Goal: Task Accomplishment & Management: Use online tool/utility

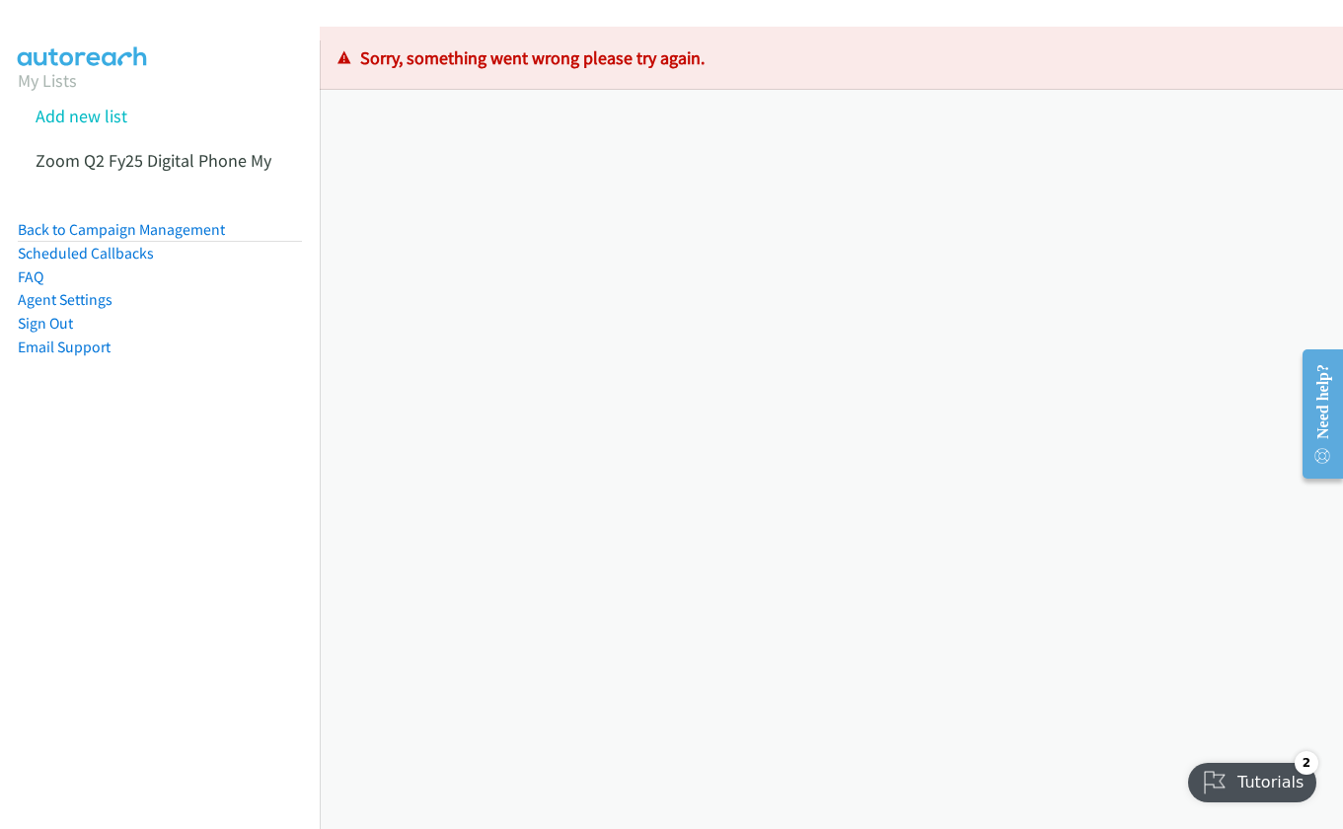
click at [432, 362] on div "Loading Records ... Sorry, something went wrong please try again." at bounding box center [831, 428] width 1023 height 802
click at [92, 121] on link "Add new list" at bounding box center [82, 116] width 92 height 23
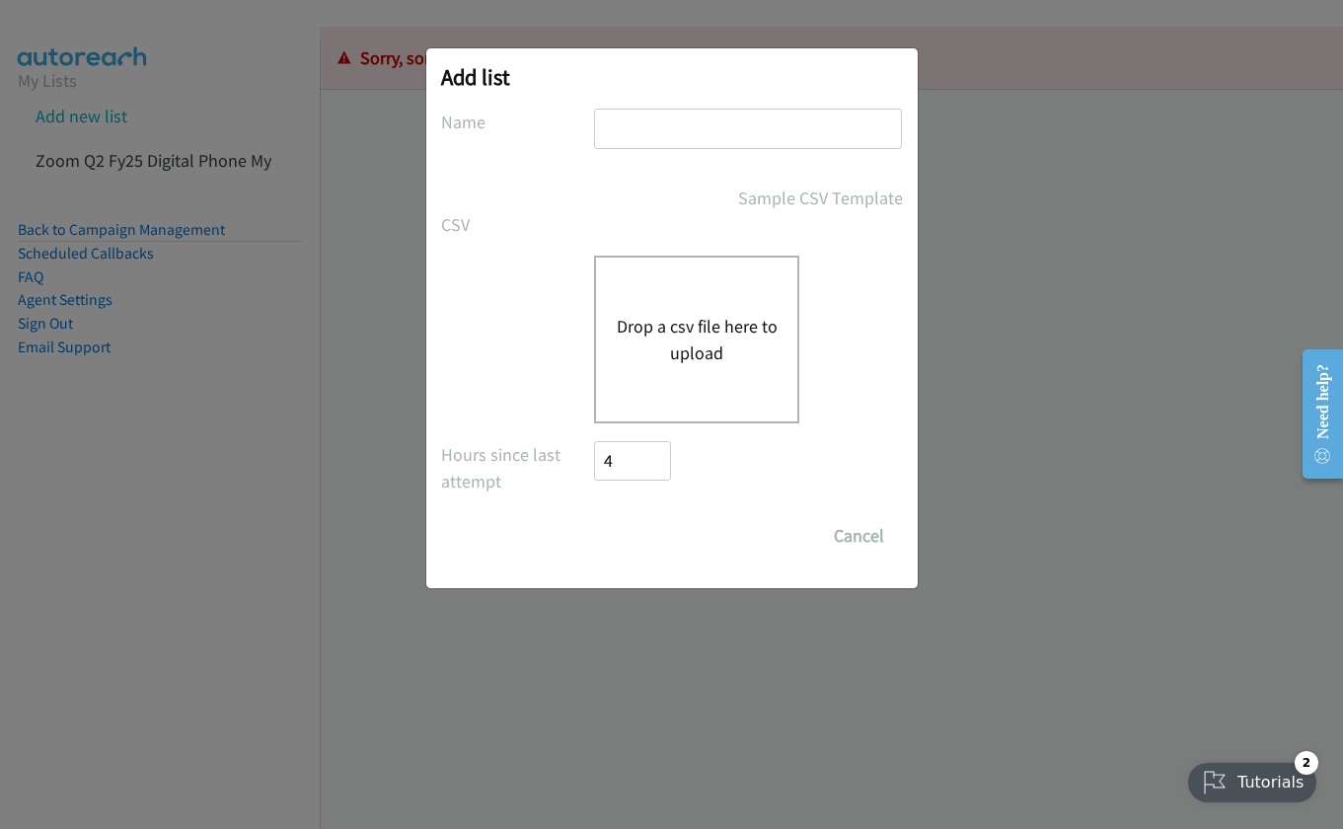
click at [714, 138] on input "text" at bounding box center [748, 129] width 308 height 40
type input "m"
type input "dell"
click at [699, 332] on button "Drop a csv file here to upload" at bounding box center [697, 339] width 162 height 53
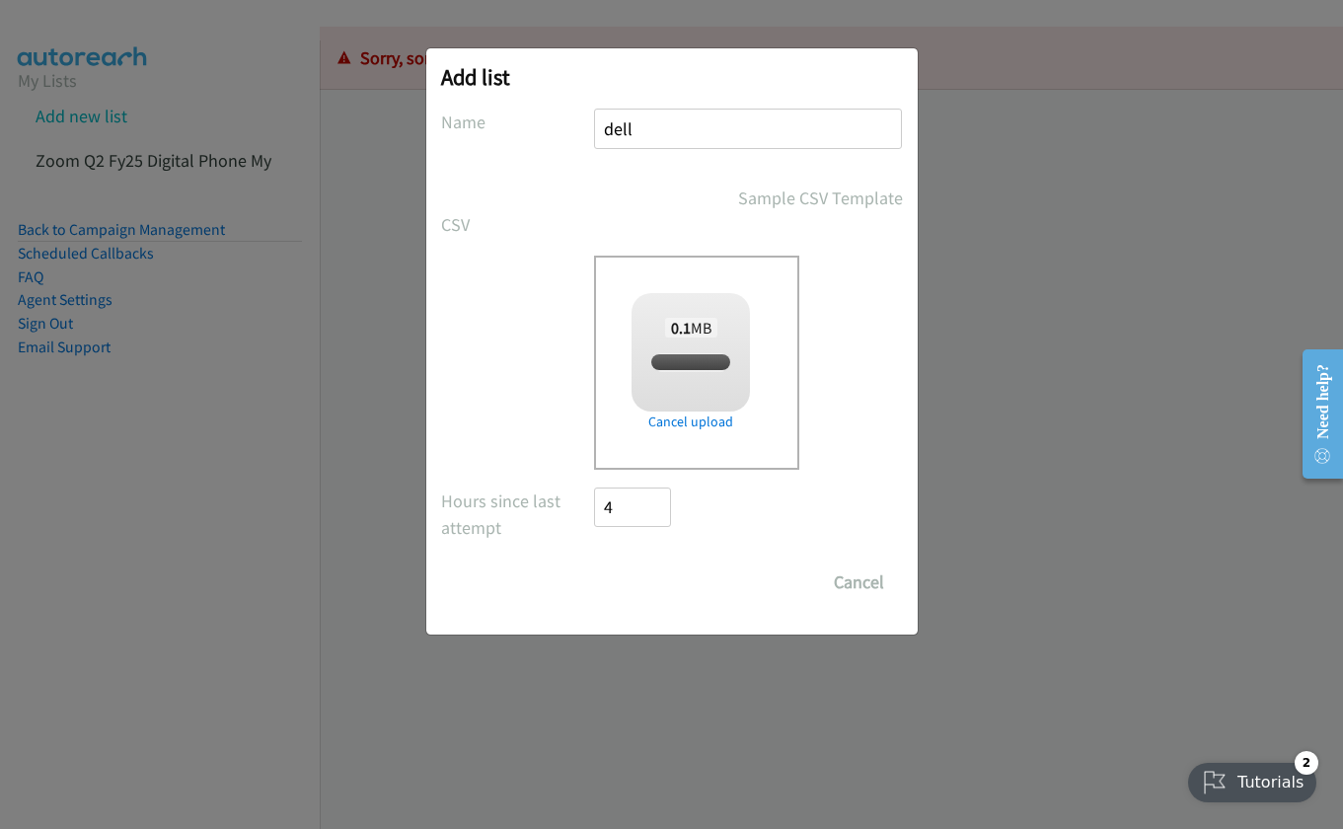
checkbox input "true"
click at [653, 575] on input "Save List" at bounding box center [647, 581] width 104 height 39
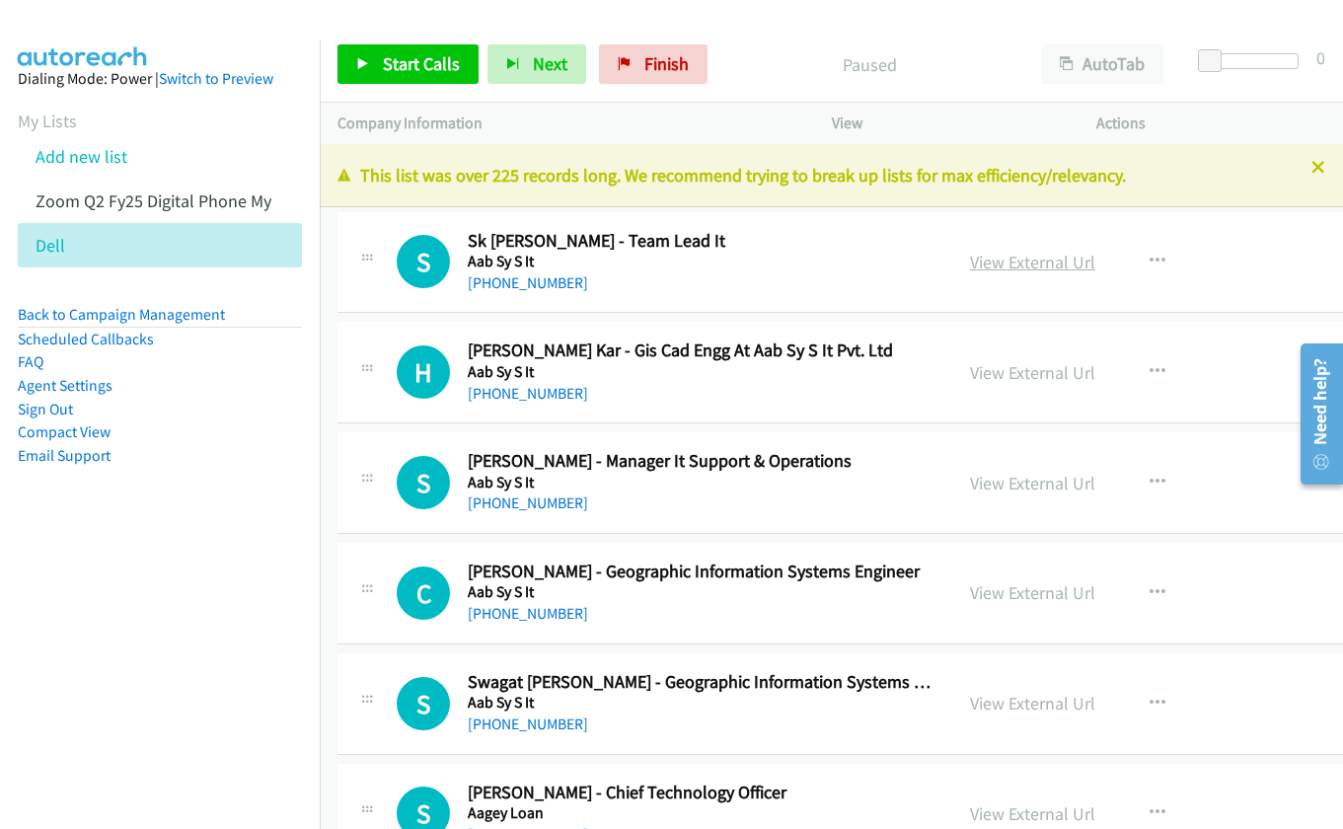
click at [1001, 258] on link "View External Url" at bounding box center [1032, 262] width 125 height 23
click at [427, 71] on span "Start Calls" at bounding box center [421, 63] width 77 height 23
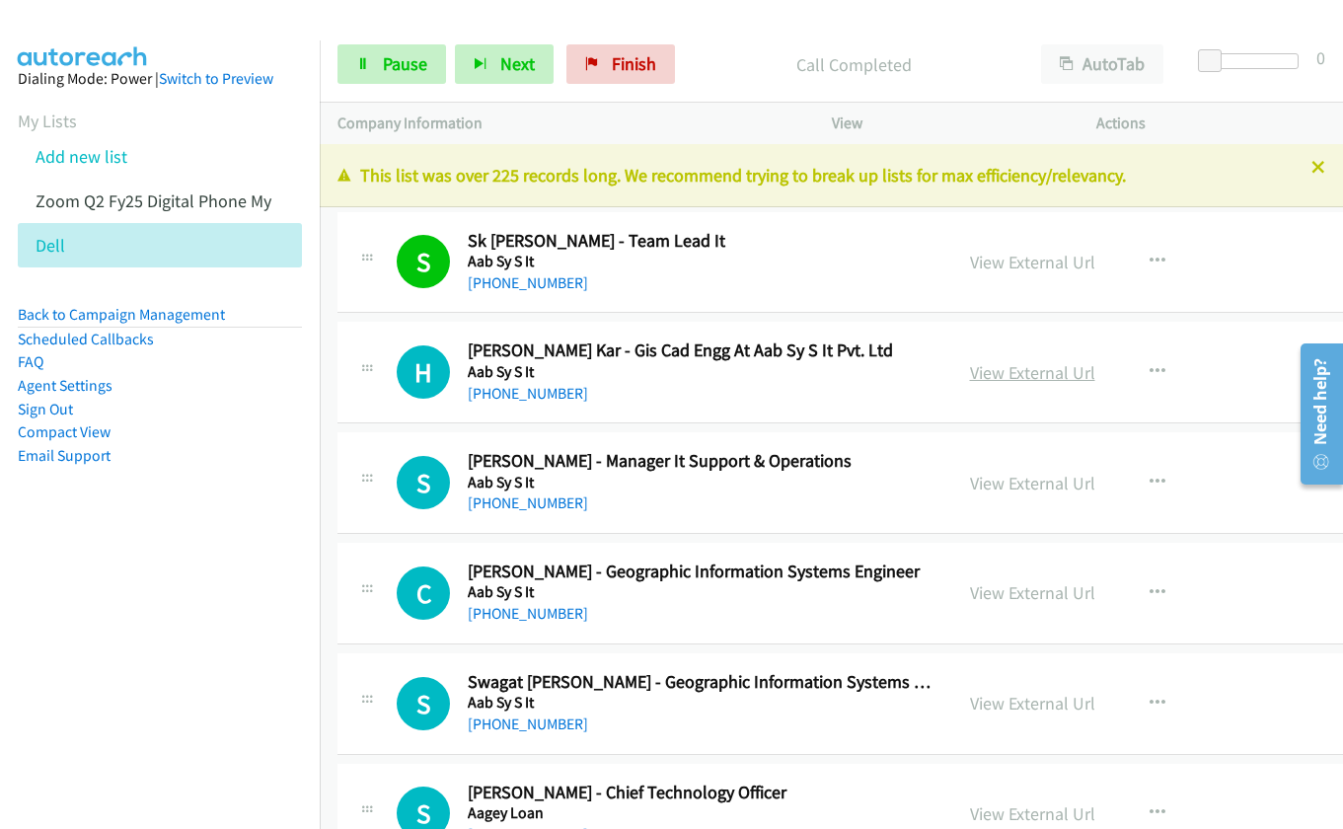
click at [998, 371] on link "View External Url" at bounding box center [1032, 372] width 125 height 23
click at [418, 76] on div "Start Calls Pause Next Finish" at bounding box center [510, 63] width 346 height 39
click at [375, 65] on link "Pause" at bounding box center [391, 63] width 109 height 39
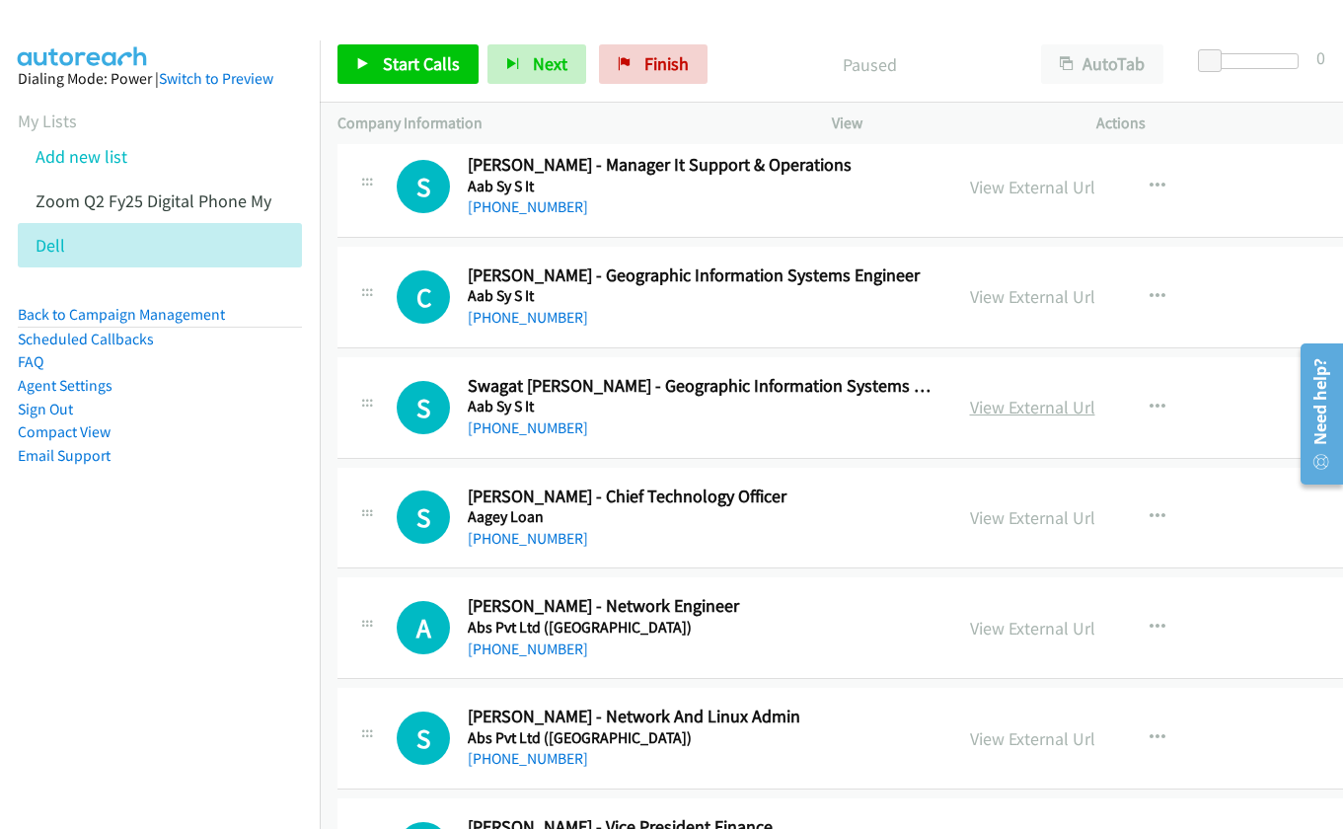
scroll to position [395, 0]
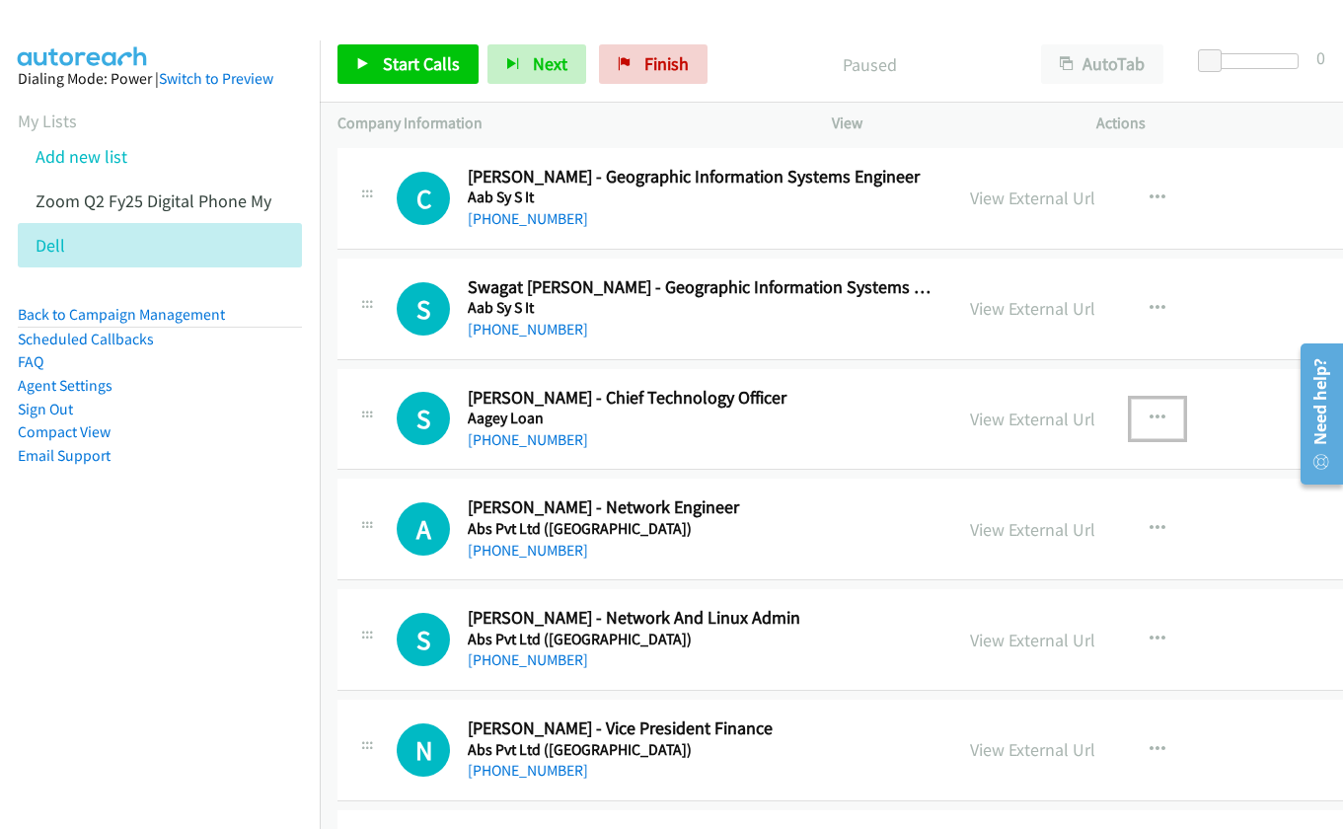
click at [1150, 407] on button "button" at bounding box center [1157, 418] width 53 height 39
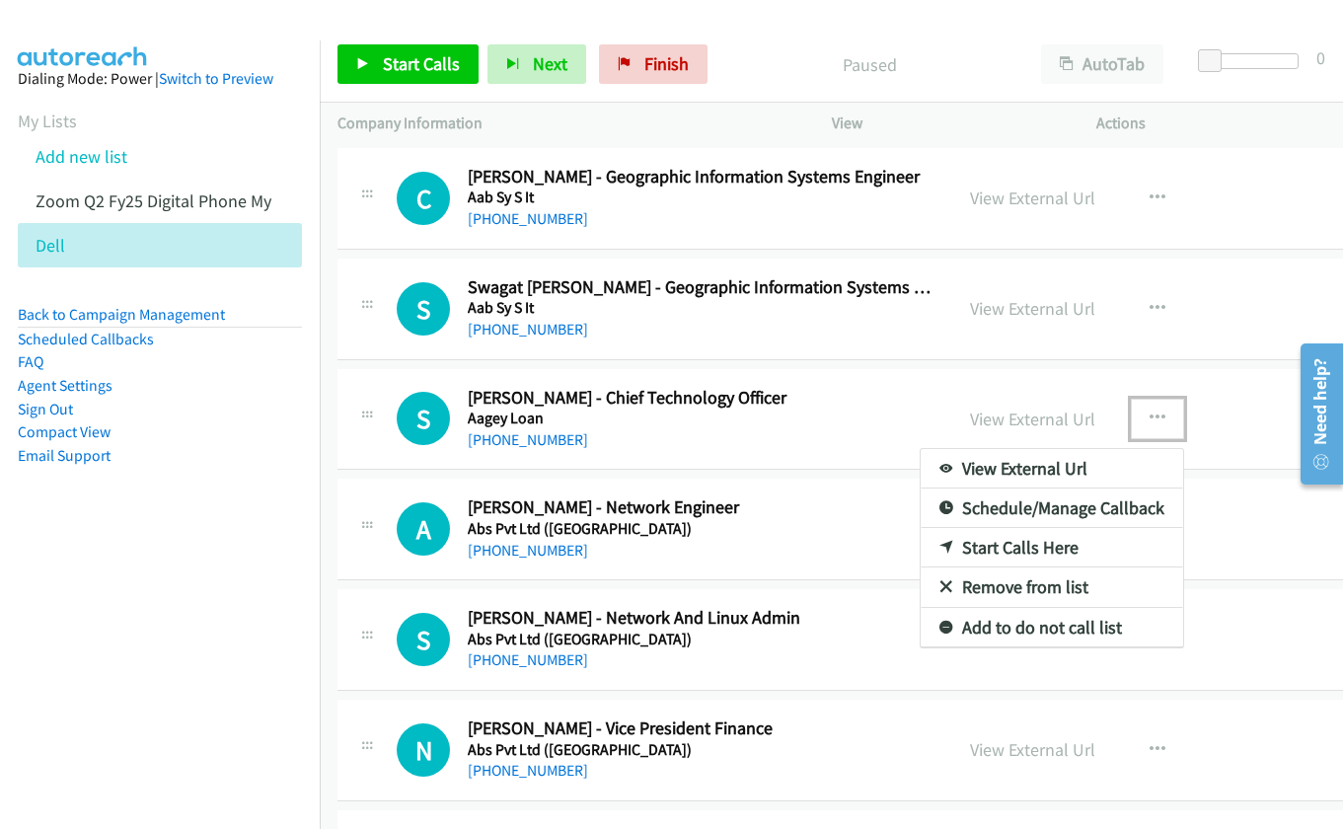
click at [1027, 548] on link "Start Calls Here" at bounding box center [1051, 547] width 262 height 39
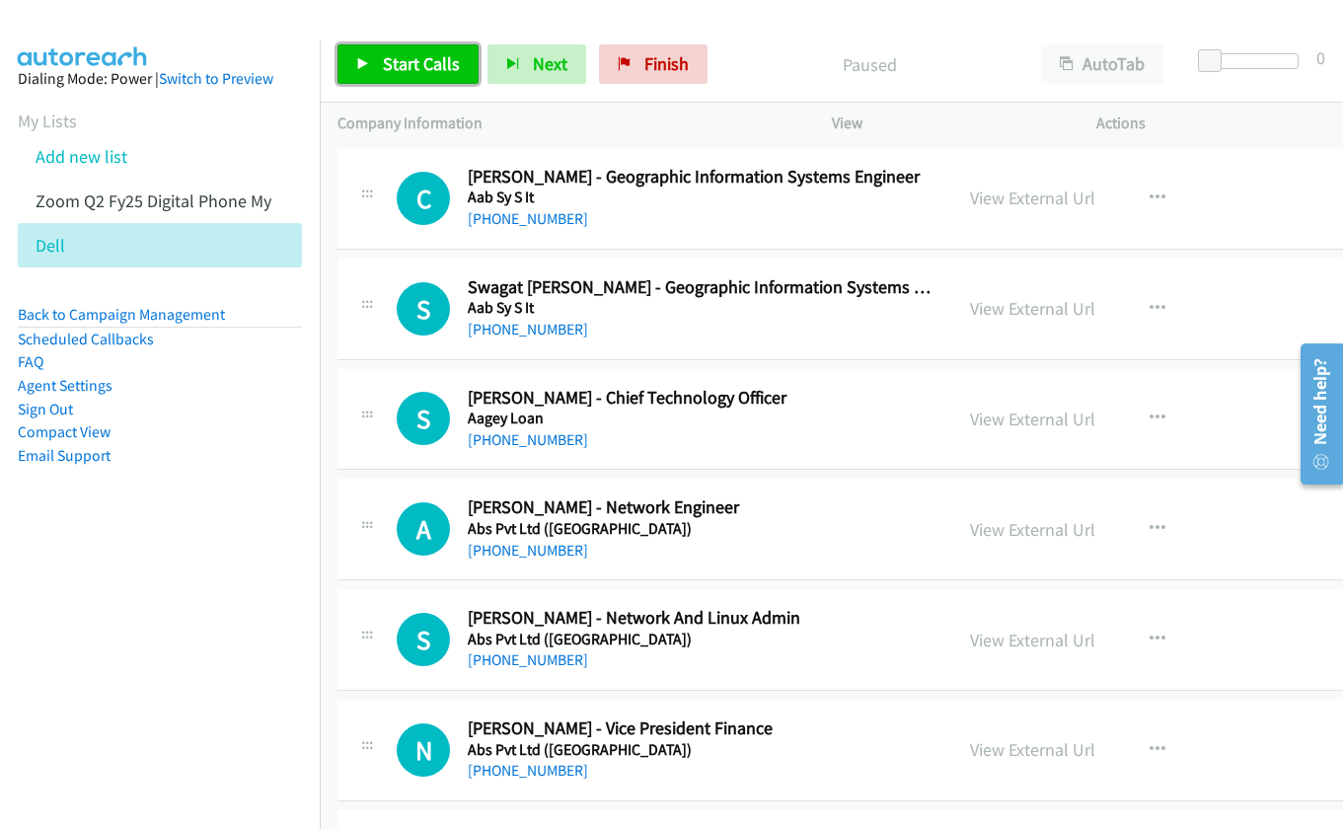
click at [403, 62] on span "Start Calls" at bounding box center [421, 63] width 77 height 23
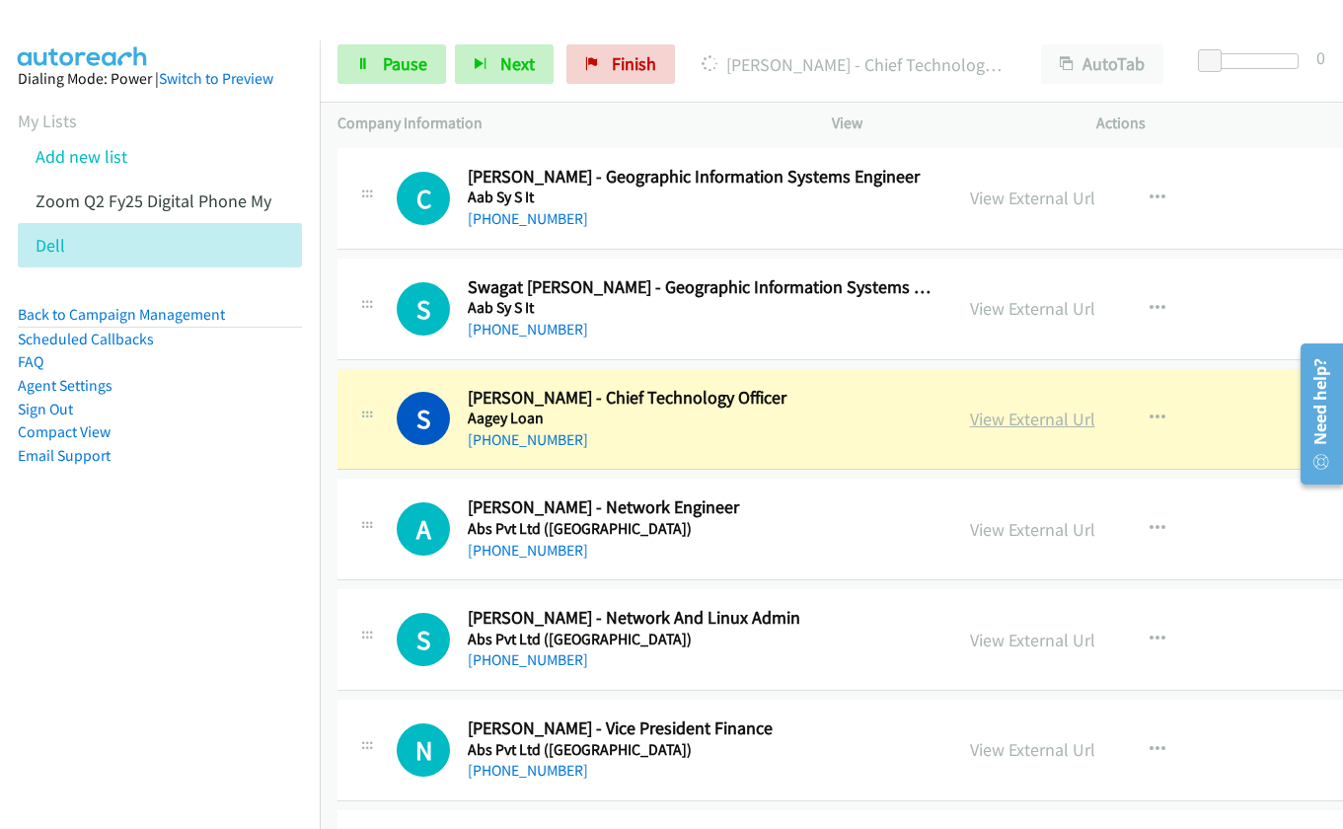
click at [974, 418] on link "View External Url" at bounding box center [1032, 418] width 125 height 23
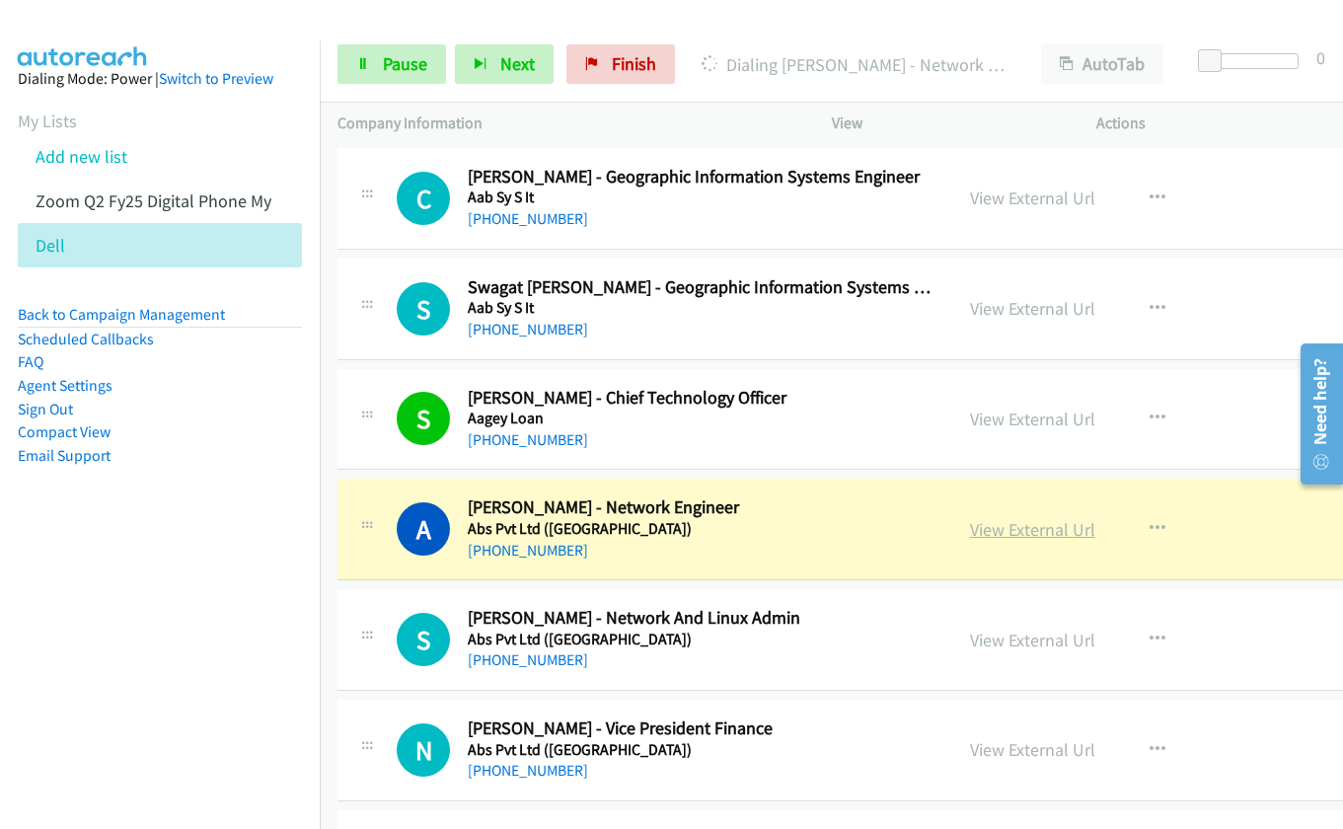
click at [1012, 528] on link "View External Url" at bounding box center [1032, 529] width 125 height 23
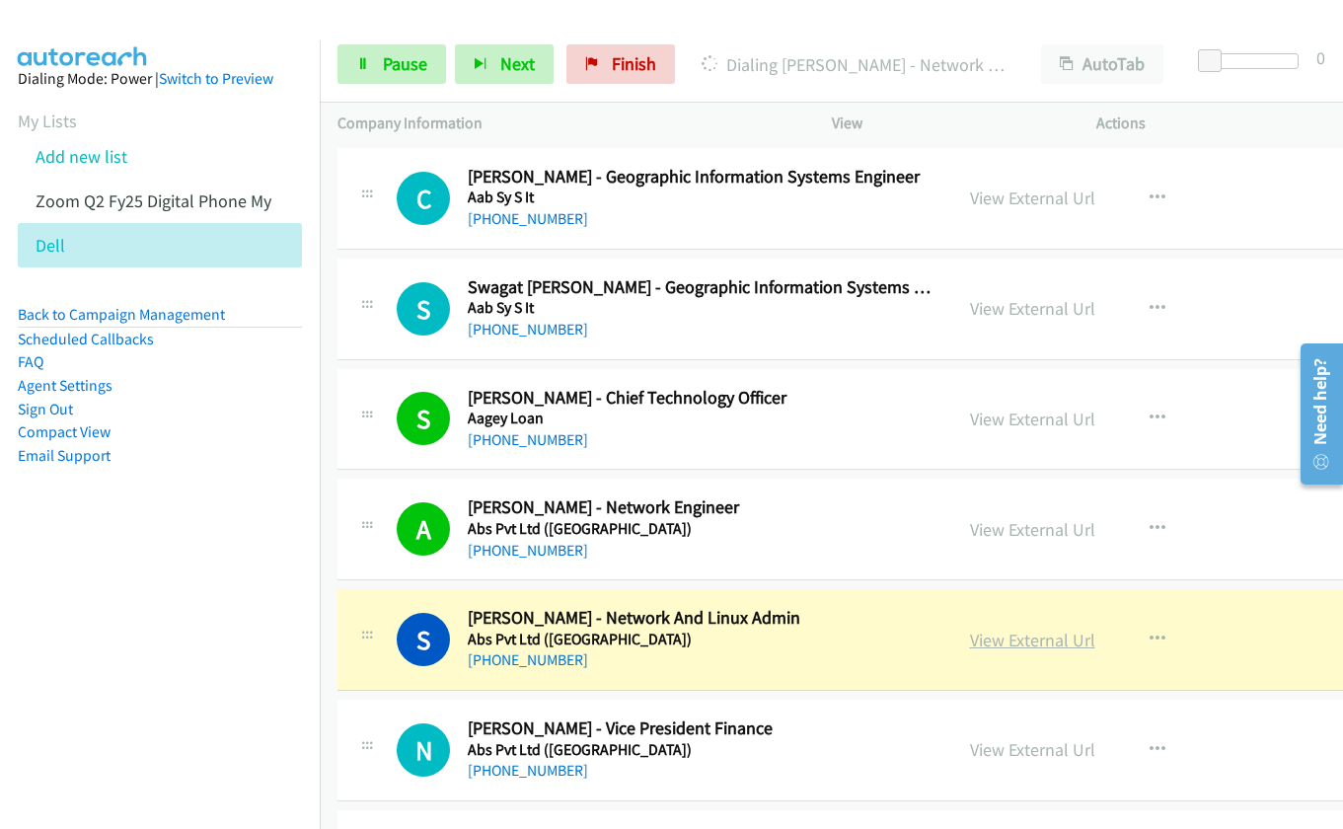
click at [994, 638] on link "View External Url" at bounding box center [1032, 639] width 125 height 23
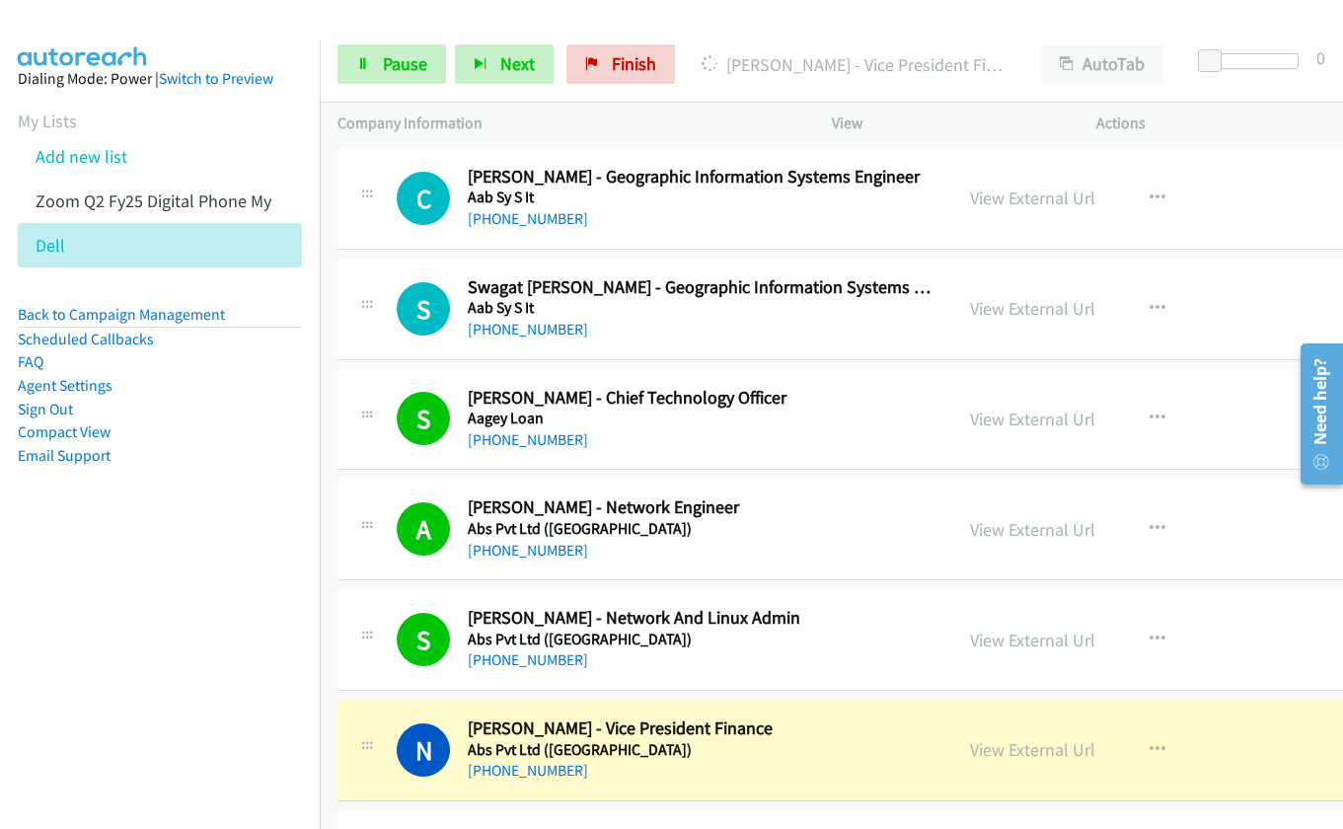
click at [973, 746] on link "View External Url" at bounding box center [1032, 749] width 125 height 23
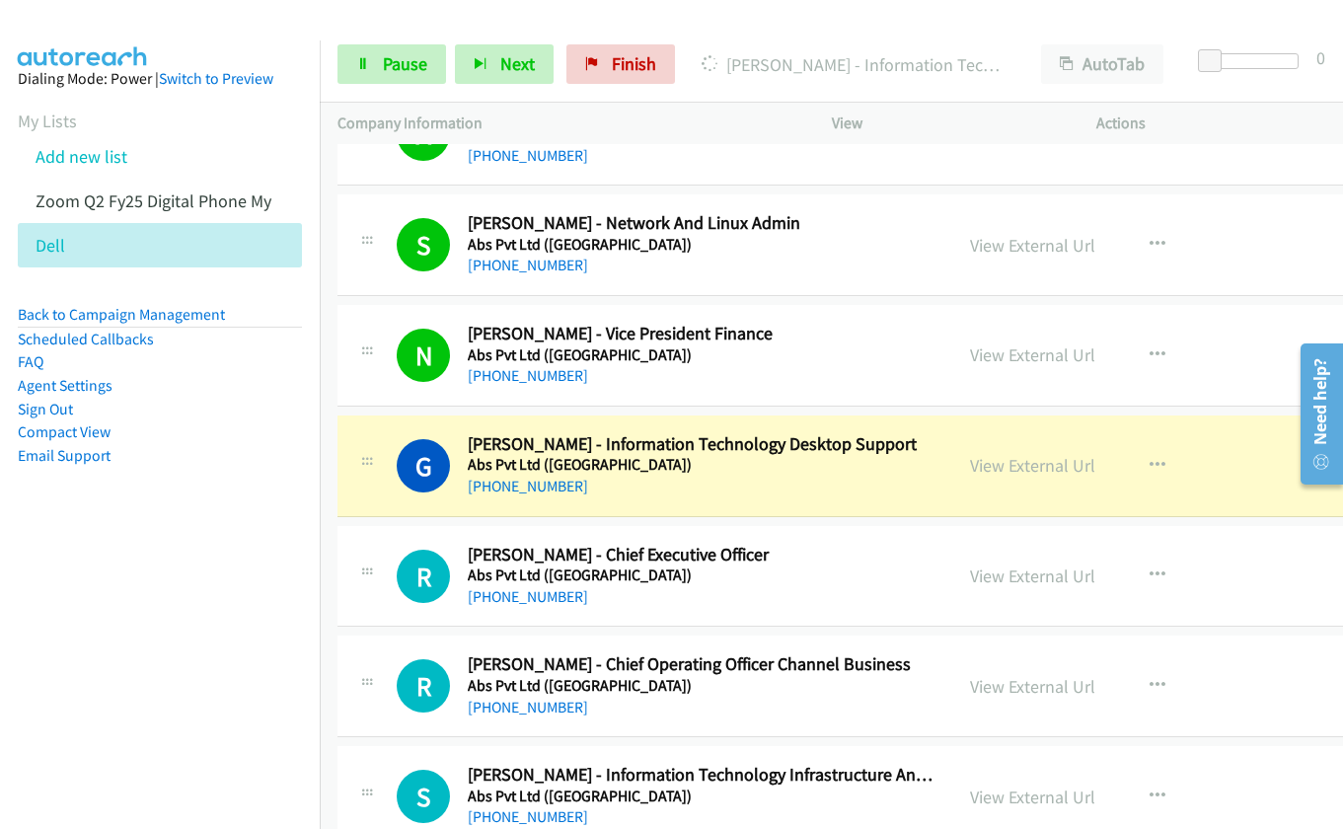
scroll to position [986, 0]
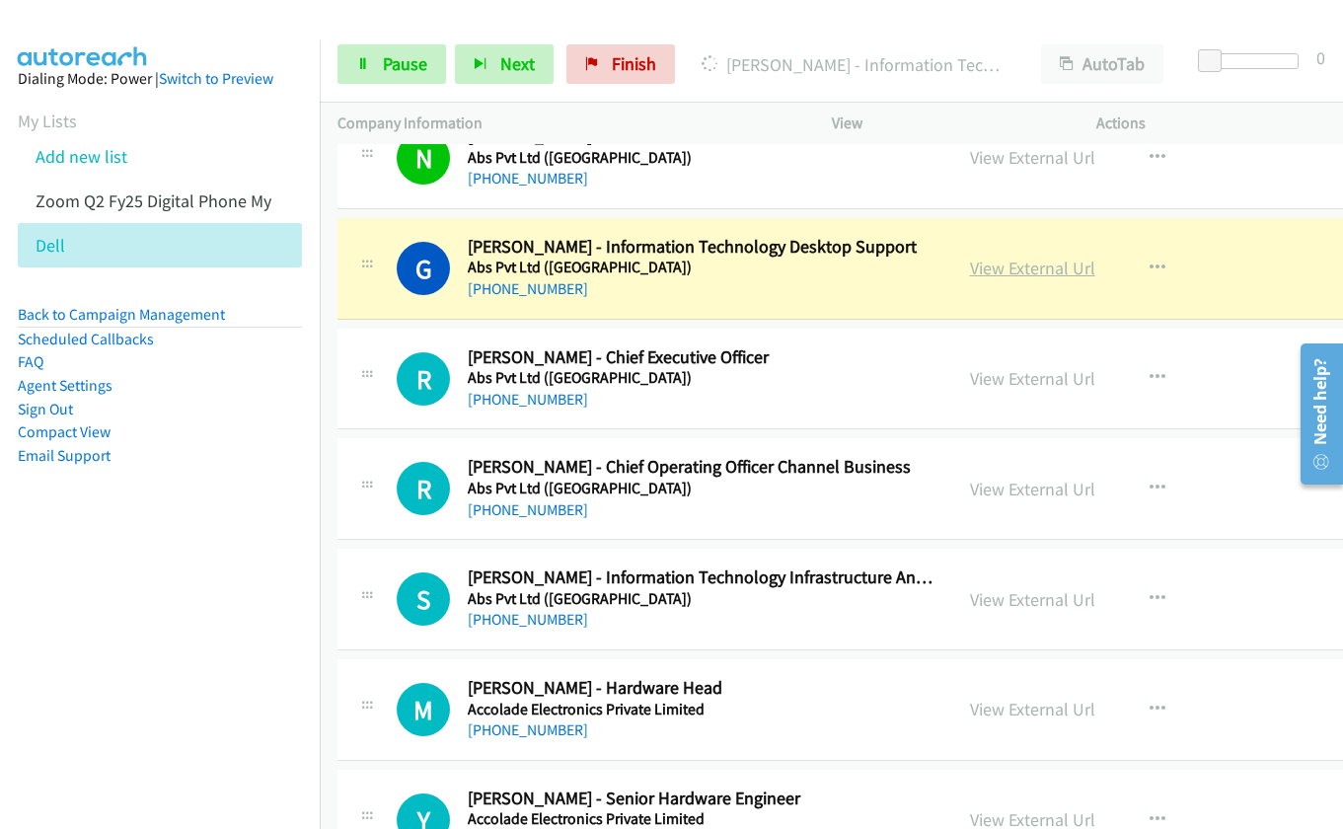
click at [982, 270] on link "View External Url" at bounding box center [1032, 267] width 125 height 23
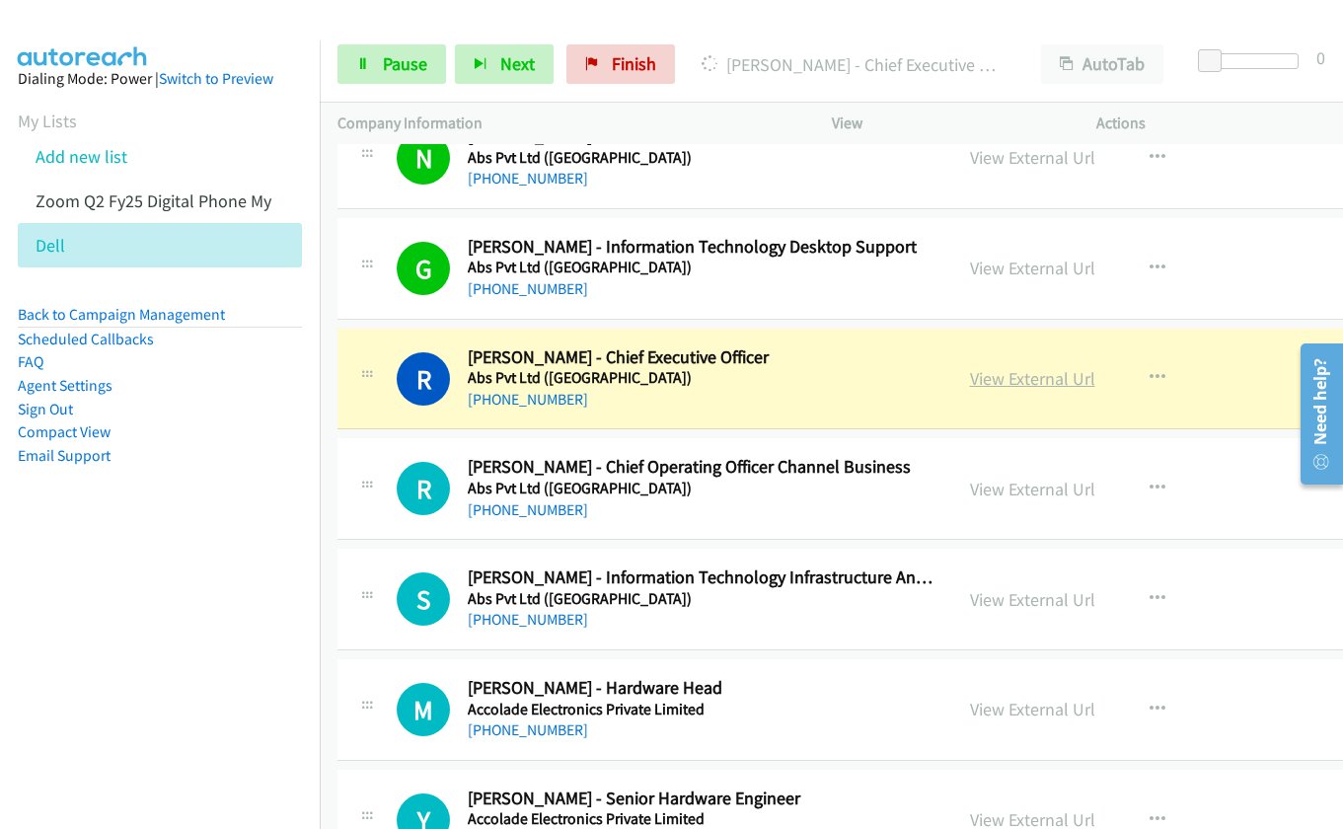
click at [989, 380] on link "View External Url" at bounding box center [1032, 378] width 125 height 23
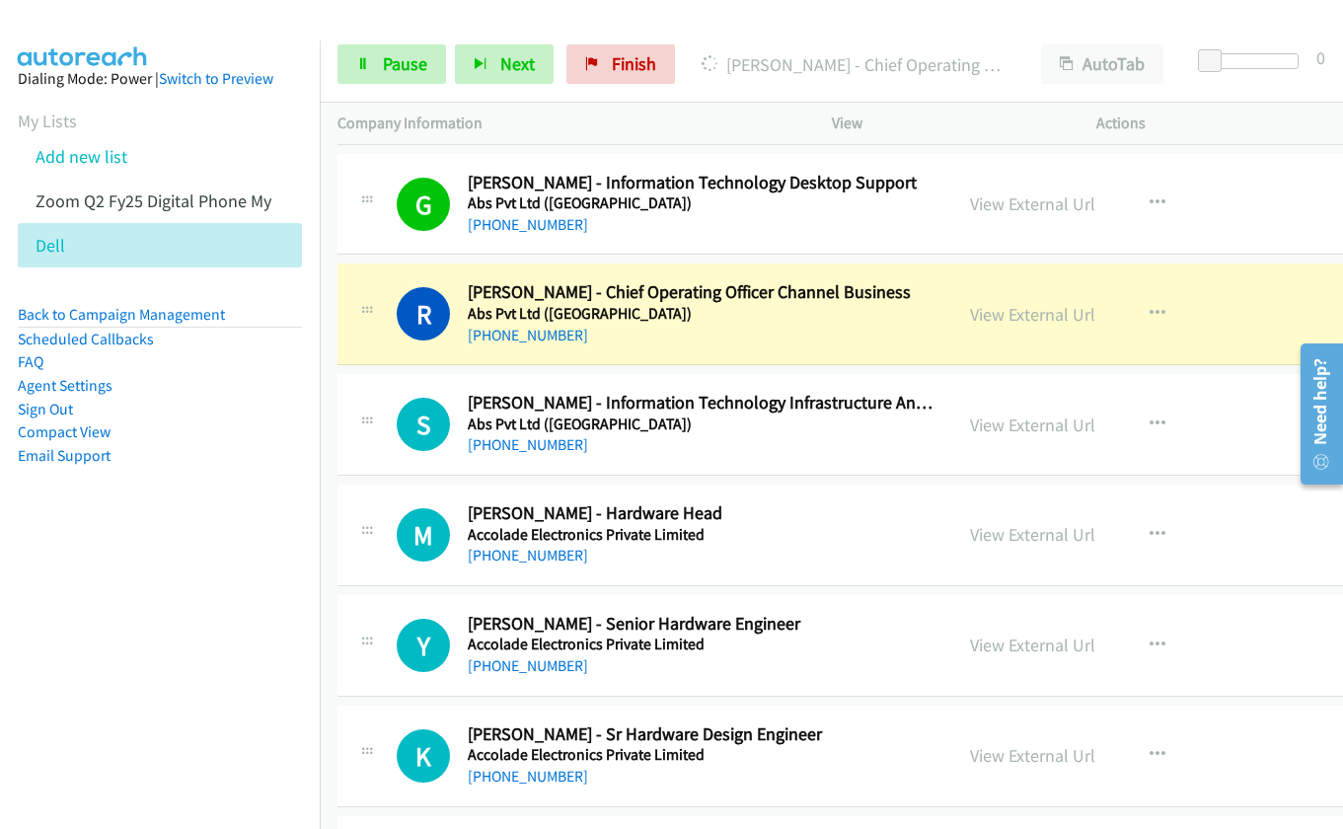
scroll to position [1180, 0]
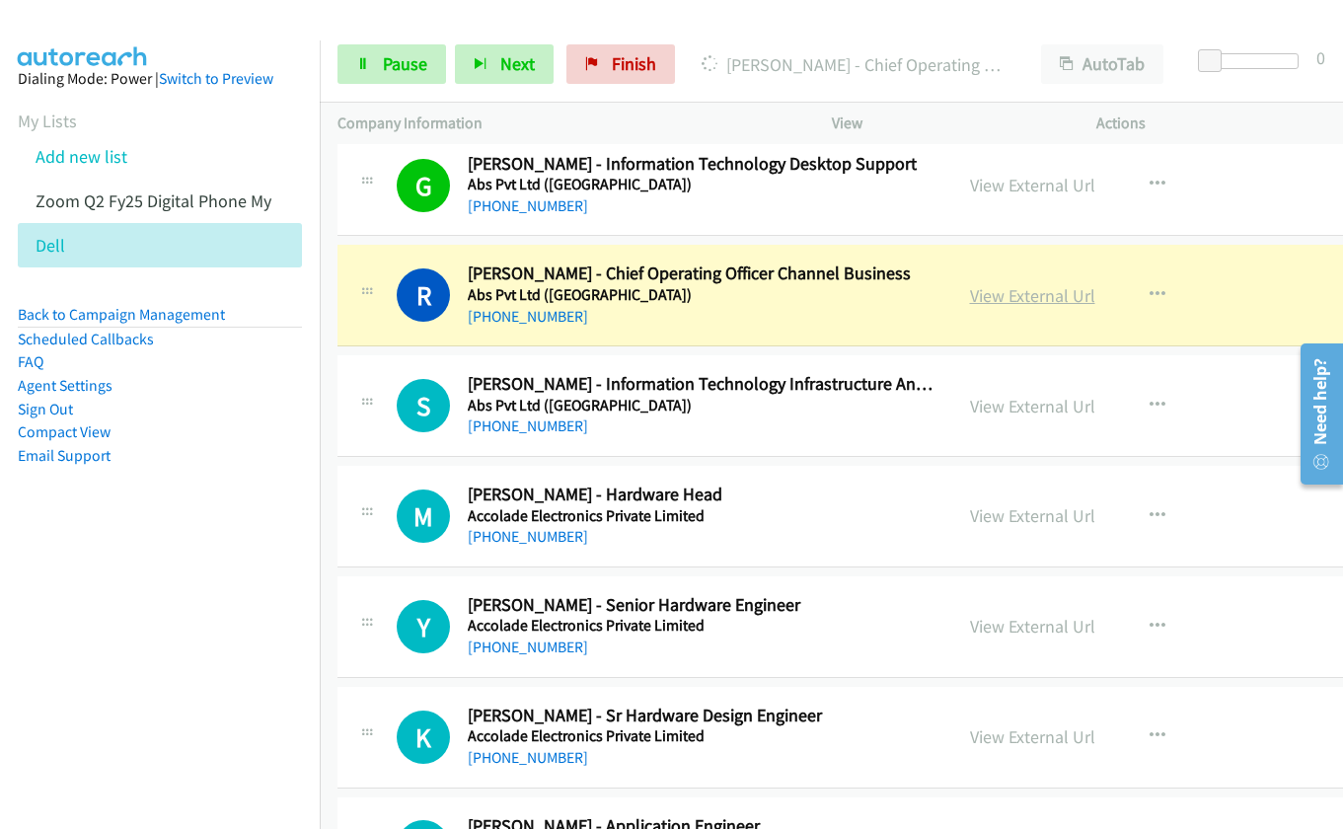
click at [970, 294] on link "View External Url" at bounding box center [1032, 295] width 125 height 23
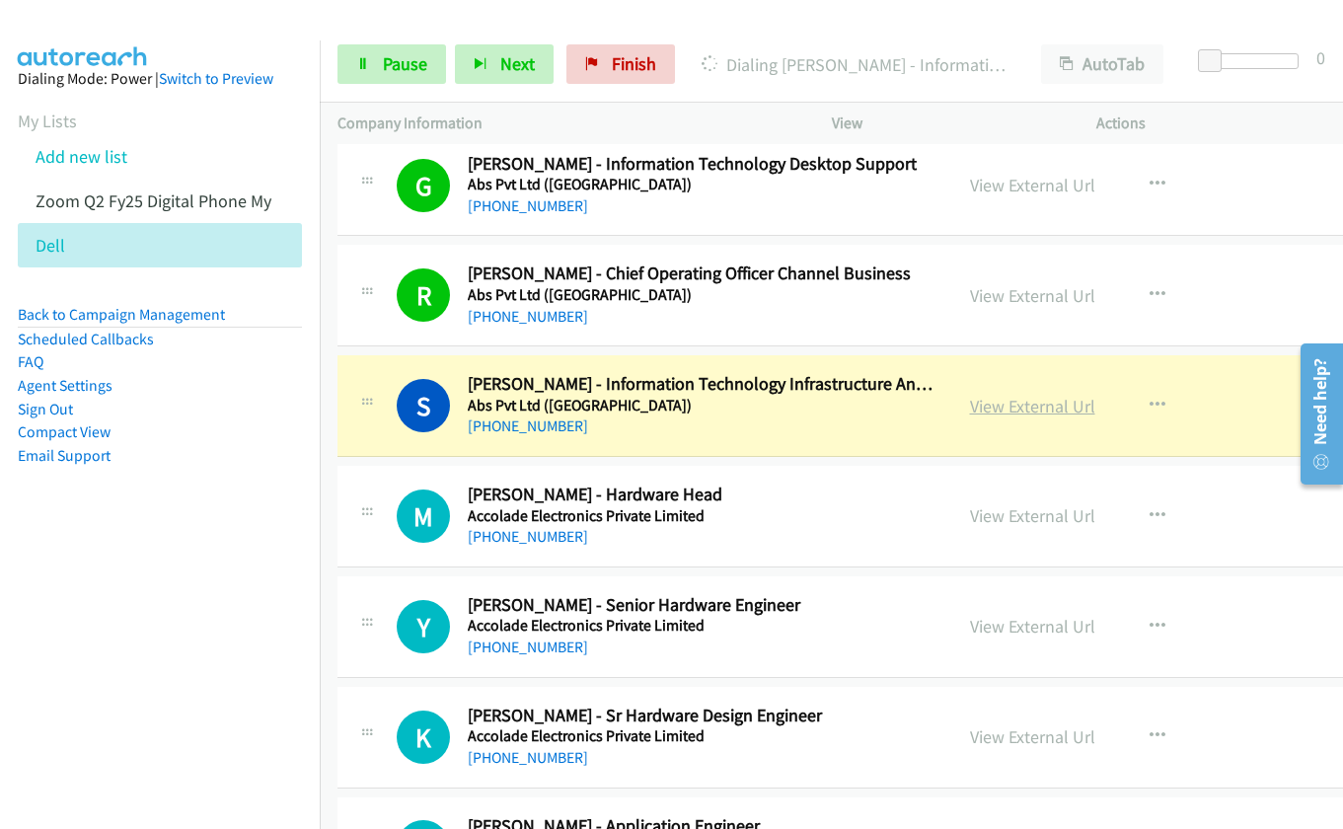
click at [988, 405] on link "View External Url" at bounding box center [1032, 406] width 125 height 23
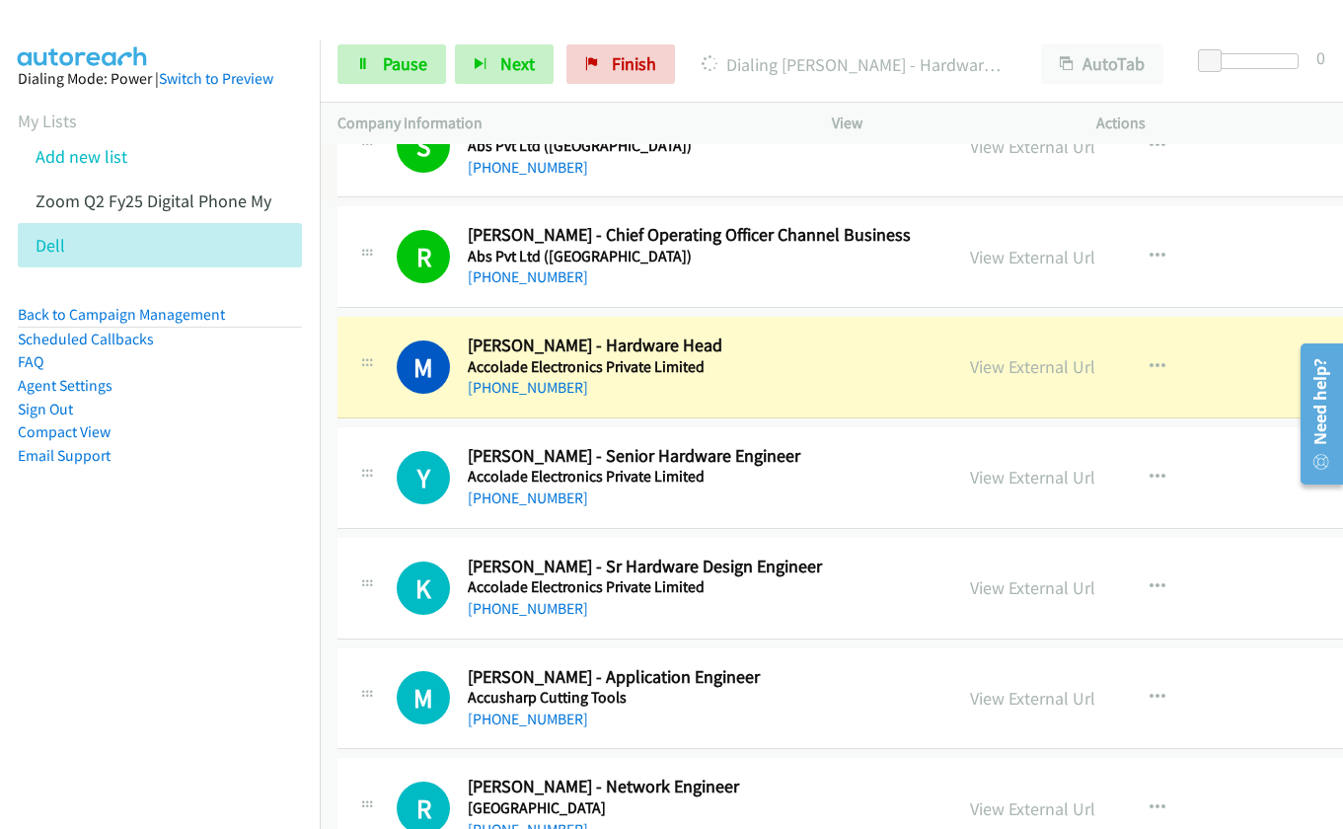
scroll to position [1357, 0]
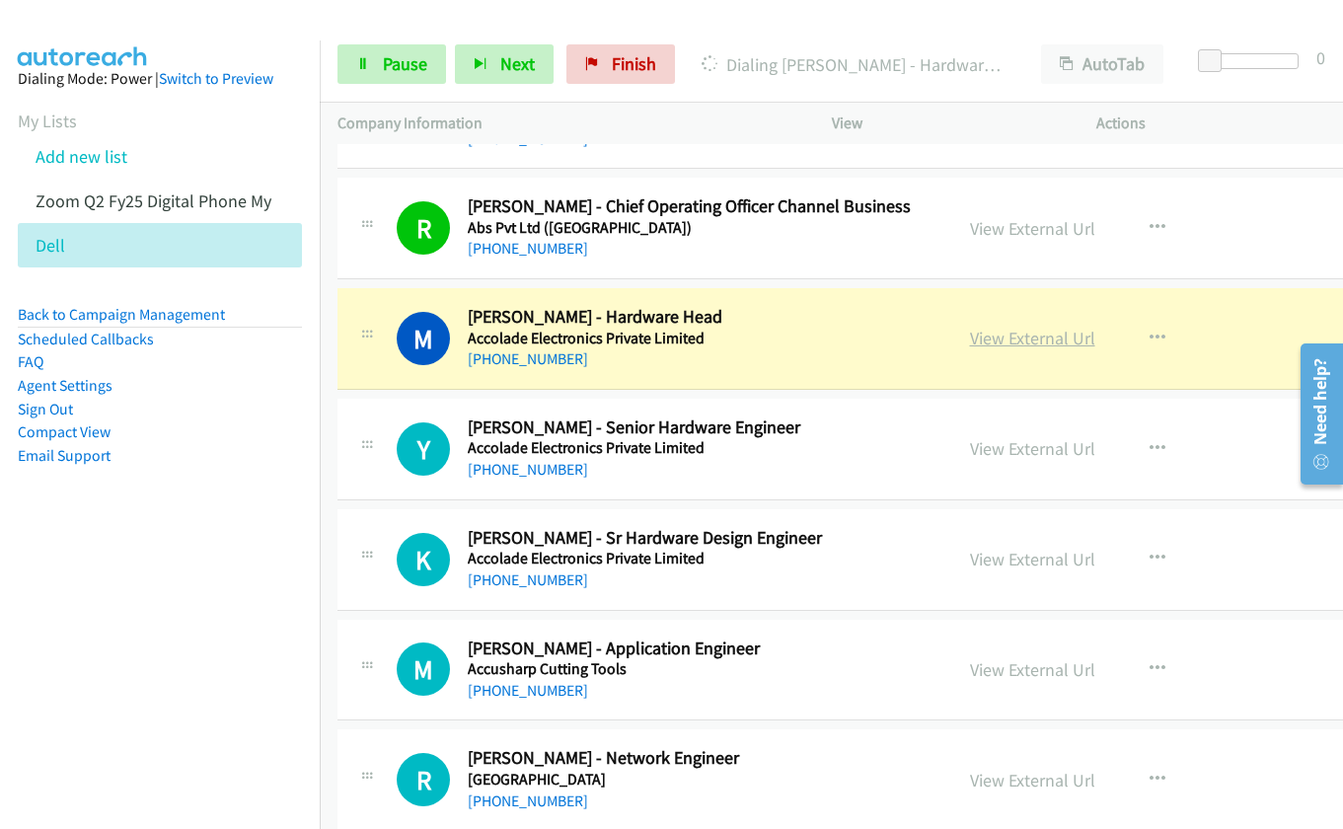
click at [985, 343] on link "View External Url" at bounding box center [1032, 338] width 125 height 23
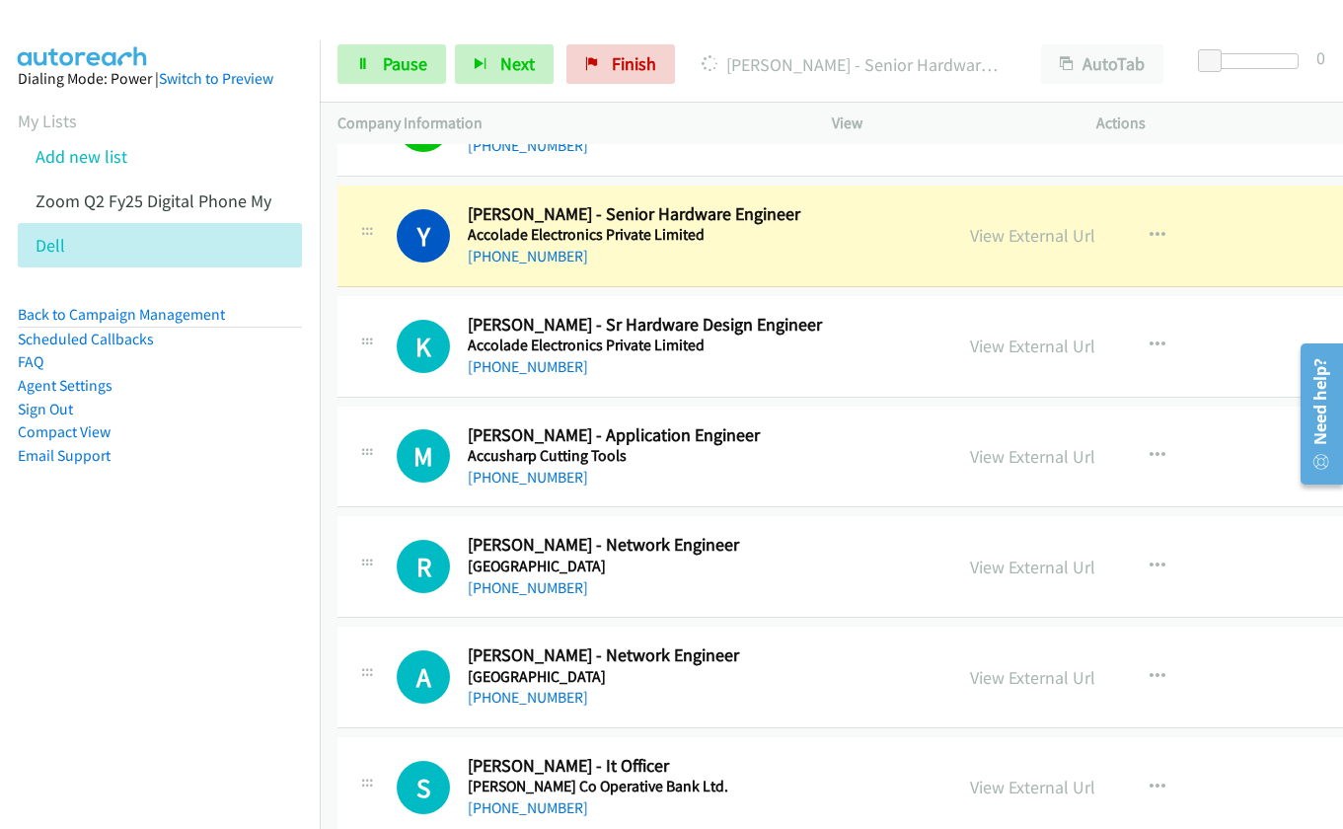
scroll to position [1555, 0]
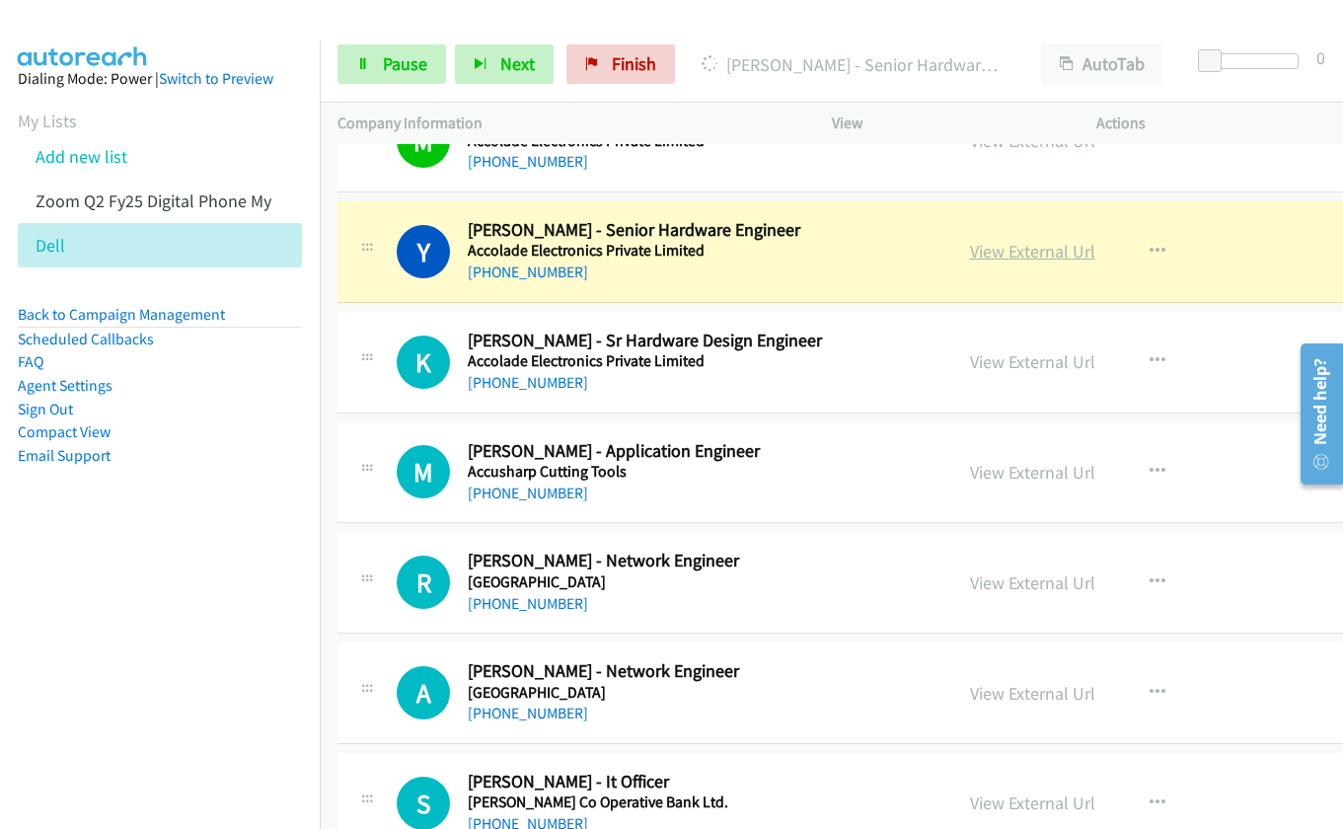
click at [998, 253] on link "View External Url" at bounding box center [1032, 251] width 125 height 23
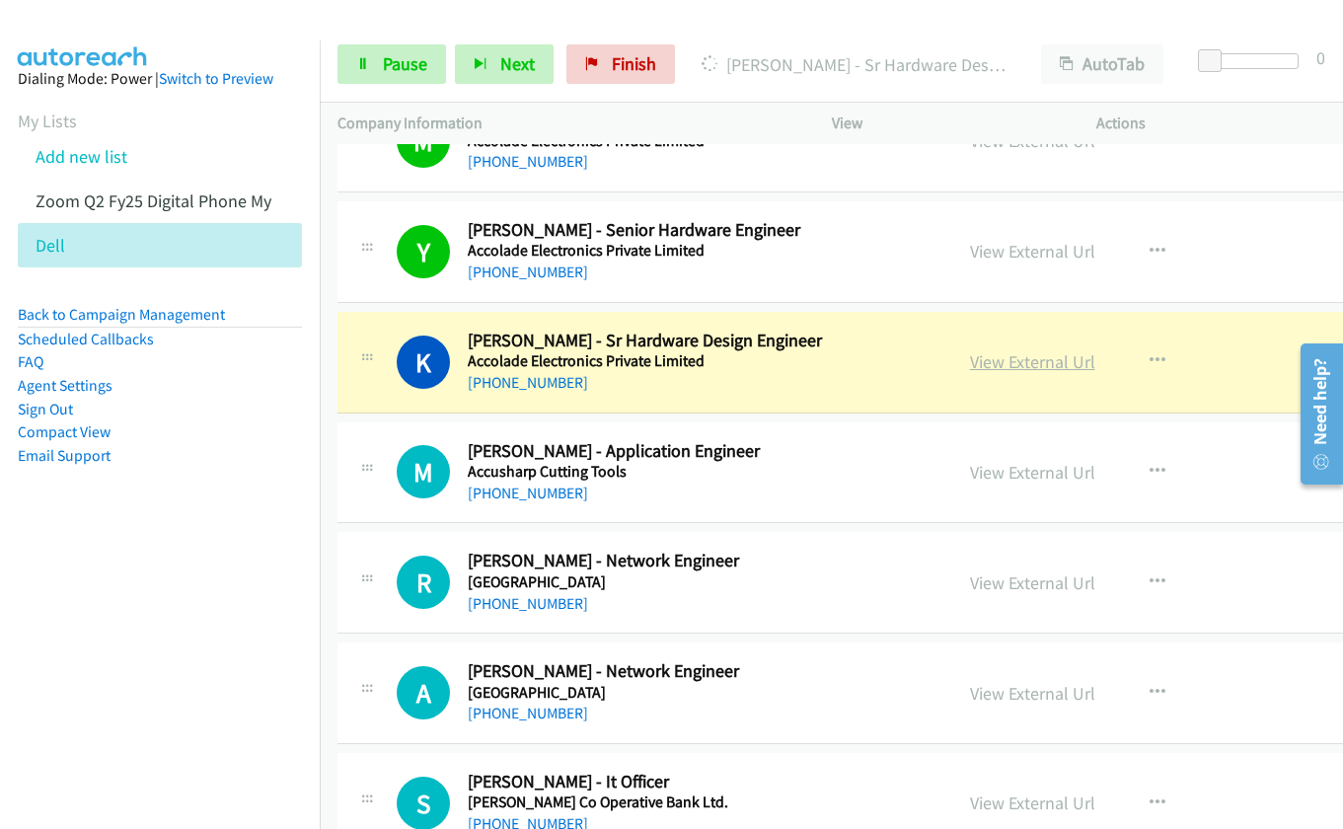
click at [980, 365] on link "View External Url" at bounding box center [1032, 361] width 125 height 23
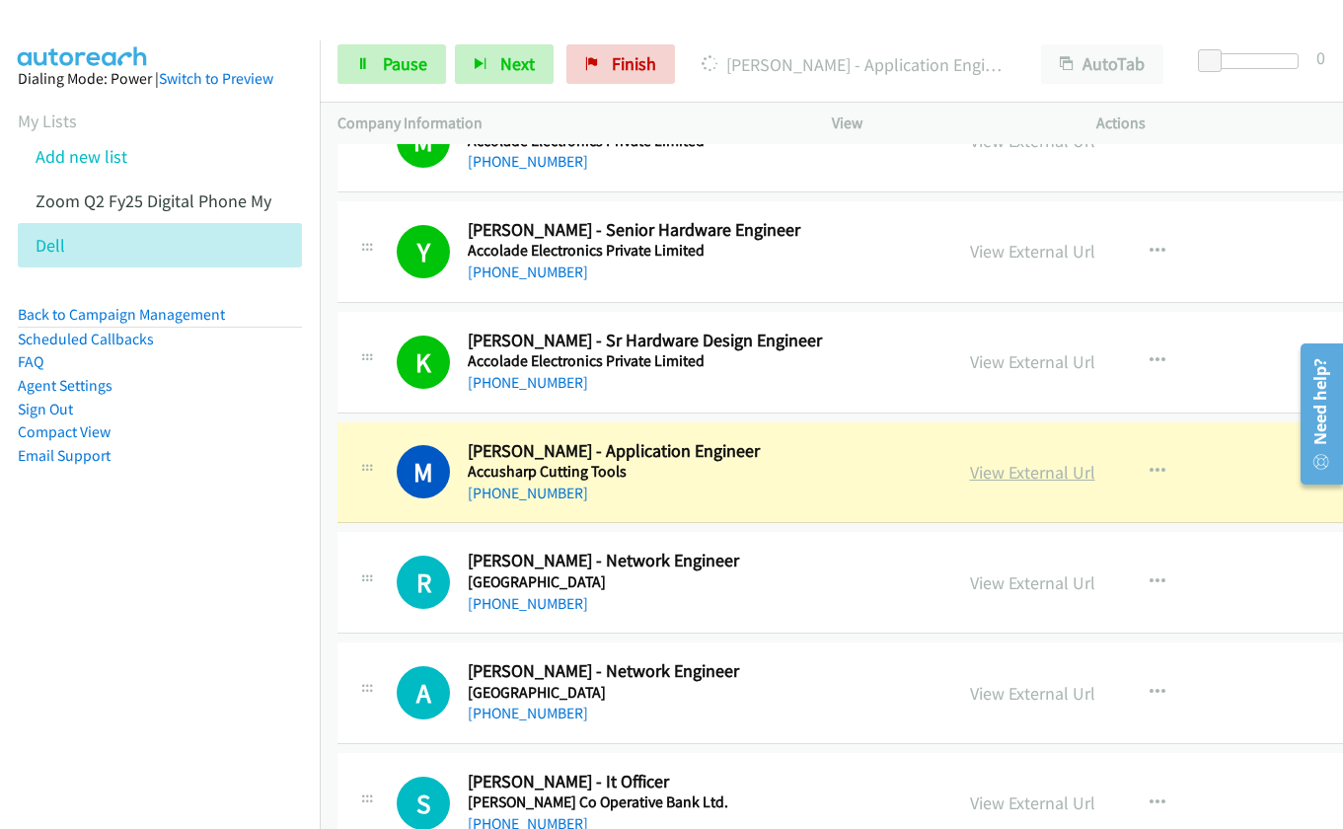
click at [985, 478] on link "View External Url" at bounding box center [1032, 472] width 125 height 23
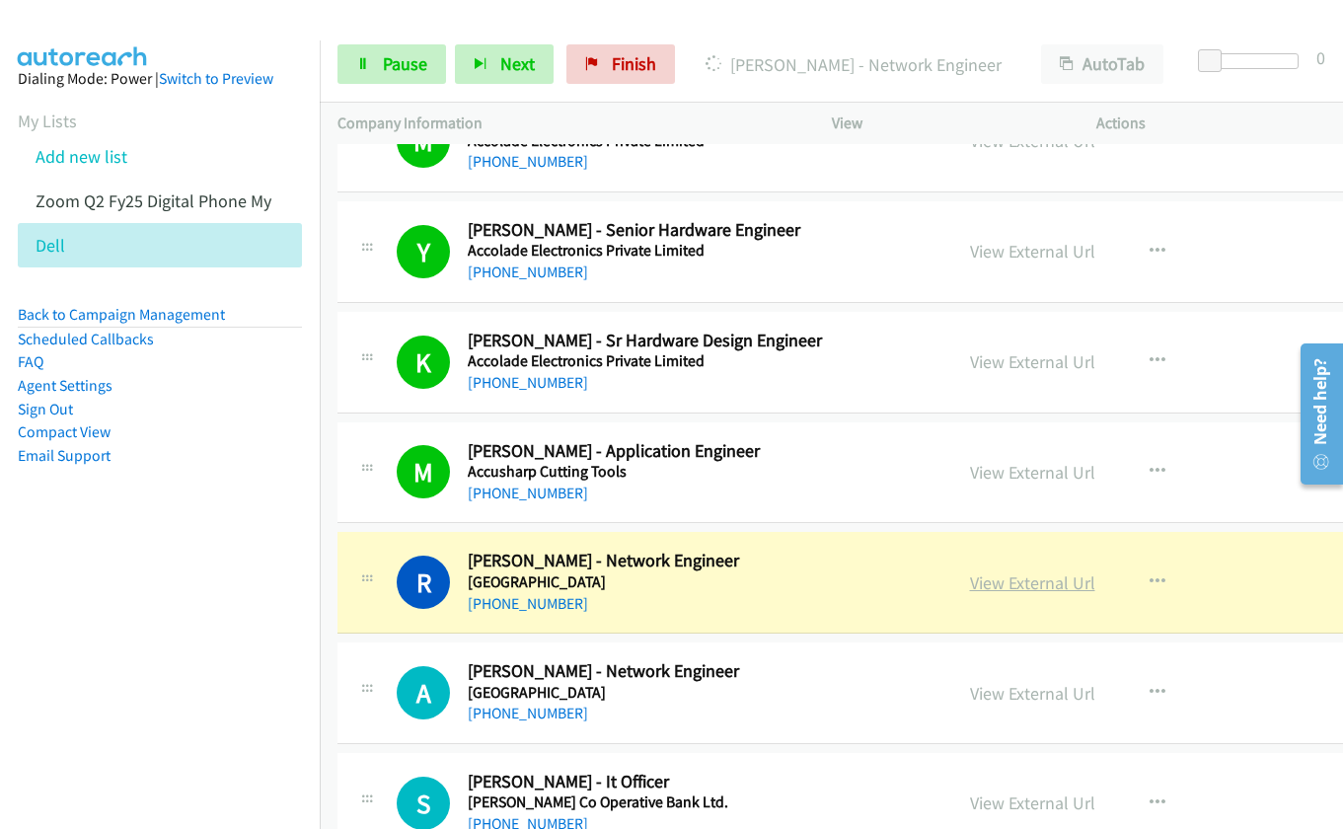
click at [994, 587] on link "View External Url" at bounding box center [1032, 582] width 125 height 23
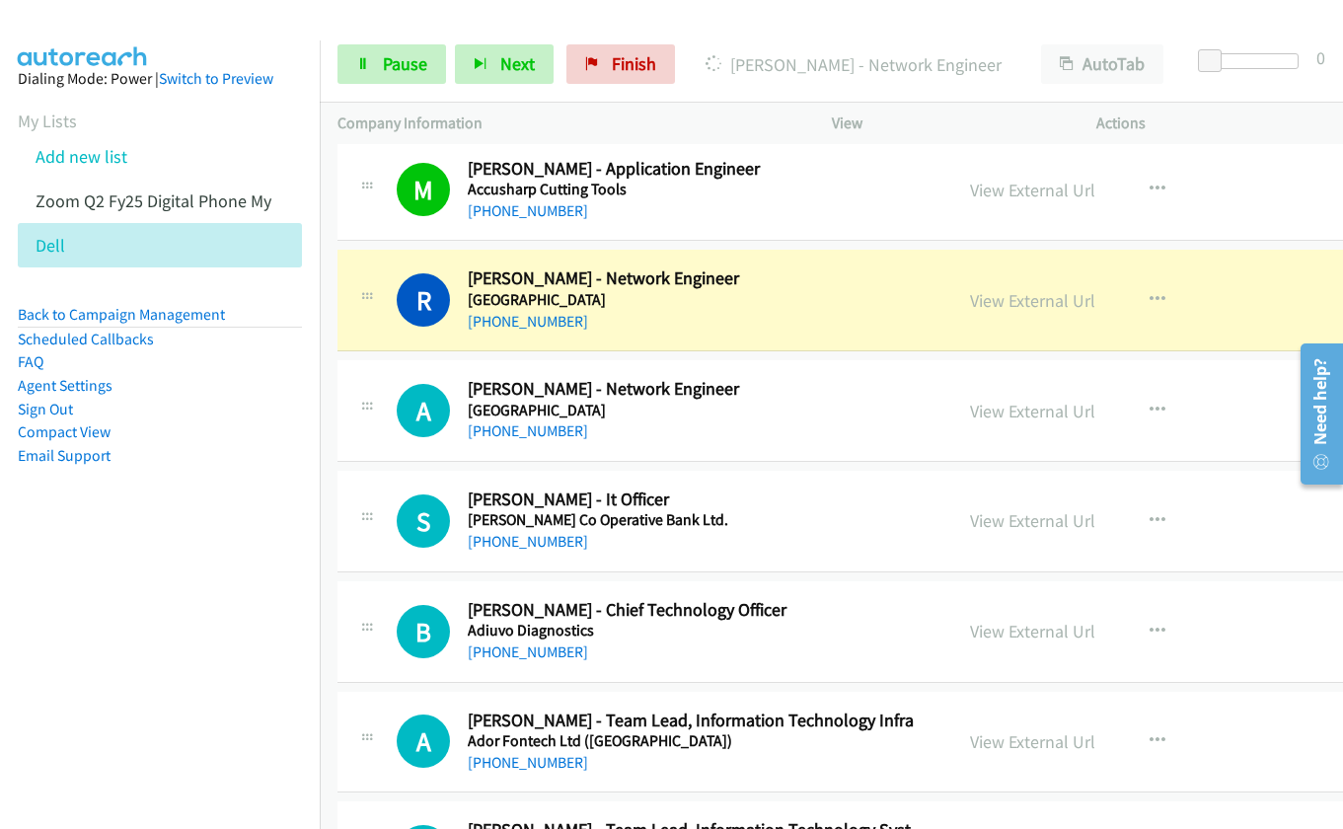
scroll to position [1949, 0]
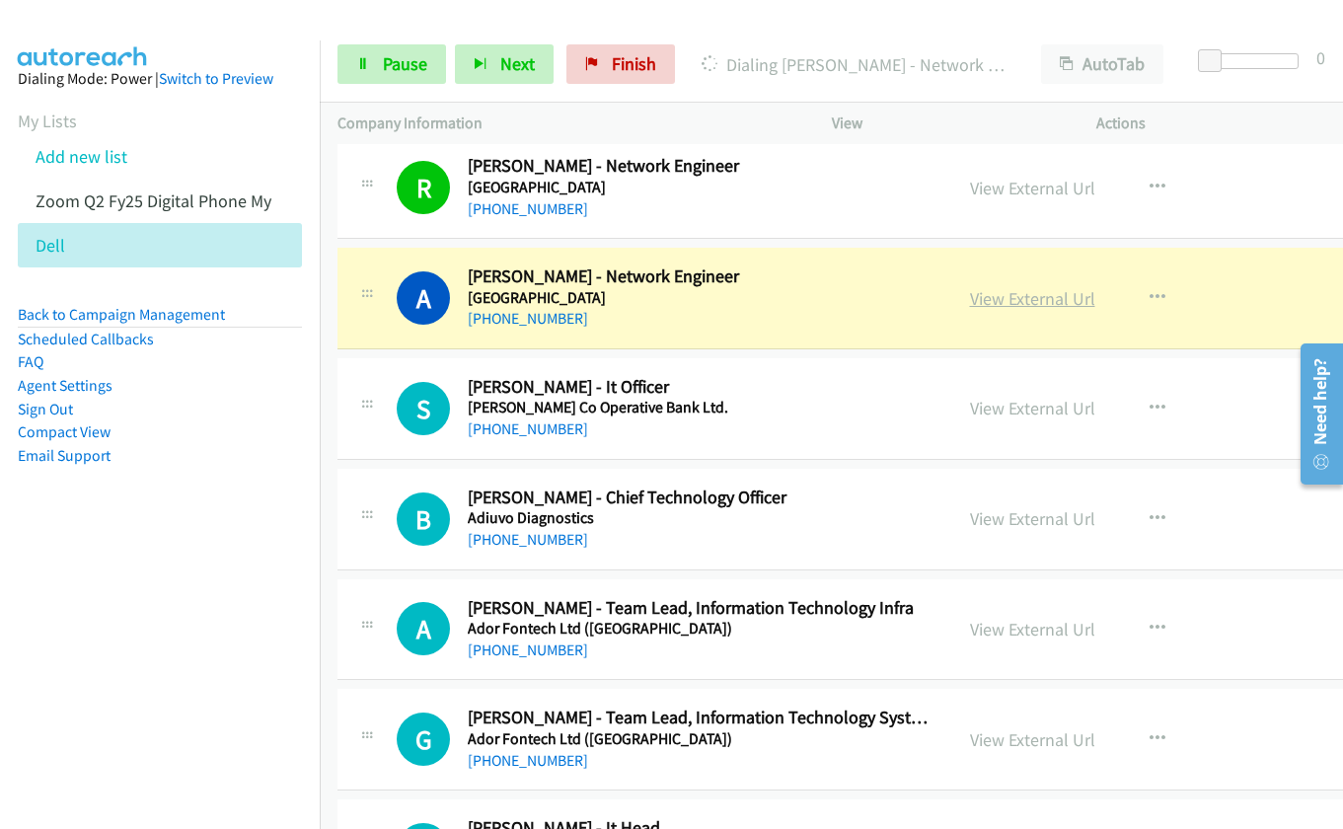
click at [970, 301] on link "View External Url" at bounding box center [1032, 298] width 125 height 23
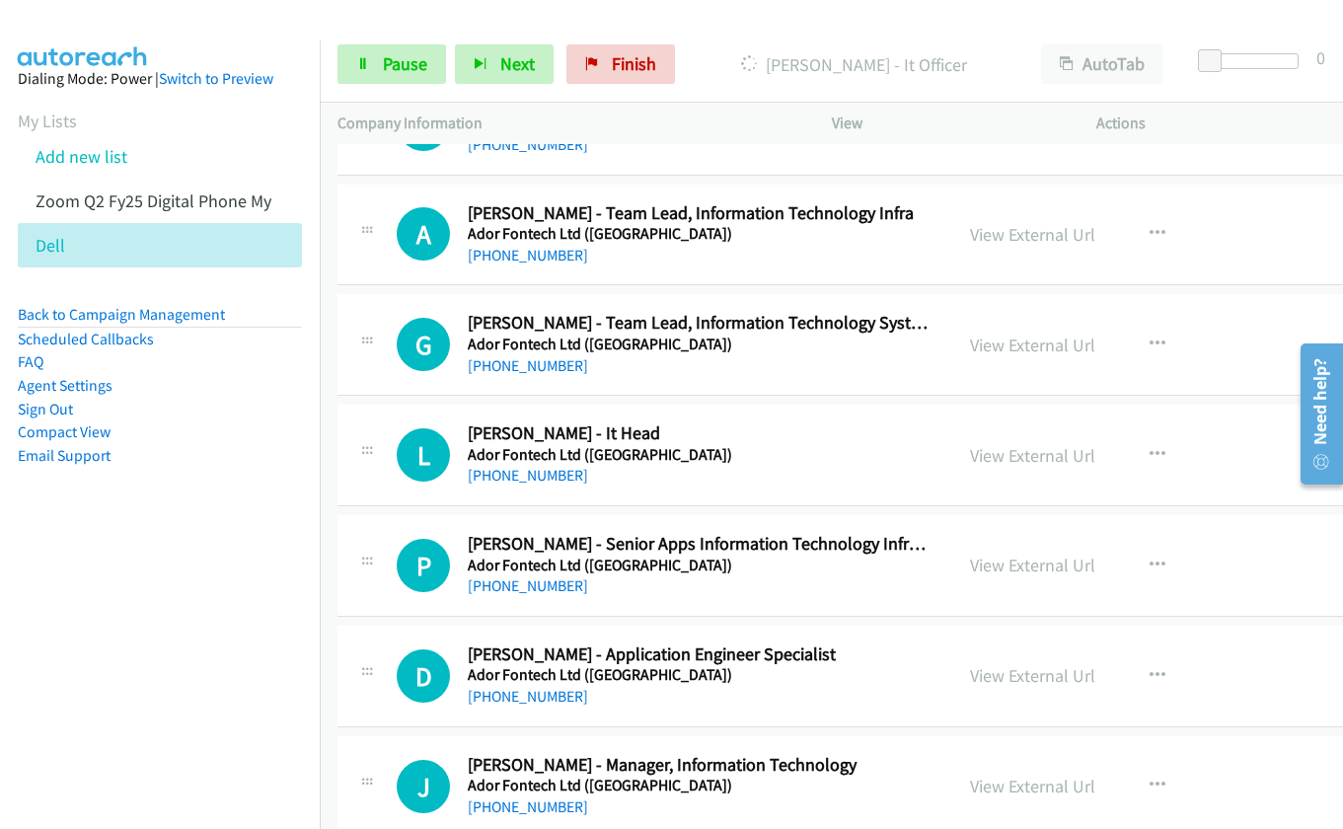
scroll to position [2147, 0]
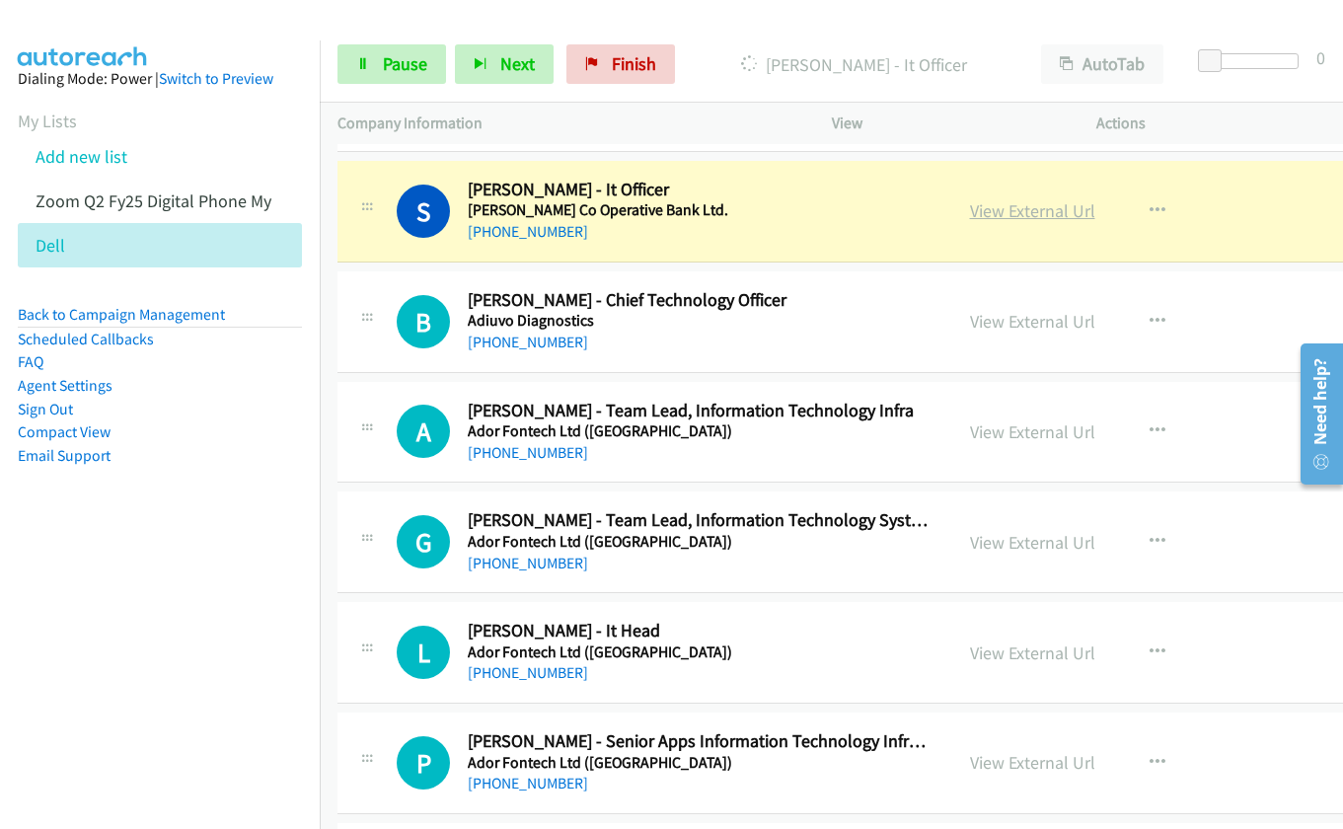
click at [989, 212] on link "View External Url" at bounding box center [1032, 210] width 125 height 23
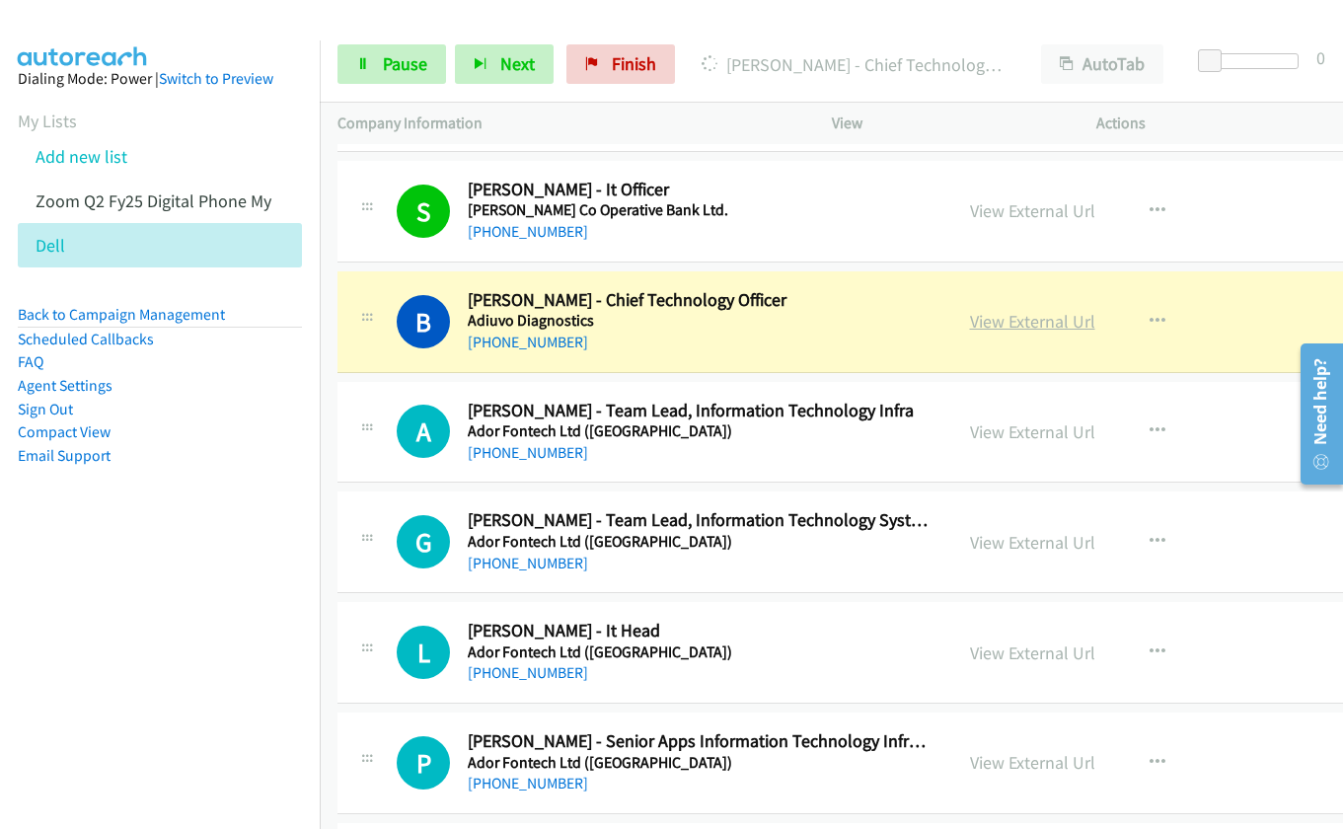
click at [987, 322] on link "View External Url" at bounding box center [1032, 321] width 125 height 23
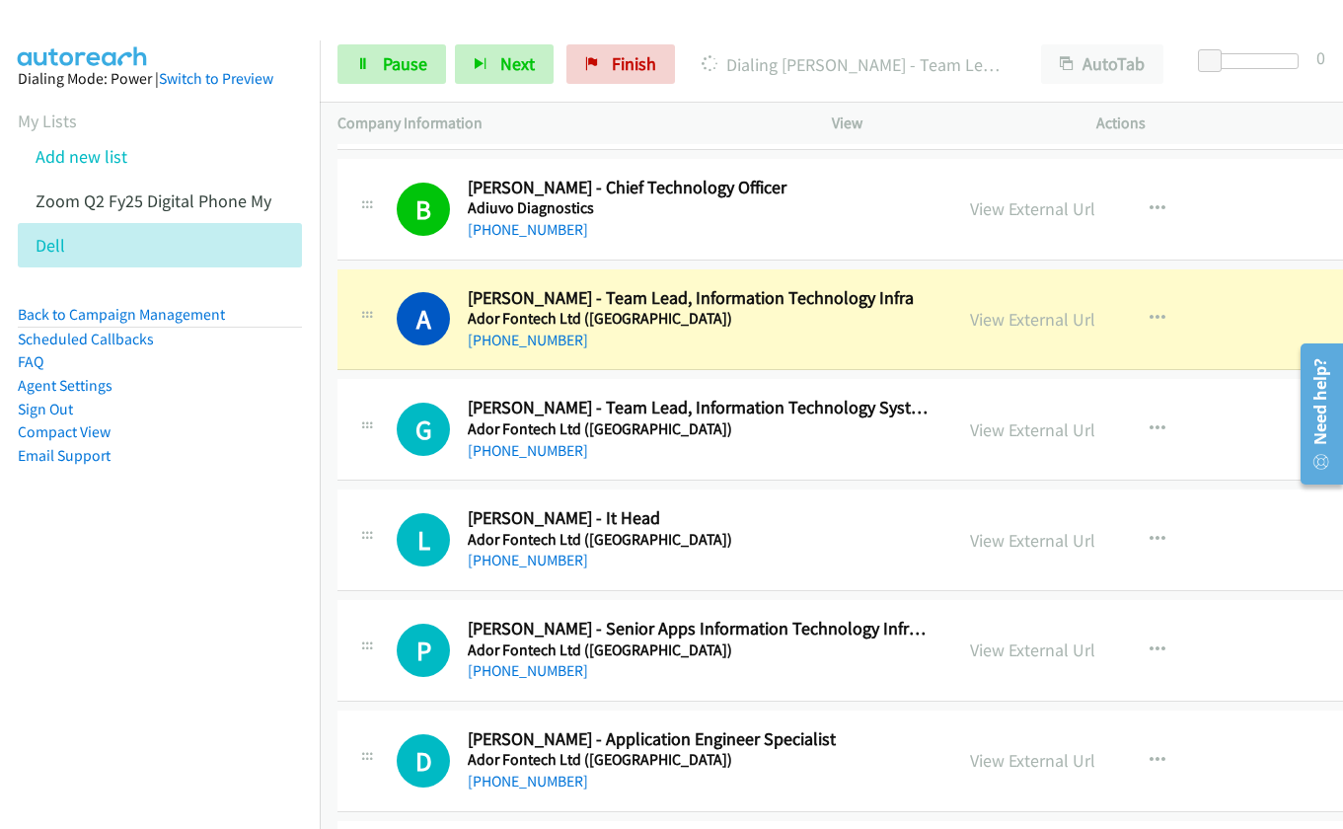
scroll to position [2344, 0]
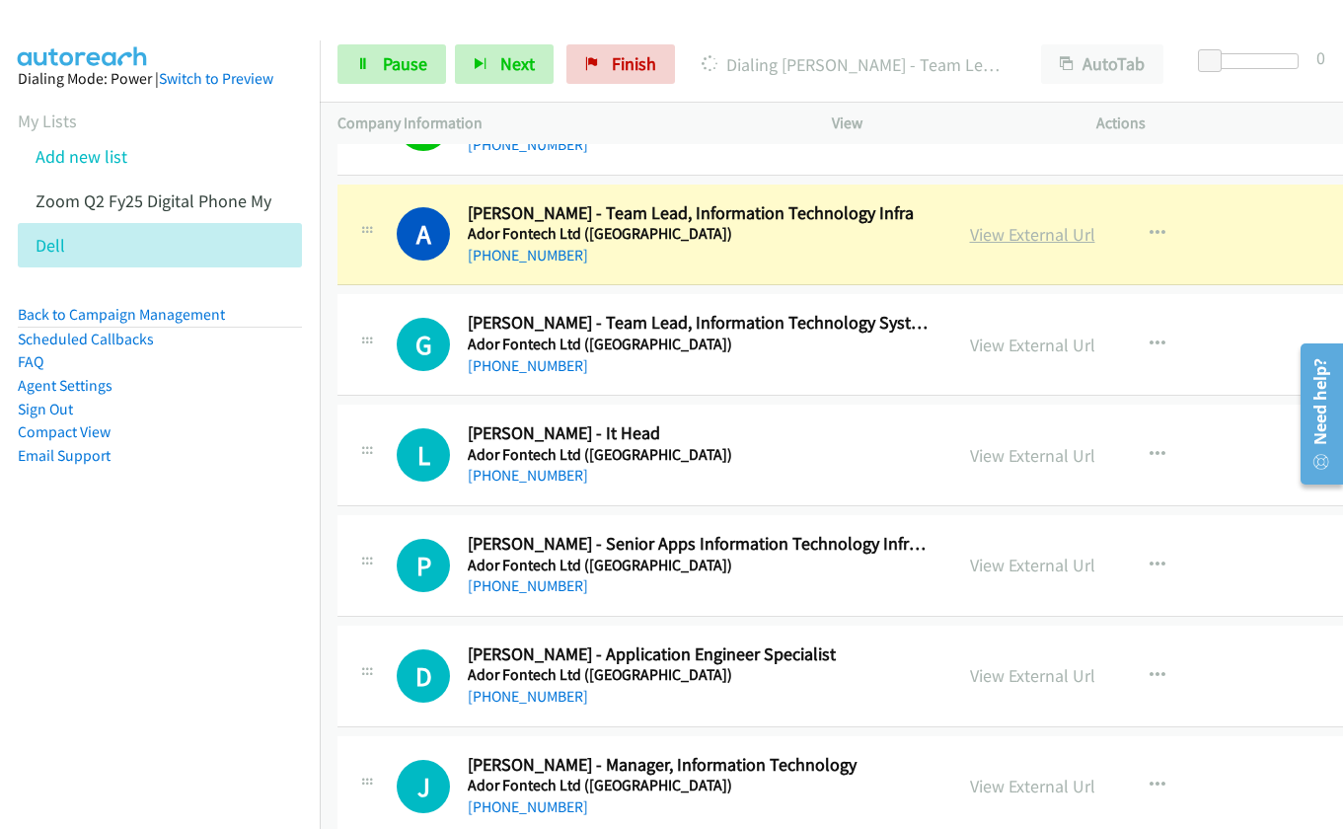
click at [986, 233] on link "View External Url" at bounding box center [1032, 234] width 125 height 23
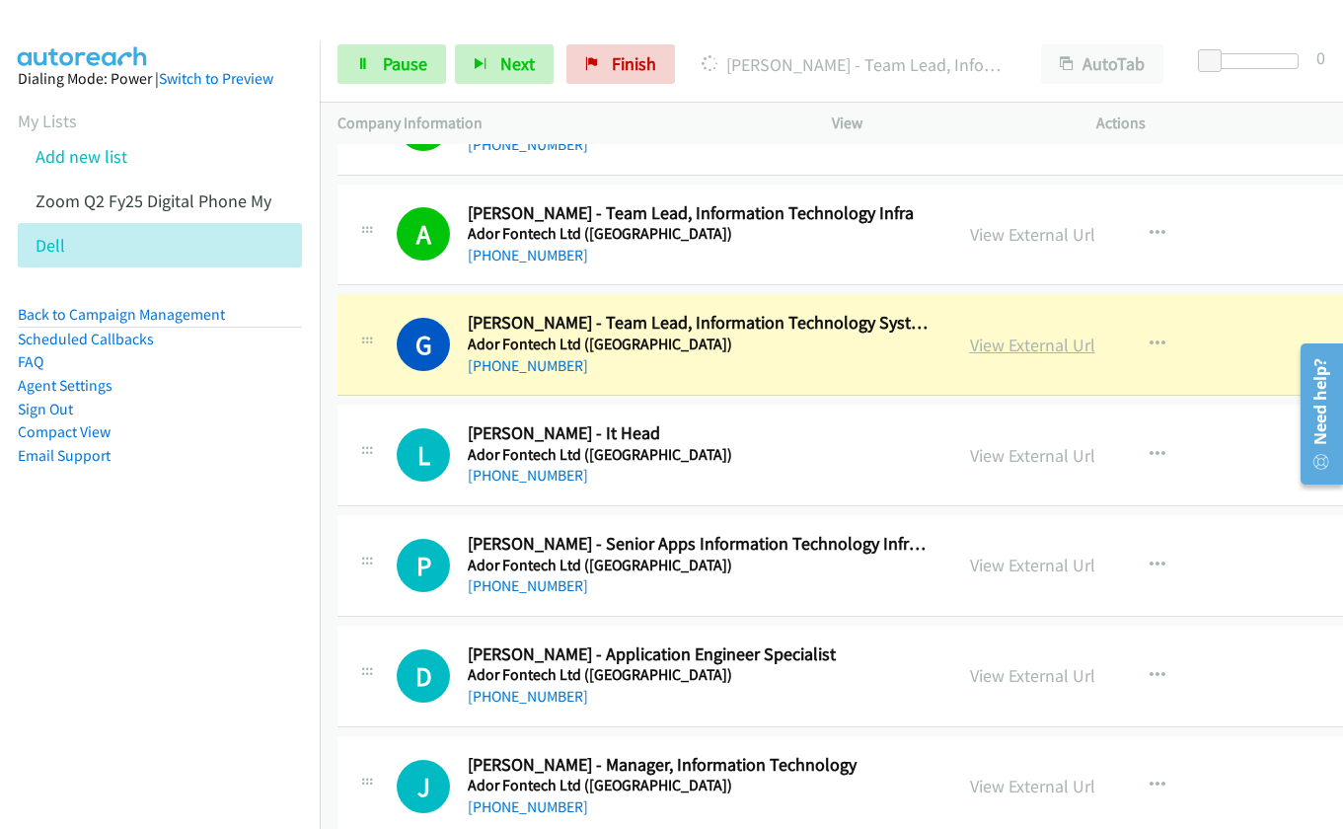
click at [990, 351] on link "View External Url" at bounding box center [1032, 344] width 125 height 23
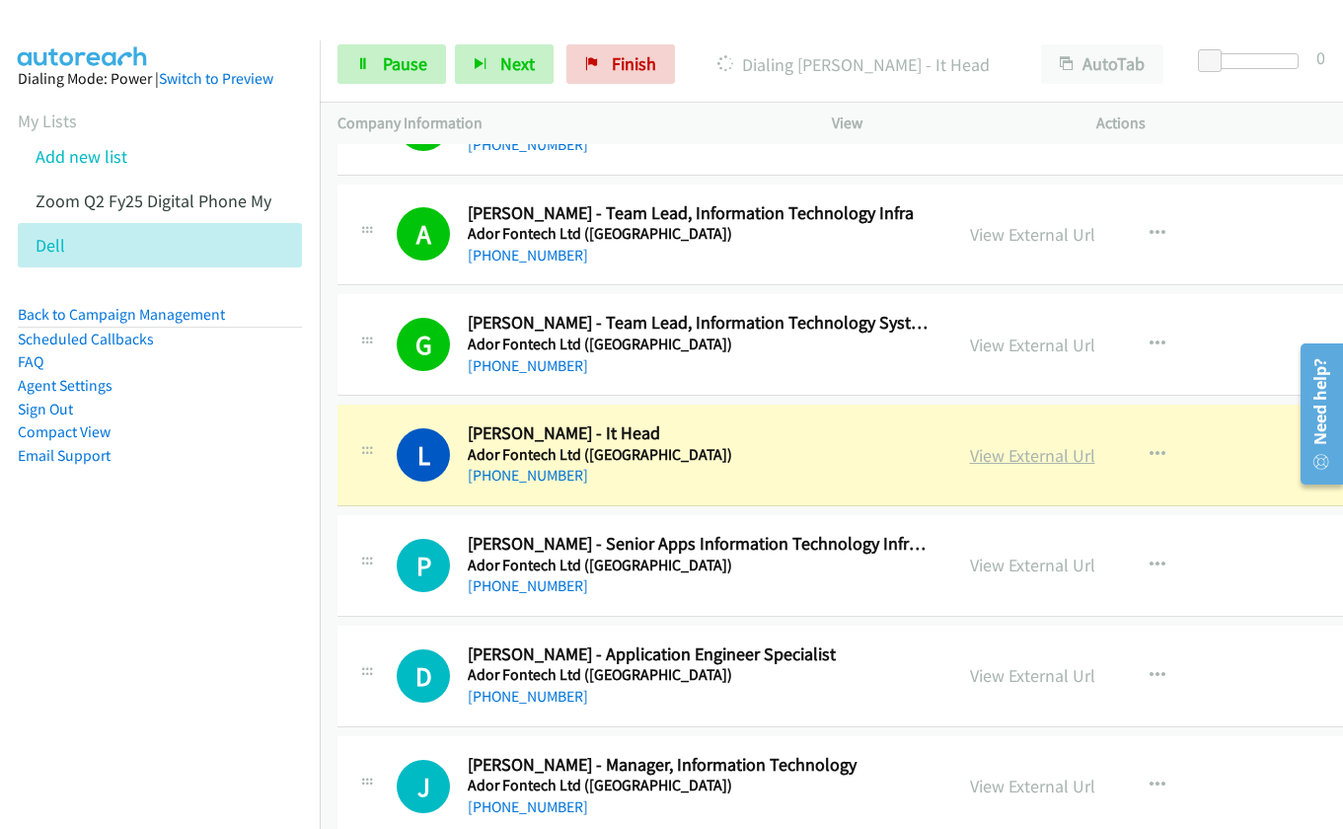
click at [990, 454] on link "View External Url" at bounding box center [1032, 455] width 125 height 23
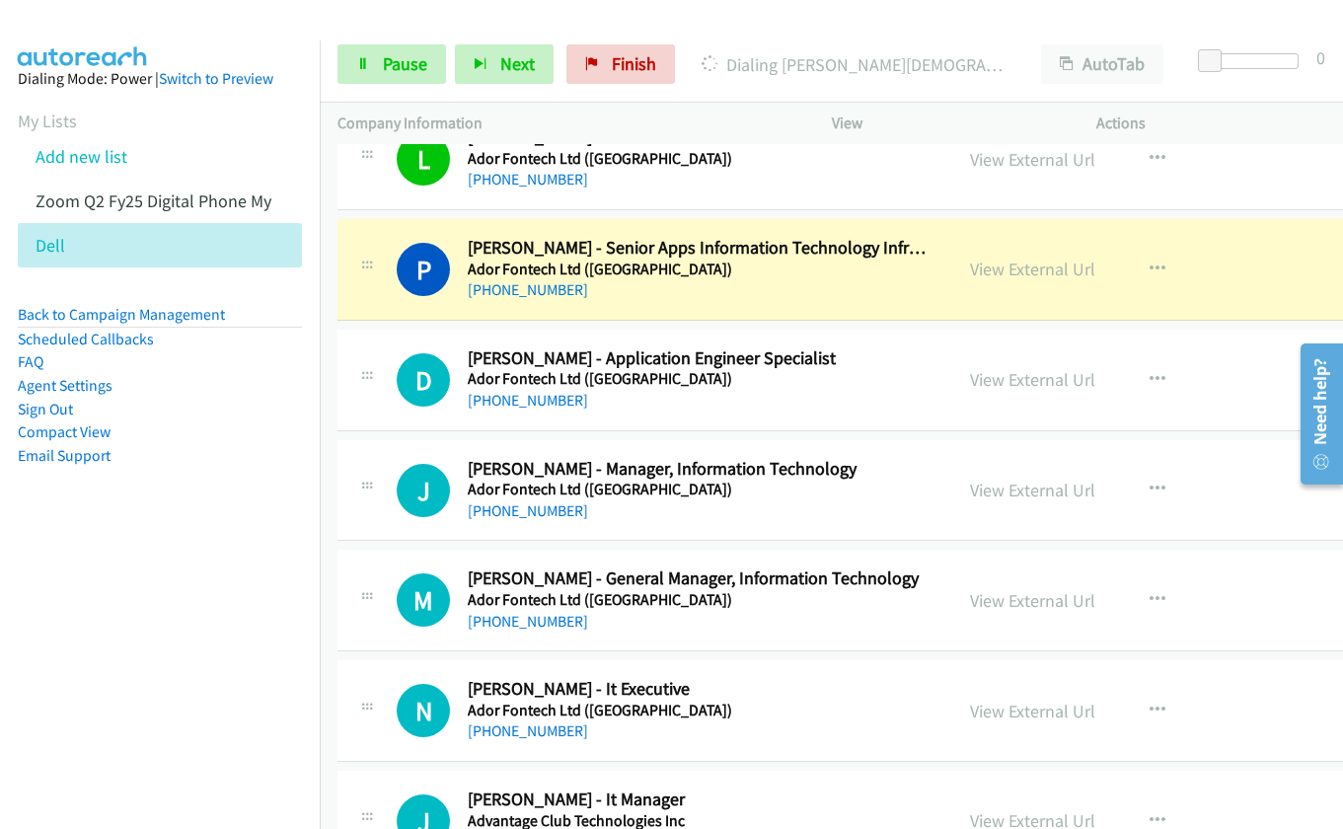
scroll to position [2738, 0]
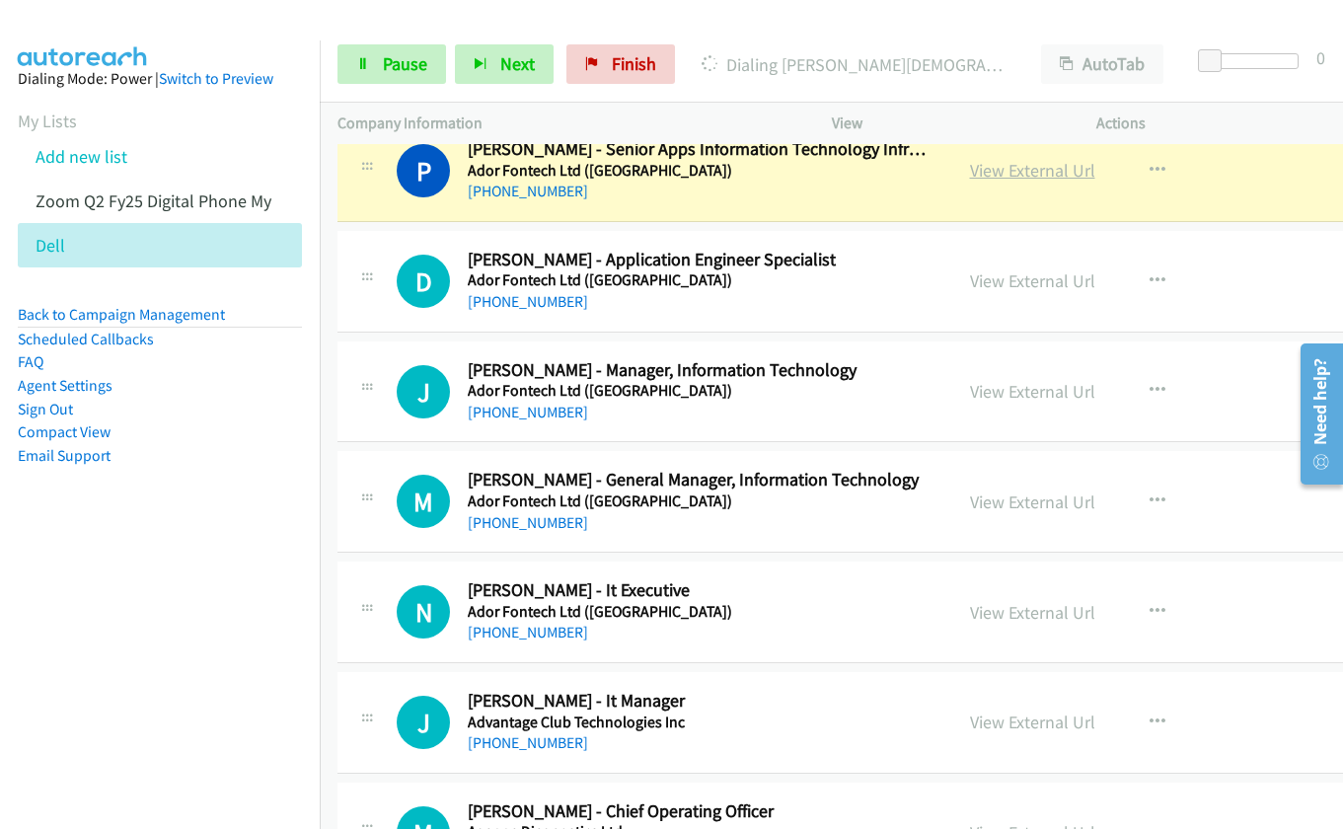
click at [985, 176] on link "View External Url" at bounding box center [1032, 170] width 125 height 23
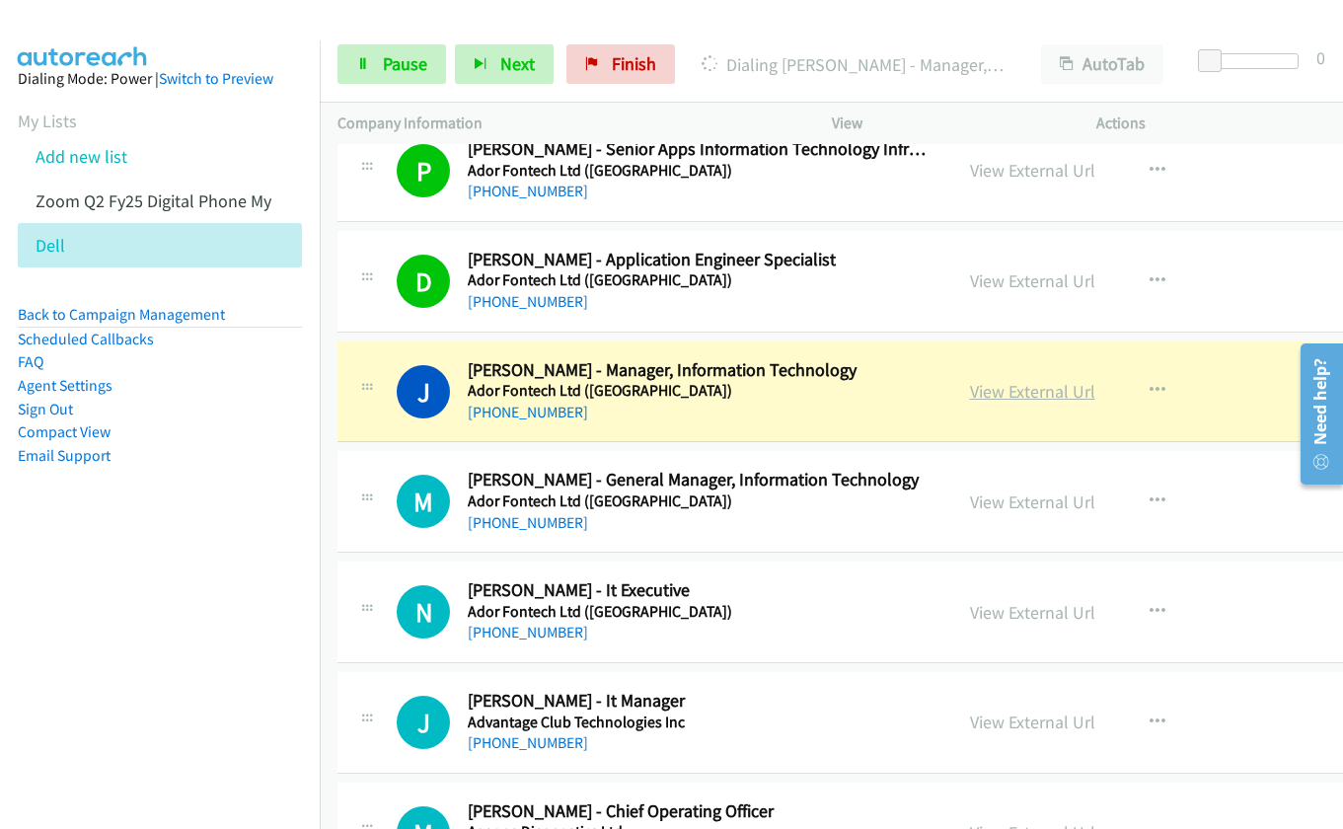
click at [981, 396] on link "View External Url" at bounding box center [1032, 391] width 125 height 23
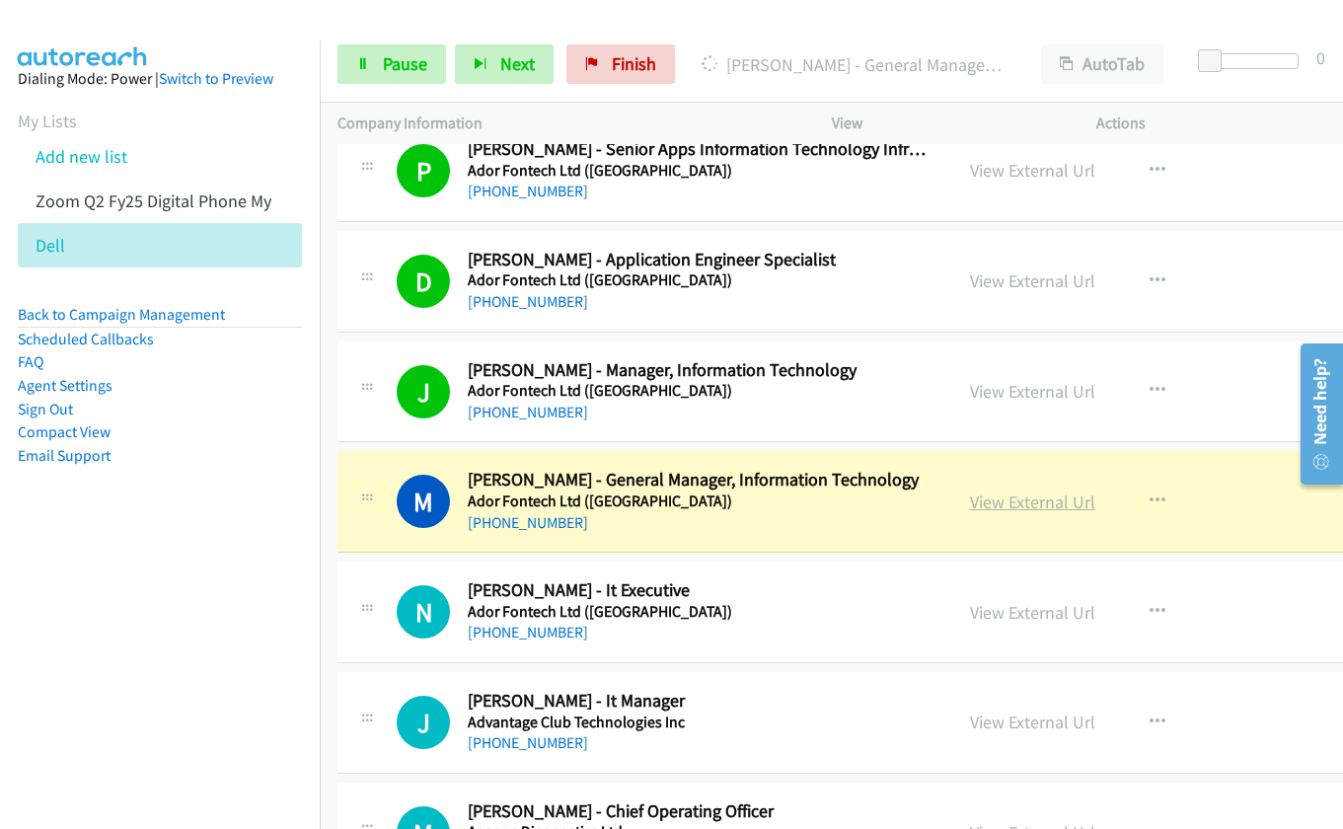
click at [975, 498] on link "View External Url" at bounding box center [1032, 501] width 125 height 23
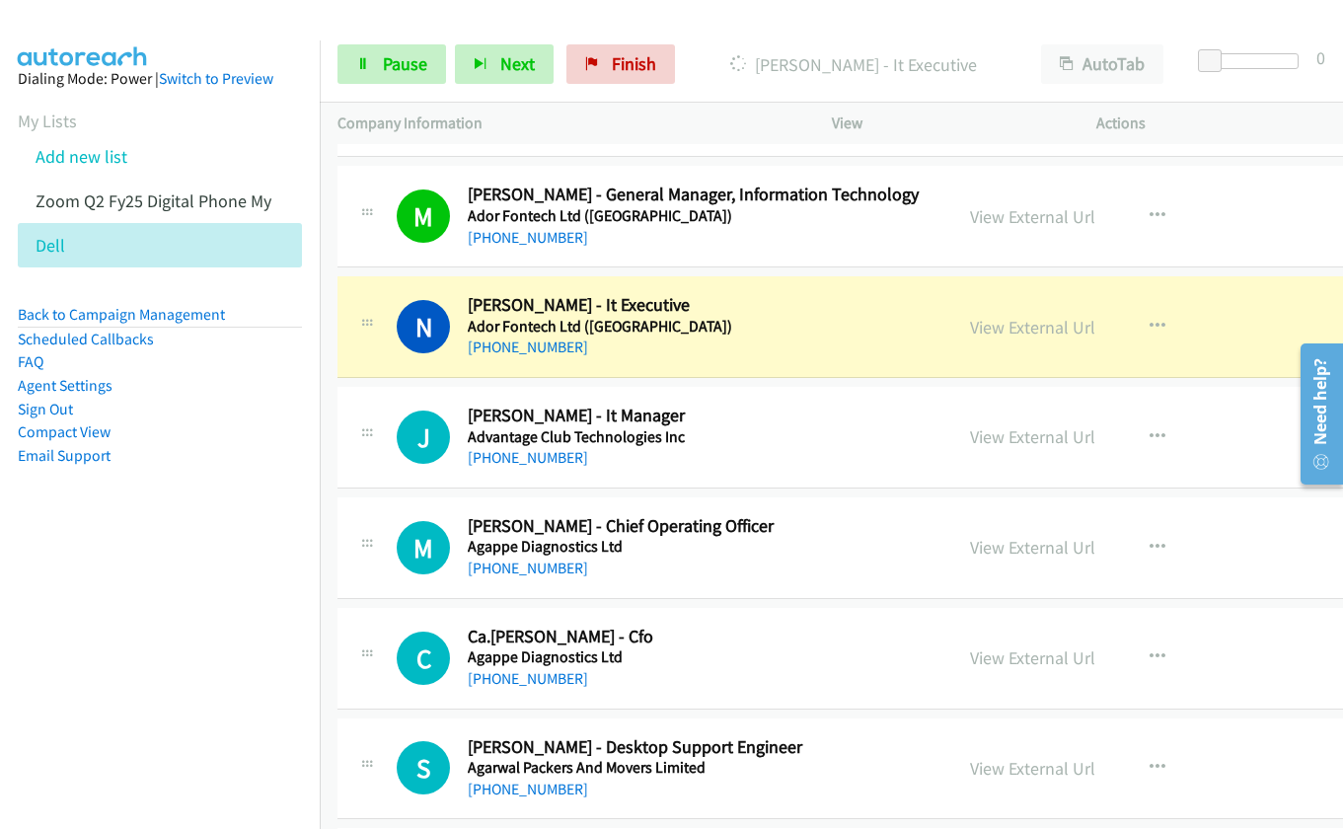
scroll to position [3034, 0]
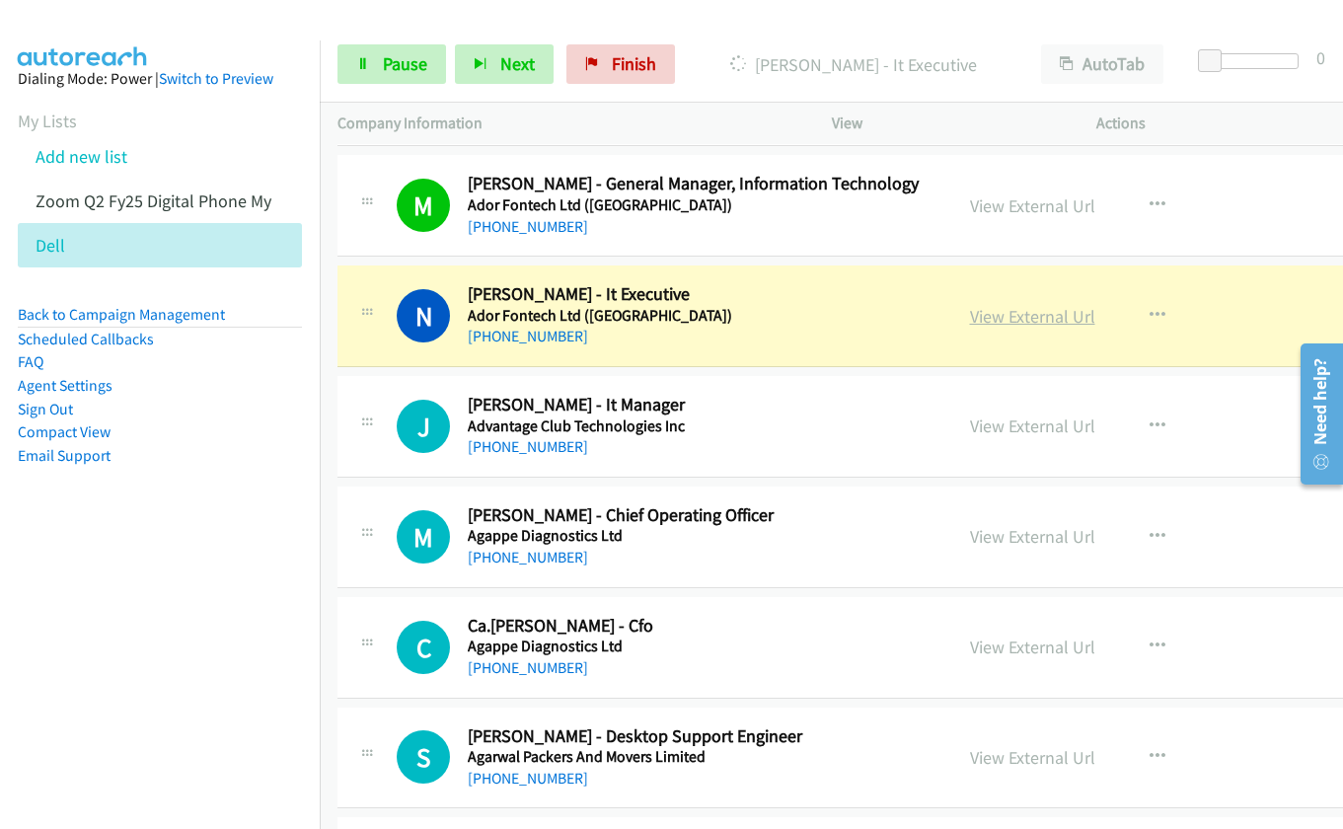
click at [973, 320] on link "View External Url" at bounding box center [1032, 316] width 125 height 23
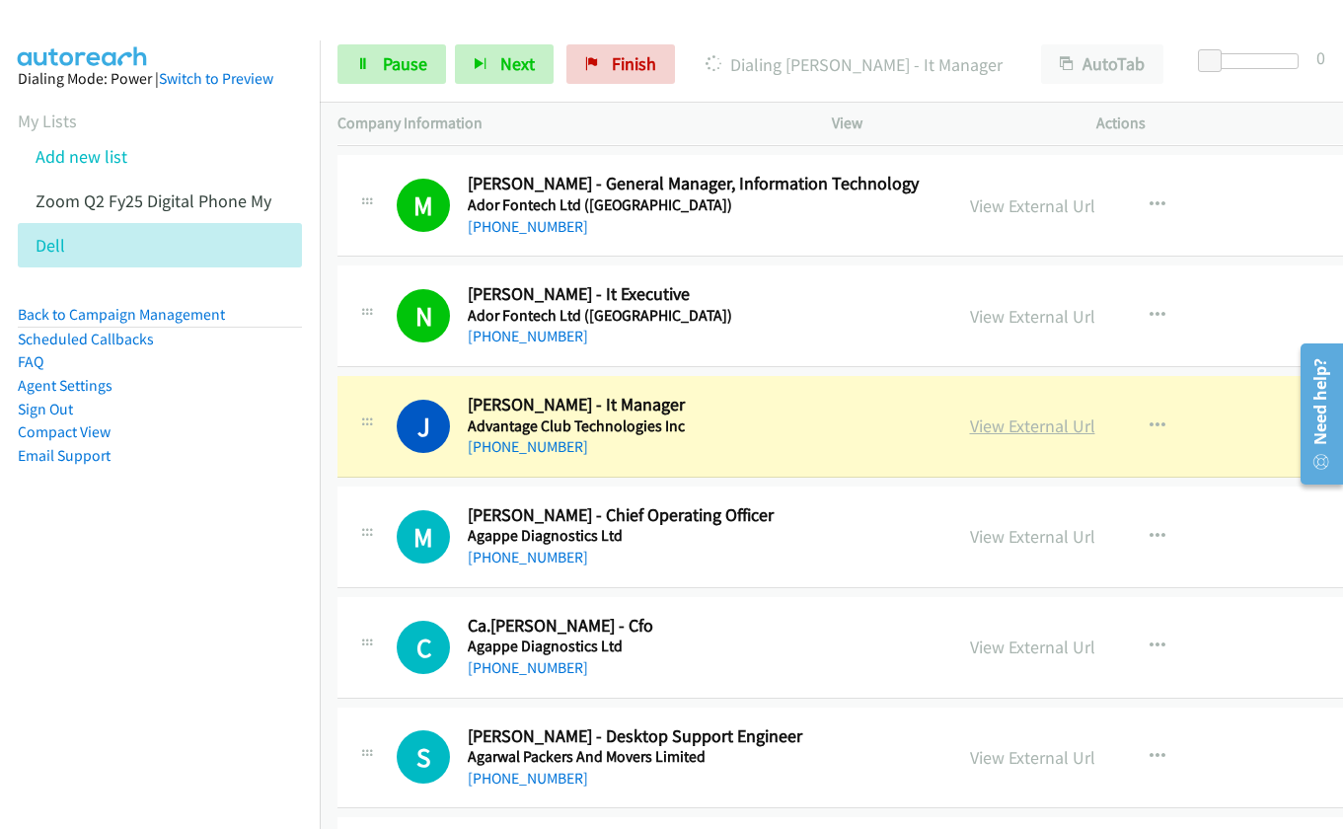
click at [991, 429] on link "View External Url" at bounding box center [1032, 425] width 125 height 23
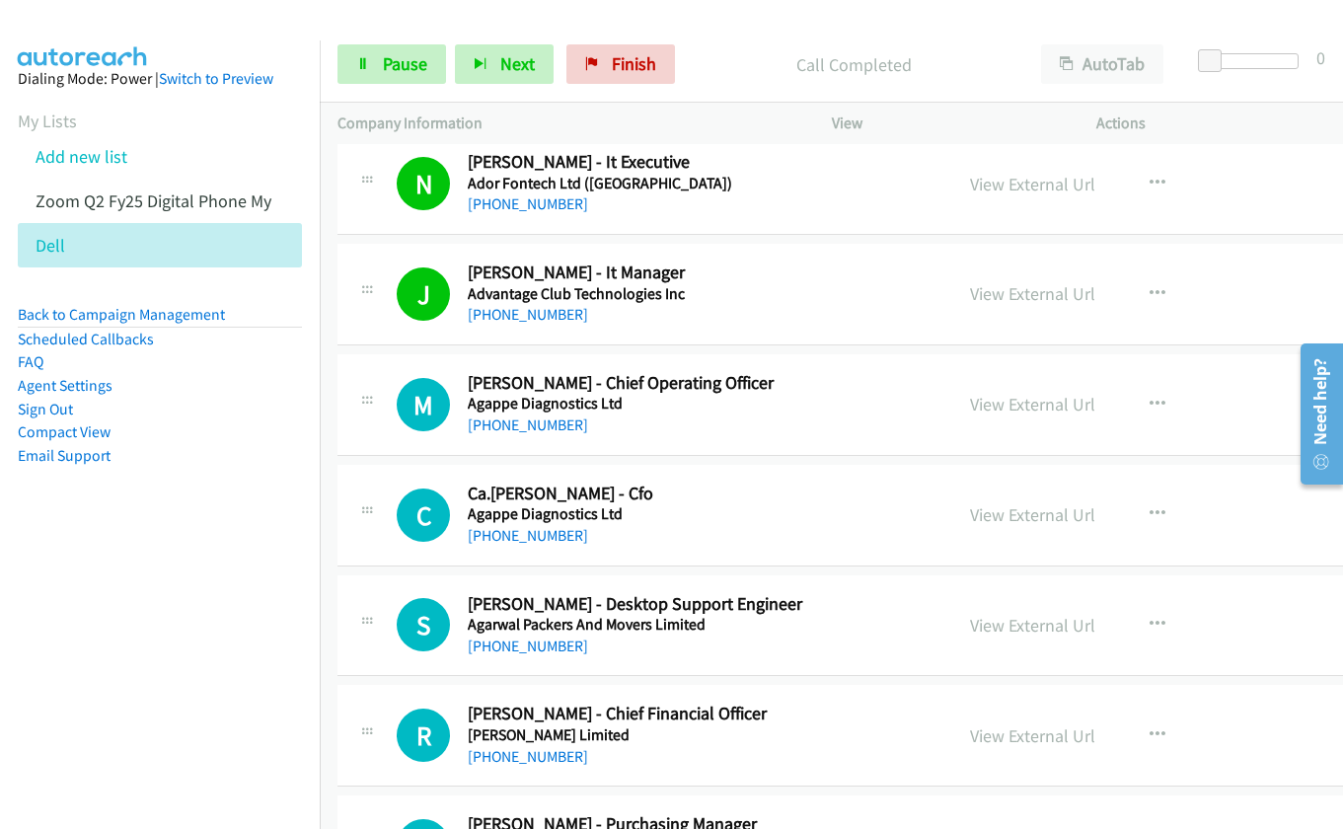
scroll to position [3330, 0]
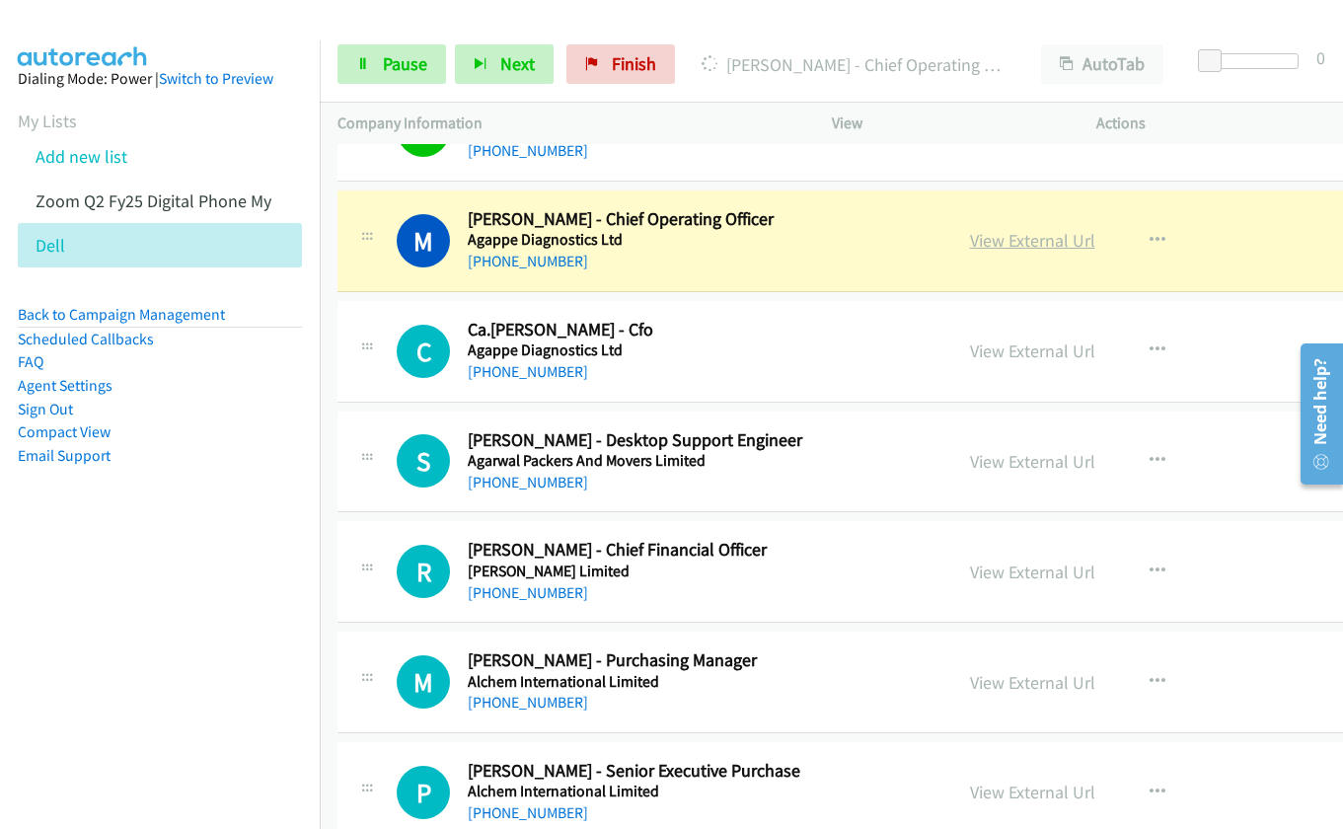
click at [985, 235] on link "View External Url" at bounding box center [1032, 240] width 125 height 23
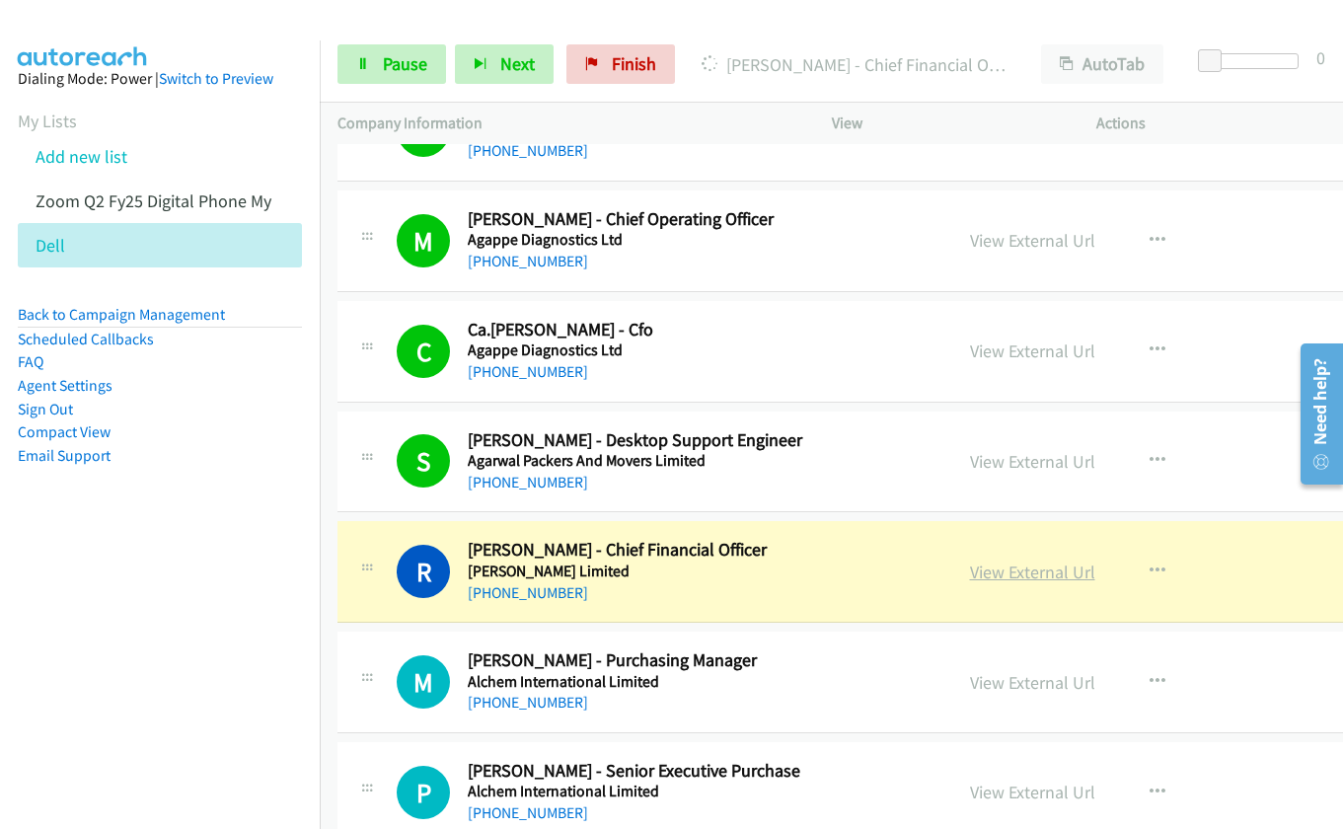
click at [983, 573] on link "View External Url" at bounding box center [1032, 571] width 125 height 23
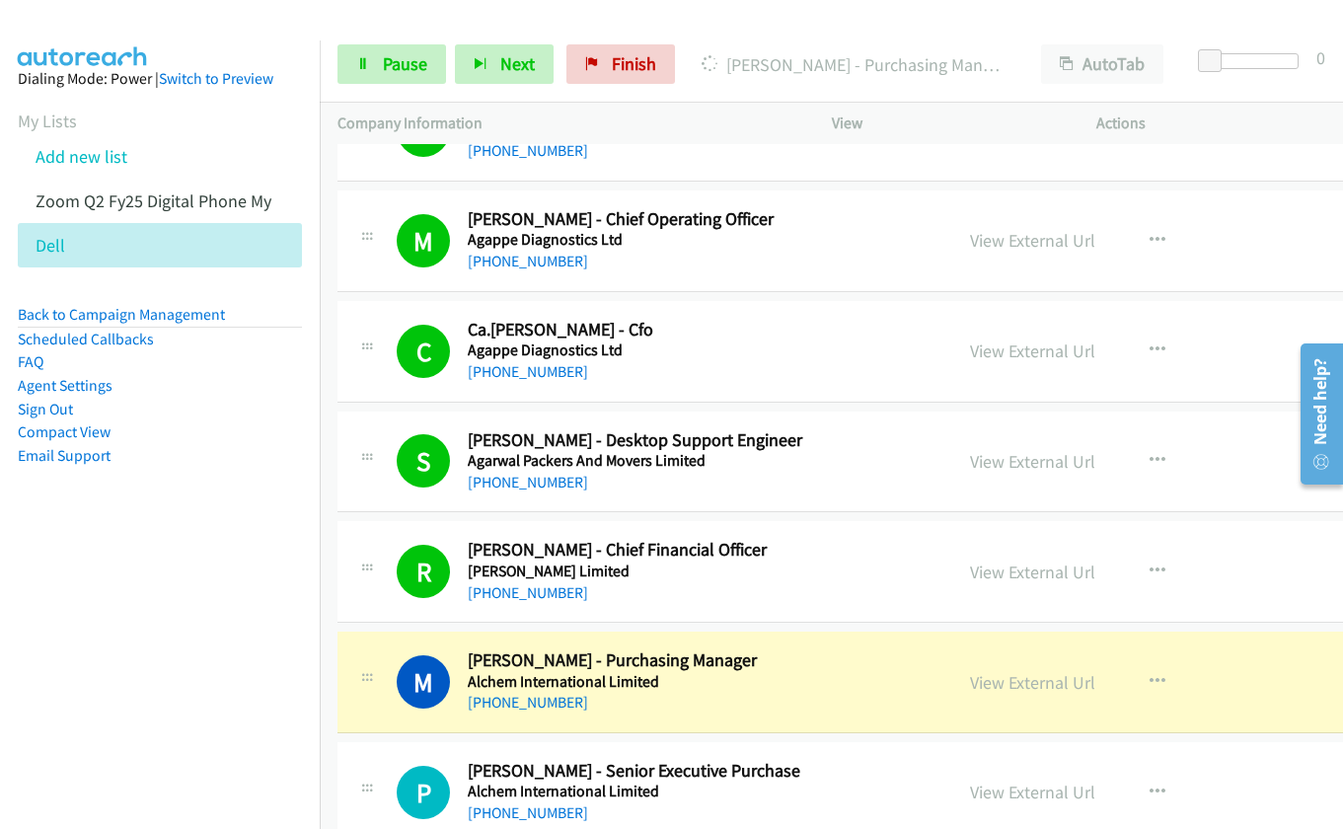
scroll to position [3626, 0]
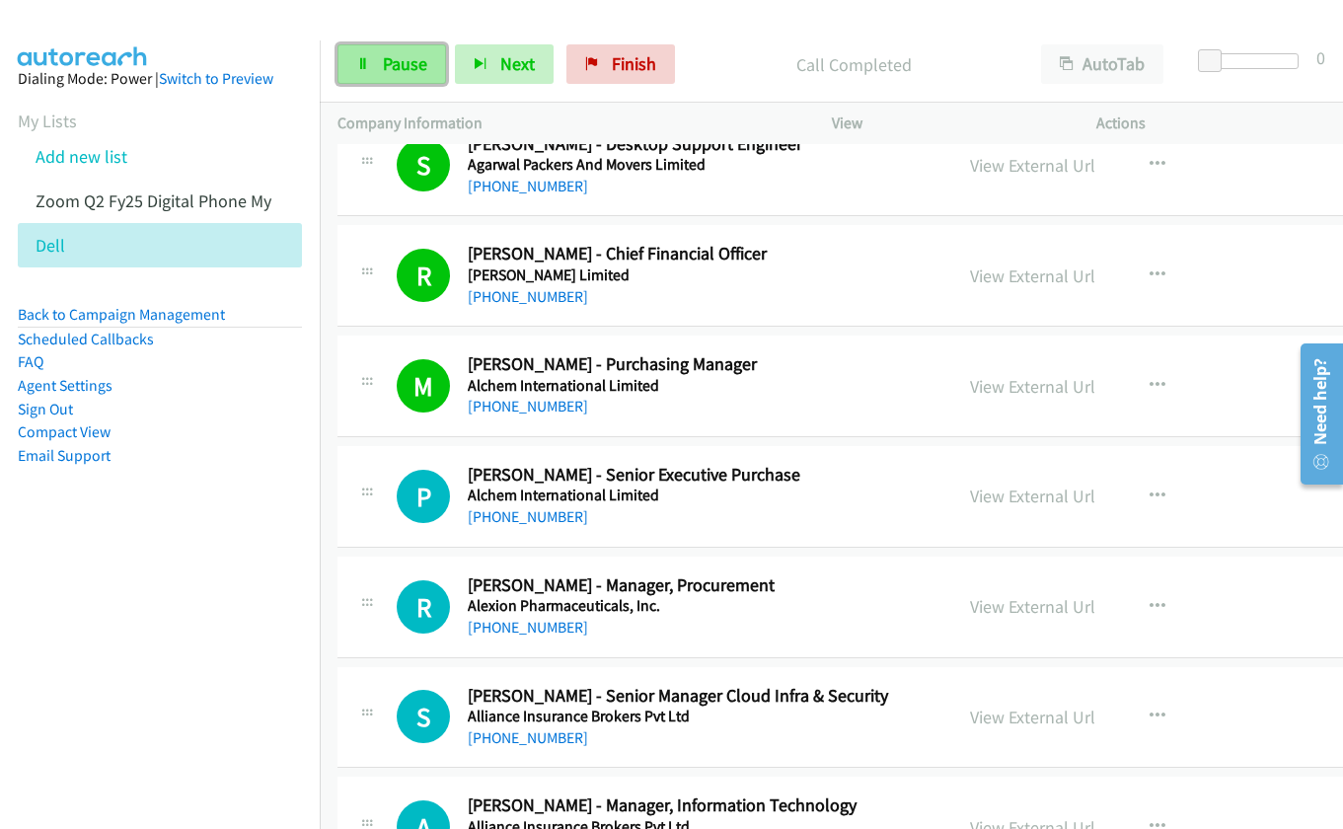
click at [390, 61] on span "Pause" at bounding box center [405, 63] width 44 height 23
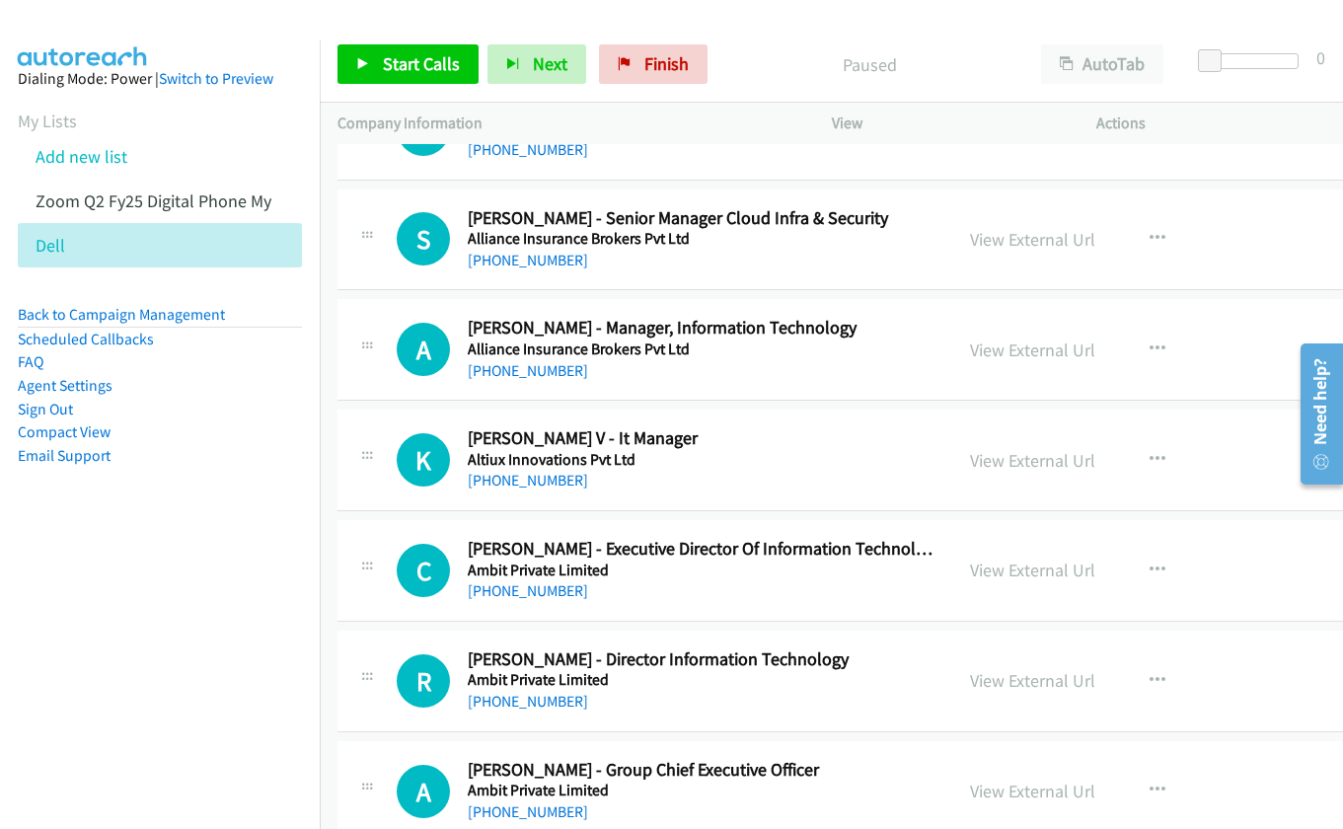
scroll to position [4120, 0]
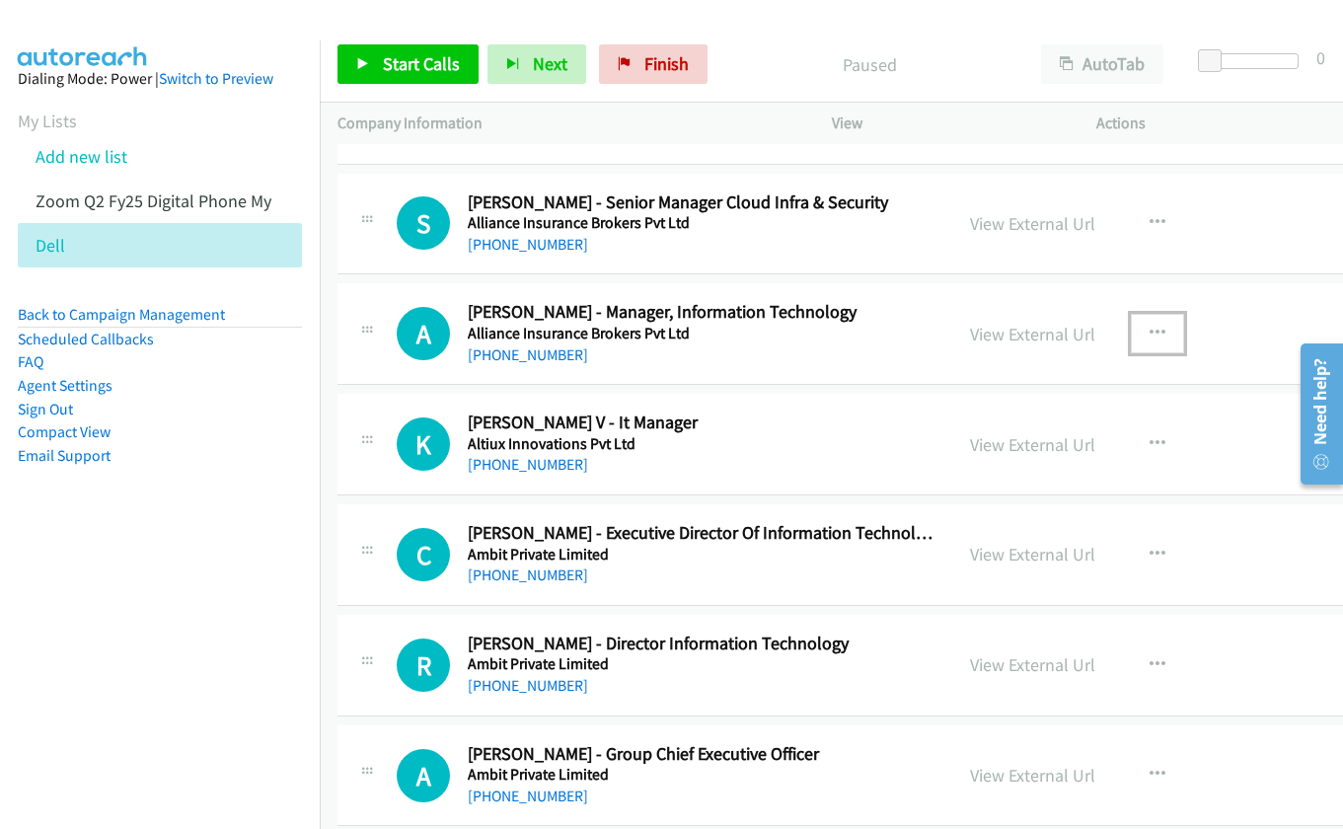
click at [1152, 331] on icon "button" at bounding box center [1157, 334] width 16 height 16
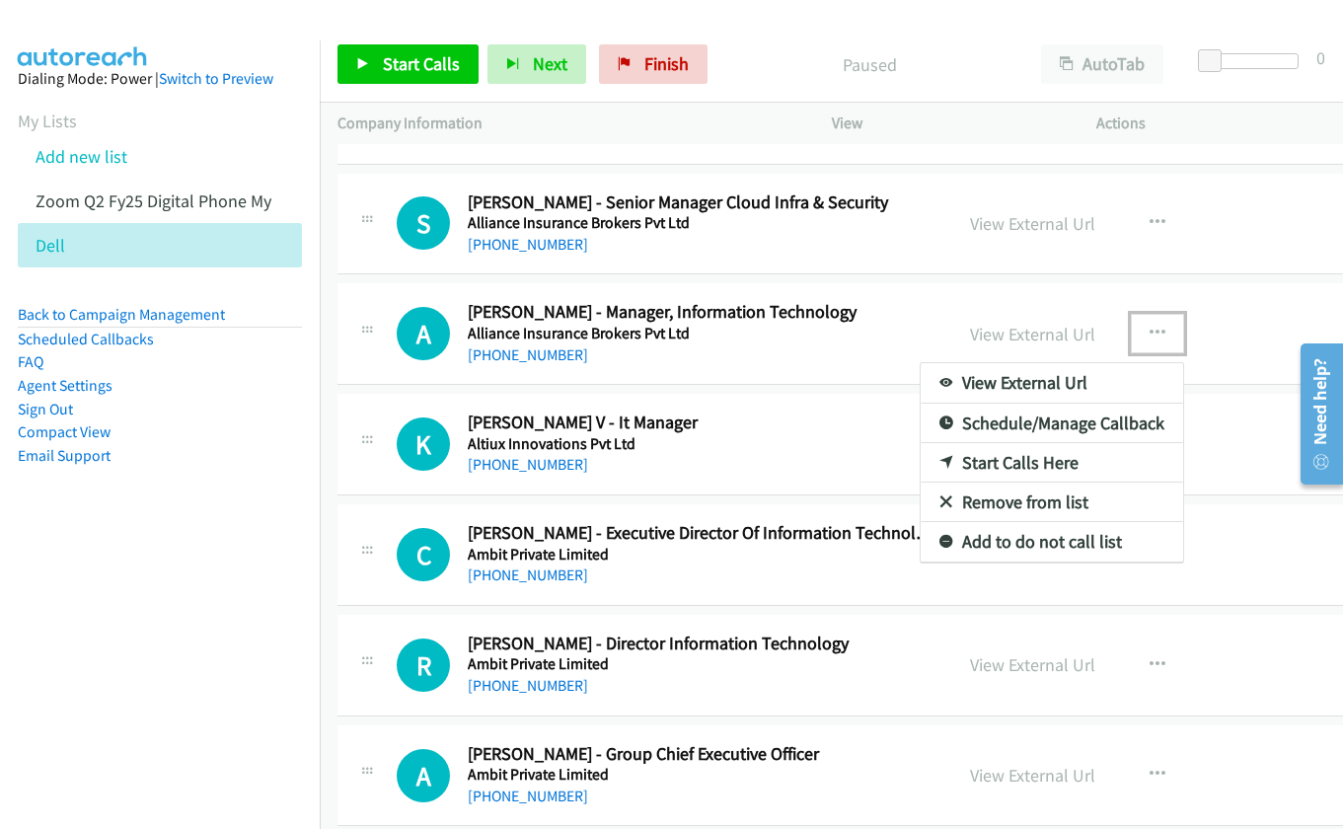
click at [1019, 467] on link "Start Calls Here" at bounding box center [1051, 462] width 262 height 39
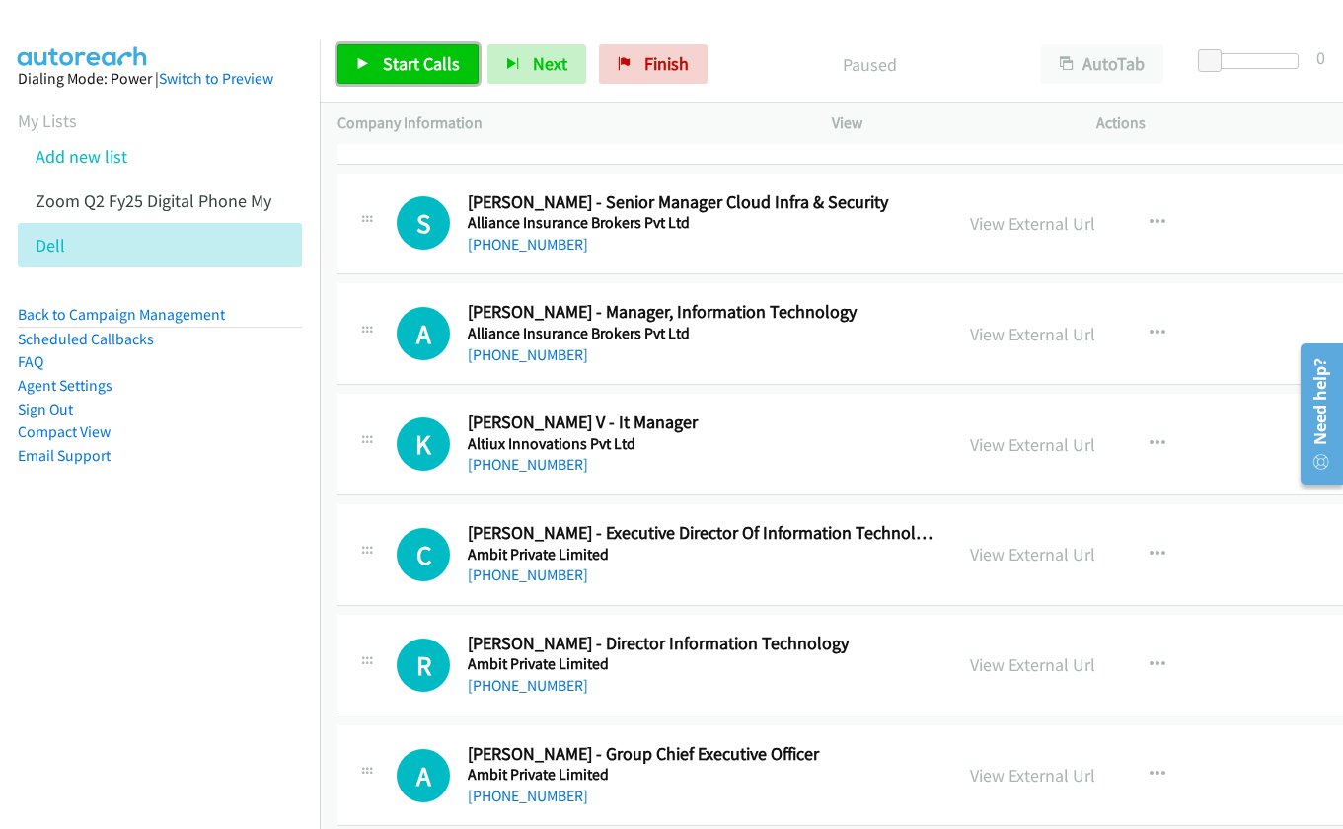
click at [412, 53] on span "Start Calls" at bounding box center [421, 63] width 77 height 23
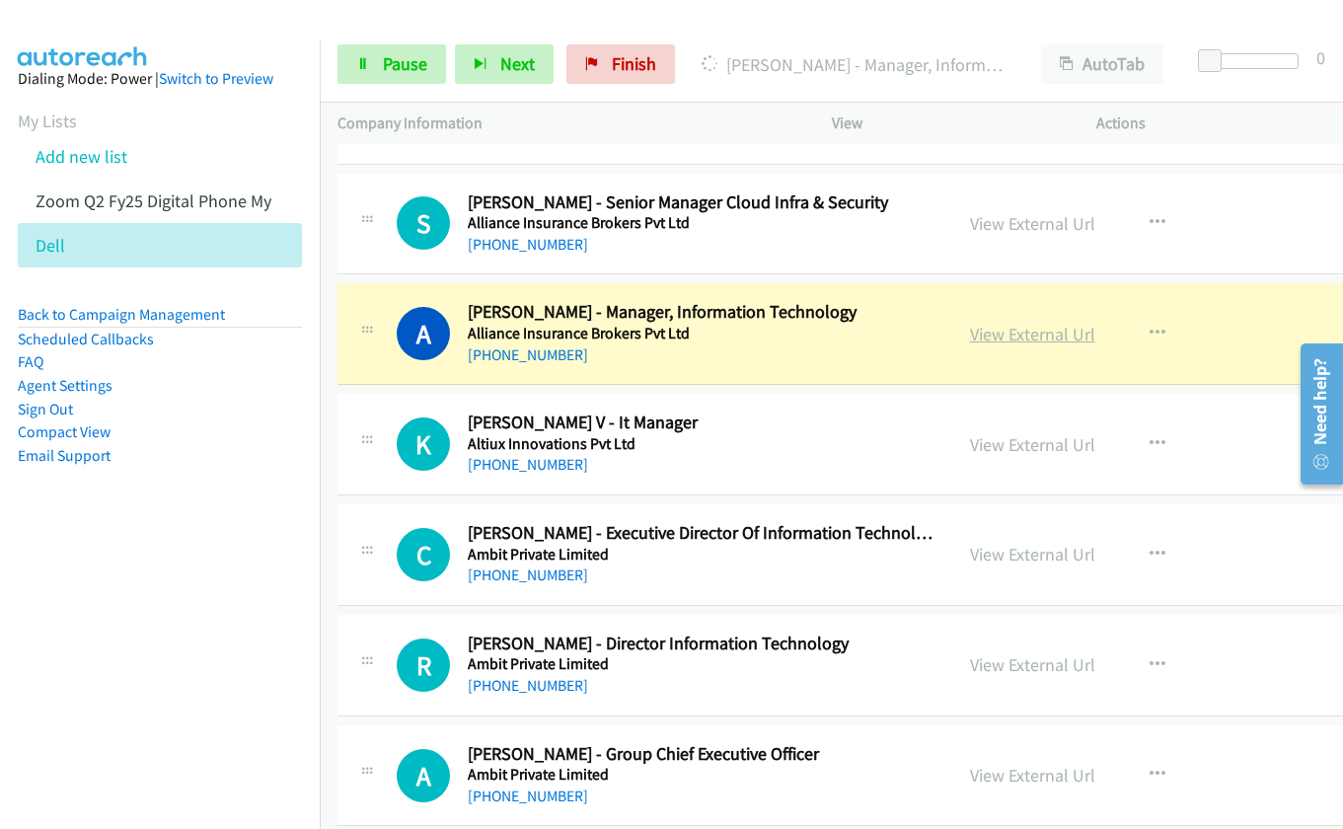
click at [993, 339] on link "View External Url" at bounding box center [1032, 334] width 125 height 23
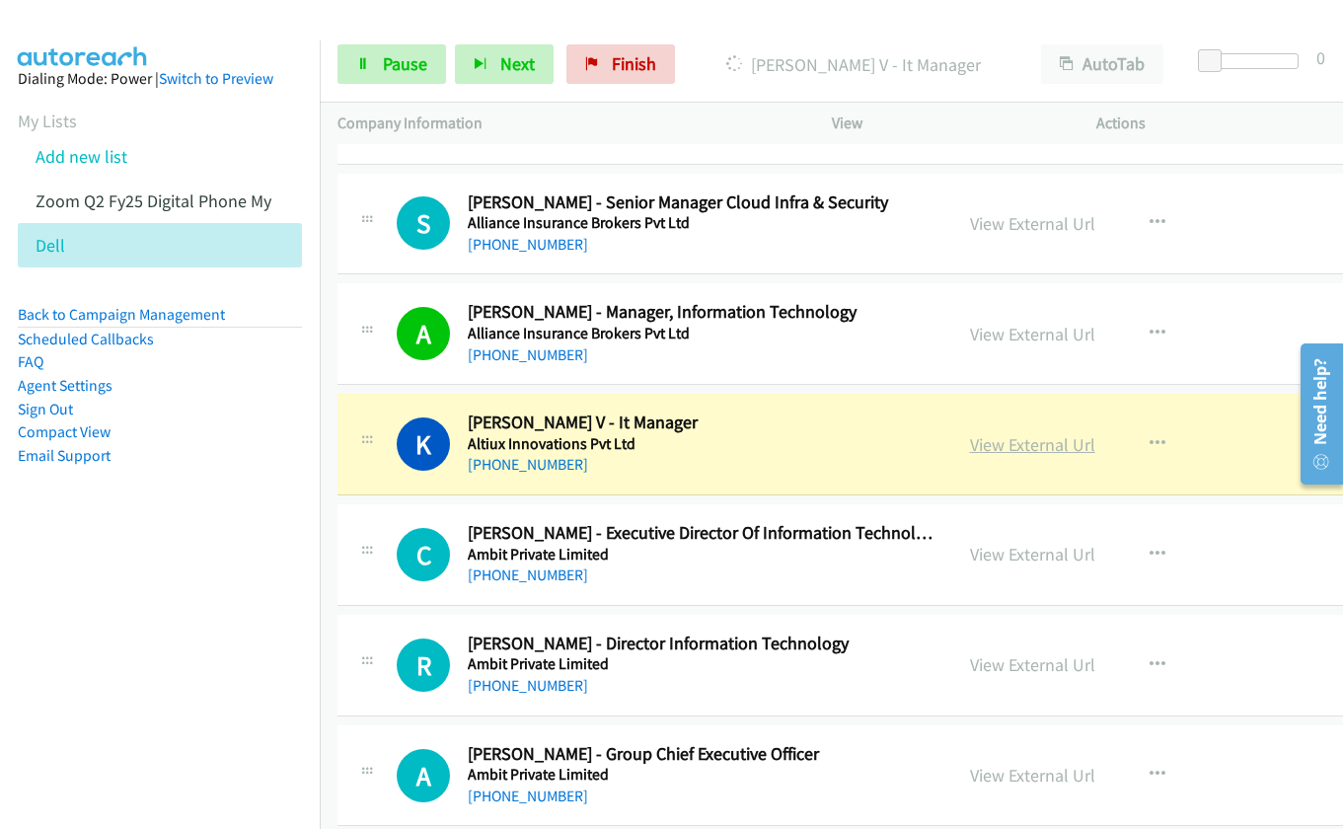
click at [973, 453] on link "View External Url" at bounding box center [1032, 444] width 125 height 23
click at [991, 560] on link "View External Url" at bounding box center [1032, 554] width 125 height 23
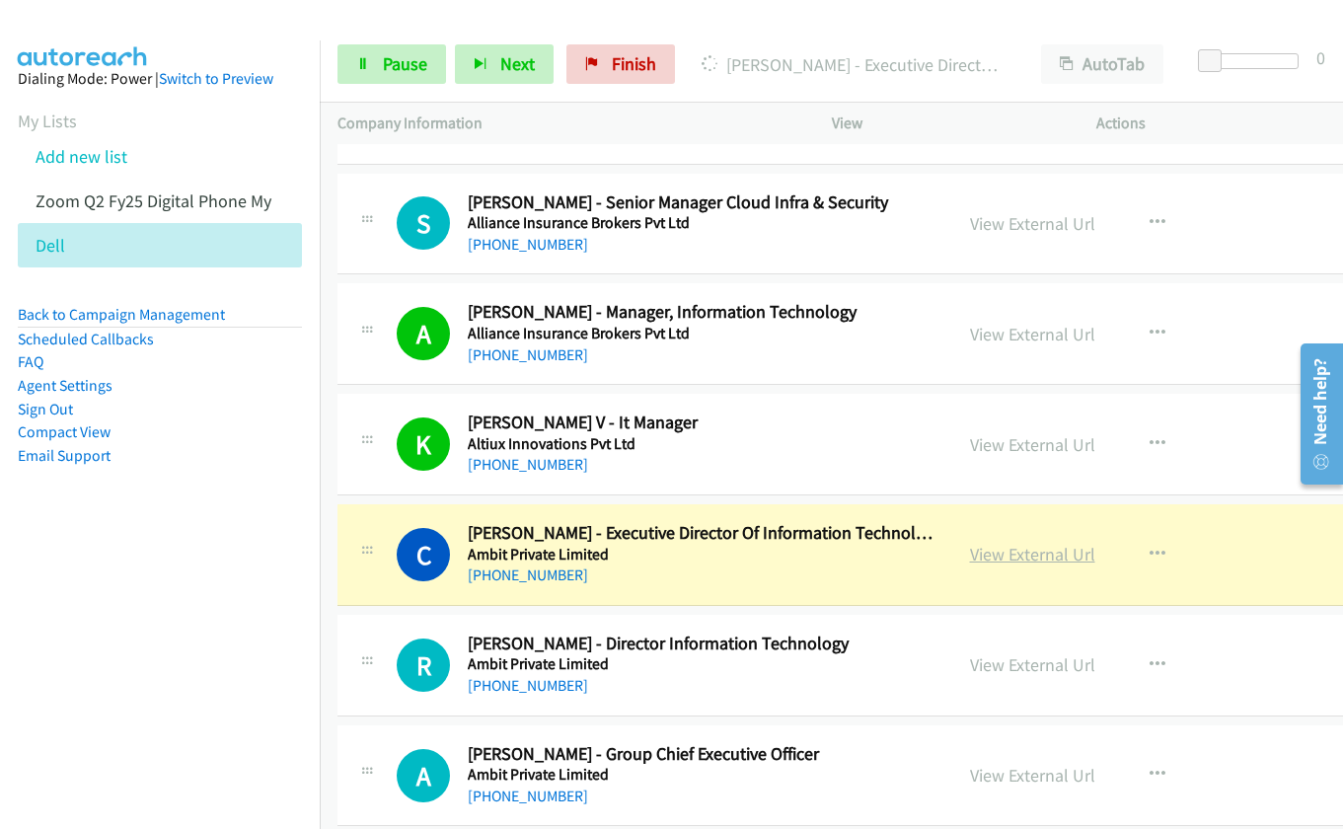
click at [977, 551] on link "View External Url" at bounding box center [1032, 554] width 125 height 23
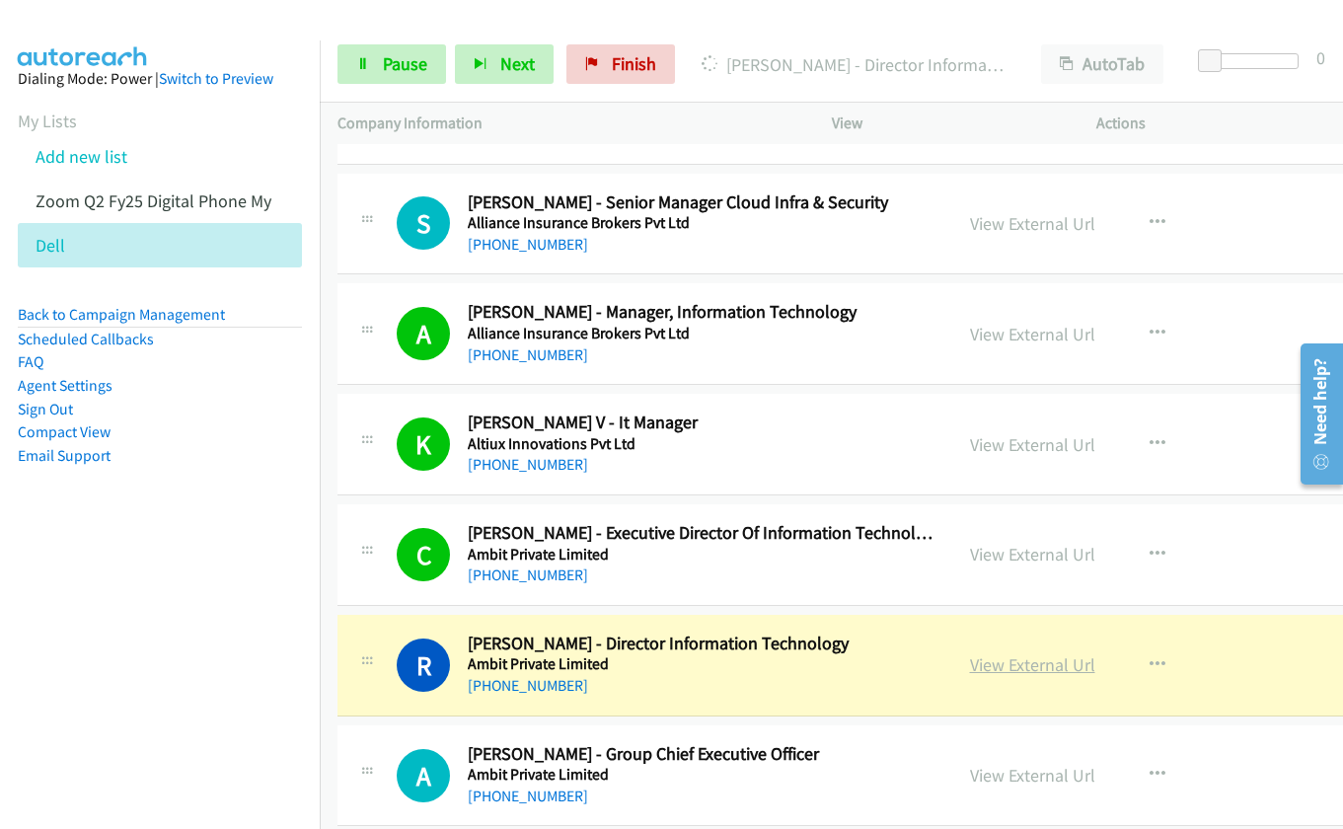
click at [978, 666] on link "View External Url" at bounding box center [1032, 664] width 125 height 23
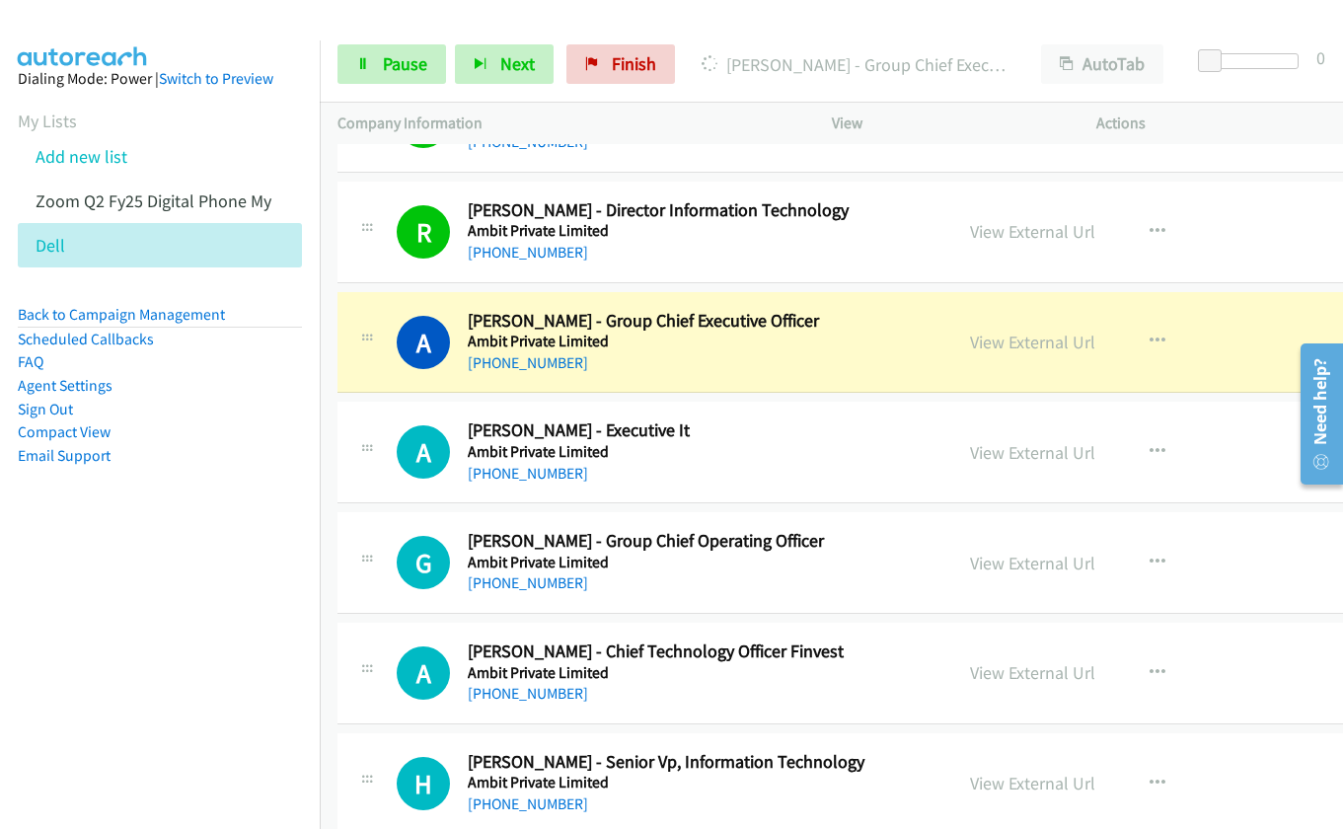
scroll to position [4613, 0]
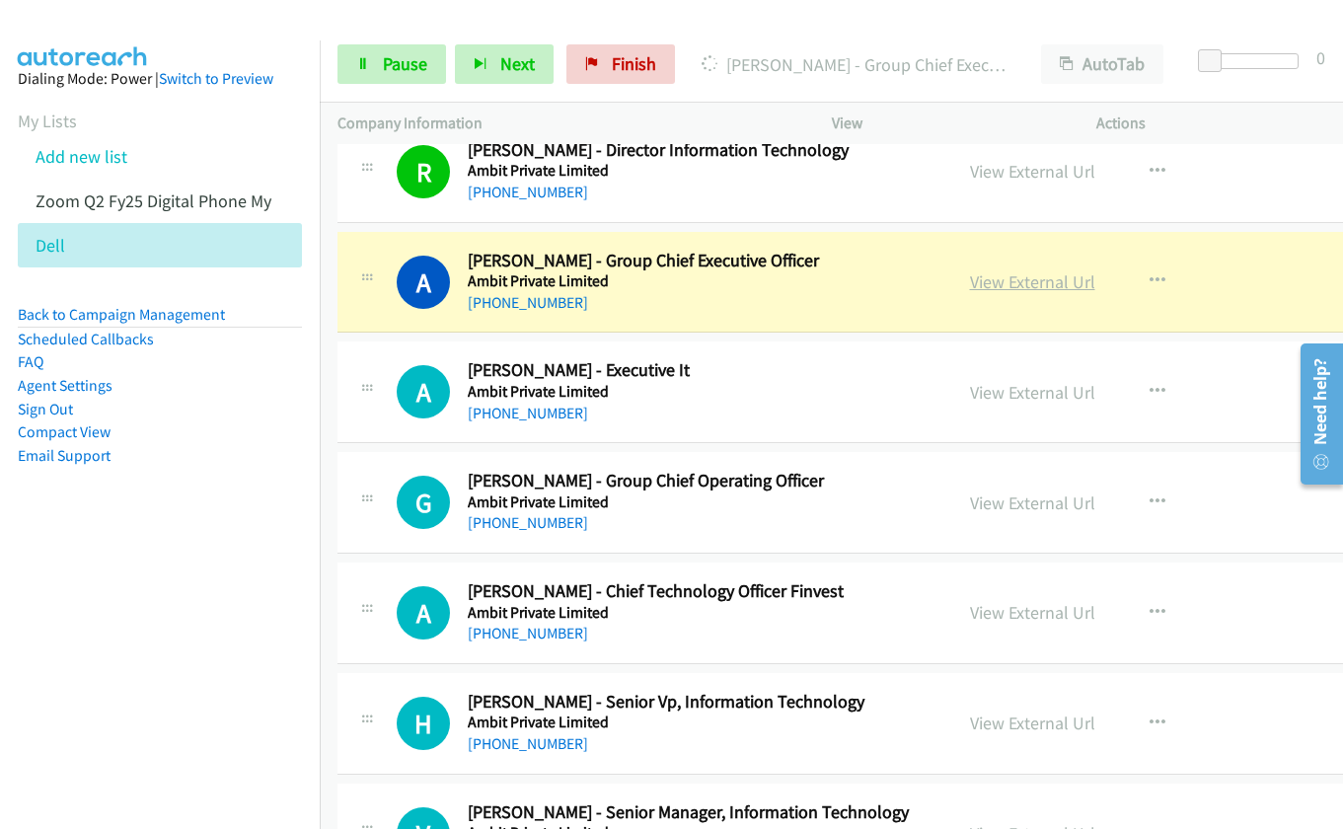
click at [990, 286] on link "View External Url" at bounding box center [1032, 281] width 125 height 23
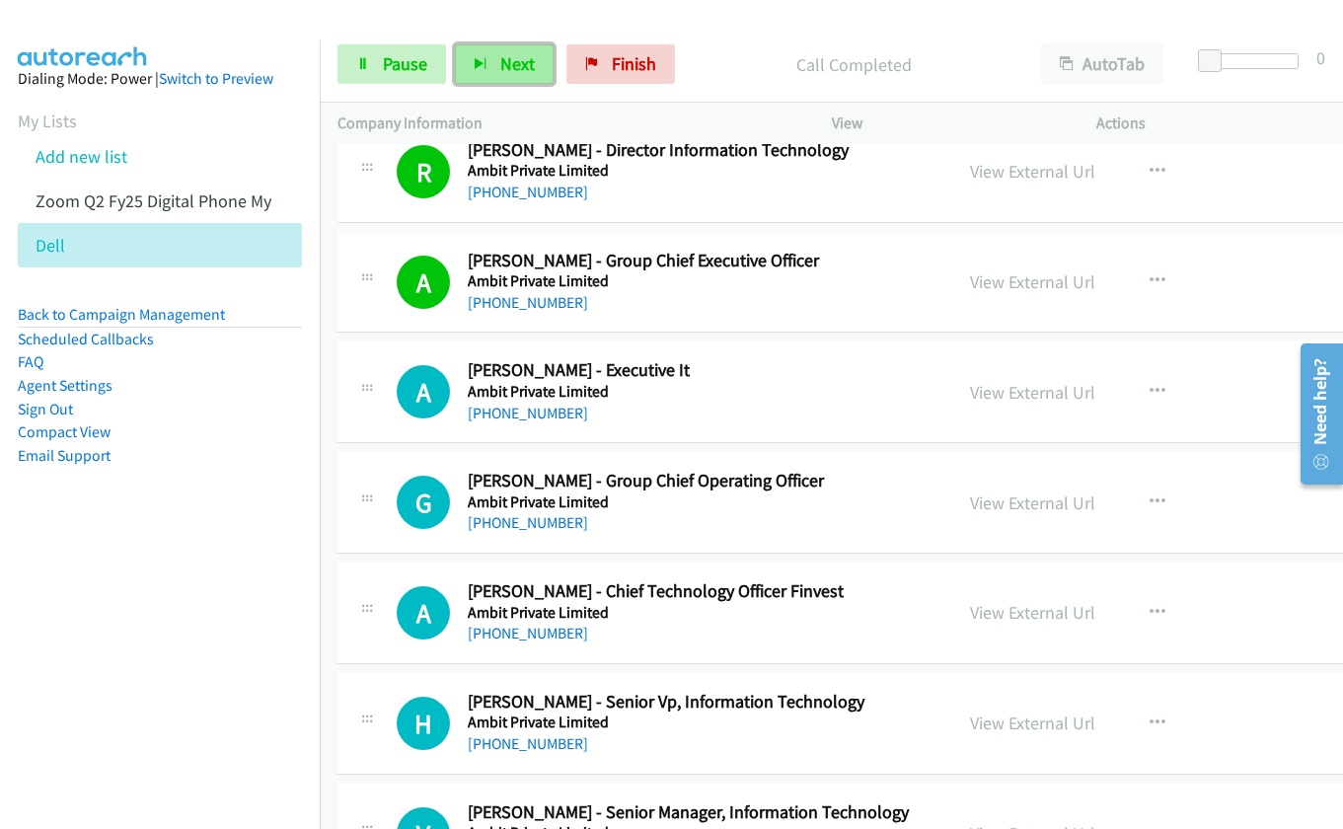
click at [521, 65] on span "Next" at bounding box center [517, 63] width 35 height 23
click at [392, 73] on span "Pause" at bounding box center [405, 63] width 44 height 23
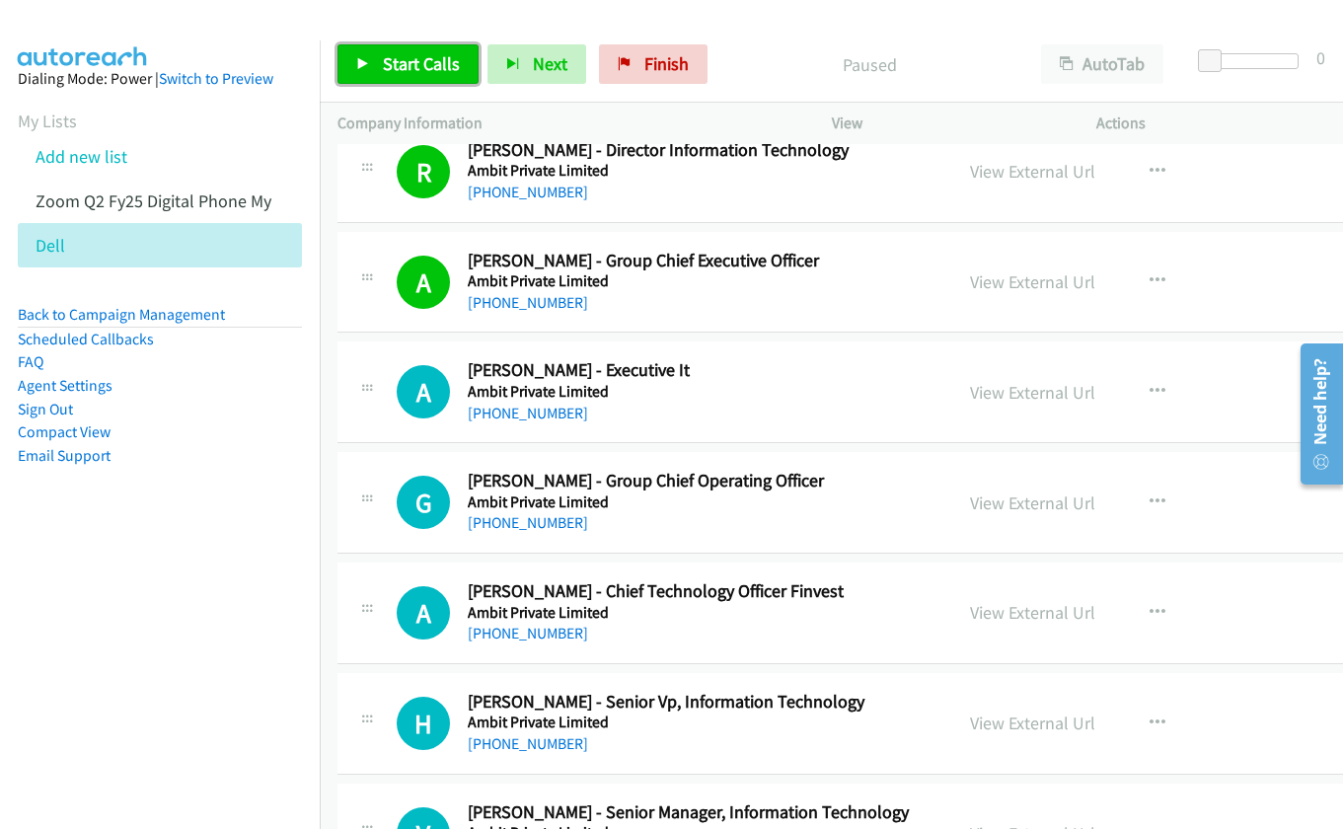
click at [429, 65] on span "Start Calls" at bounding box center [421, 63] width 77 height 23
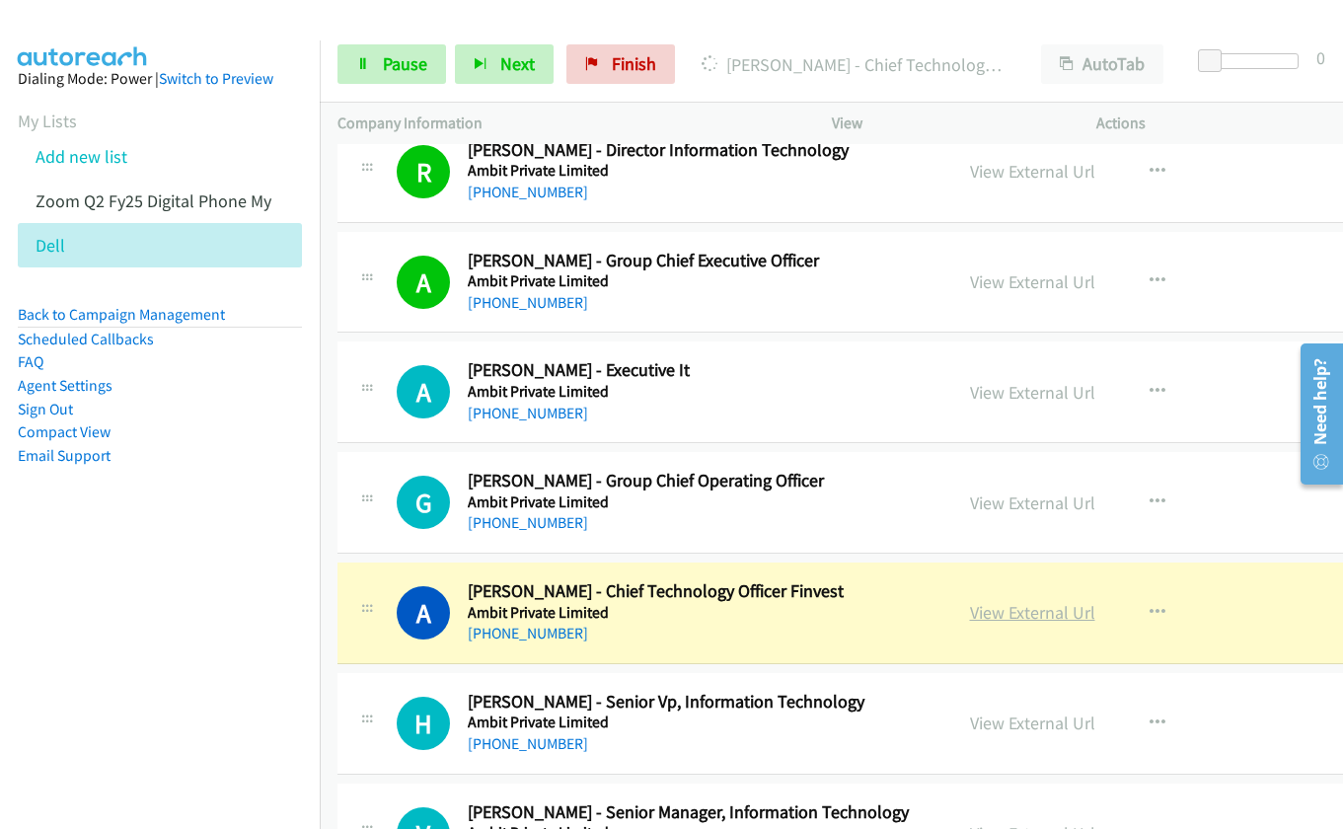
click at [1002, 616] on link "View External Url" at bounding box center [1032, 612] width 125 height 23
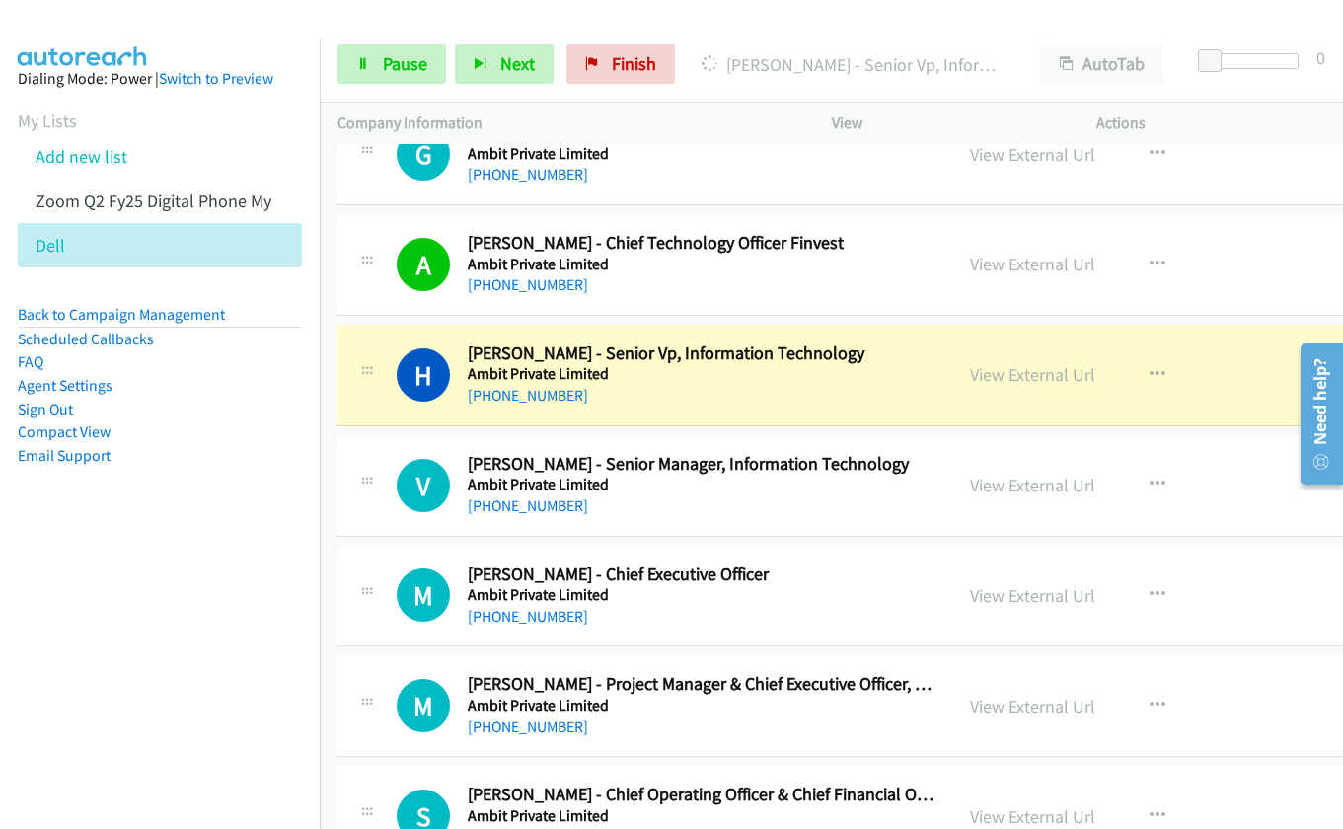
scroll to position [5007, 0]
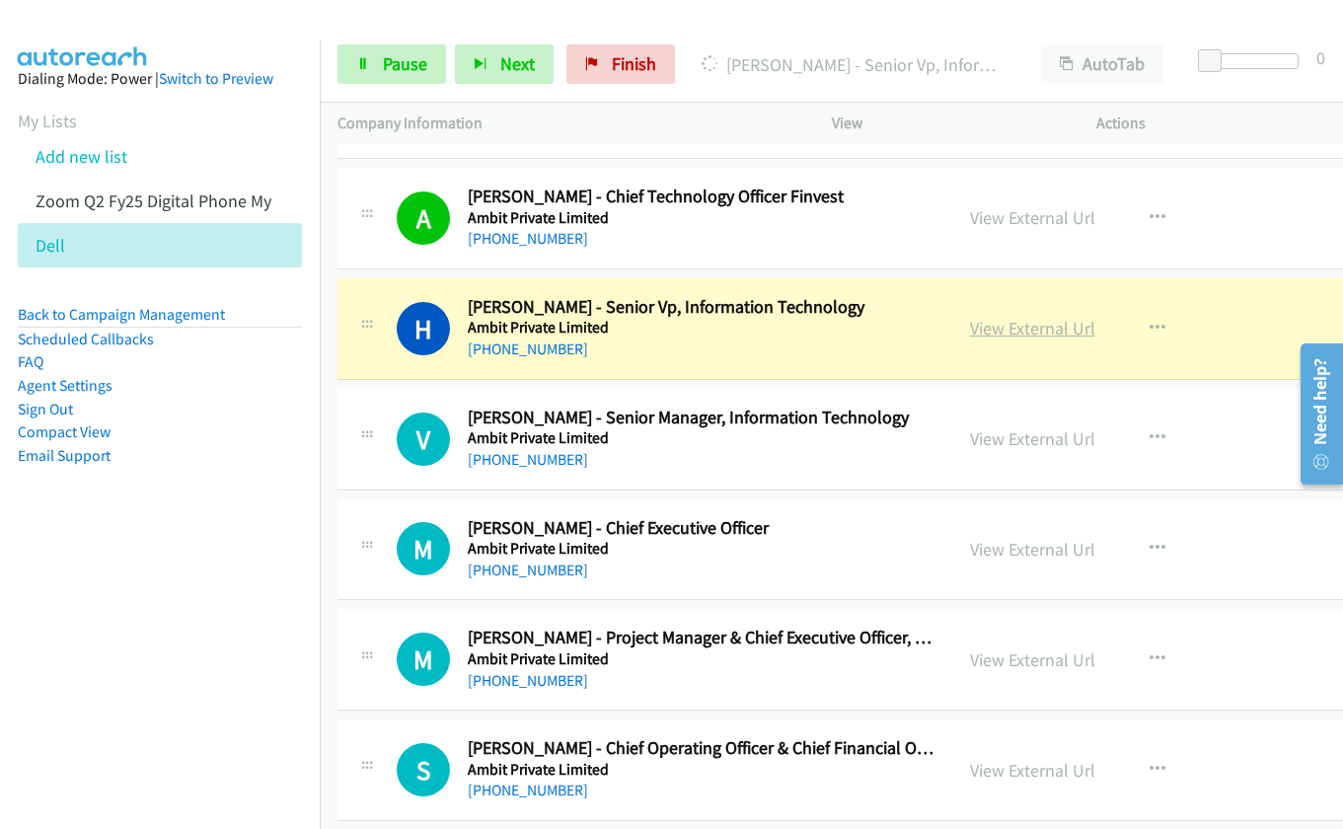
click at [971, 331] on link "View External Url" at bounding box center [1032, 328] width 125 height 23
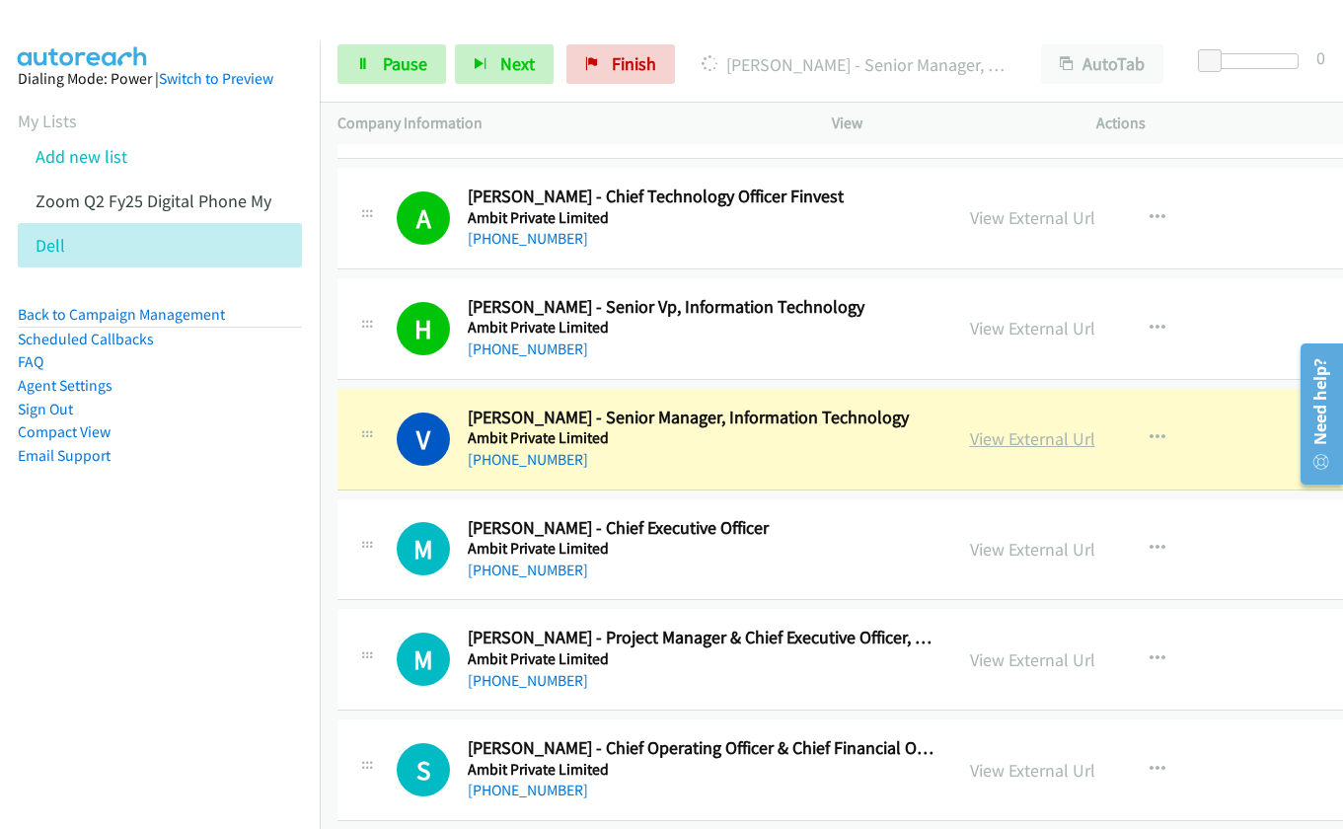
click at [982, 438] on link "View External Url" at bounding box center [1032, 438] width 125 height 23
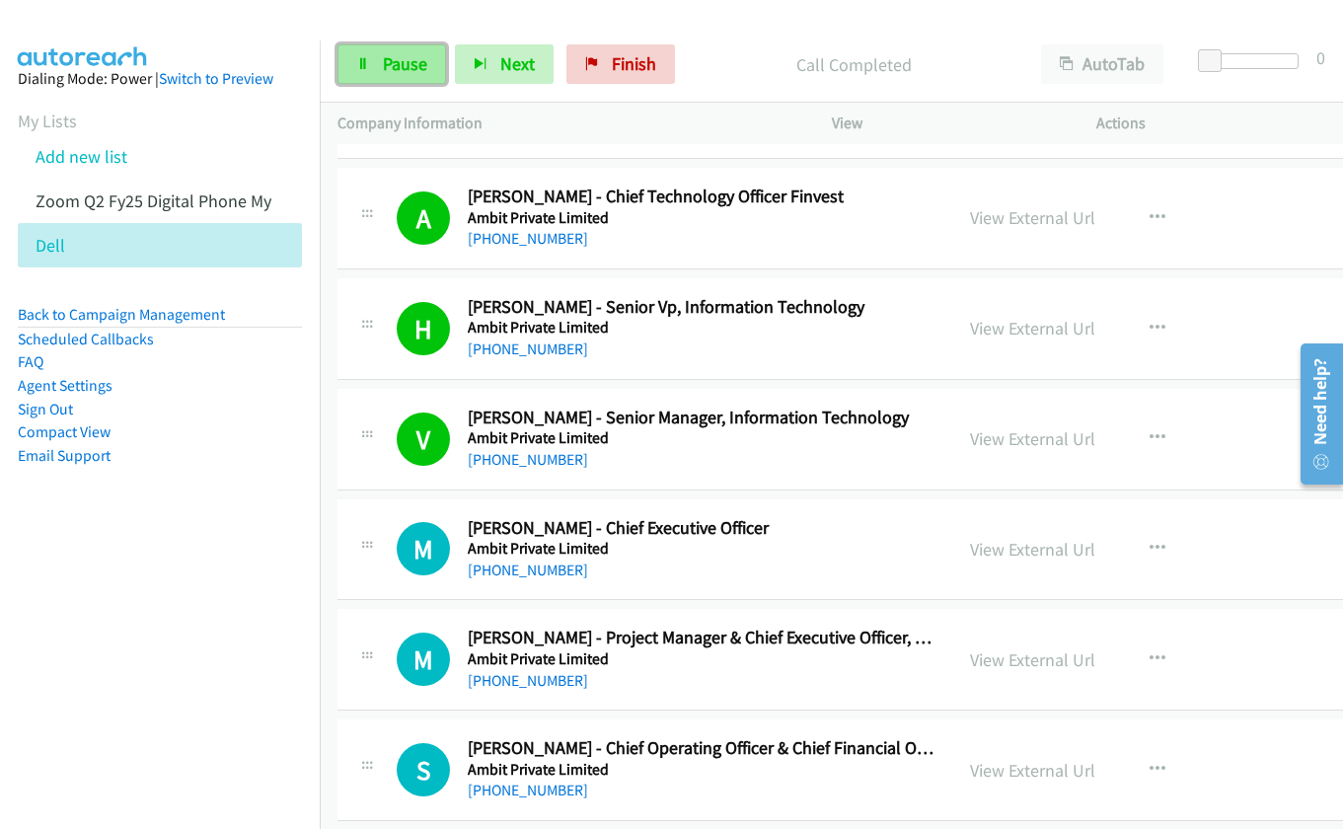
click at [391, 73] on span "Pause" at bounding box center [405, 63] width 44 height 23
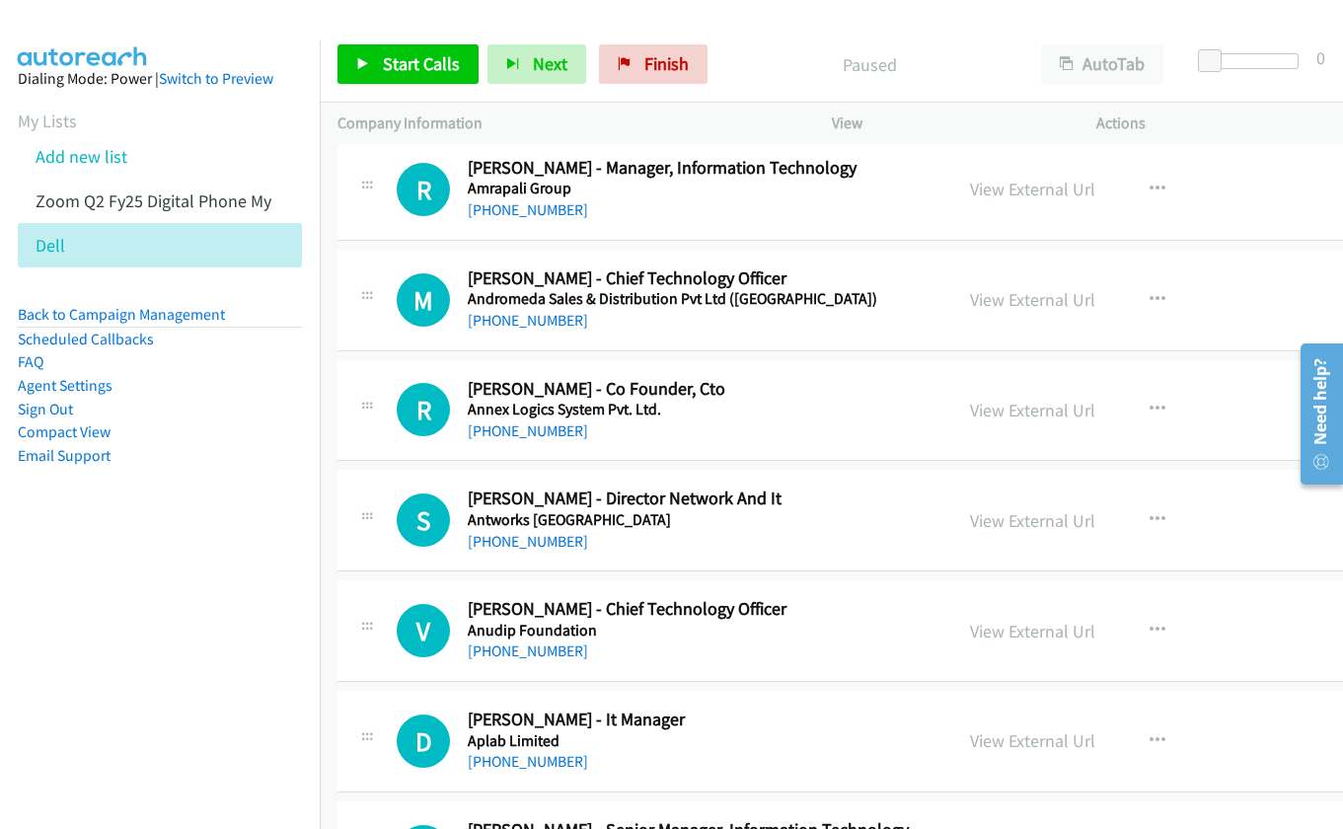
scroll to position [5599, 0]
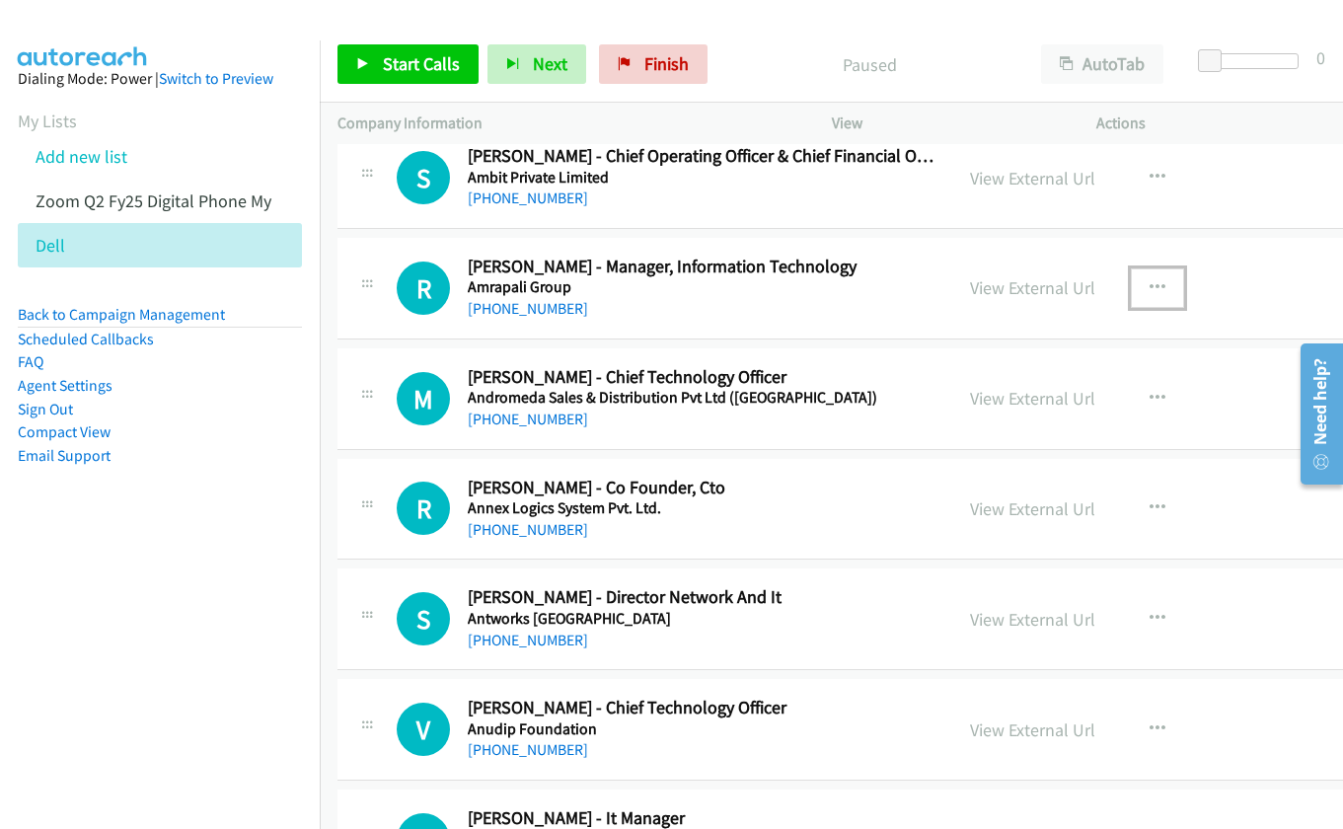
click at [1149, 284] on icon "button" at bounding box center [1157, 288] width 16 height 16
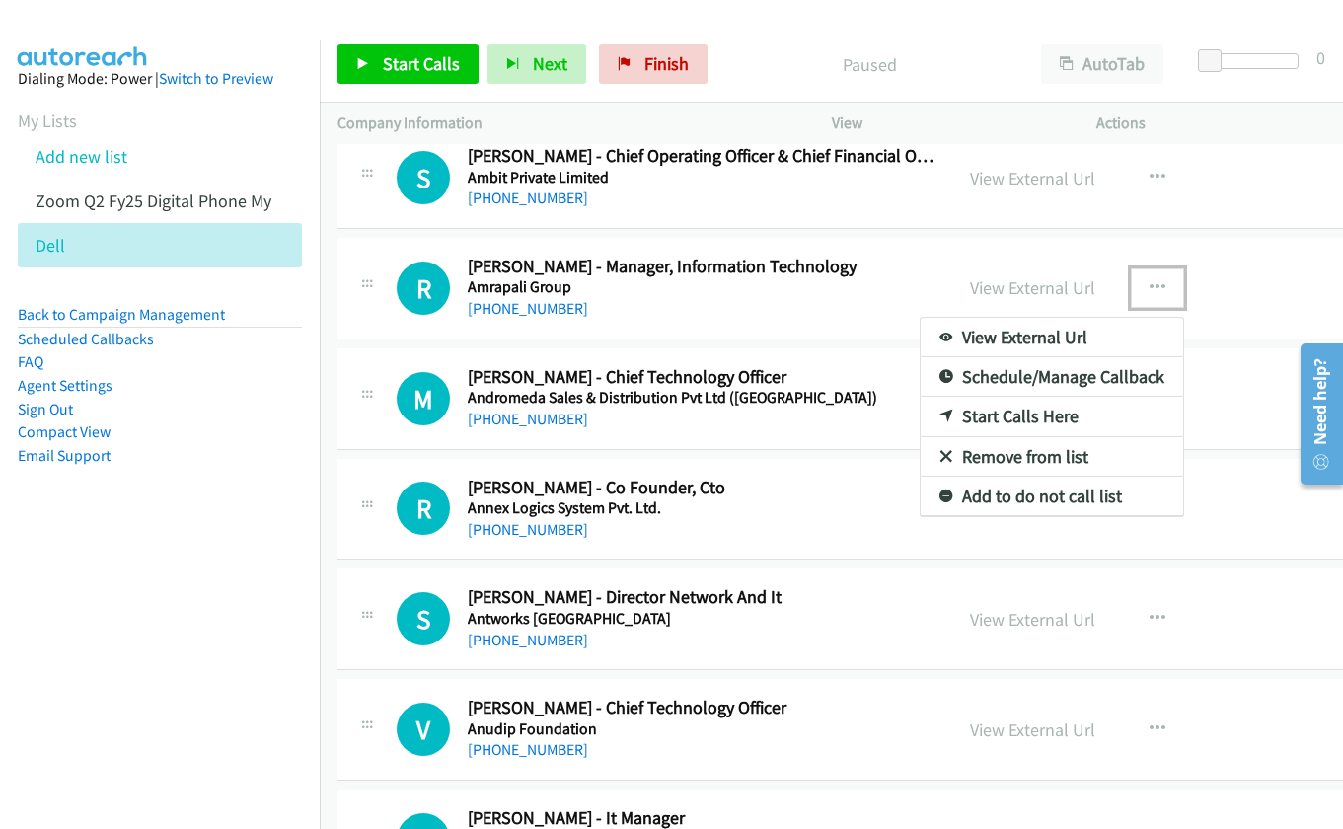
click at [1026, 420] on link "Start Calls Here" at bounding box center [1051, 416] width 262 height 39
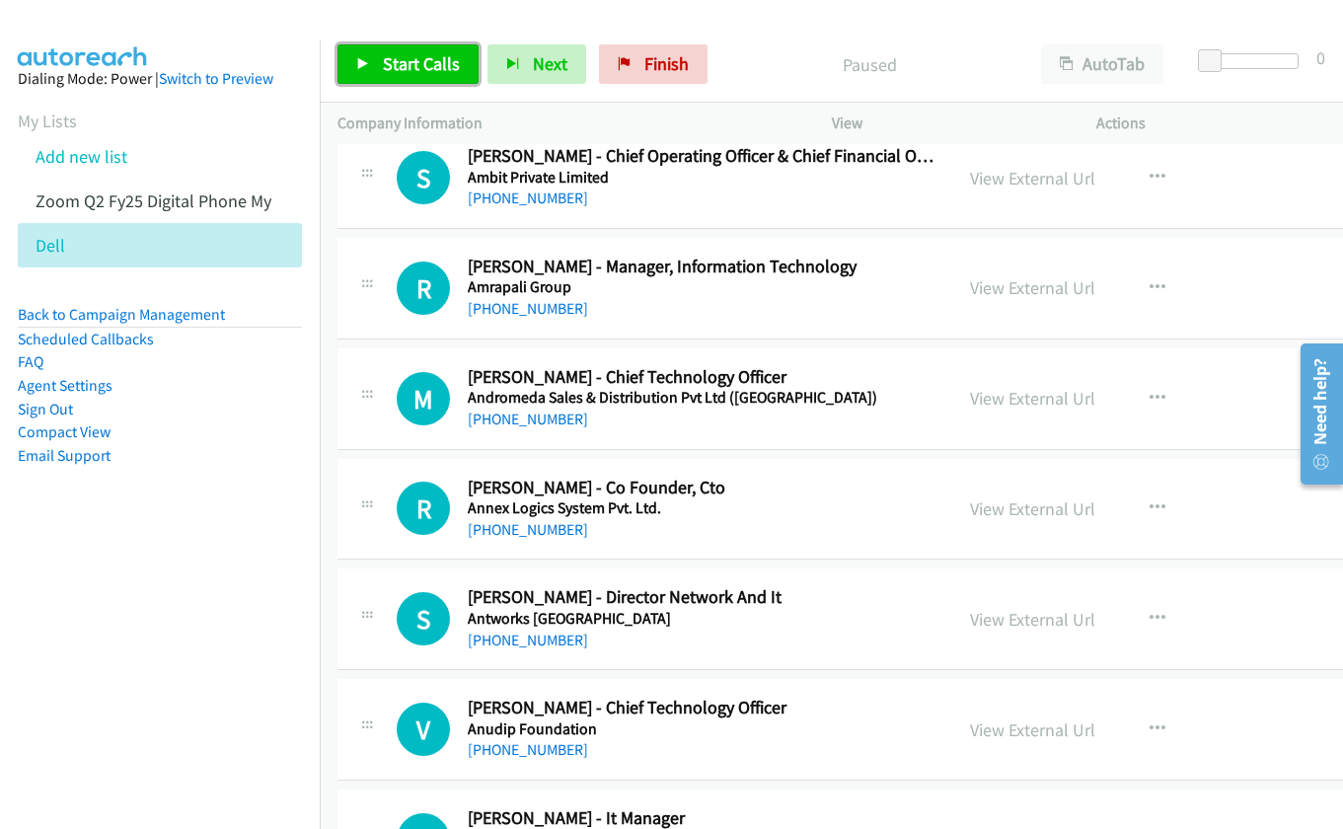
click at [395, 61] on span "Start Calls" at bounding box center [421, 63] width 77 height 23
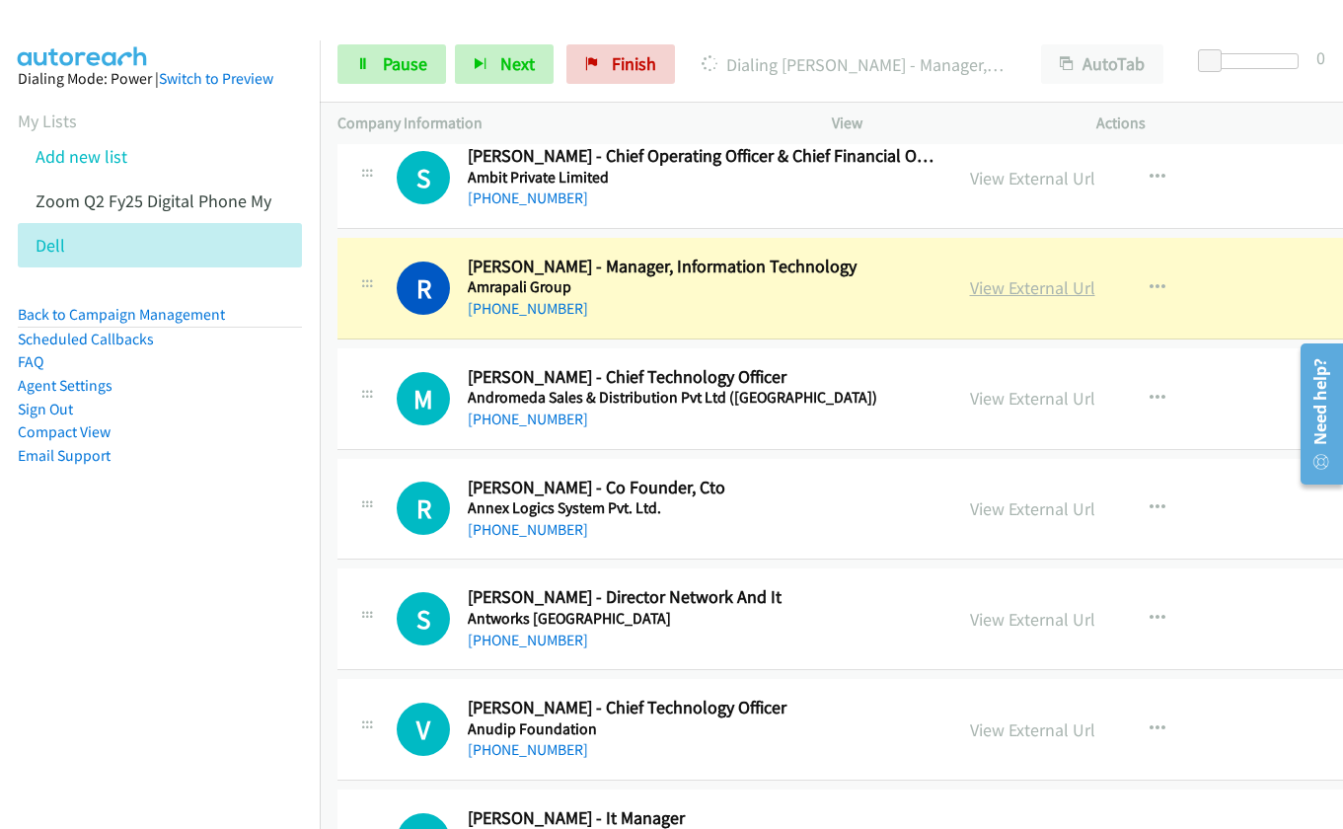
click at [980, 296] on link "View External Url" at bounding box center [1032, 287] width 125 height 23
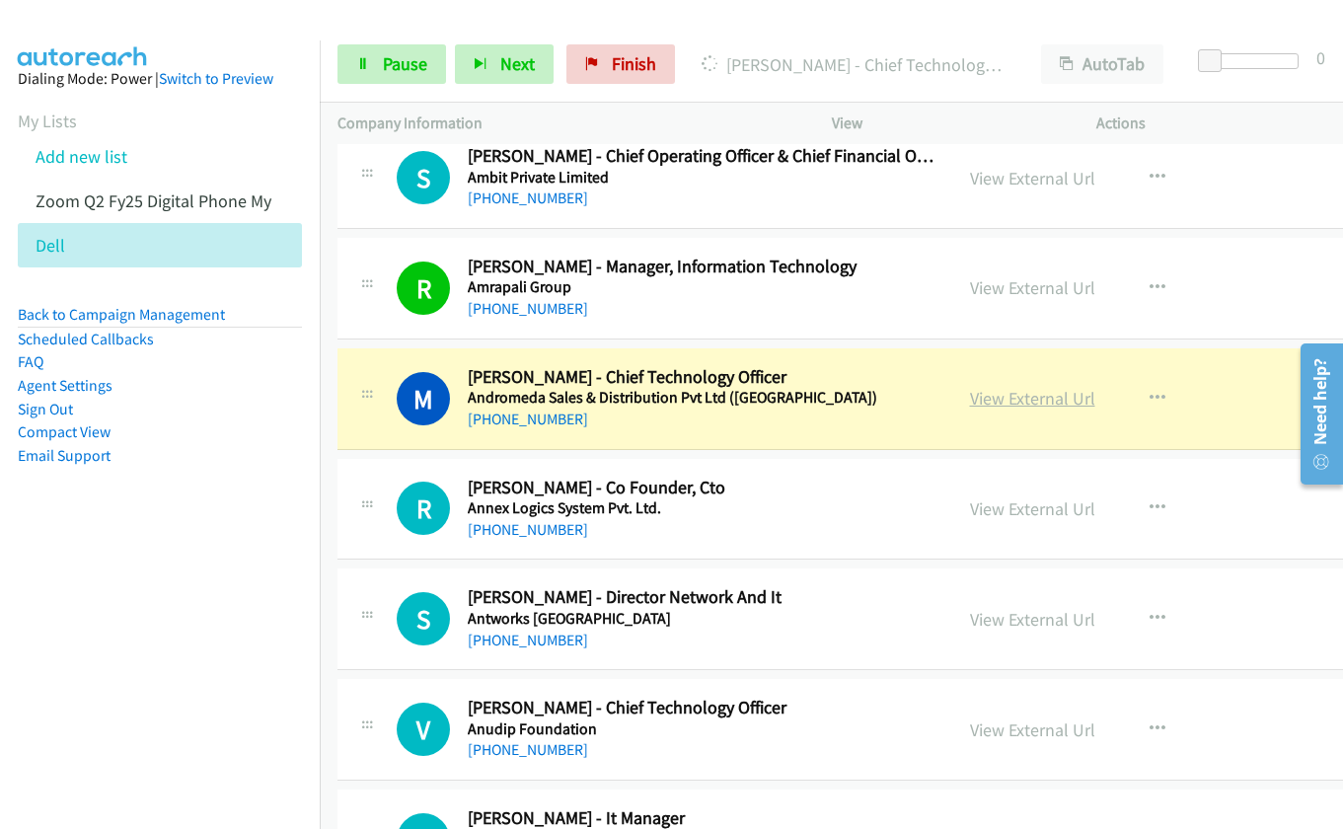
click at [987, 400] on link "View External Url" at bounding box center [1032, 398] width 125 height 23
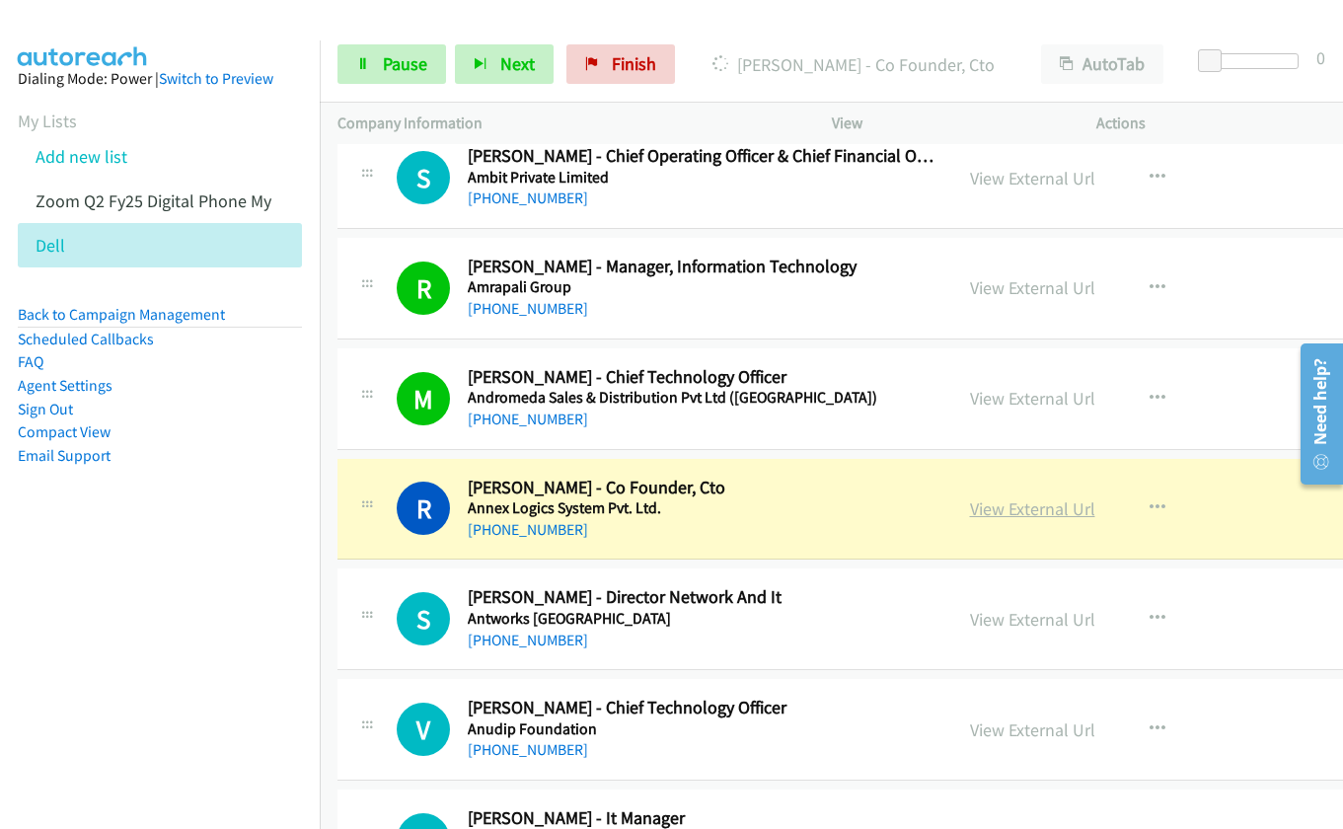
click at [978, 507] on link "View External Url" at bounding box center [1032, 508] width 125 height 23
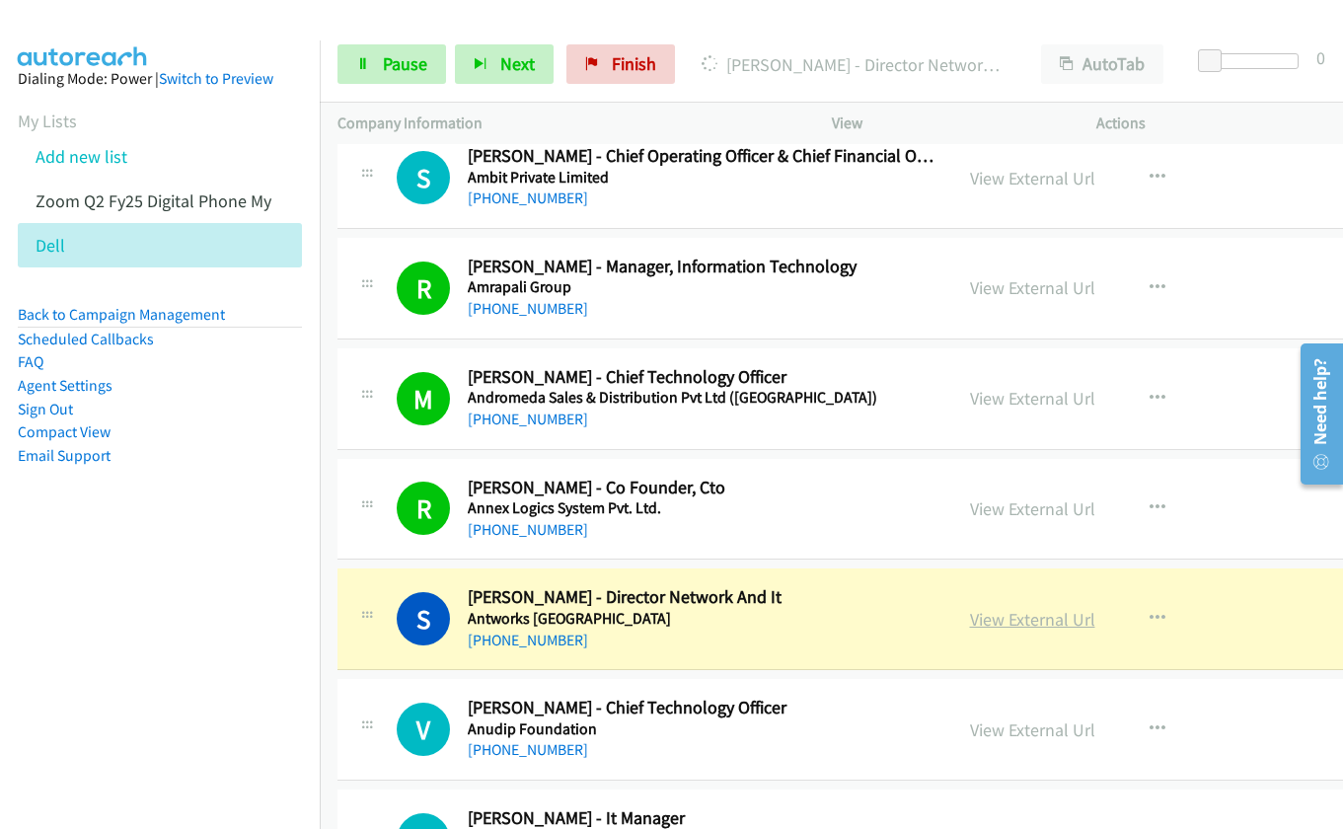
click at [996, 619] on link "View External Url" at bounding box center [1032, 619] width 125 height 23
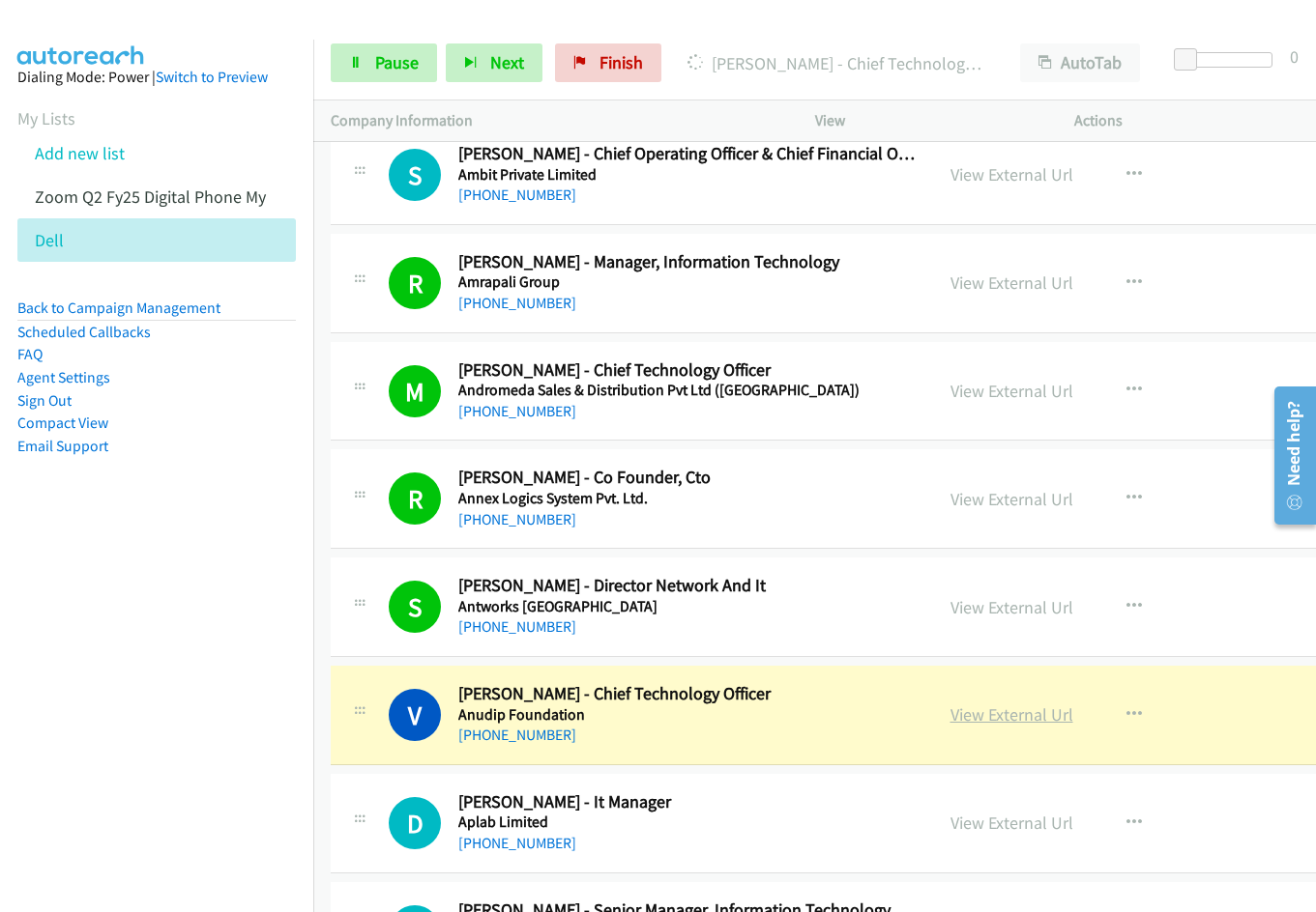
click at [957, 713] on link "View External Url" at bounding box center [1011, 714] width 122 height 23
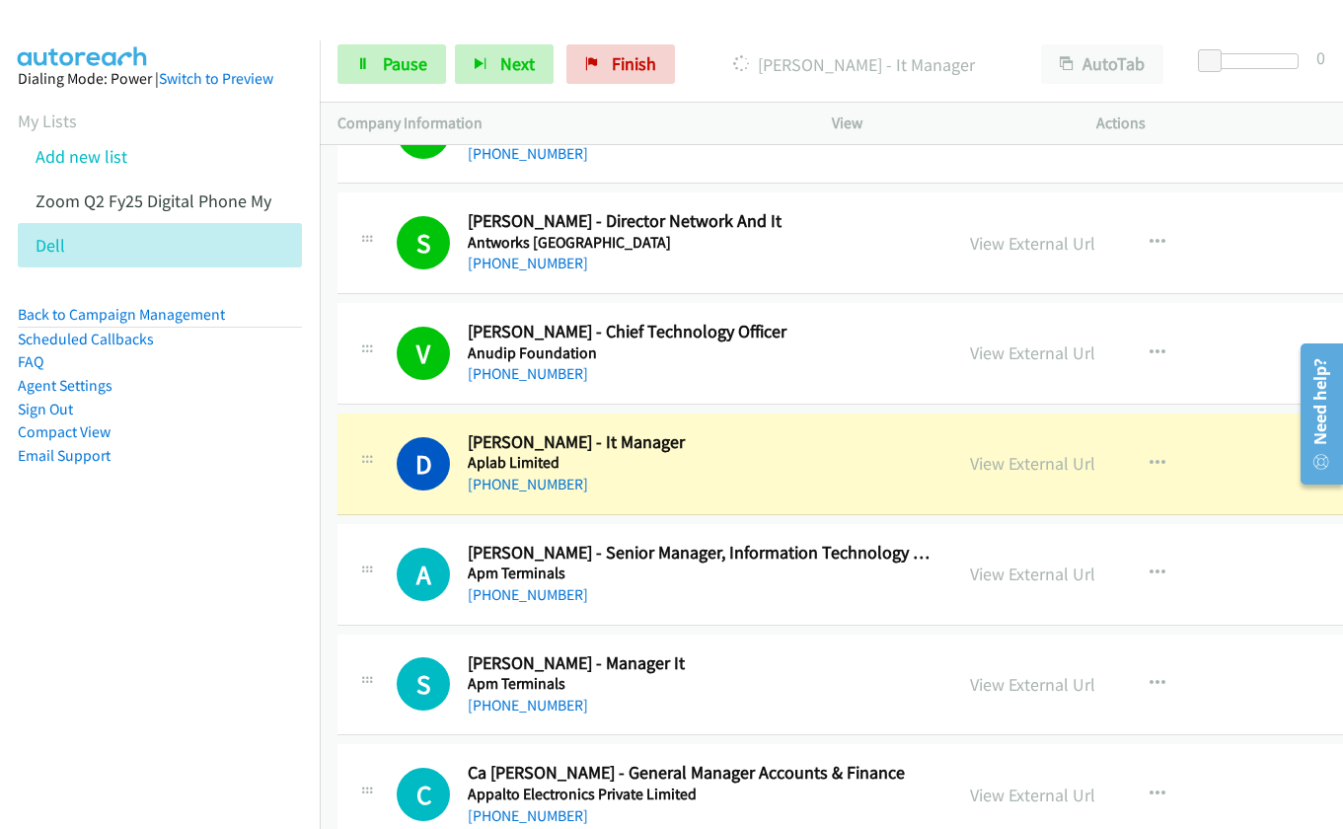
scroll to position [5994, 0]
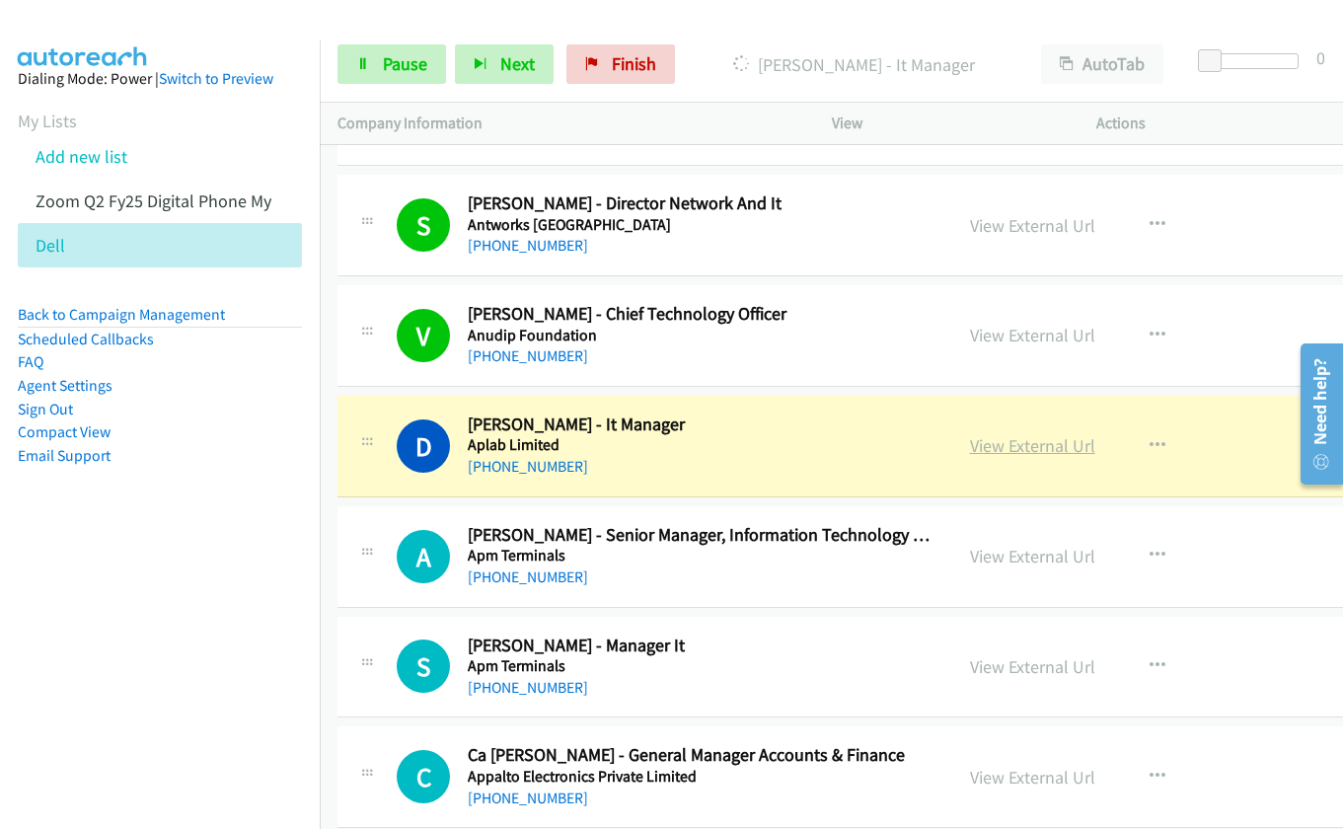
click at [985, 448] on link "View External Url" at bounding box center [1032, 445] width 125 height 23
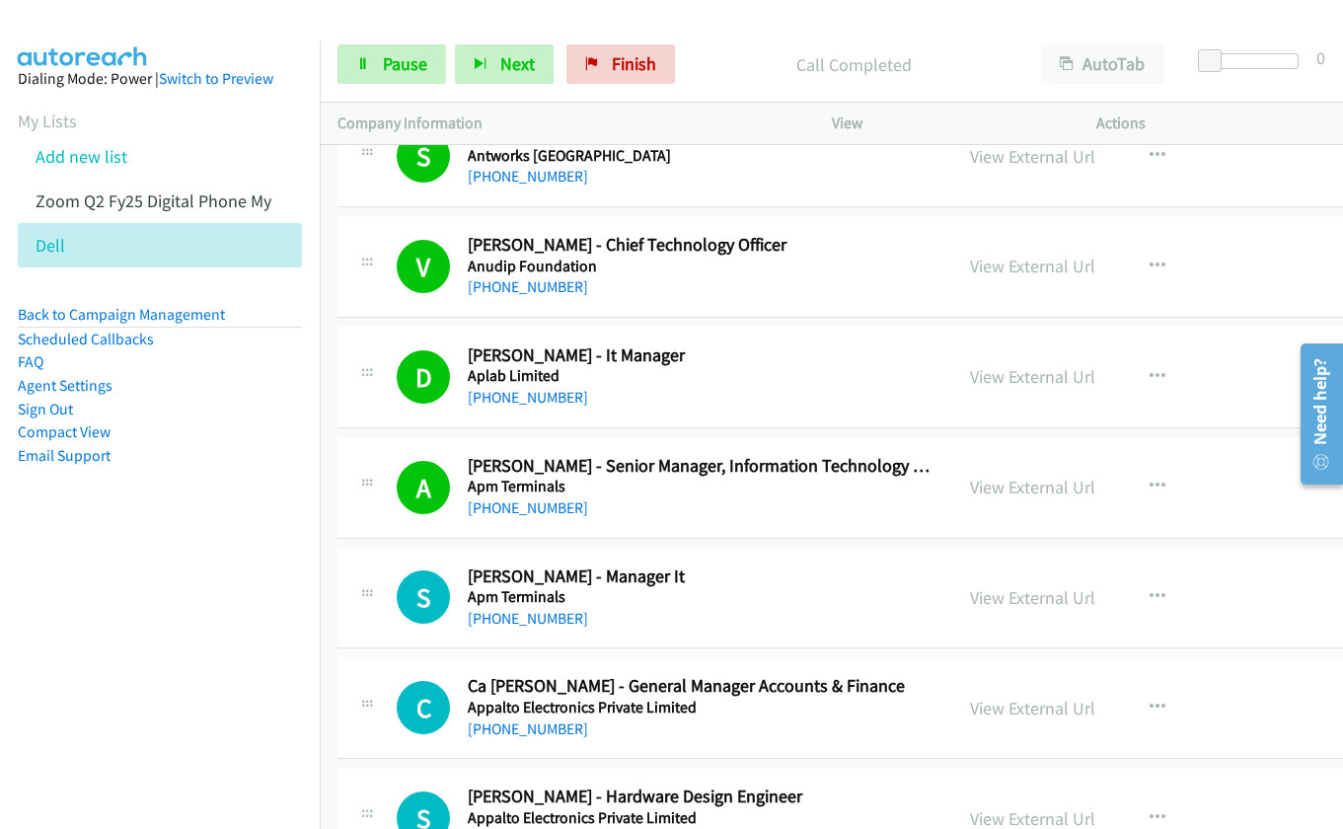
scroll to position [6093, 0]
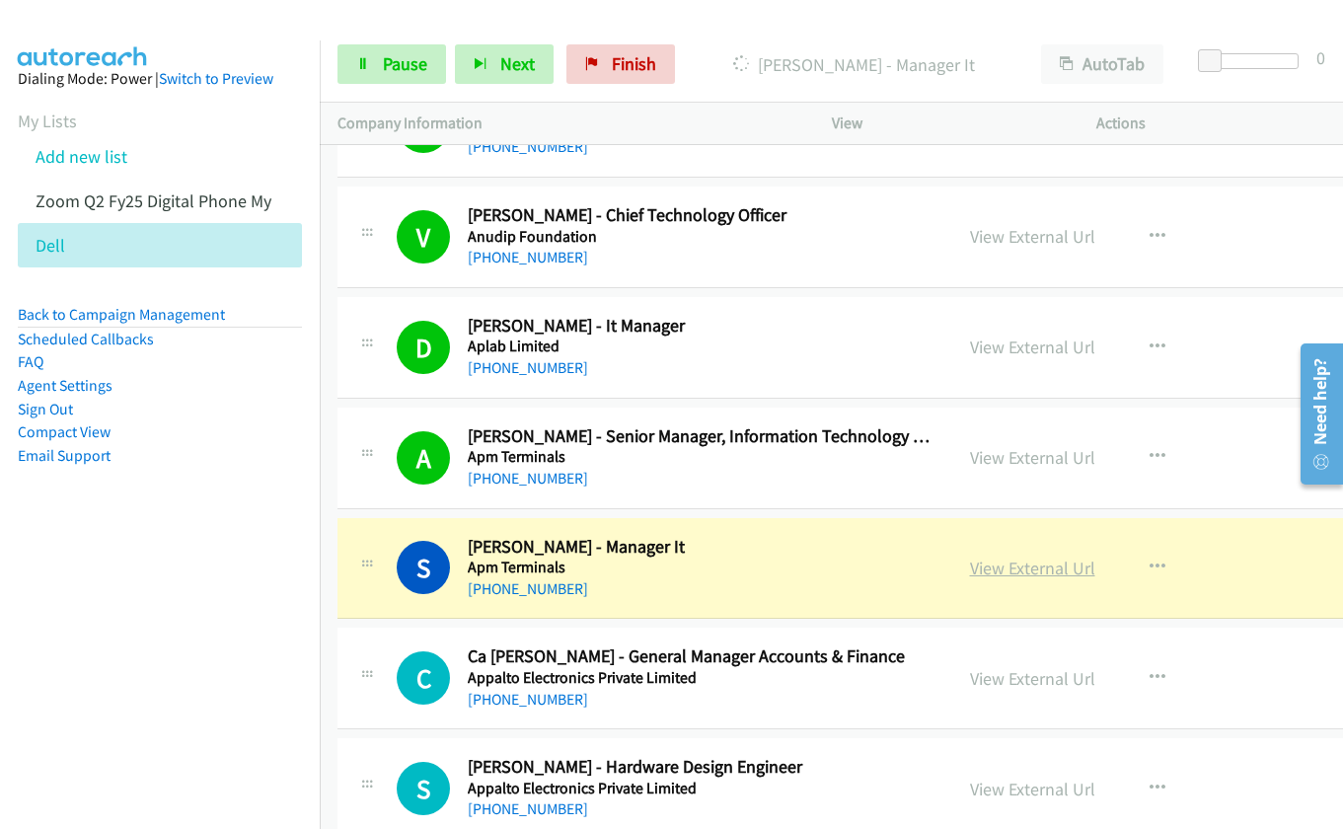
click at [984, 570] on link "View External Url" at bounding box center [1032, 567] width 125 height 23
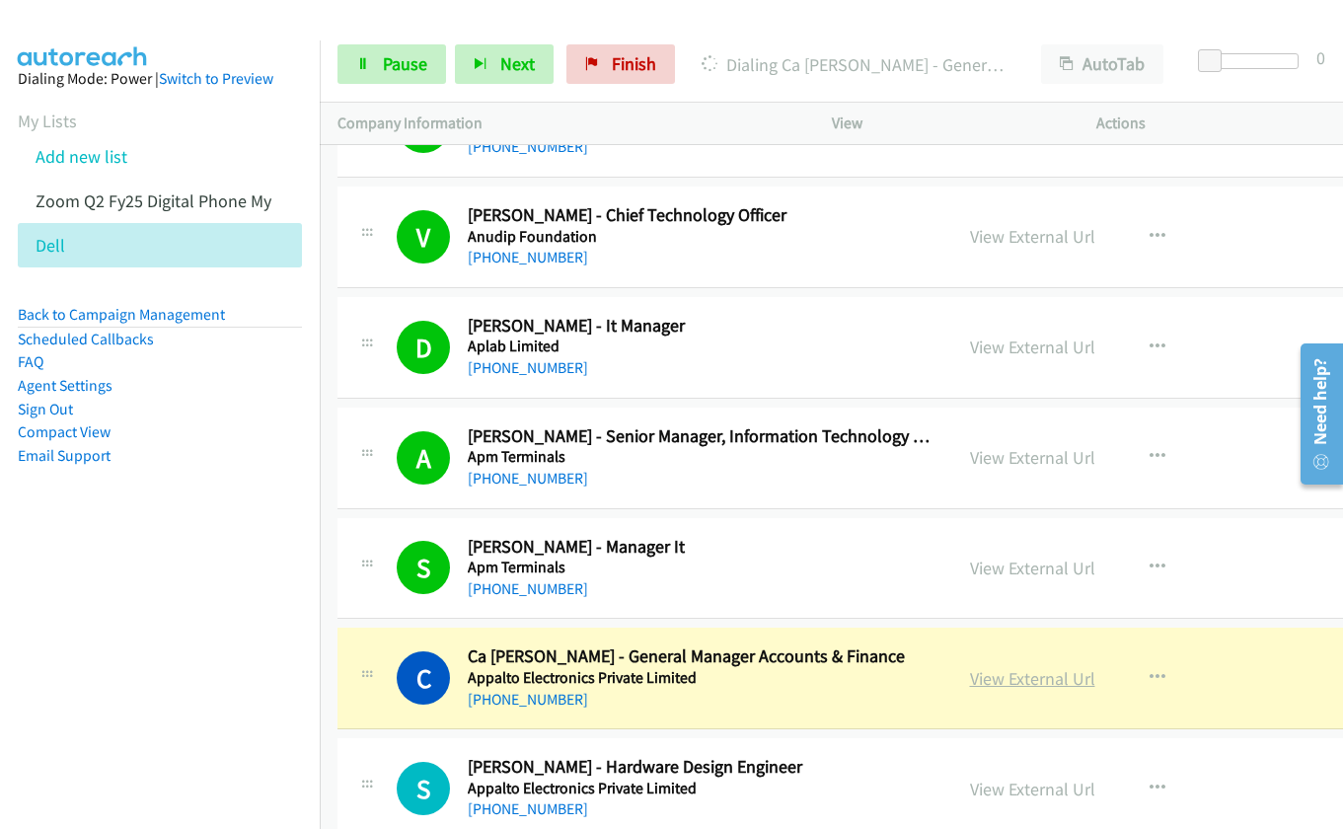
click at [982, 682] on link "View External Url" at bounding box center [1032, 678] width 125 height 23
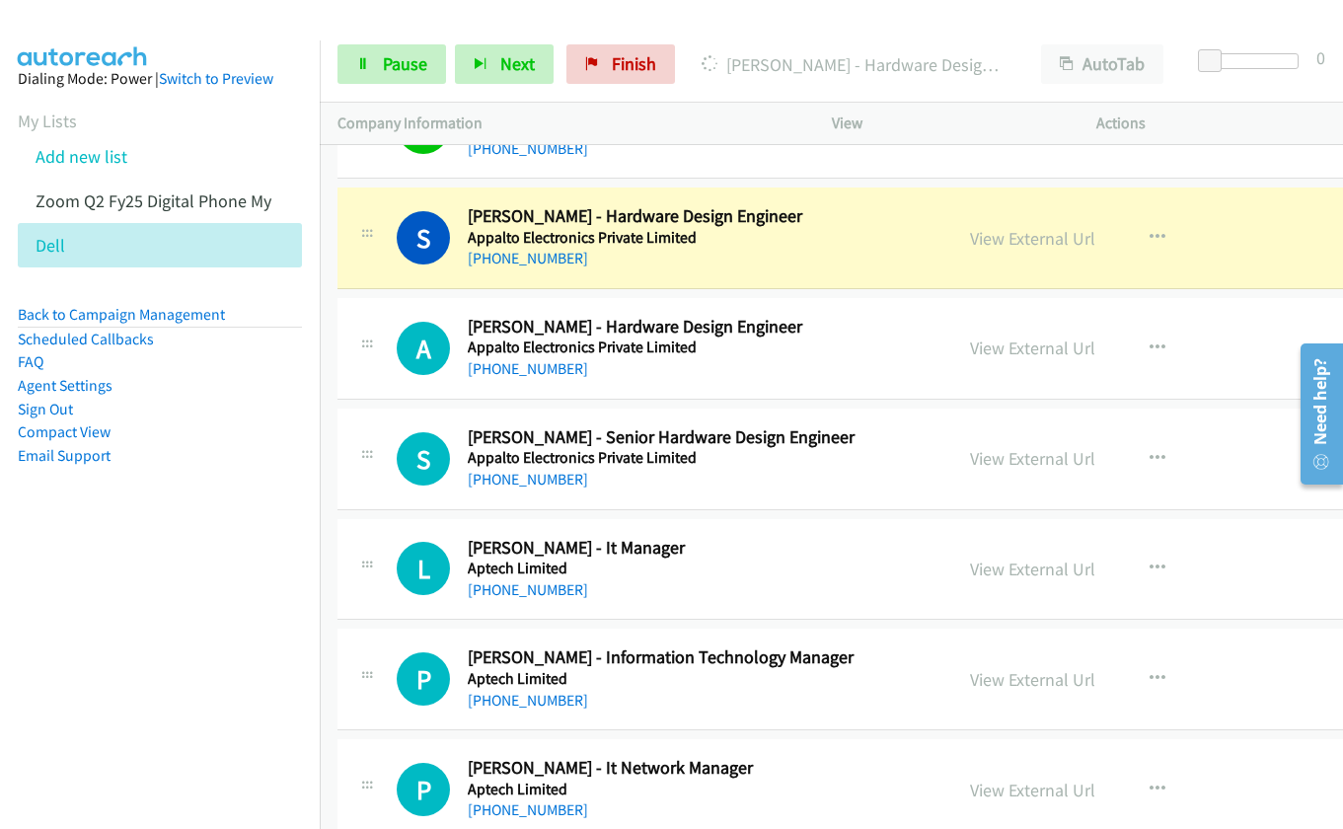
scroll to position [6684, 0]
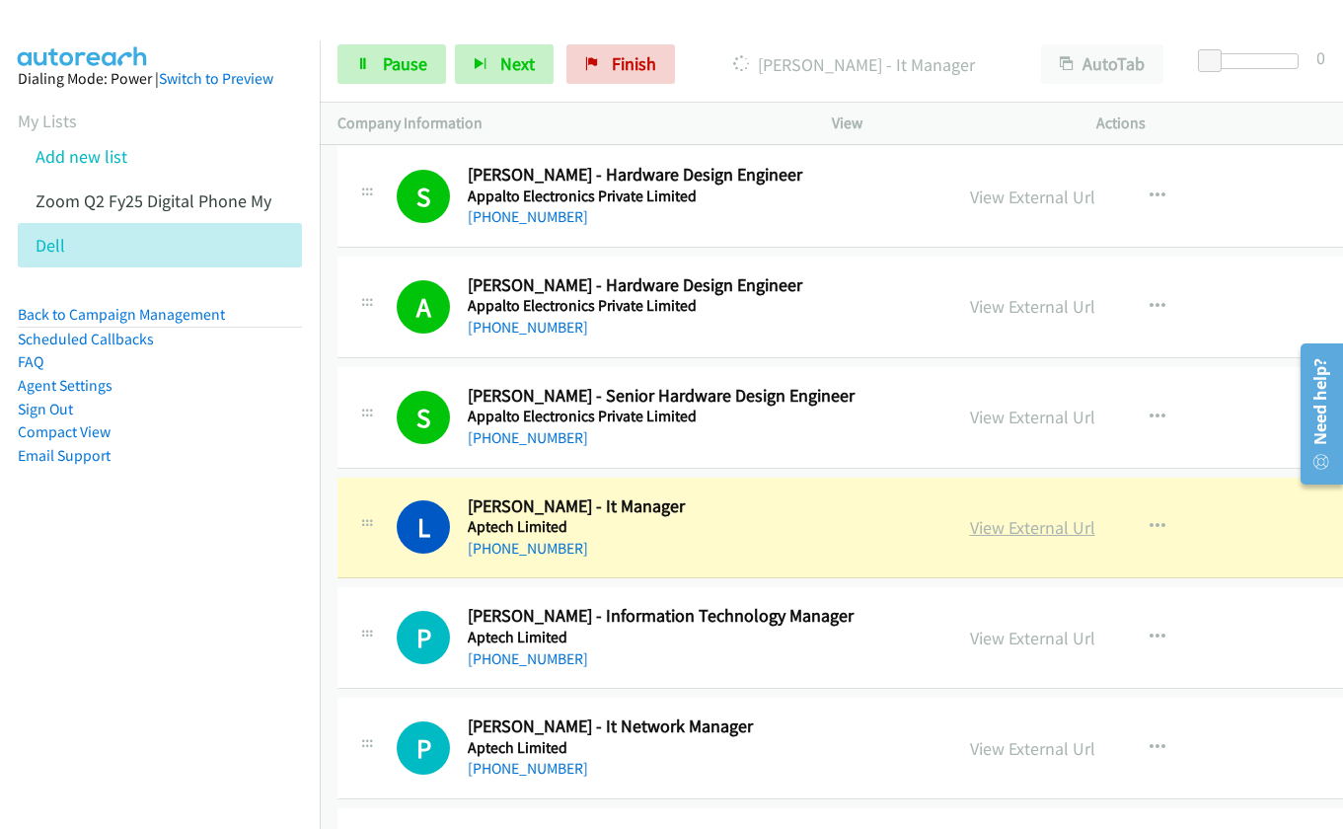
click at [985, 535] on link "View External Url" at bounding box center [1032, 527] width 125 height 23
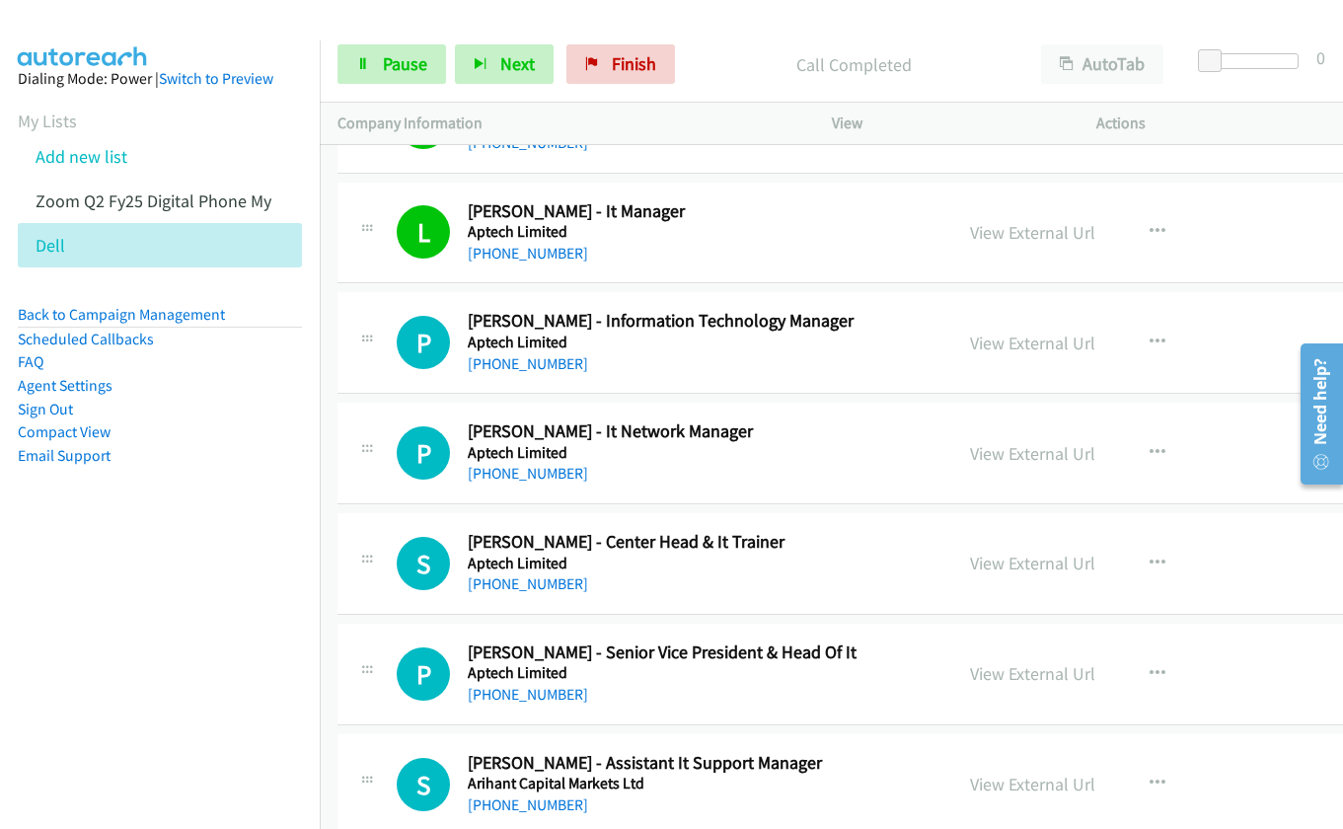
scroll to position [7079, 0]
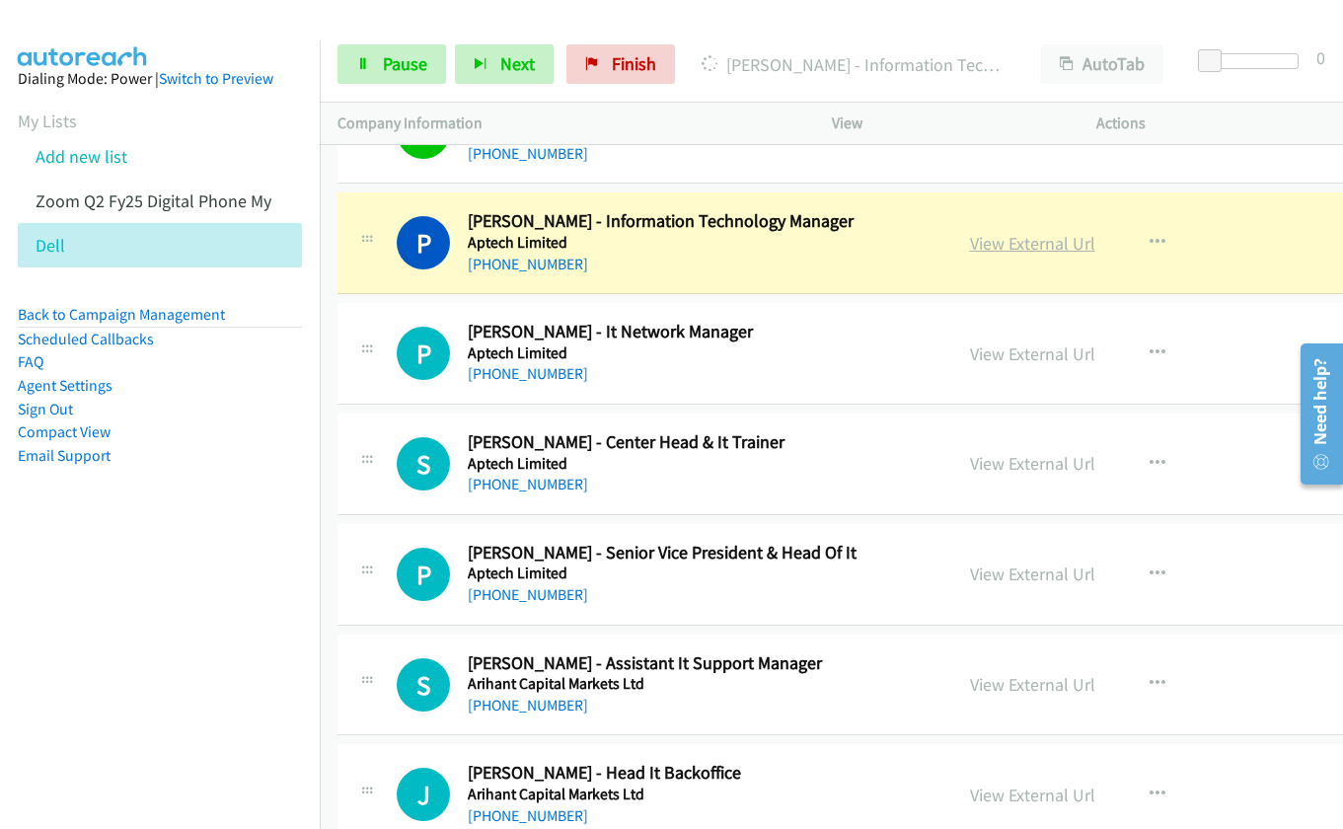
click at [983, 247] on link "View External Url" at bounding box center [1032, 243] width 125 height 23
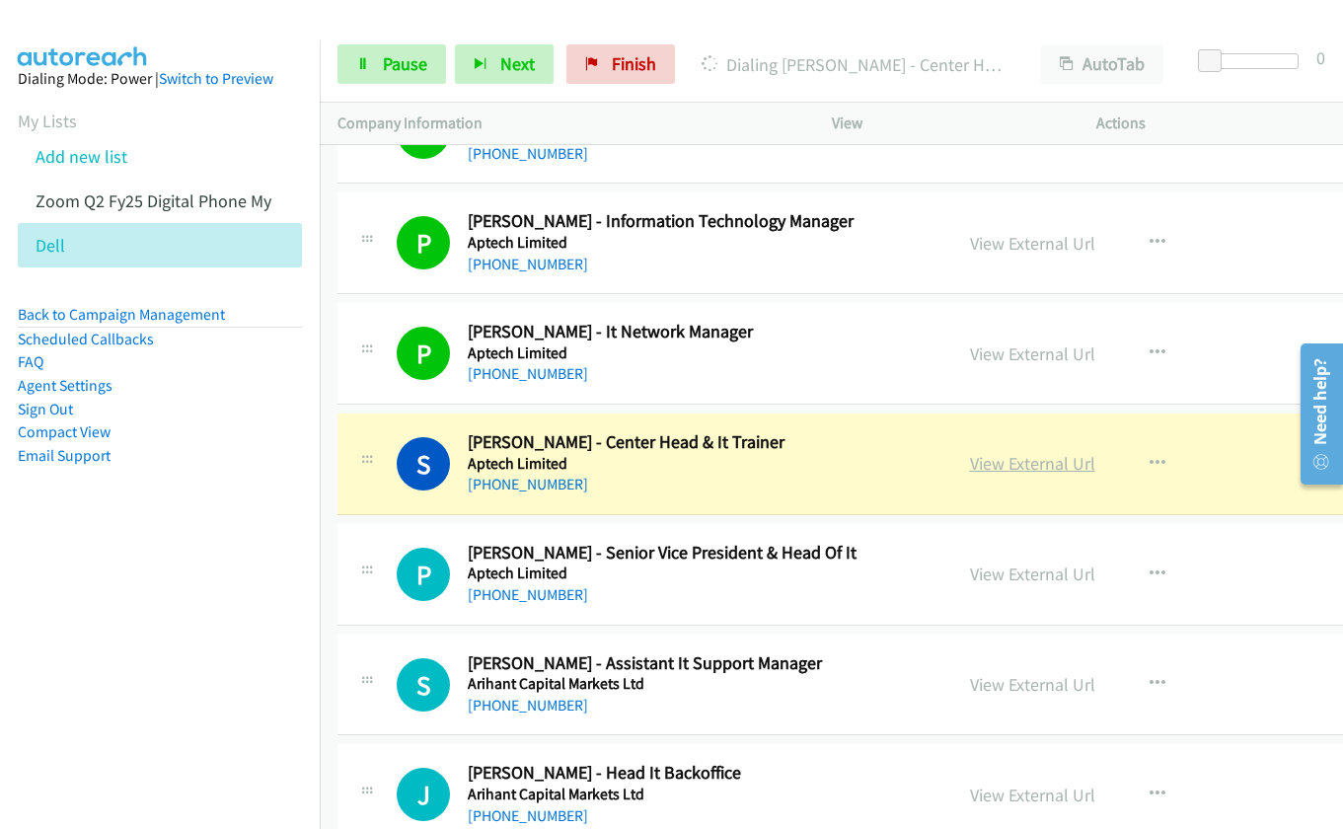
click at [1001, 463] on link "View External Url" at bounding box center [1032, 463] width 125 height 23
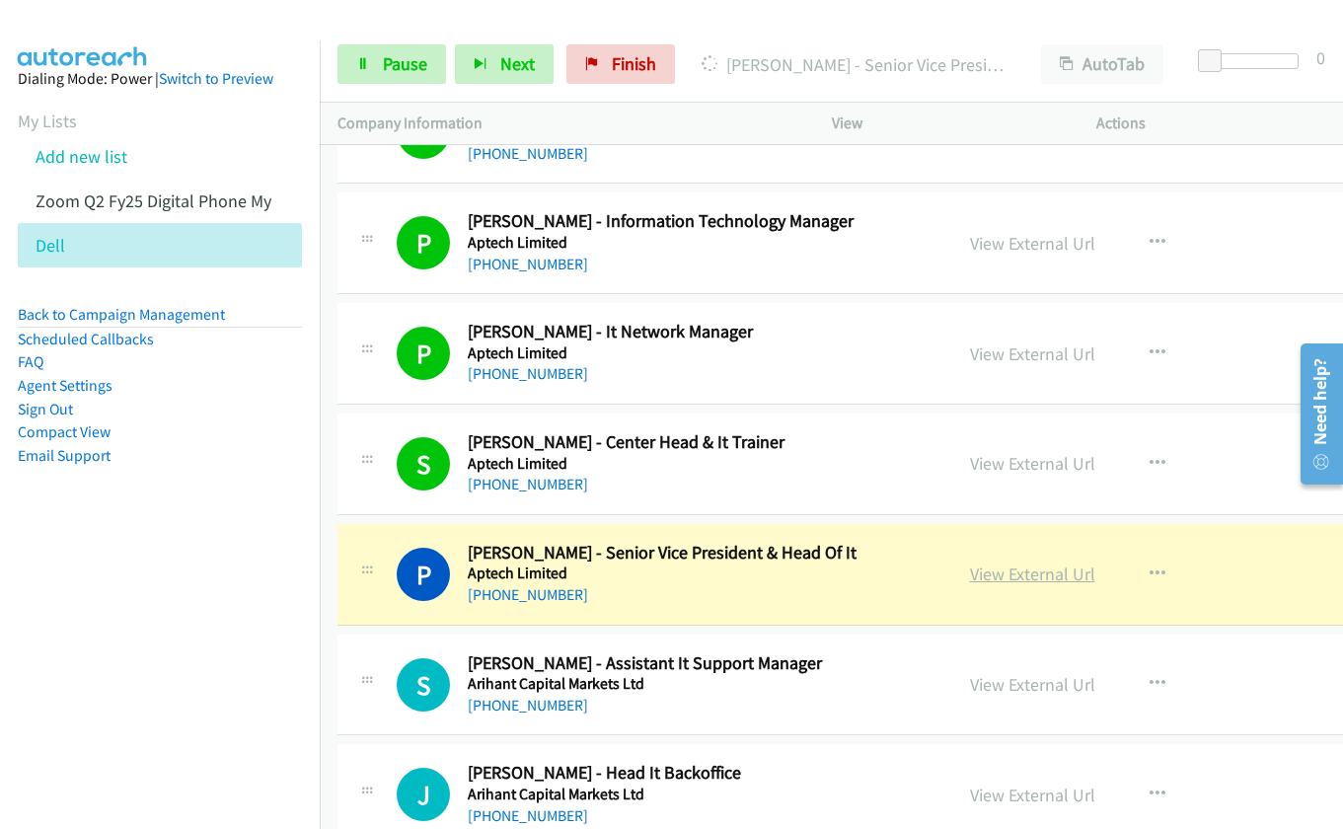
click at [971, 577] on link "View External Url" at bounding box center [1032, 573] width 125 height 23
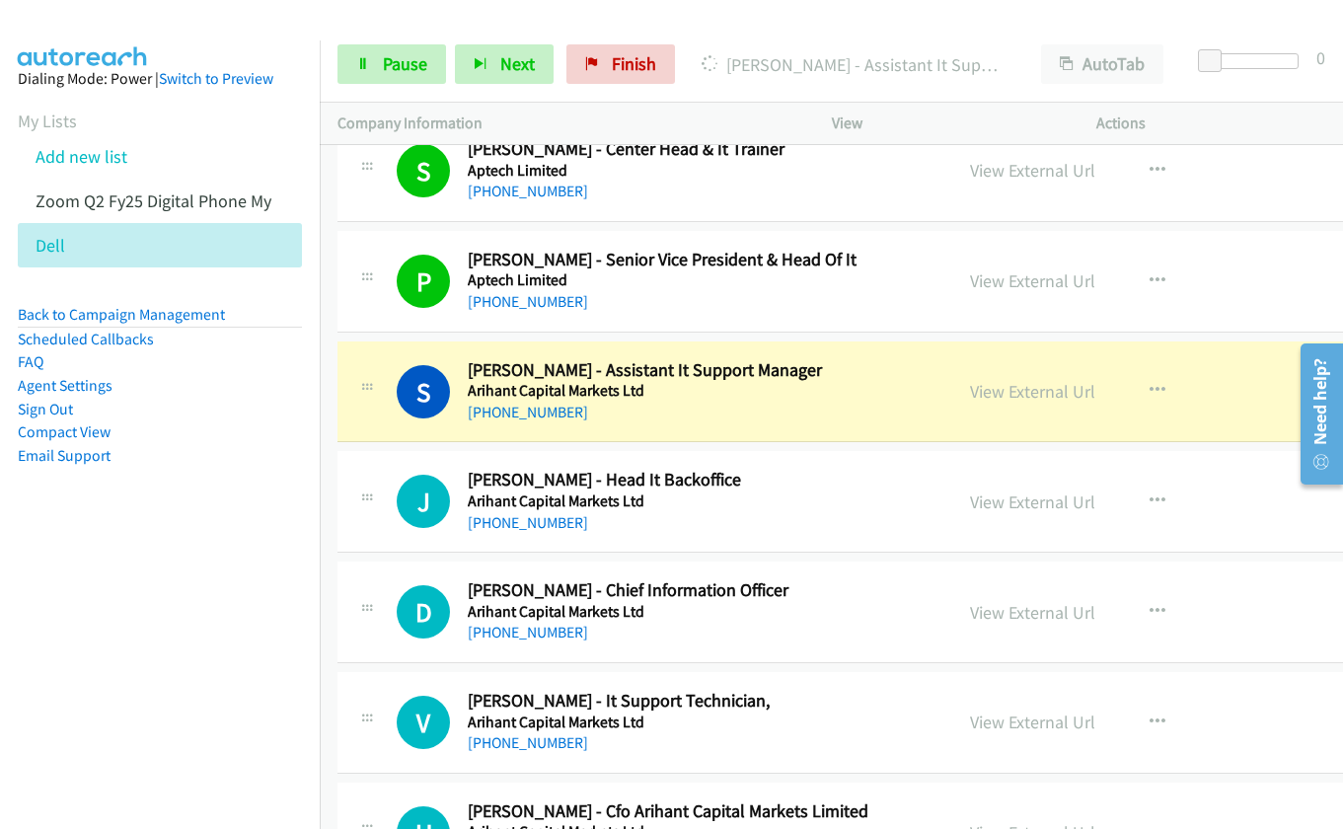
scroll to position [7375, 0]
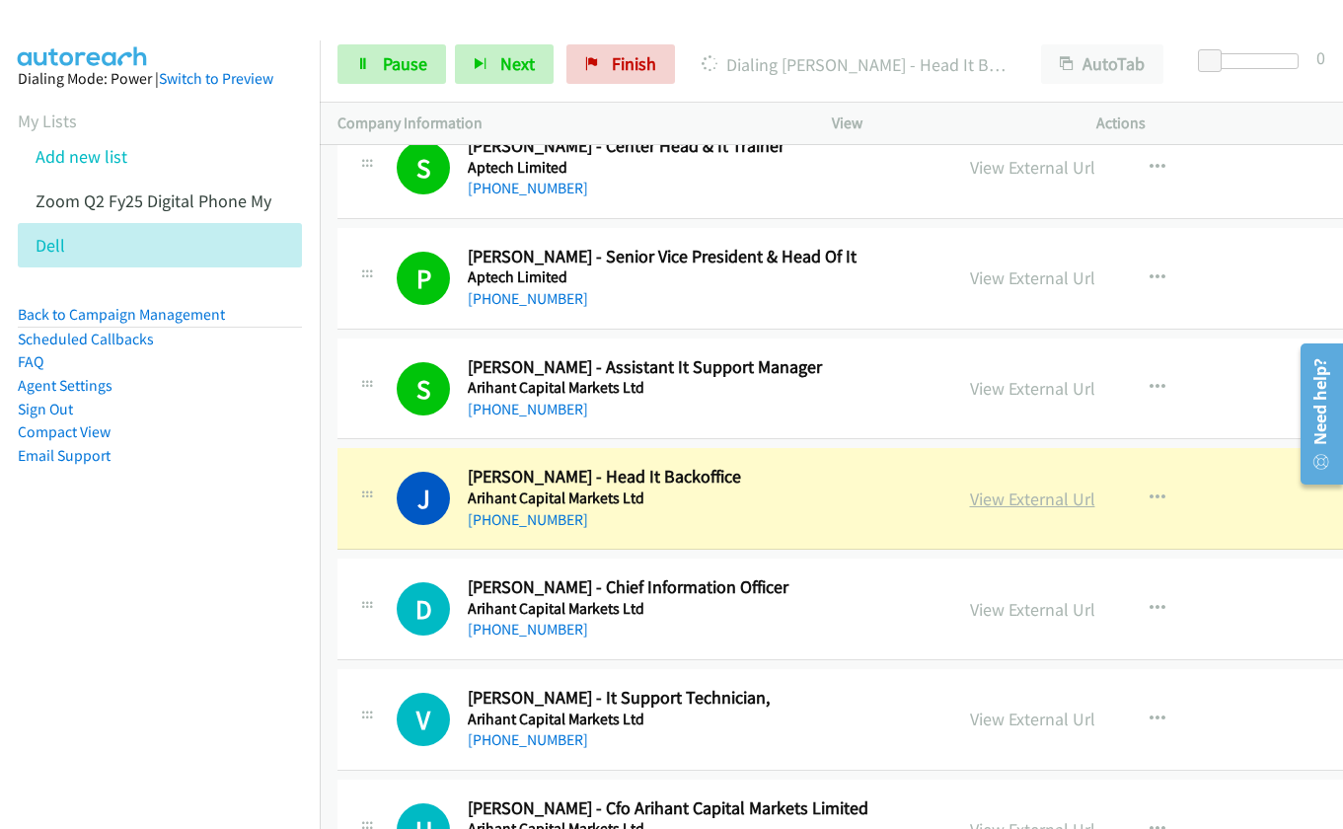
click at [1001, 504] on link "View External Url" at bounding box center [1032, 498] width 125 height 23
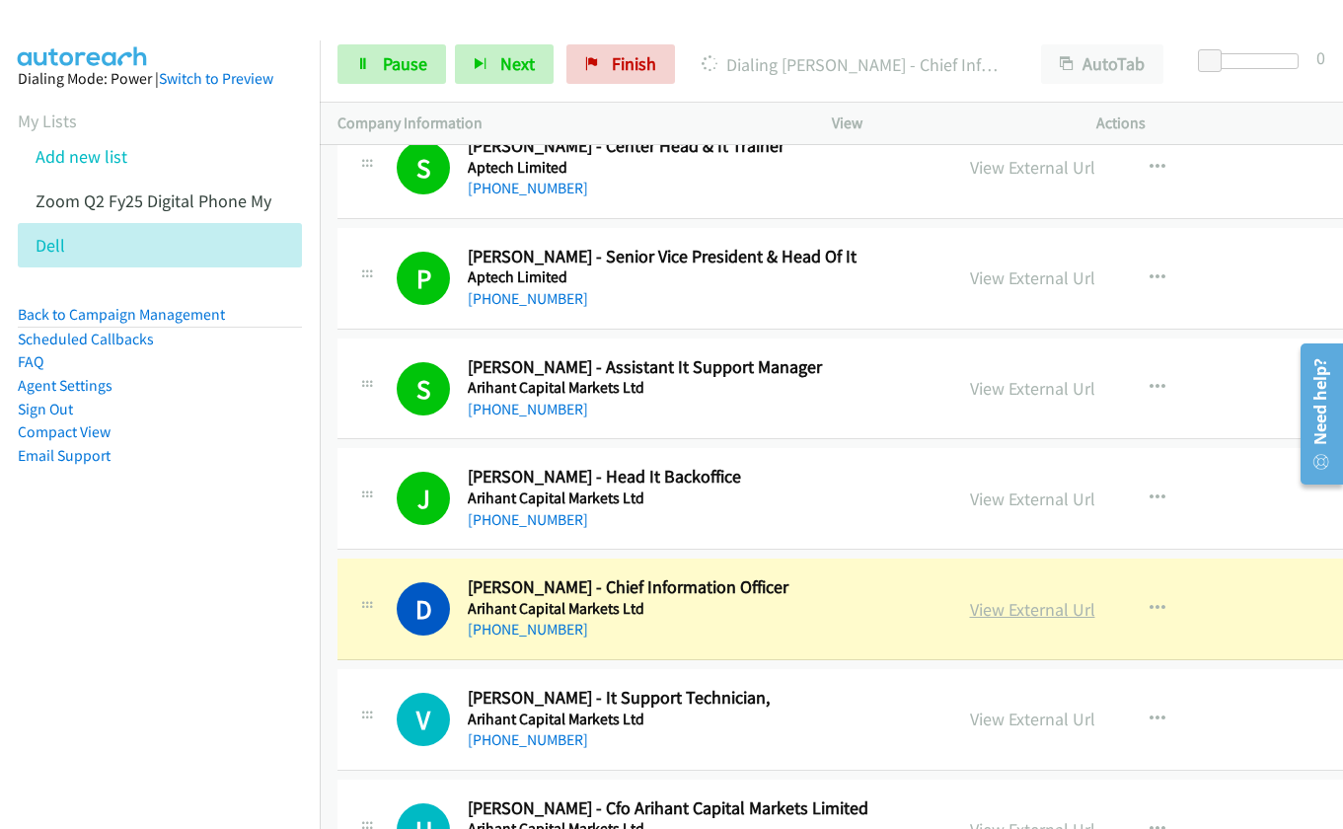
click at [990, 600] on link "View External Url" at bounding box center [1032, 609] width 125 height 23
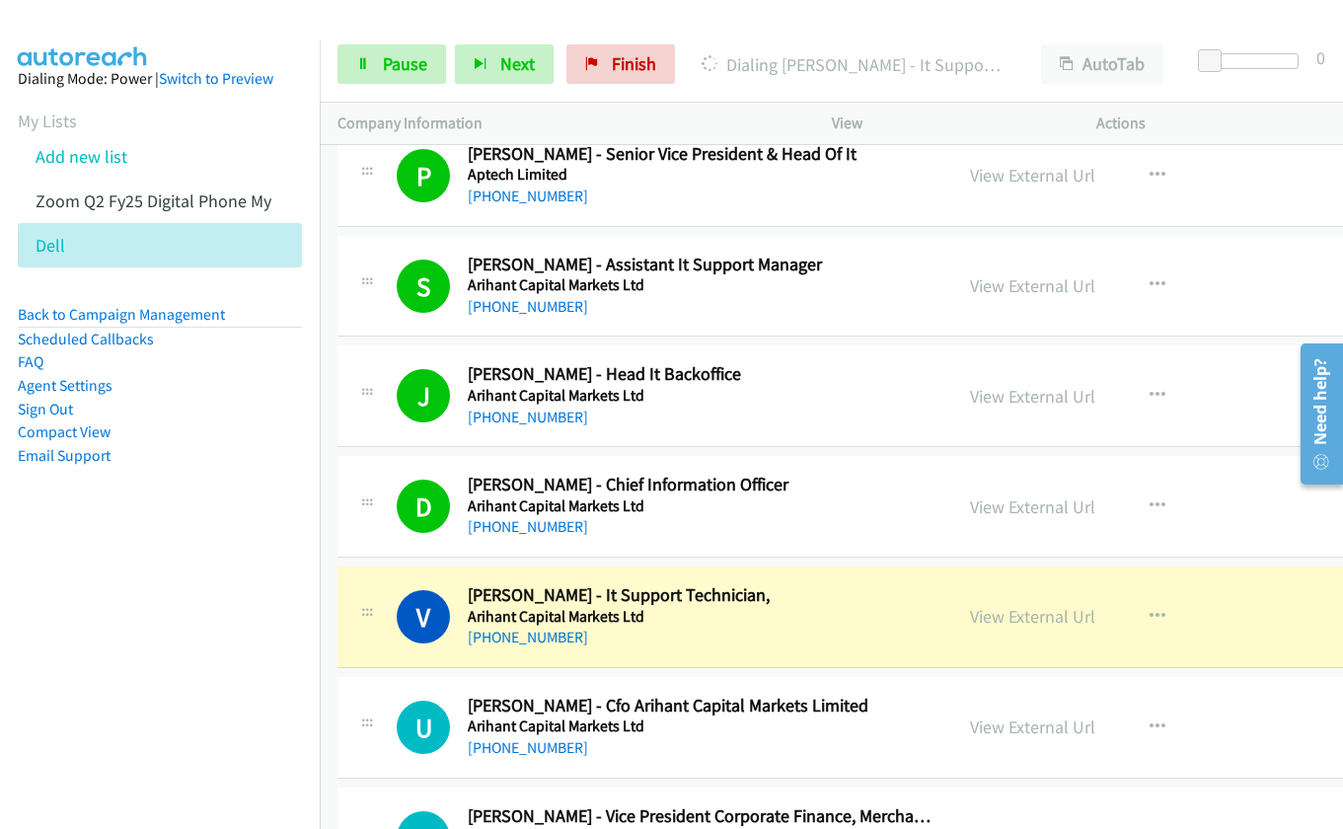
scroll to position [7572, 0]
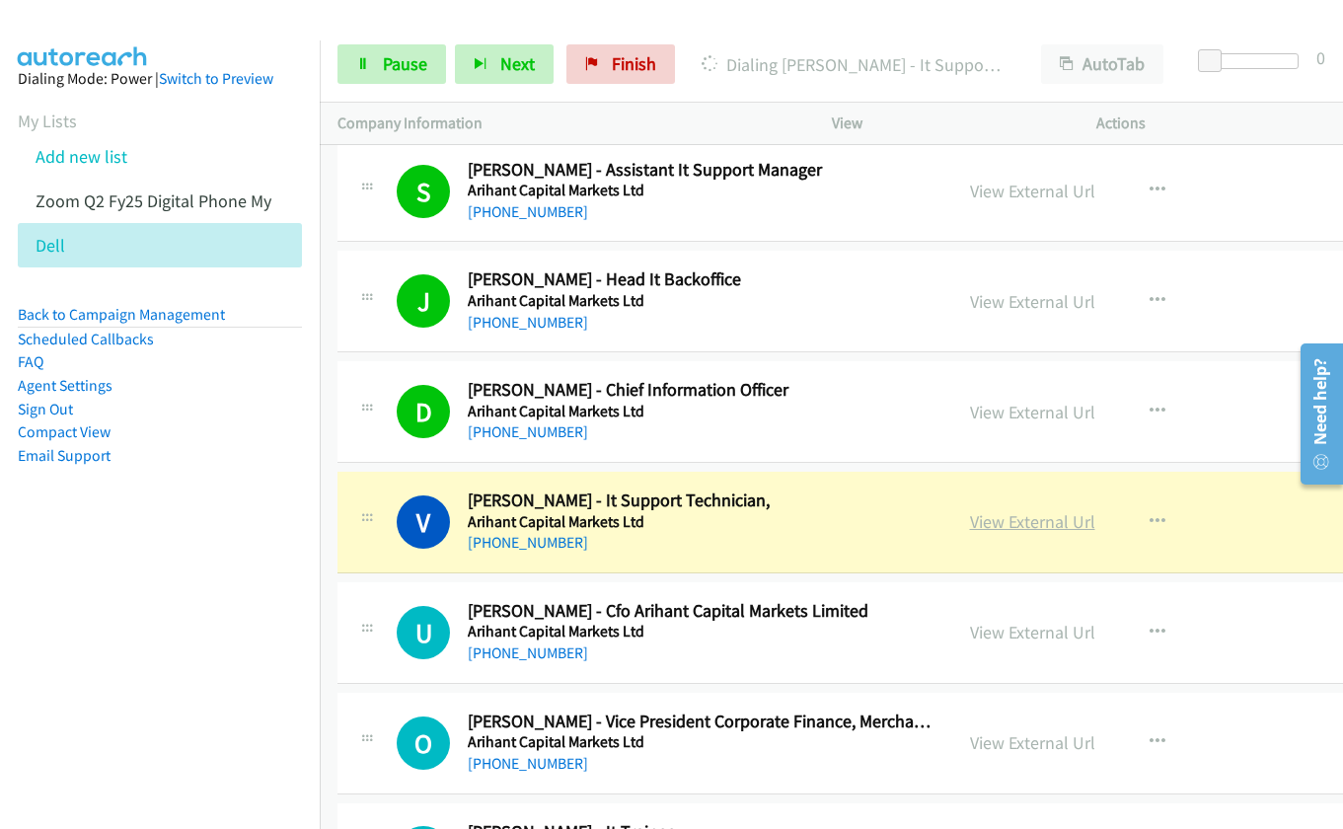
click at [985, 527] on link "View External Url" at bounding box center [1032, 521] width 125 height 23
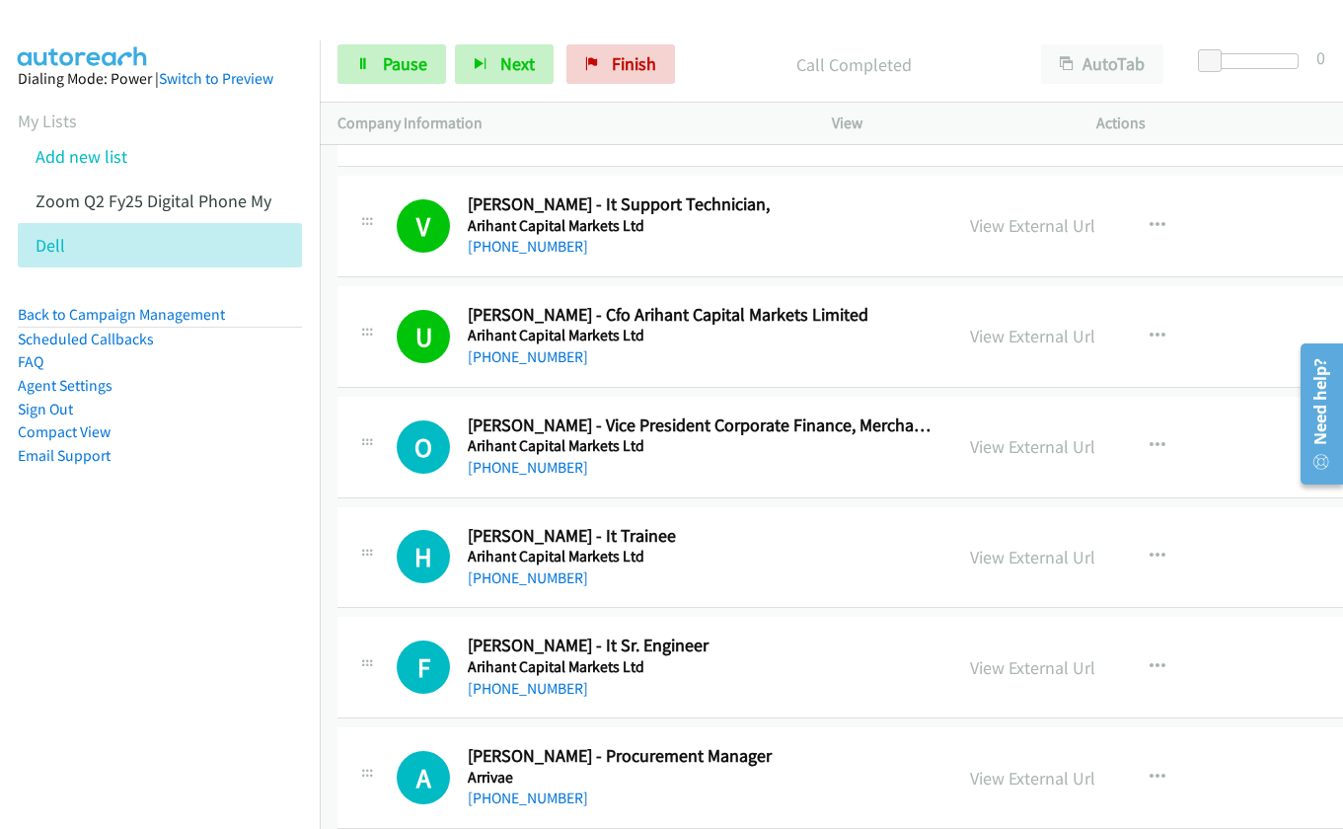
scroll to position [7967, 0]
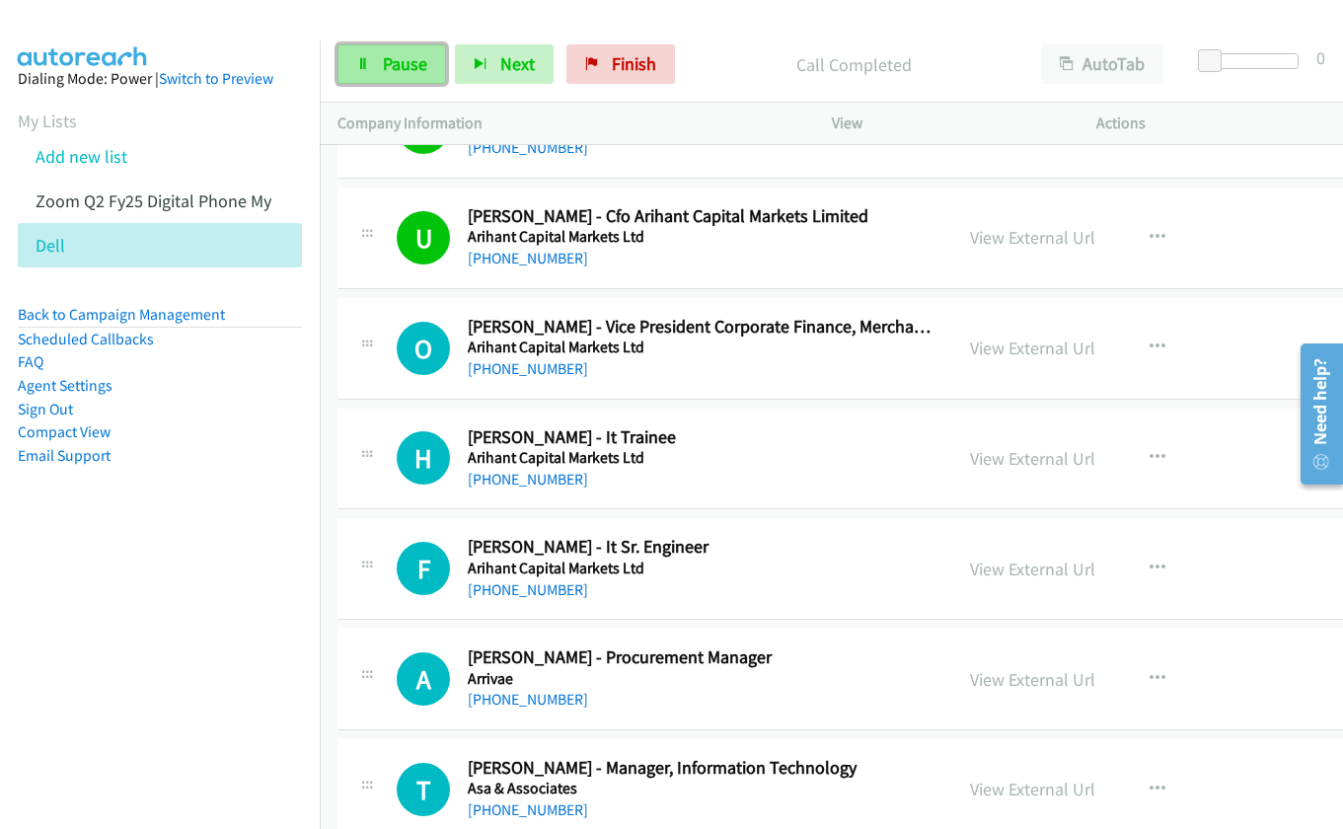
click at [409, 64] on span "Pause" at bounding box center [405, 63] width 44 height 23
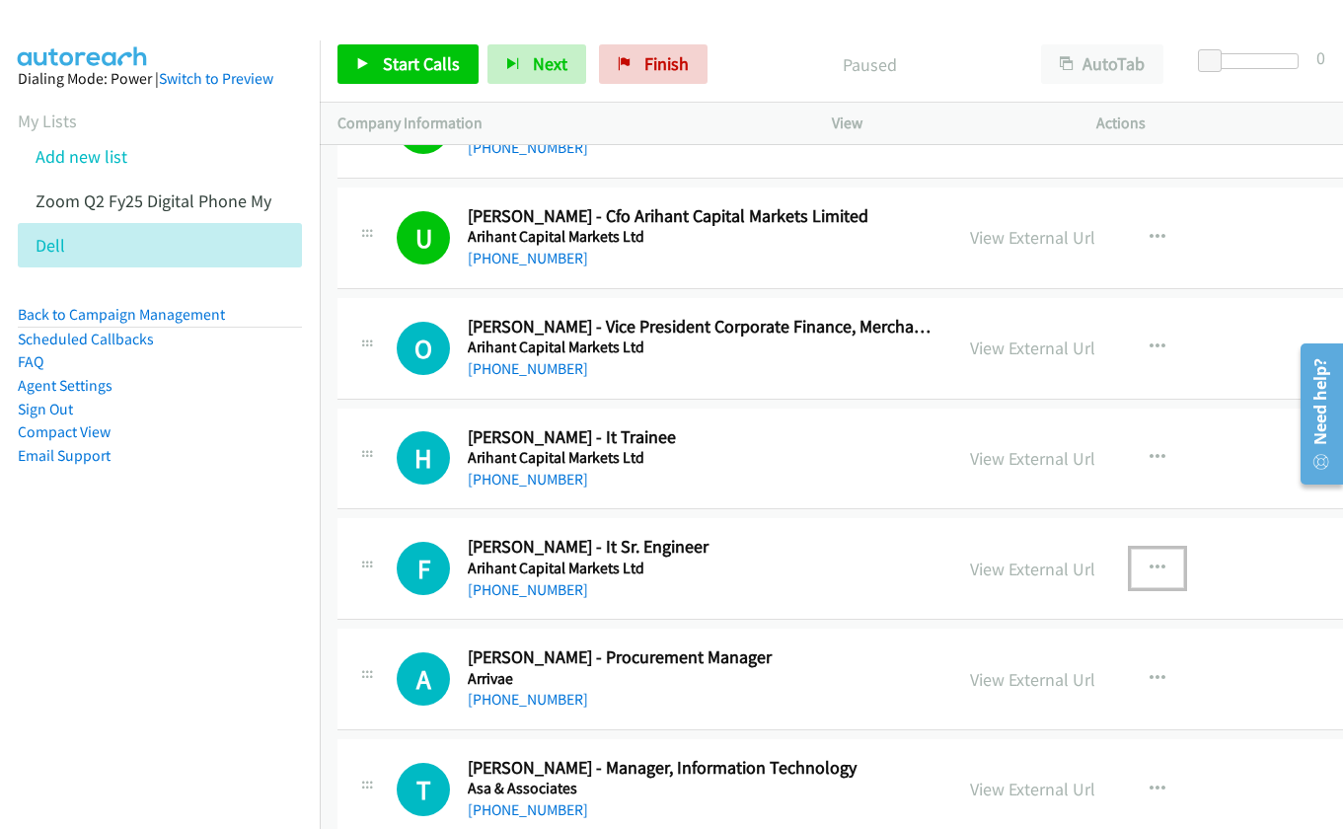
click at [1153, 565] on icon "button" at bounding box center [1157, 568] width 16 height 16
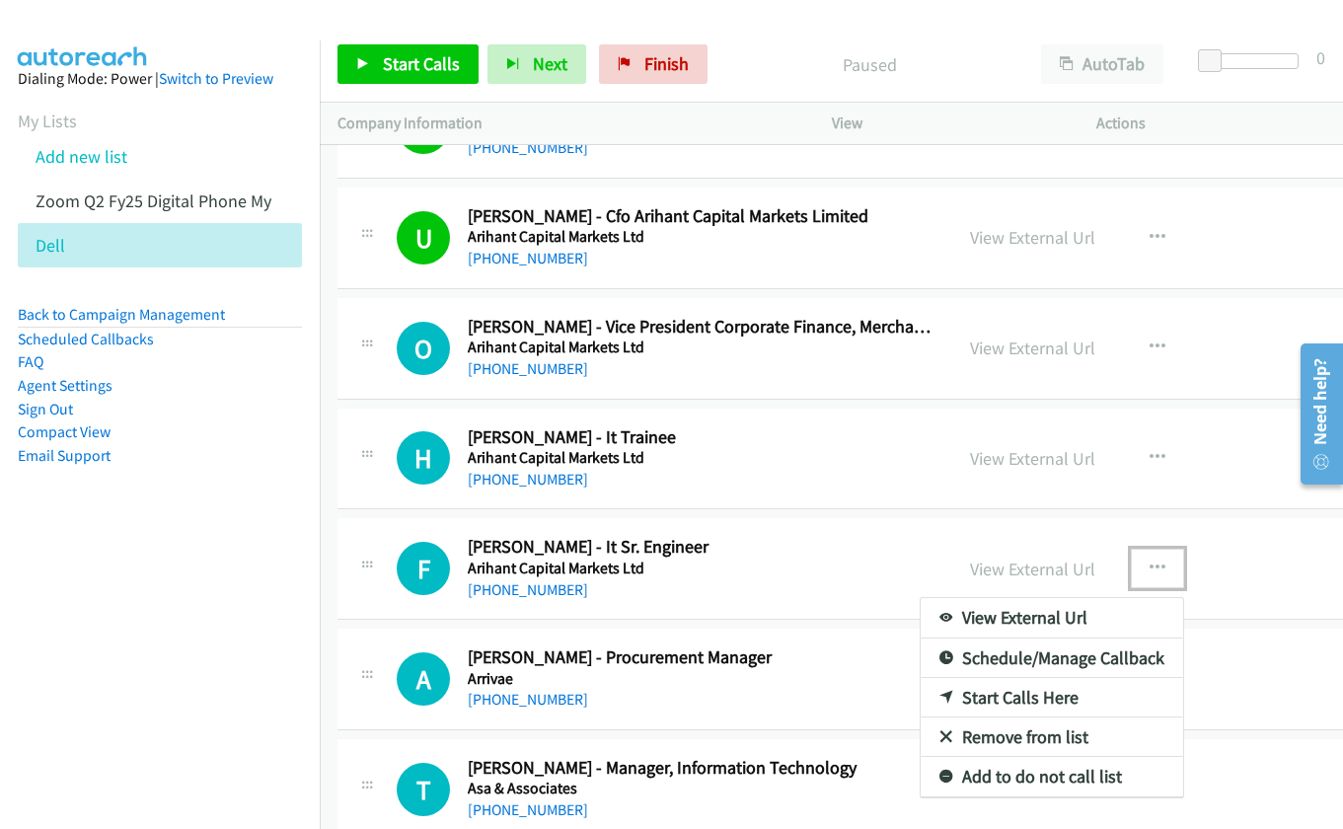
click at [1045, 690] on link "Start Calls Here" at bounding box center [1051, 697] width 262 height 39
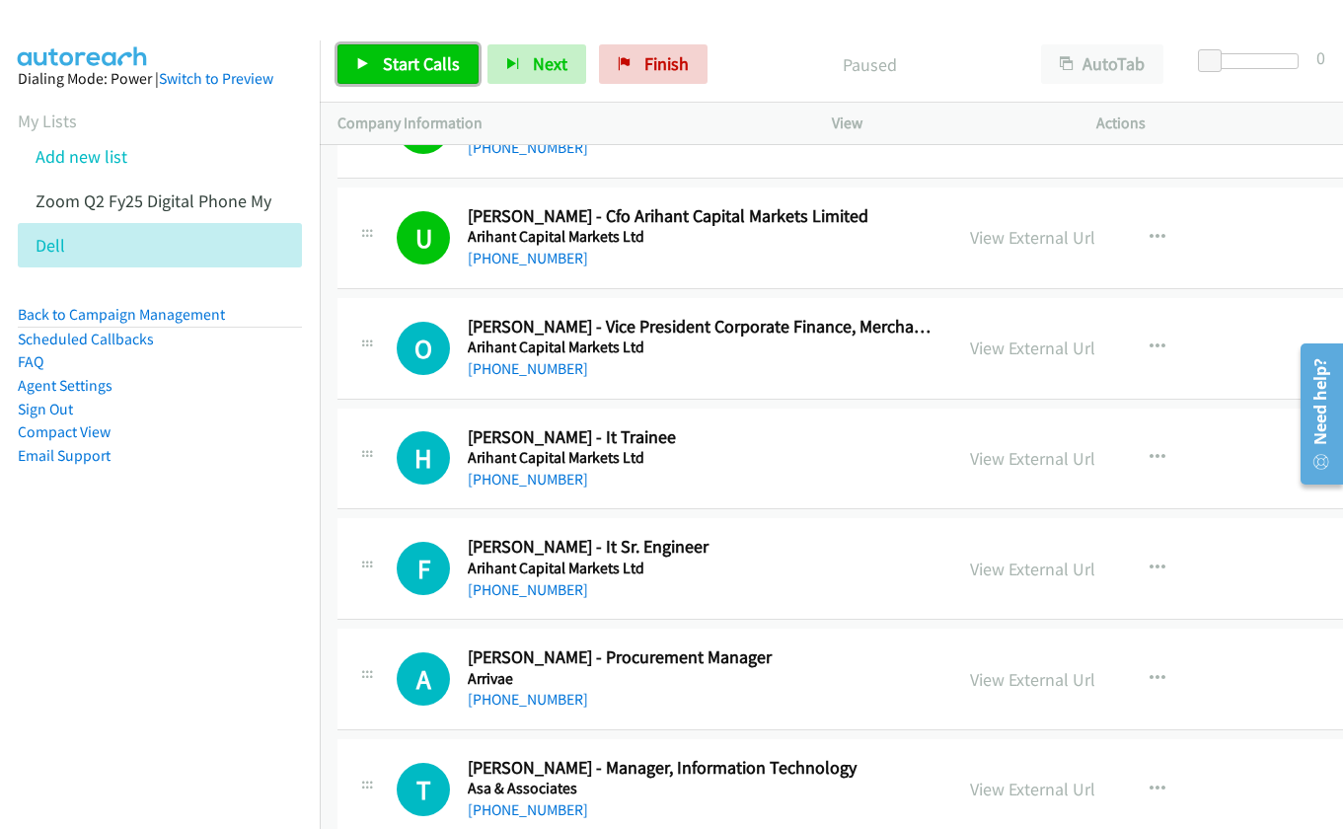
click at [403, 67] on span "Start Calls" at bounding box center [421, 63] width 77 height 23
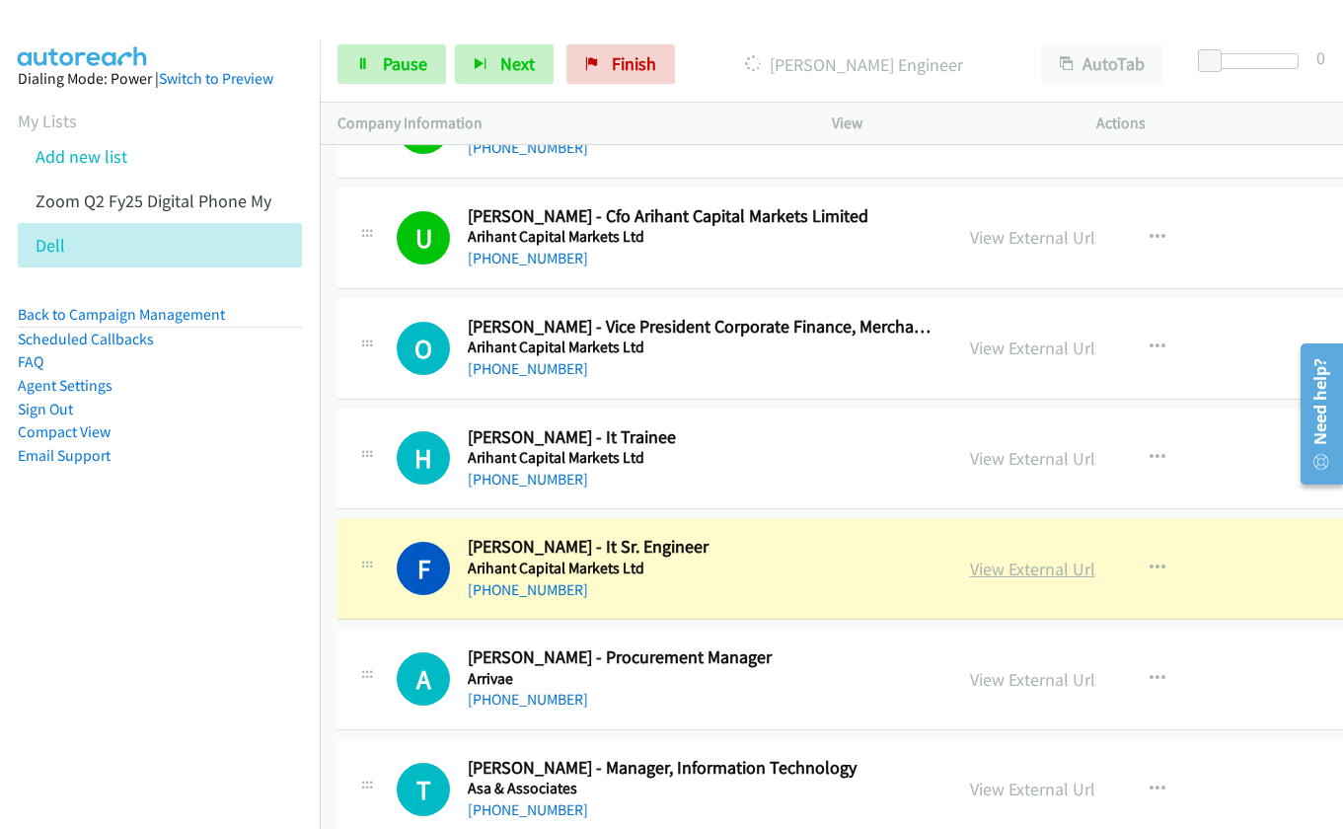
click at [971, 570] on link "View External Url" at bounding box center [1032, 568] width 125 height 23
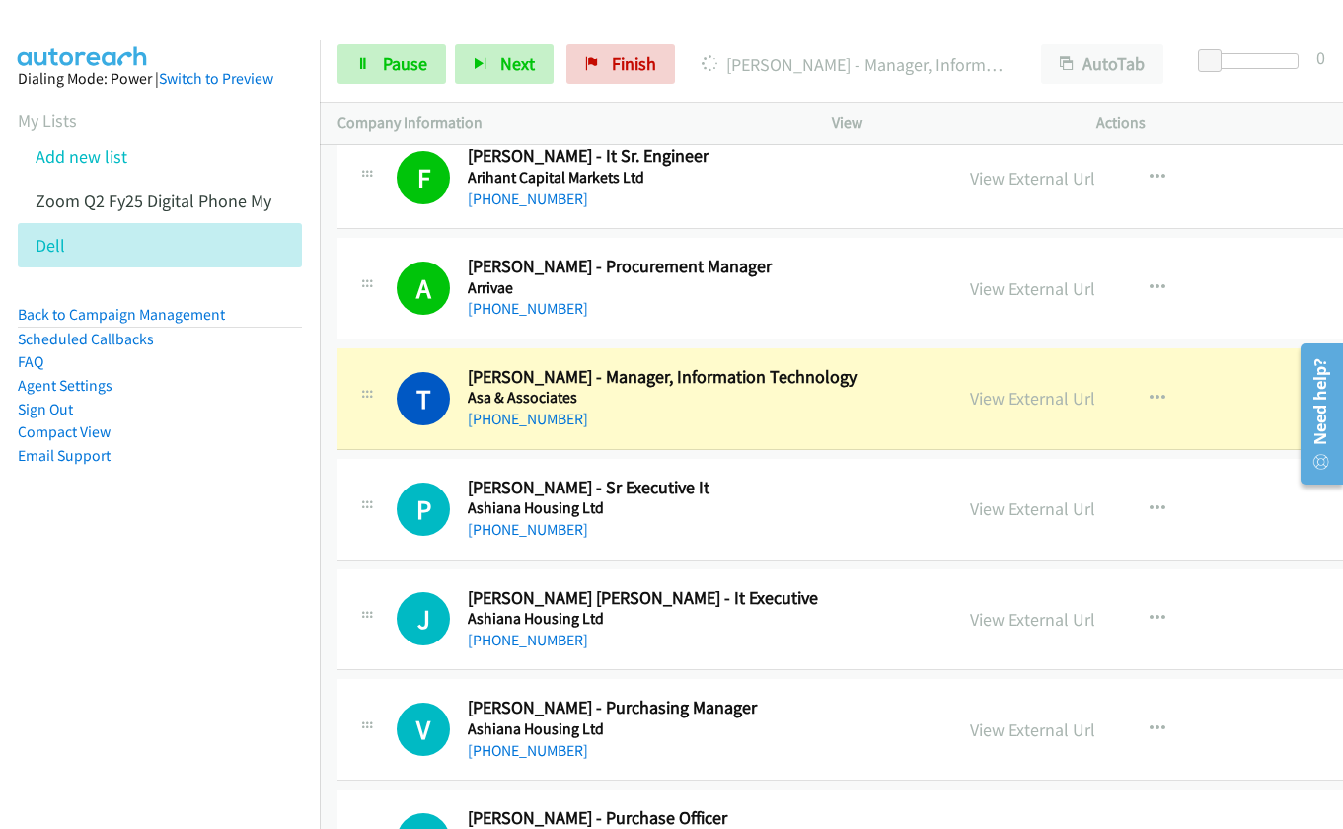
scroll to position [8460, 0]
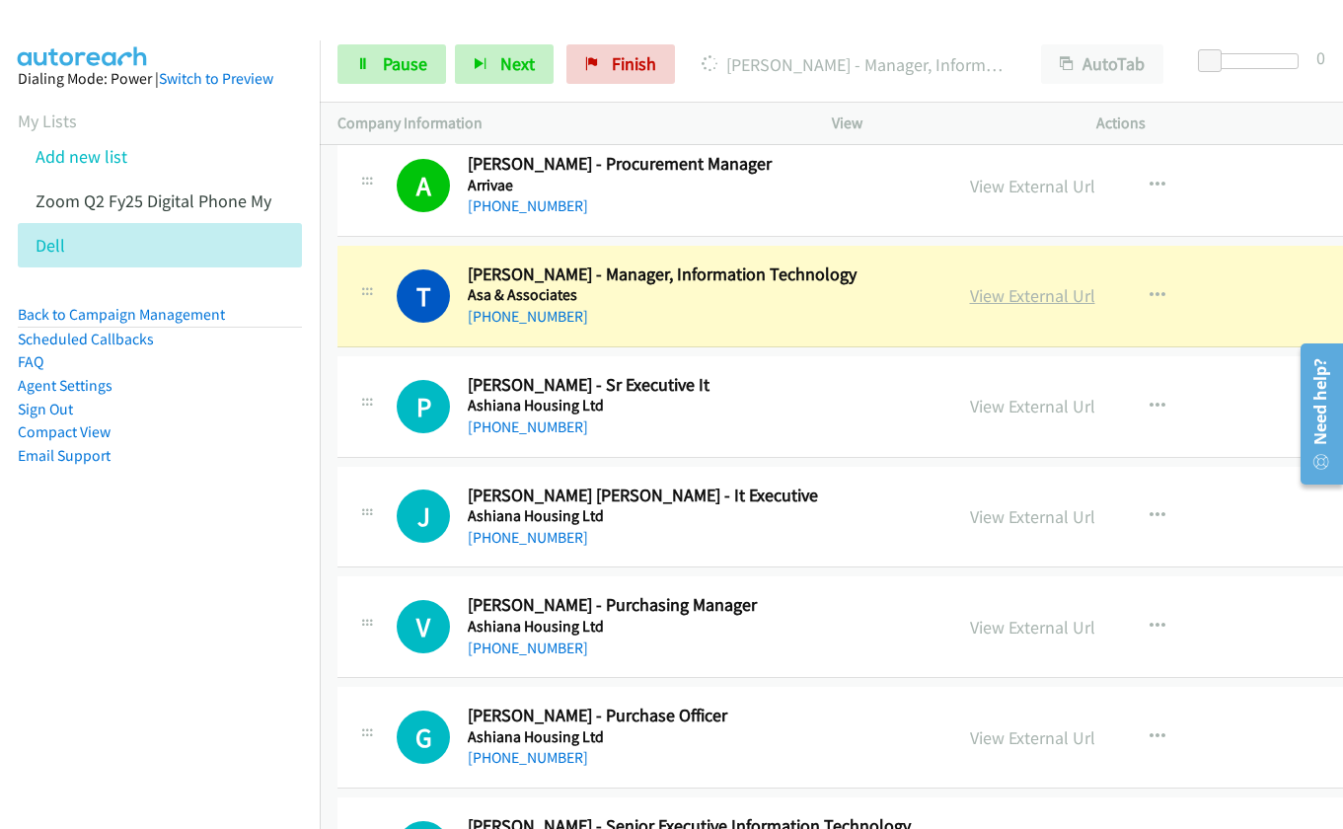
click at [986, 294] on link "View External Url" at bounding box center [1032, 295] width 125 height 23
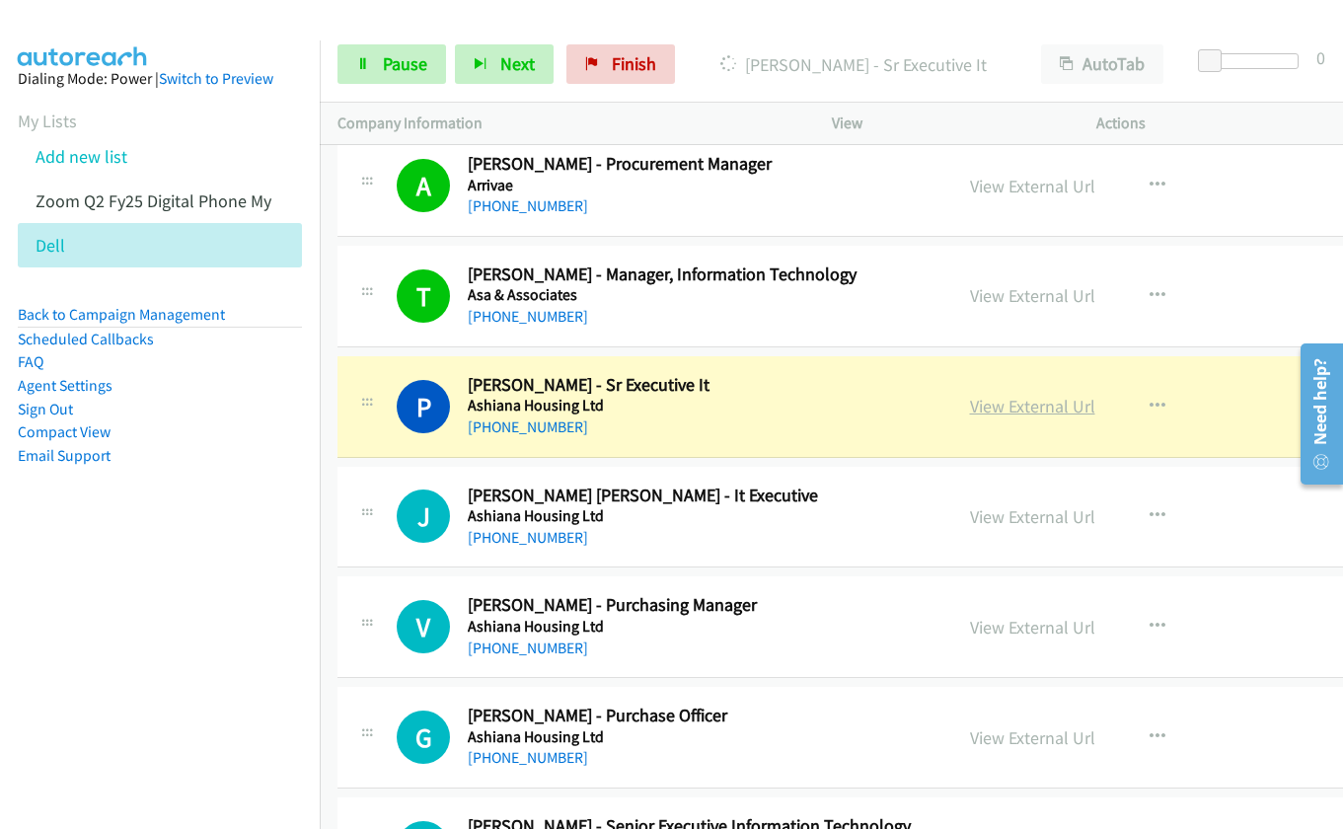
click at [985, 414] on link "View External Url" at bounding box center [1032, 406] width 125 height 23
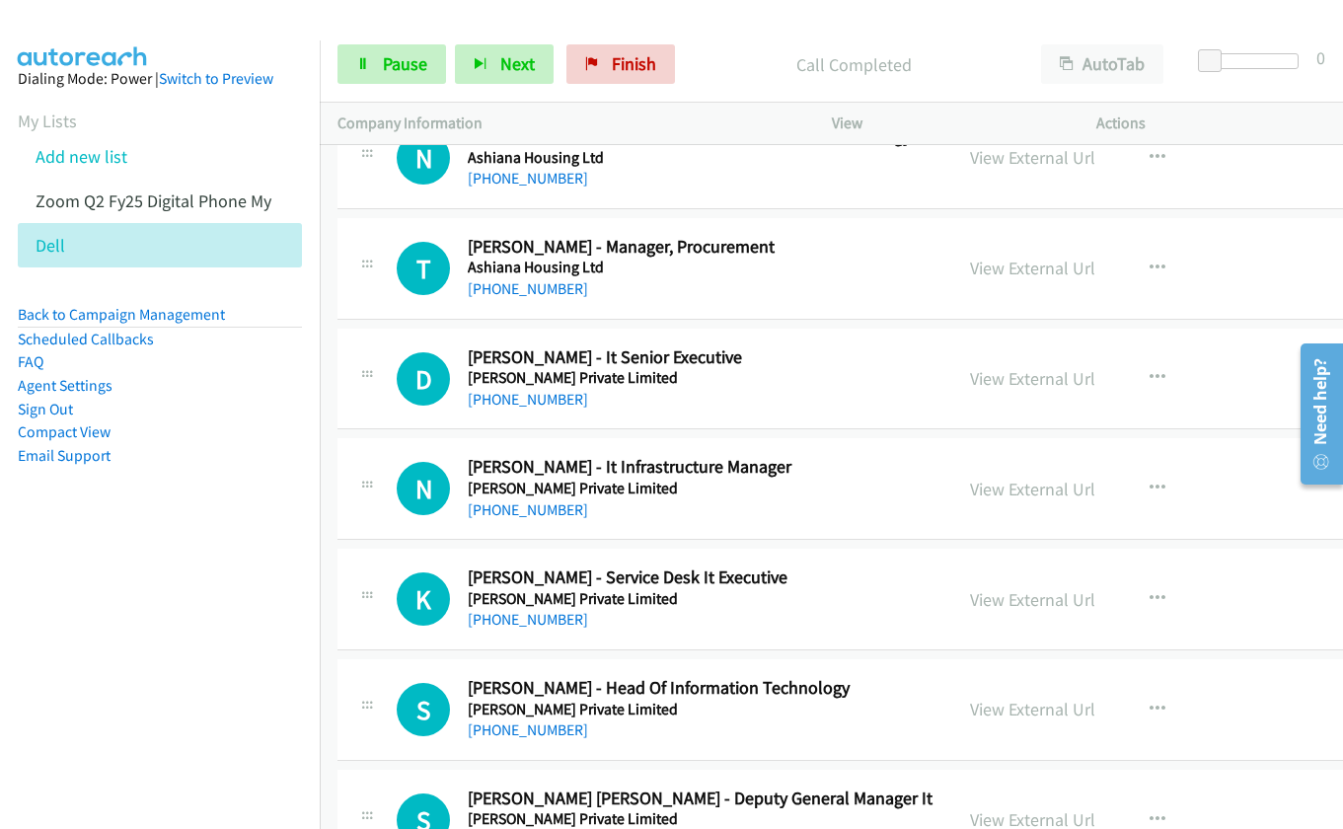
scroll to position [9151, 0]
click at [1162, 373] on button "button" at bounding box center [1157, 376] width 53 height 39
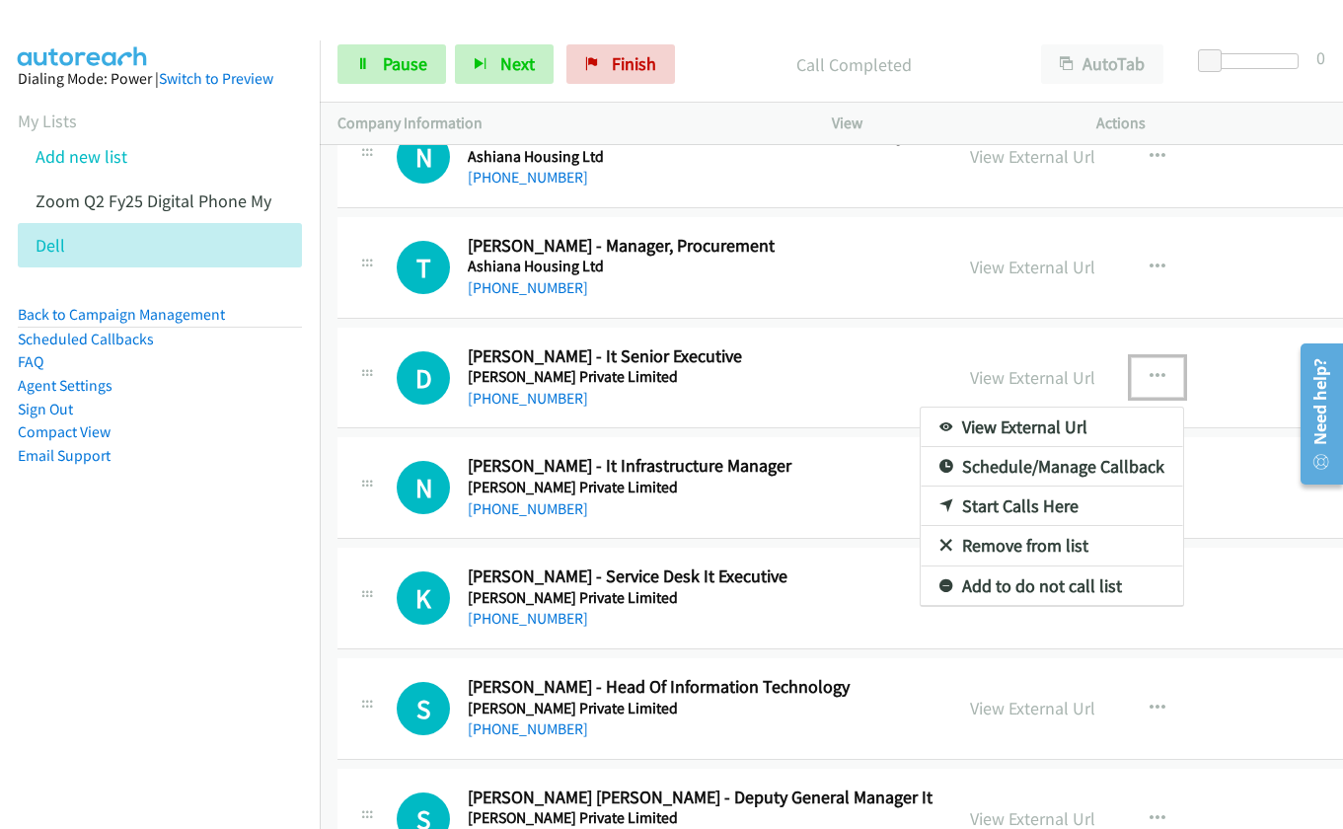
click at [1057, 505] on link "Start Calls Here" at bounding box center [1051, 505] width 262 height 39
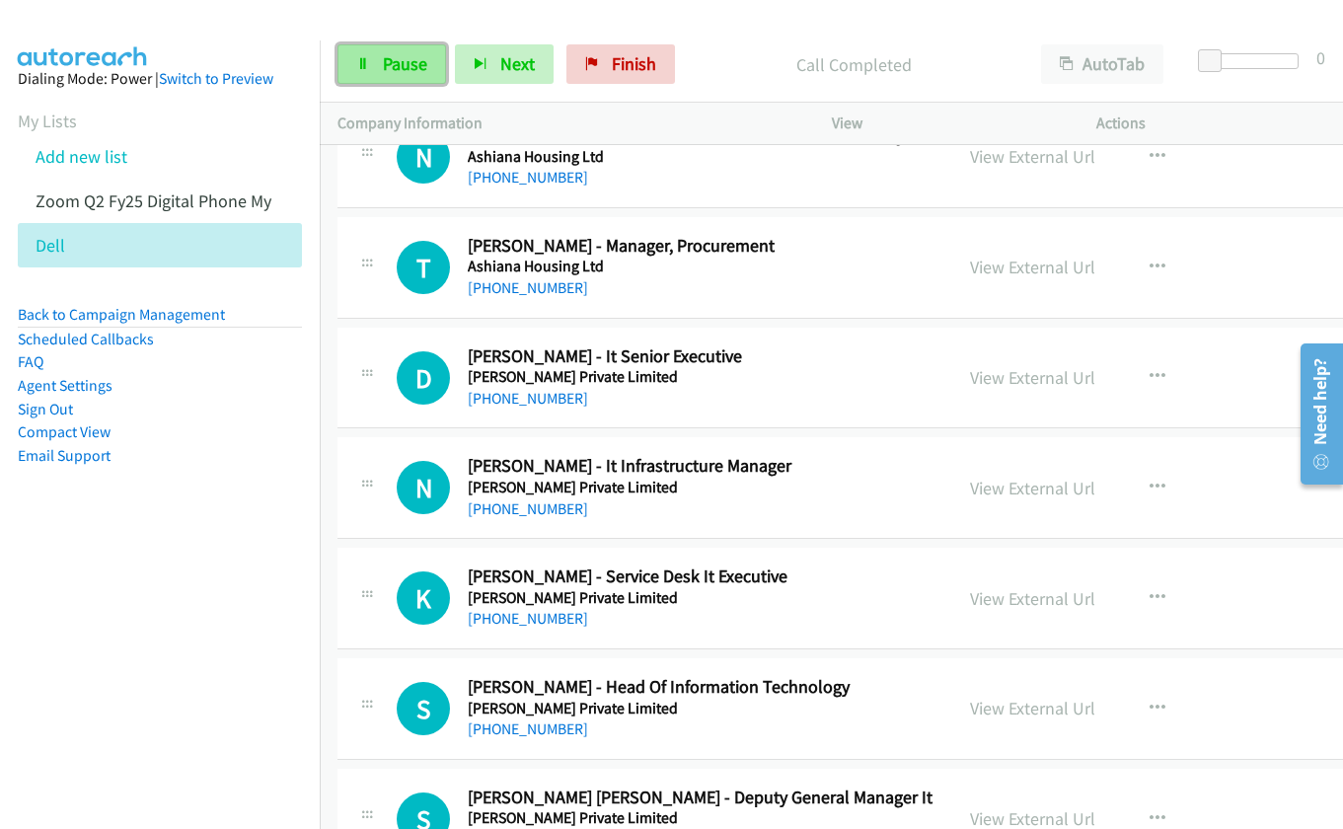
click at [396, 75] on link "Pause" at bounding box center [391, 63] width 109 height 39
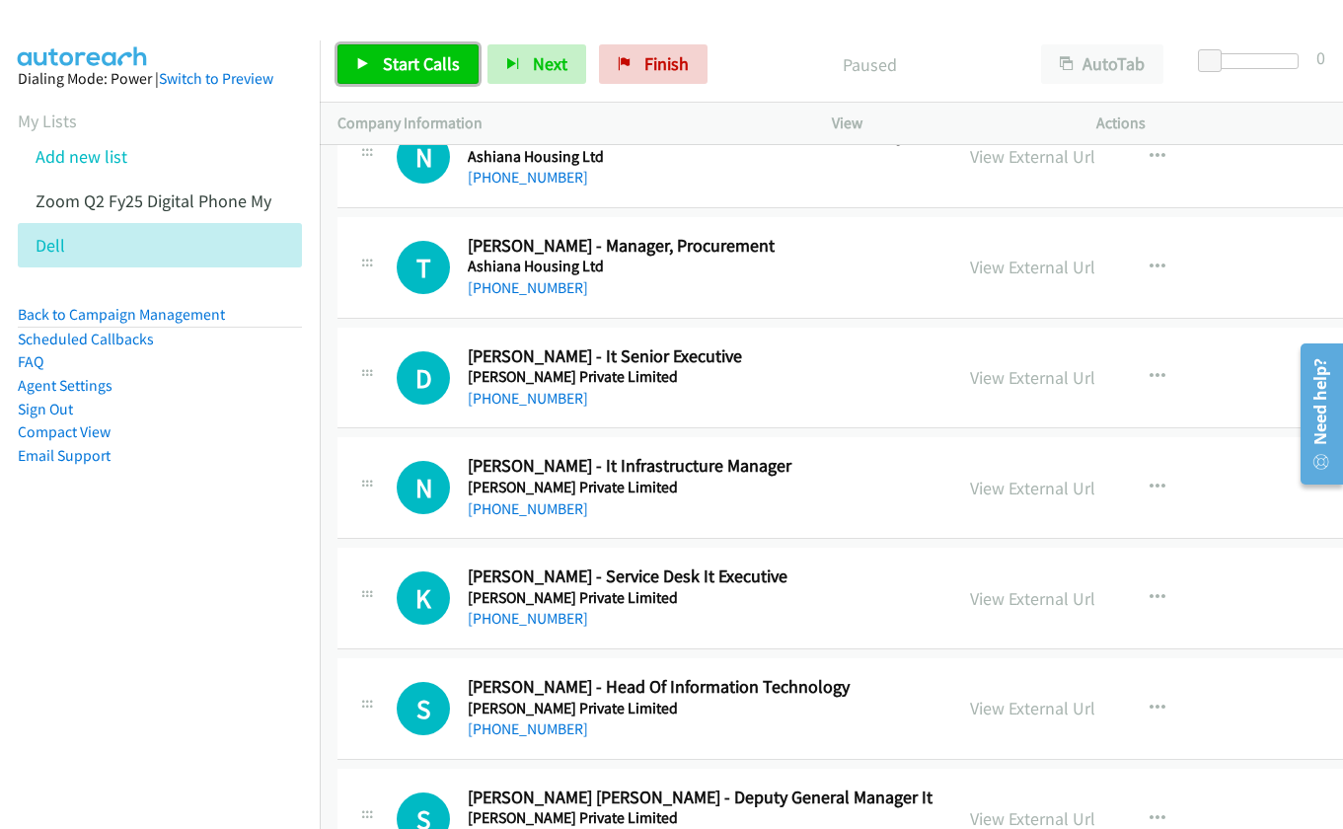
click at [419, 61] on span "Start Calls" at bounding box center [421, 63] width 77 height 23
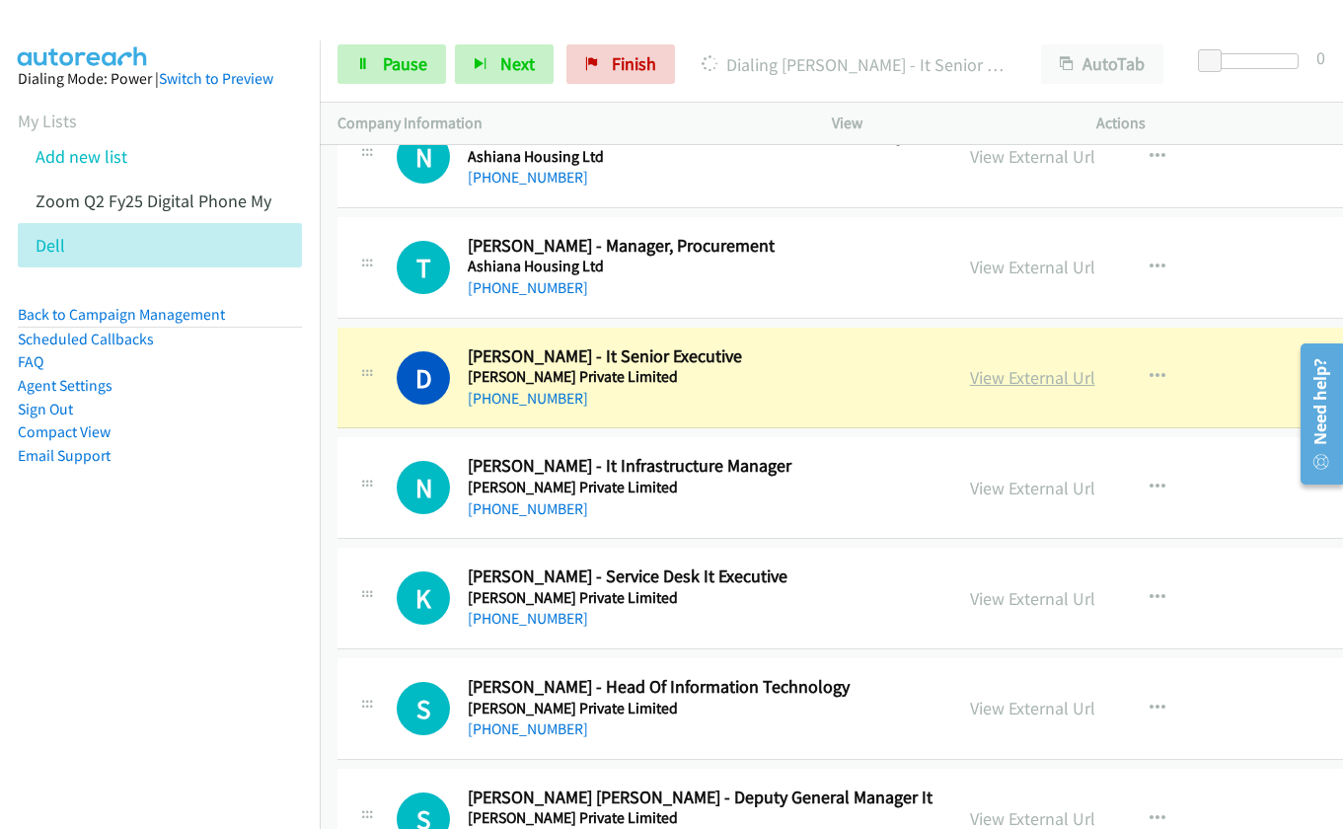
click at [996, 383] on link "View External Url" at bounding box center [1032, 377] width 125 height 23
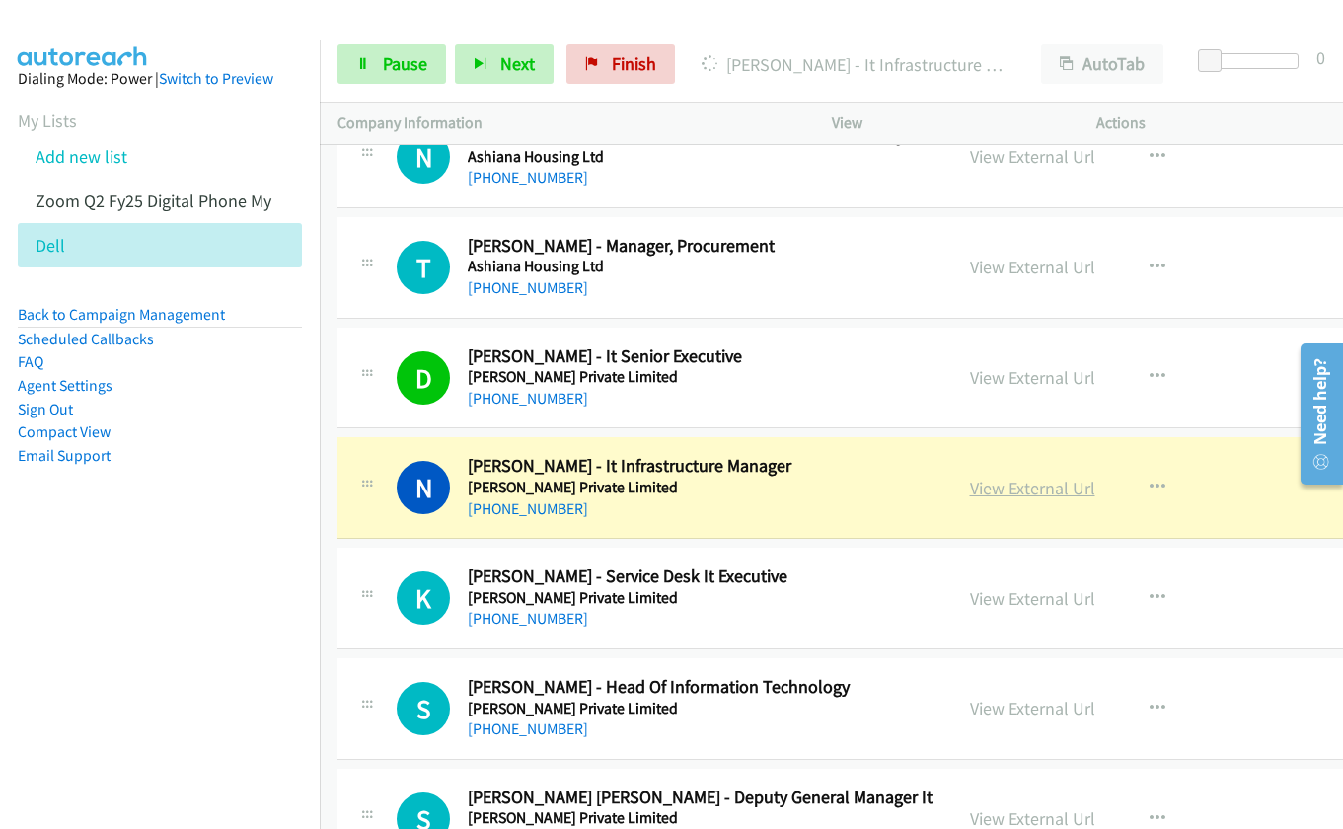
click at [999, 480] on link "View External Url" at bounding box center [1032, 487] width 125 height 23
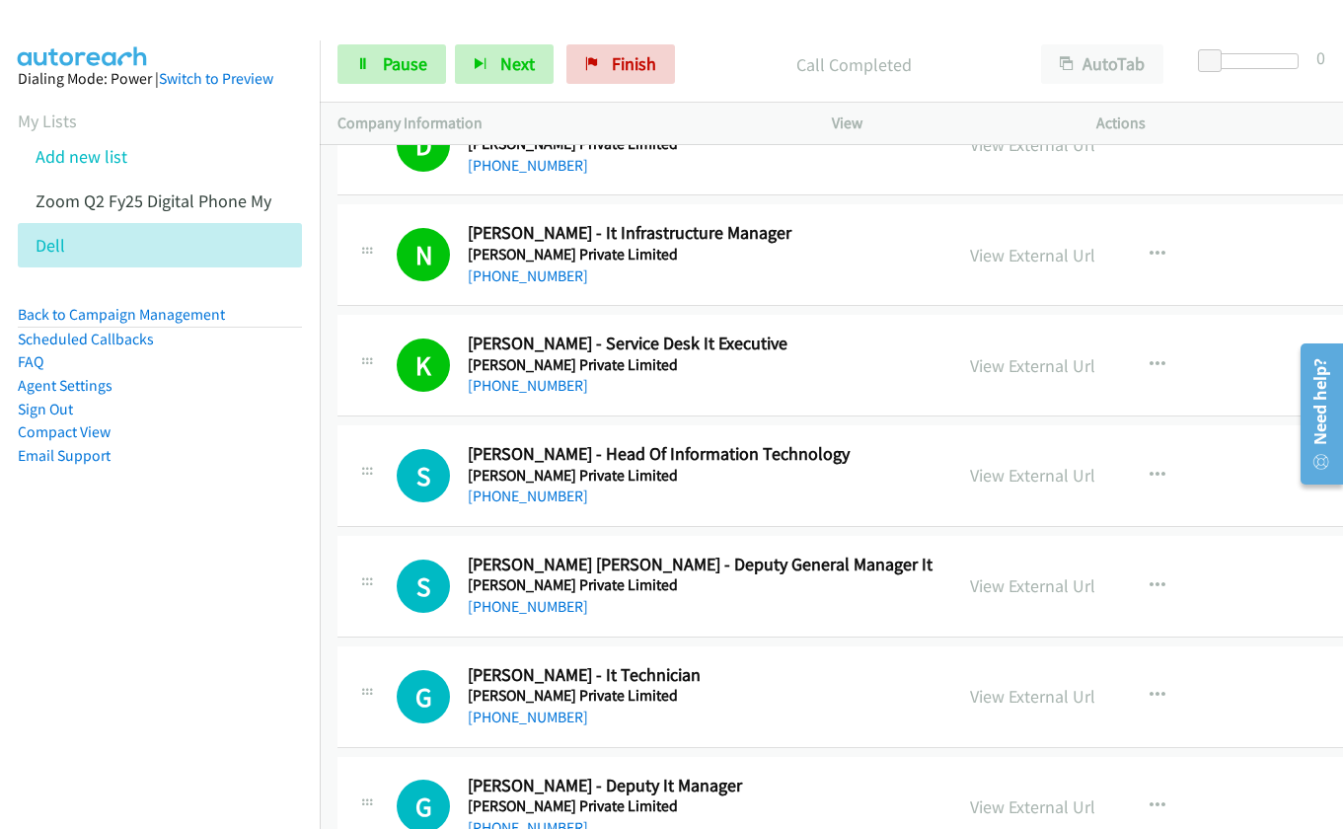
scroll to position [9447, 0]
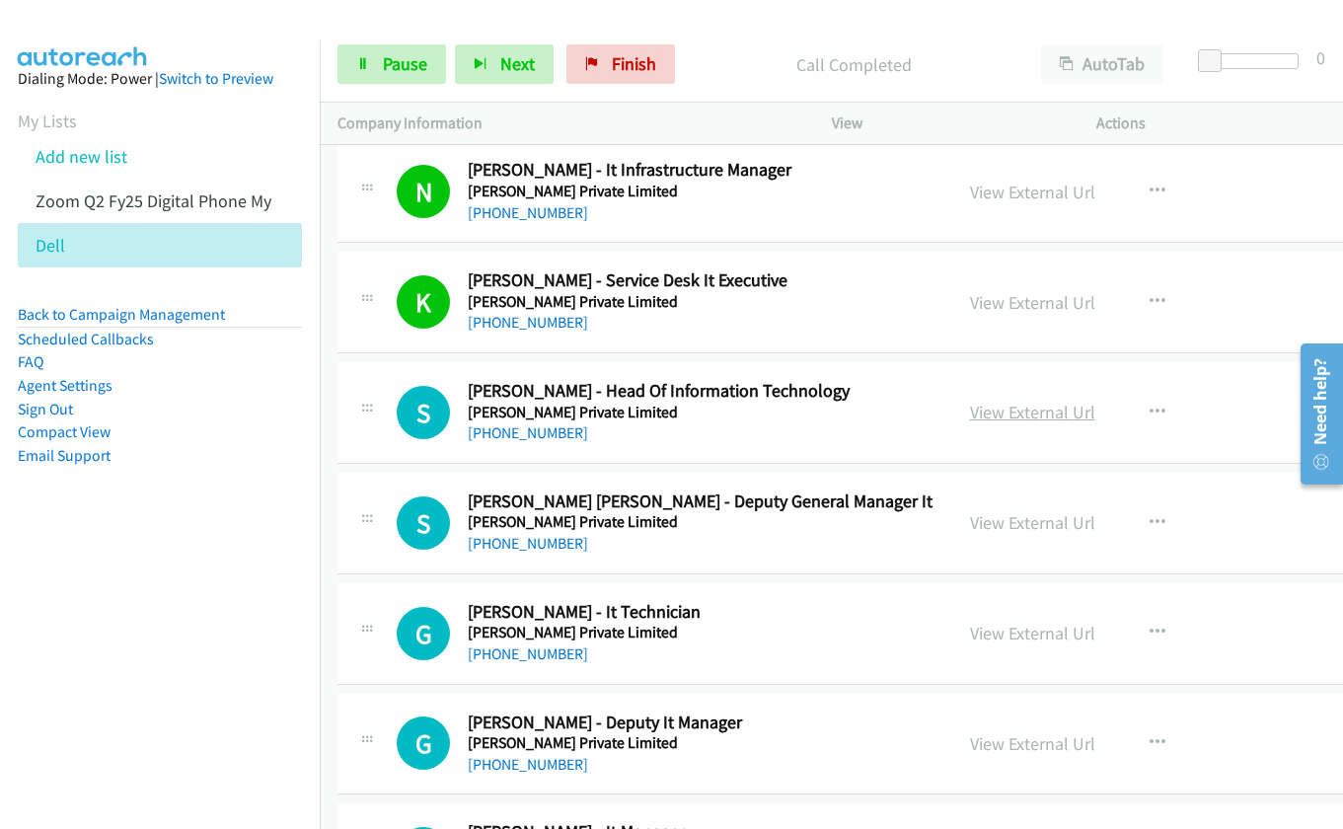
click at [980, 406] on link "View External Url" at bounding box center [1032, 412] width 125 height 23
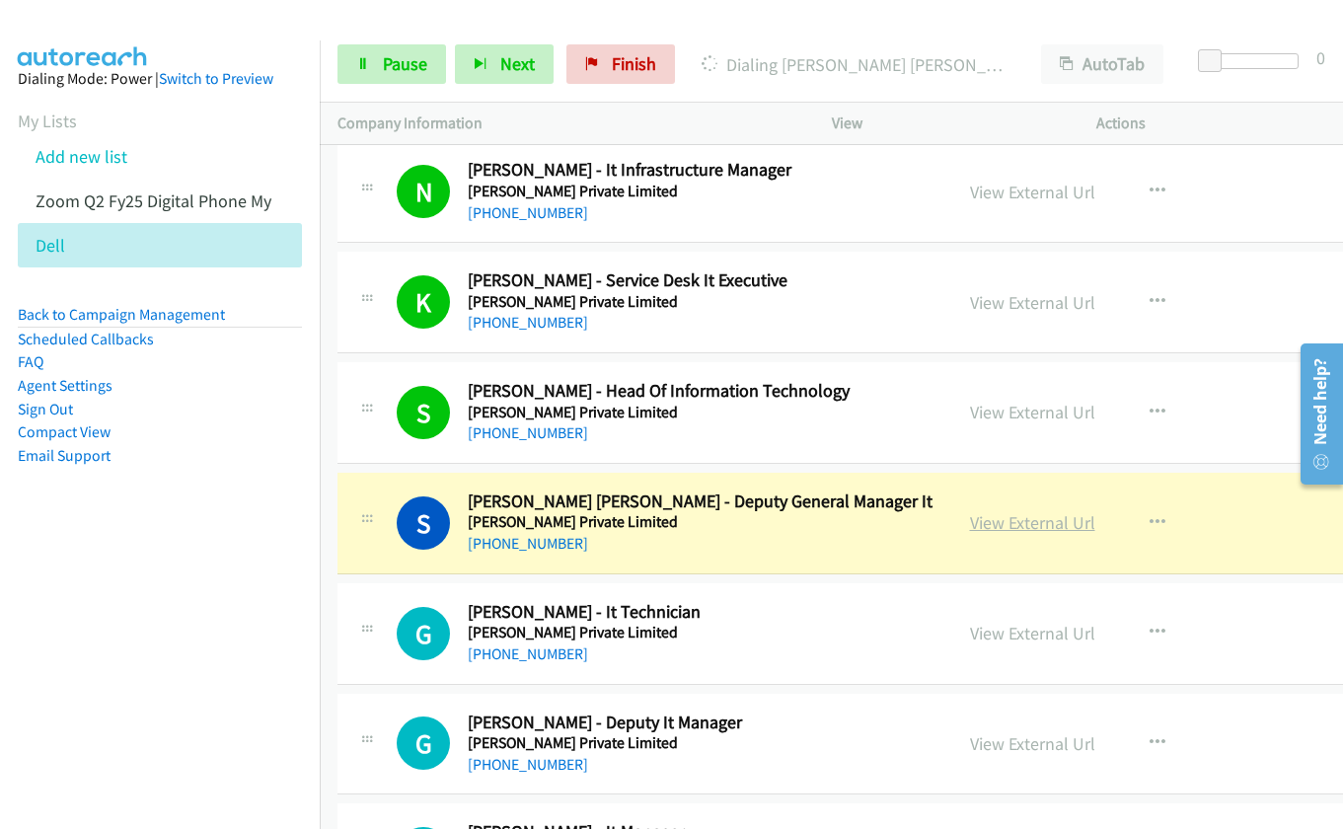
click at [999, 524] on link "View External Url" at bounding box center [1032, 522] width 125 height 23
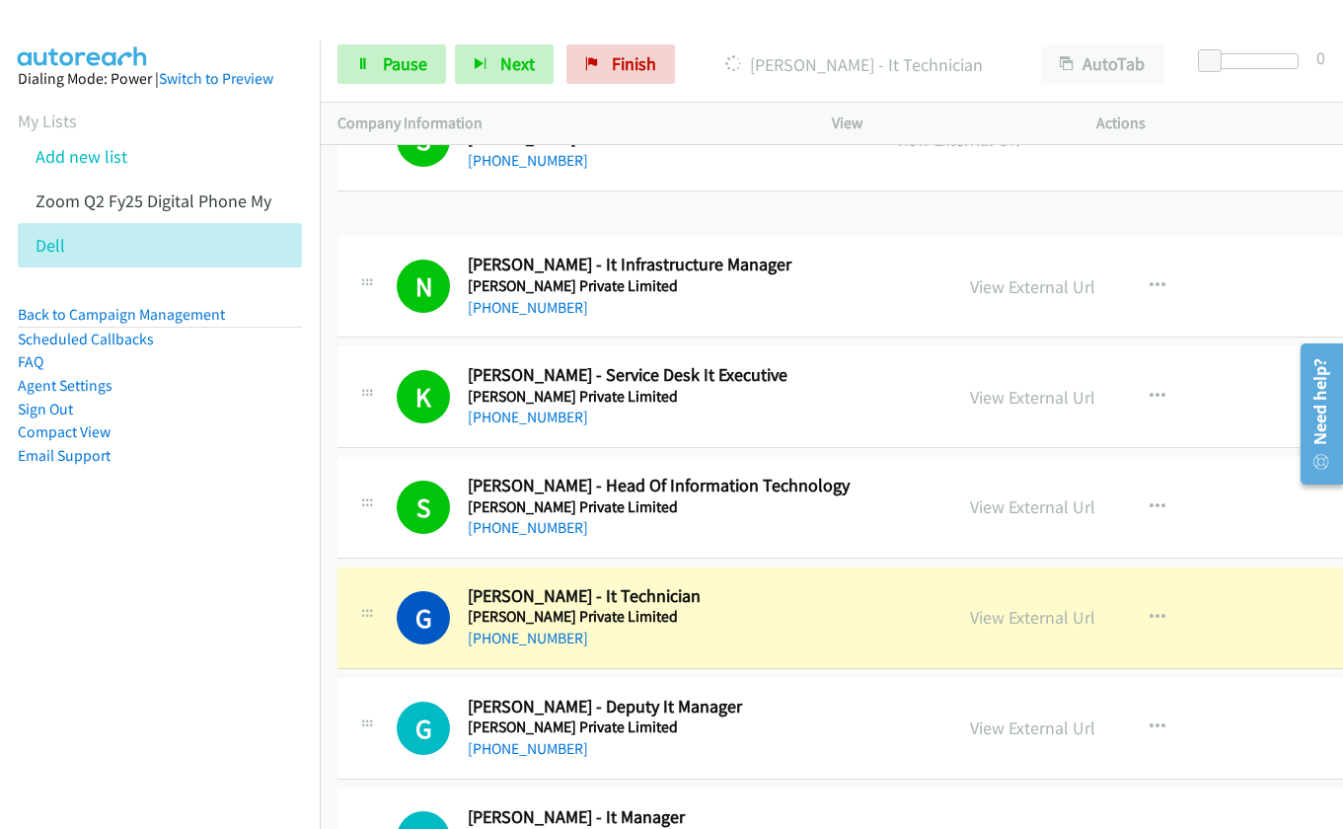
scroll to position [9348, 0]
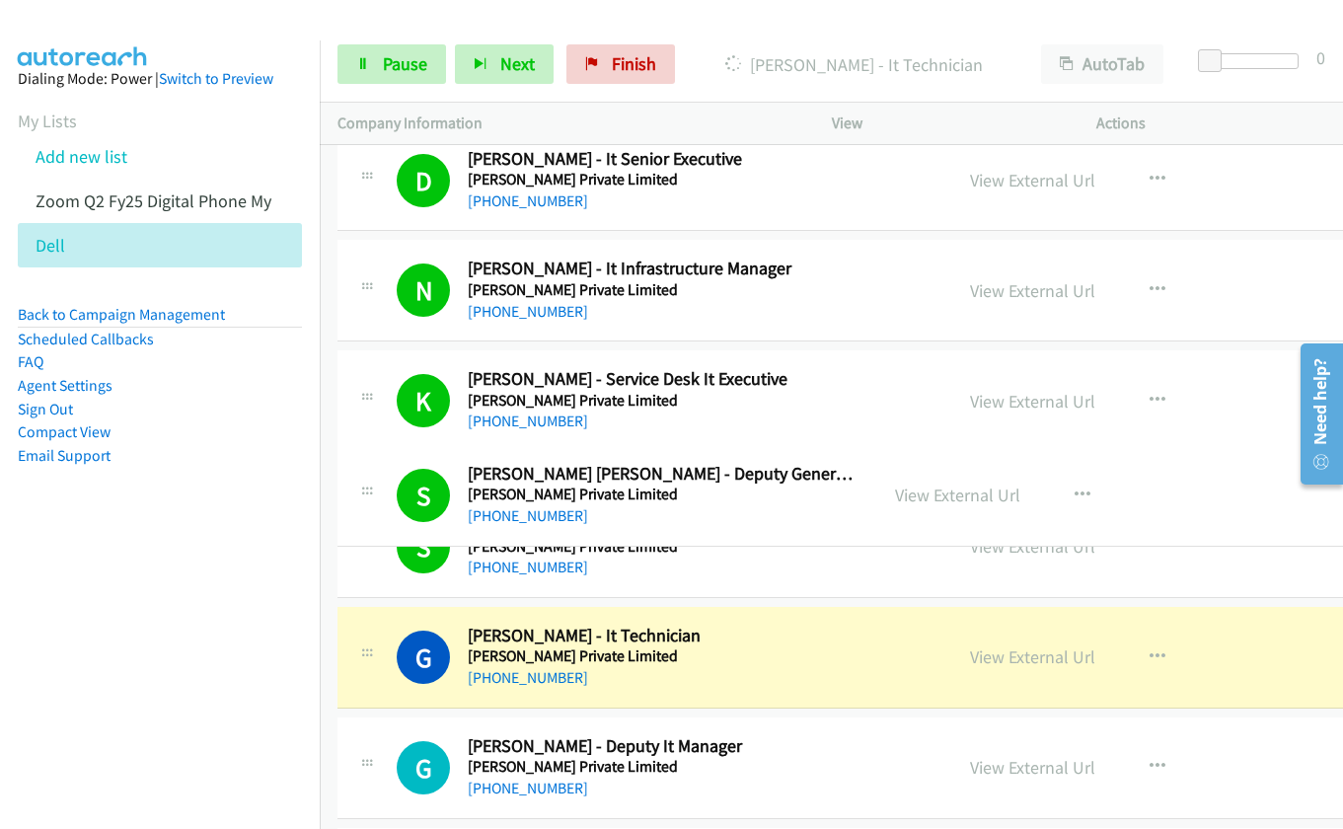
drag, startPoint x: 889, startPoint y: 496, endPoint x: 899, endPoint y: 511, distance: 17.8
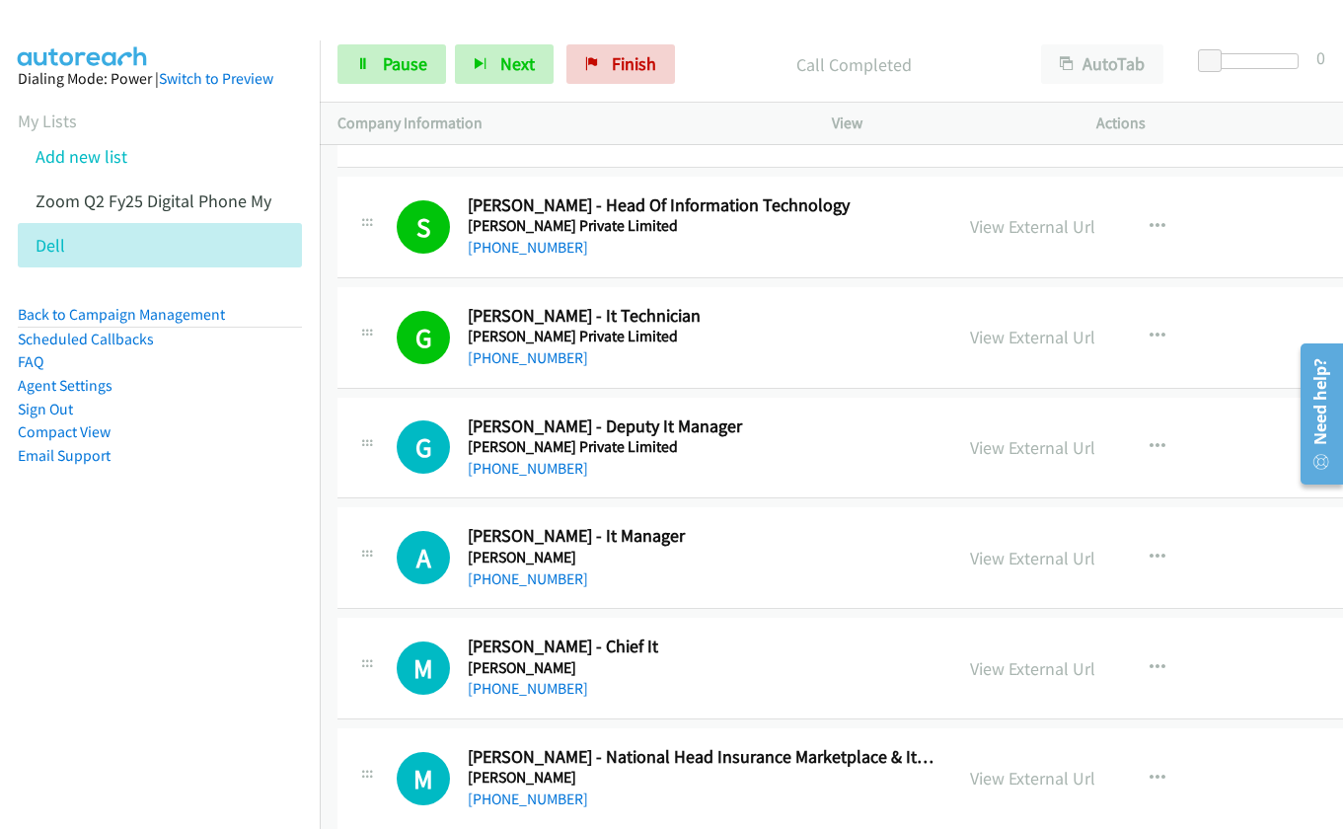
scroll to position [9841, 0]
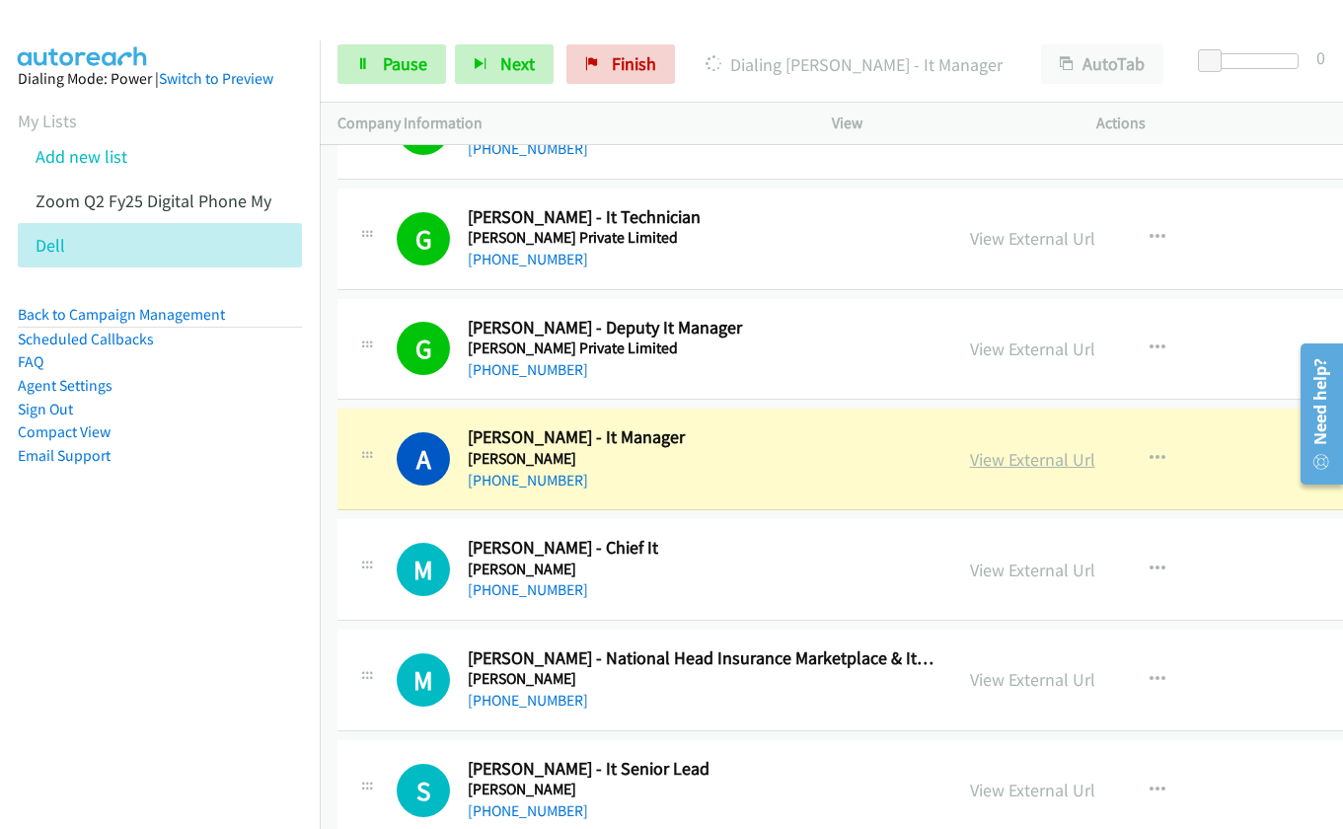
click at [985, 459] on link "View External Url" at bounding box center [1032, 459] width 125 height 23
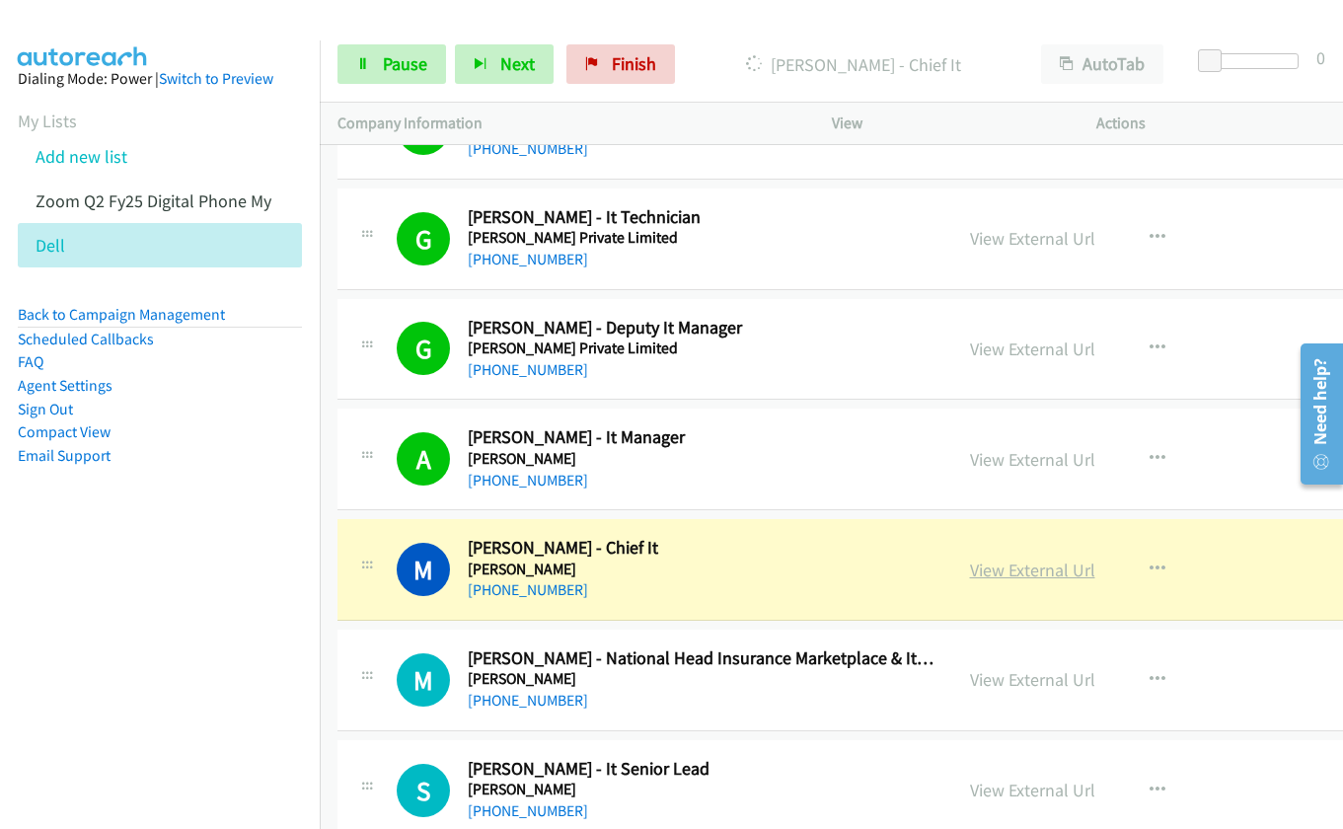
click at [992, 577] on link "View External Url" at bounding box center [1032, 569] width 125 height 23
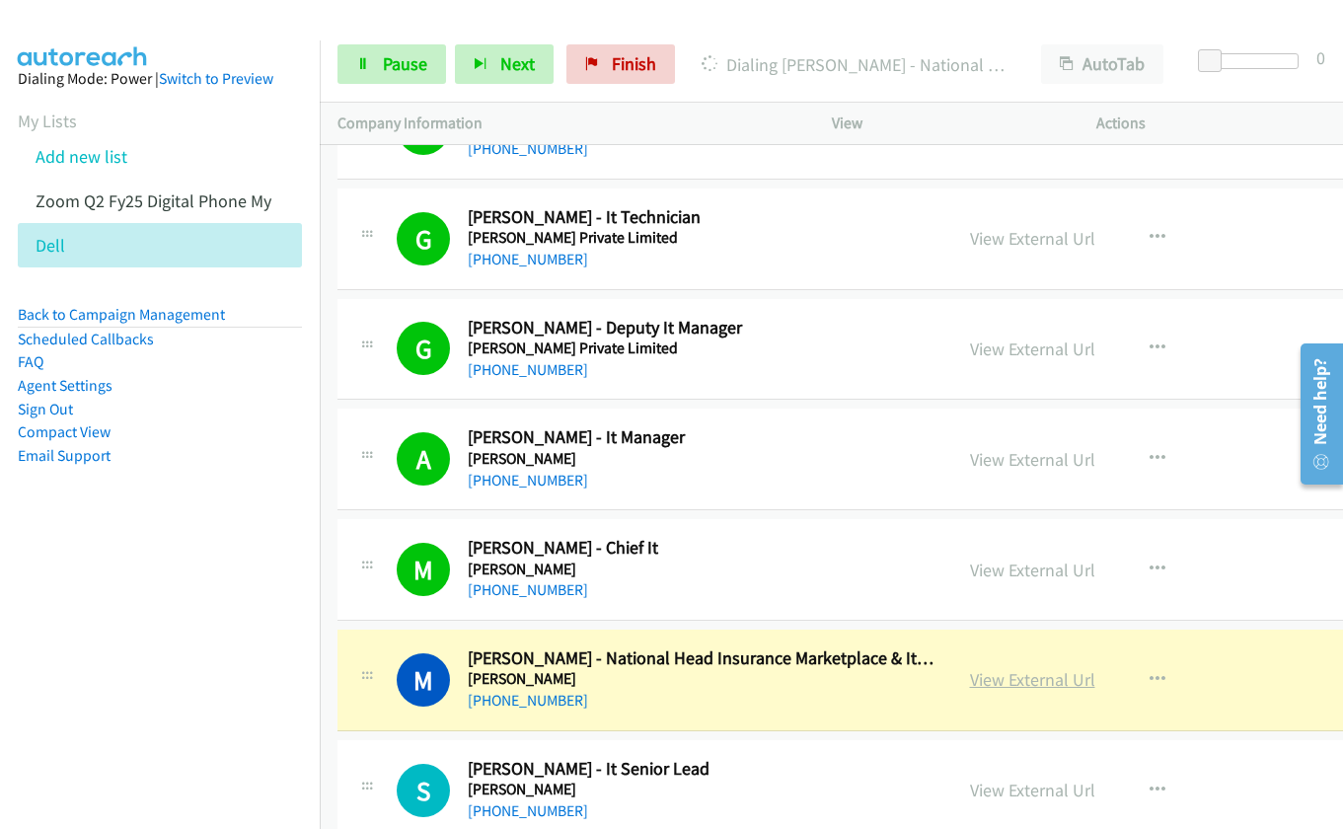
click at [984, 682] on link "View External Url" at bounding box center [1032, 679] width 125 height 23
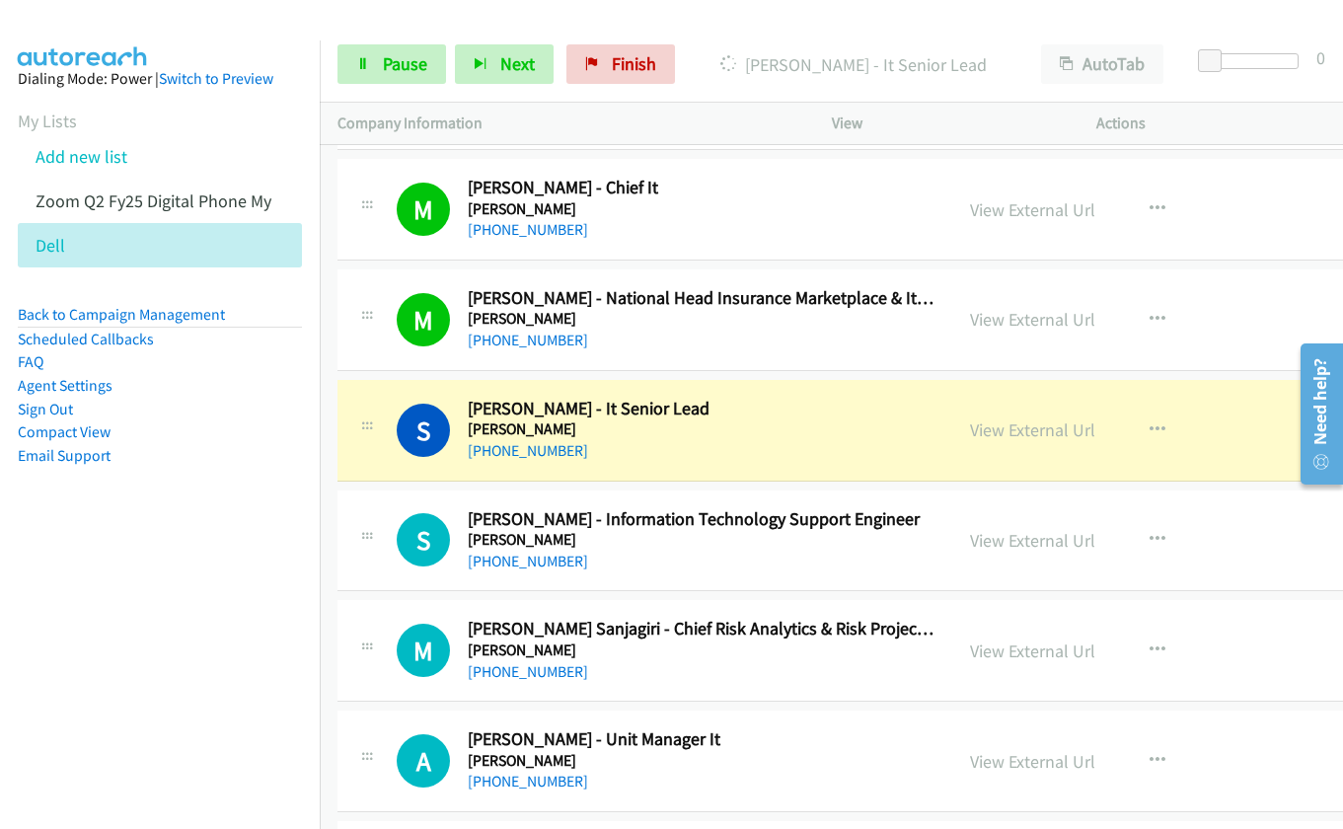
scroll to position [10236, 0]
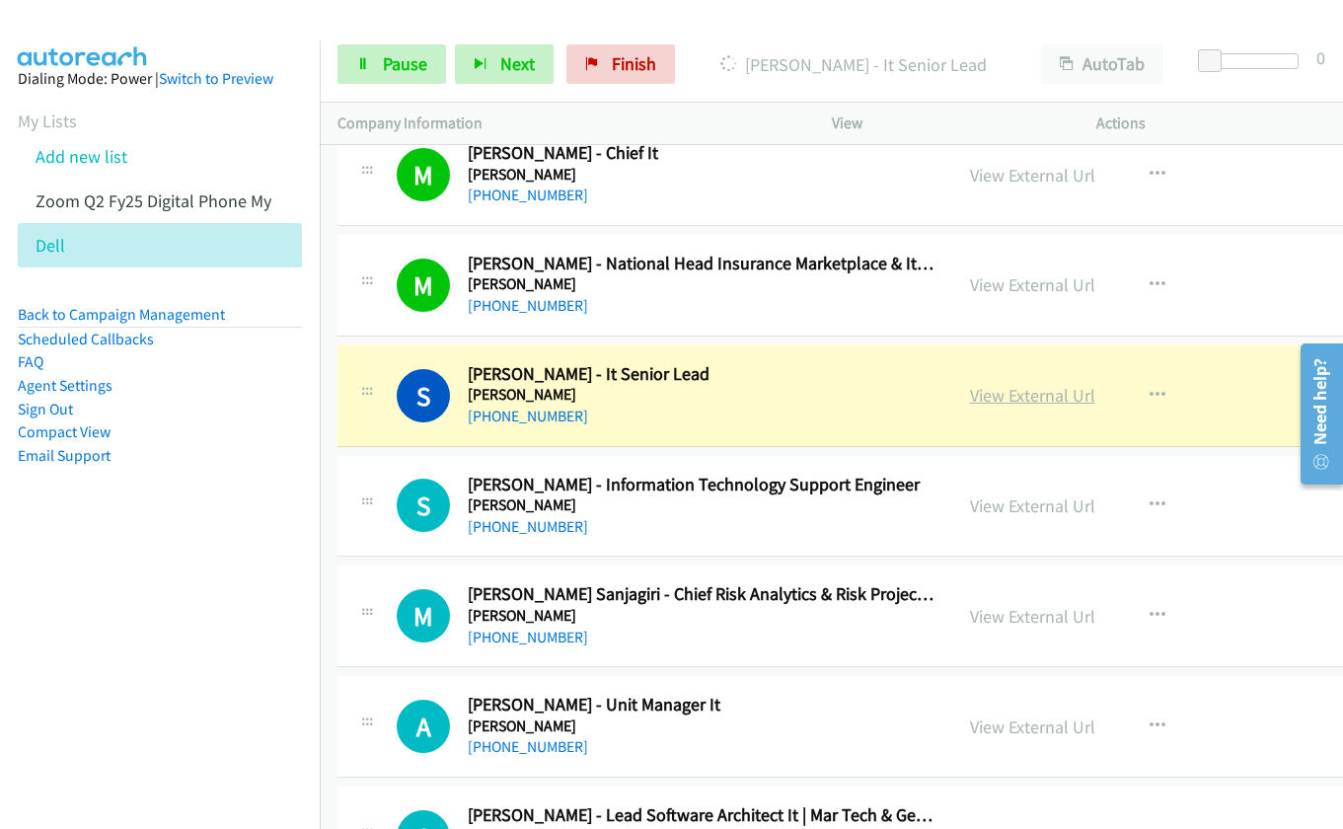
click at [970, 401] on link "View External Url" at bounding box center [1032, 395] width 125 height 23
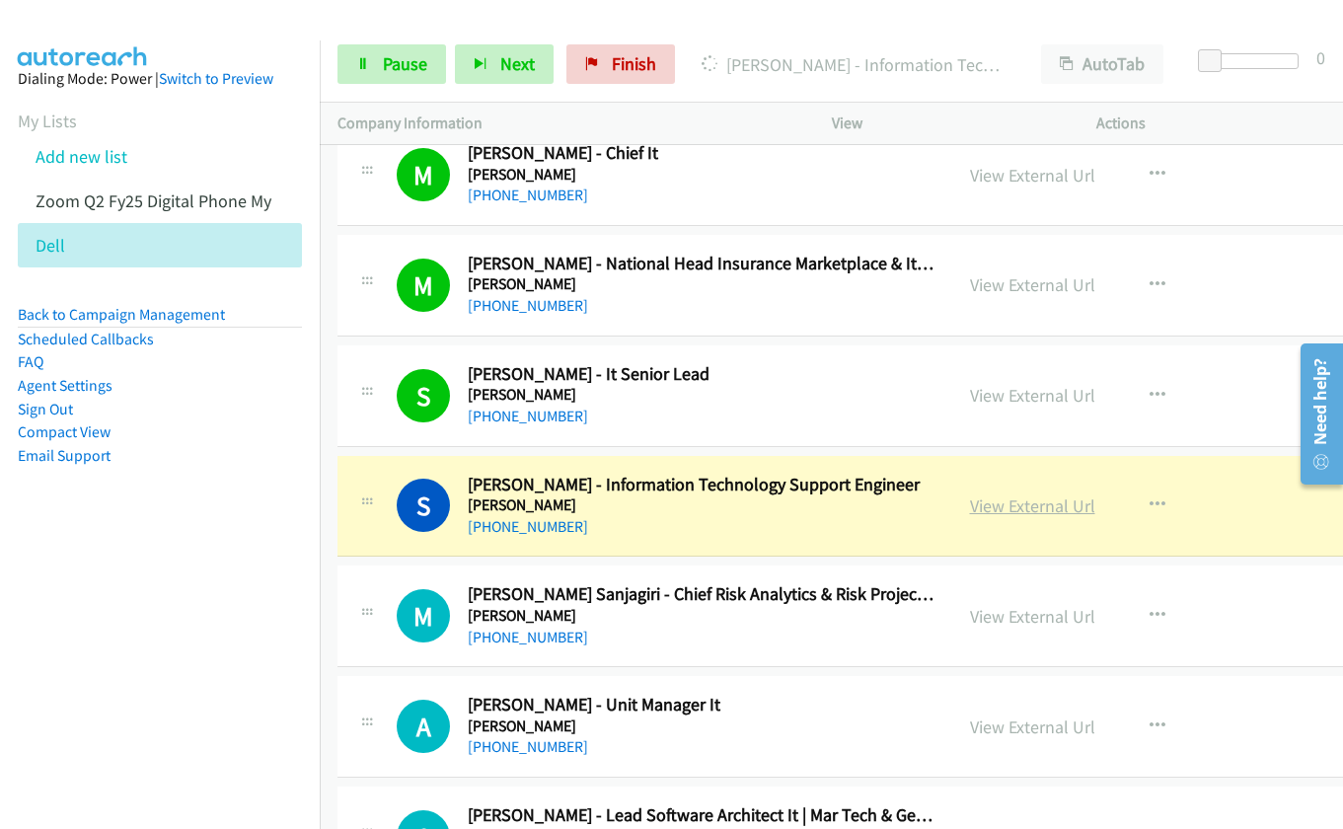
click at [1002, 513] on link "View External Url" at bounding box center [1032, 505] width 125 height 23
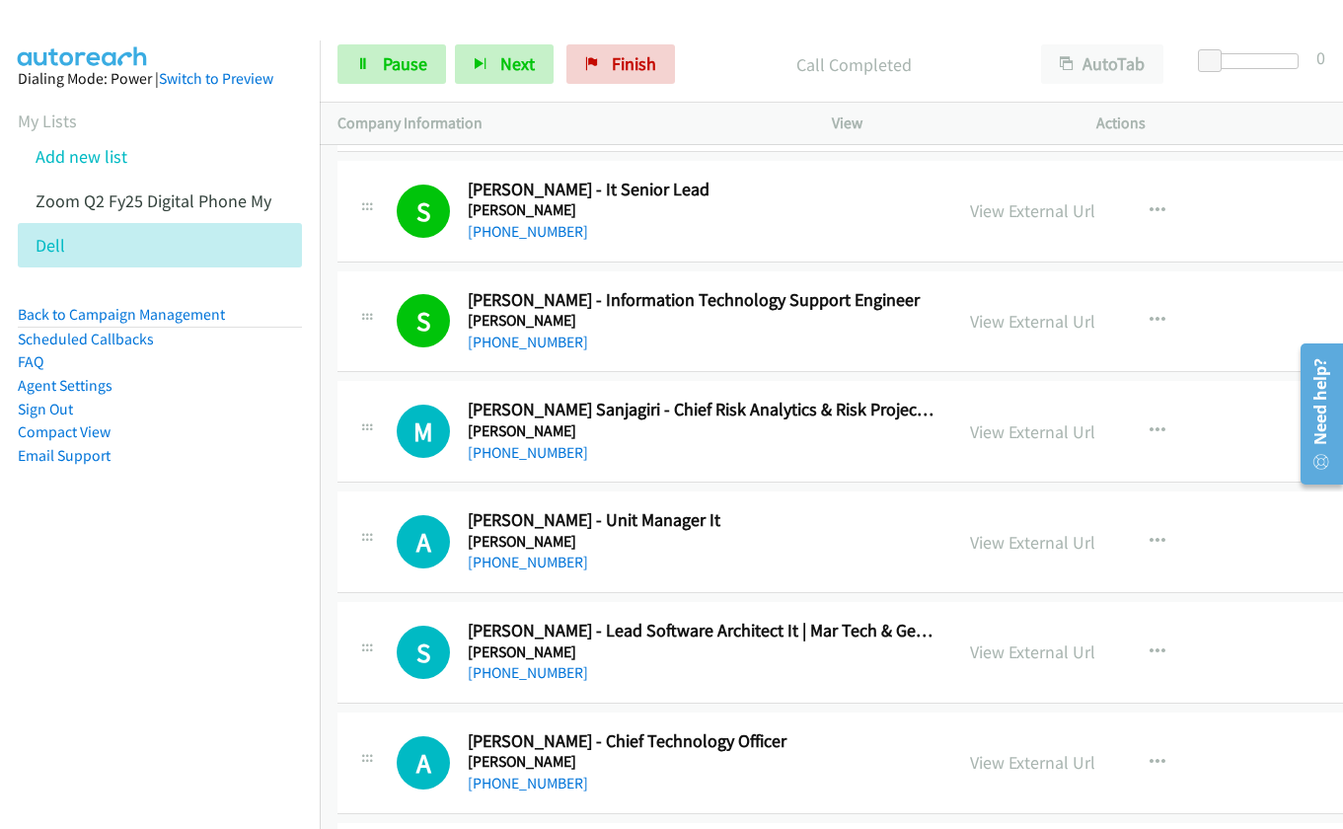
scroll to position [10433, 0]
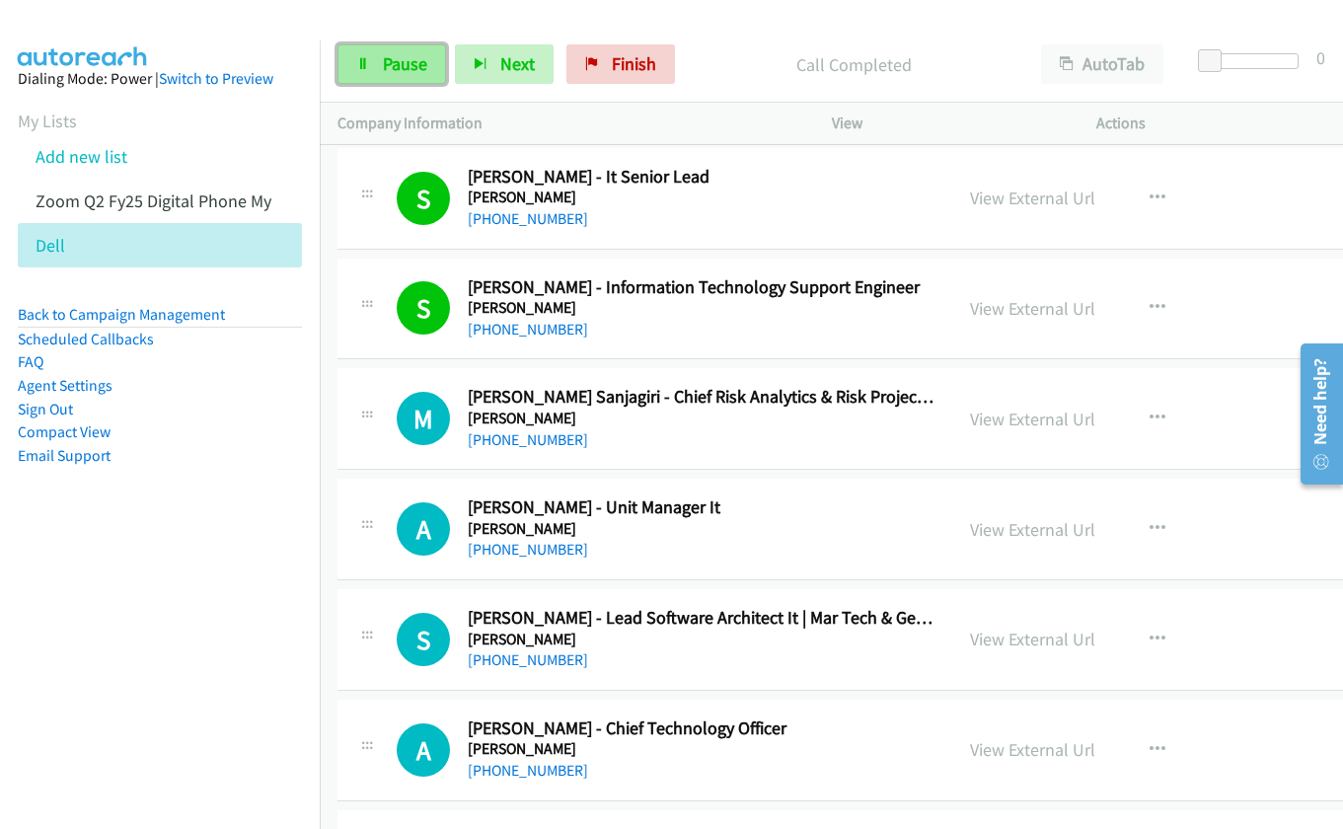
click at [385, 69] on span "Pause" at bounding box center [405, 63] width 44 height 23
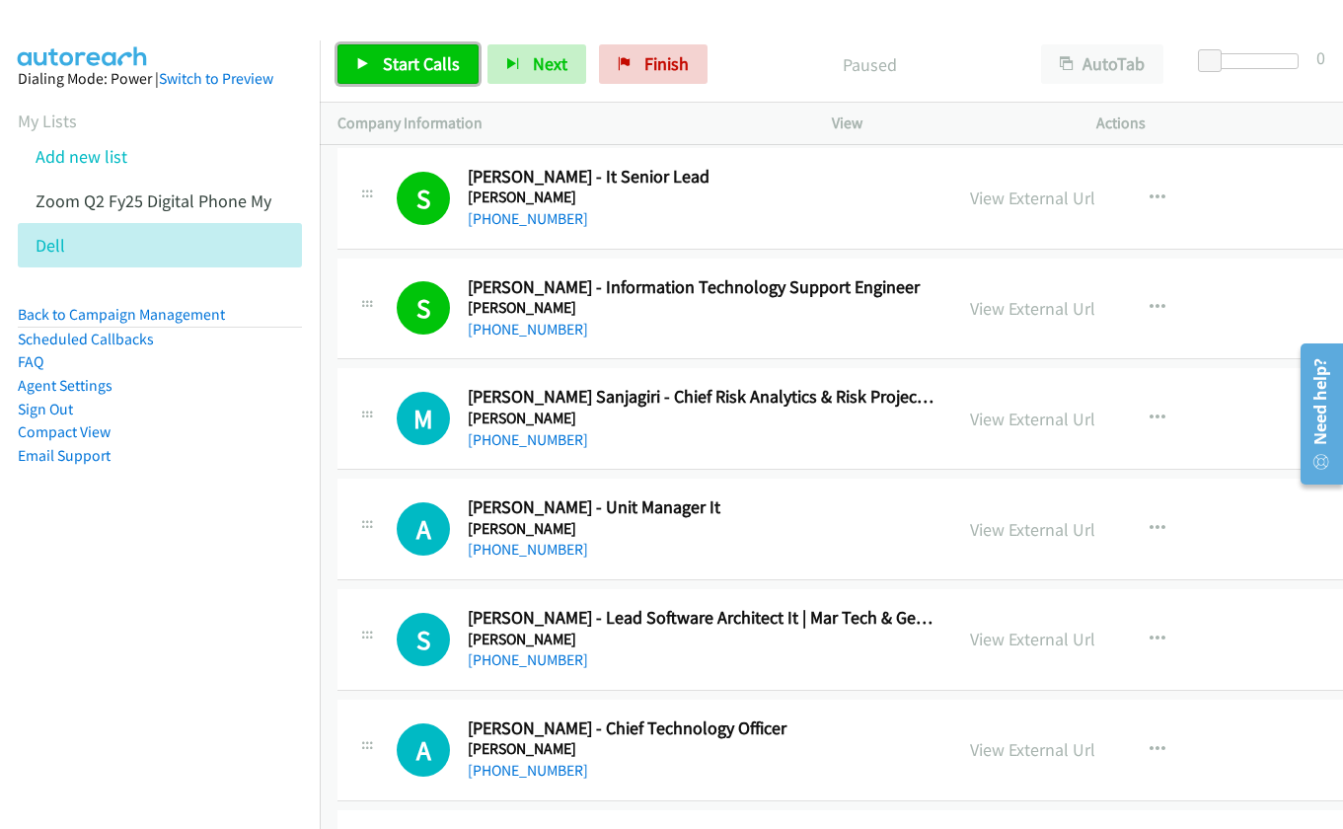
click at [385, 69] on span "Start Calls" at bounding box center [421, 63] width 77 height 23
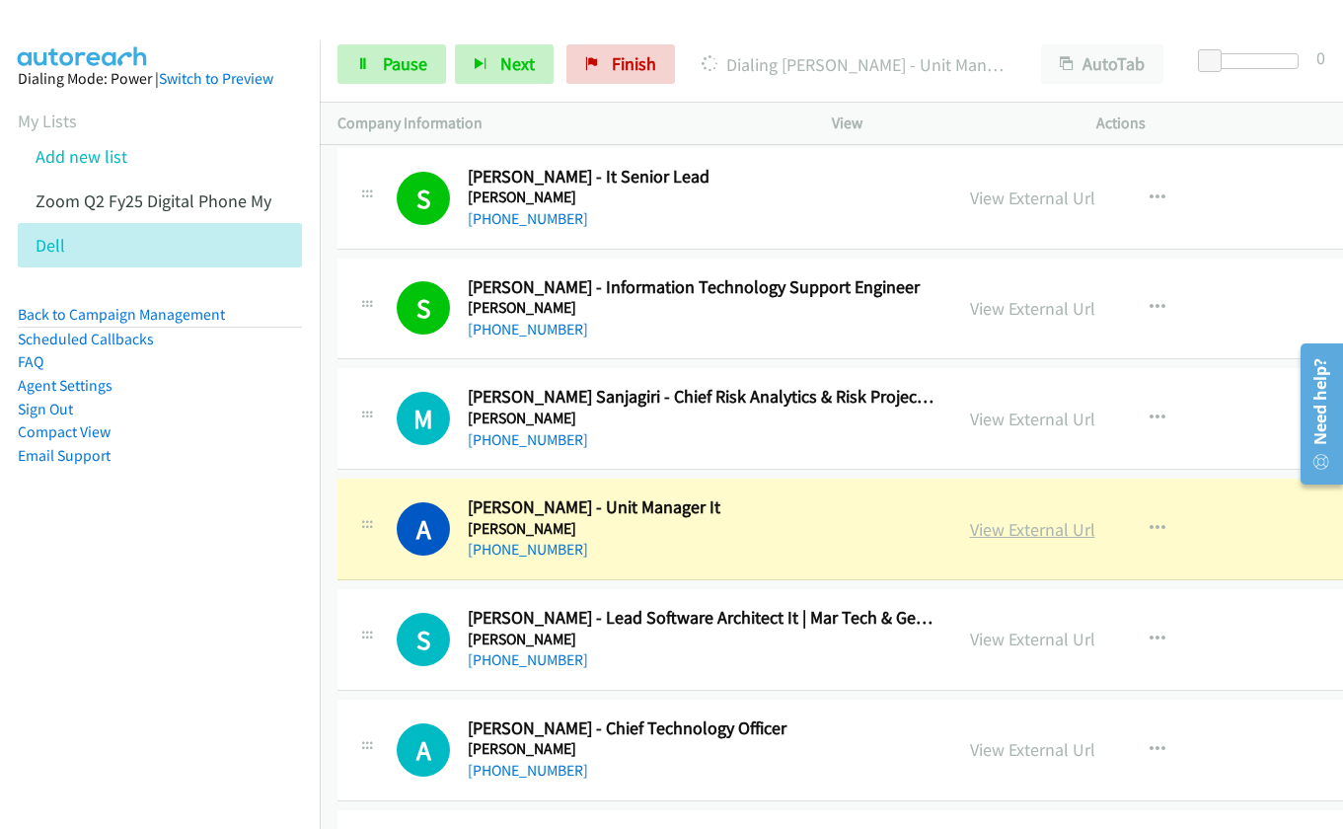
click at [980, 526] on link "View External Url" at bounding box center [1032, 529] width 125 height 23
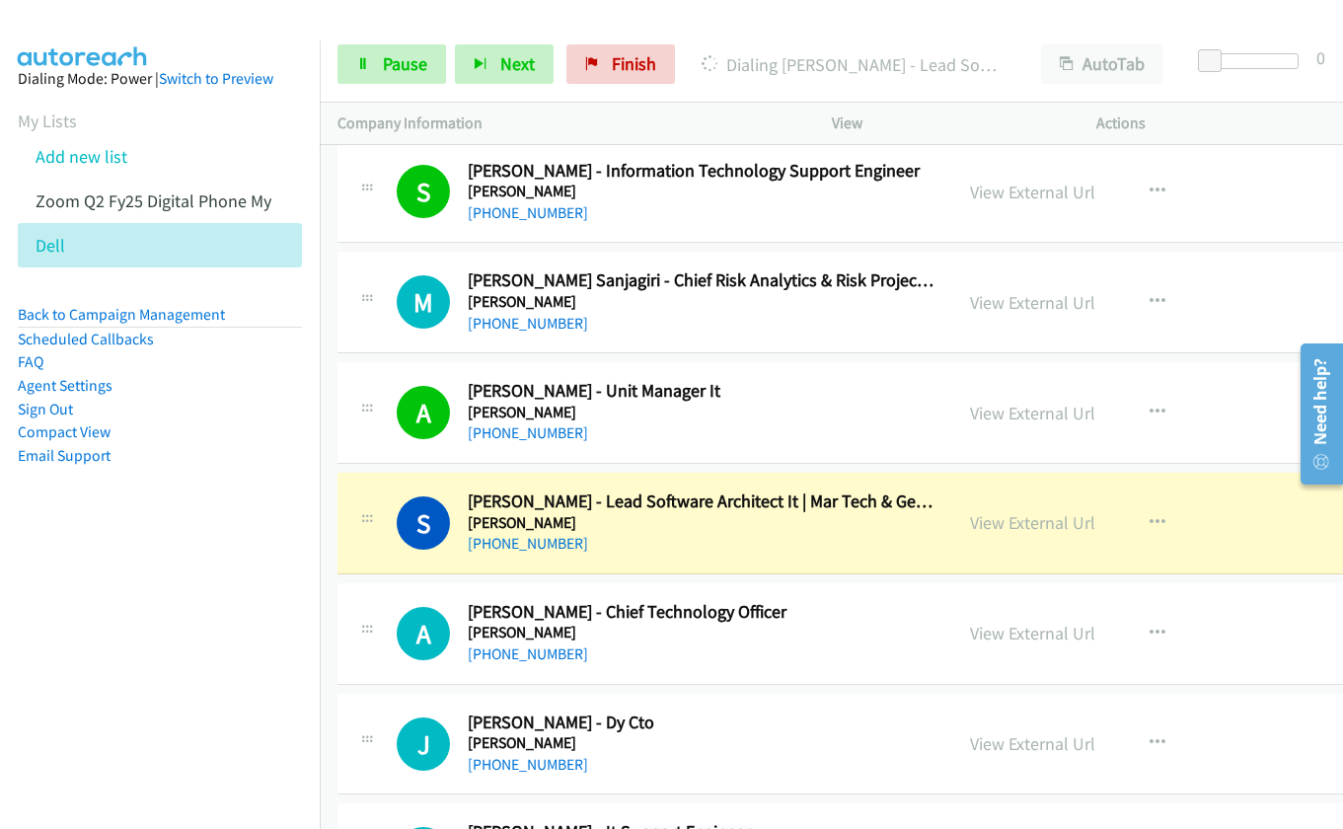
scroll to position [10828, 0]
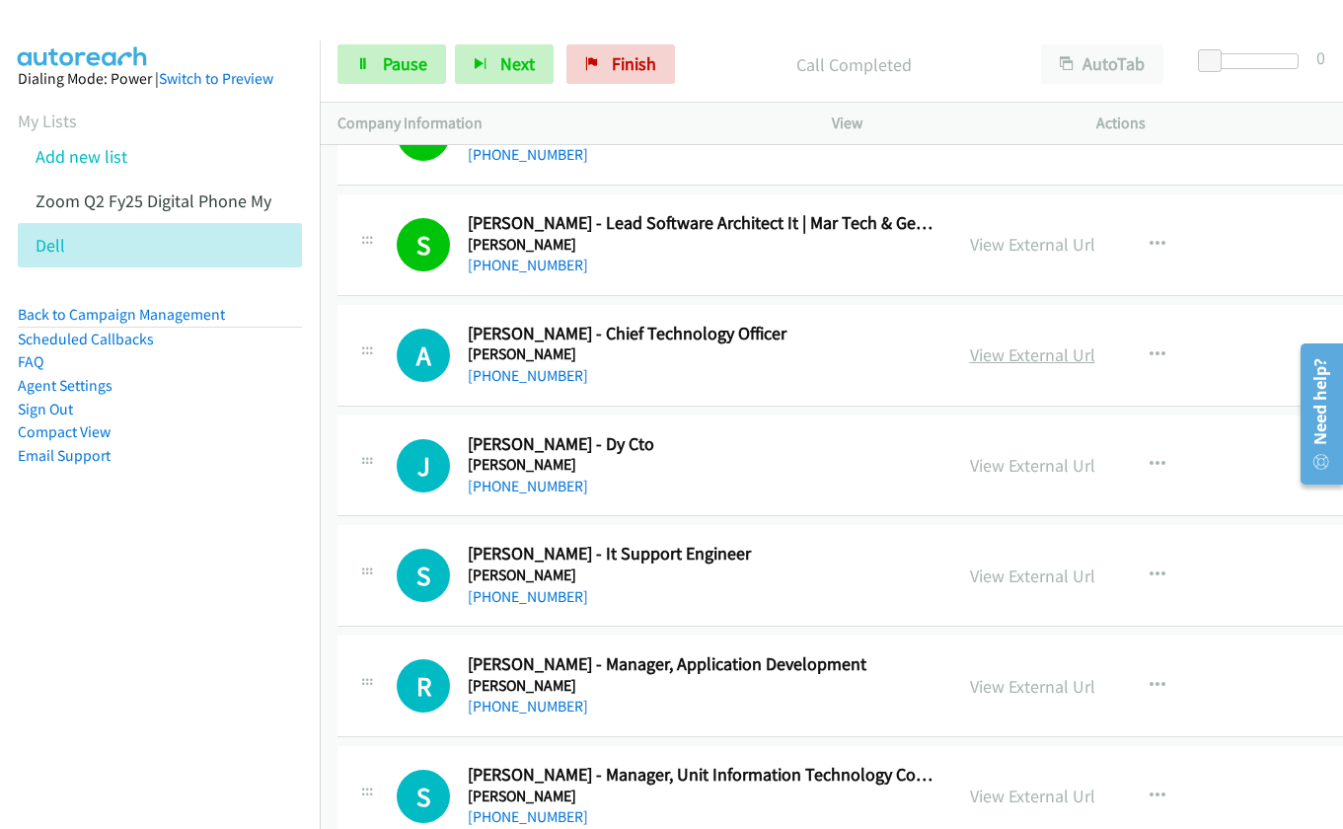
click at [987, 356] on link "View External Url" at bounding box center [1032, 354] width 125 height 23
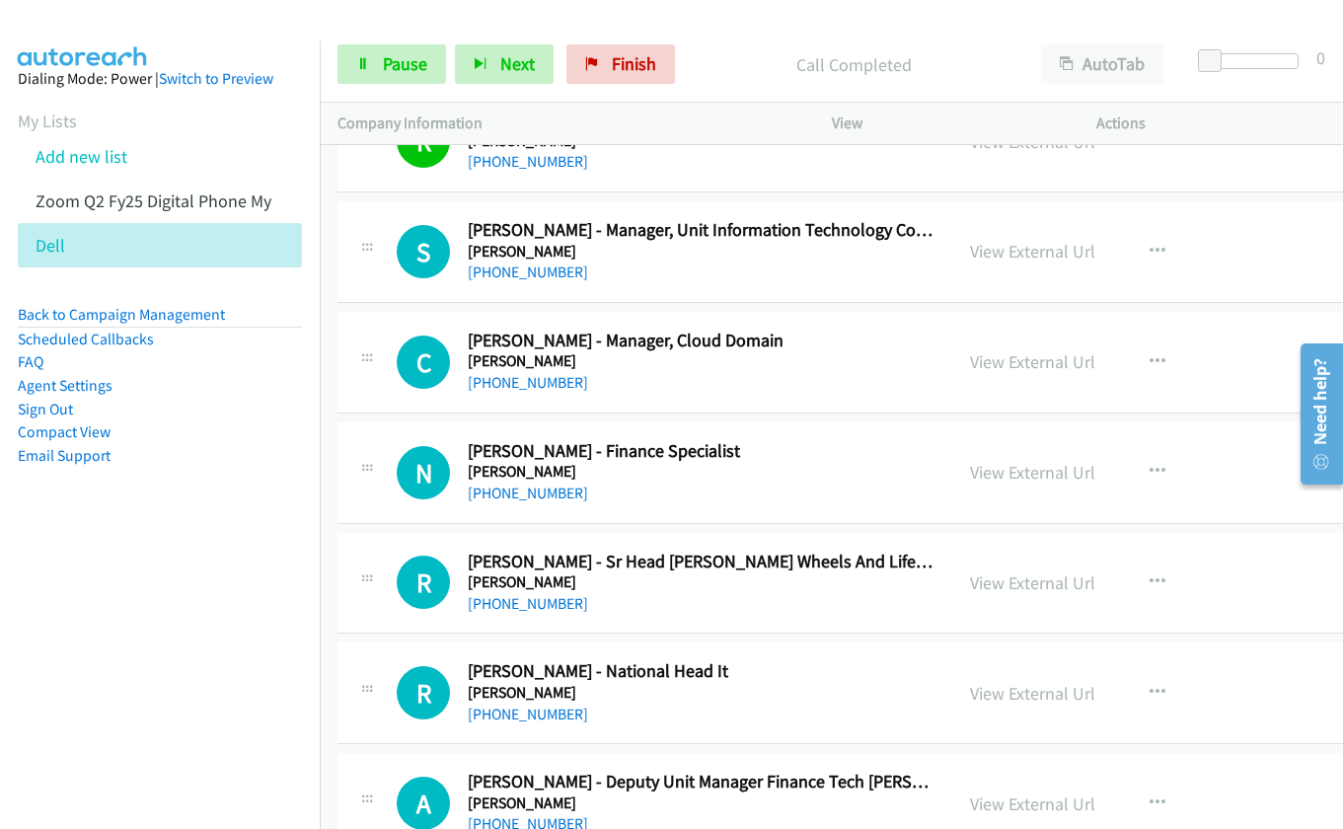
scroll to position [11420, 0]
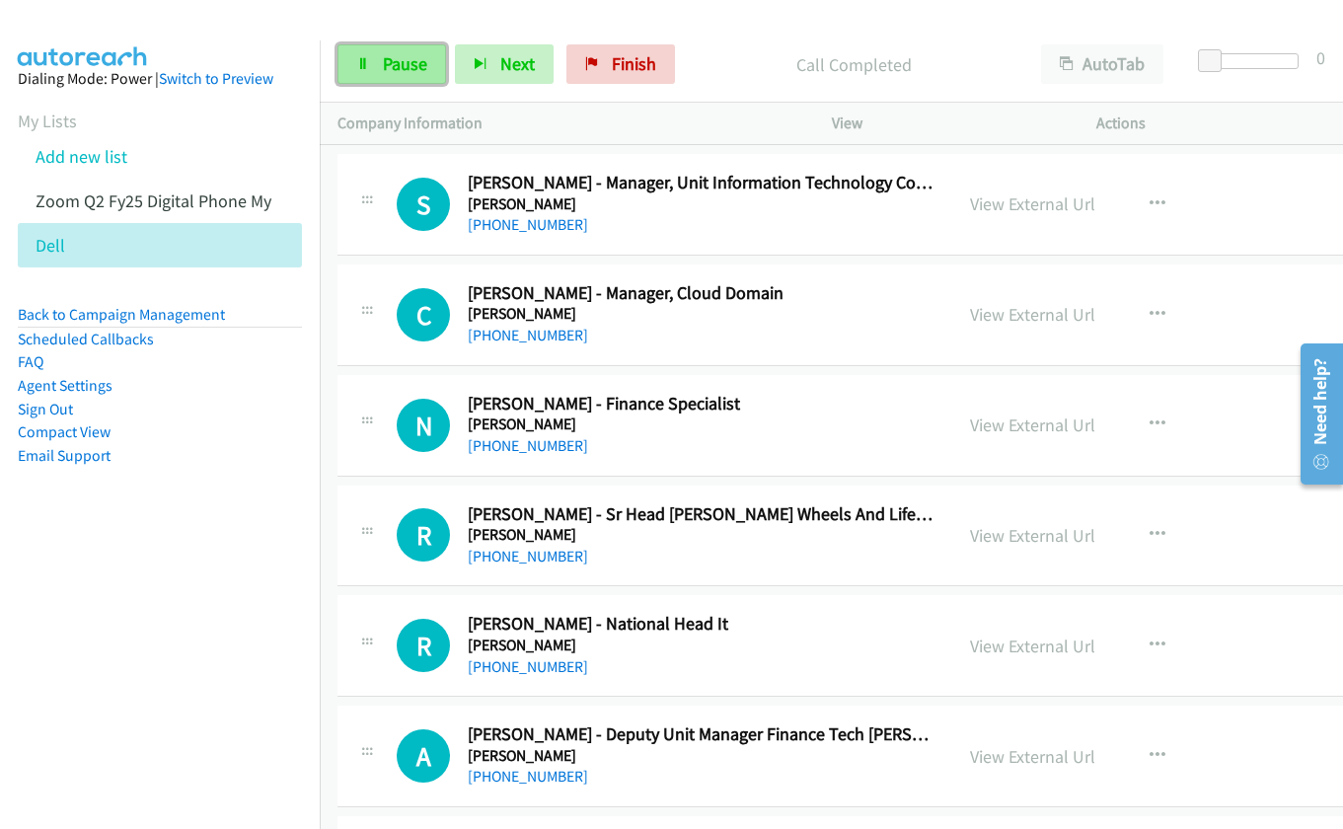
click at [378, 56] on link "Pause" at bounding box center [391, 63] width 109 height 39
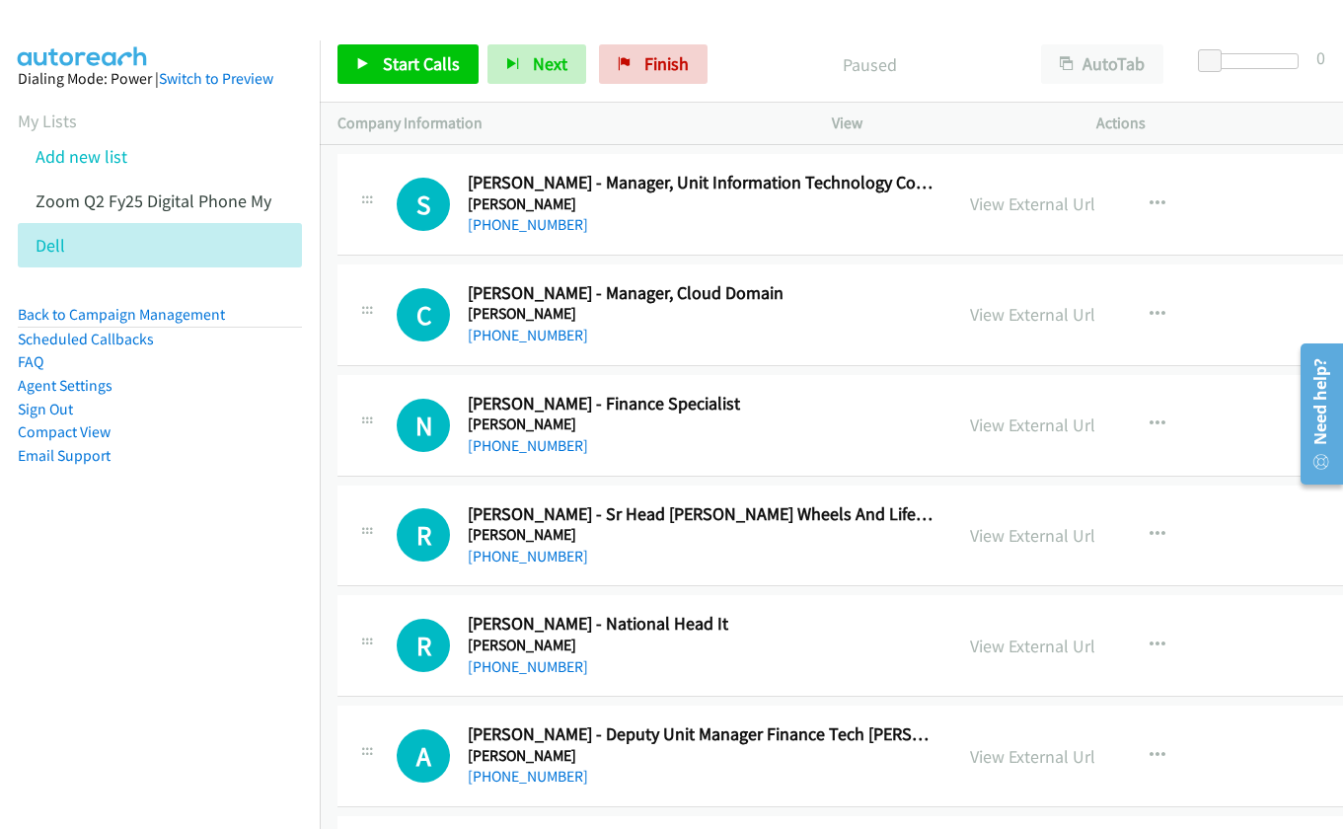
scroll to position [11518, 0]
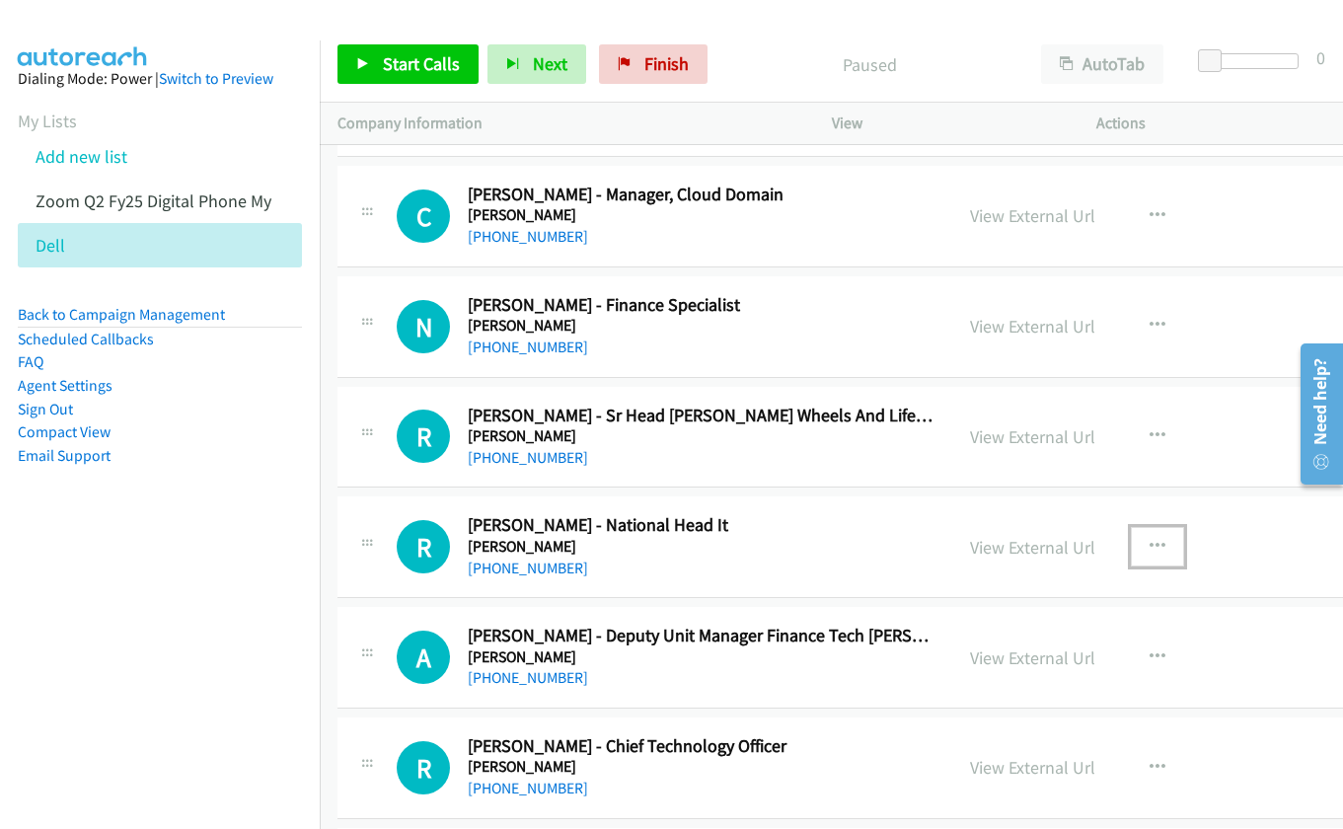
click at [1150, 549] on icon "button" at bounding box center [1157, 547] width 16 height 16
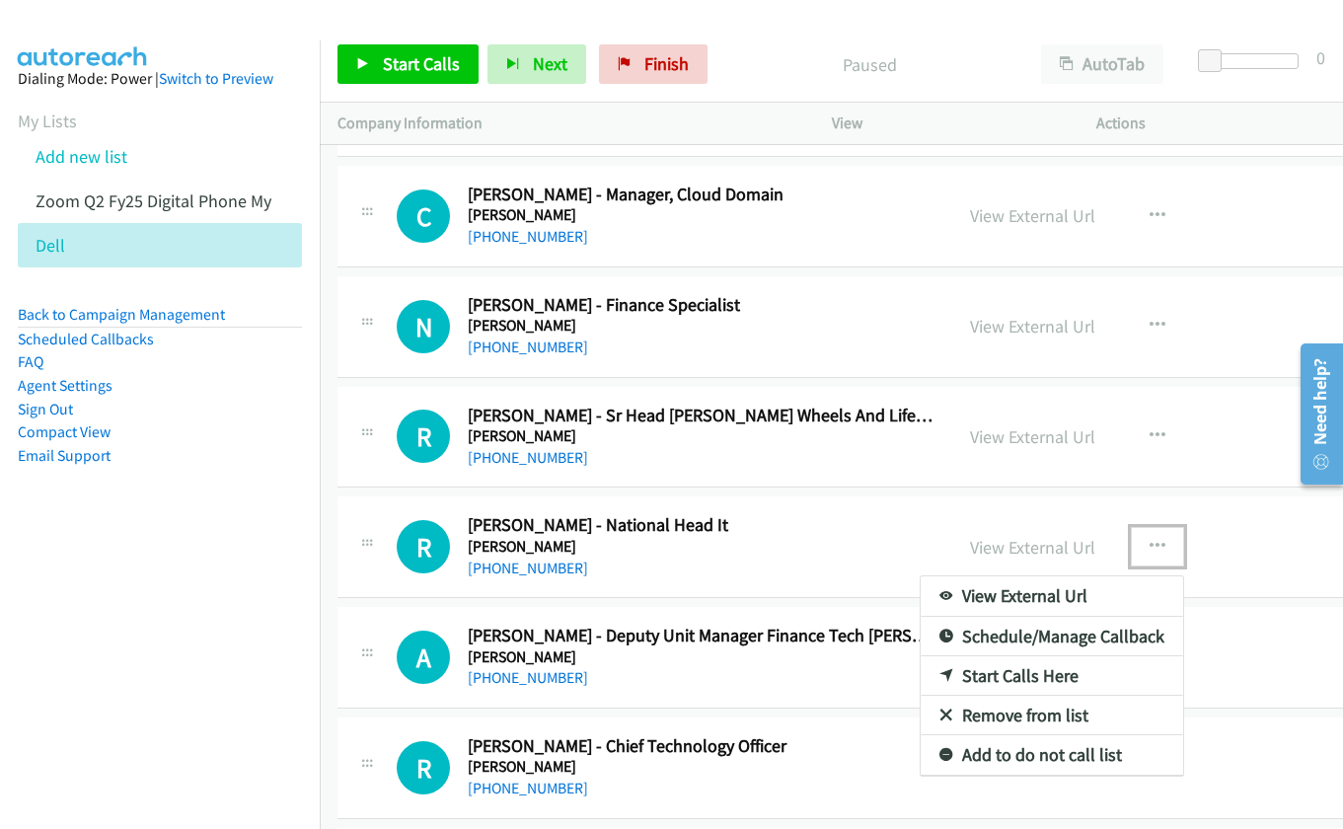
click at [991, 686] on link "Start Calls Here" at bounding box center [1051, 675] width 262 height 39
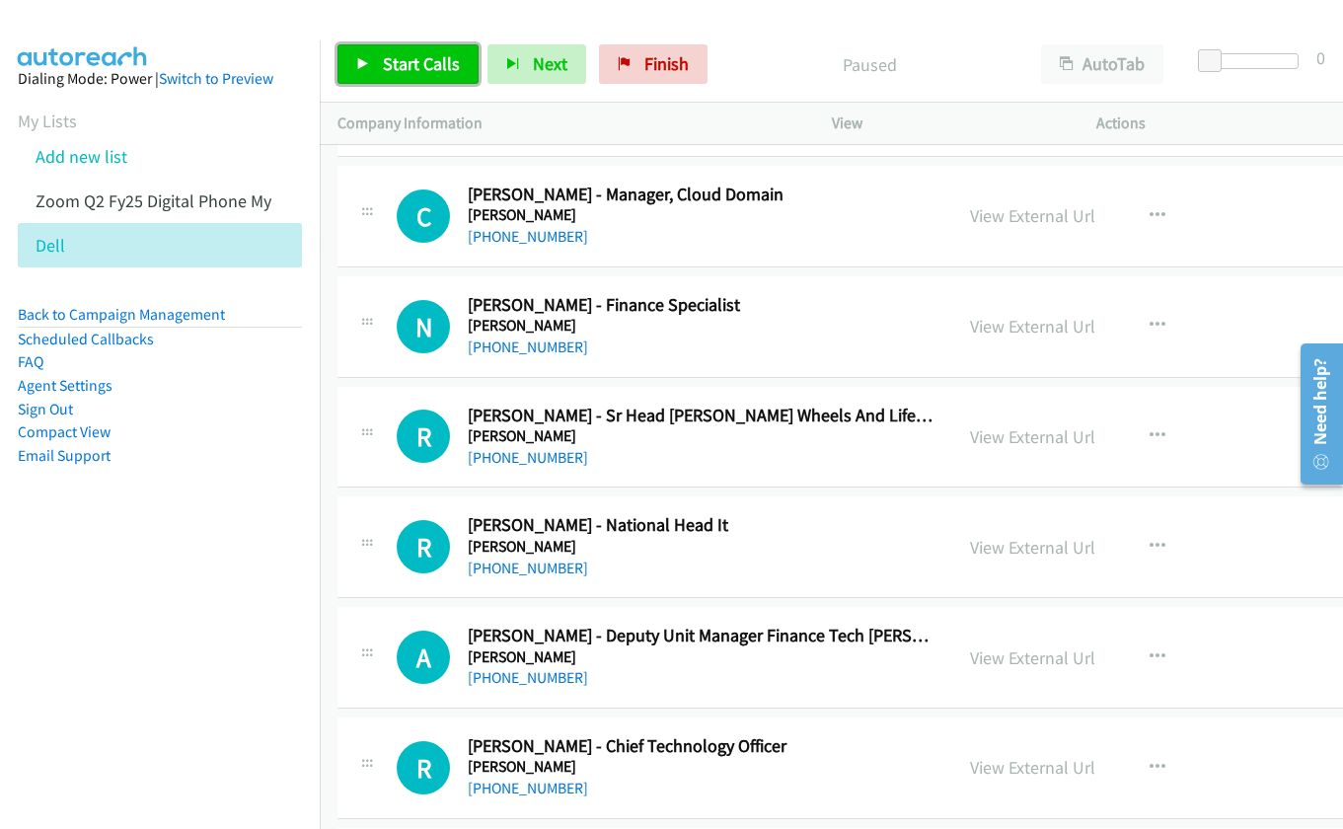
click at [424, 53] on span "Start Calls" at bounding box center [421, 63] width 77 height 23
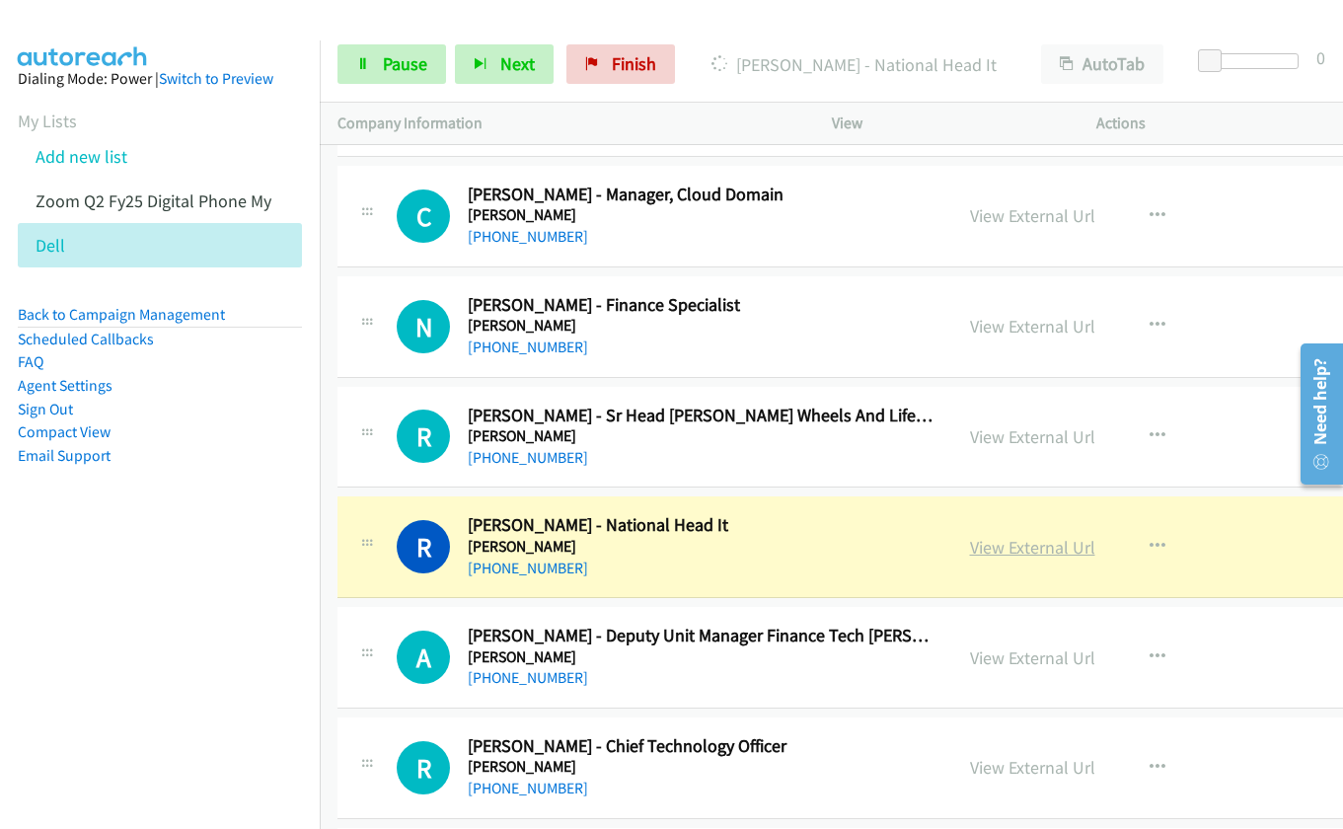
click at [985, 550] on link "View External Url" at bounding box center [1032, 547] width 125 height 23
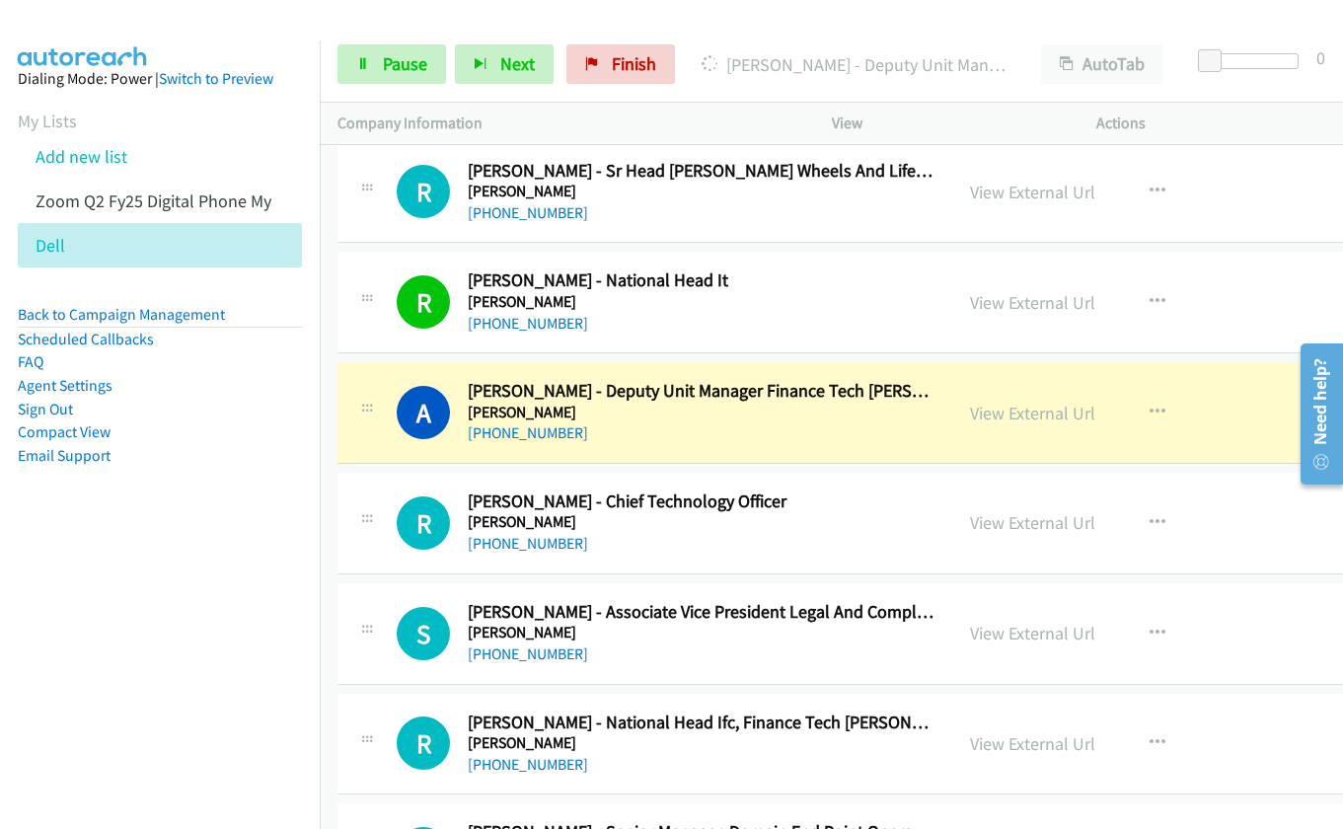
scroll to position [11814, 0]
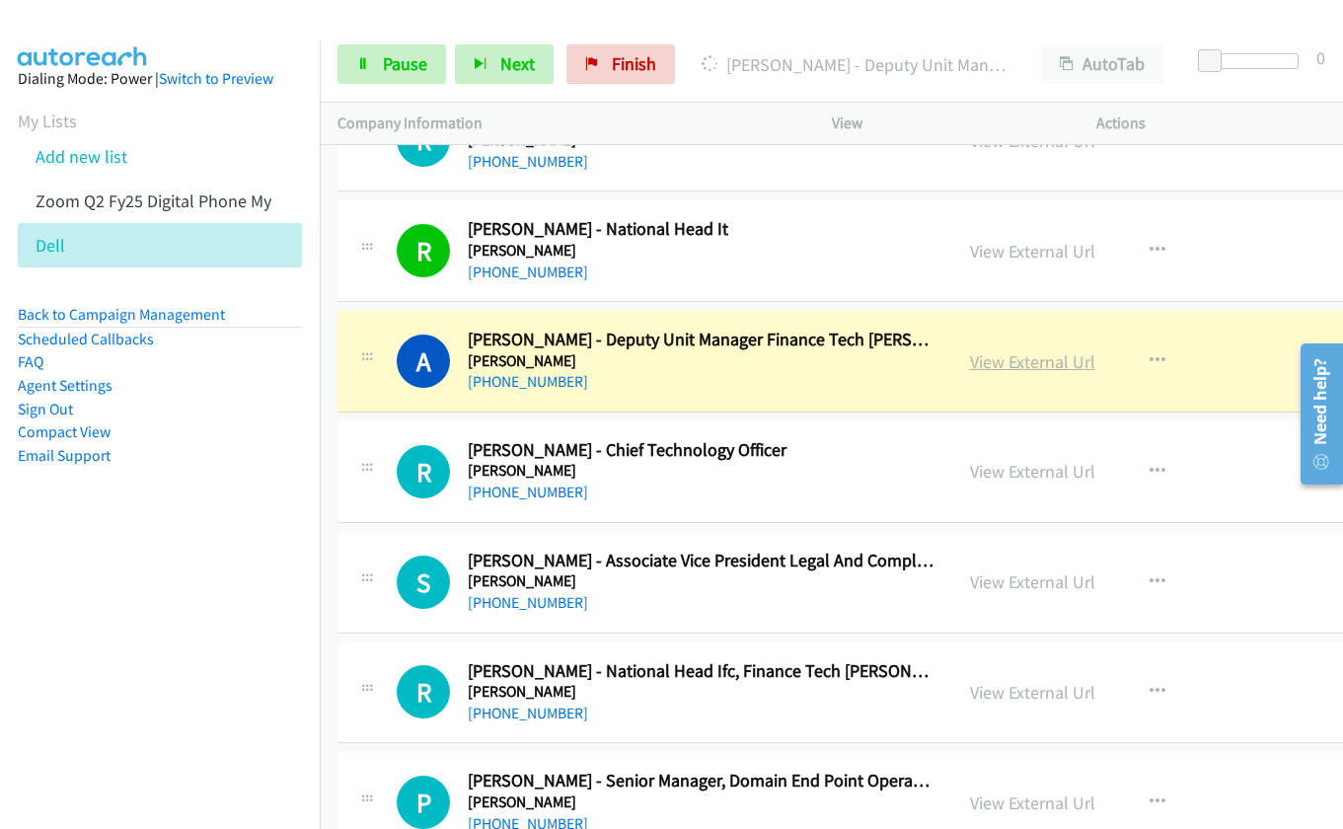
click at [986, 366] on link "View External Url" at bounding box center [1032, 361] width 125 height 23
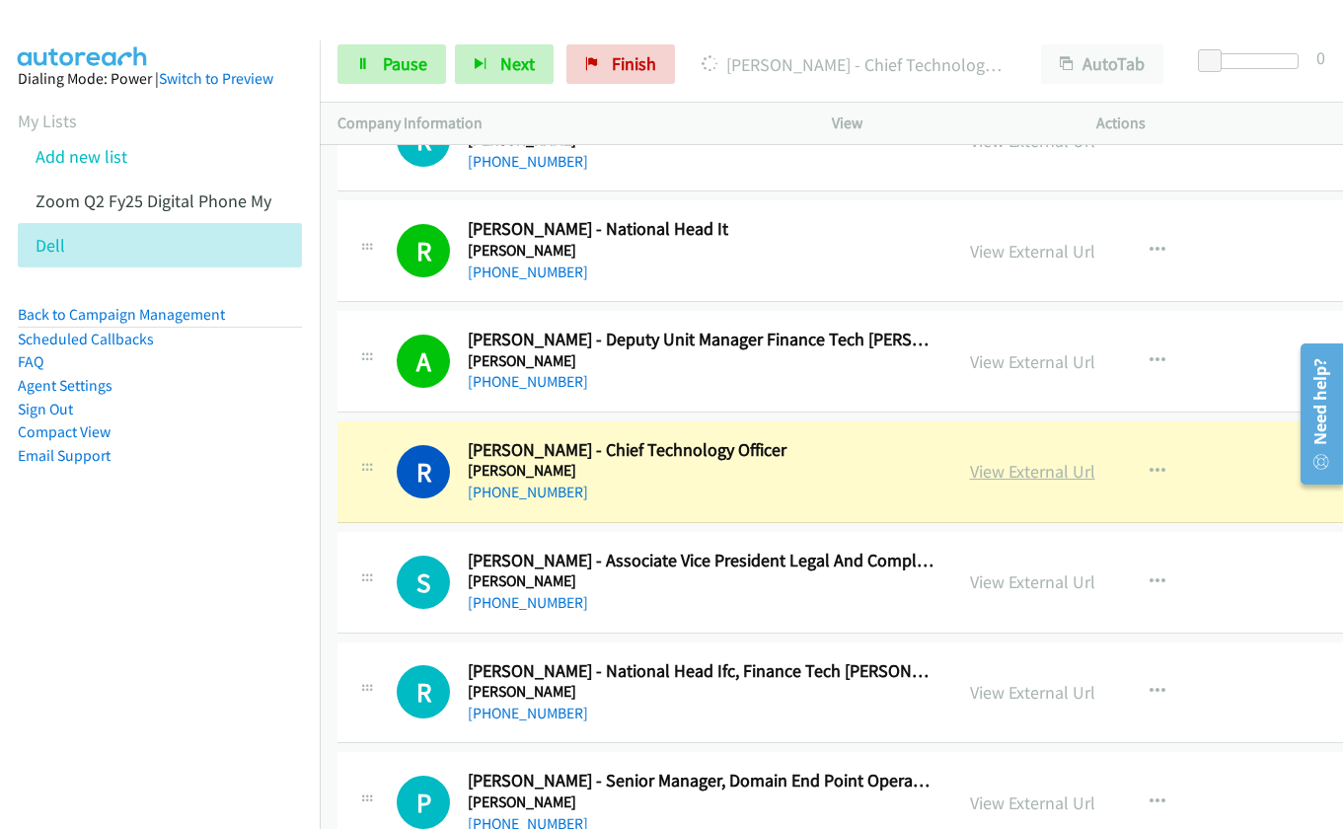
click at [974, 474] on link "View External Url" at bounding box center [1032, 471] width 125 height 23
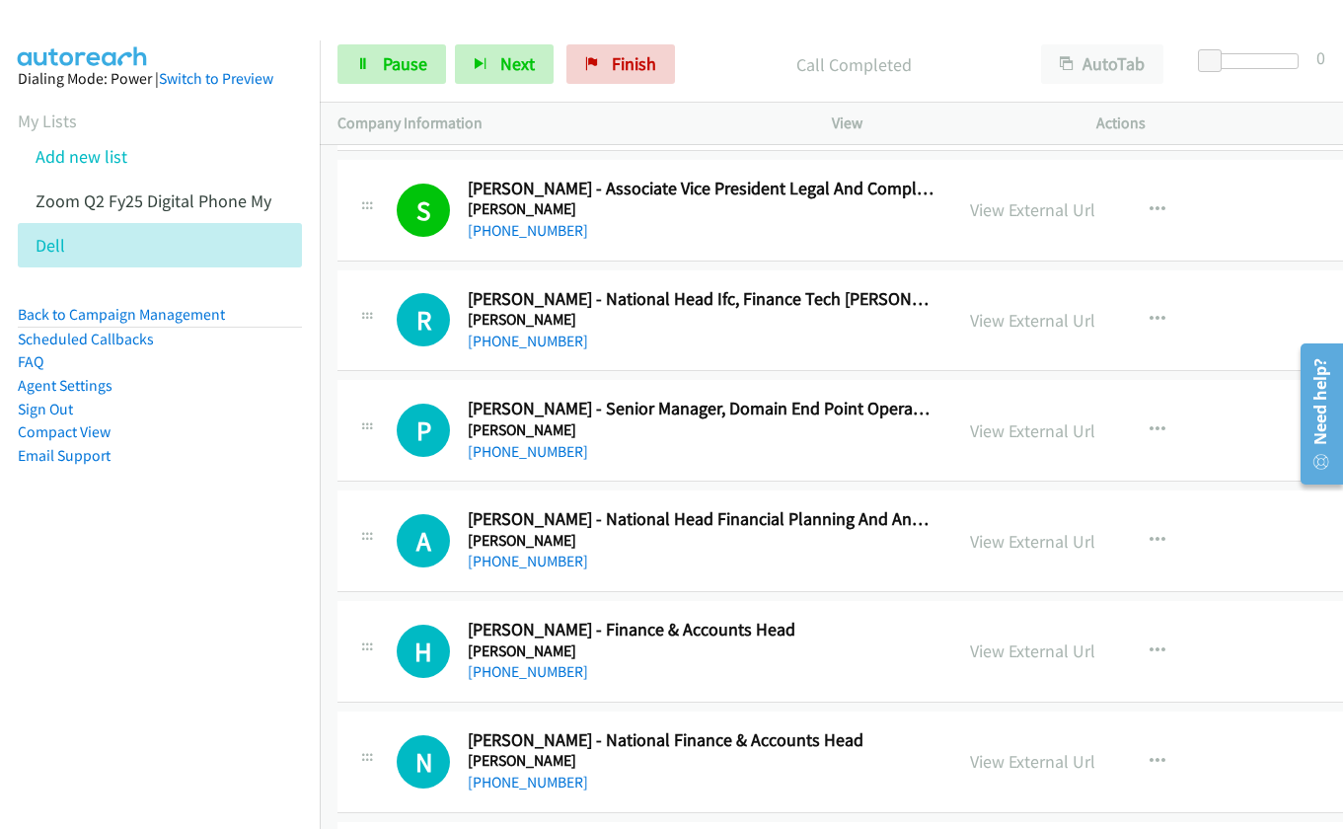
scroll to position [12209, 0]
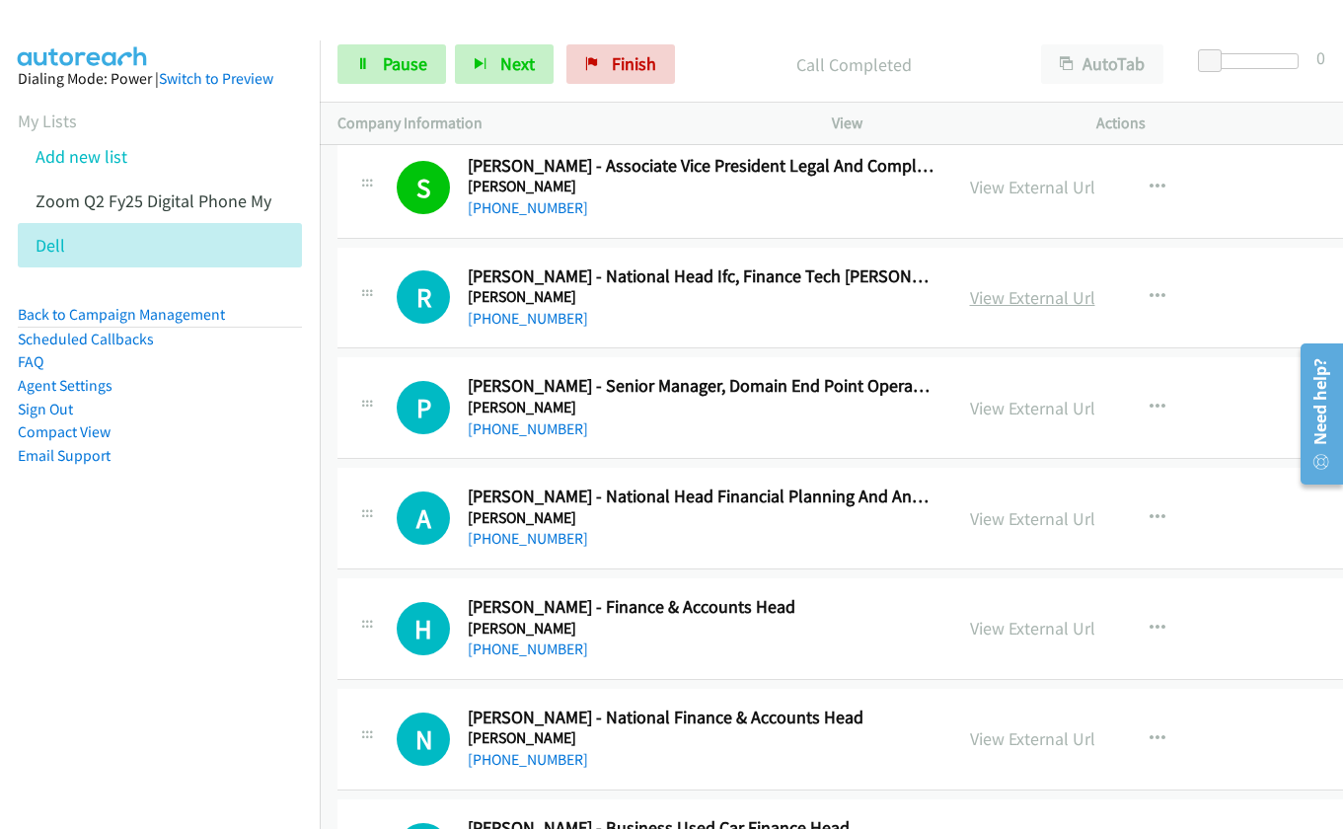
click at [995, 303] on link "View External Url" at bounding box center [1032, 297] width 125 height 23
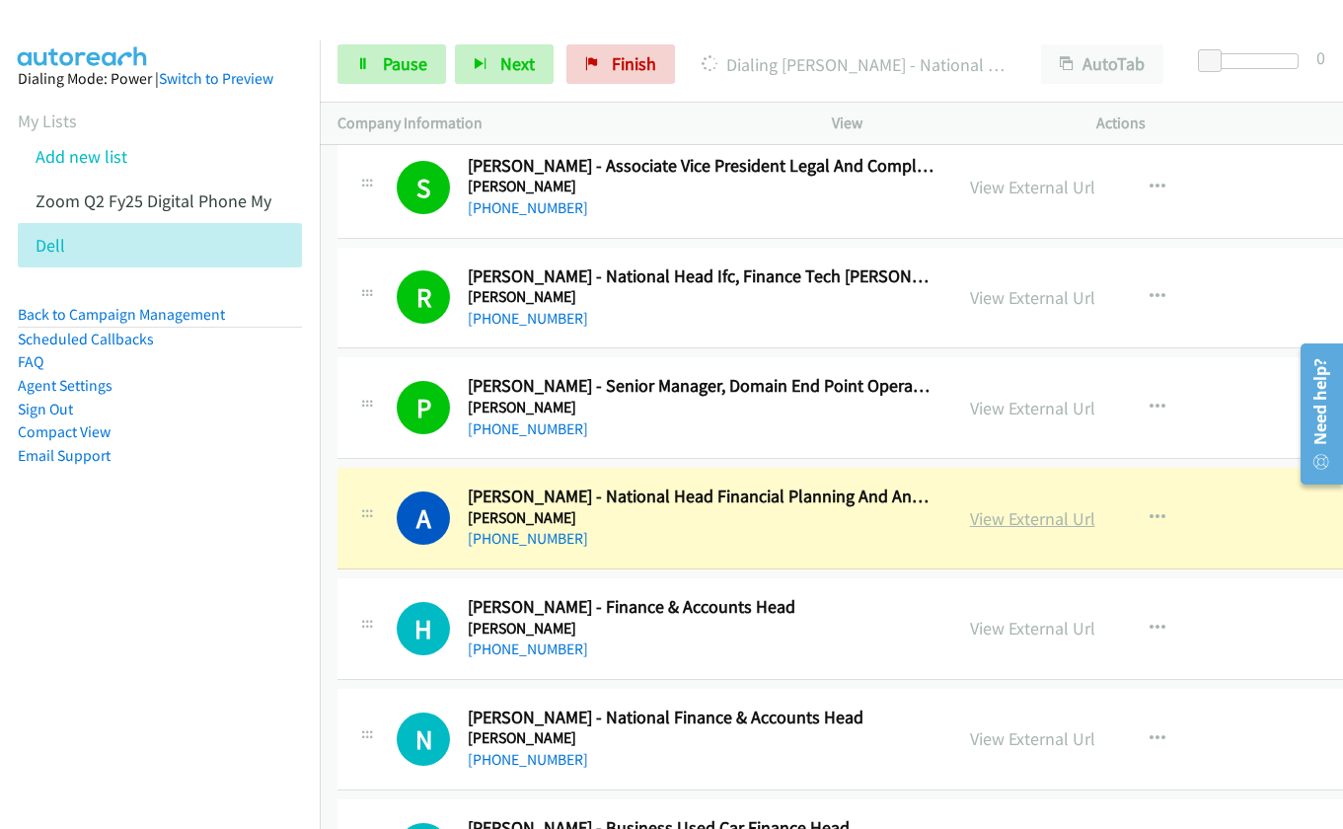
click at [987, 524] on link "View External Url" at bounding box center [1032, 518] width 125 height 23
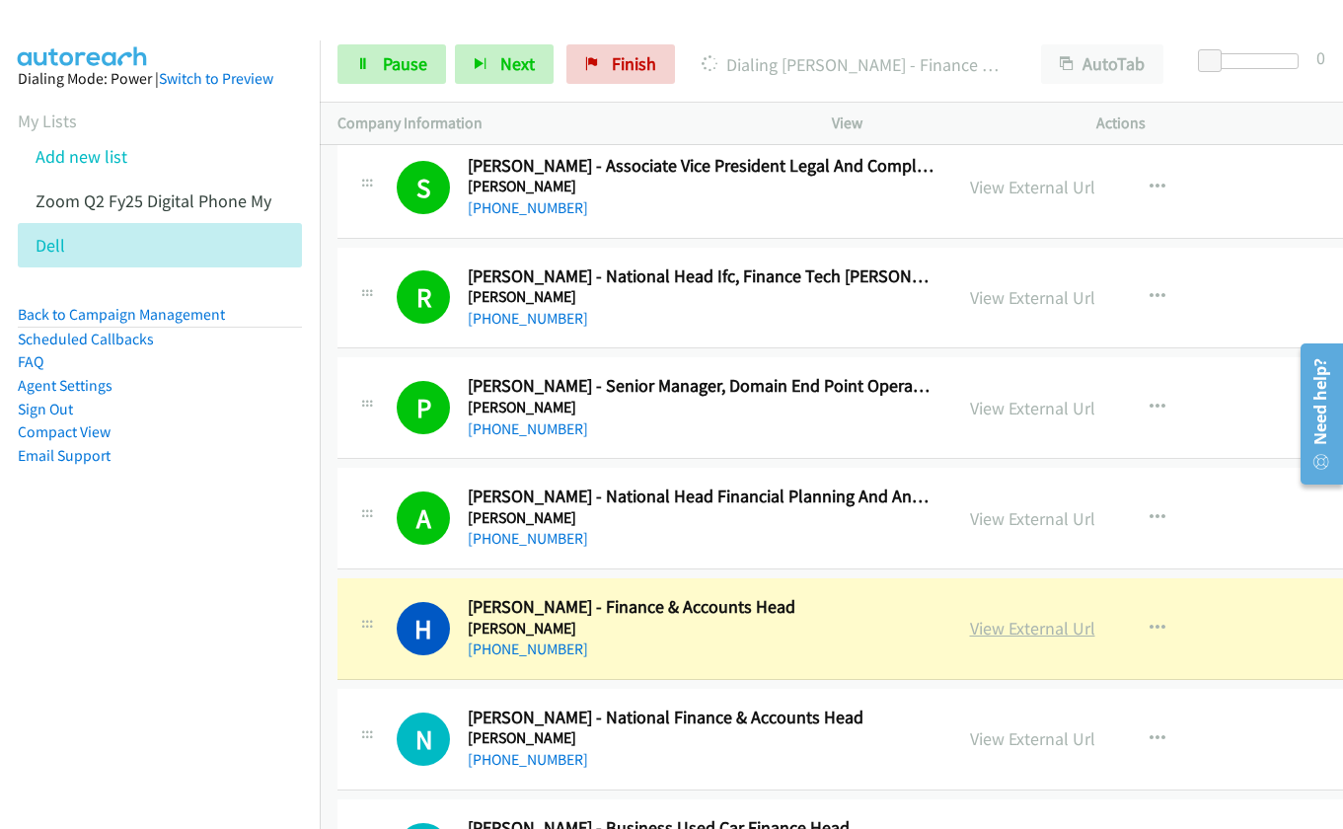
click at [991, 627] on link "View External Url" at bounding box center [1032, 628] width 125 height 23
click at [1003, 627] on link "View External Url" at bounding box center [1032, 628] width 125 height 23
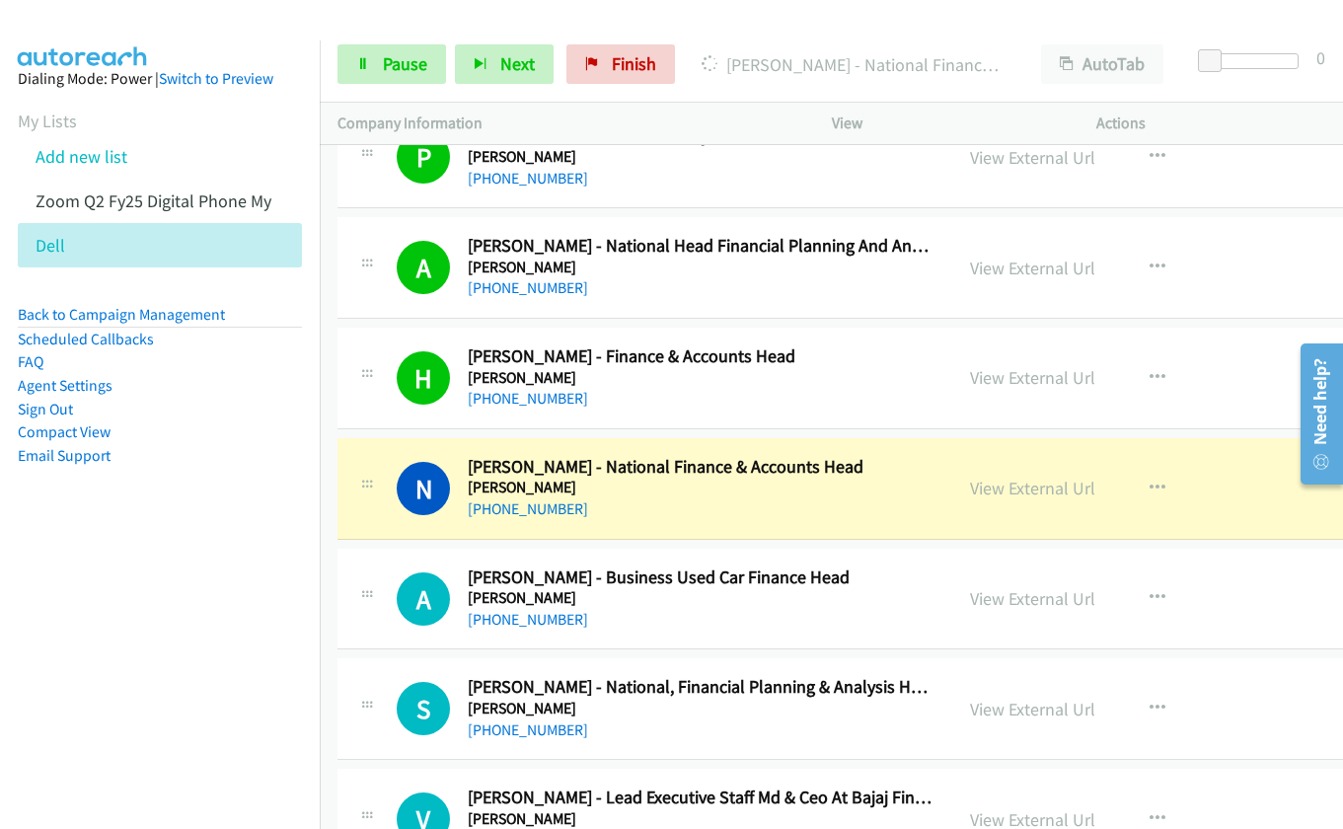
scroll to position [12505, 0]
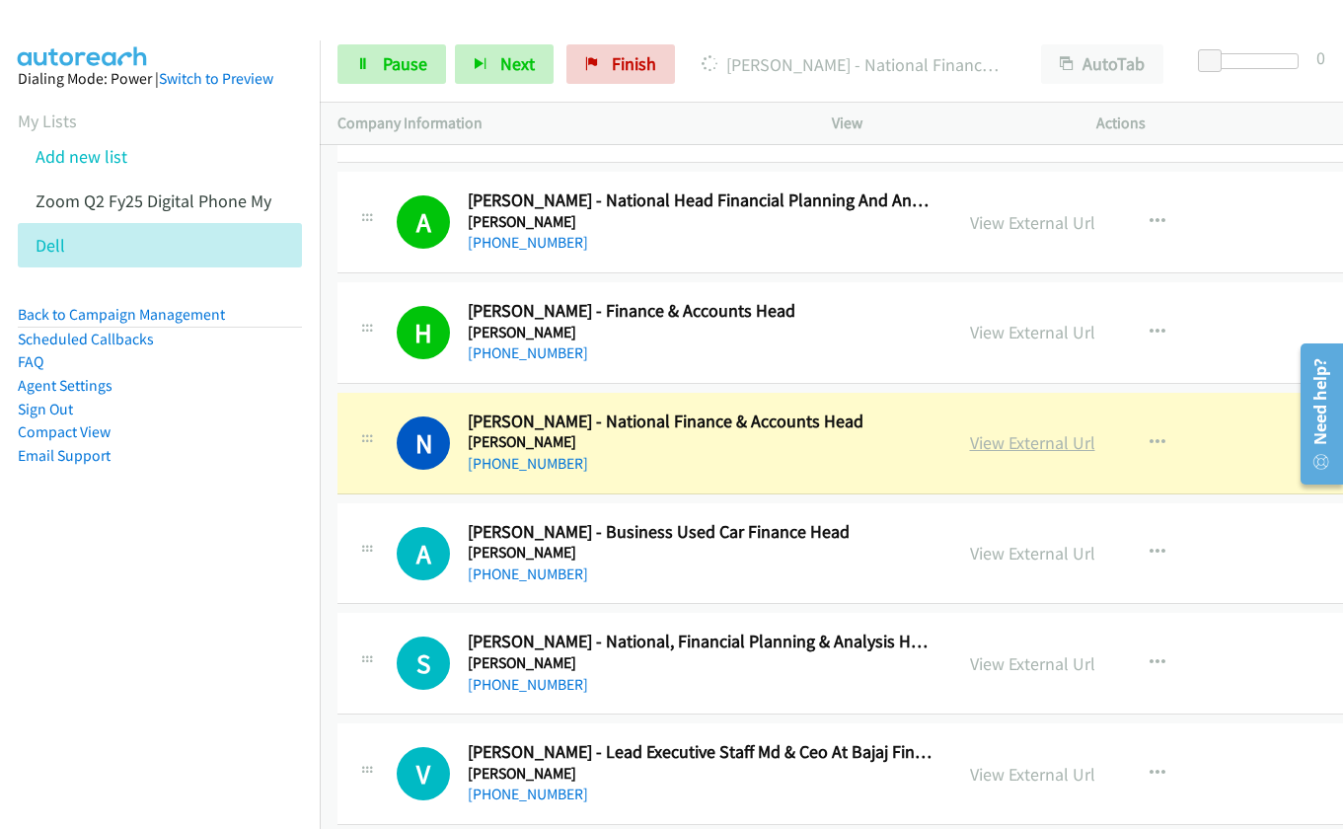
click at [975, 446] on link "View External Url" at bounding box center [1032, 442] width 125 height 23
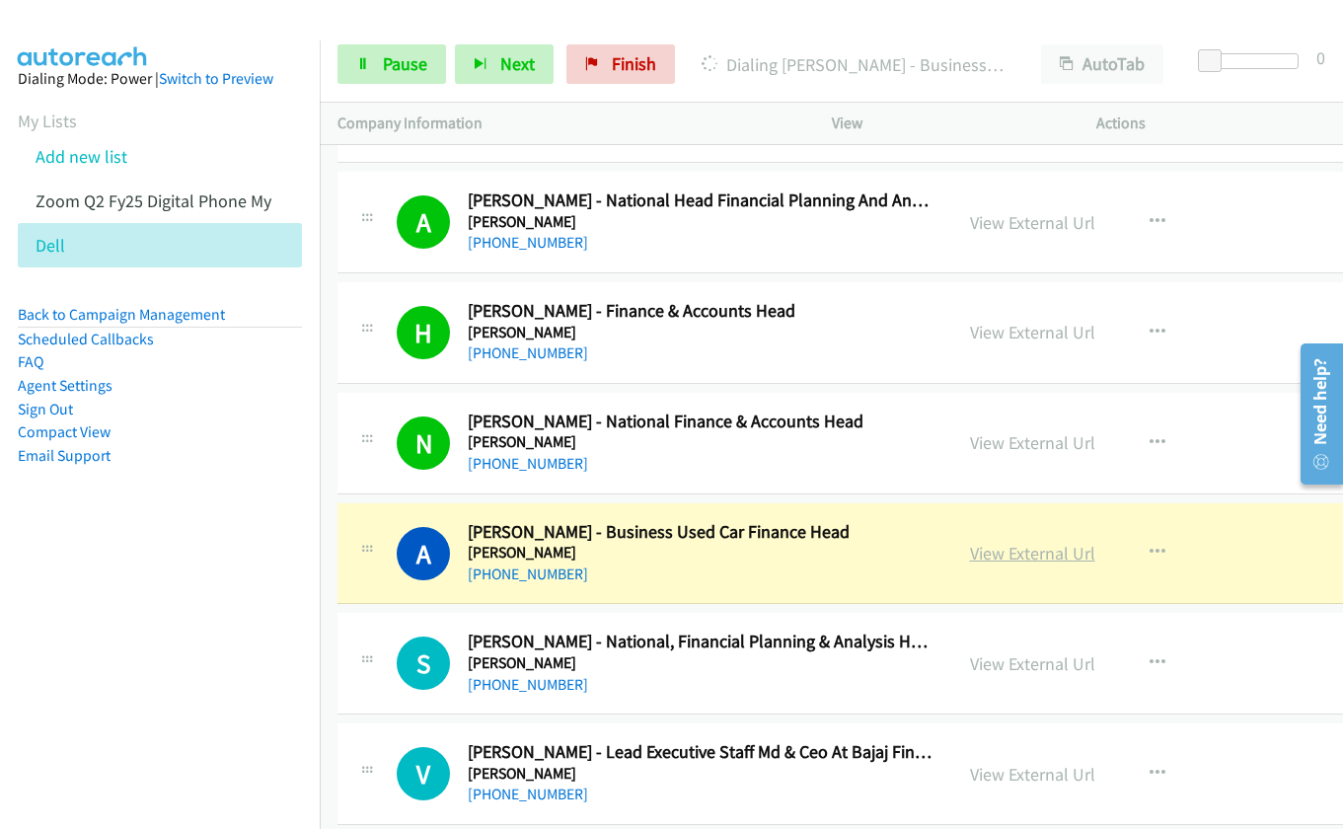
click at [972, 550] on link "View External Url" at bounding box center [1032, 553] width 125 height 23
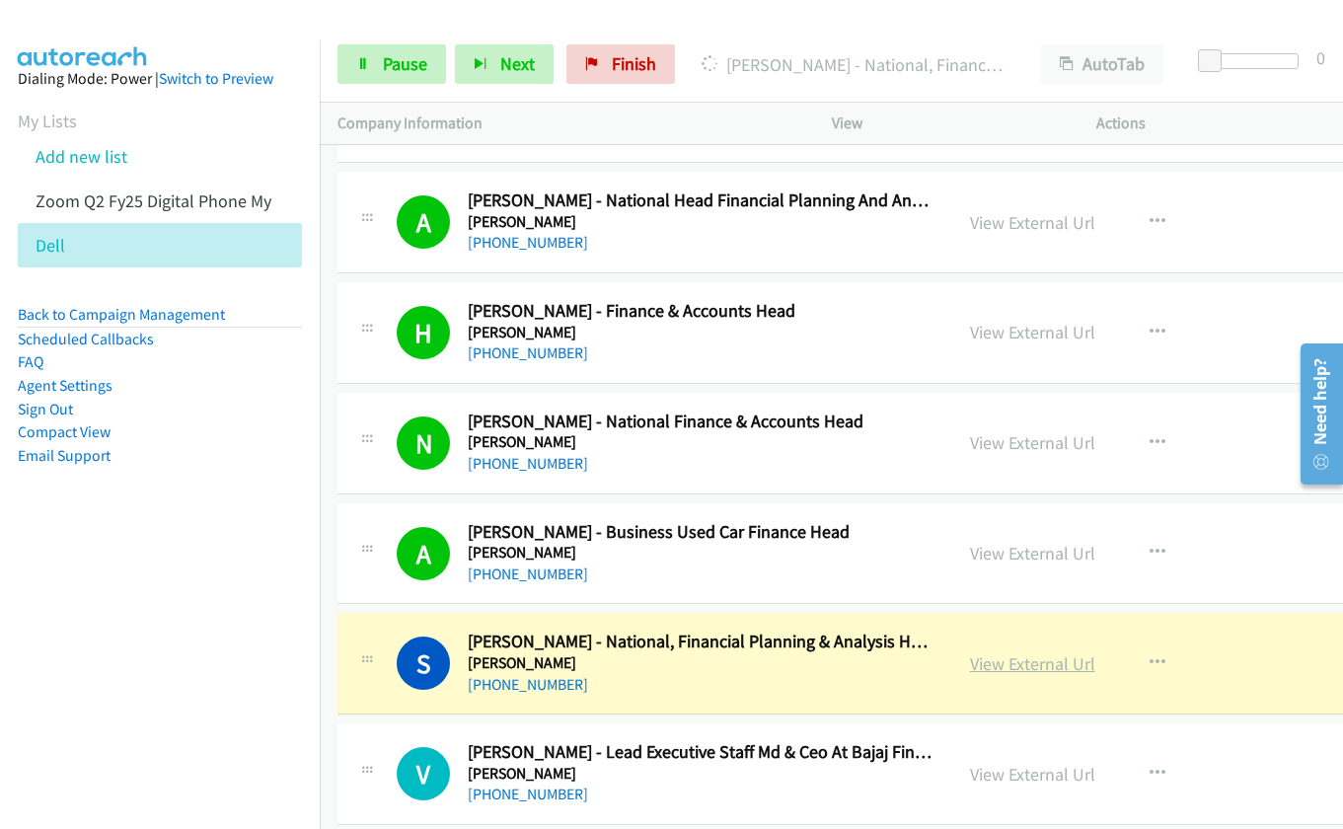
click at [996, 668] on link "View External Url" at bounding box center [1032, 663] width 125 height 23
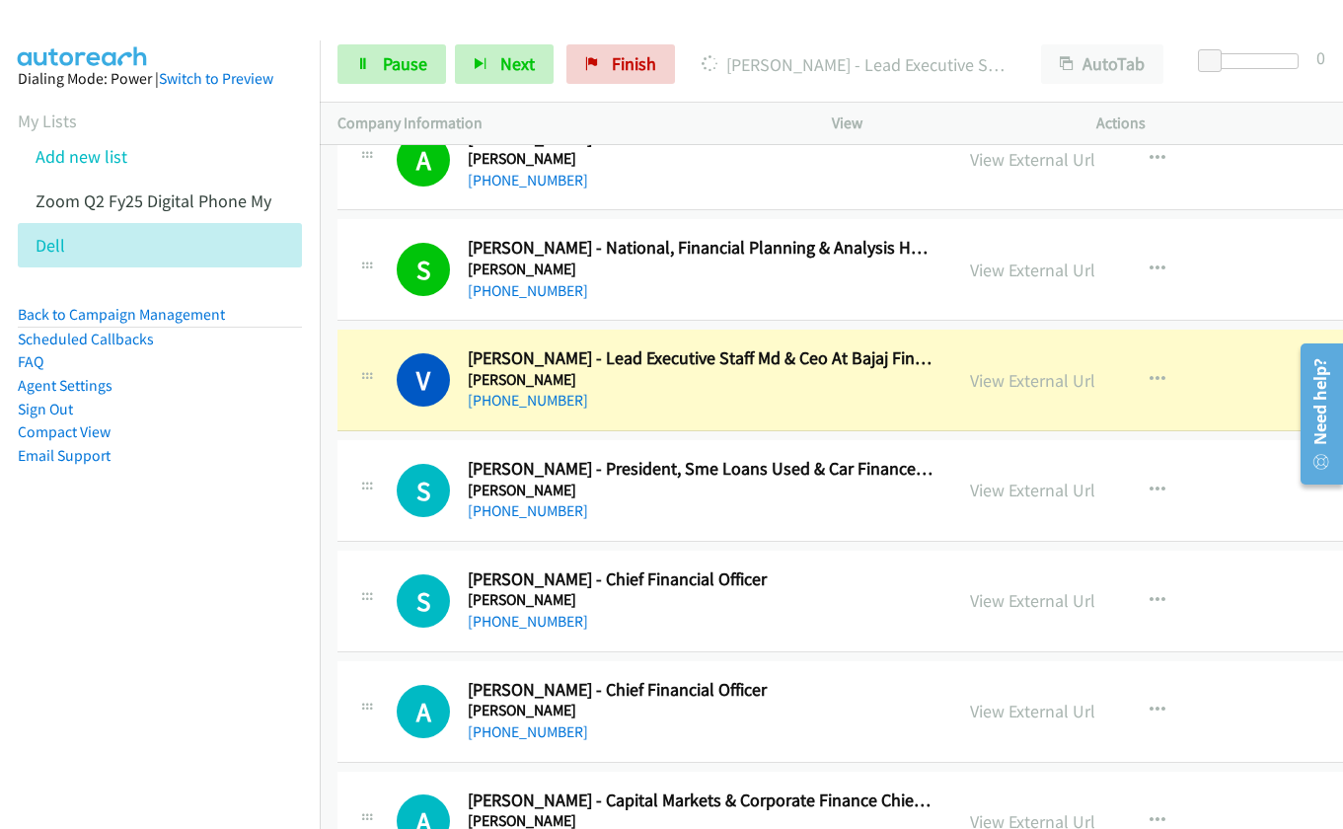
scroll to position [12899, 0]
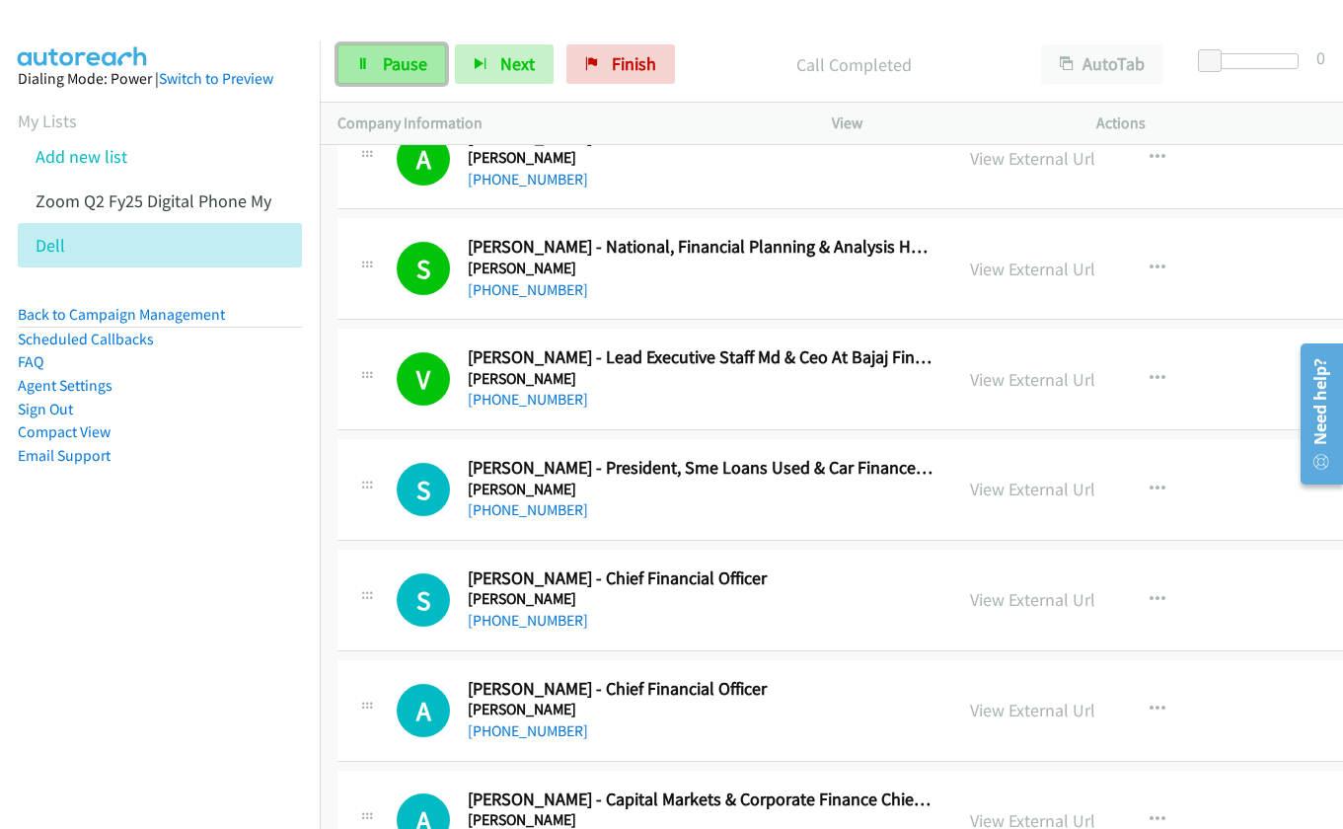
click at [383, 69] on span "Pause" at bounding box center [405, 63] width 44 height 23
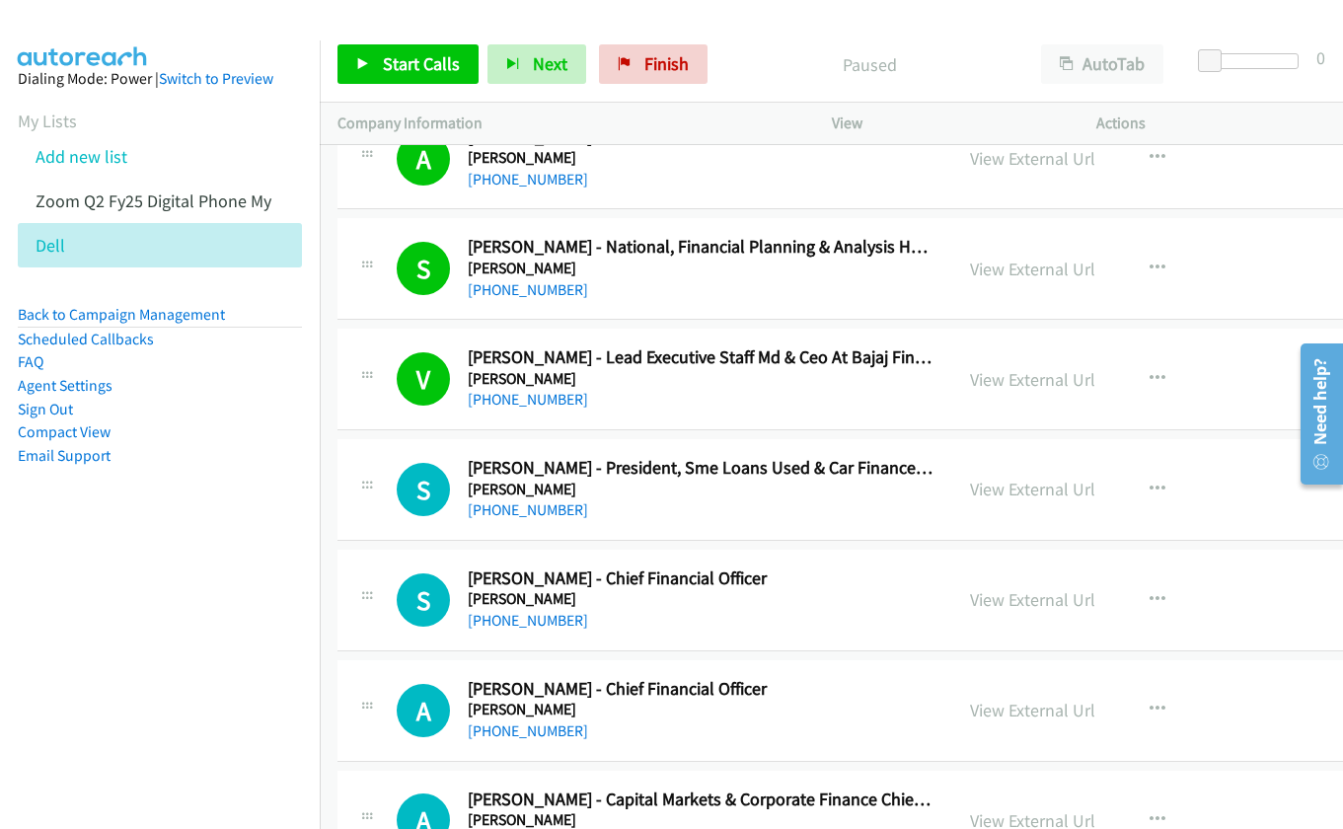
scroll to position [12998, 0]
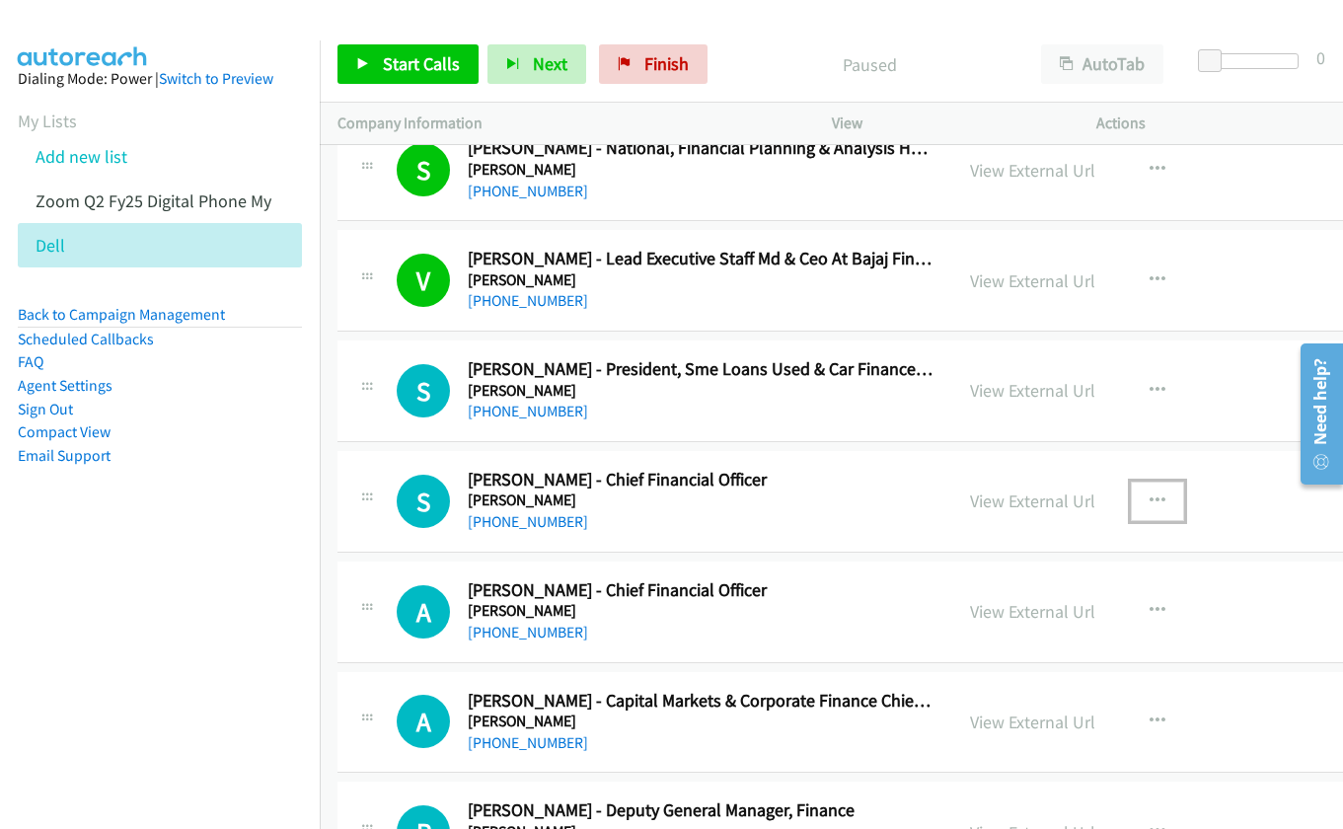
click at [1149, 504] on icon "button" at bounding box center [1157, 501] width 16 height 16
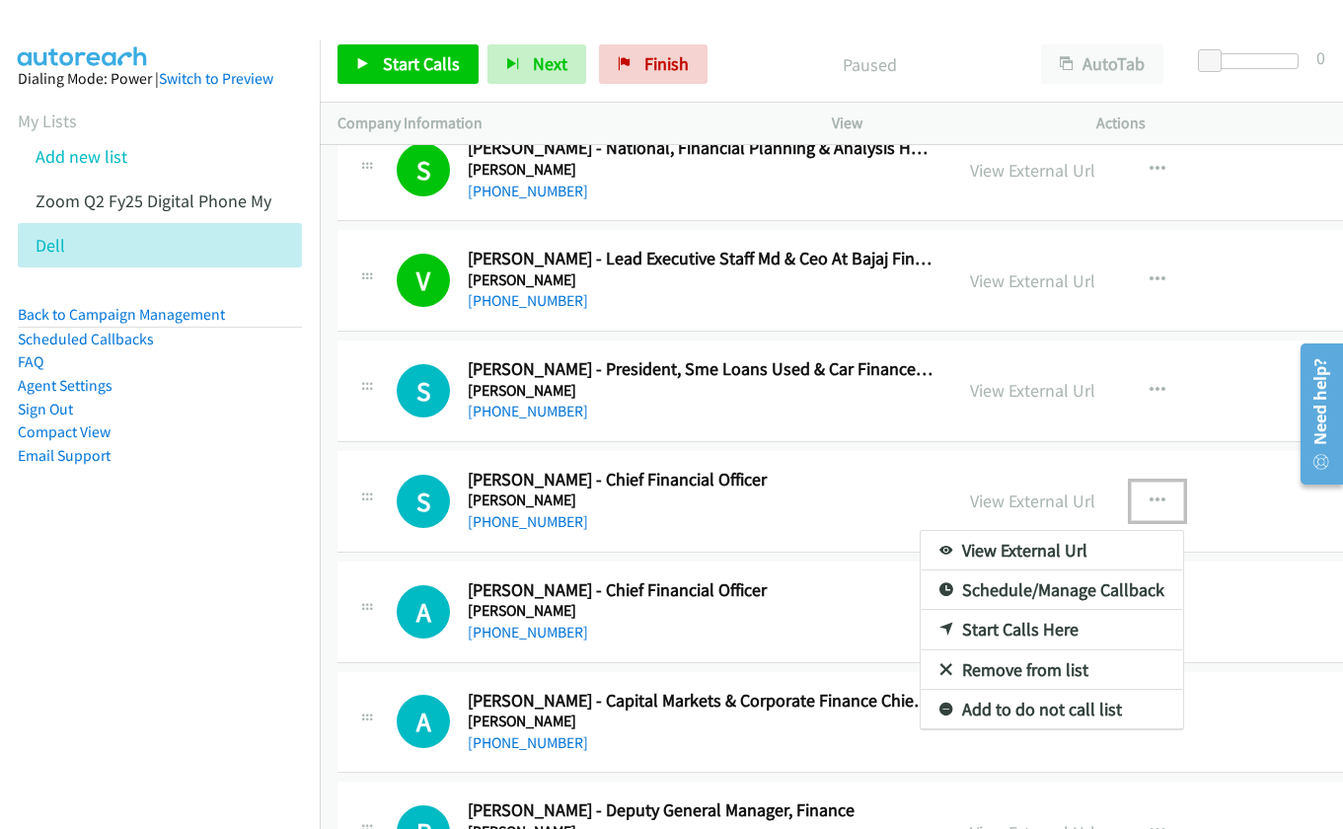
click at [1005, 630] on link "Start Calls Here" at bounding box center [1051, 629] width 262 height 39
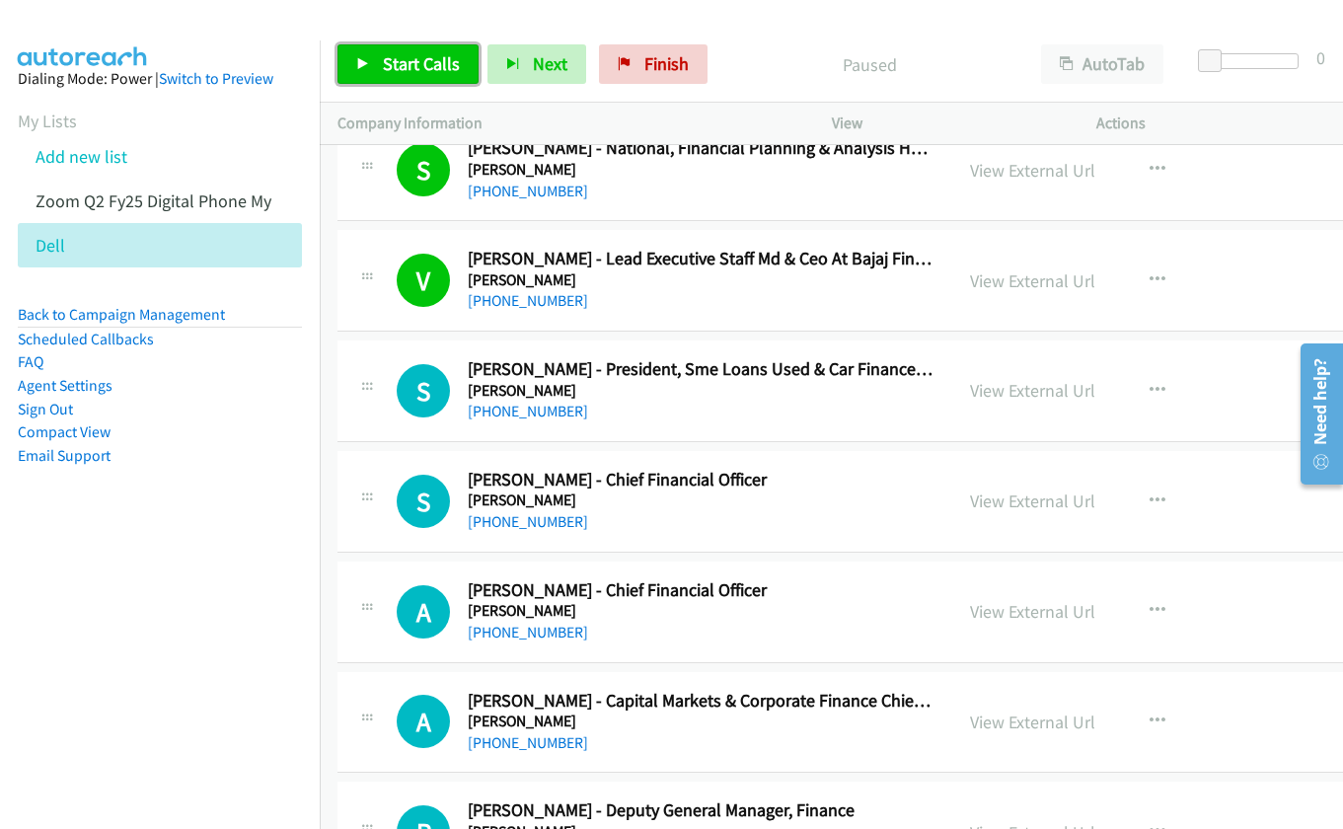
click at [387, 59] on span "Start Calls" at bounding box center [421, 63] width 77 height 23
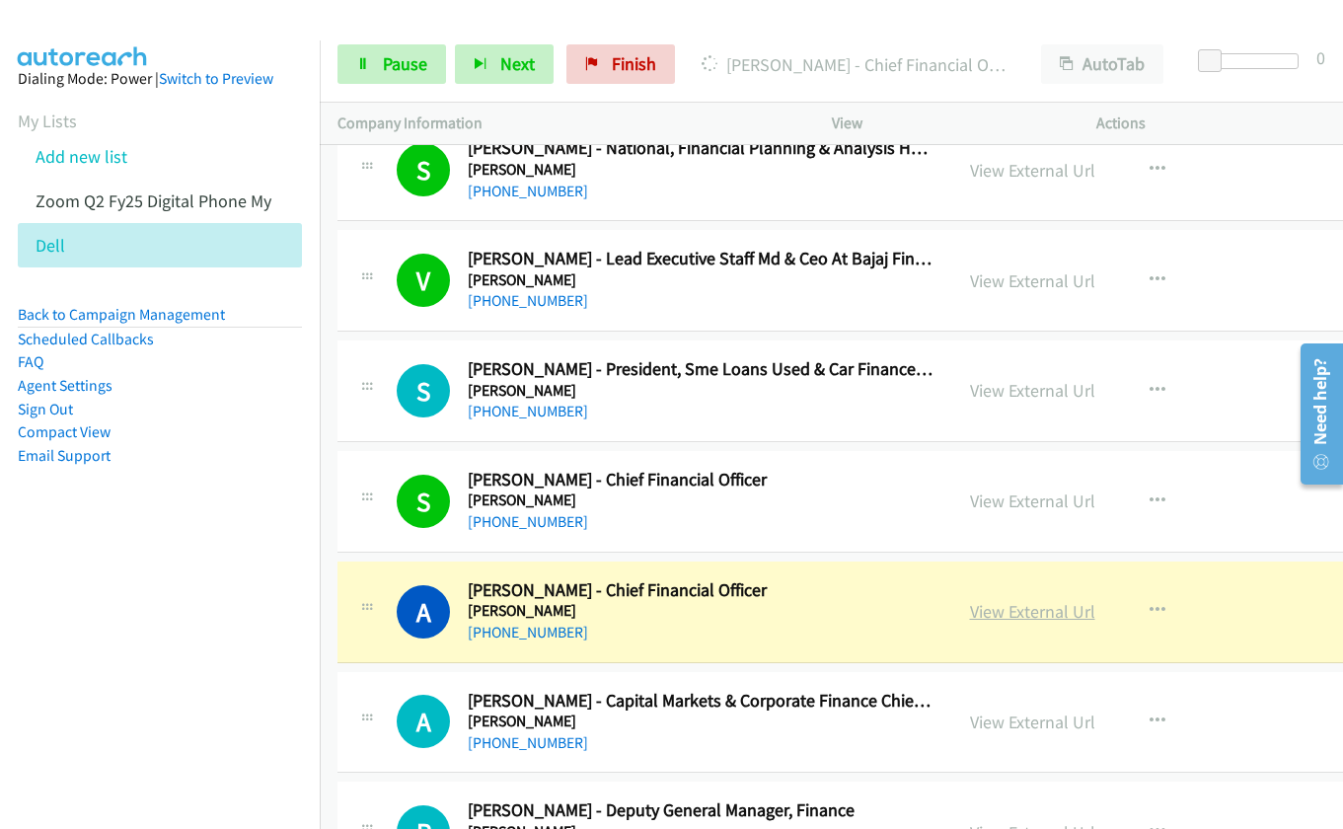
click at [993, 617] on link "View External Url" at bounding box center [1032, 611] width 125 height 23
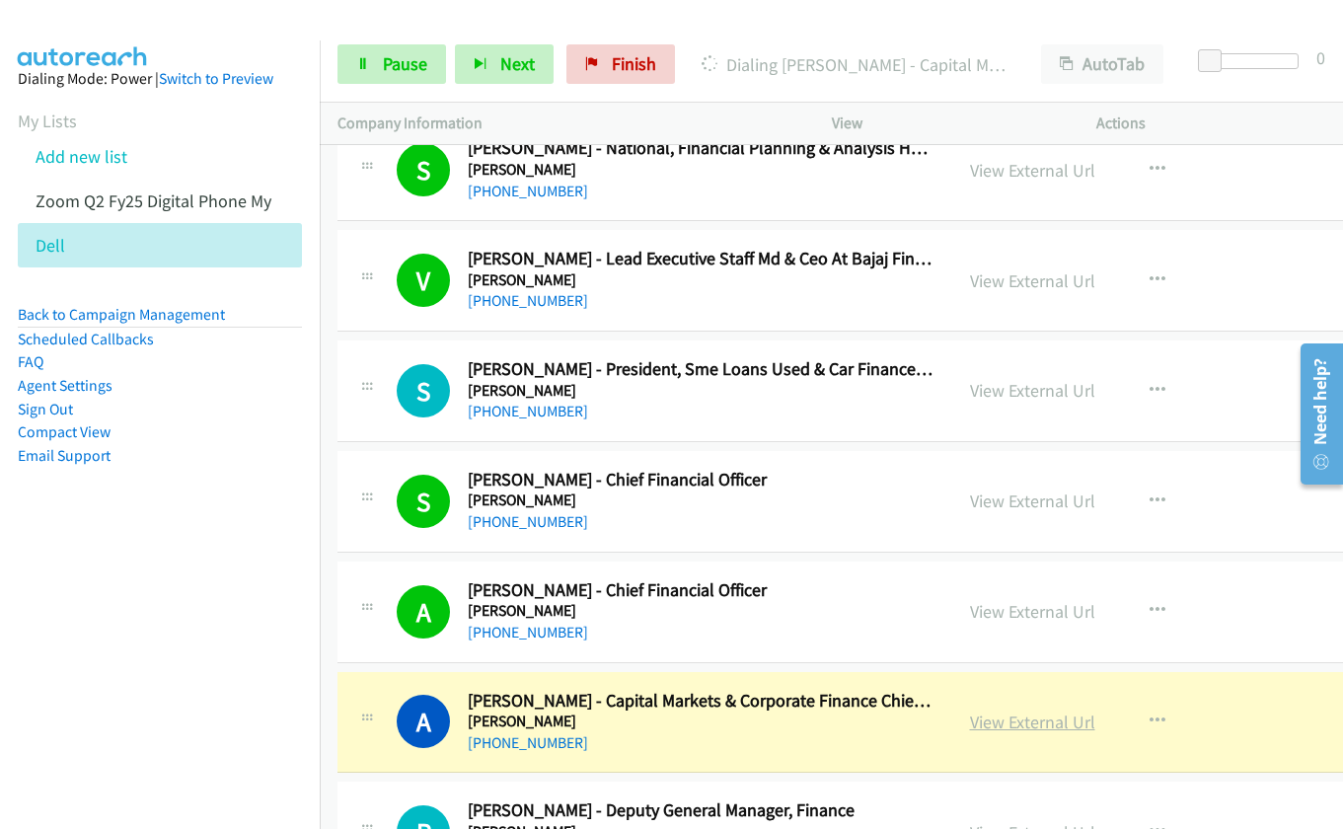
click at [987, 727] on link "View External Url" at bounding box center [1032, 721] width 125 height 23
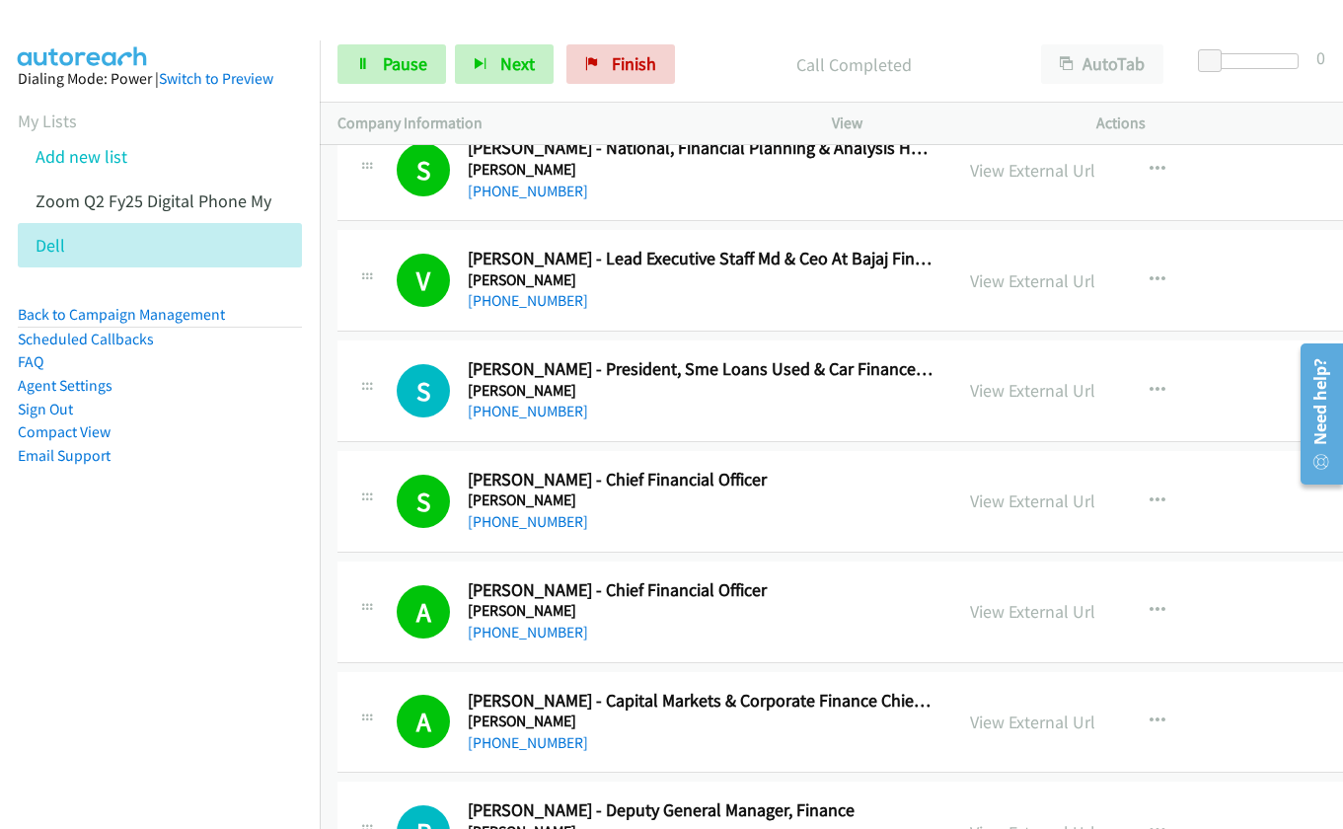
scroll to position [13294, 0]
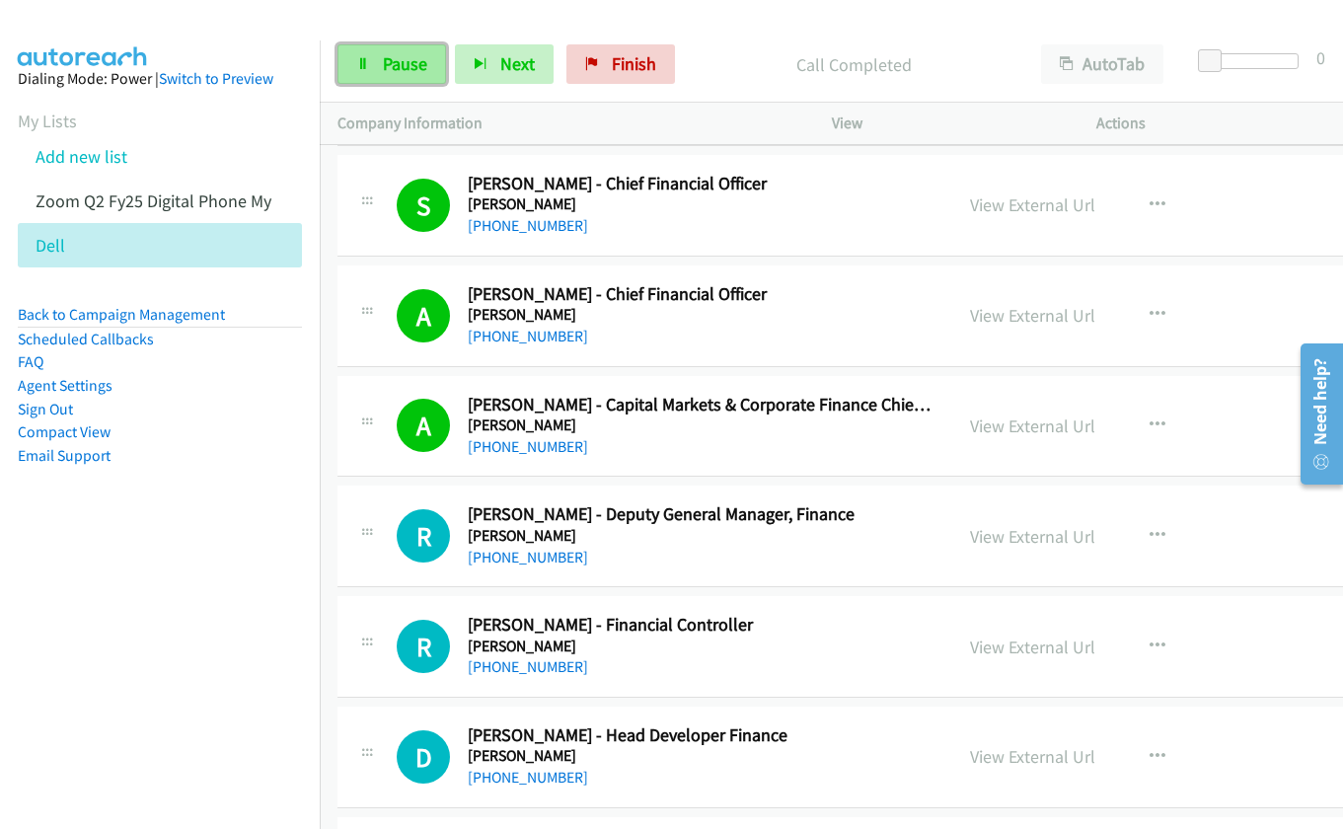
click at [430, 54] on link "Pause" at bounding box center [391, 63] width 109 height 39
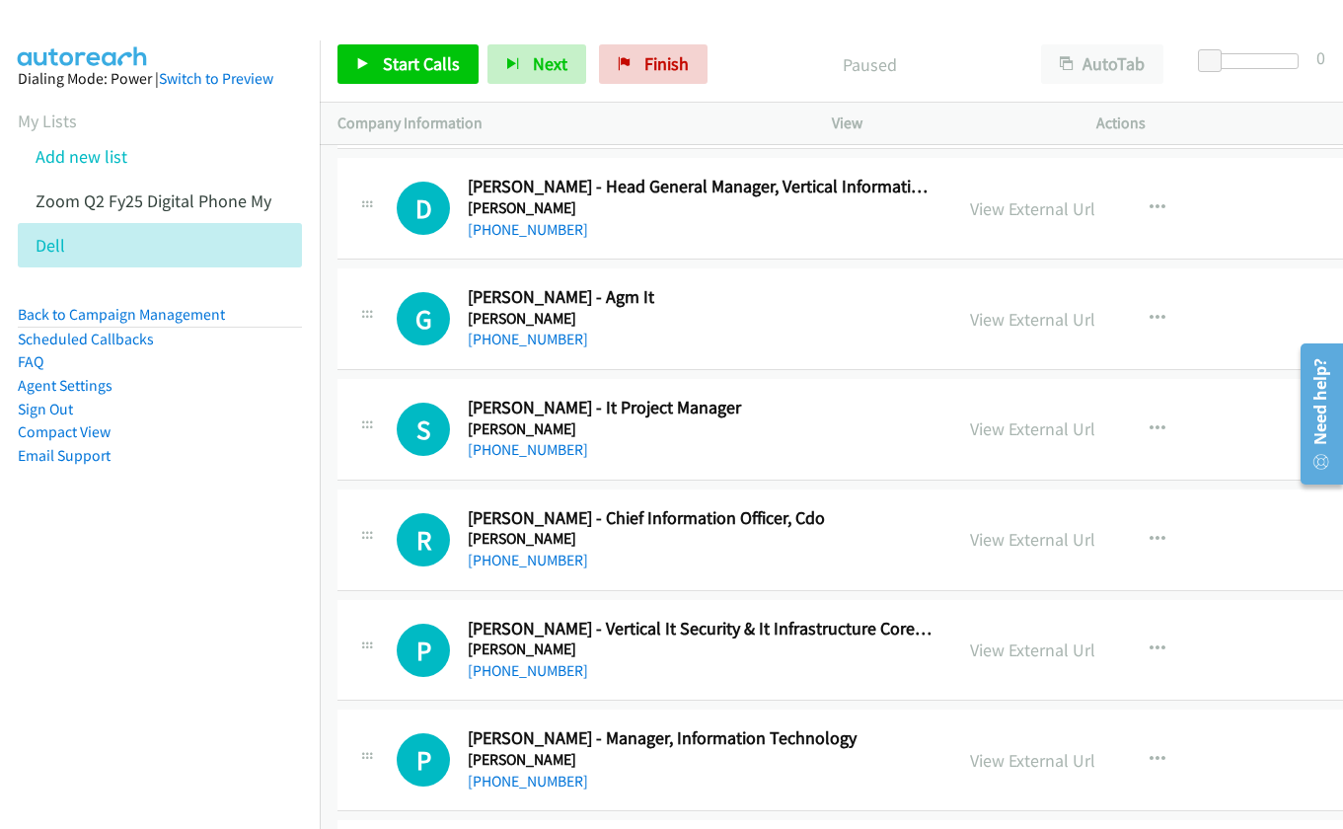
scroll to position [14182, 0]
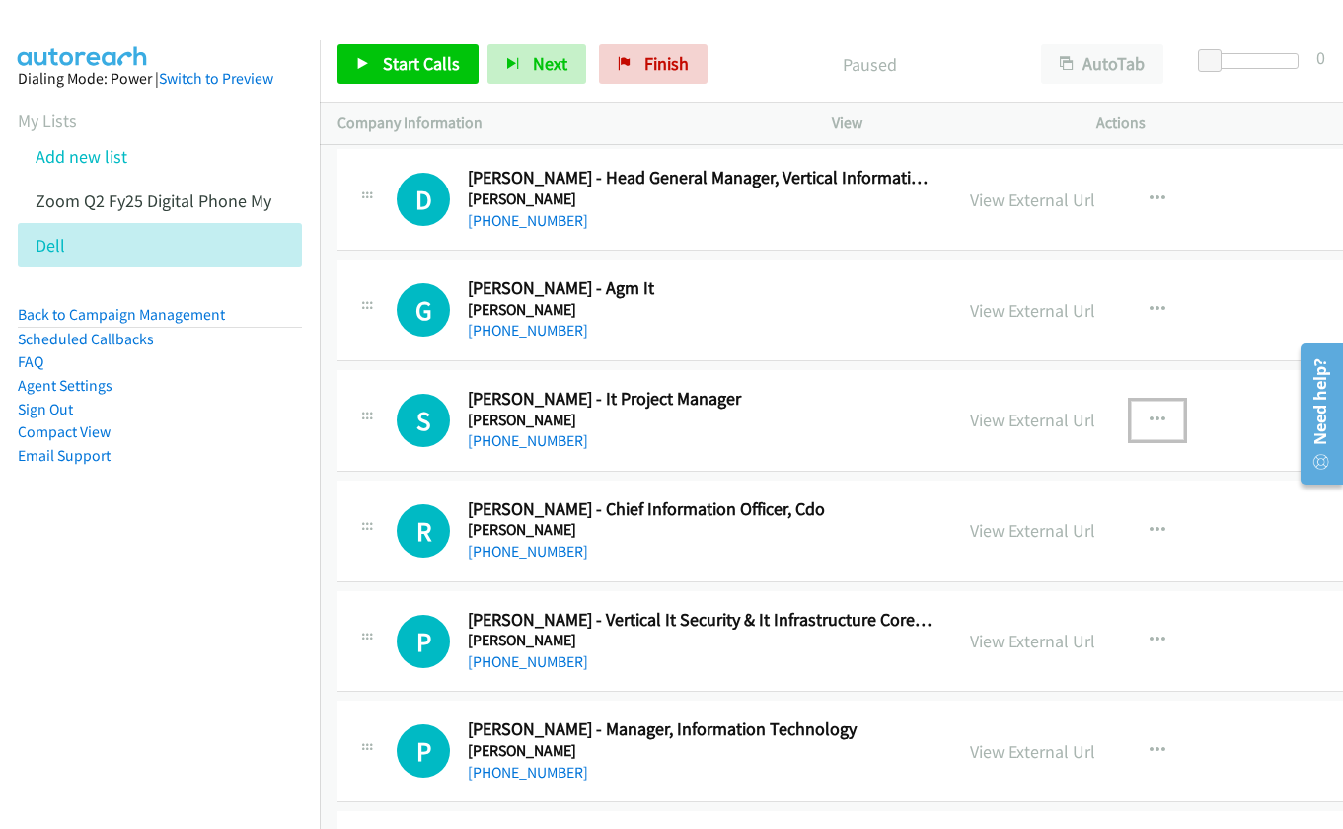
click at [1160, 414] on button "button" at bounding box center [1157, 420] width 53 height 39
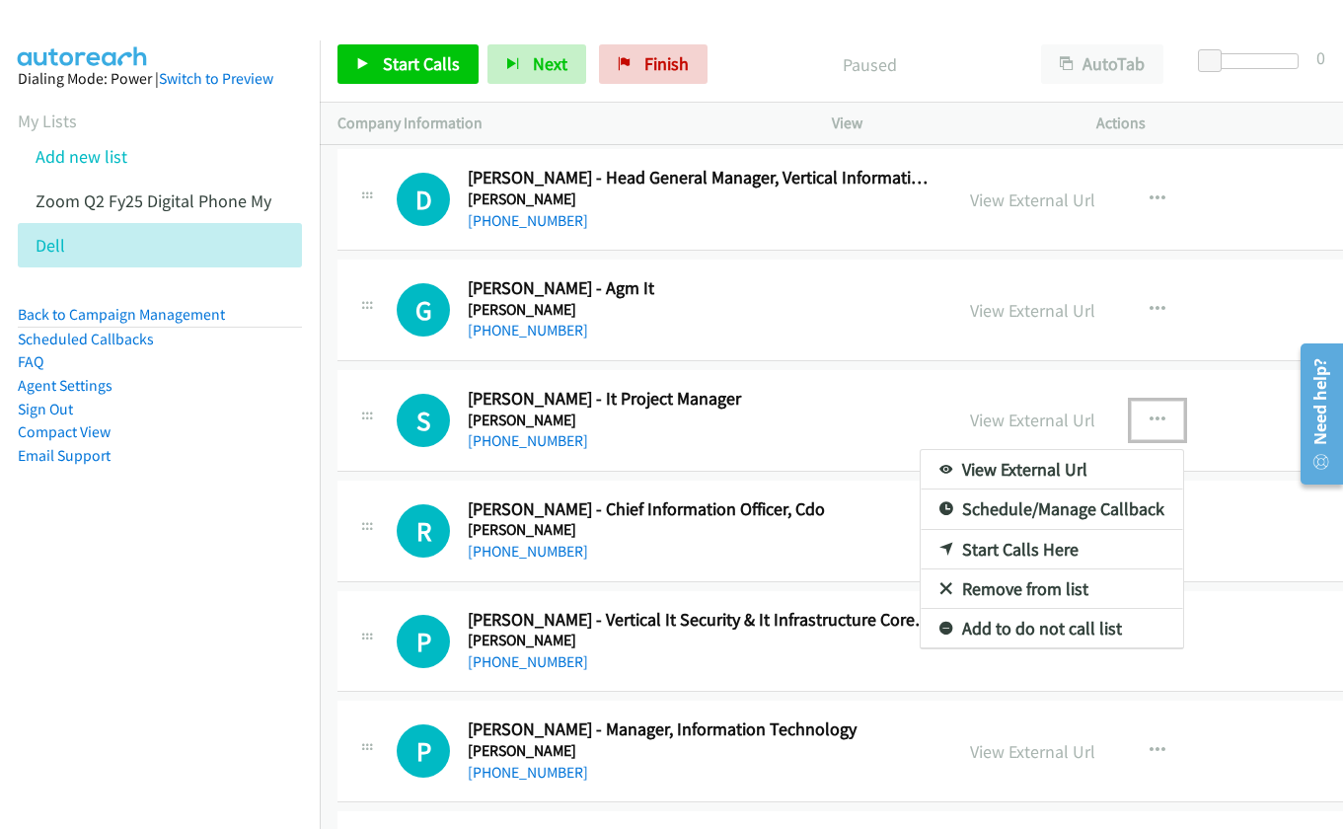
click at [1018, 545] on link "Start Calls Here" at bounding box center [1051, 549] width 262 height 39
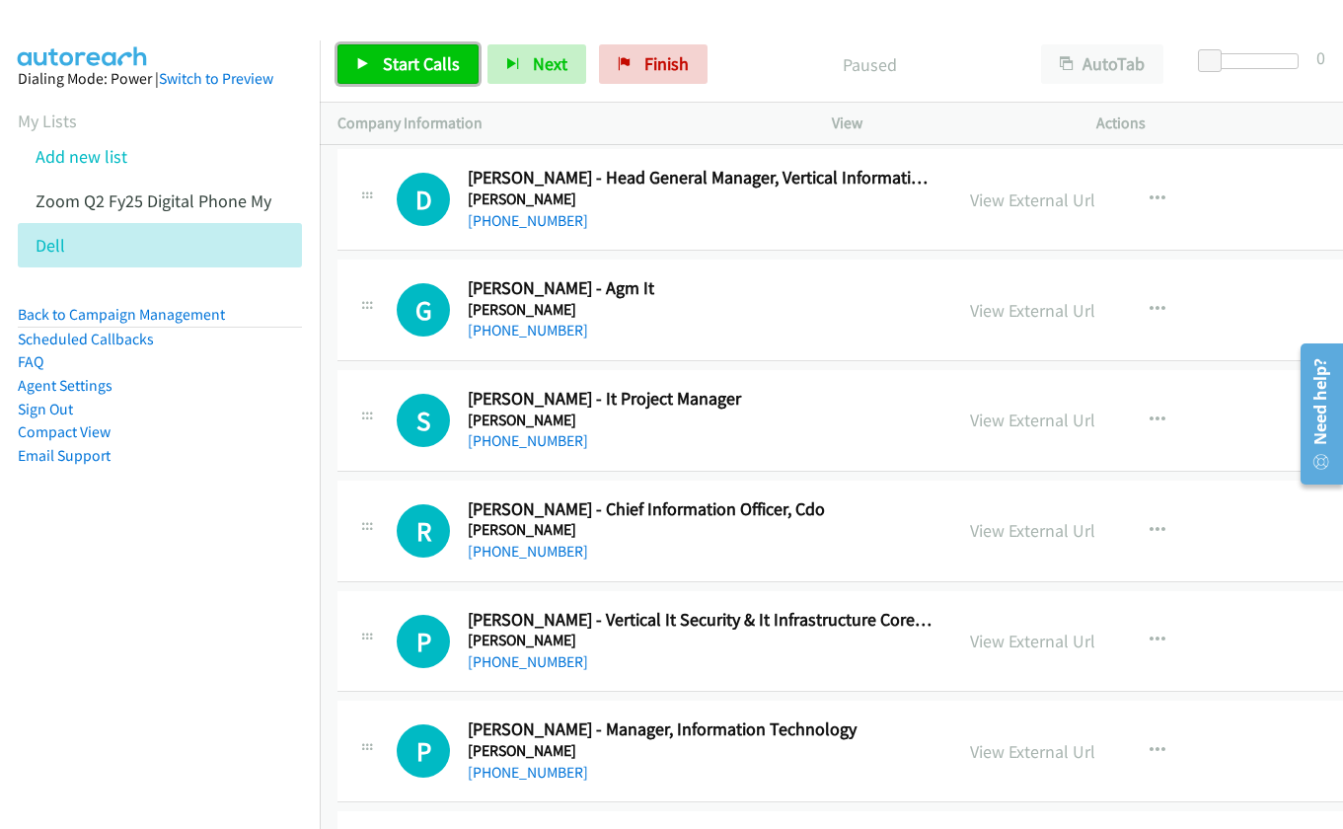
click at [401, 58] on span "Start Calls" at bounding box center [421, 63] width 77 height 23
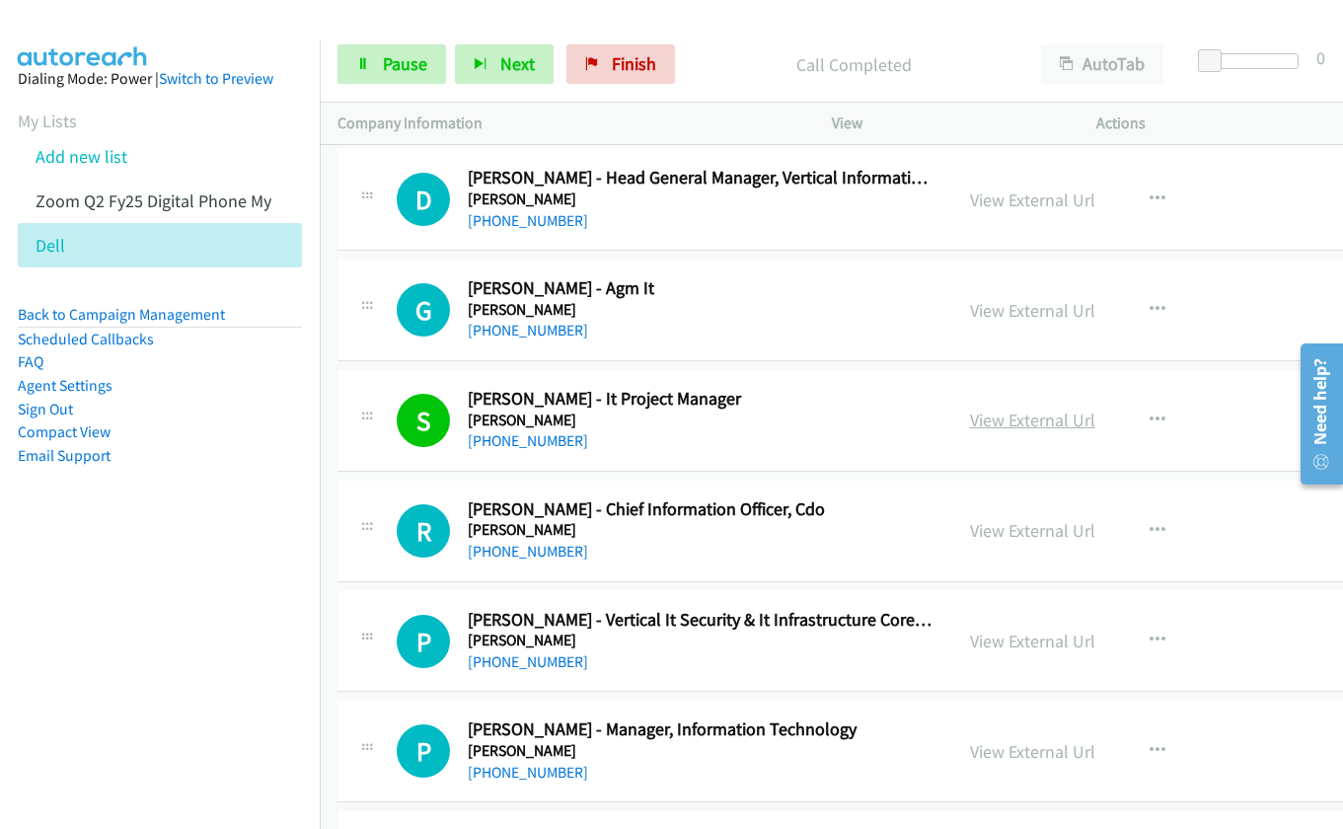
click at [991, 423] on link "View External Url" at bounding box center [1032, 419] width 125 height 23
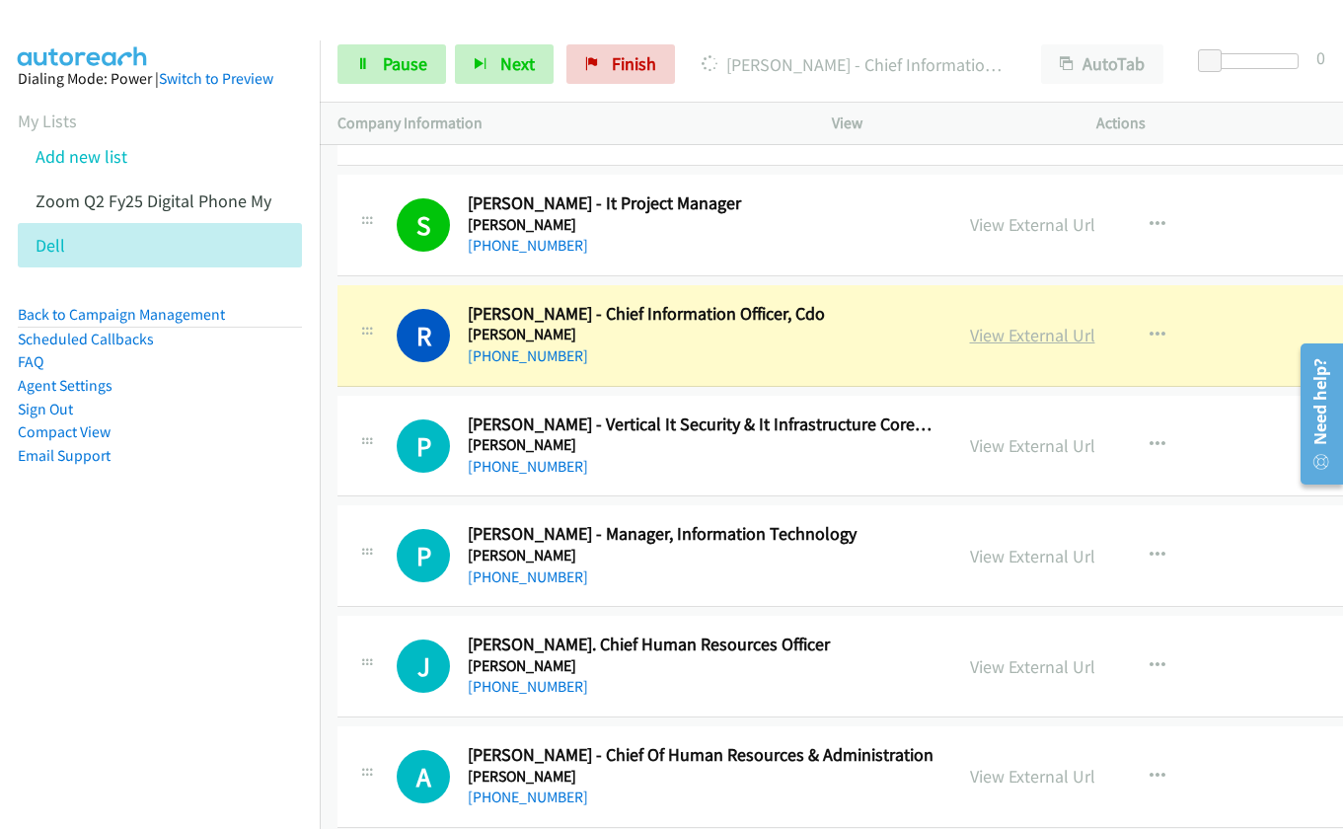
scroll to position [14379, 0]
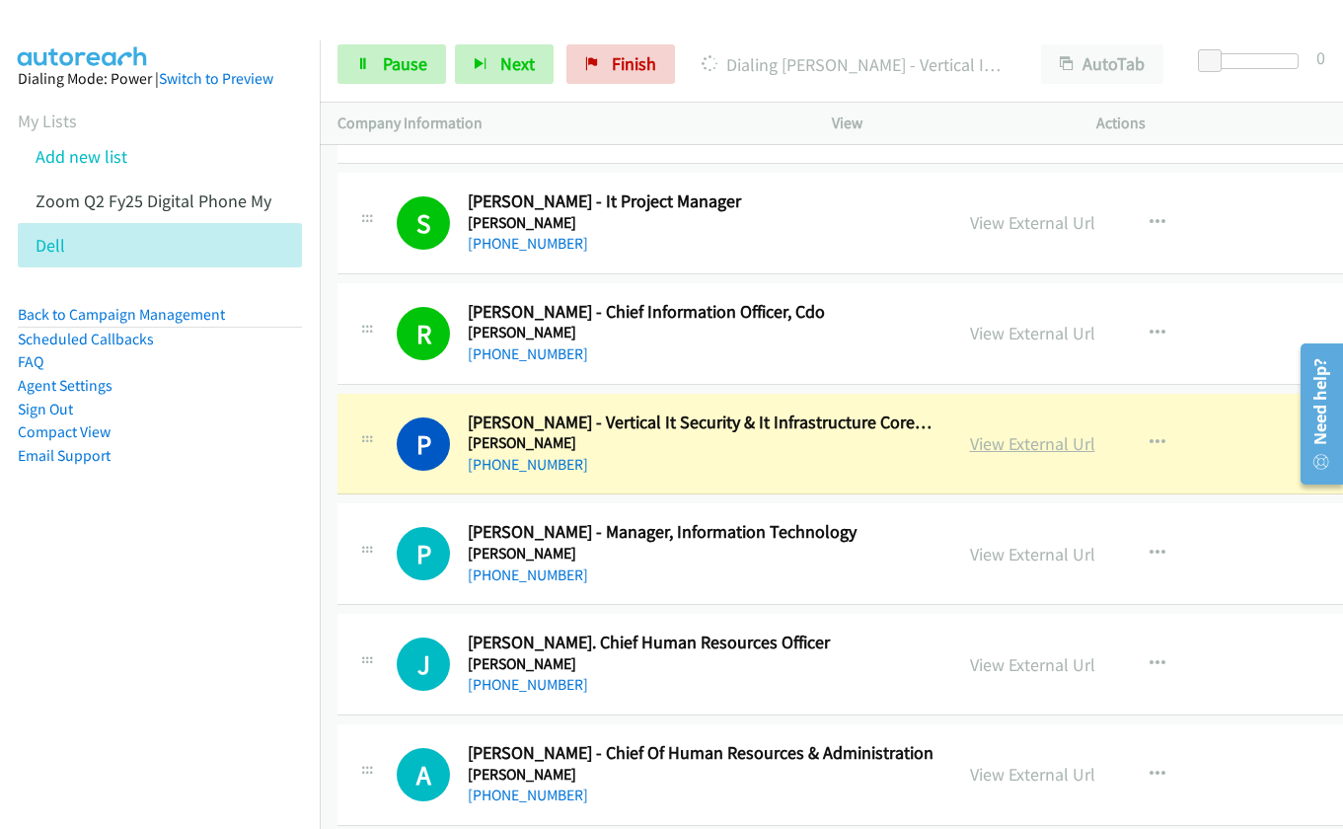
click at [1008, 443] on link "View External Url" at bounding box center [1032, 443] width 125 height 23
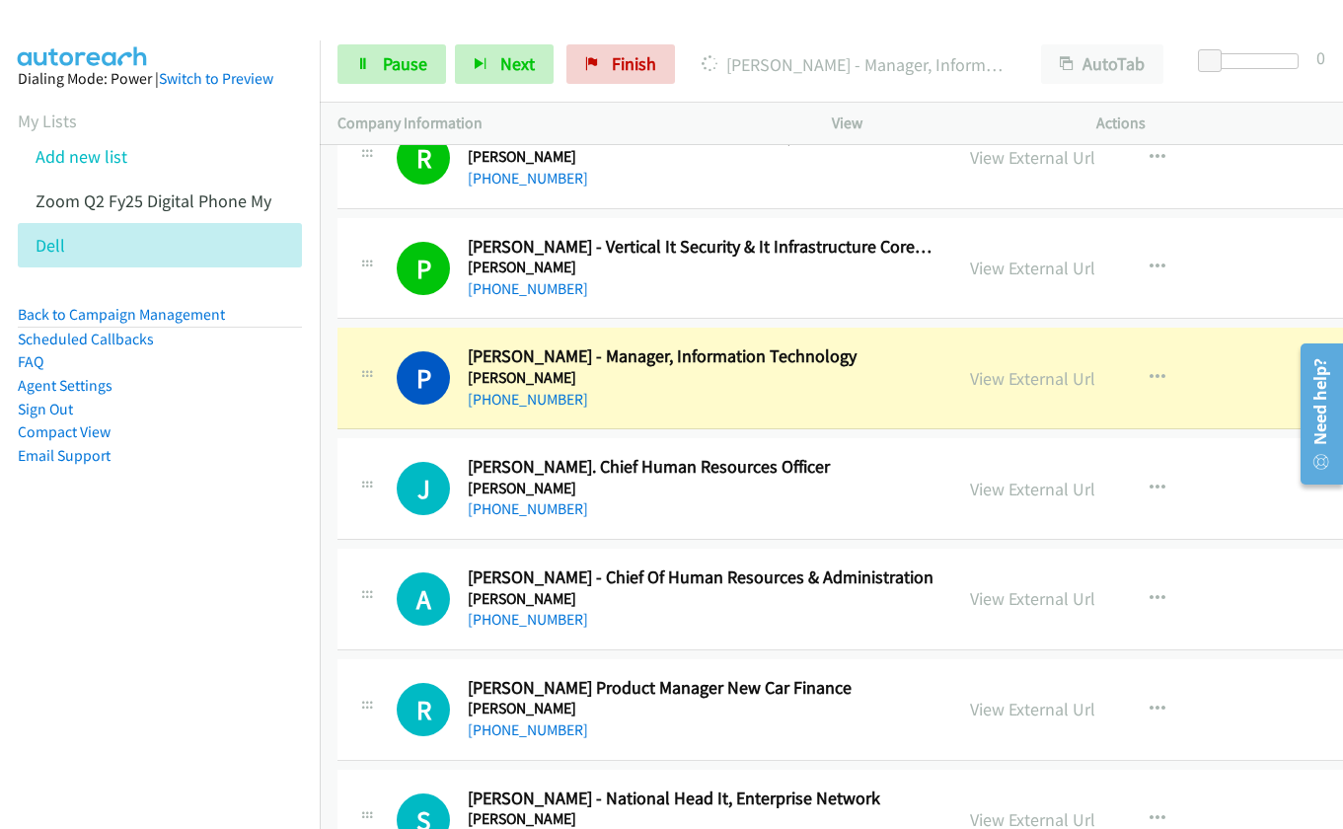
scroll to position [14576, 0]
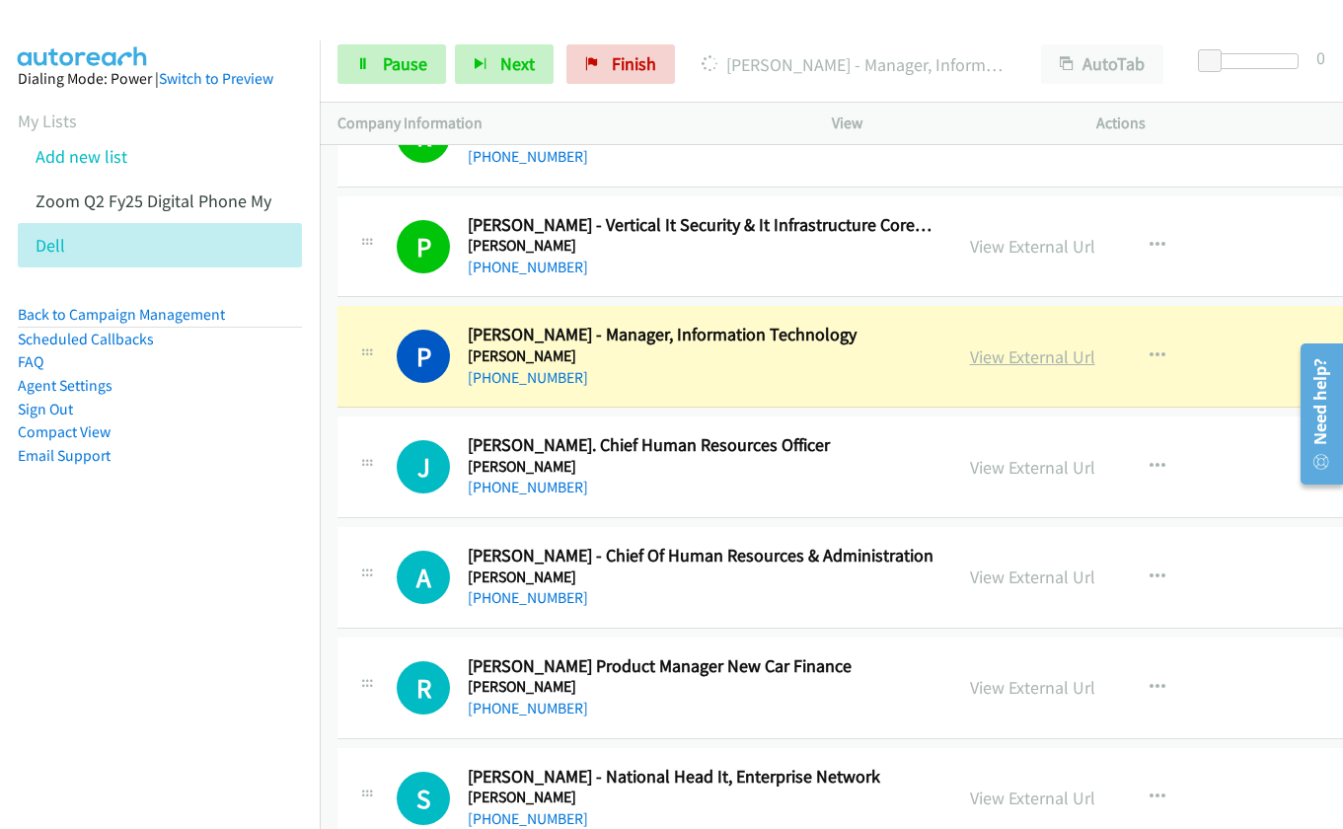
click at [991, 359] on link "View External Url" at bounding box center [1032, 356] width 125 height 23
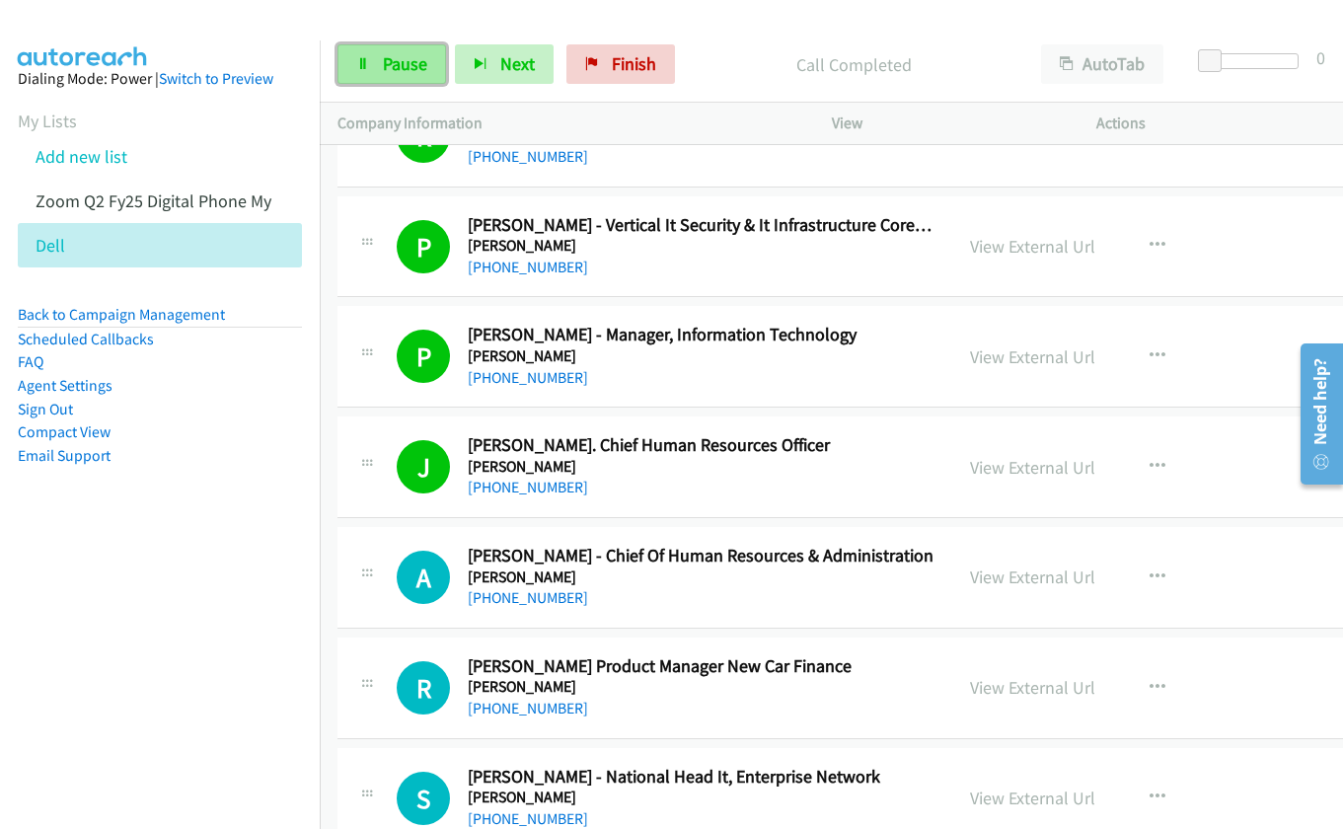
click at [383, 70] on span "Pause" at bounding box center [405, 63] width 44 height 23
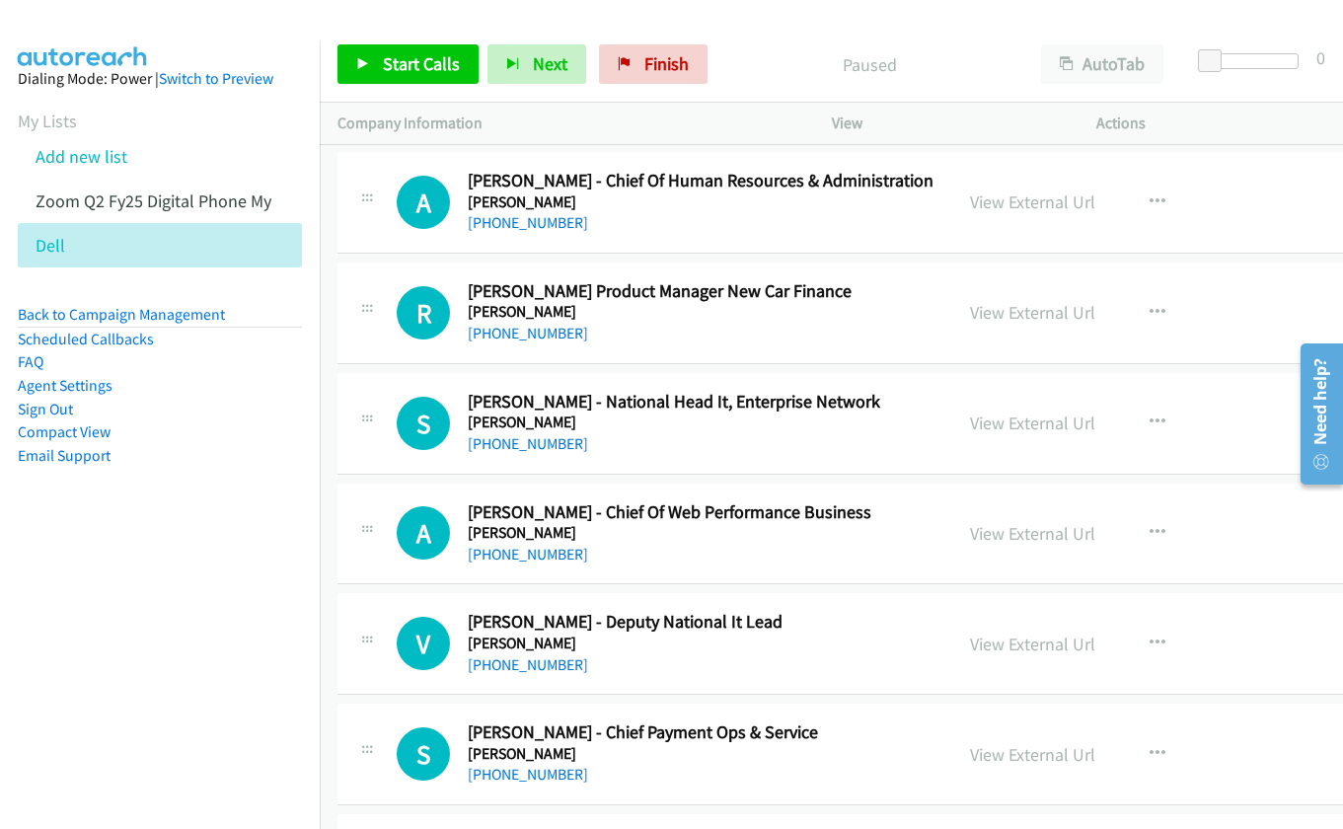
scroll to position [14971, 0]
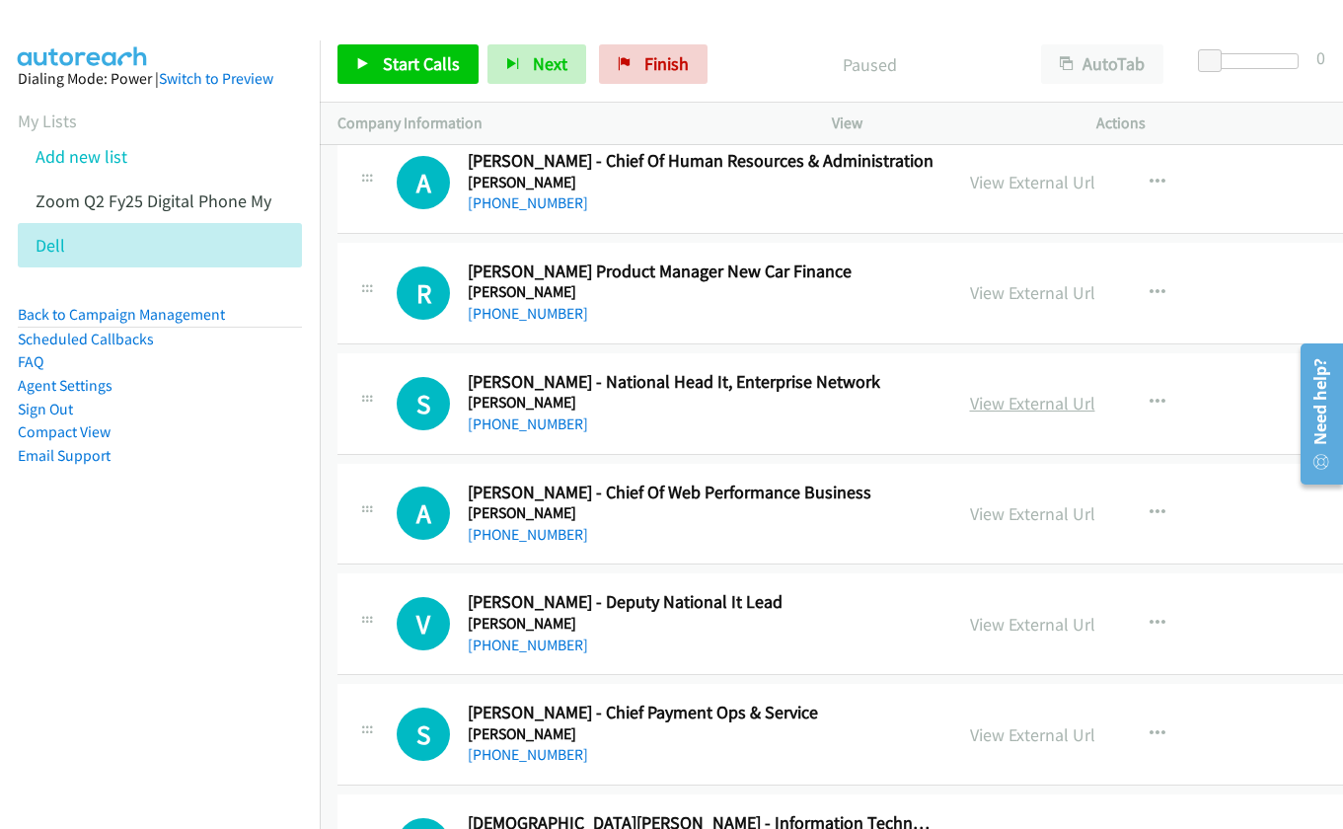
click at [1010, 404] on link "View External Url" at bounding box center [1032, 403] width 125 height 23
click at [1149, 395] on icon "button" at bounding box center [1157, 403] width 16 height 16
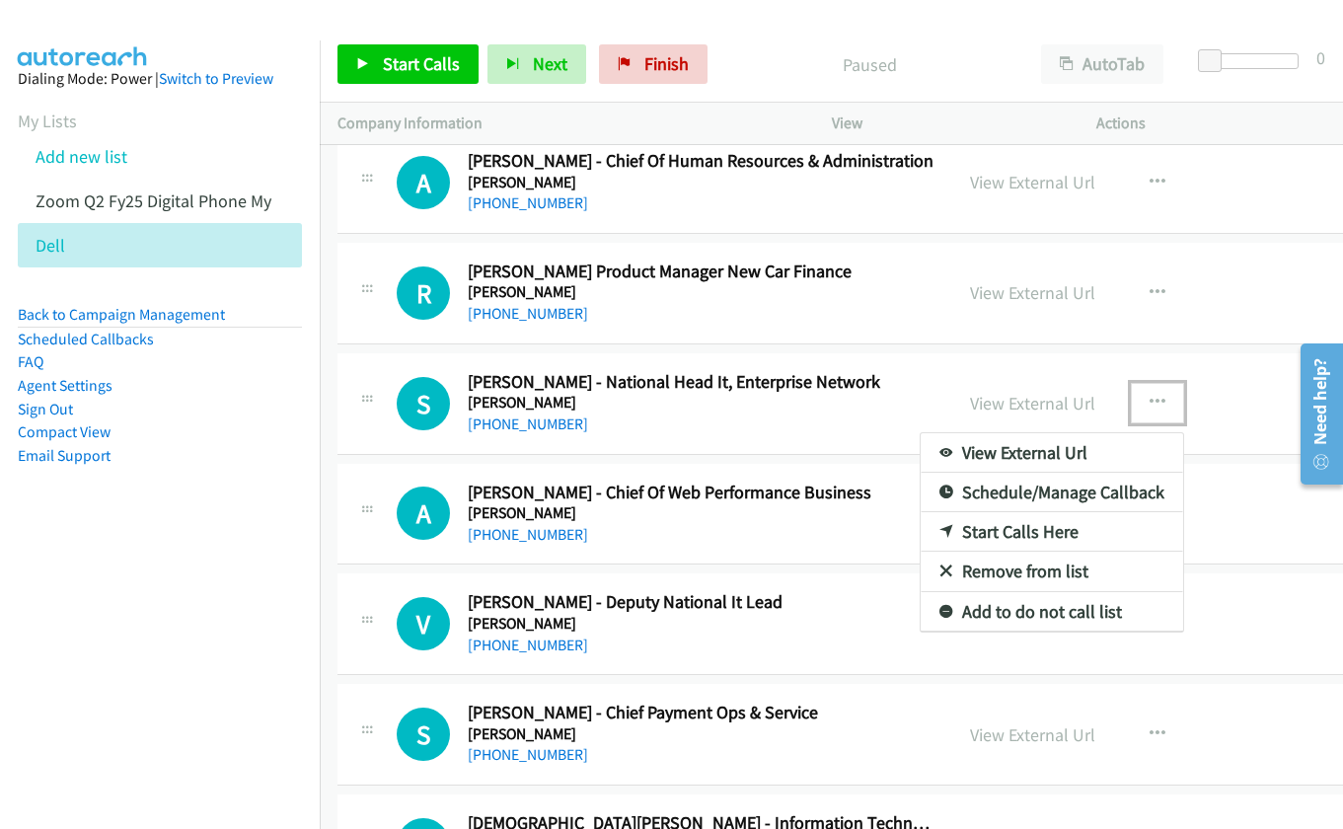
click at [1059, 529] on link "Start Calls Here" at bounding box center [1051, 531] width 262 height 39
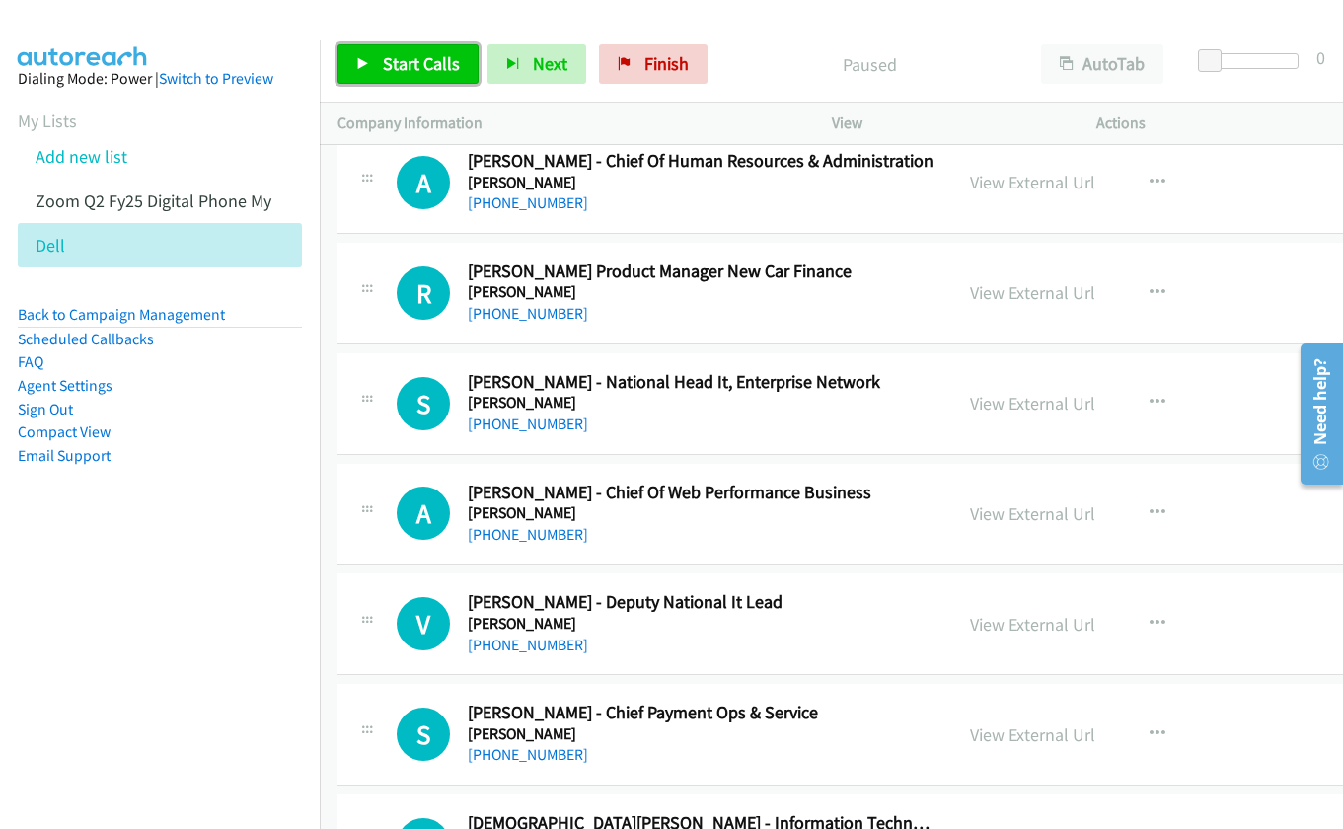
click at [422, 60] on span "Start Calls" at bounding box center [421, 63] width 77 height 23
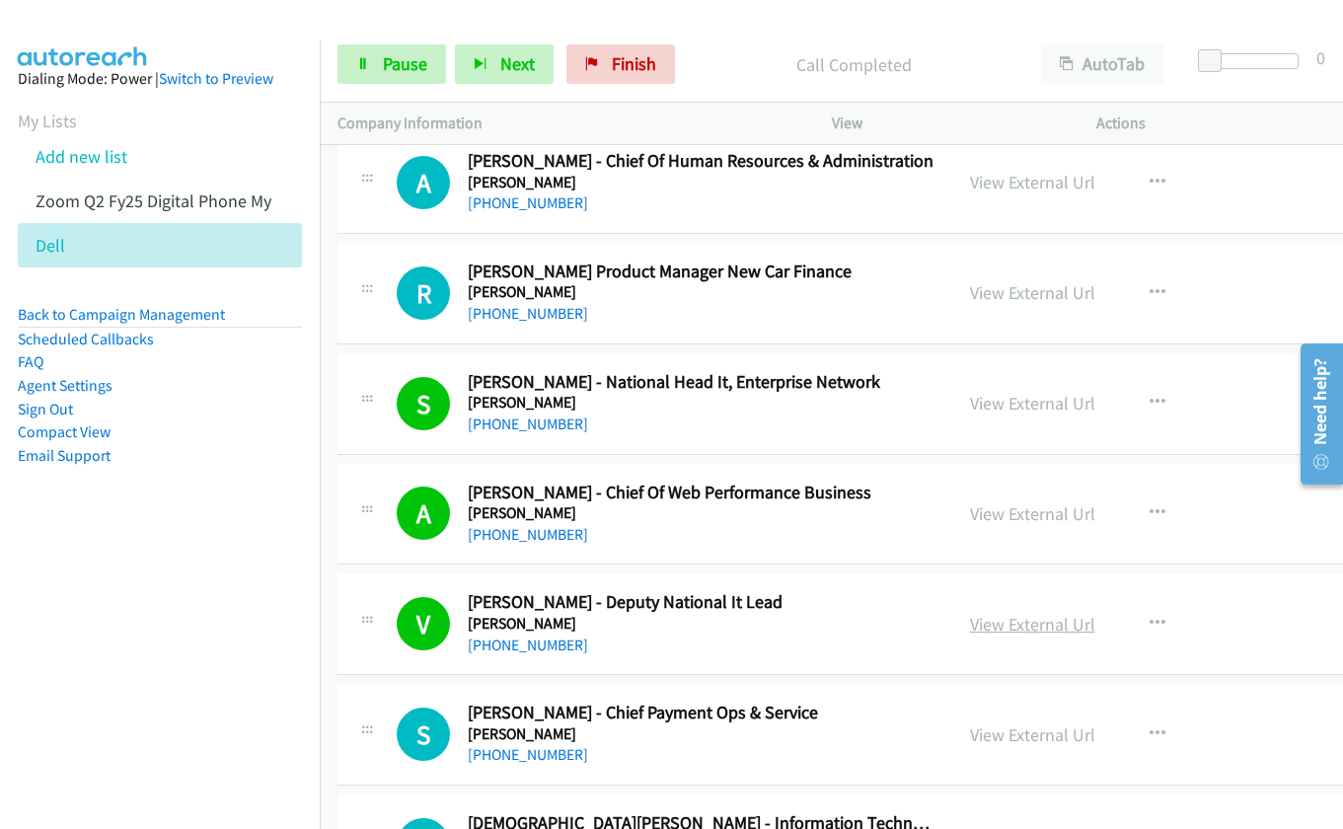
click at [980, 621] on link "View External Url" at bounding box center [1032, 624] width 125 height 23
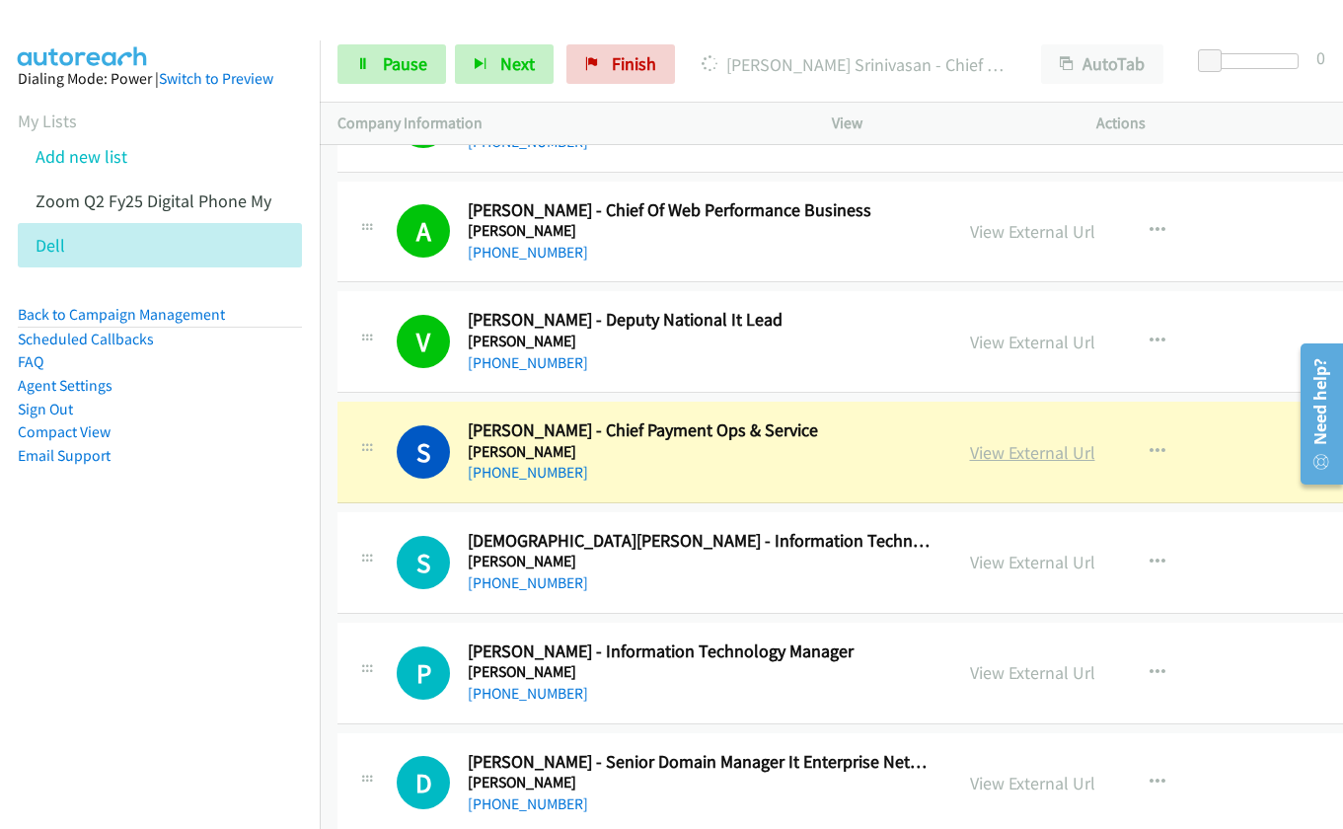
scroll to position [15267, 0]
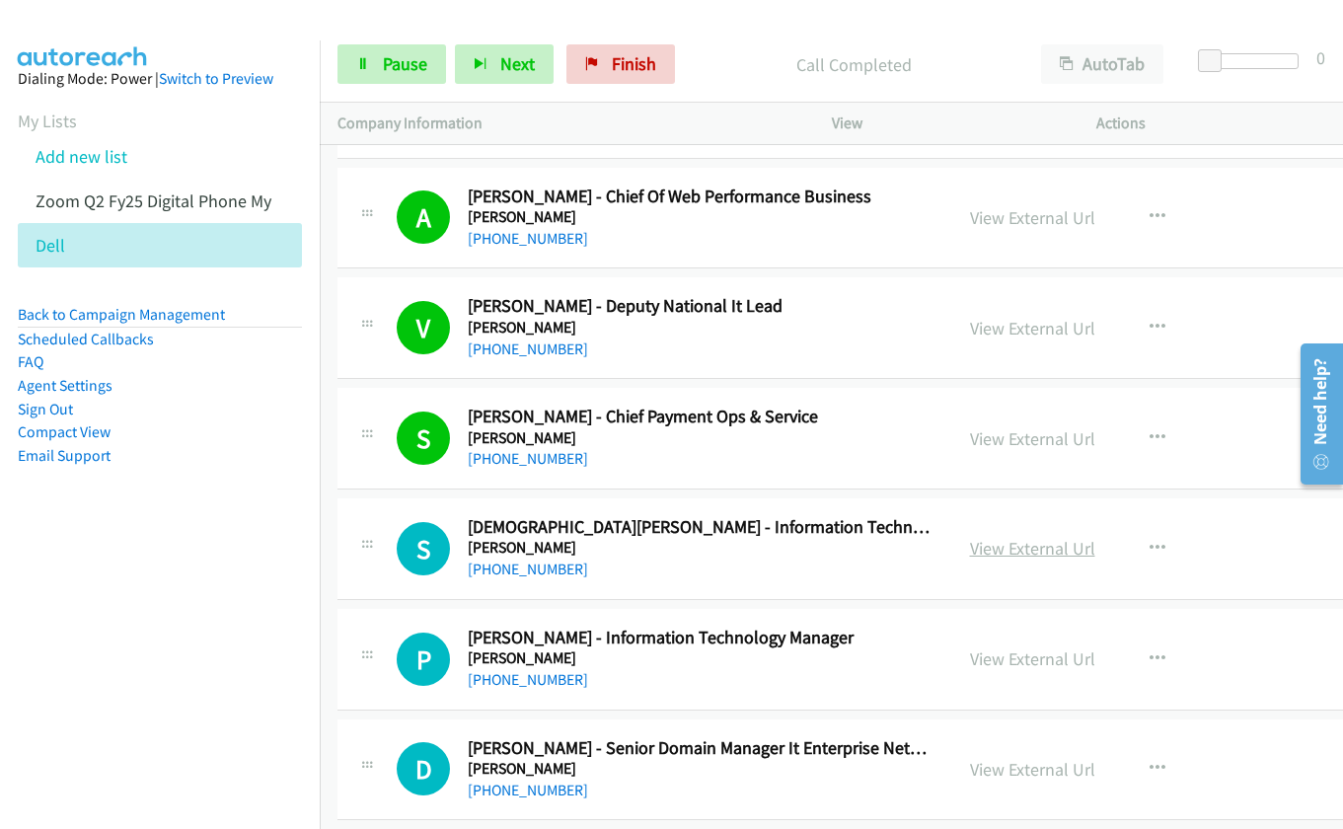
click at [982, 549] on link "View External Url" at bounding box center [1032, 548] width 125 height 23
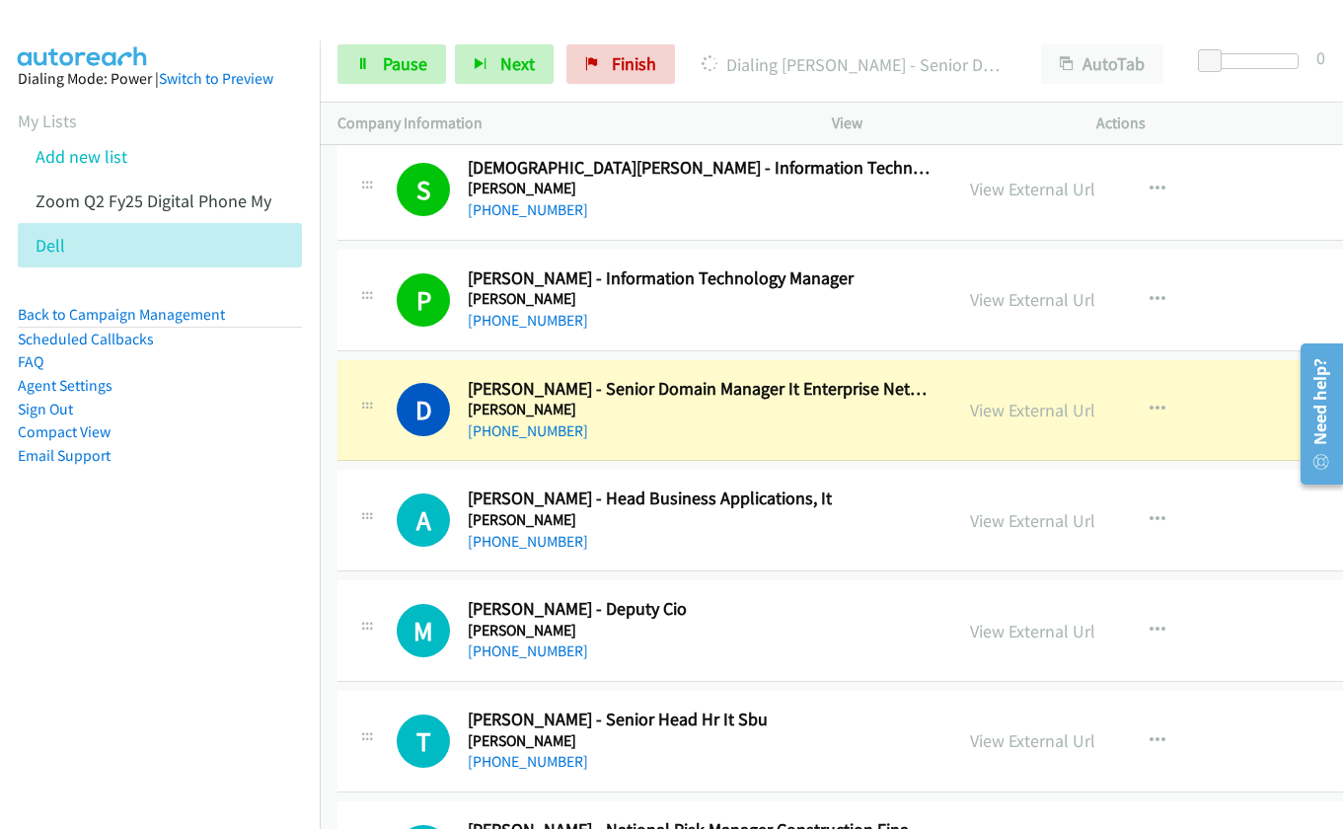
scroll to position [15661, 0]
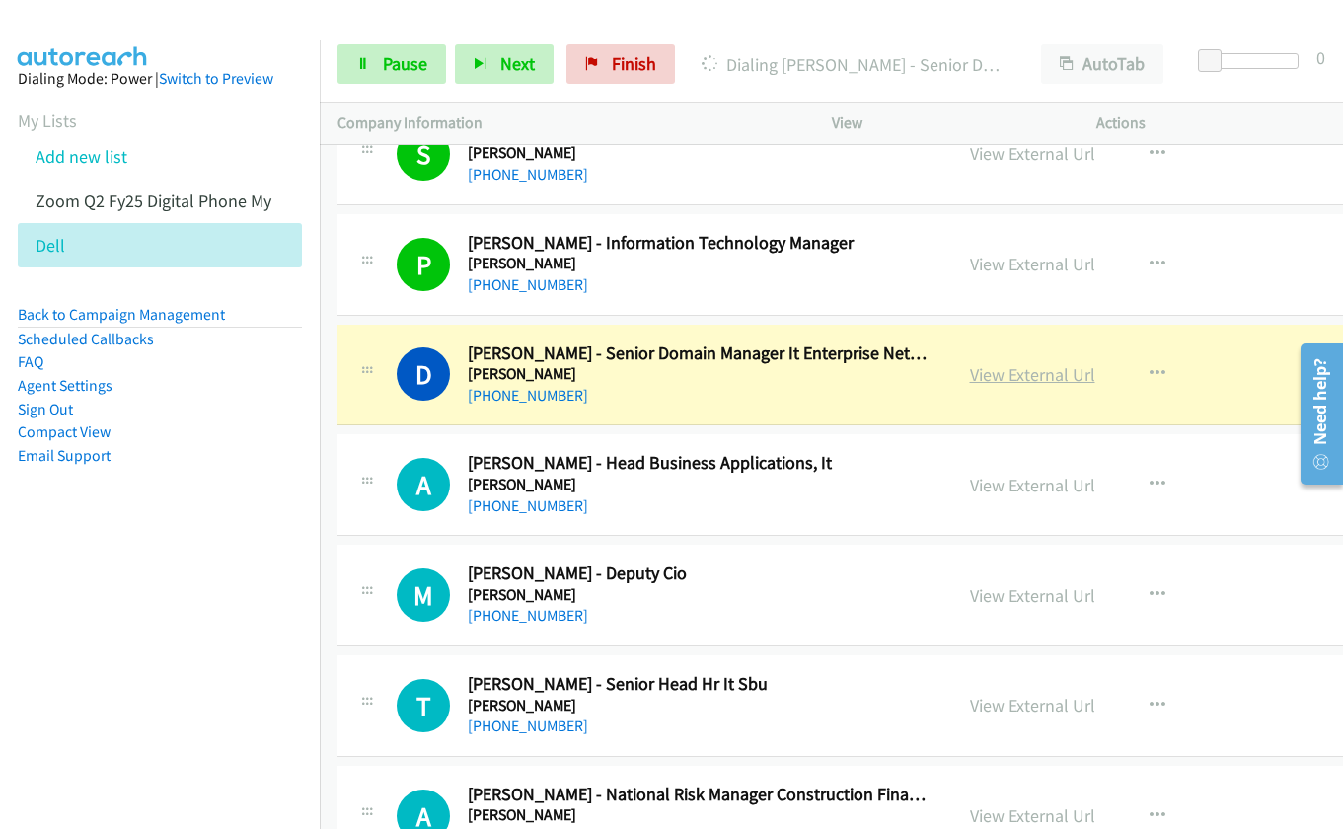
click at [970, 374] on link "View External Url" at bounding box center [1032, 374] width 125 height 23
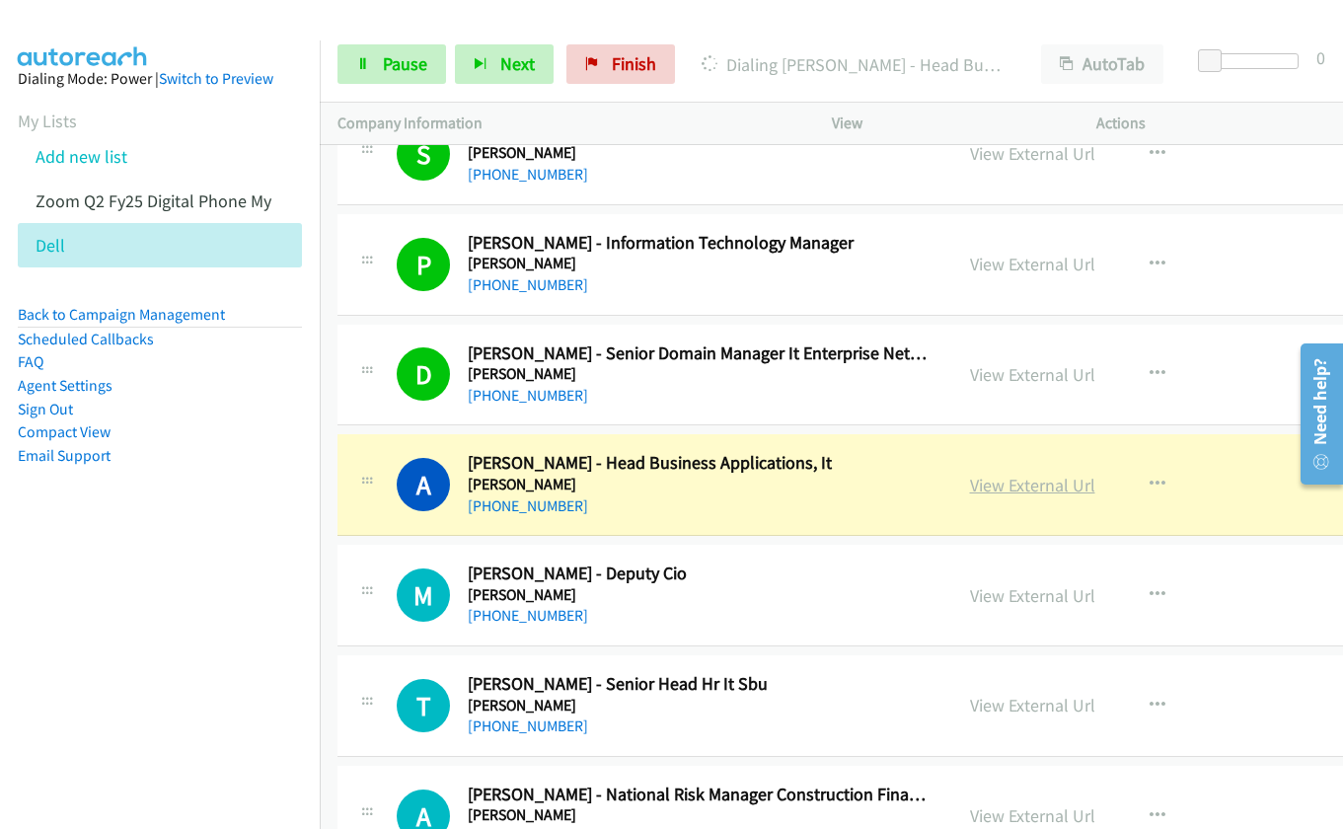
click at [1004, 478] on link "View External Url" at bounding box center [1032, 485] width 125 height 23
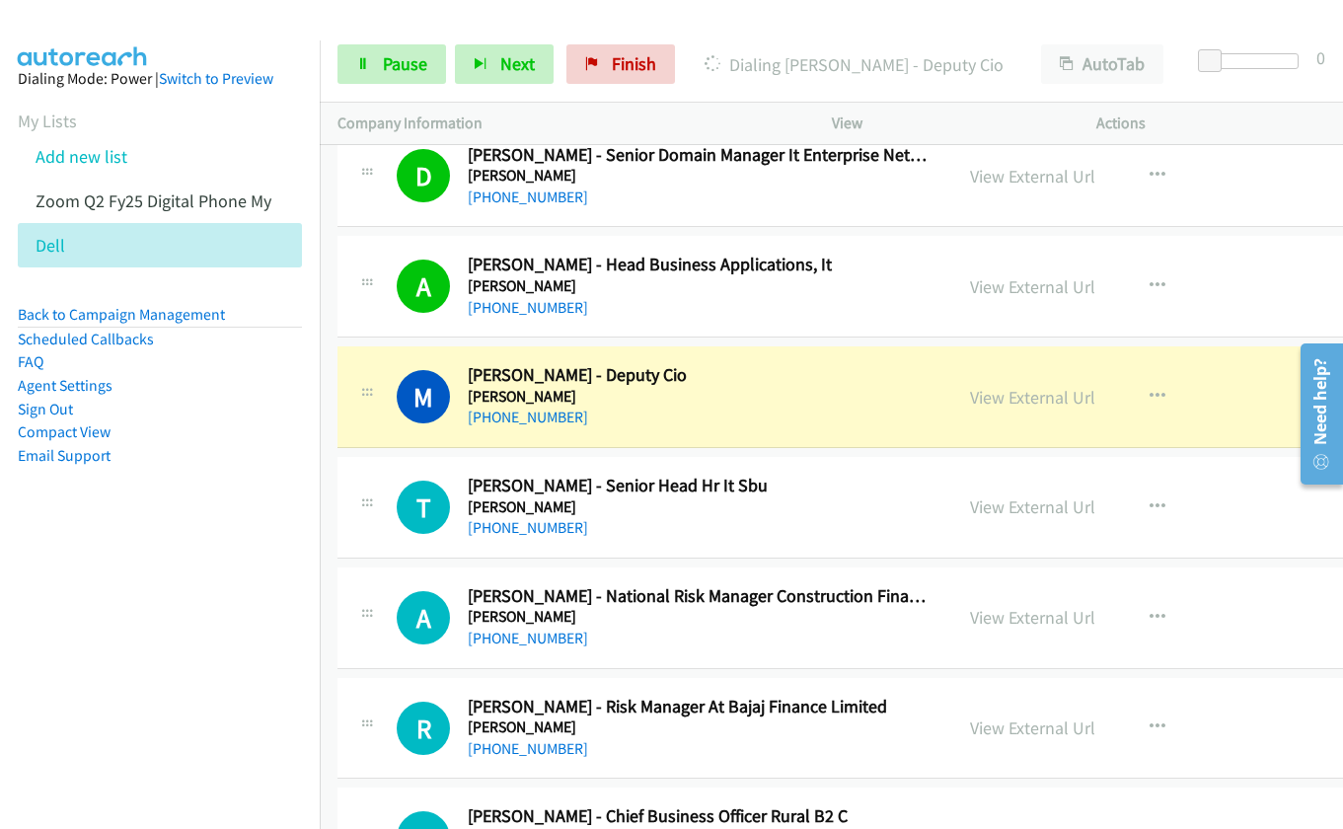
scroll to position [15957, 0]
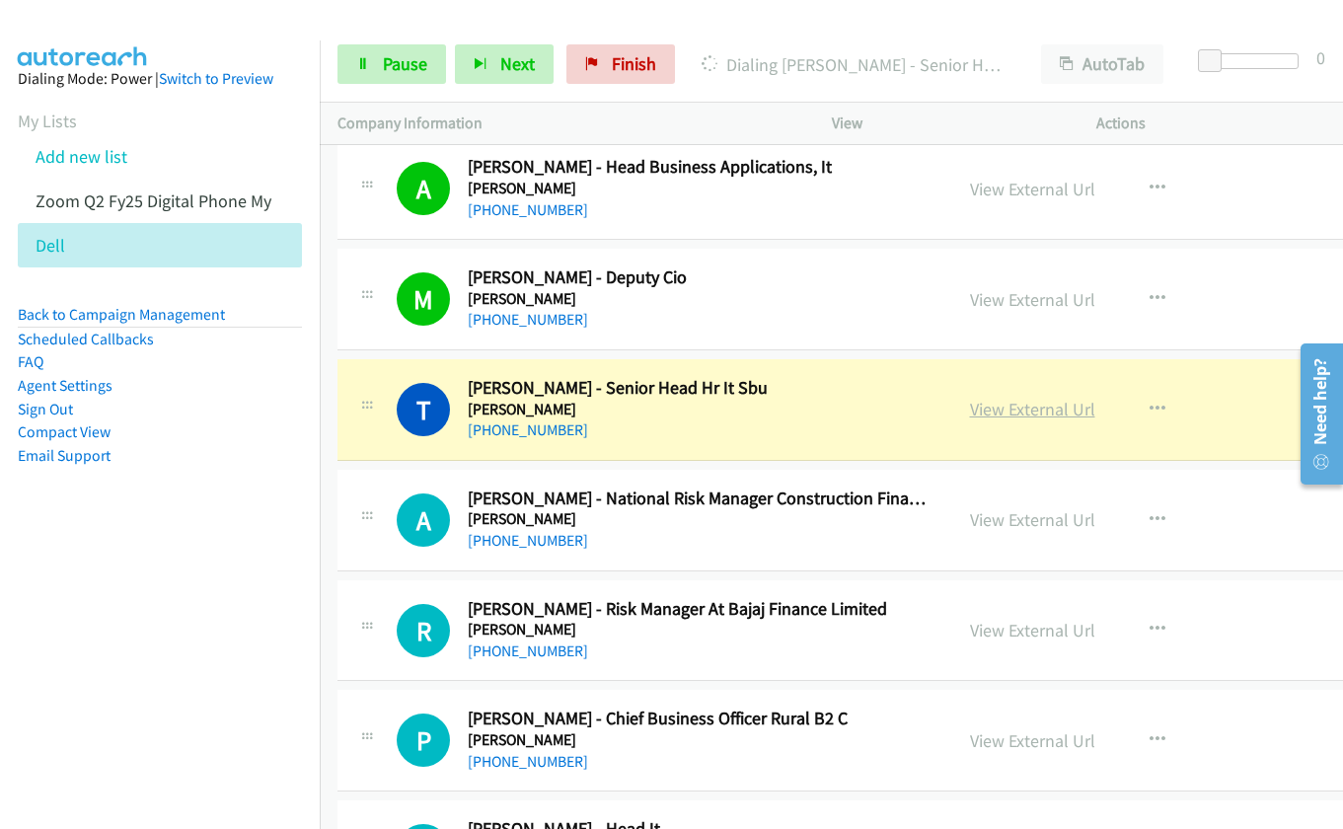
click at [1026, 409] on link "View External Url" at bounding box center [1032, 409] width 125 height 23
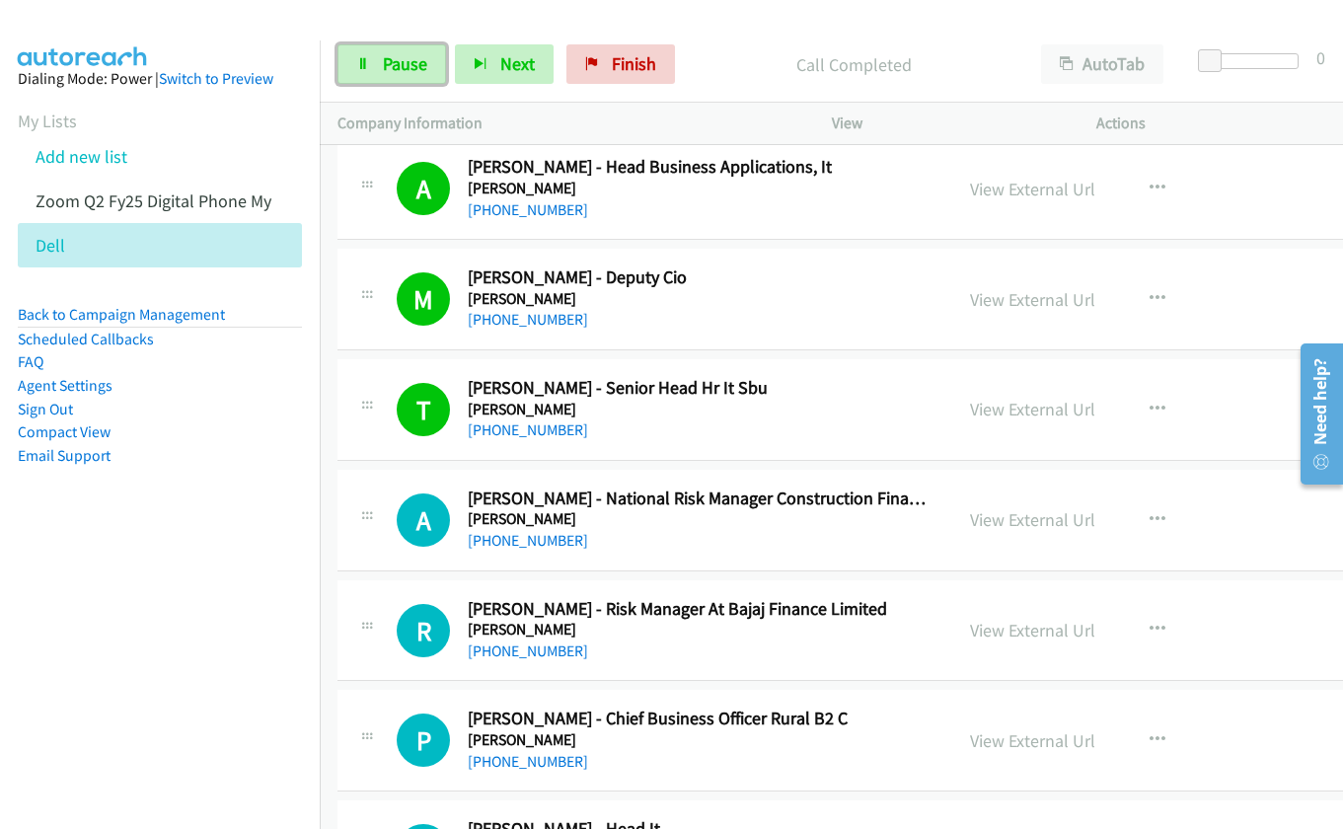
drag, startPoint x: 392, startPoint y: 72, endPoint x: 447, endPoint y: 115, distance: 70.3
click at [391, 71] on span "Pause" at bounding box center [405, 63] width 44 height 23
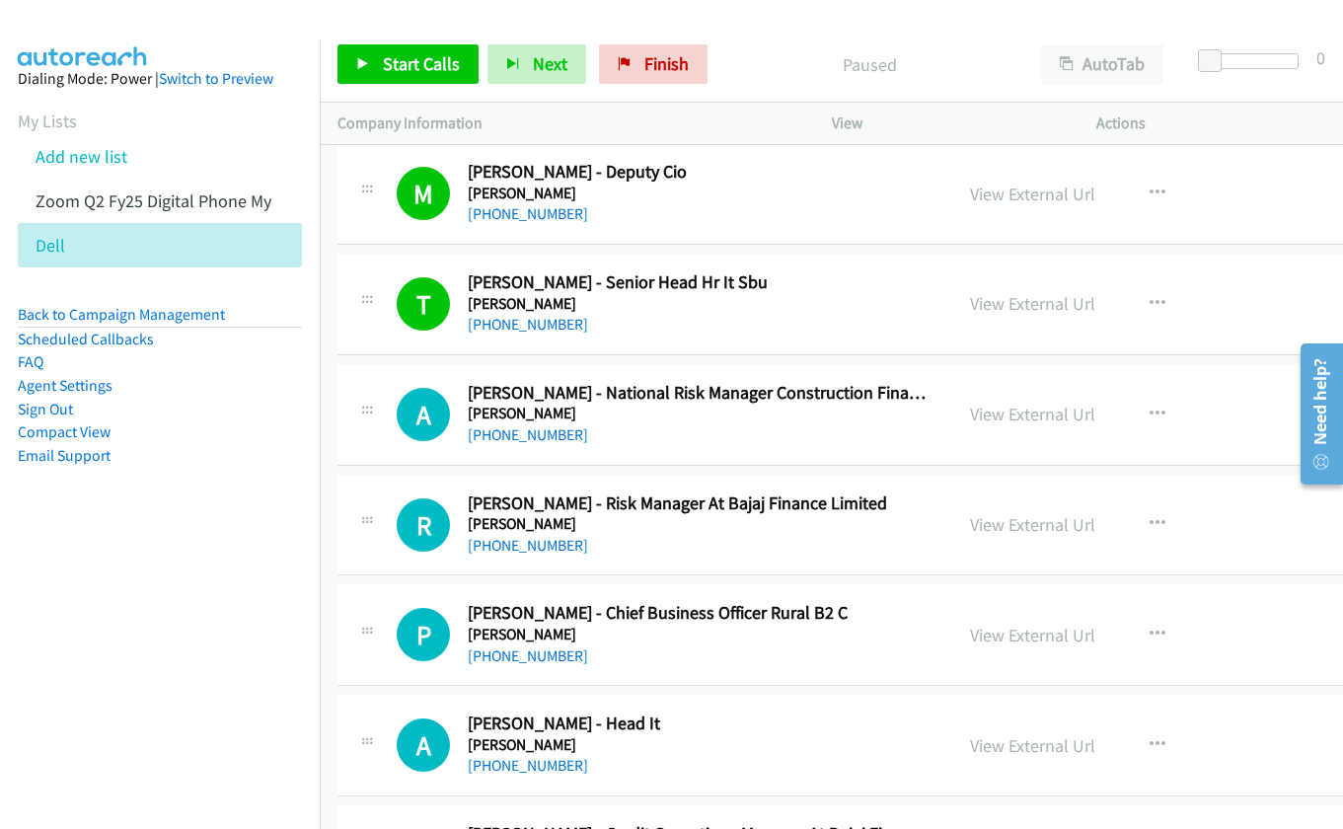
scroll to position [16253, 0]
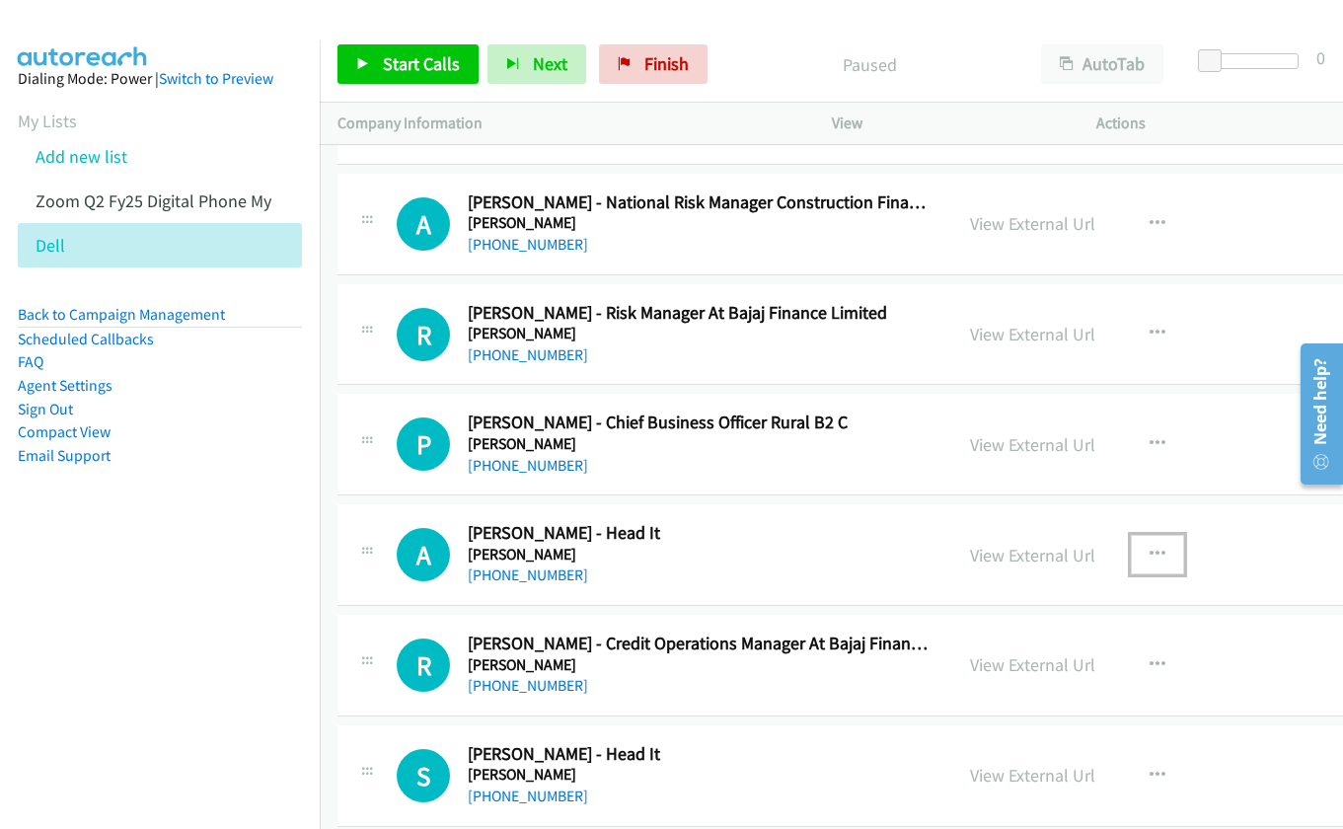
click at [1159, 549] on button "button" at bounding box center [1157, 554] width 53 height 39
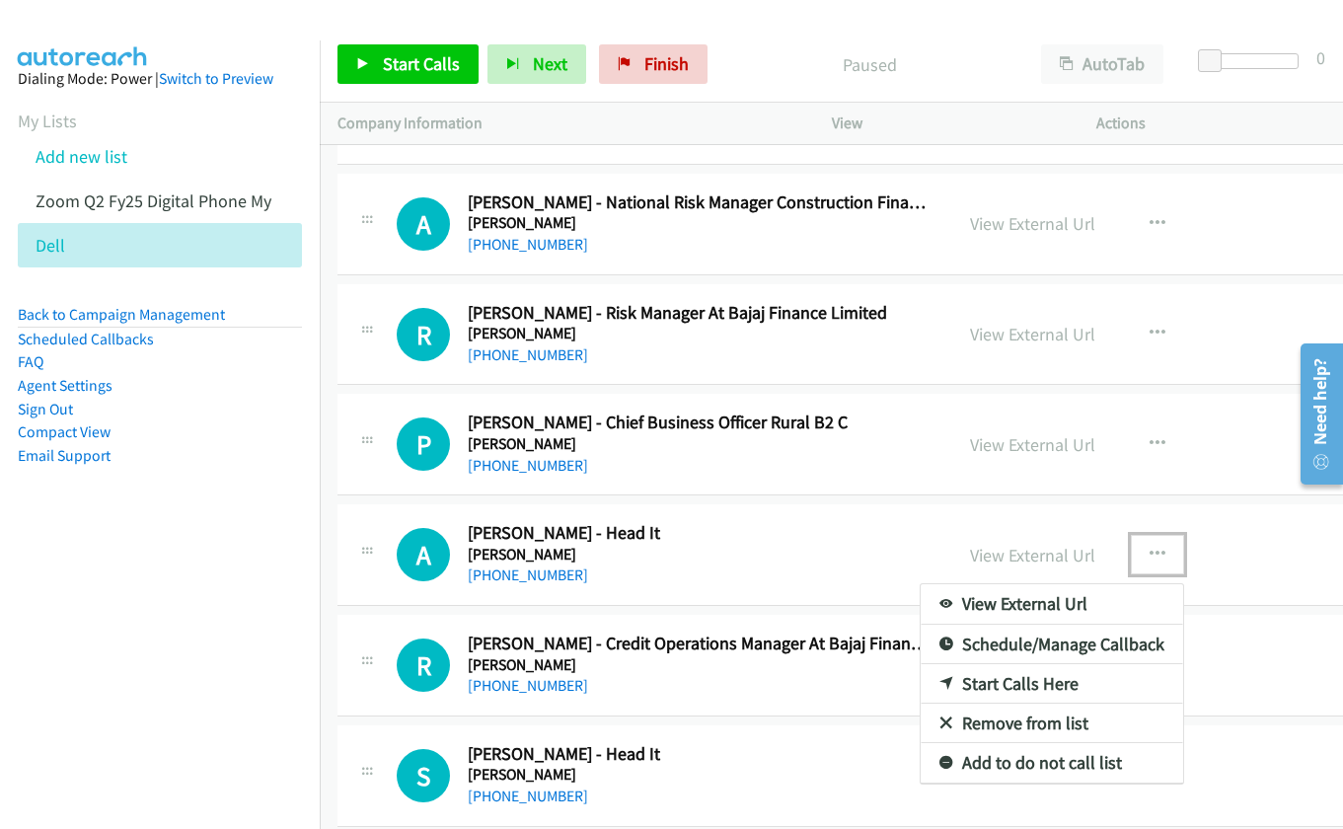
click at [1049, 680] on link "Start Calls Here" at bounding box center [1051, 683] width 262 height 39
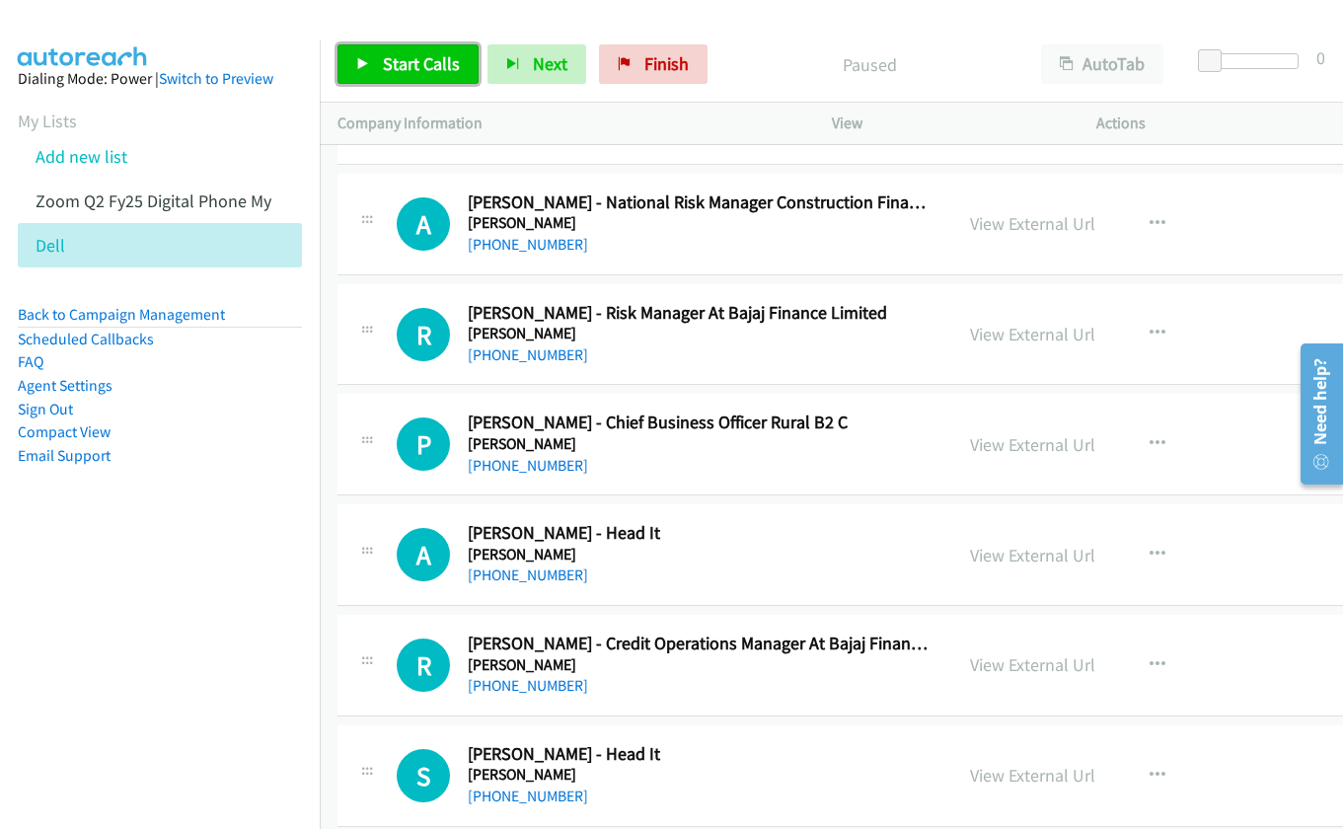
click at [423, 63] on span "Start Calls" at bounding box center [421, 63] width 77 height 23
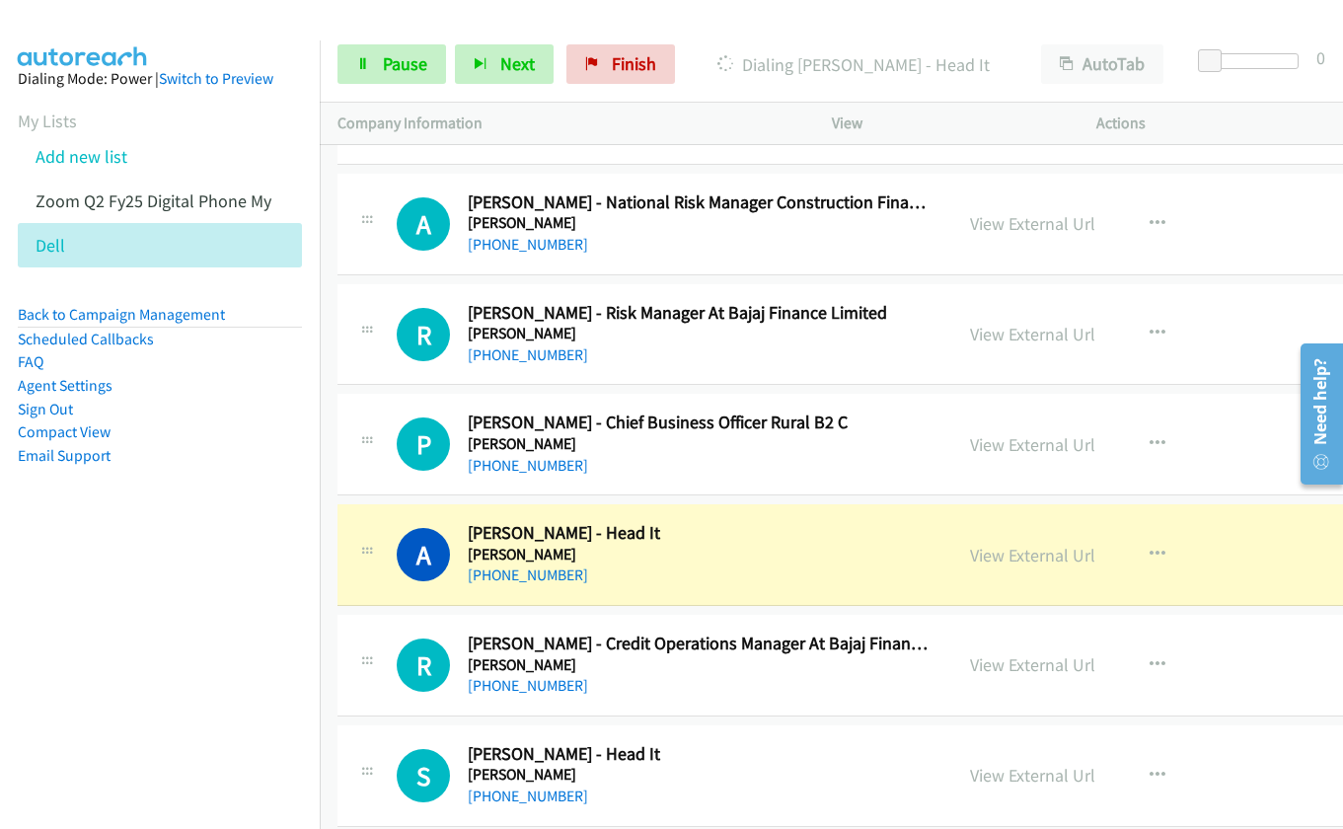
drag, startPoint x: 985, startPoint y: 552, endPoint x: 643, endPoint y: 170, distance: 512.8
click at [975, 555] on link "View External Url" at bounding box center [1032, 555] width 125 height 23
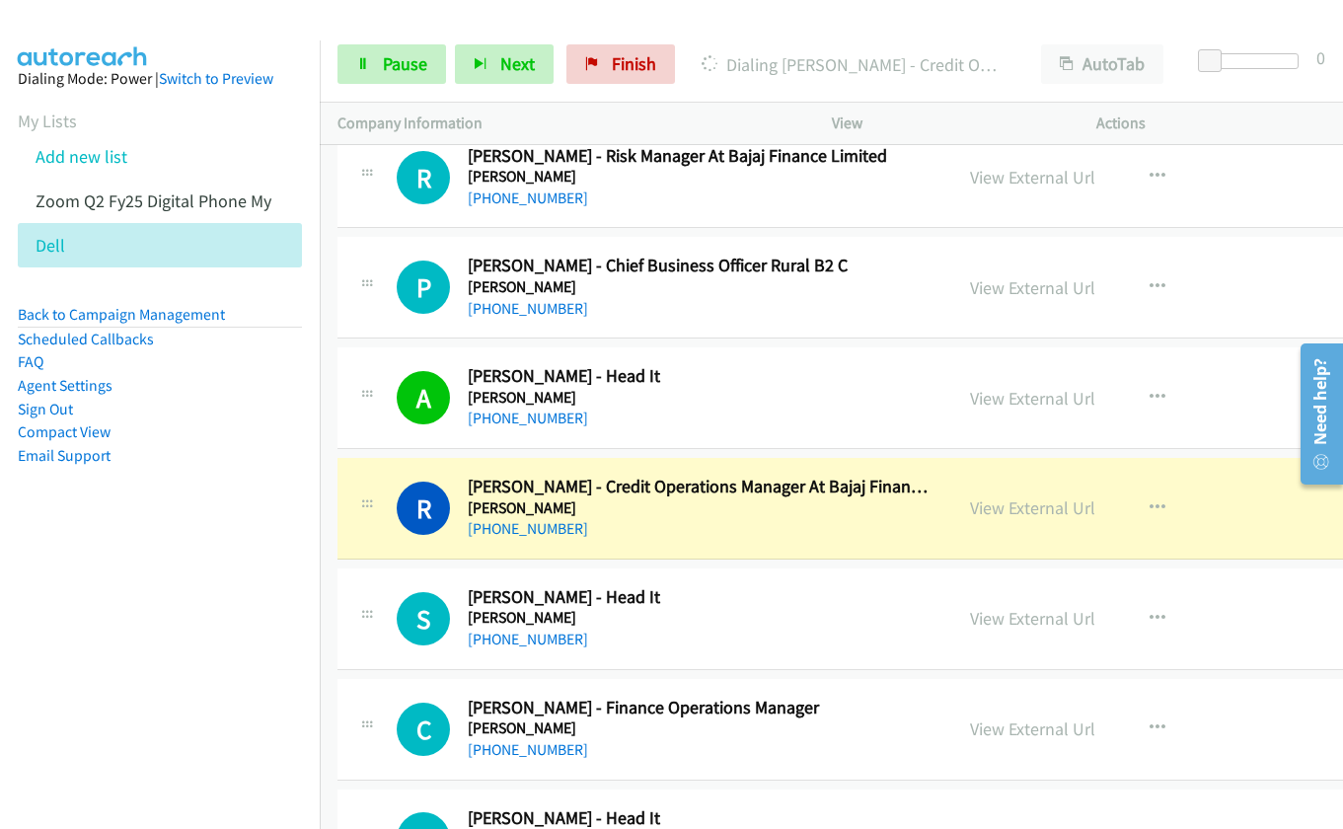
scroll to position [16648, 0]
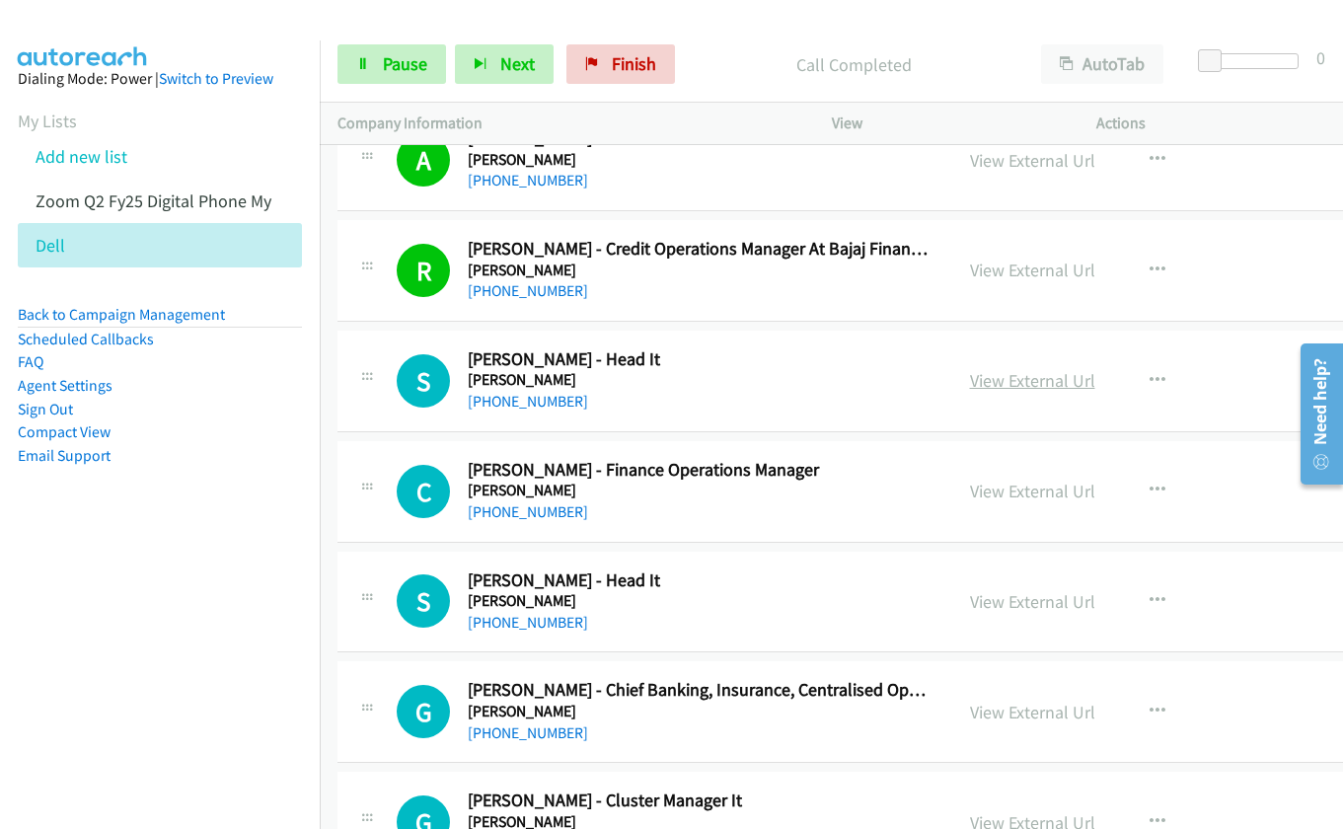
click at [1001, 383] on link "View External Url" at bounding box center [1032, 380] width 125 height 23
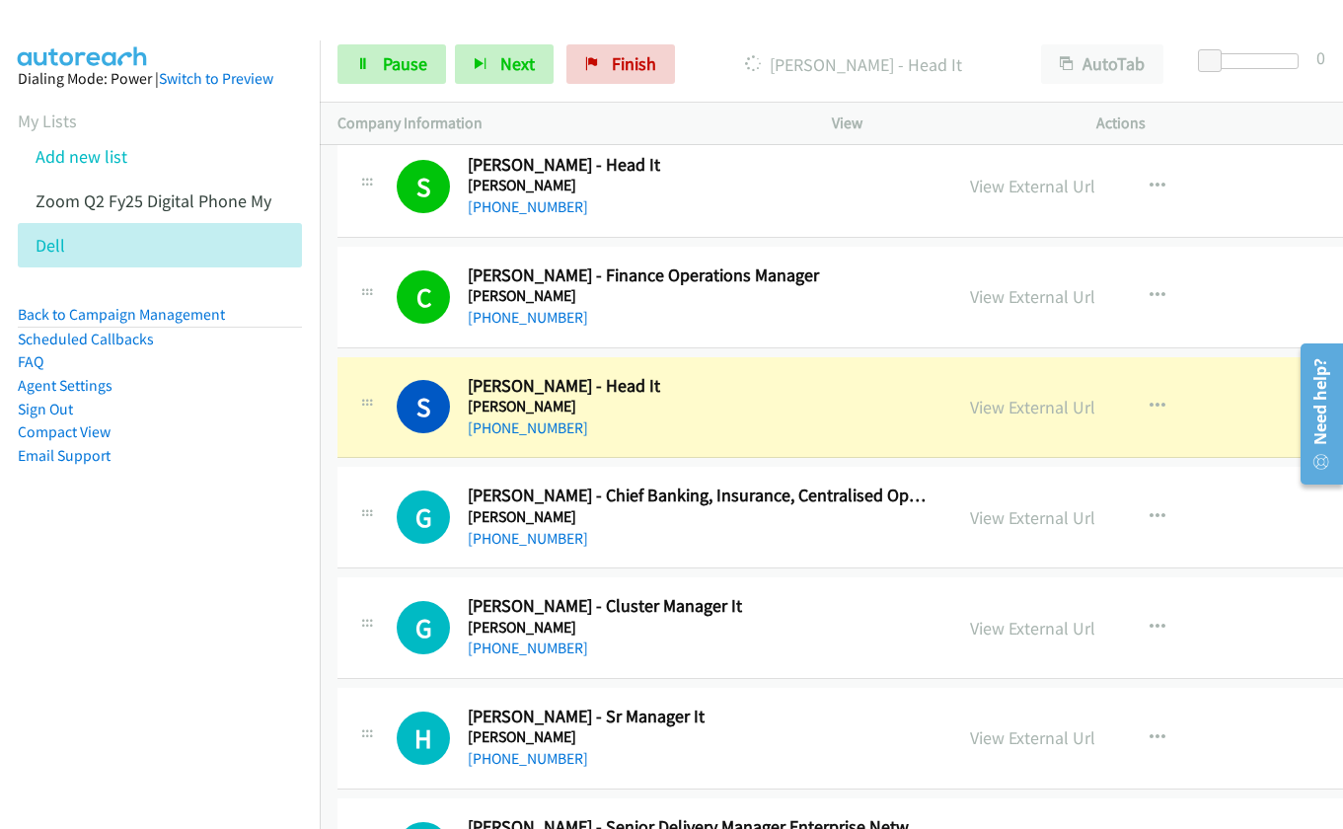
scroll to position [16944, 0]
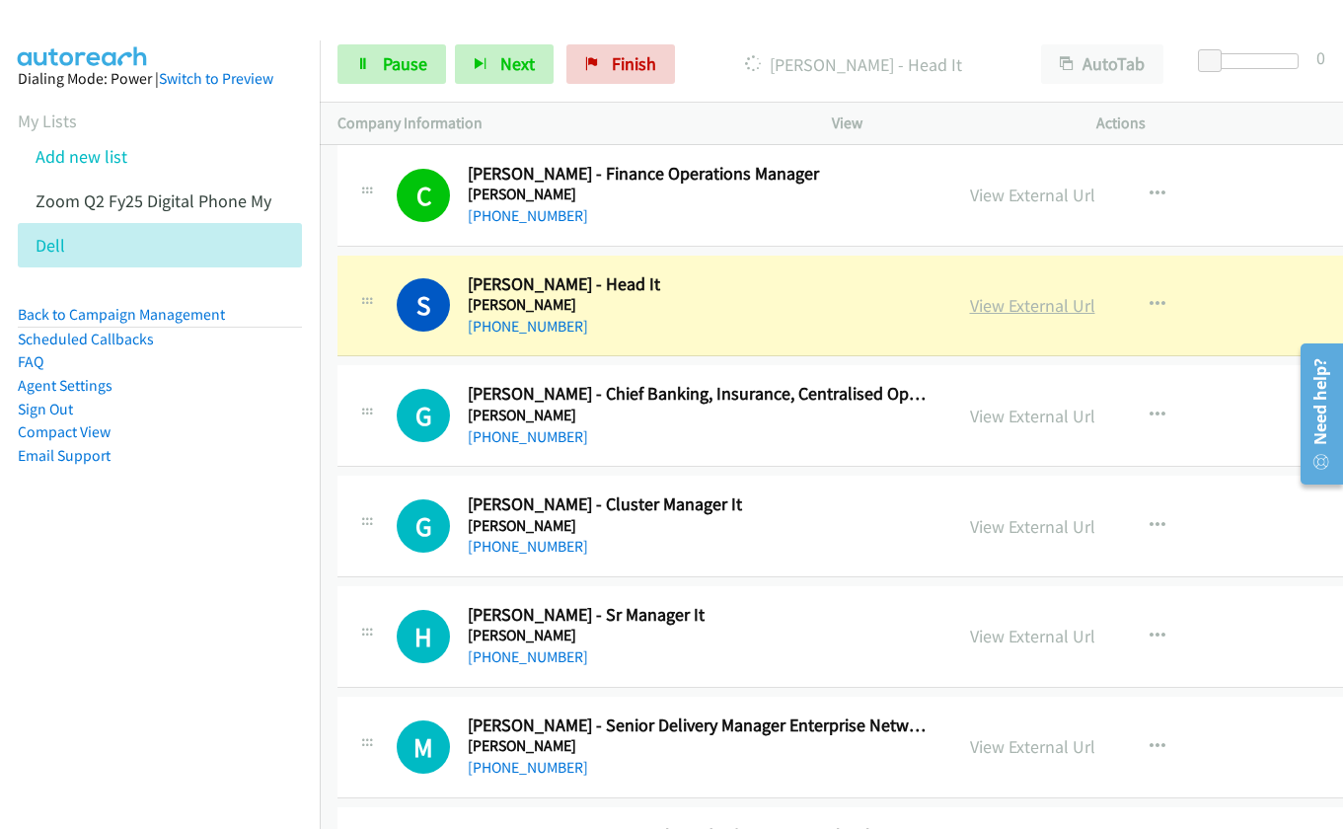
click at [970, 309] on link "View External Url" at bounding box center [1032, 305] width 125 height 23
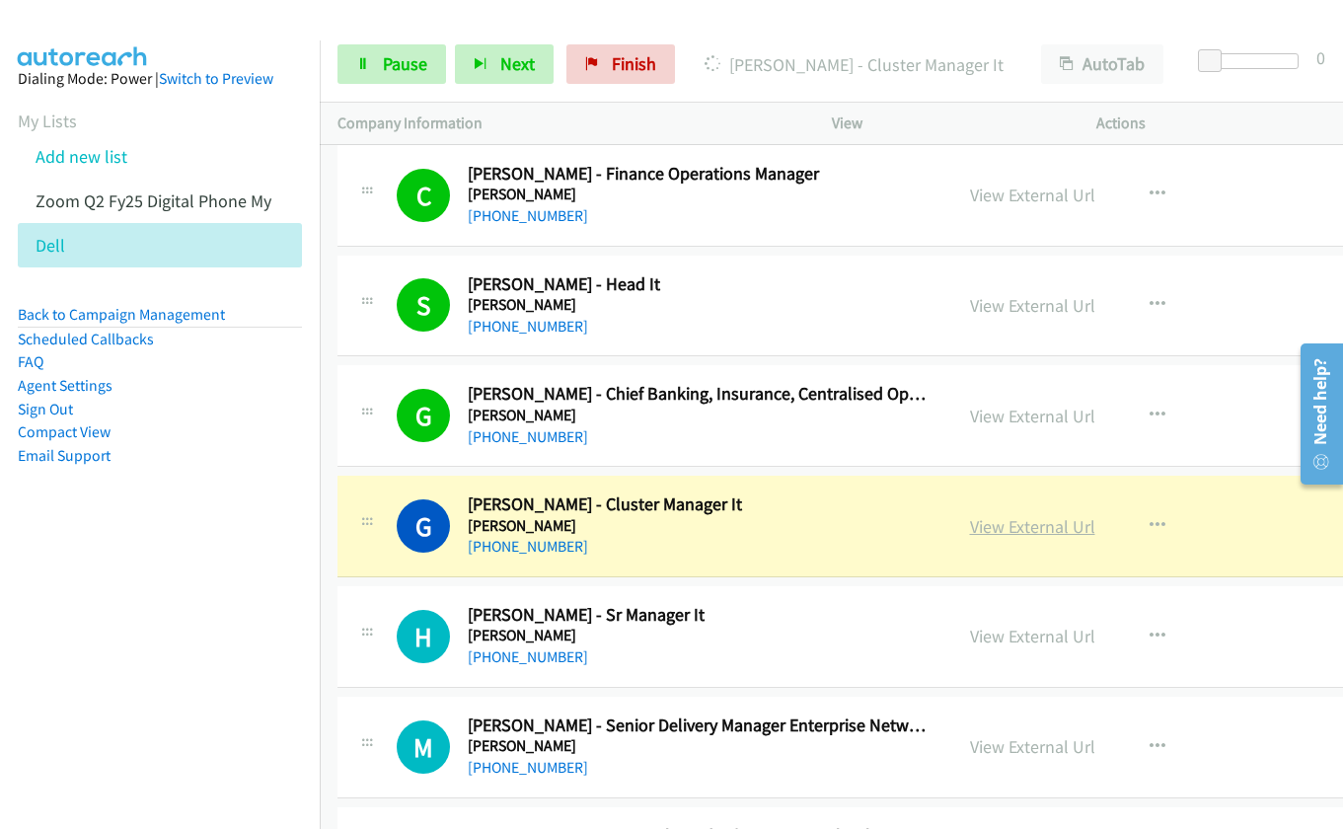
click at [991, 526] on link "View External Url" at bounding box center [1032, 526] width 125 height 23
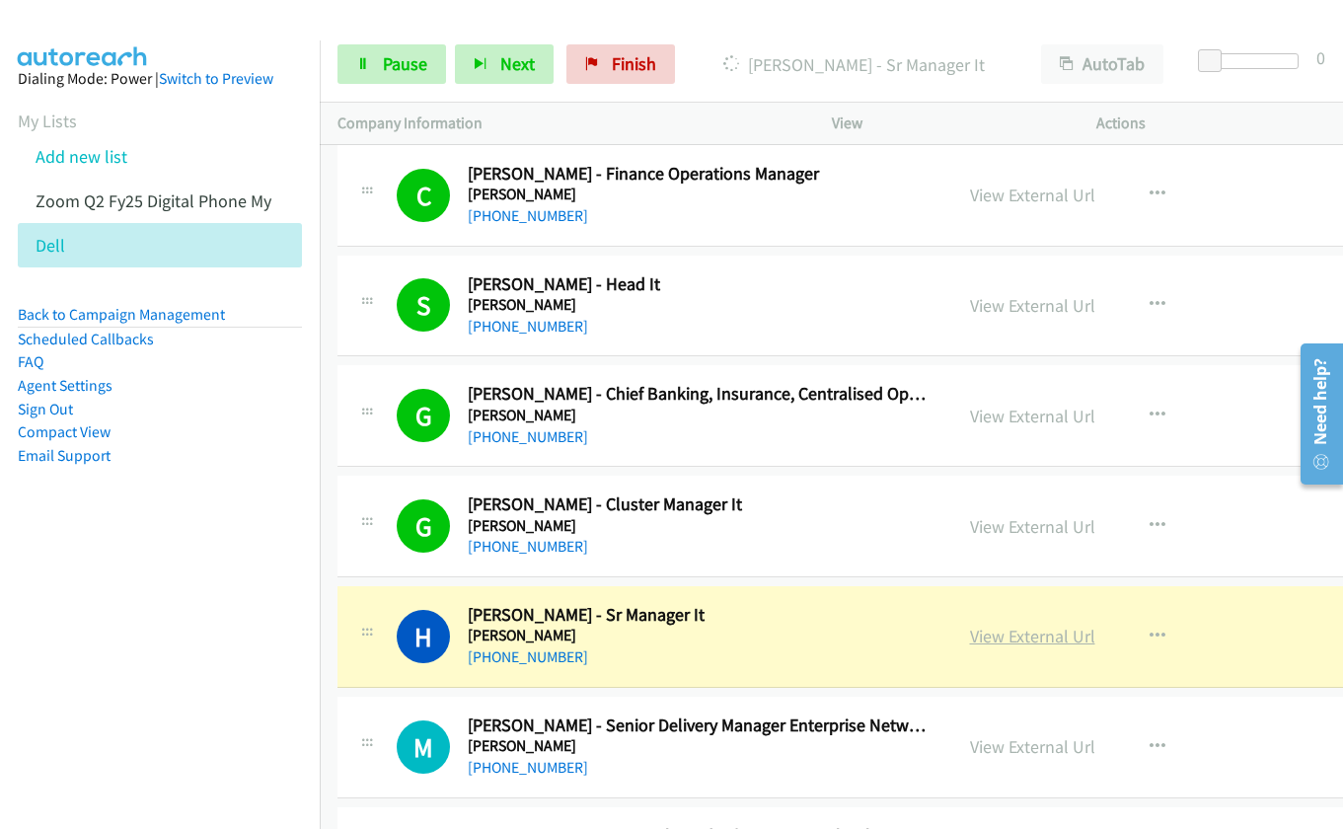
click at [972, 636] on link "View External Url" at bounding box center [1032, 635] width 125 height 23
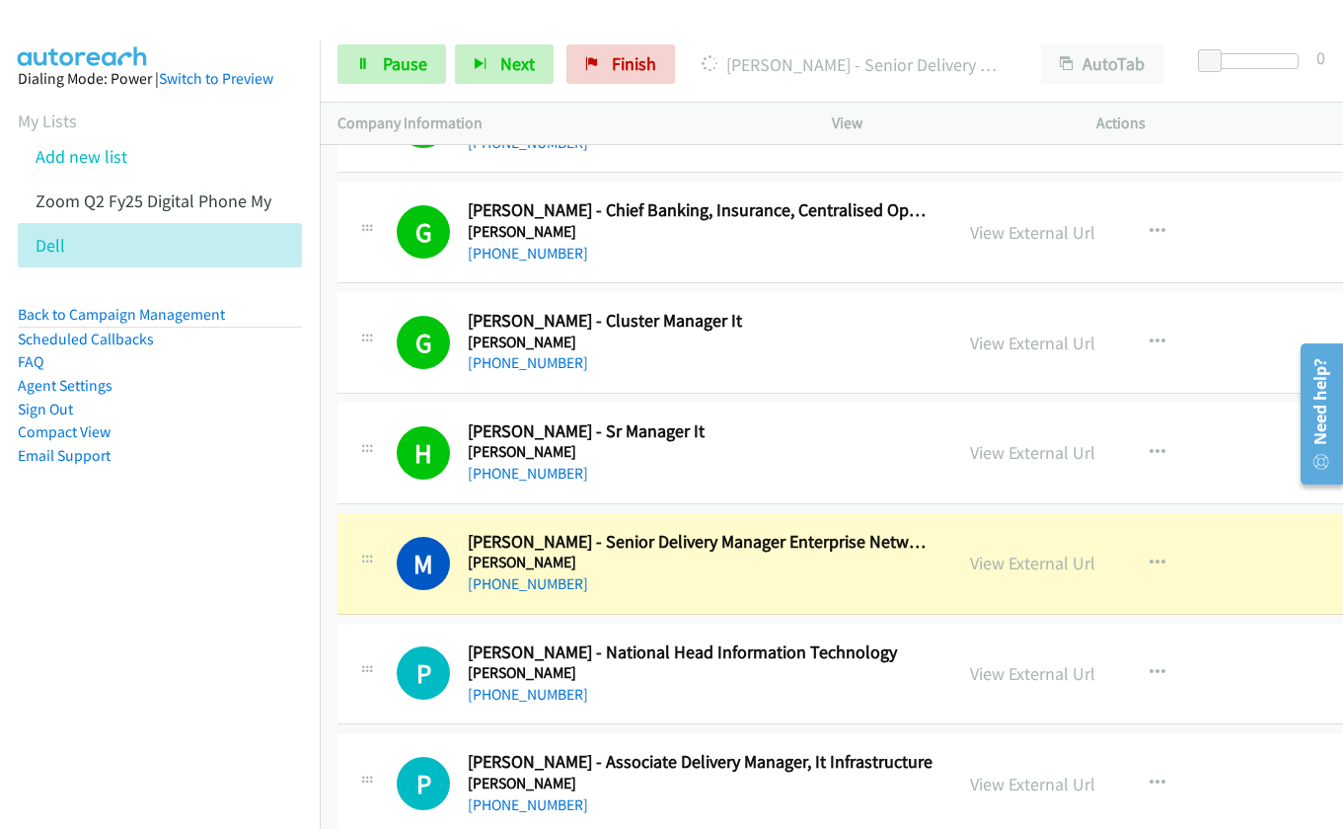
scroll to position [17240, 0]
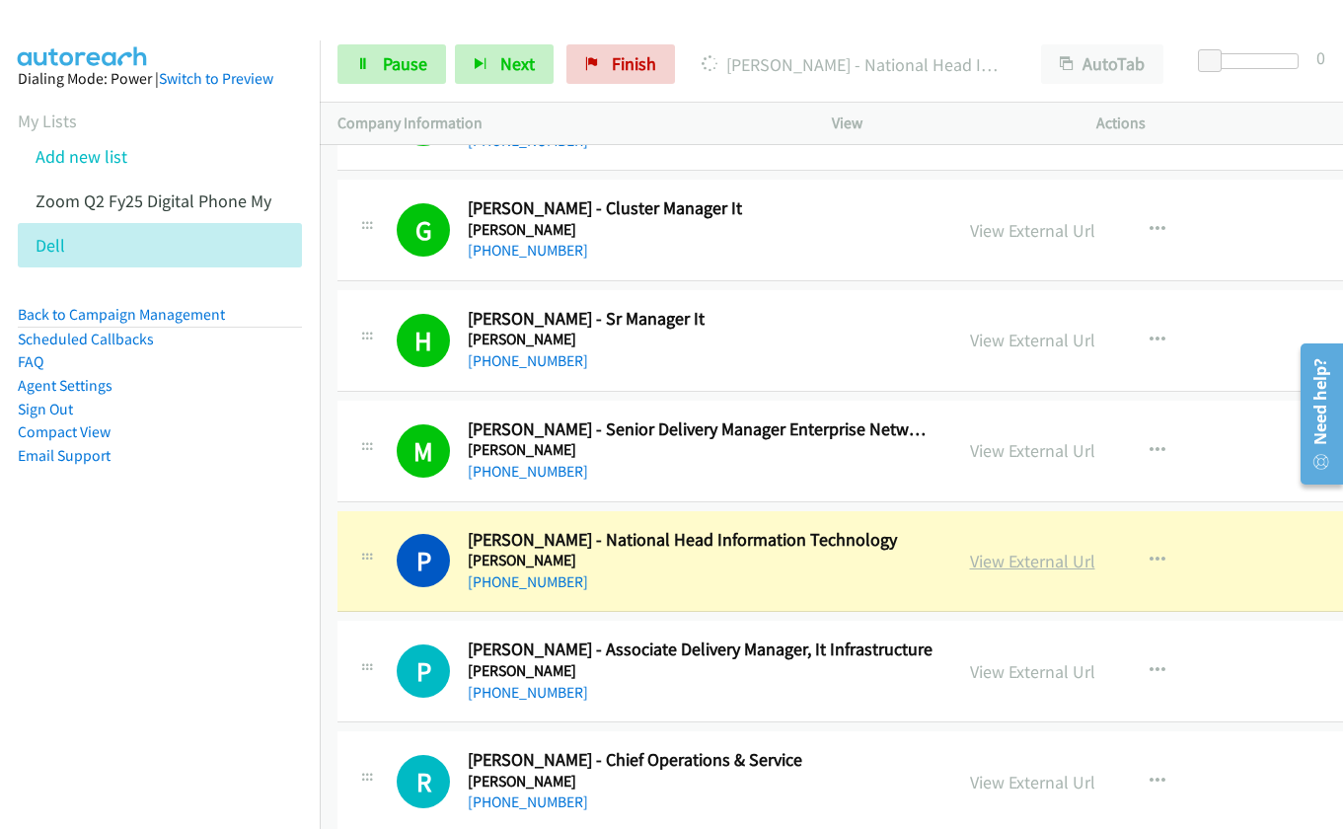
click at [973, 563] on link "View External Url" at bounding box center [1032, 560] width 125 height 23
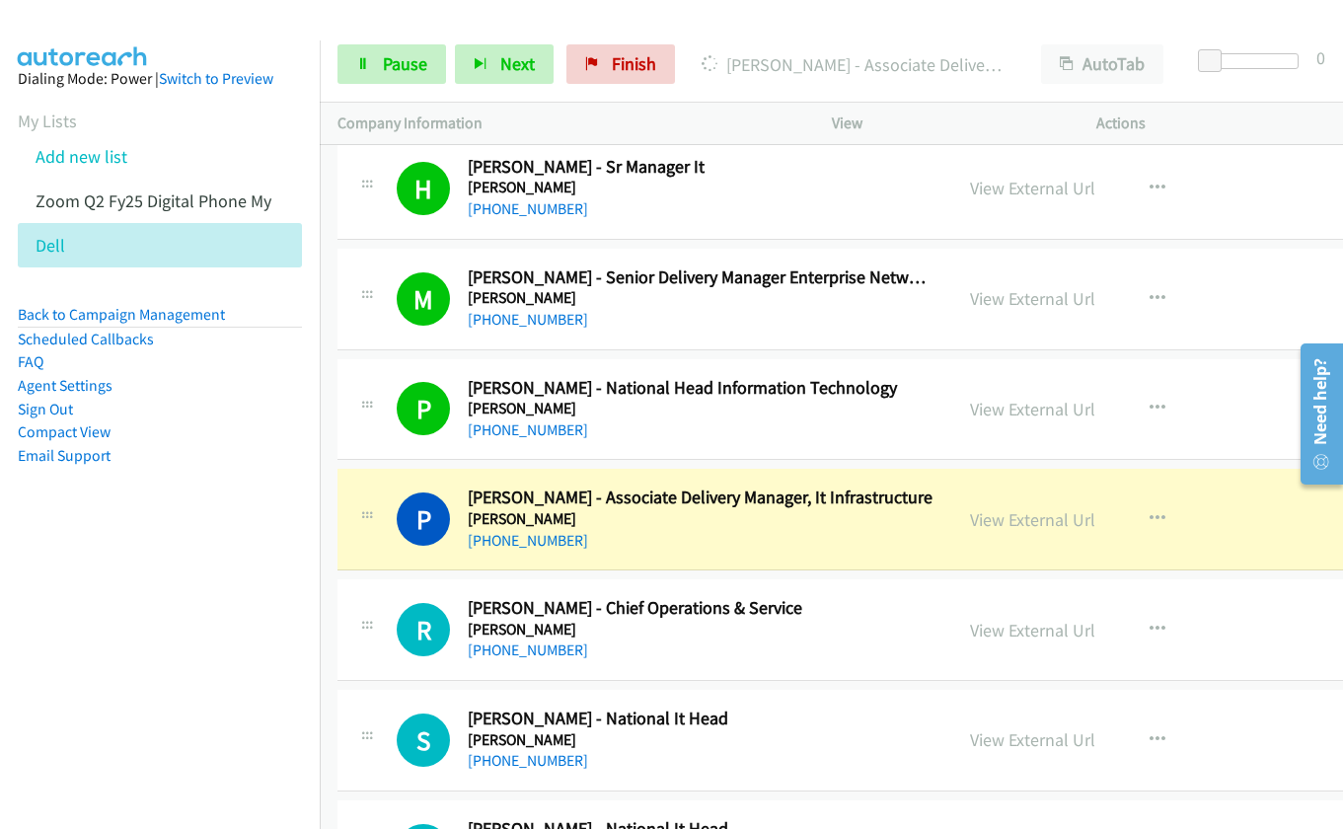
scroll to position [17634, 0]
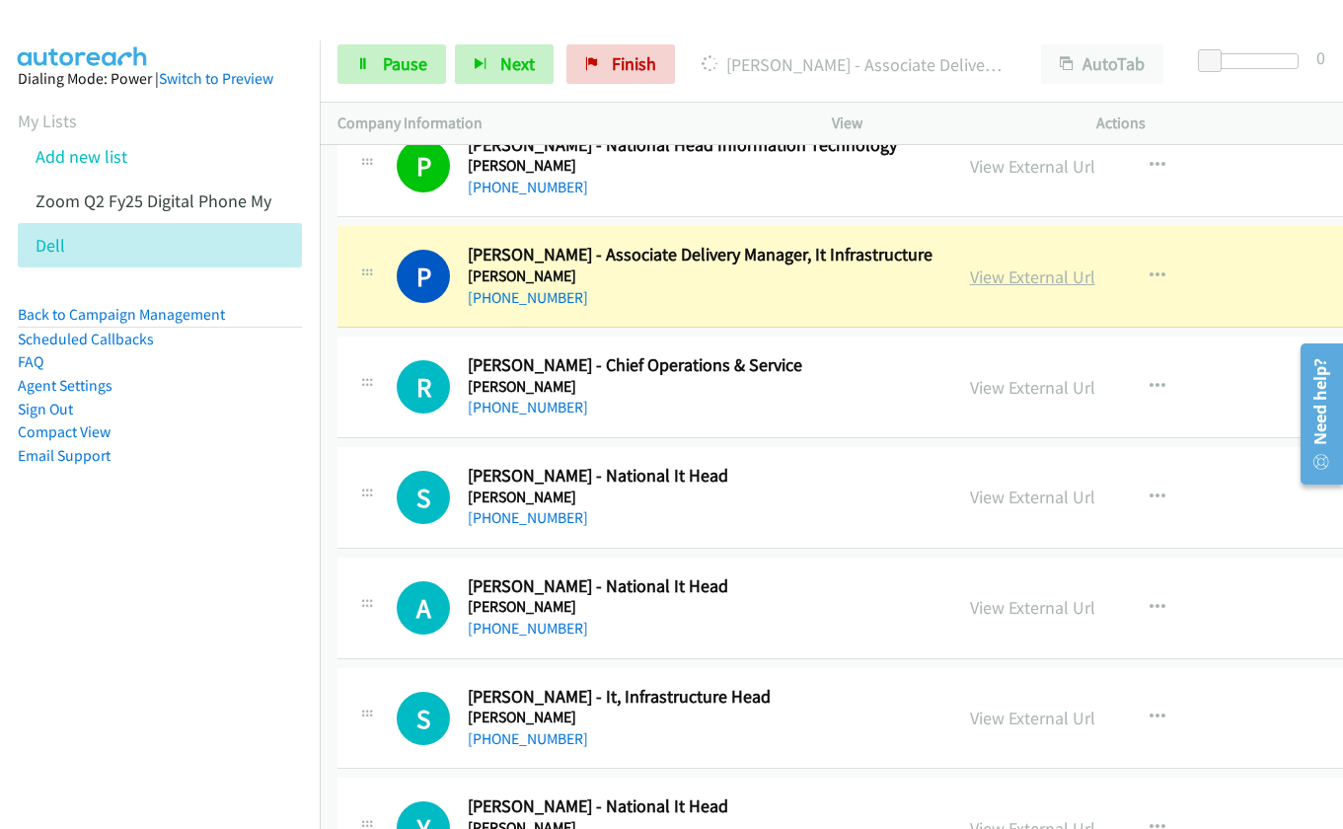
click at [985, 275] on link "View External Url" at bounding box center [1032, 276] width 125 height 23
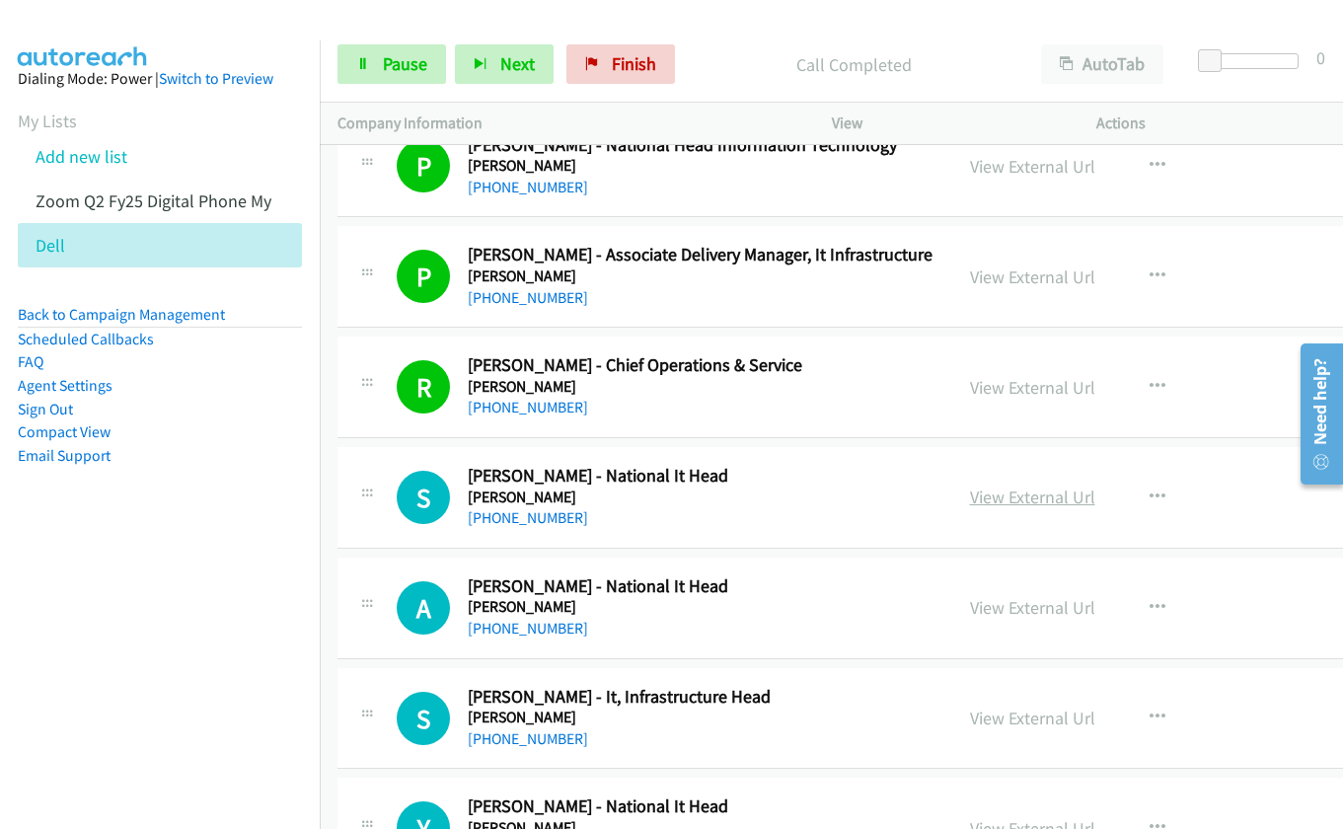
click at [993, 504] on link "View External Url" at bounding box center [1032, 496] width 125 height 23
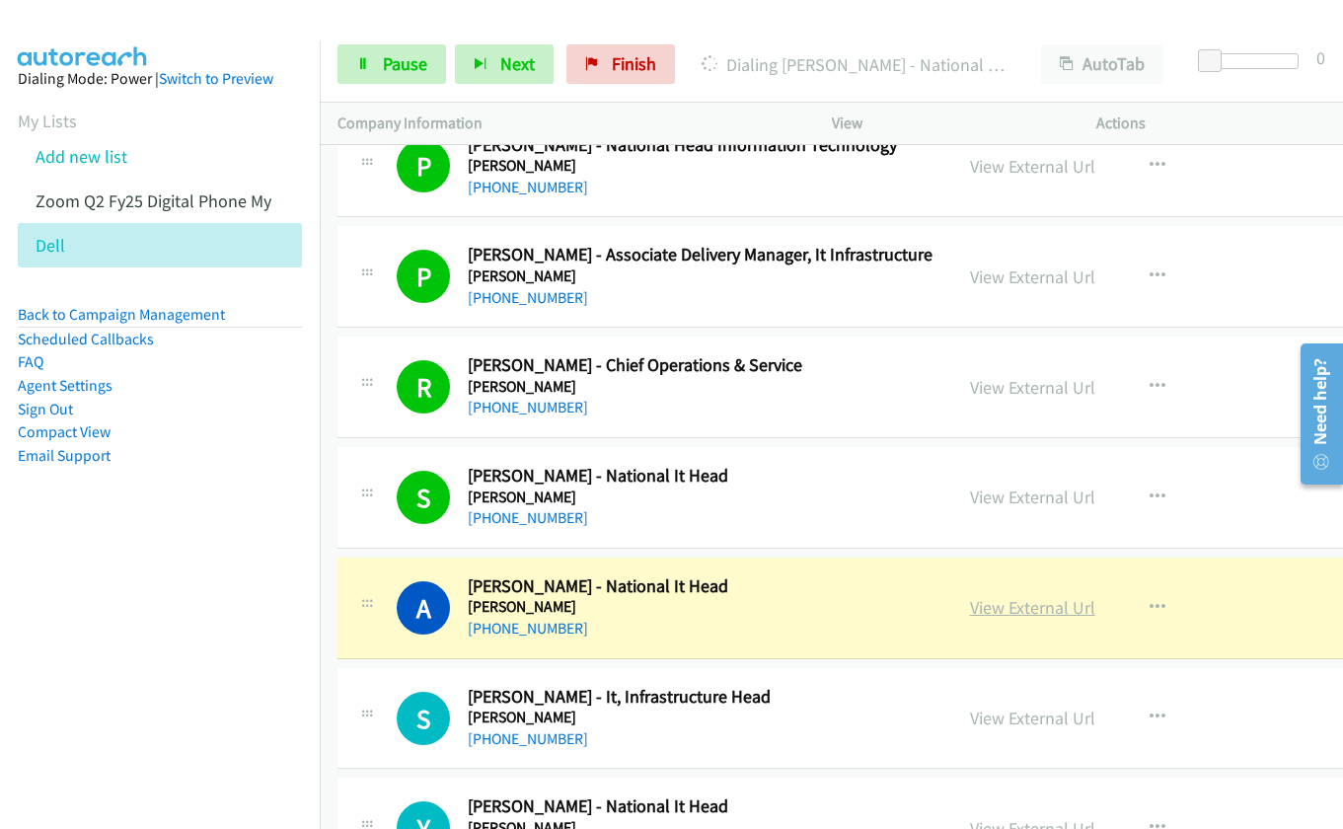
click at [994, 608] on link "View External Url" at bounding box center [1032, 607] width 125 height 23
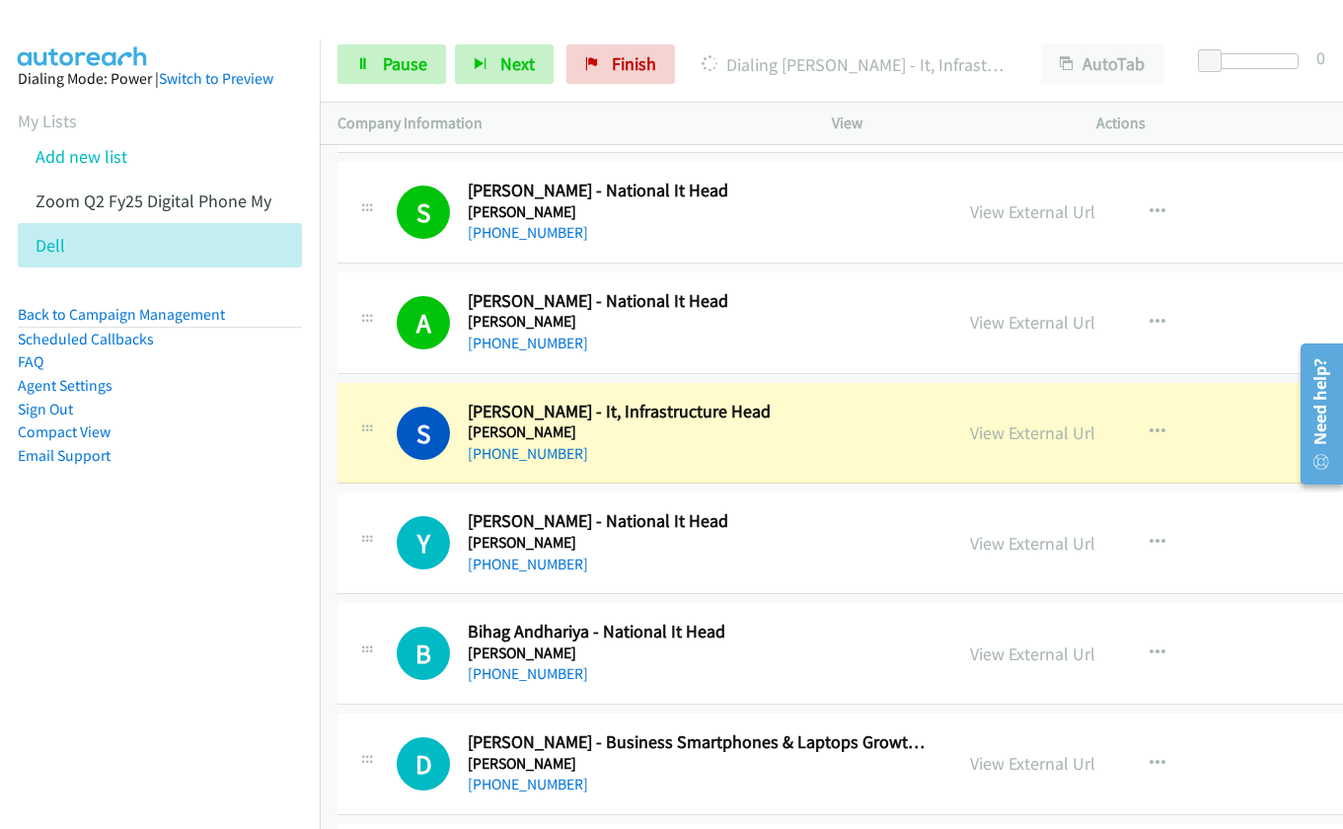
scroll to position [17930, 0]
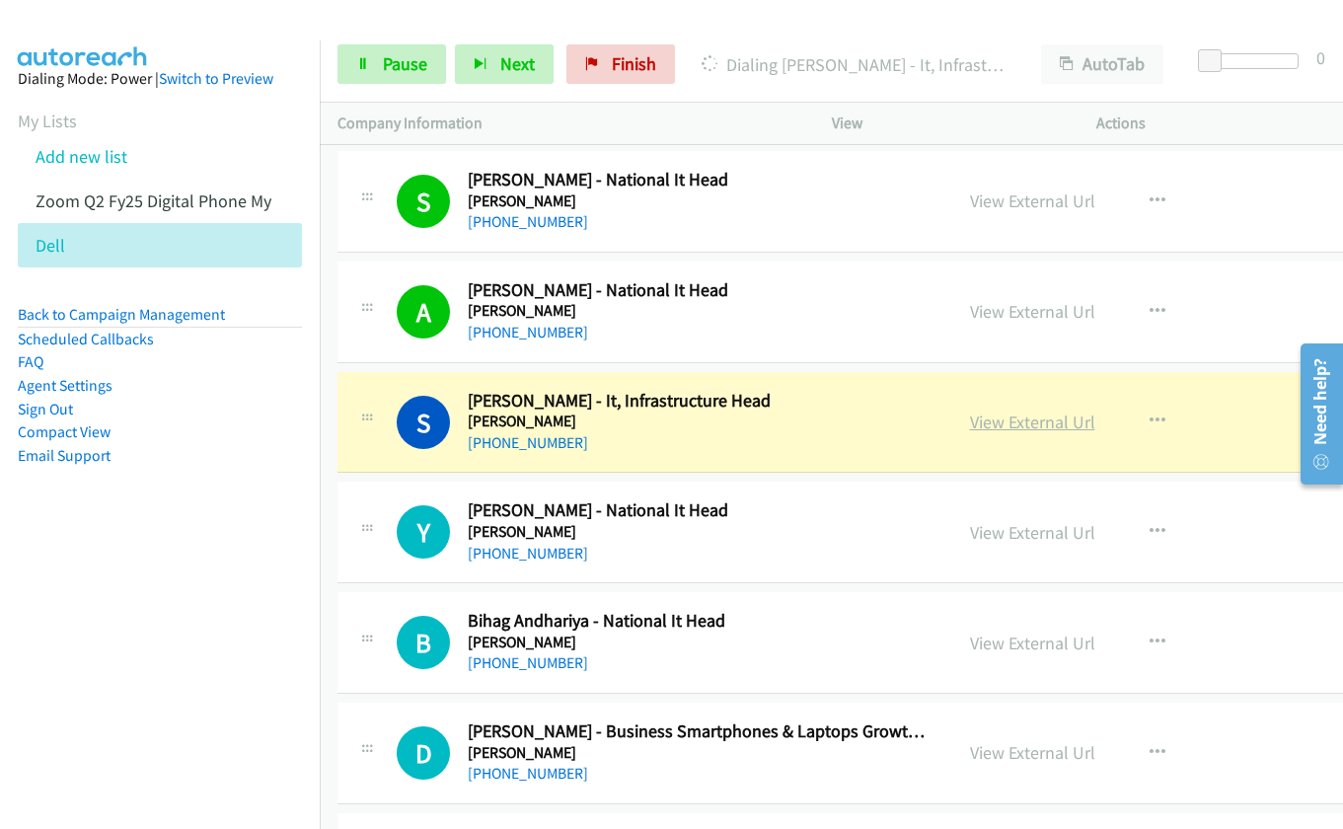
click at [986, 423] on link "View External Url" at bounding box center [1032, 421] width 125 height 23
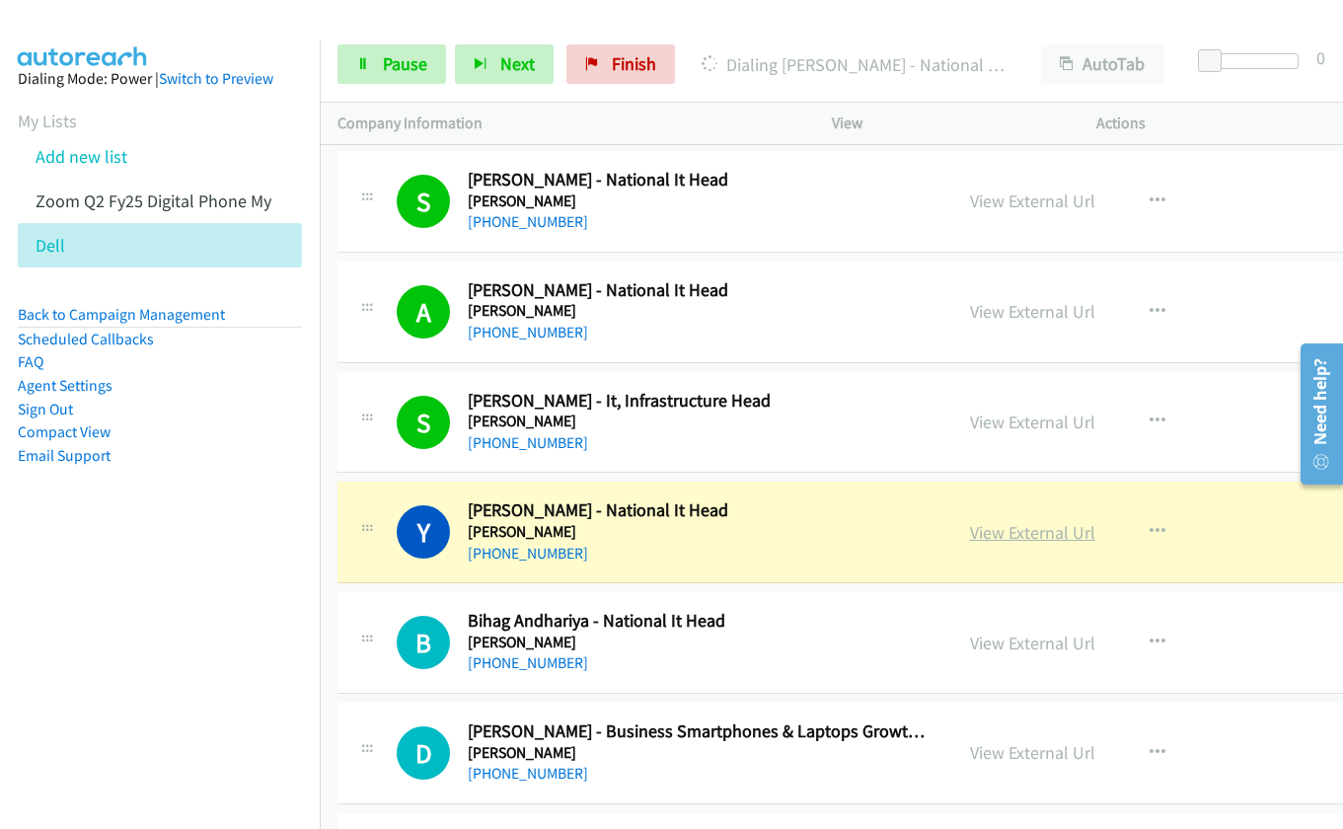
click at [988, 538] on link "View External Url" at bounding box center [1032, 532] width 125 height 23
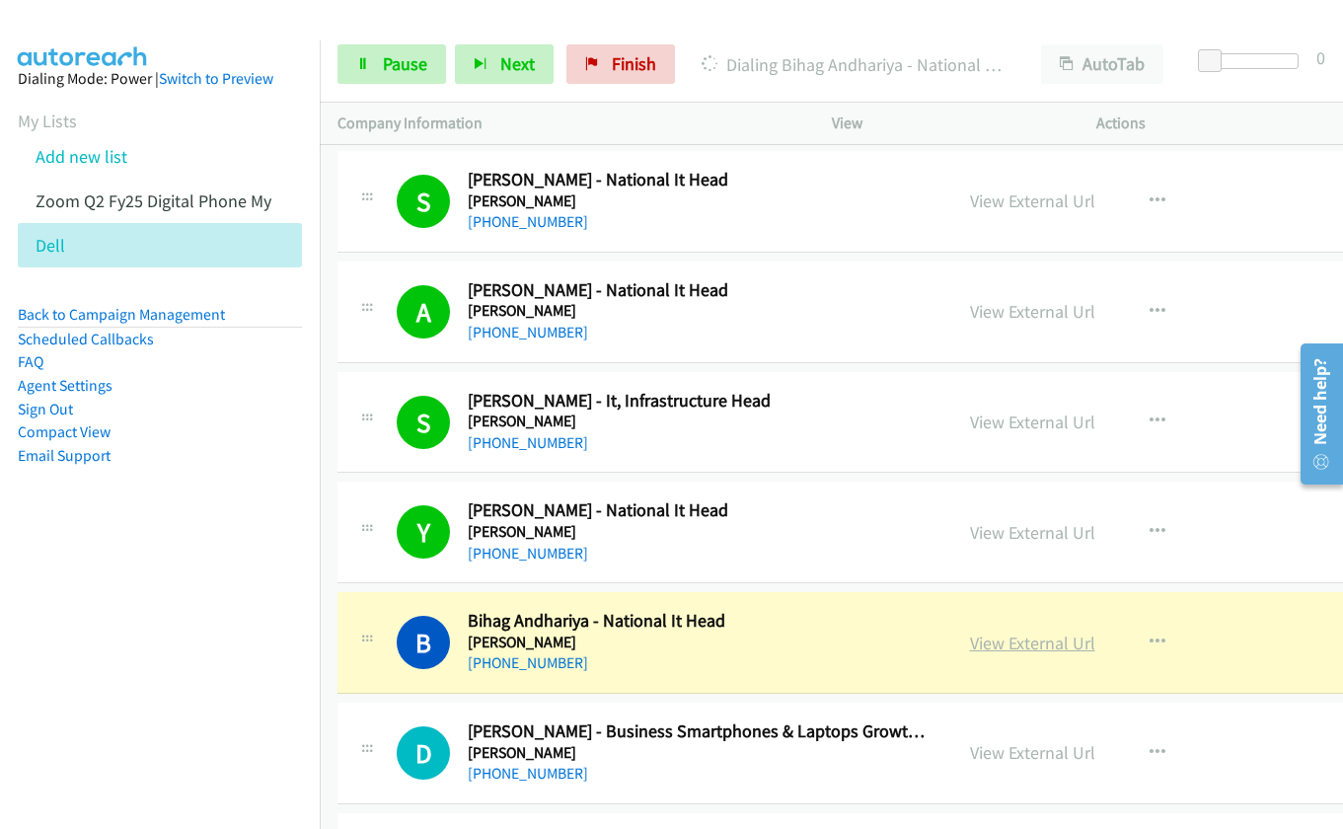
click at [1022, 644] on link "View External Url" at bounding box center [1032, 642] width 125 height 23
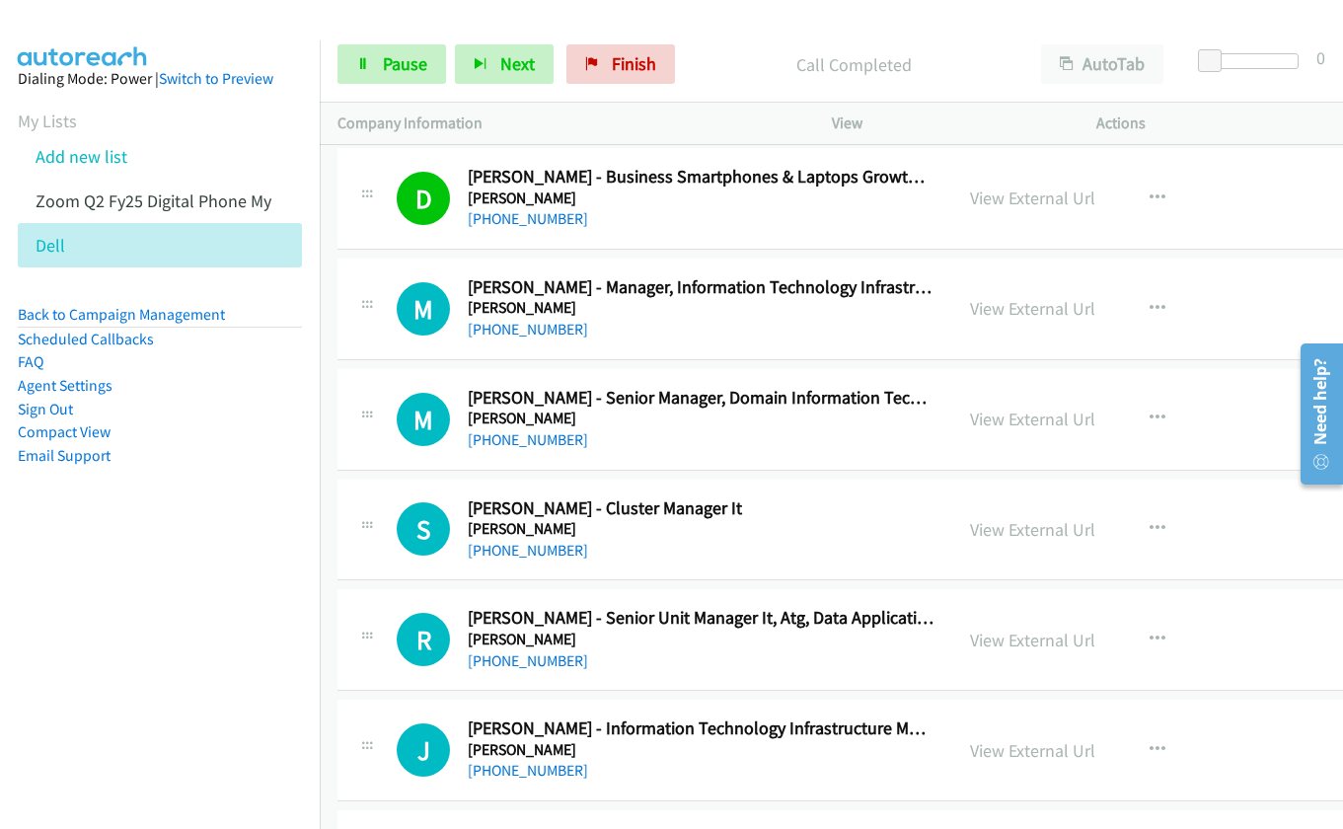
scroll to position [18522, 0]
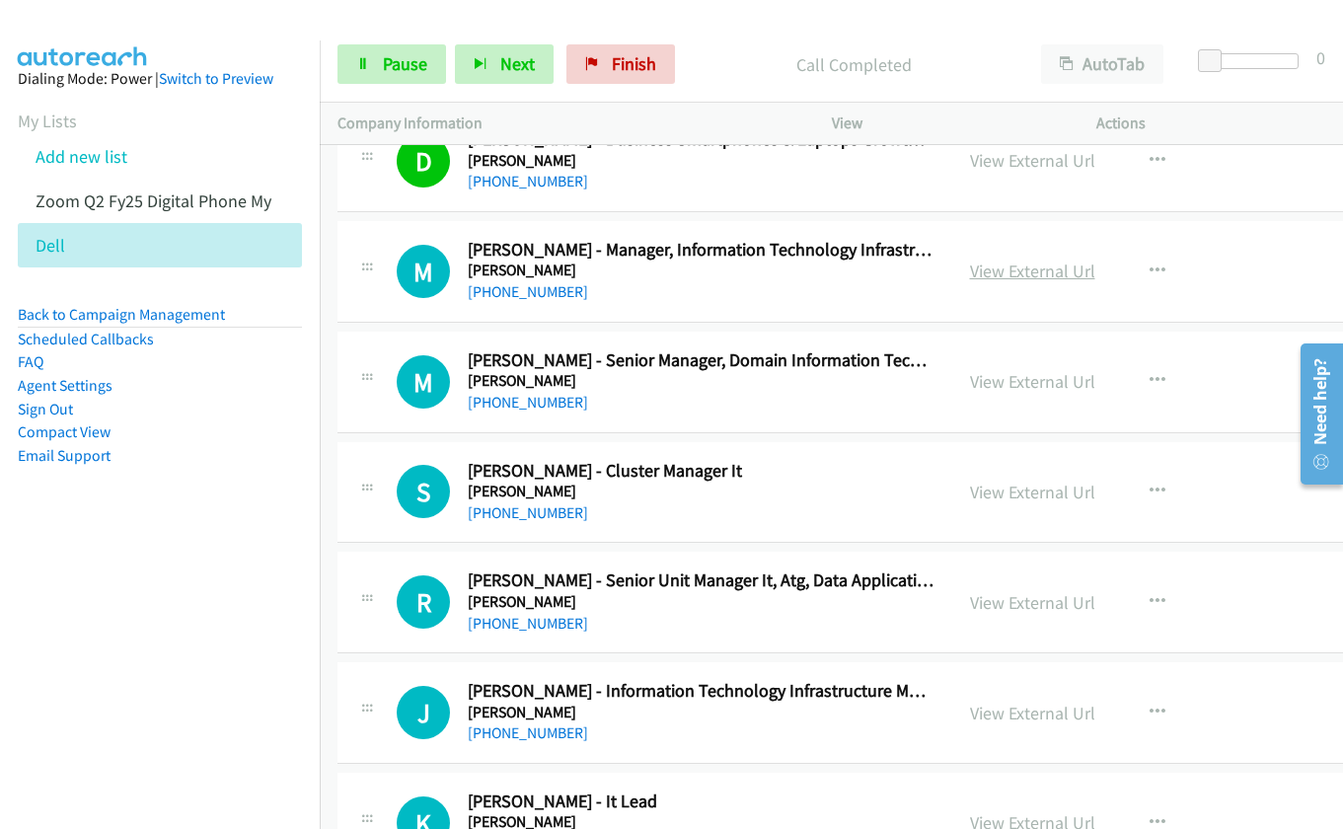
click at [990, 272] on link "View External Url" at bounding box center [1032, 270] width 125 height 23
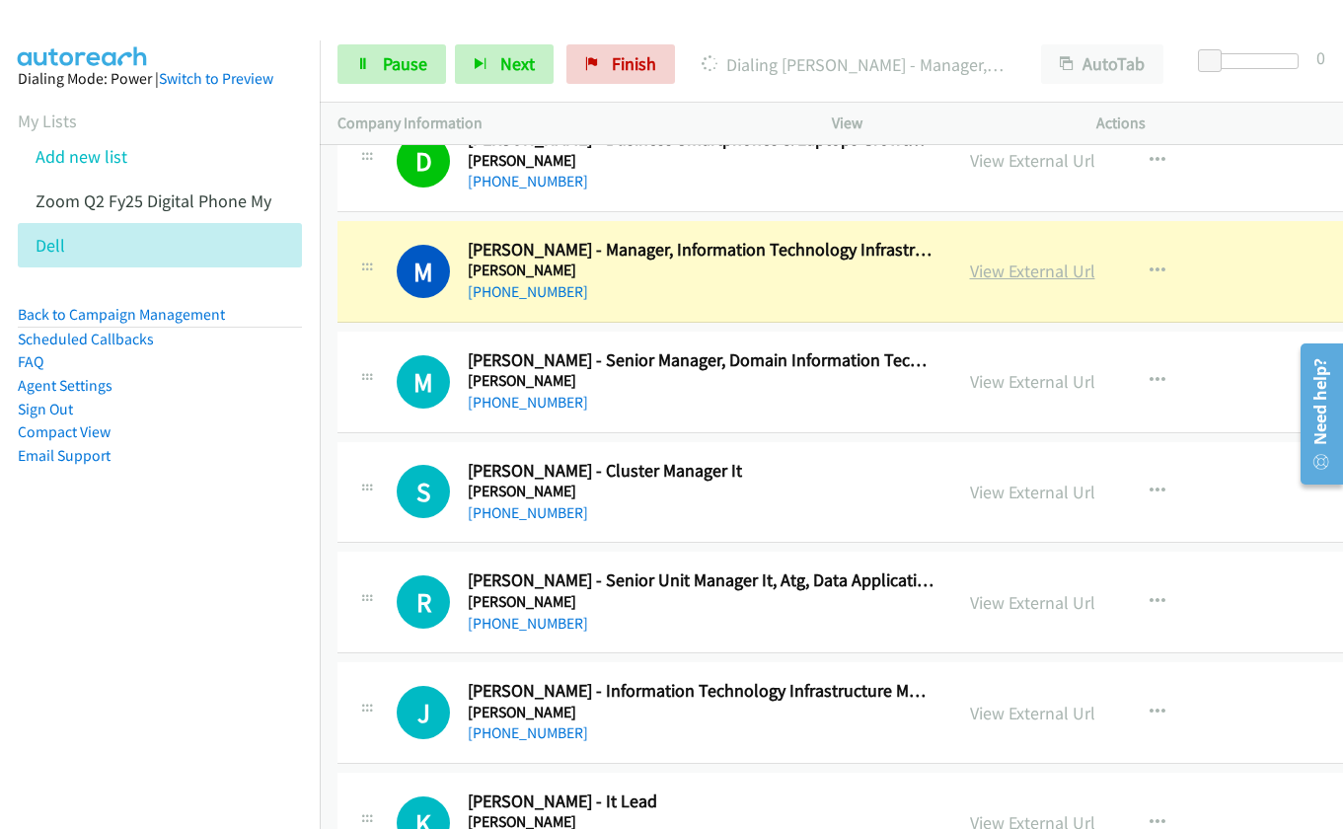
click at [993, 268] on link "View External Url" at bounding box center [1032, 270] width 125 height 23
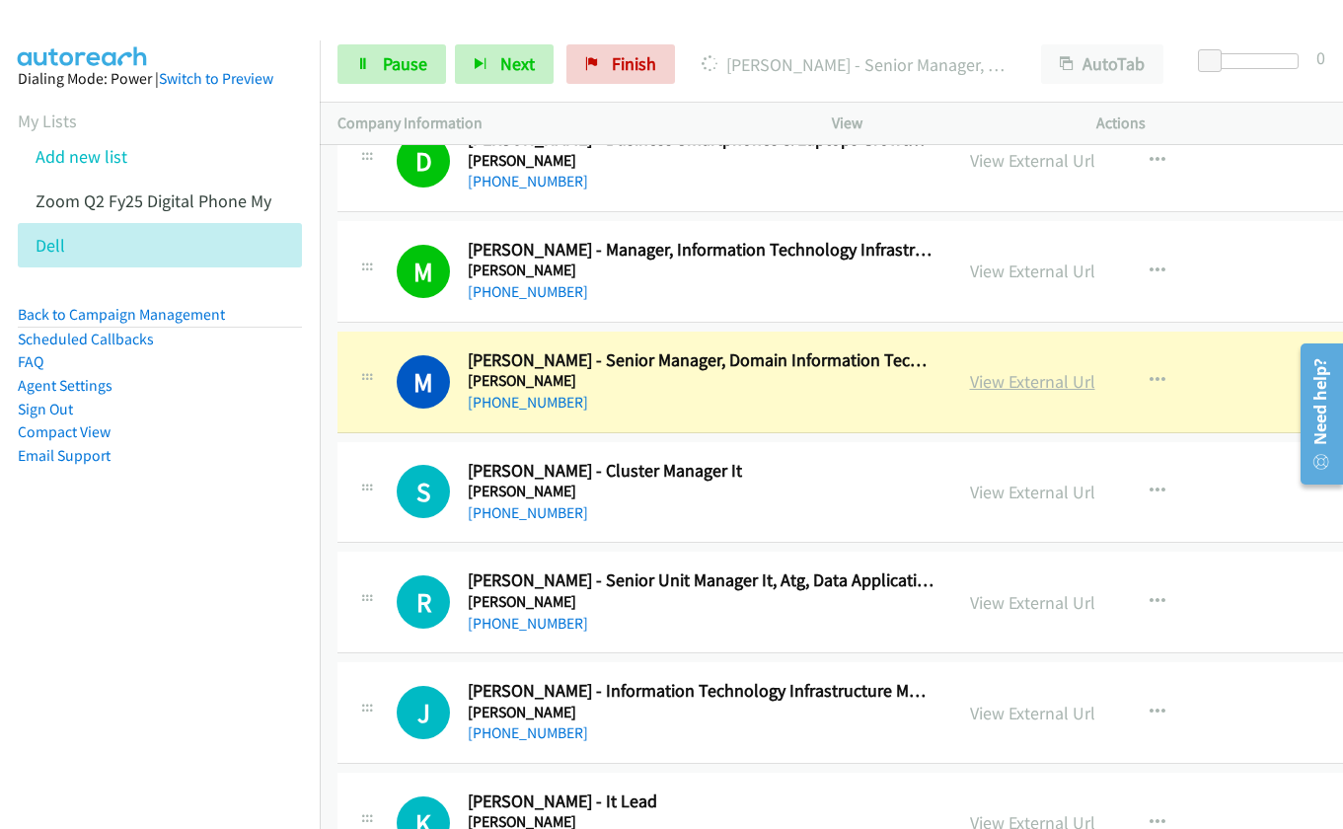
click at [988, 380] on link "View External Url" at bounding box center [1032, 381] width 125 height 23
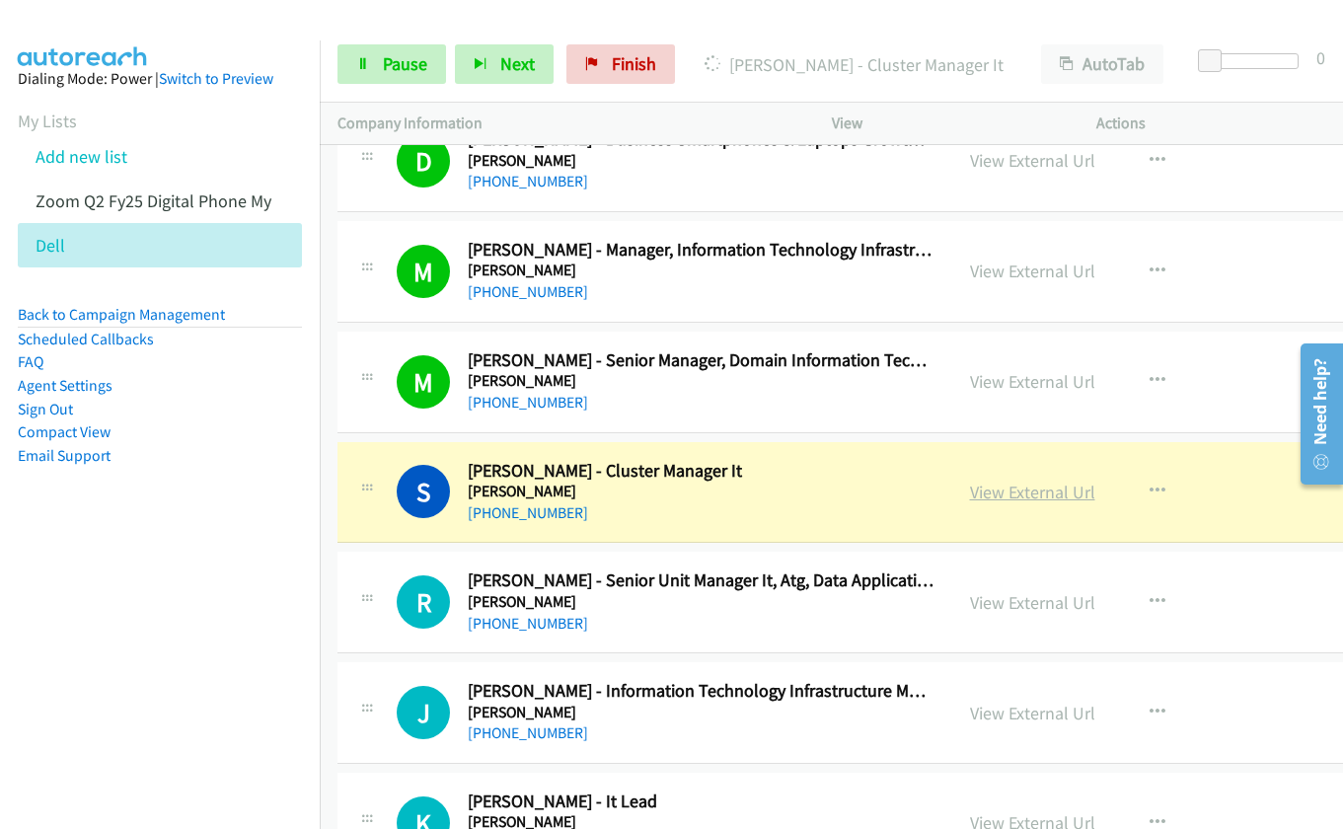
click at [987, 491] on link "View External Url" at bounding box center [1032, 491] width 125 height 23
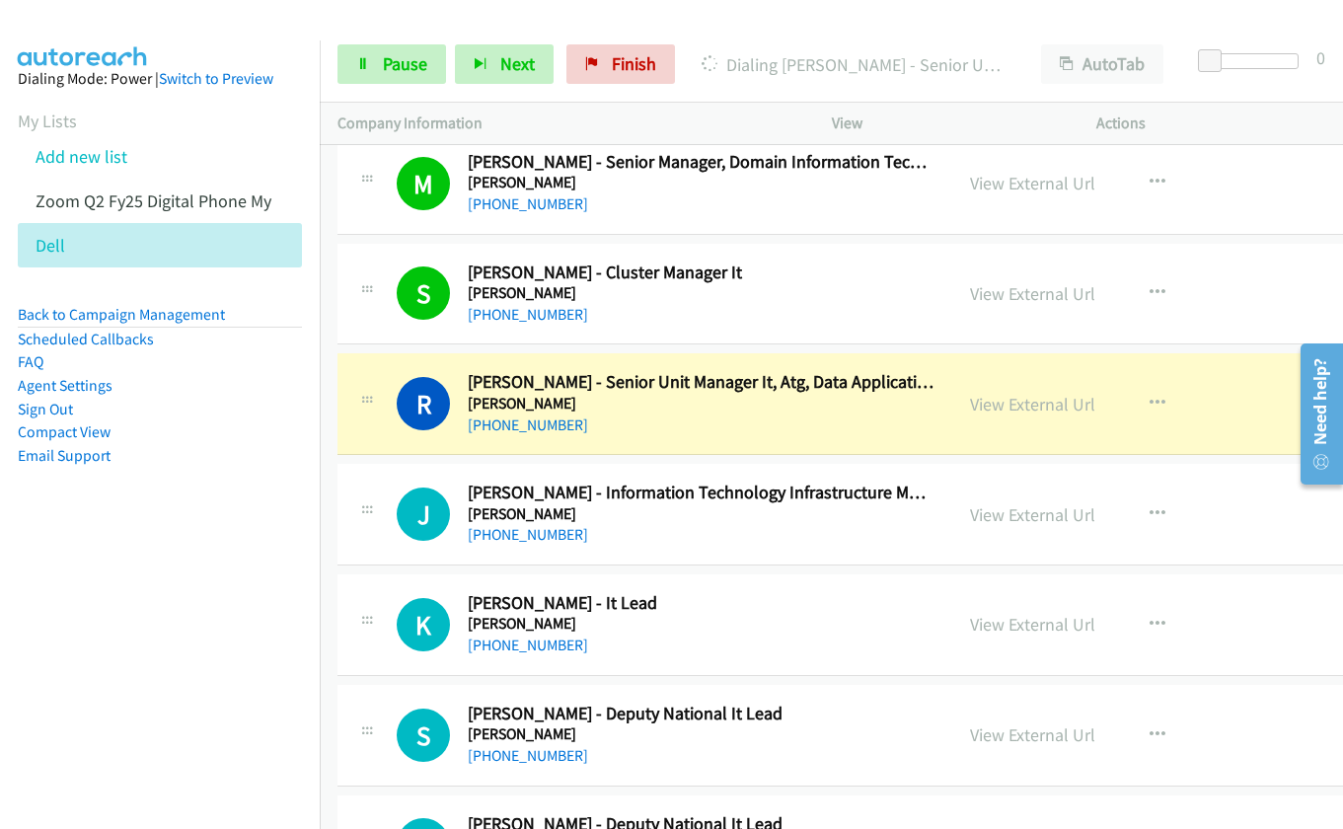
scroll to position [18818, 0]
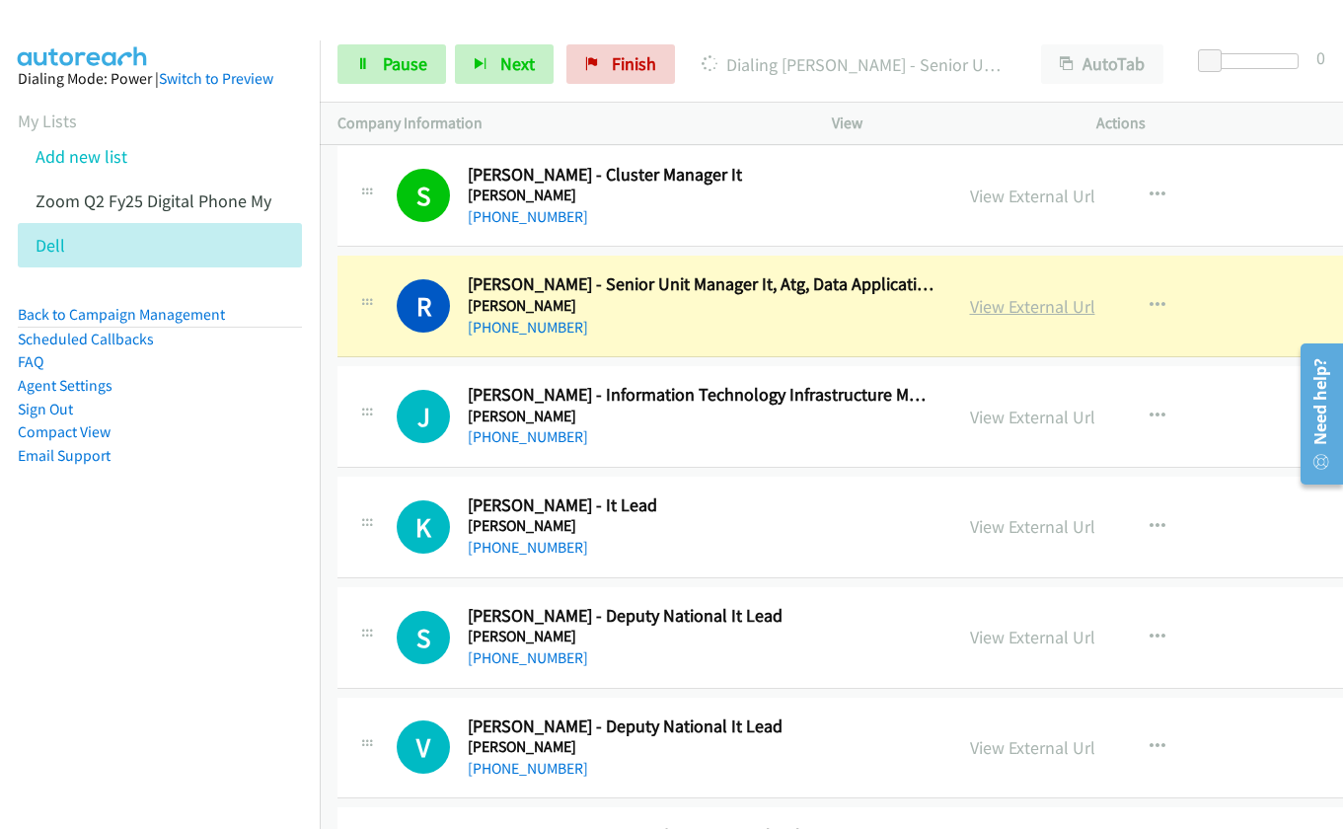
click at [975, 313] on link "View External Url" at bounding box center [1032, 306] width 125 height 23
click at [981, 419] on link "View External Url" at bounding box center [1032, 416] width 125 height 23
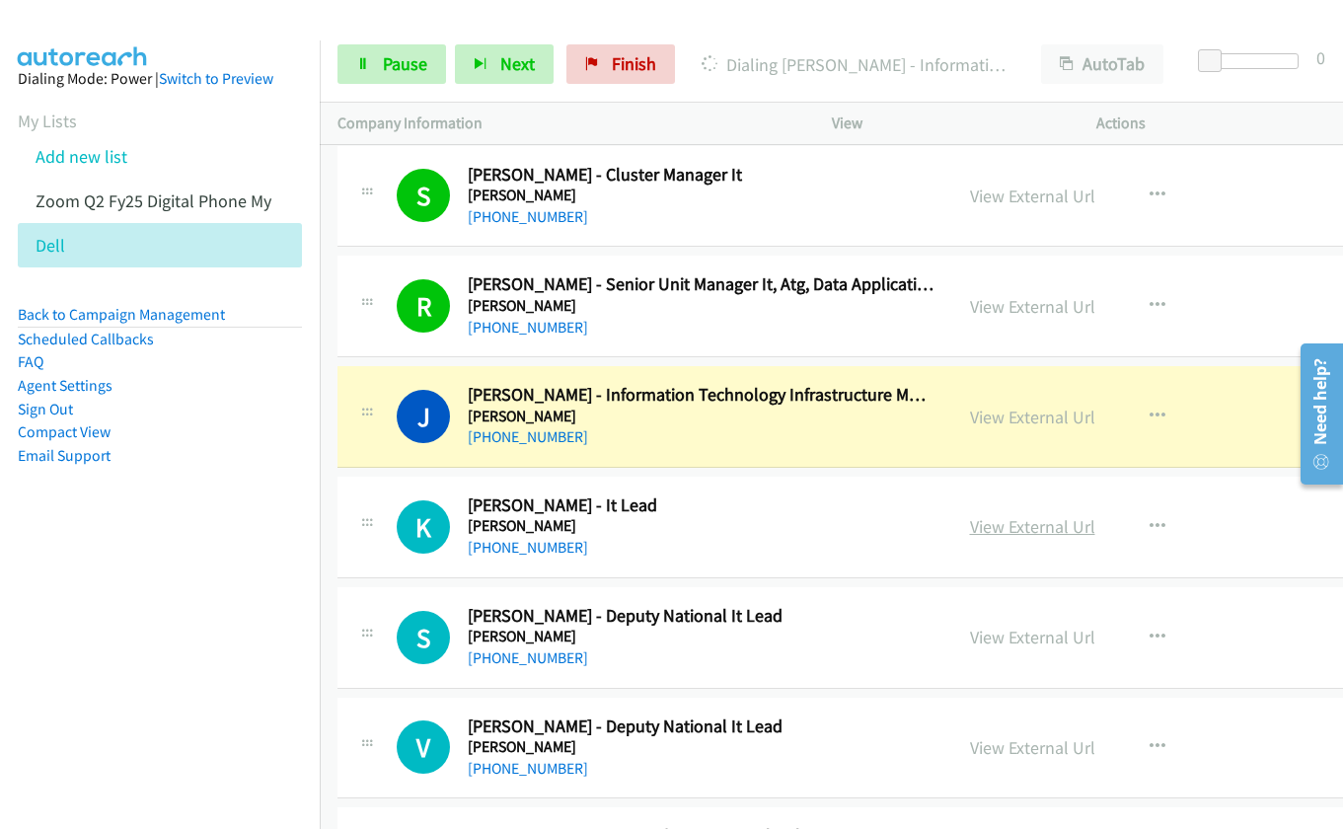
click at [1004, 526] on link "View External Url" at bounding box center [1032, 526] width 125 height 23
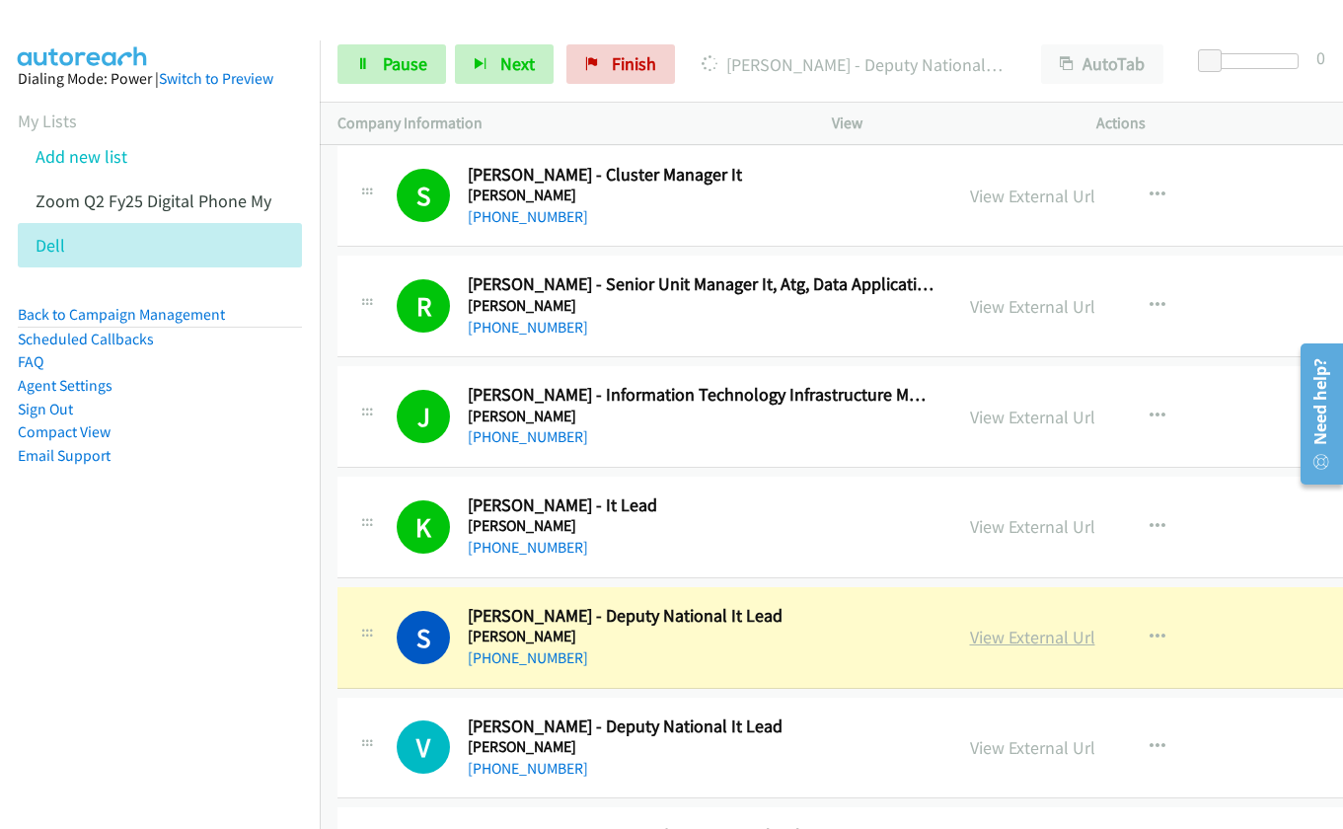
click at [986, 636] on link "View External Url" at bounding box center [1032, 636] width 125 height 23
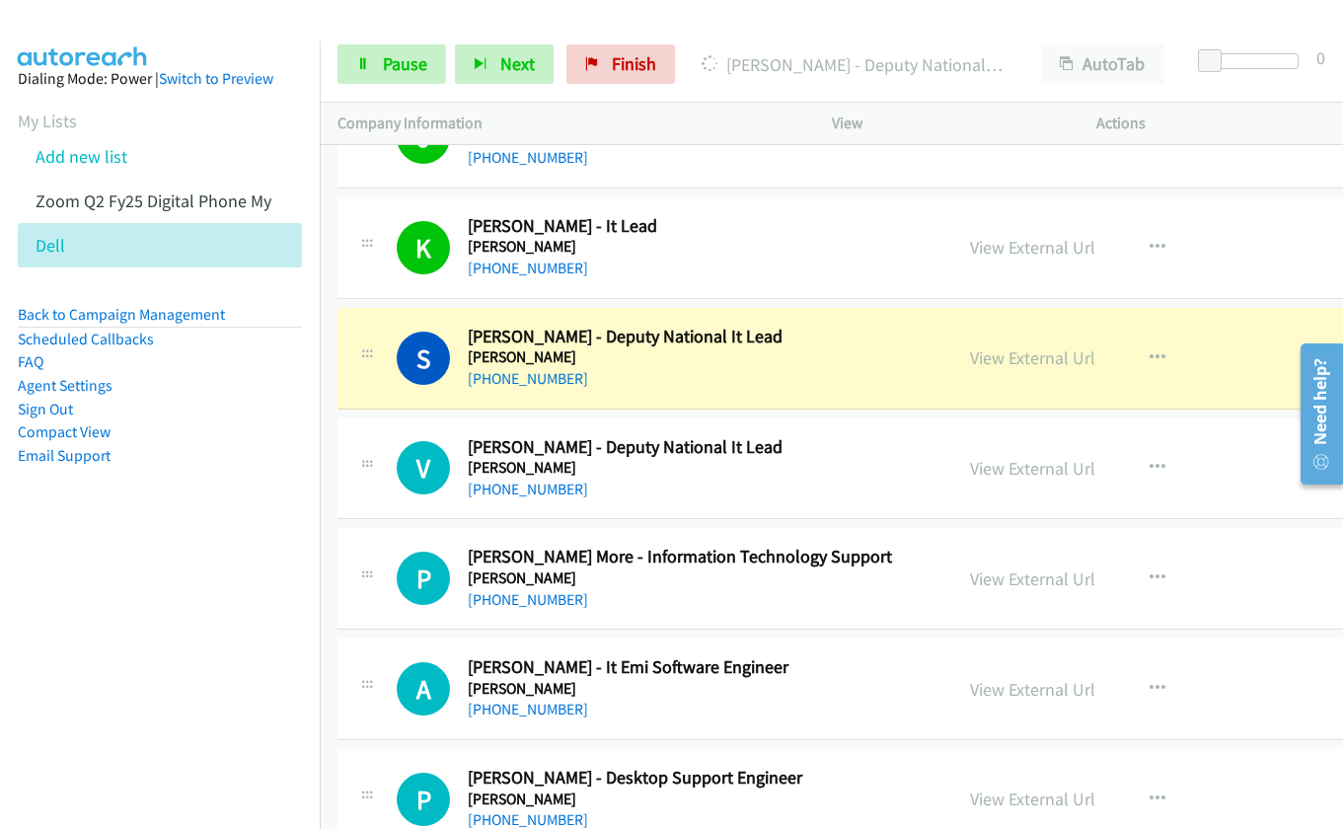
scroll to position [19213, 0]
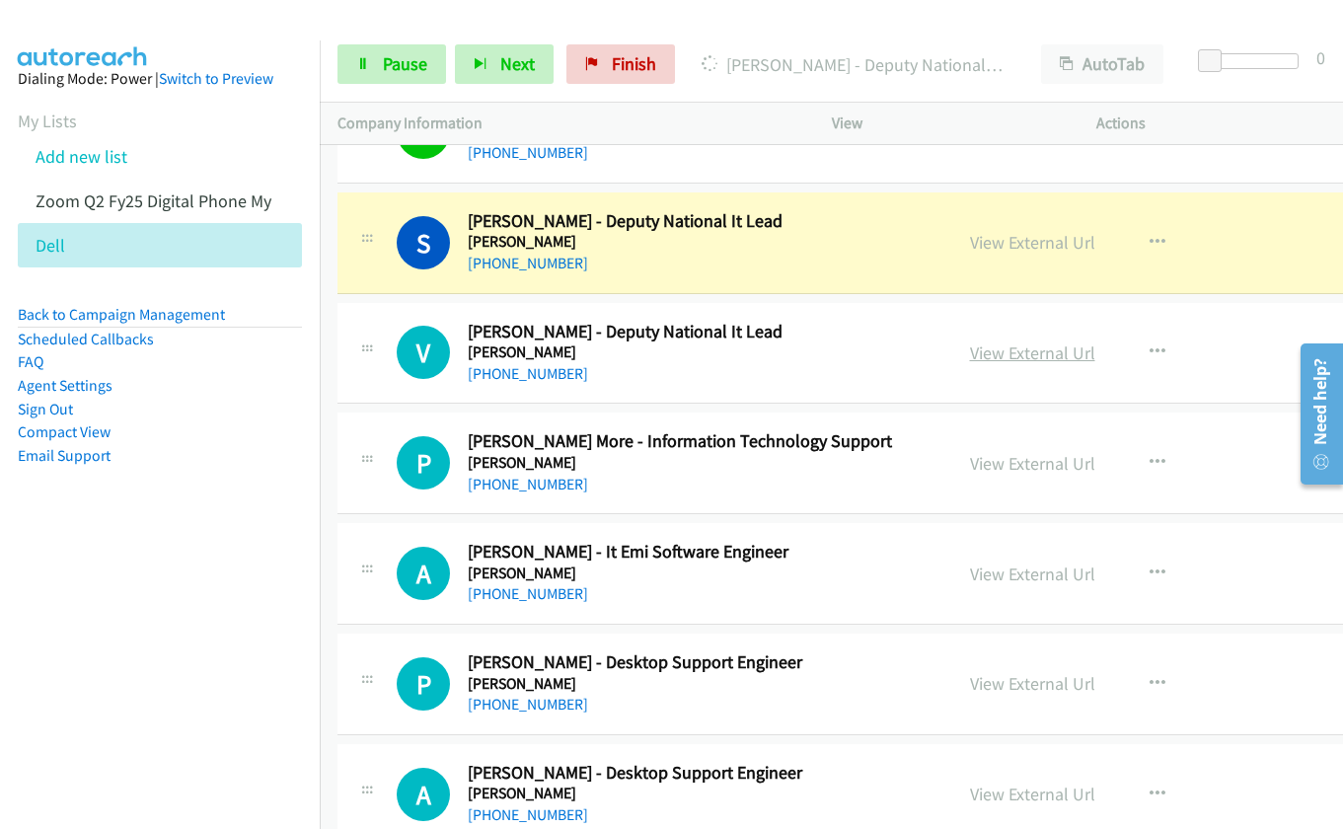
click at [1015, 359] on link "View External Url" at bounding box center [1032, 352] width 125 height 23
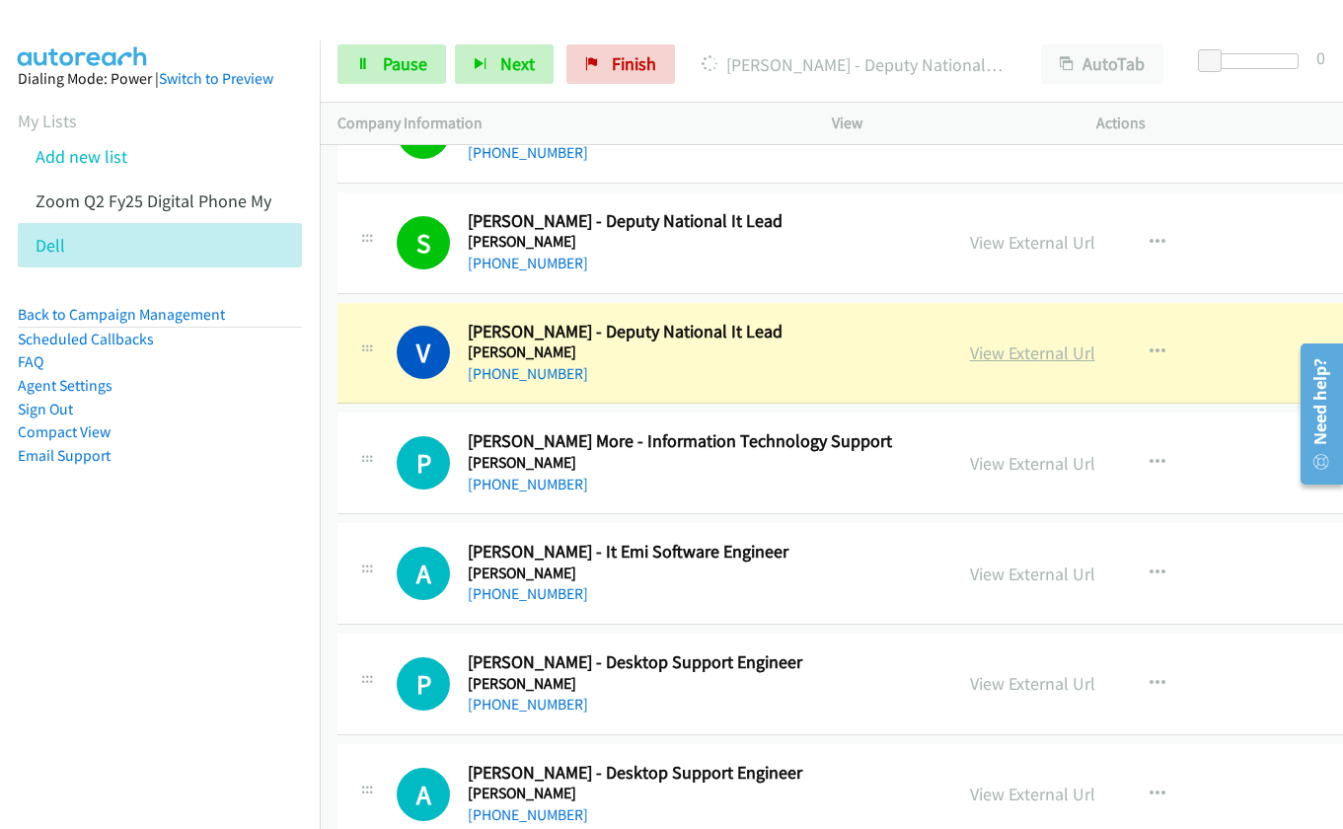
click at [992, 352] on link "View External Url" at bounding box center [1032, 352] width 125 height 23
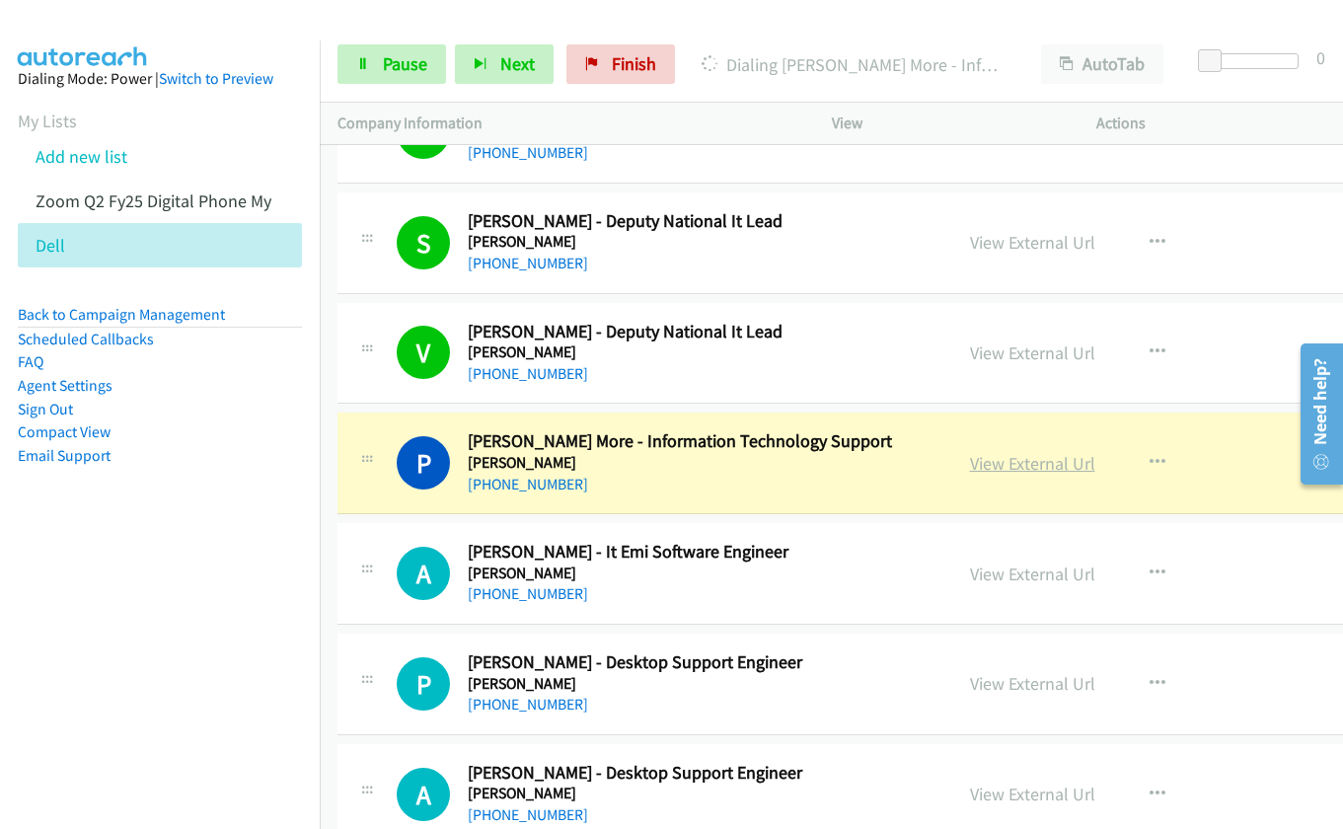
click at [1004, 465] on link "View External Url" at bounding box center [1032, 463] width 125 height 23
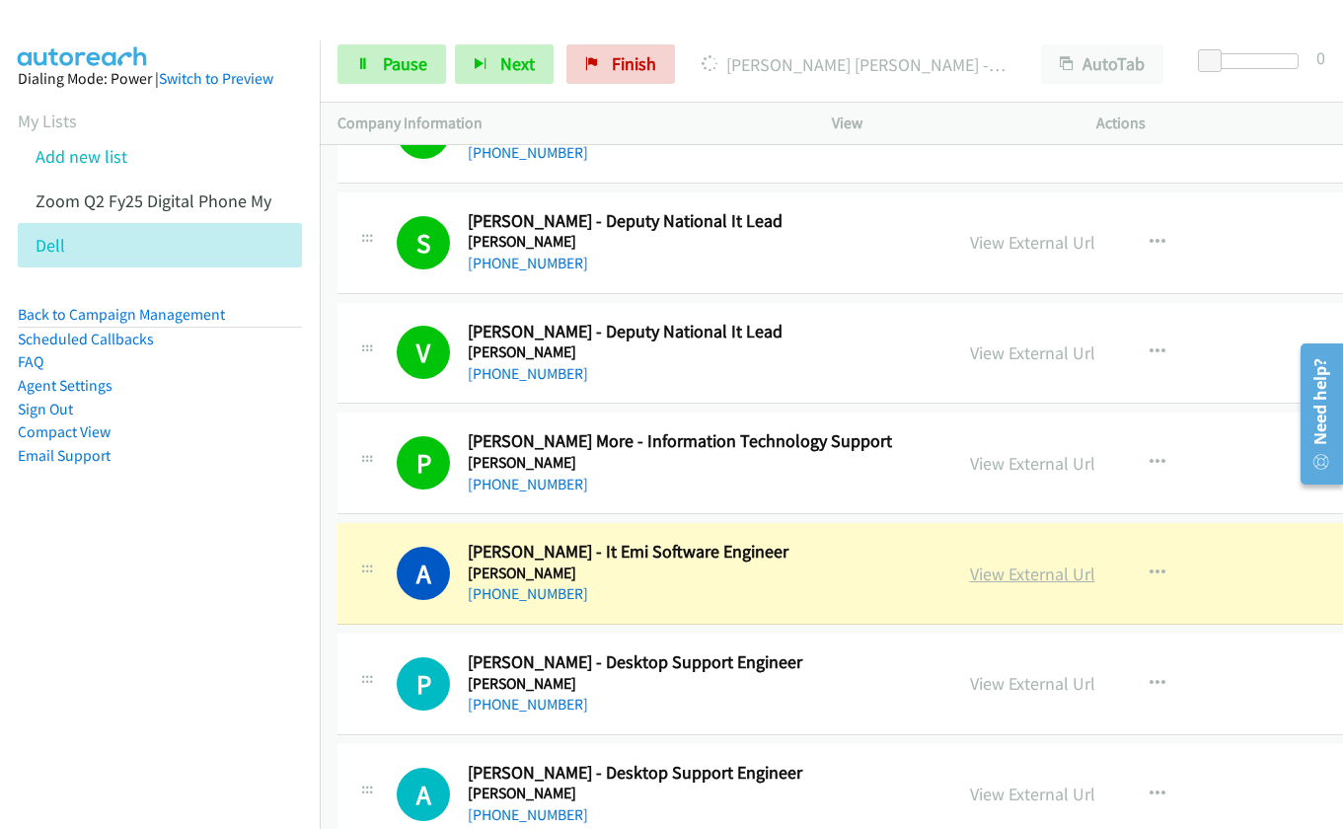
click at [980, 580] on link "View External Url" at bounding box center [1032, 573] width 125 height 23
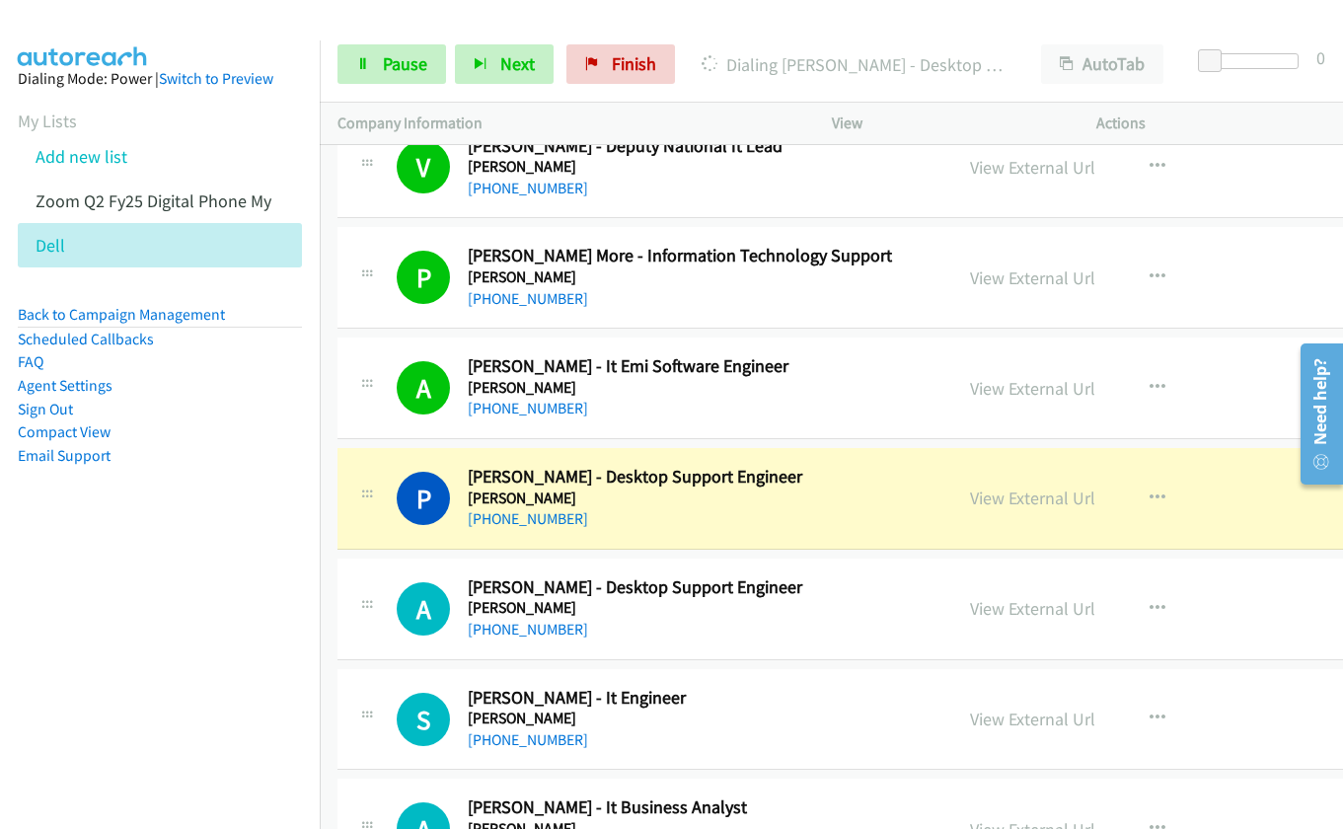
scroll to position [19509, 0]
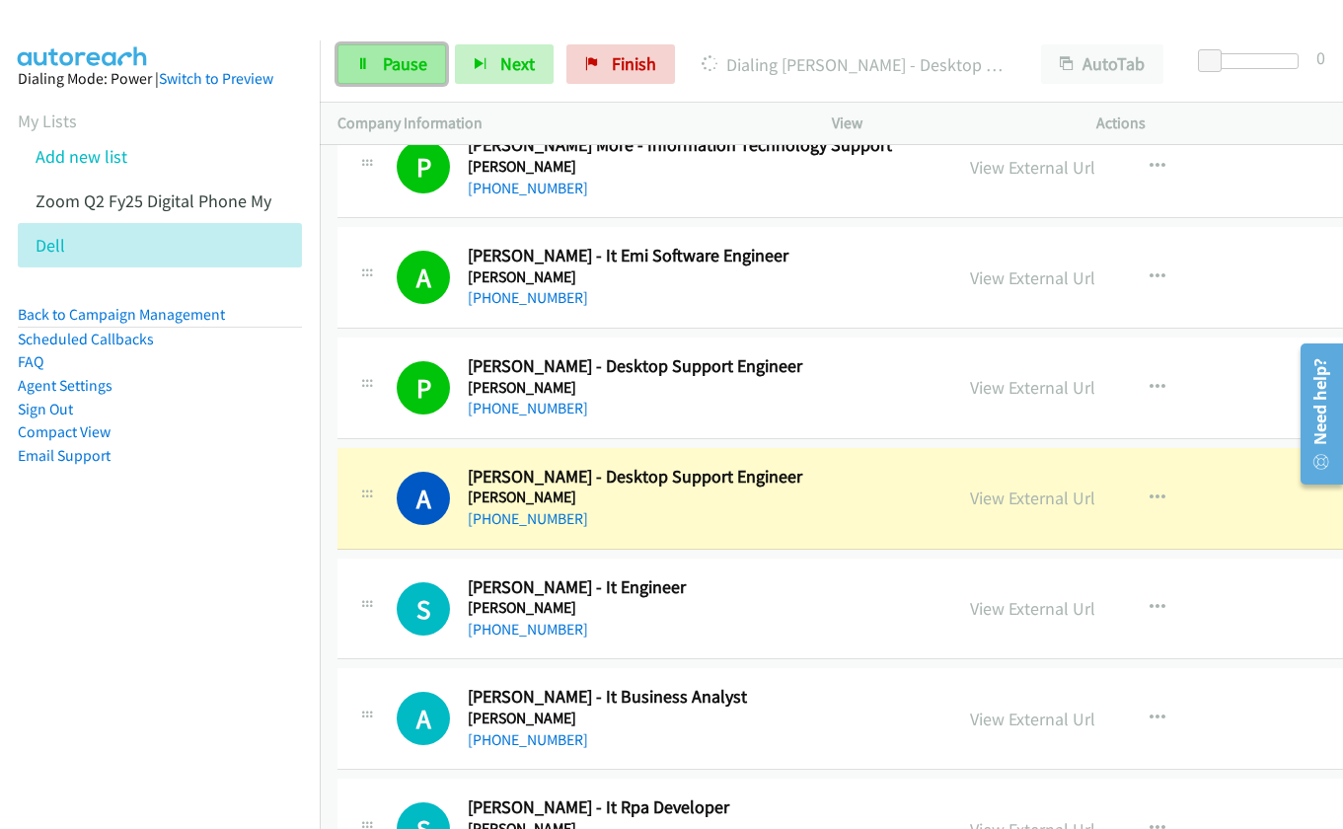
click at [376, 68] on link "Pause" at bounding box center [391, 63] width 109 height 39
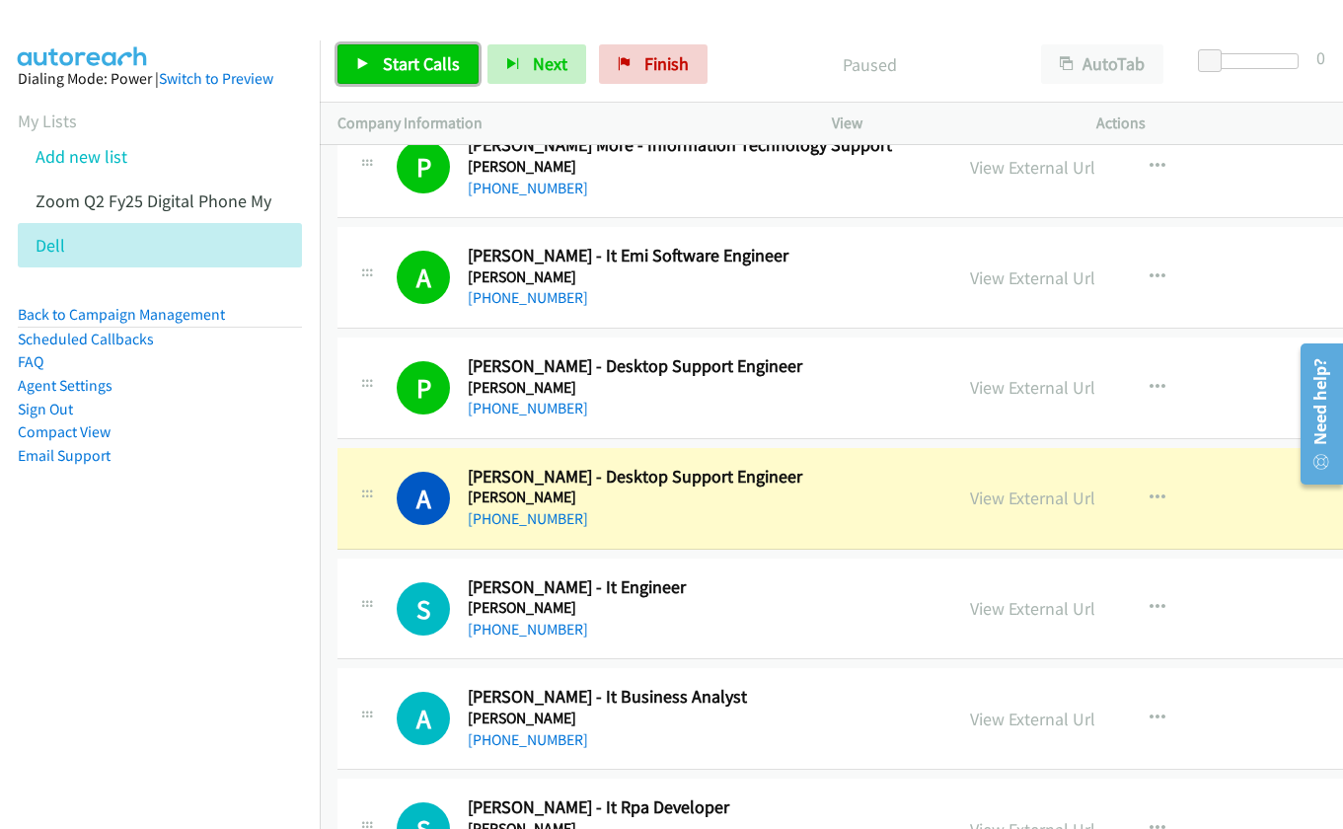
click at [376, 64] on link "Start Calls" at bounding box center [407, 63] width 141 height 39
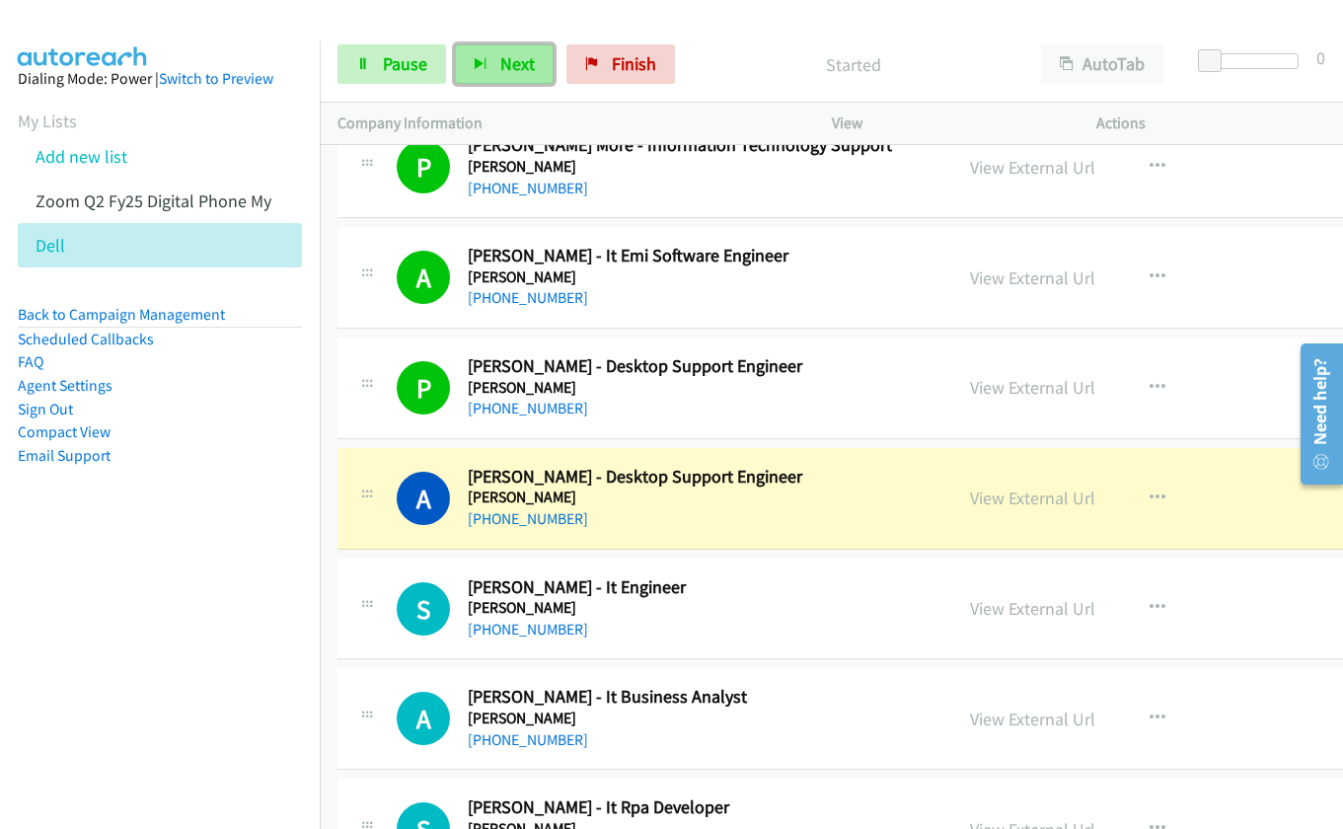
click at [465, 69] on button "Next" at bounding box center [504, 63] width 99 height 39
click at [390, 73] on span "Pause" at bounding box center [405, 63] width 44 height 23
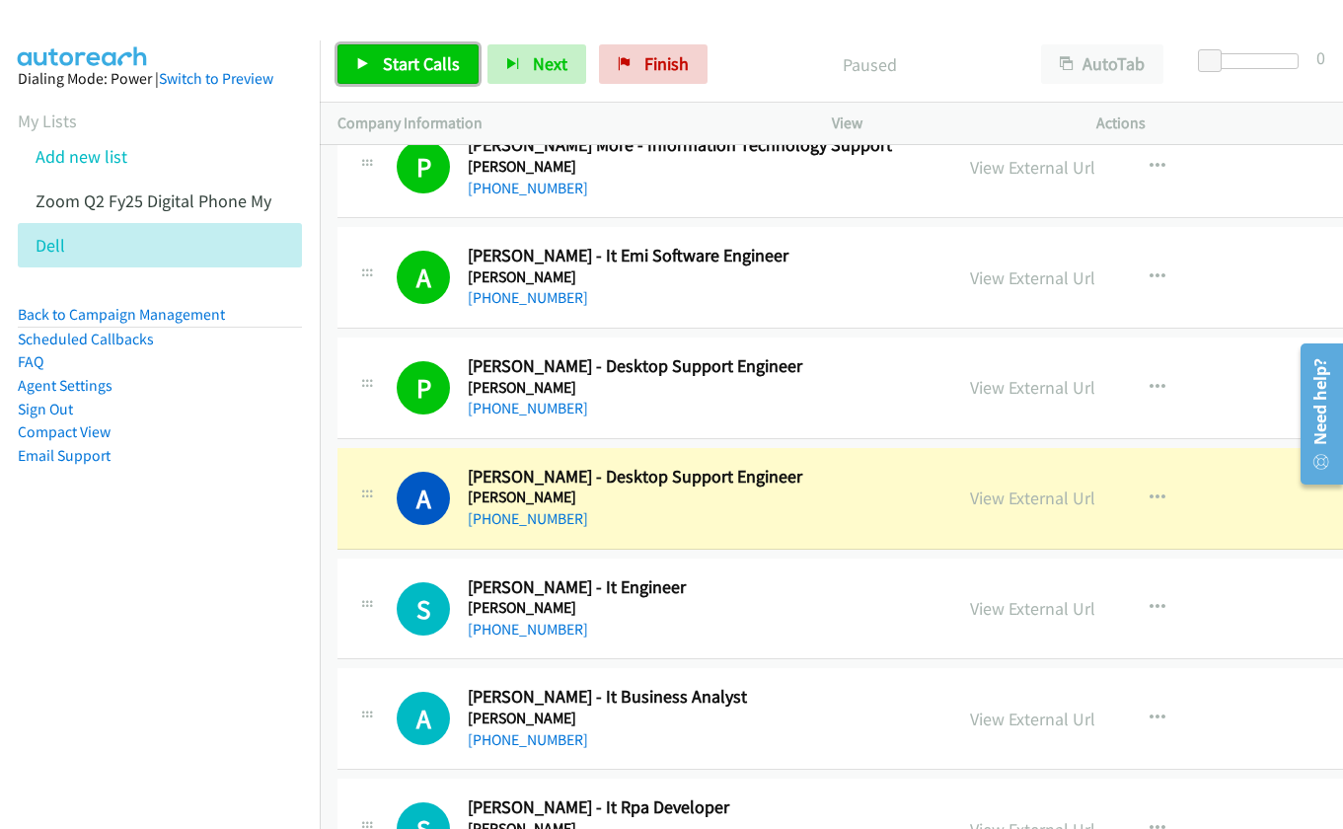
click at [407, 65] on span "Start Calls" at bounding box center [421, 63] width 77 height 23
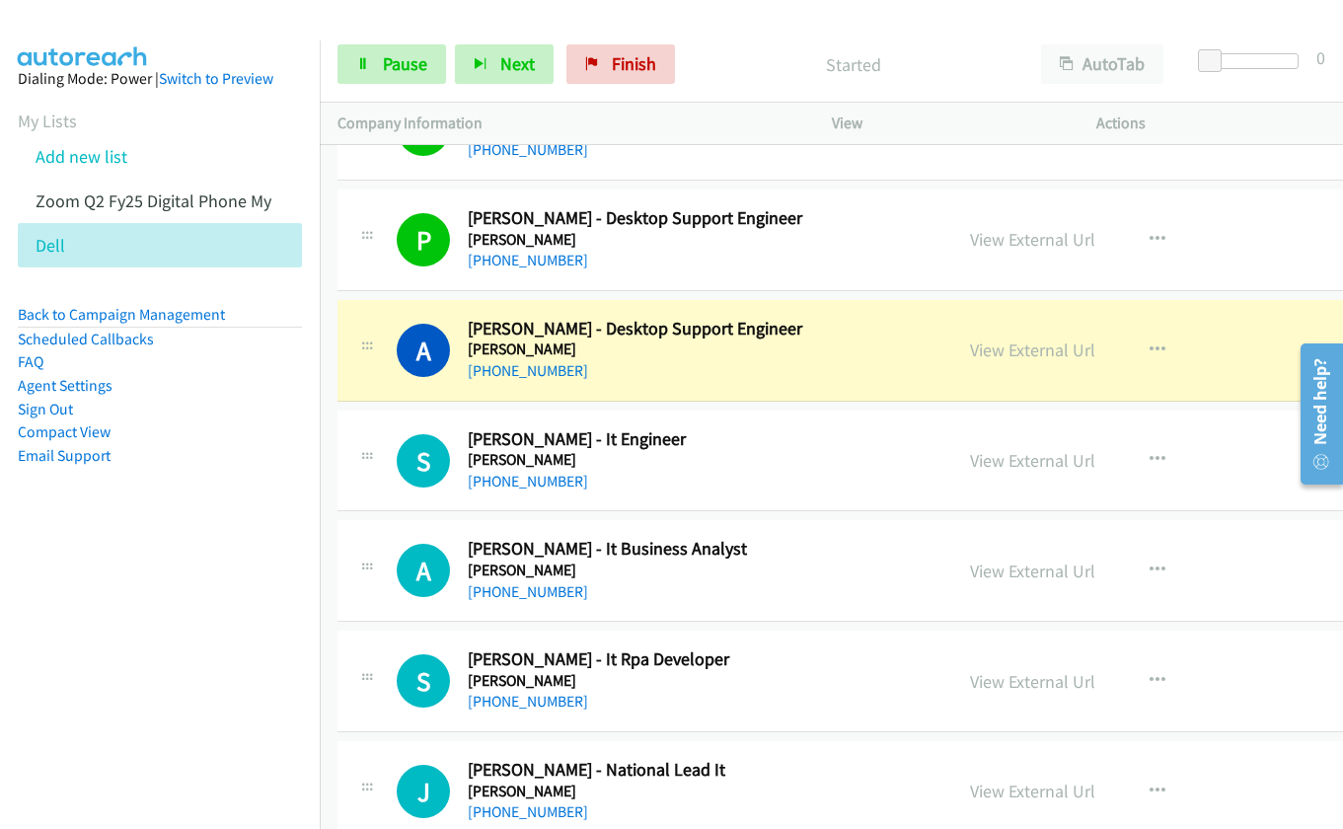
scroll to position [19805, 0]
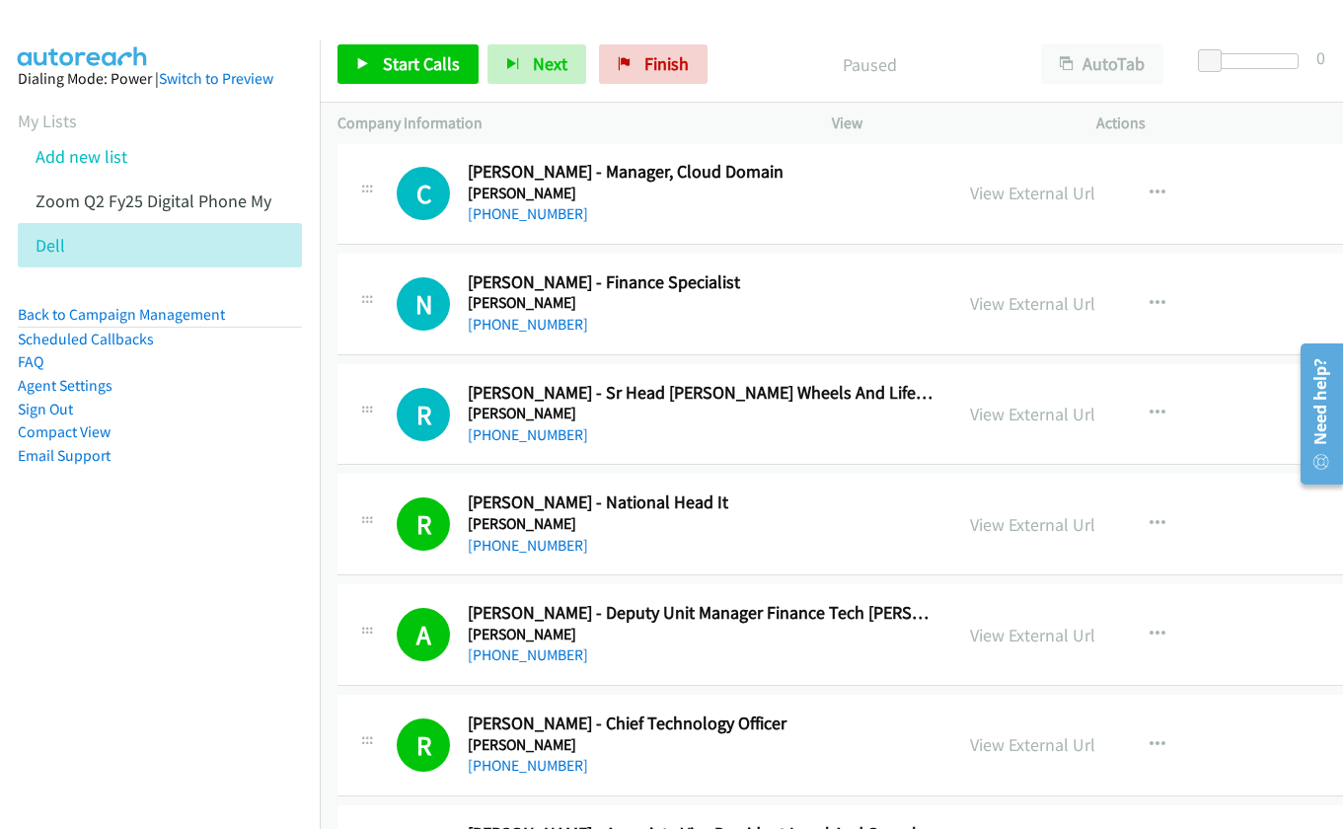
scroll to position [11542, 0]
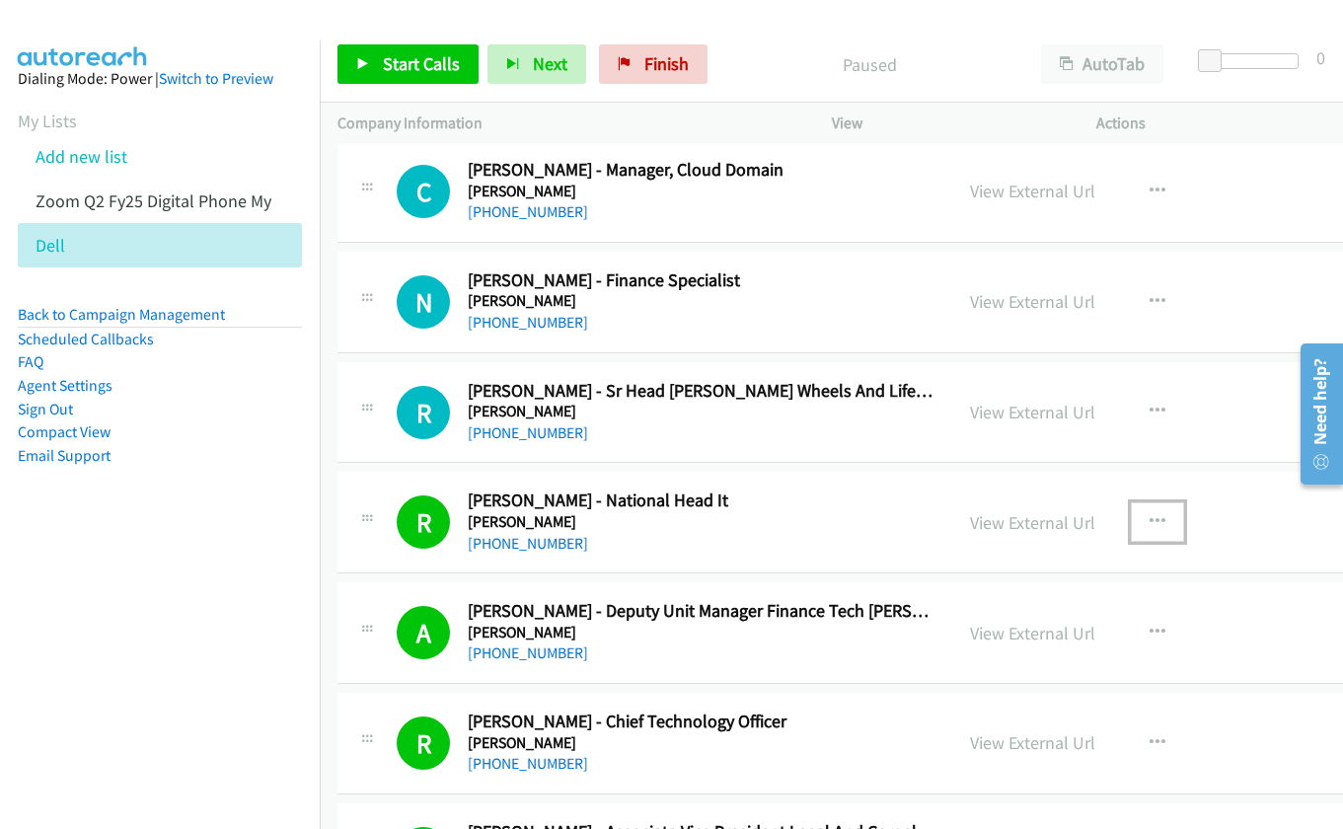
click at [1152, 523] on icon "button" at bounding box center [1157, 522] width 16 height 16
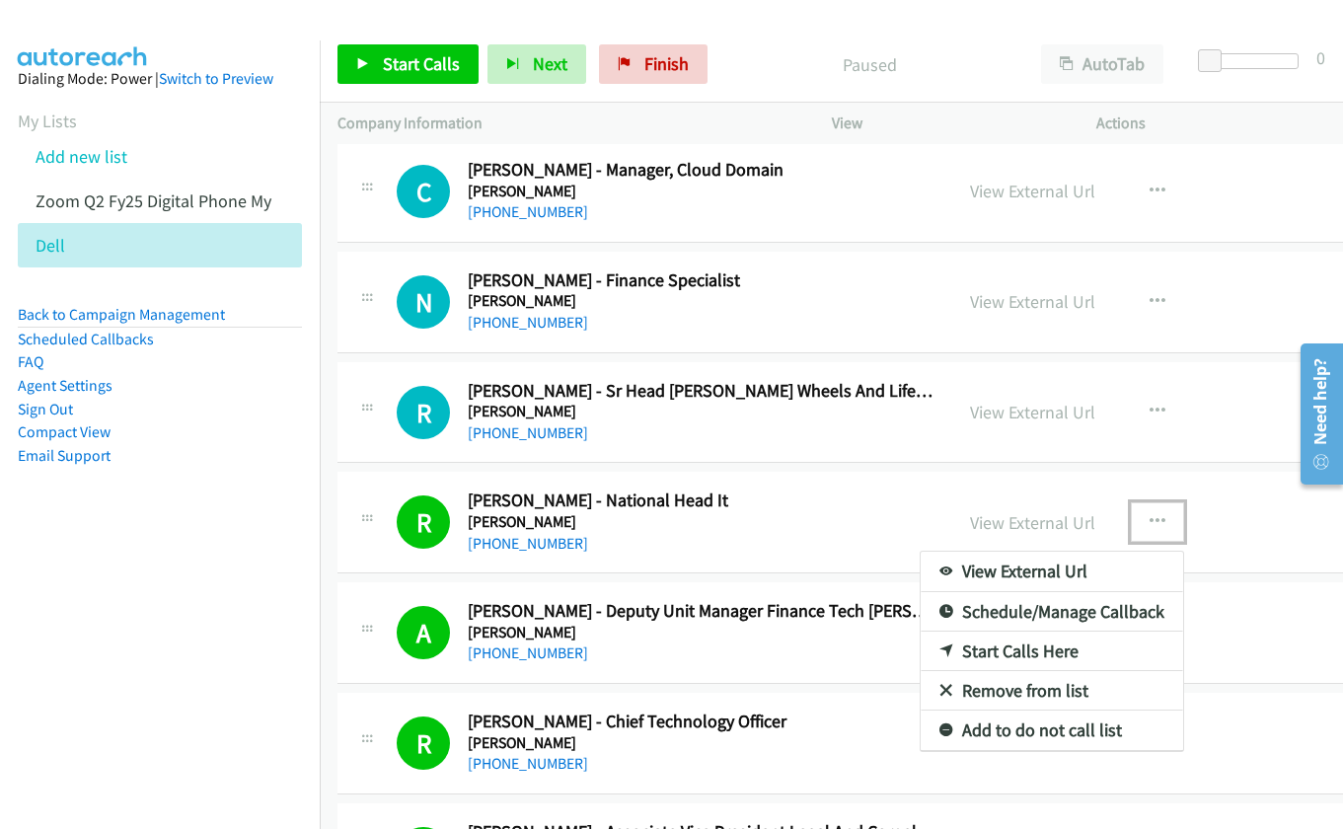
click at [1092, 656] on link "Start Calls Here" at bounding box center [1051, 650] width 262 height 39
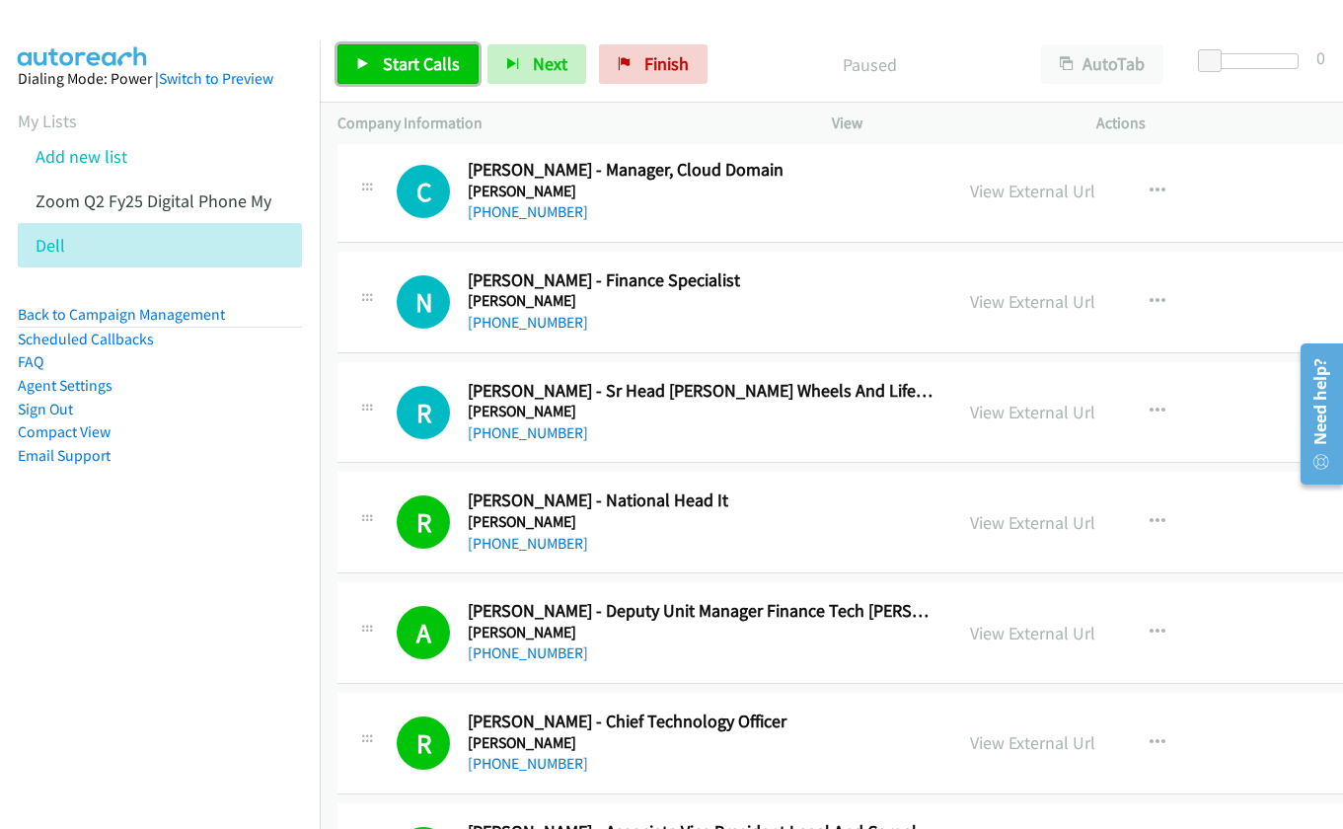
click at [411, 81] on link "Start Calls" at bounding box center [407, 63] width 141 height 39
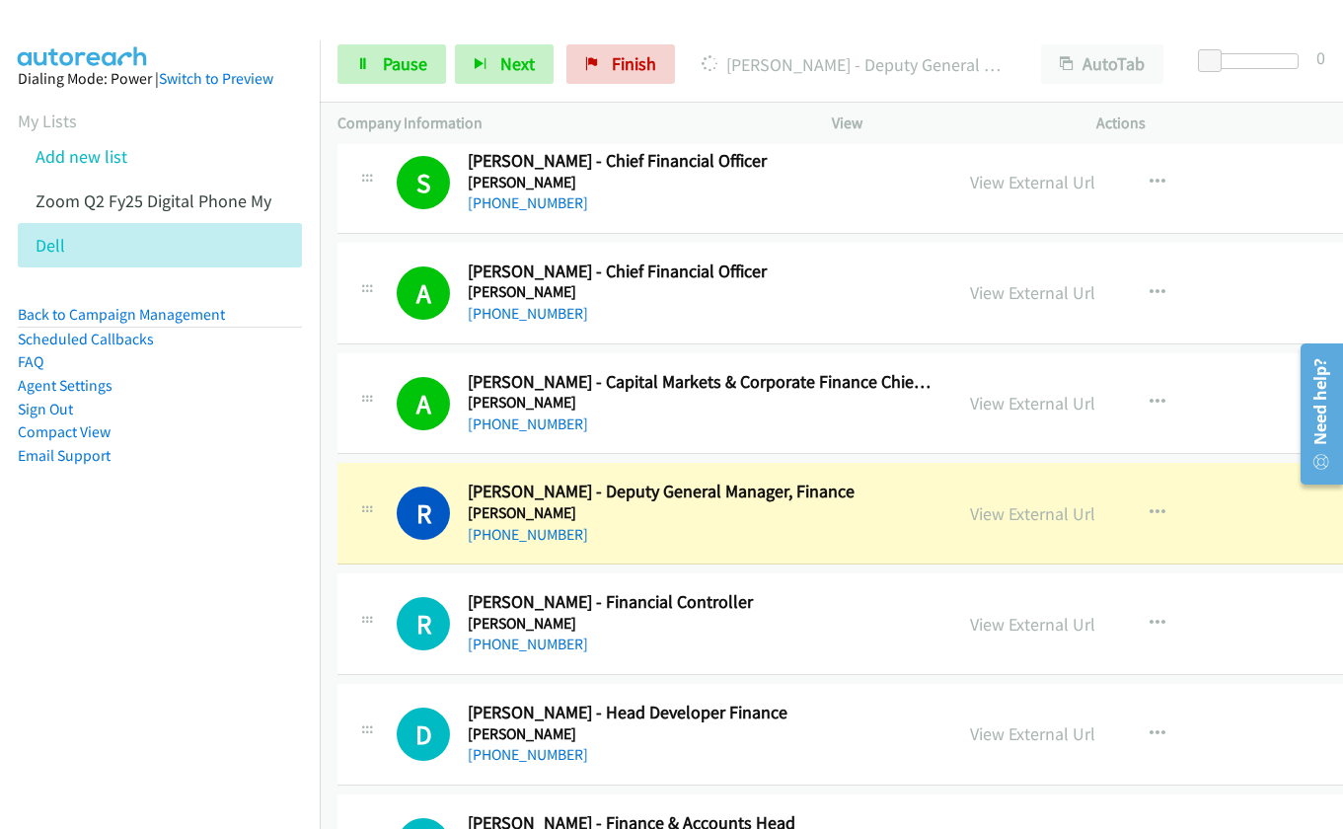
scroll to position [13613, 0]
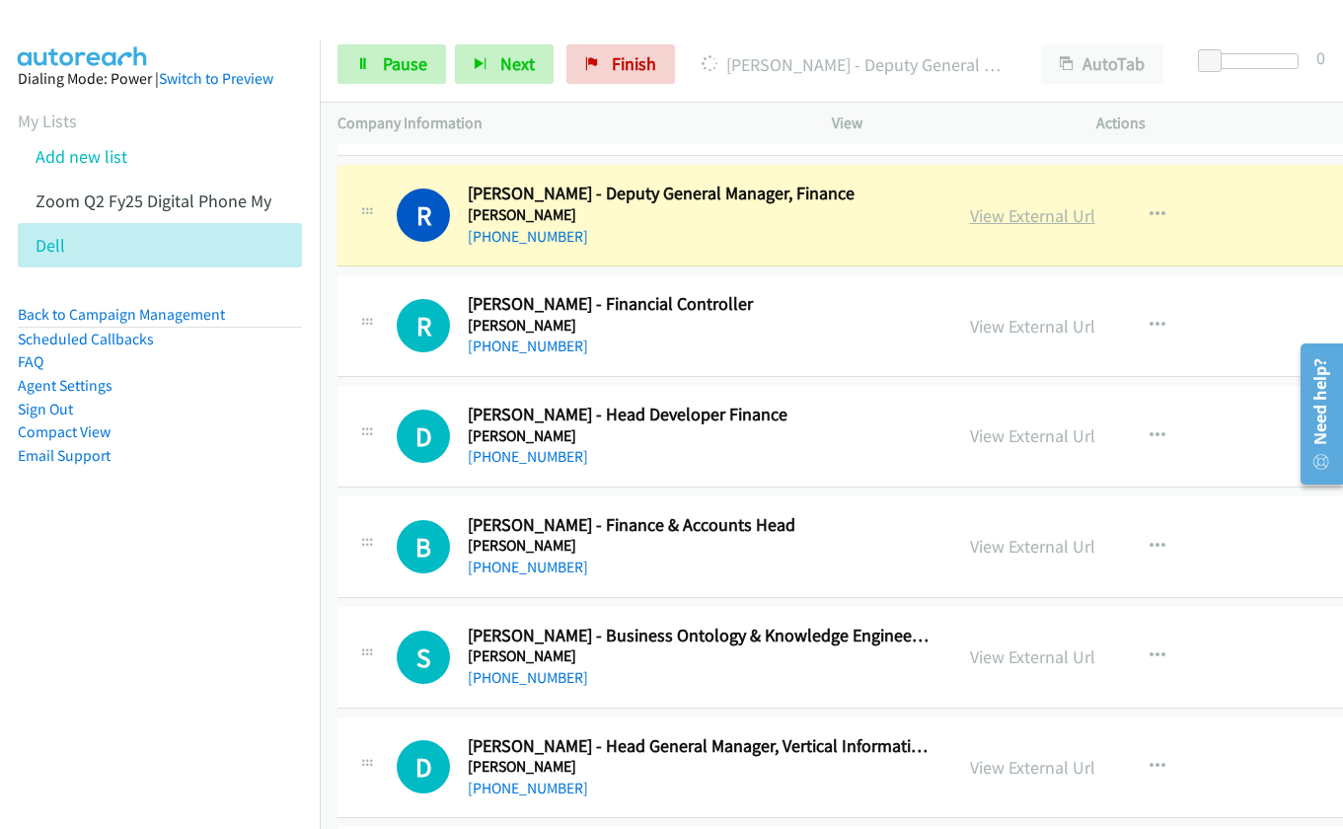
click at [983, 216] on link "View External Url" at bounding box center [1032, 215] width 125 height 23
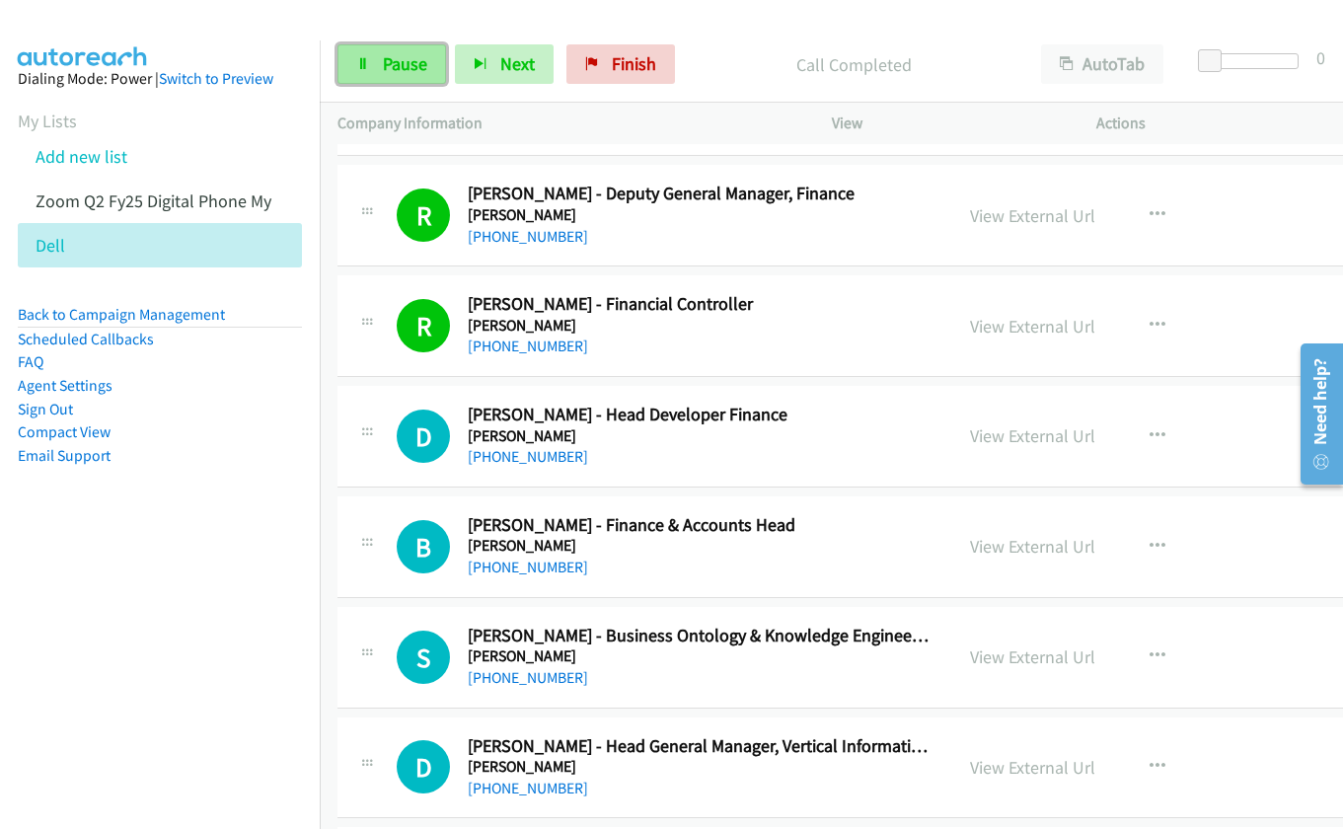
click at [385, 66] on span "Pause" at bounding box center [405, 63] width 44 height 23
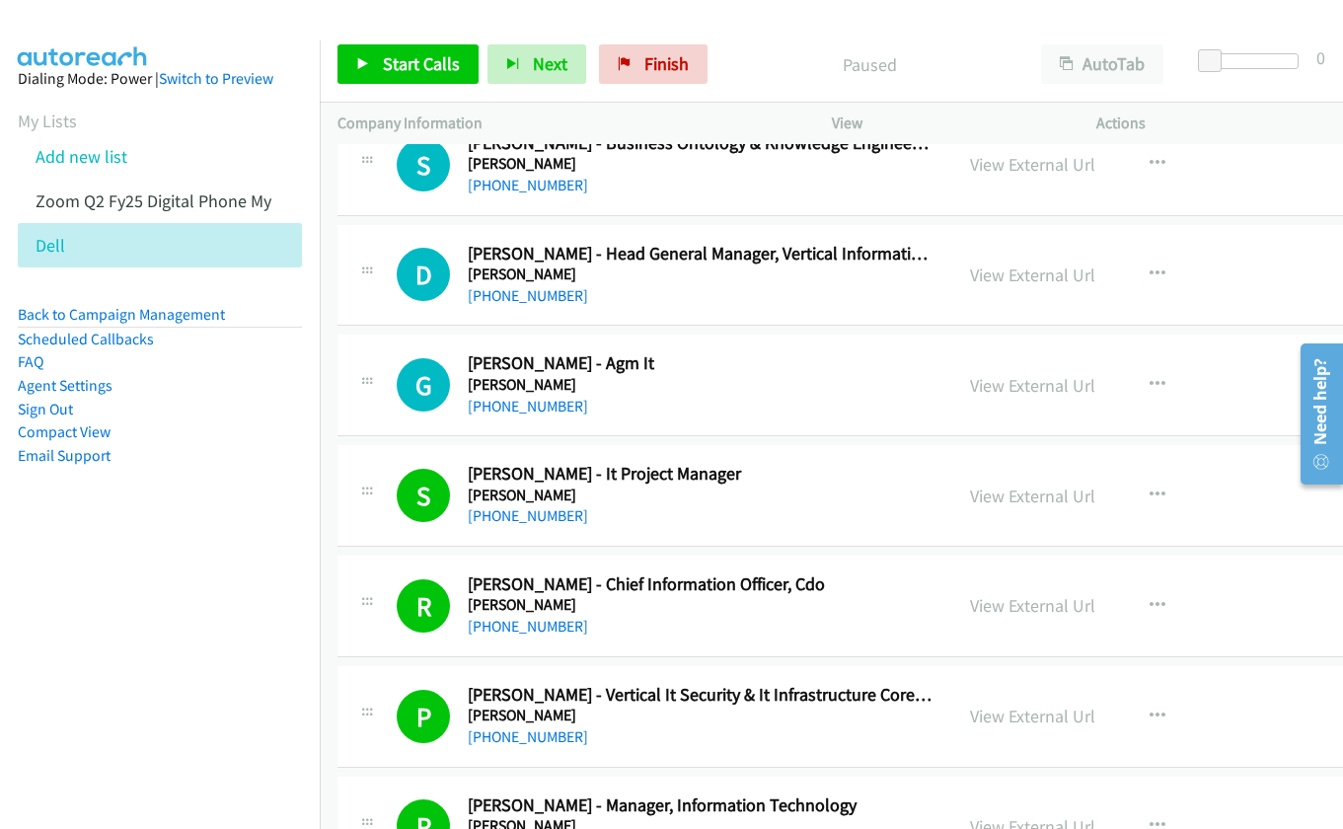
scroll to position [14107, 0]
click at [1155, 495] on icon "button" at bounding box center [1157, 494] width 16 height 16
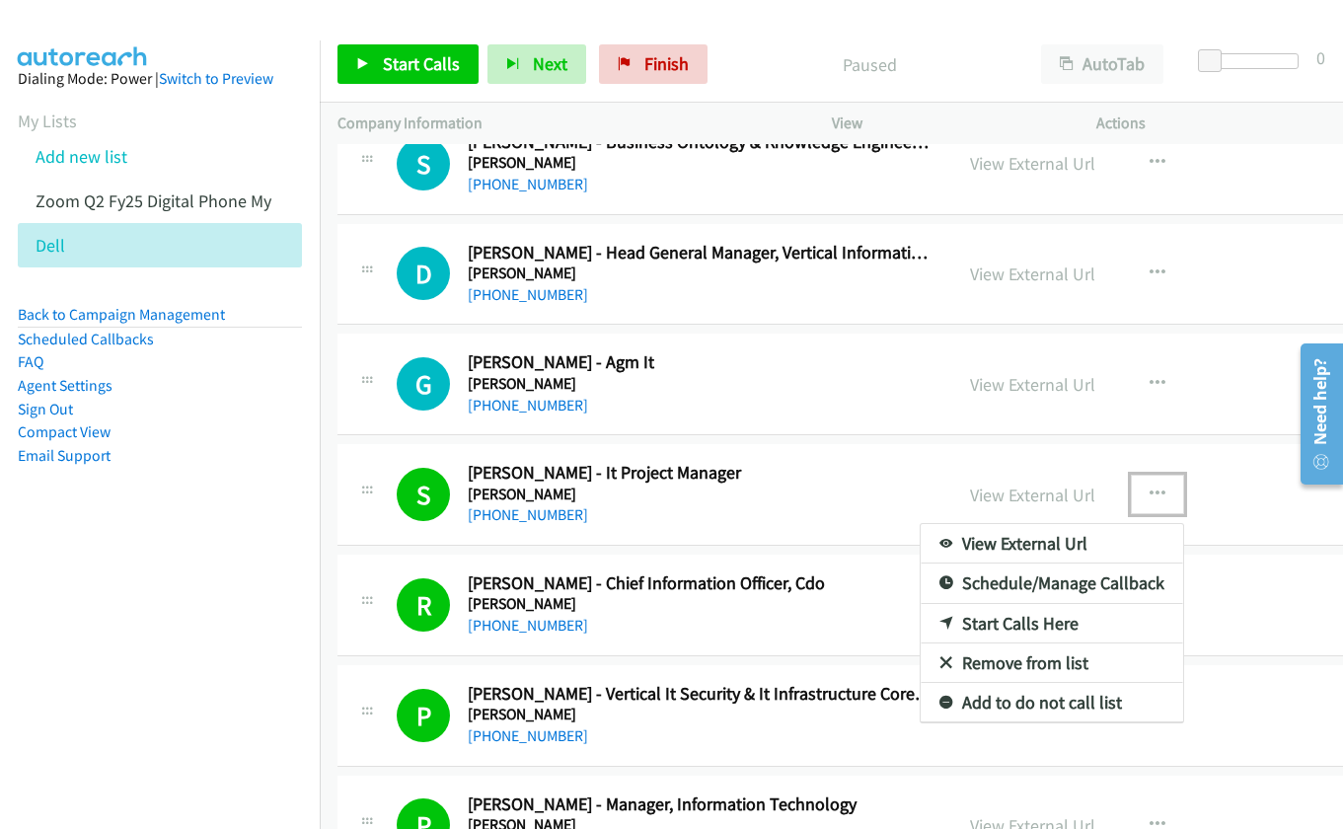
click at [1000, 605] on link "Start Calls Here" at bounding box center [1051, 623] width 262 height 39
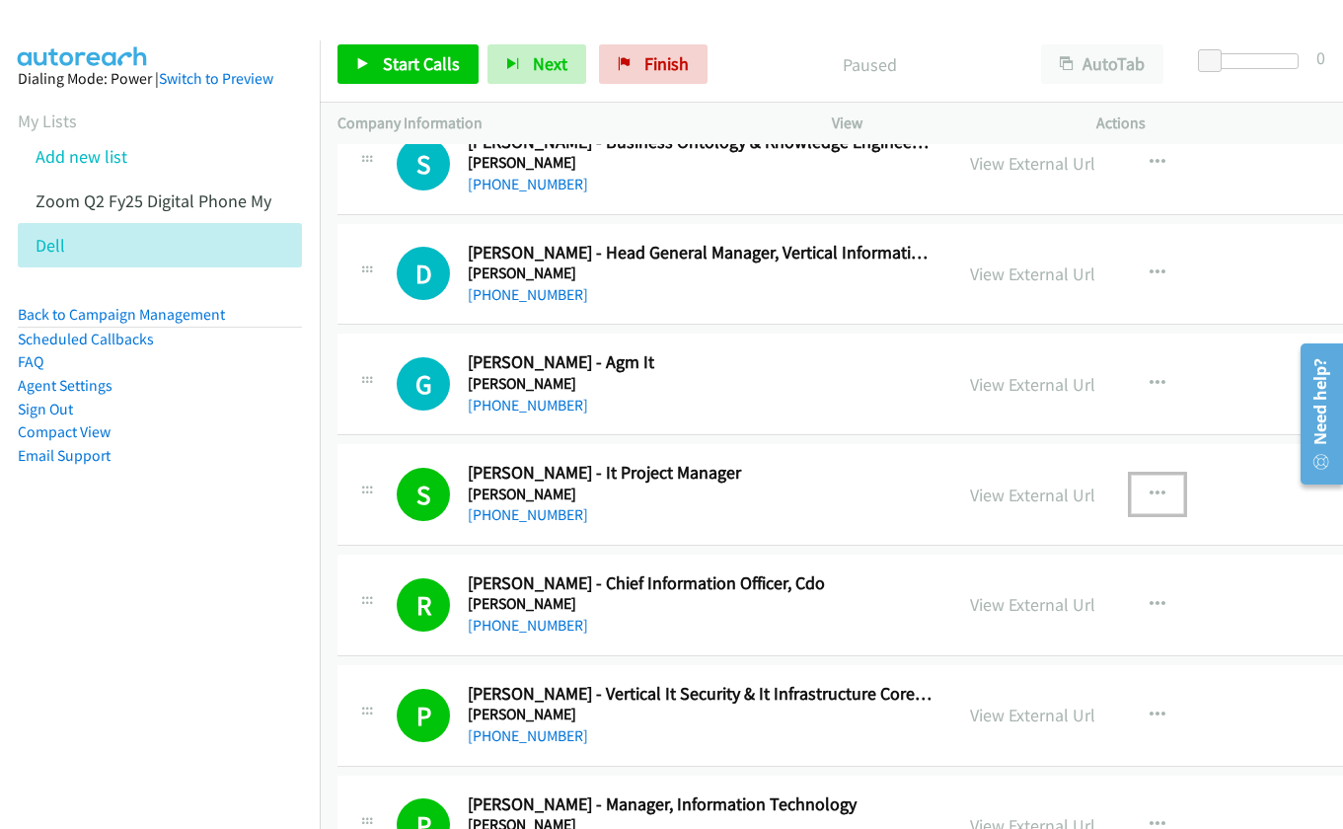
click at [1000, 605] on link "View External Url" at bounding box center [1032, 604] width 125 height 23
click at [1157, 490] on icon "button" at bounding box center [1157, 494] width 16 height 16
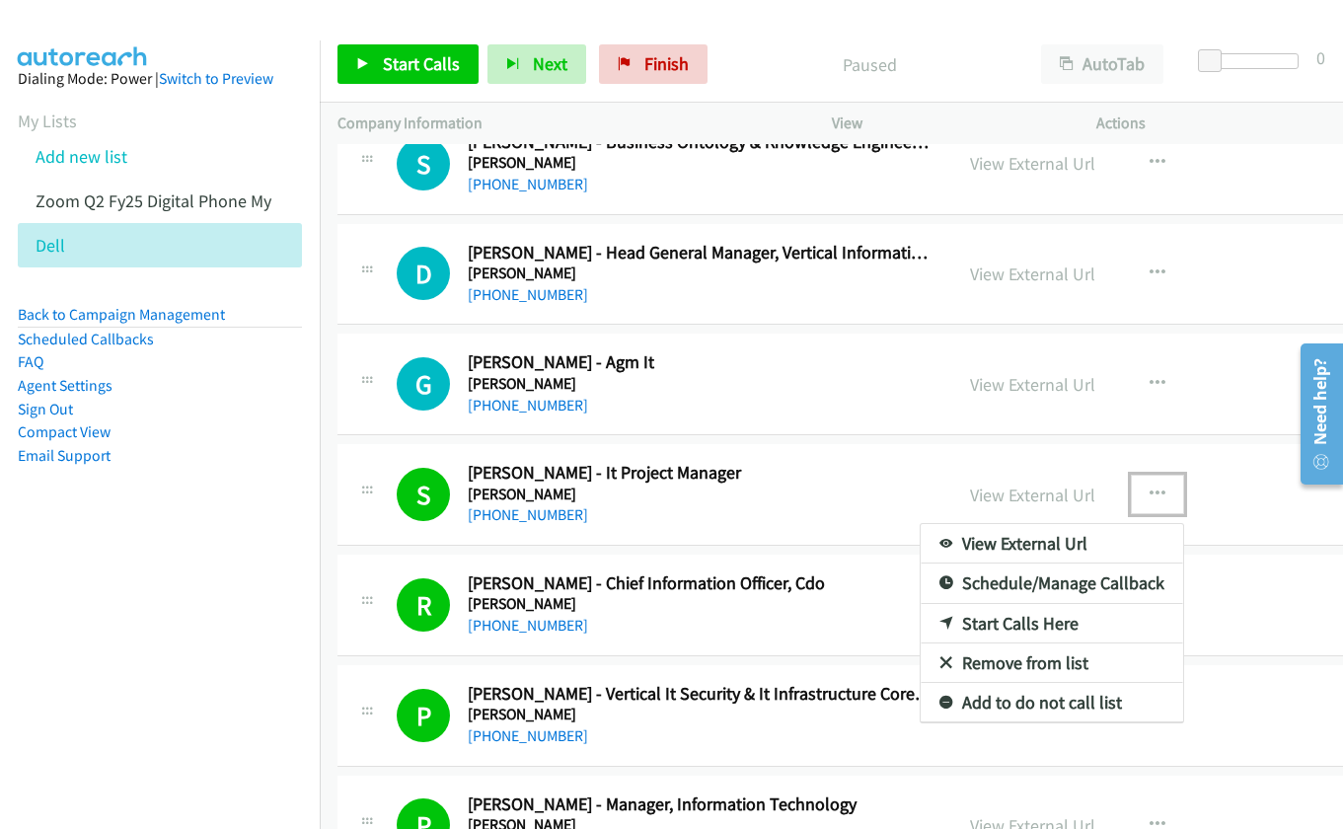
click at [996, 630] on link "Start Calls Here" at bounding box center [1051, 623] width 262 height 39
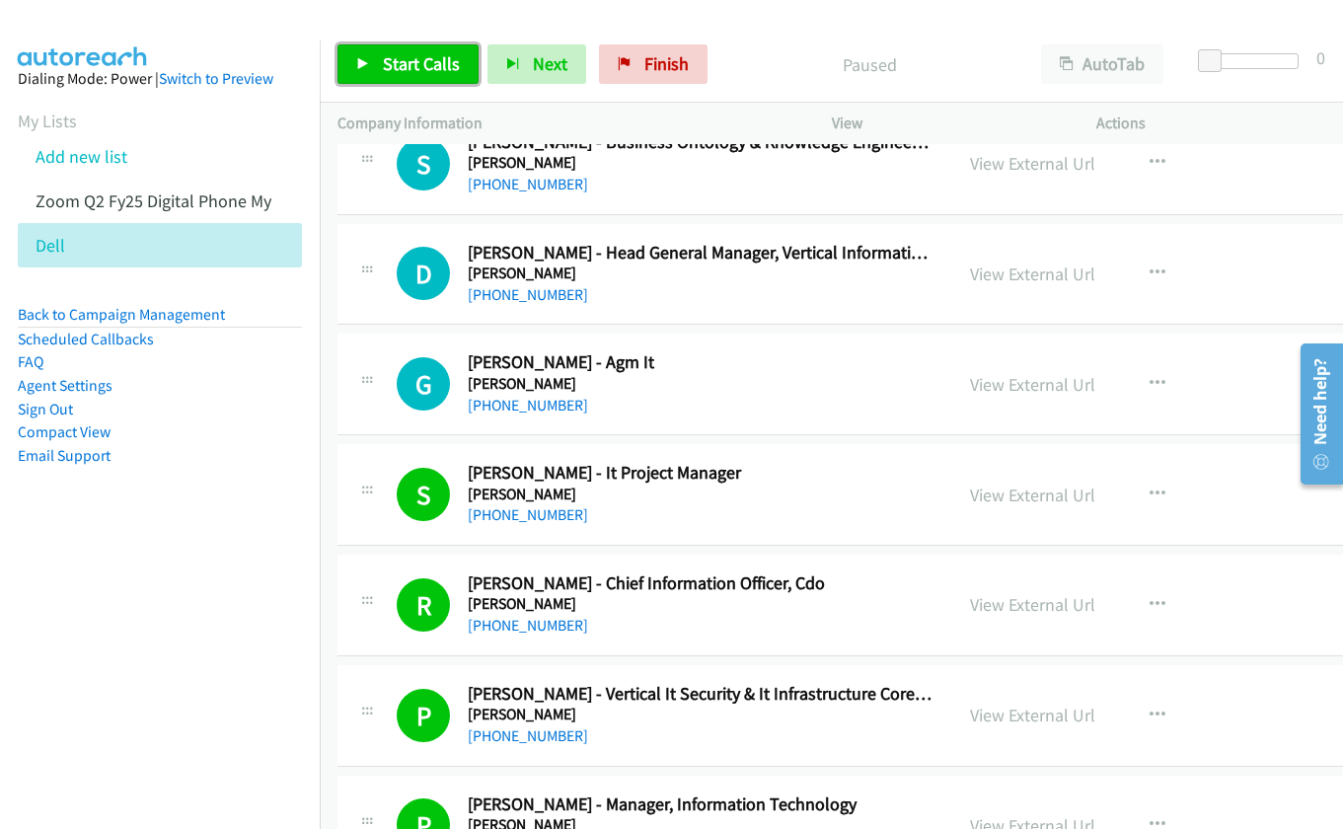
click at [372, 58] on link "Start Calls" at bounding box center [407, 63] width 141 height 39
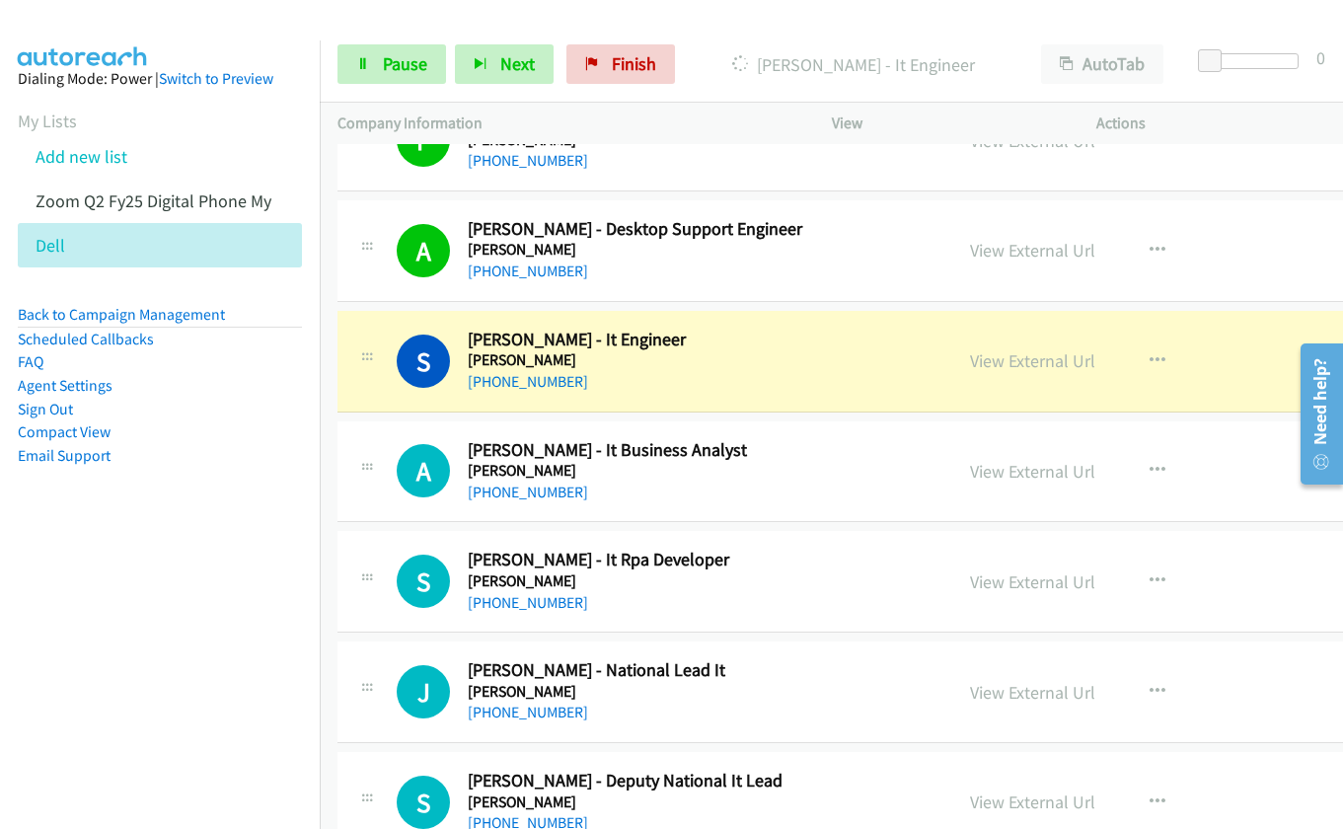
scroll to position [19730, 0]
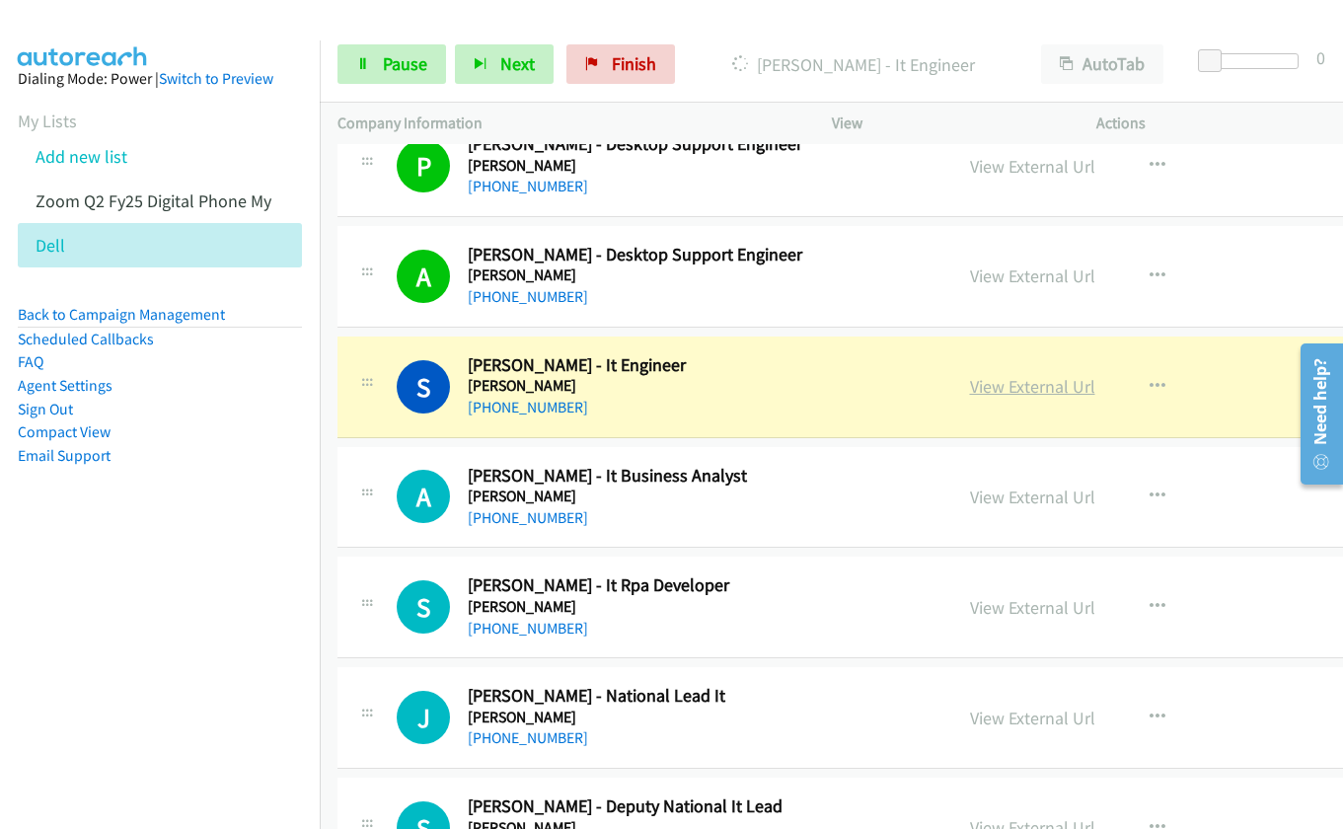
click at [993, 385] on link "View External Url" at bounding box center [1032, 386] width 125 height 23
click at [1152, 495] on icon "button" at bounding box center [1157, 496] width 16 height 16
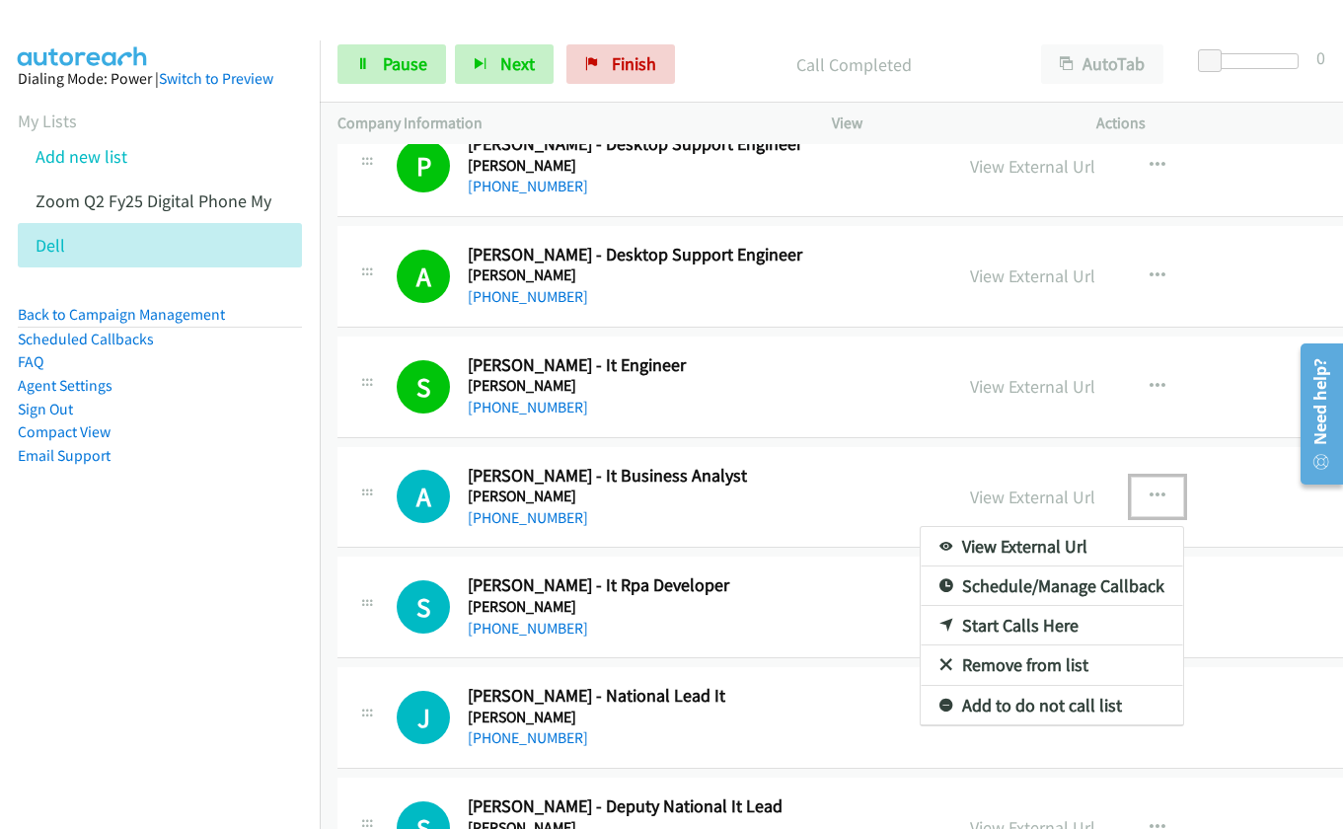
click at [809, 473] on div at bounding box center [671, 414] width 1343 height 829
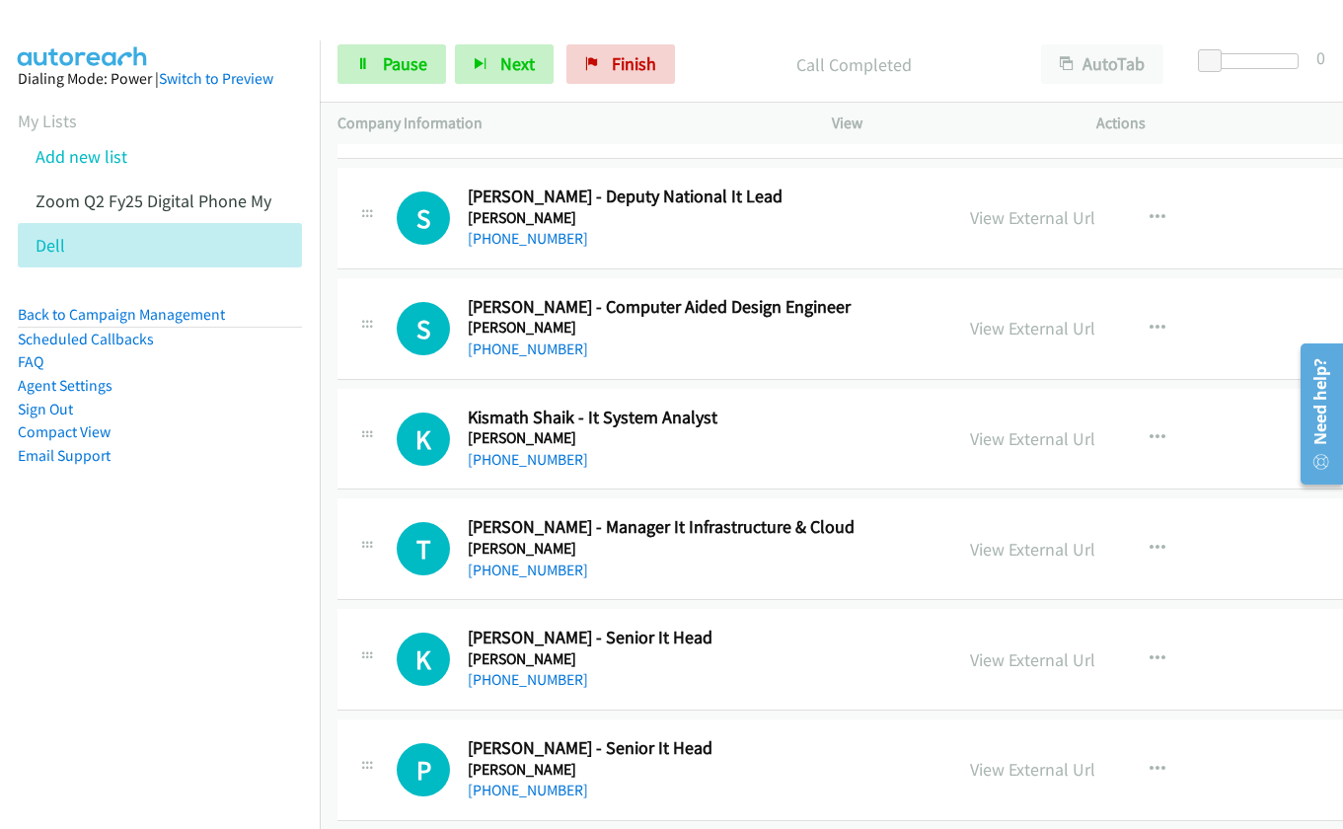
scroll to position [20322, 0]
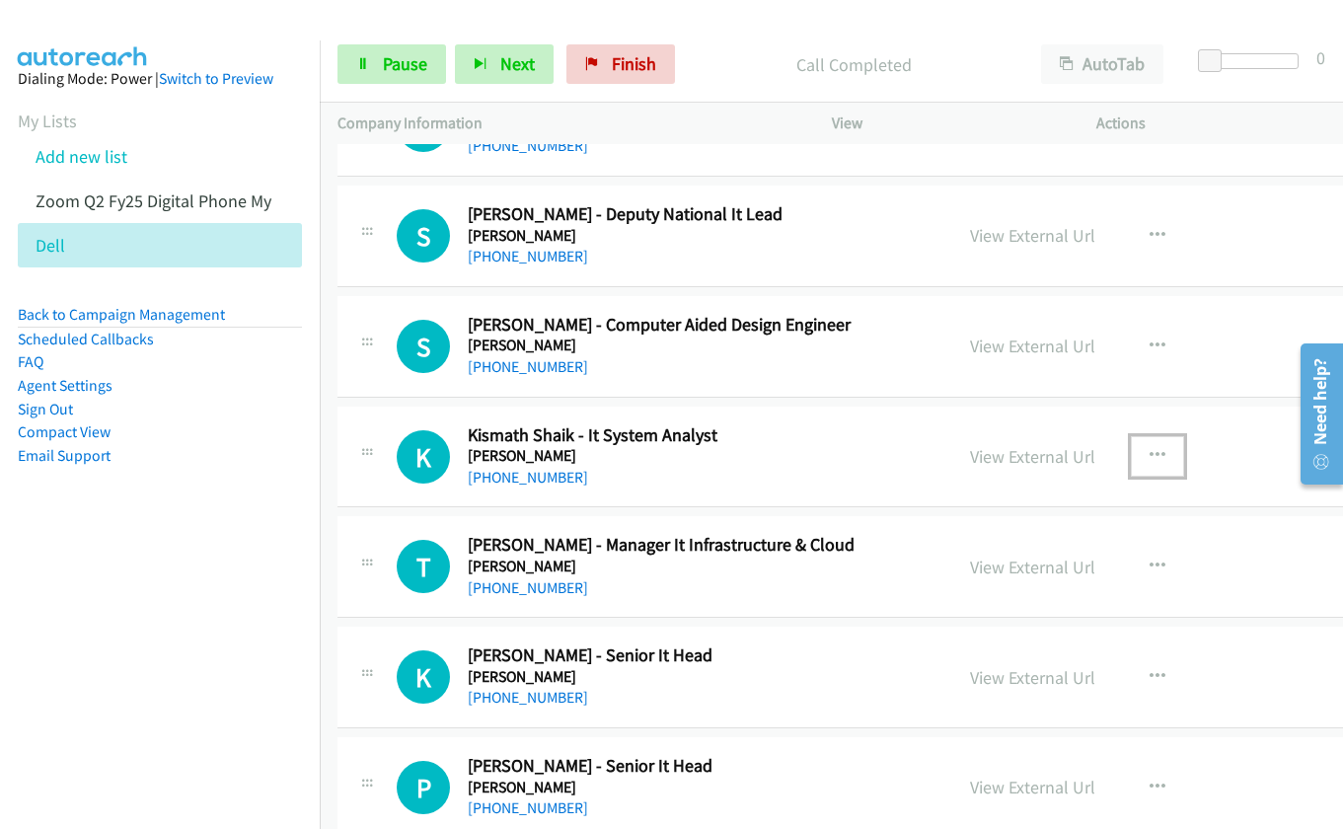
click at [1160, 453] on button "button" at bounding box center [1157, 455] width 53 height 39
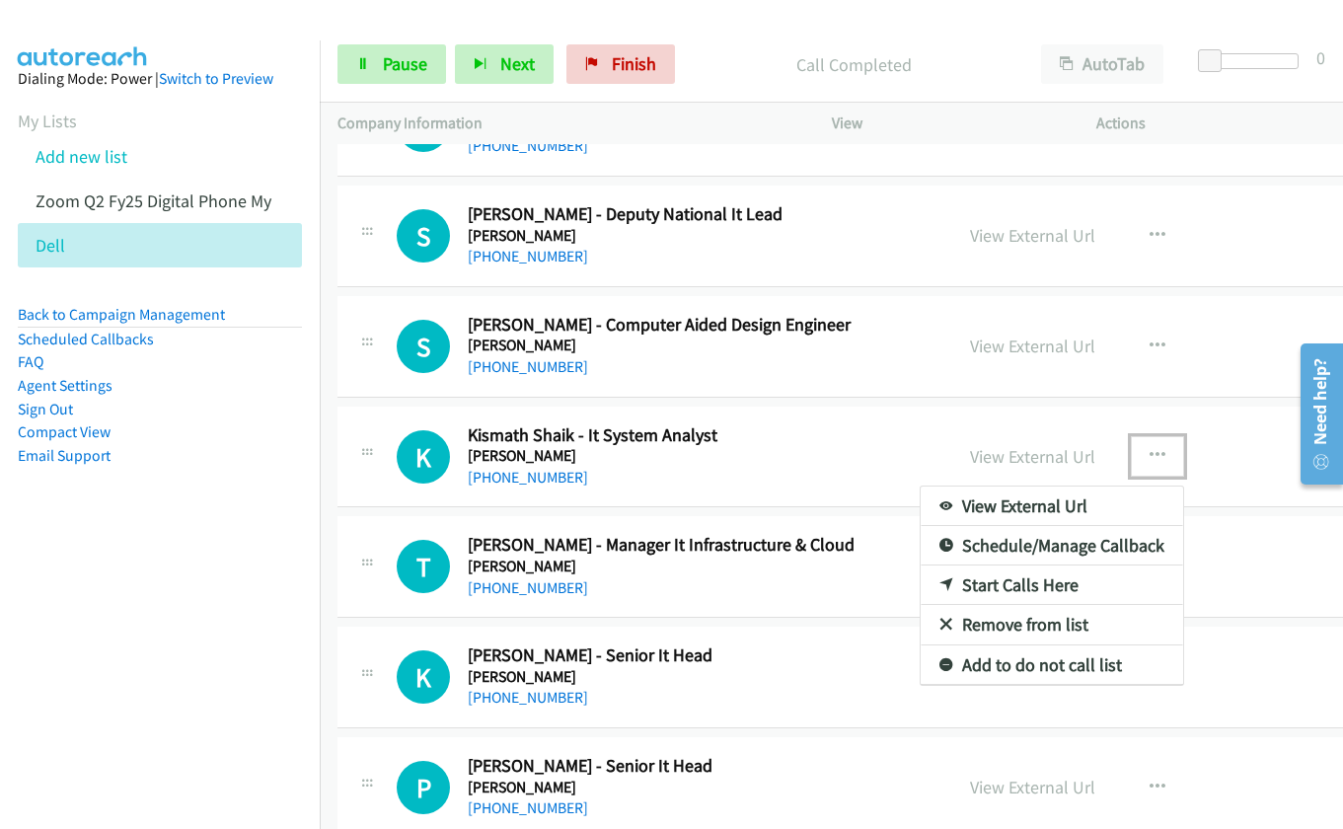
click at [1016, 583] on link "Start Calls Here" at bounding box center [1051, 584] width 262 height 39
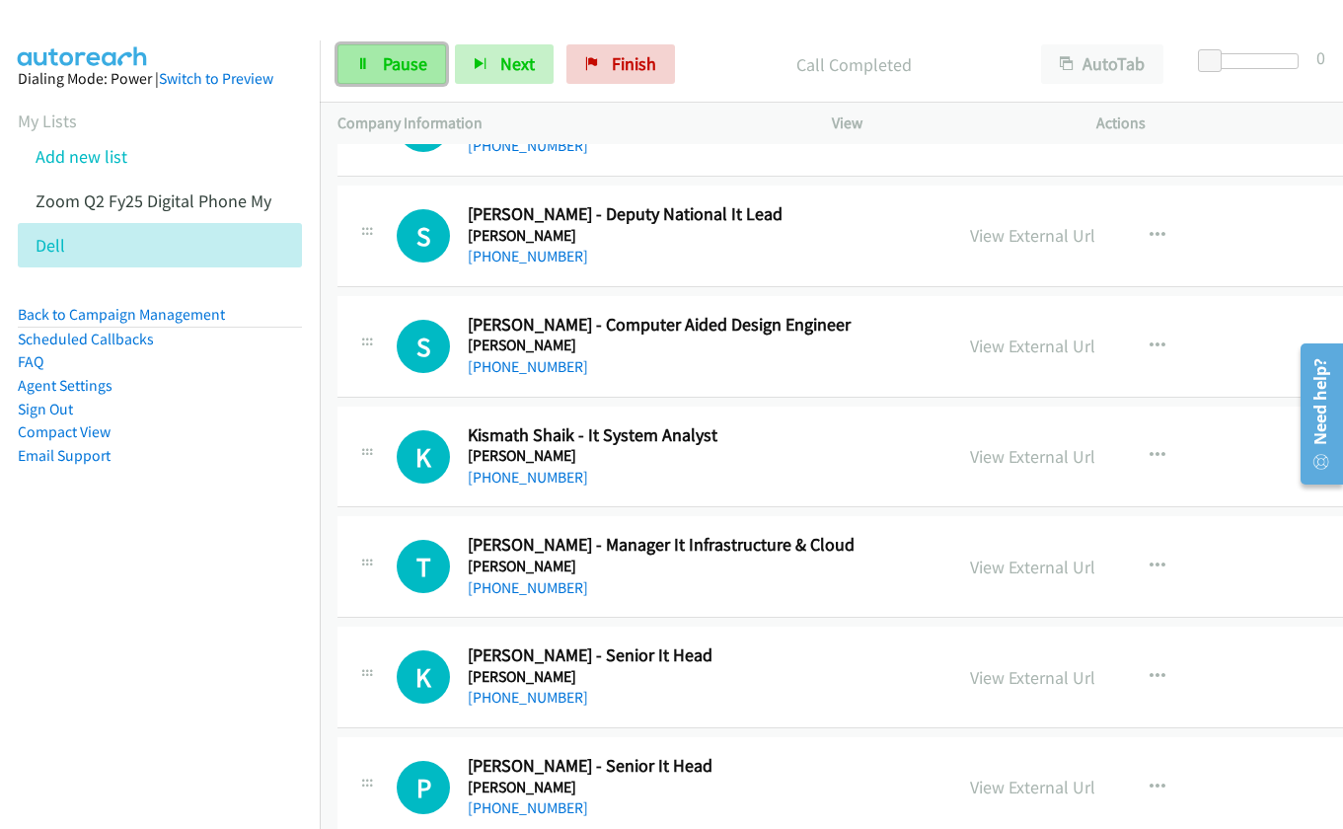
click at [399, 68] on span "Pause" at bounding box center [405, 63] width 44 height 23
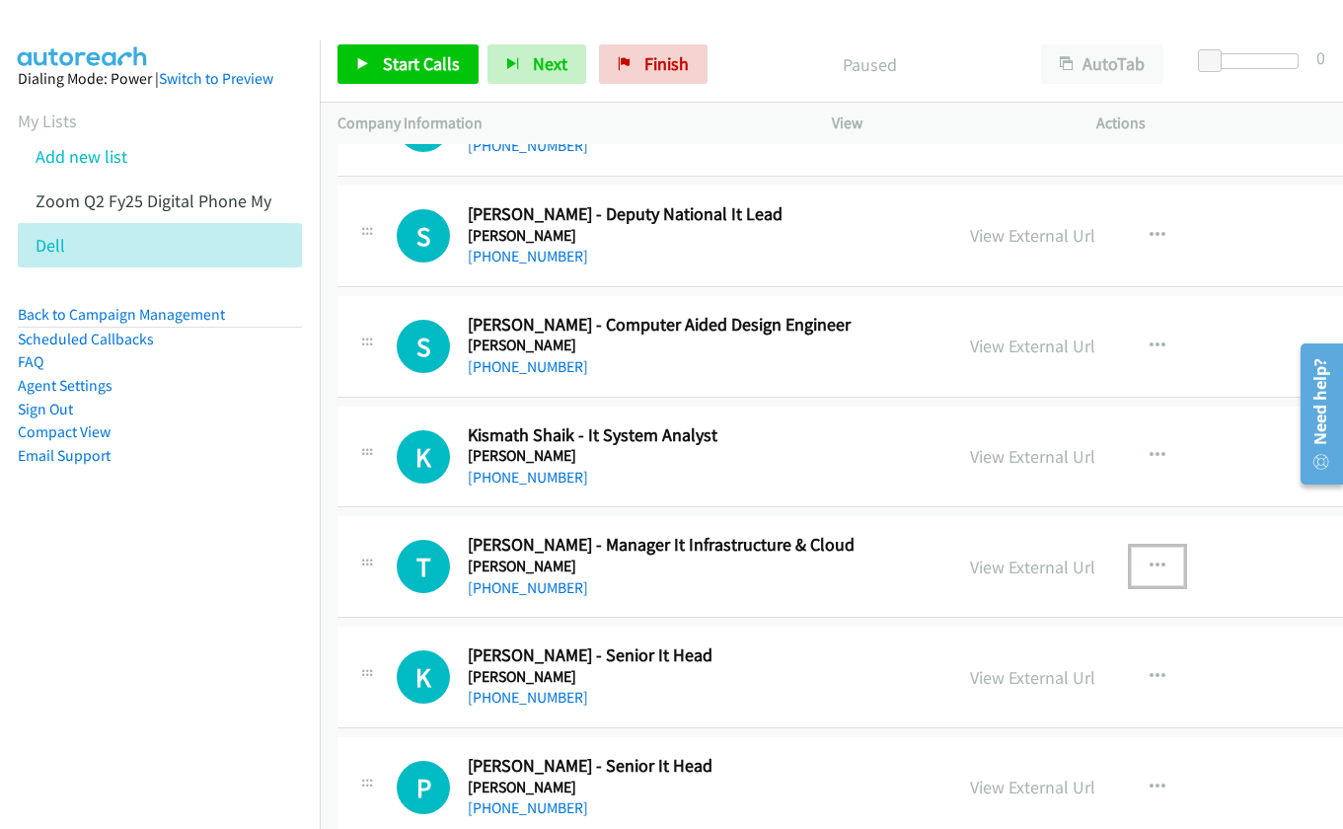
click at [1149, 565] on icon "button" at bounding box center [1157, 566] width 16 height 16
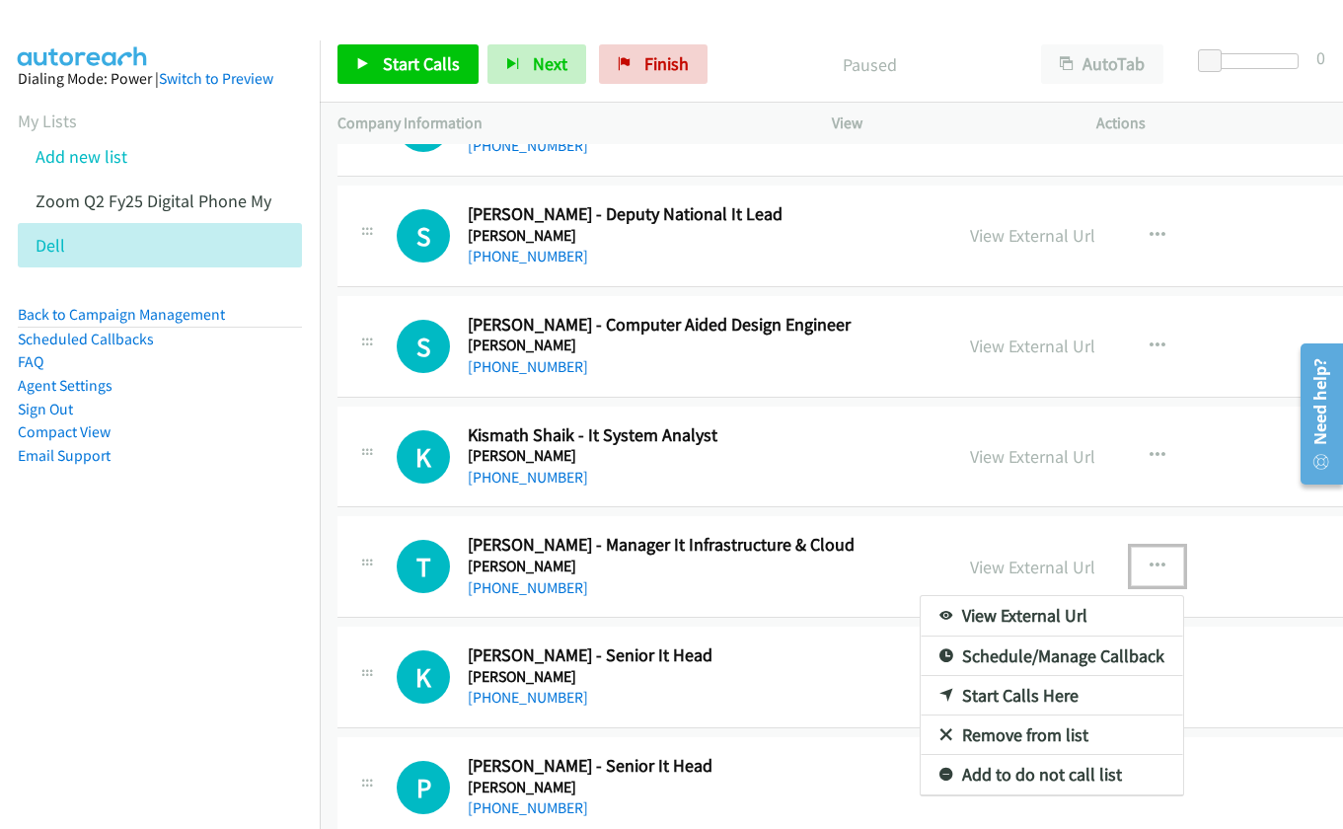
click at [1024, 684] on link "Start Calls Here" at bounding box center [1051, 695] width 262 height 39
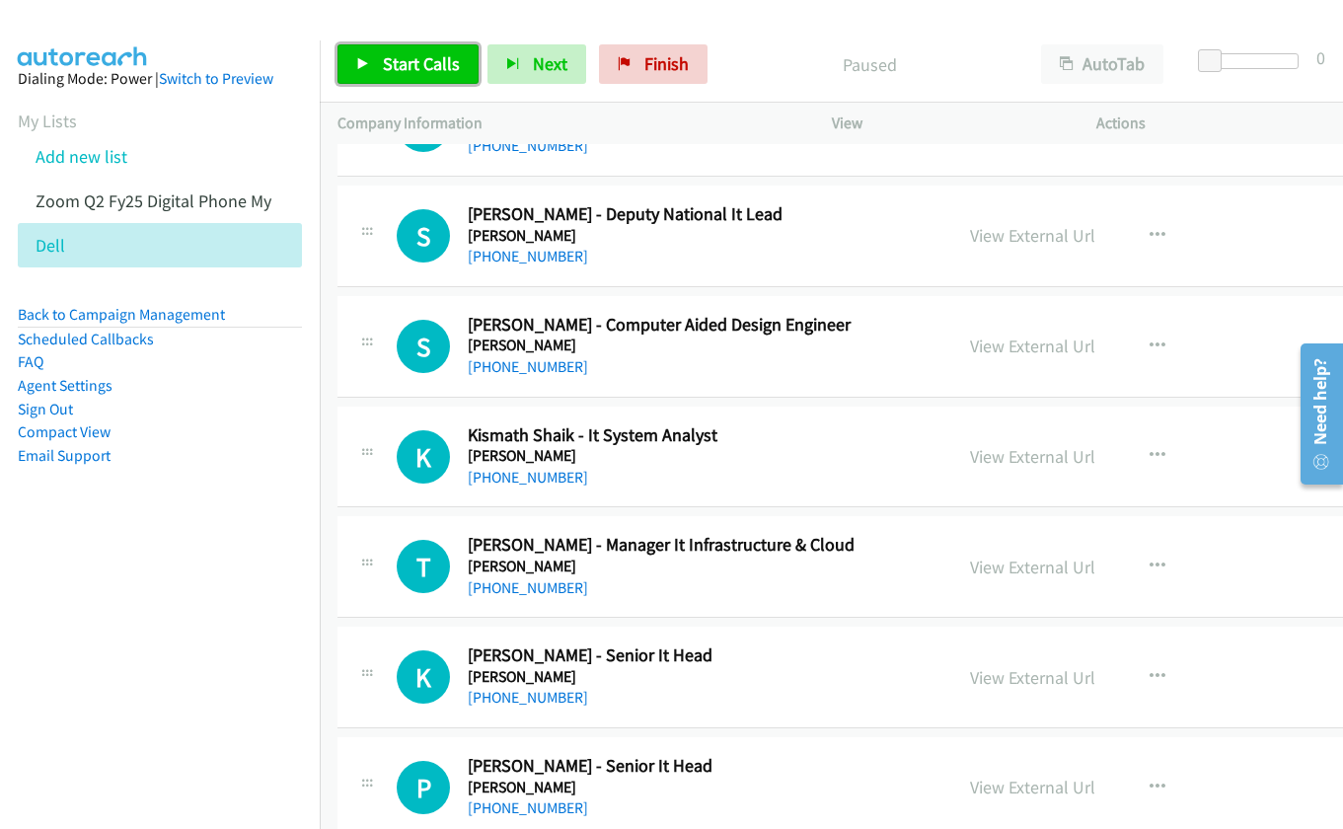
click at [402, 77] on link "Start Calls" at bounding box center [407, 63] width 141 height 39
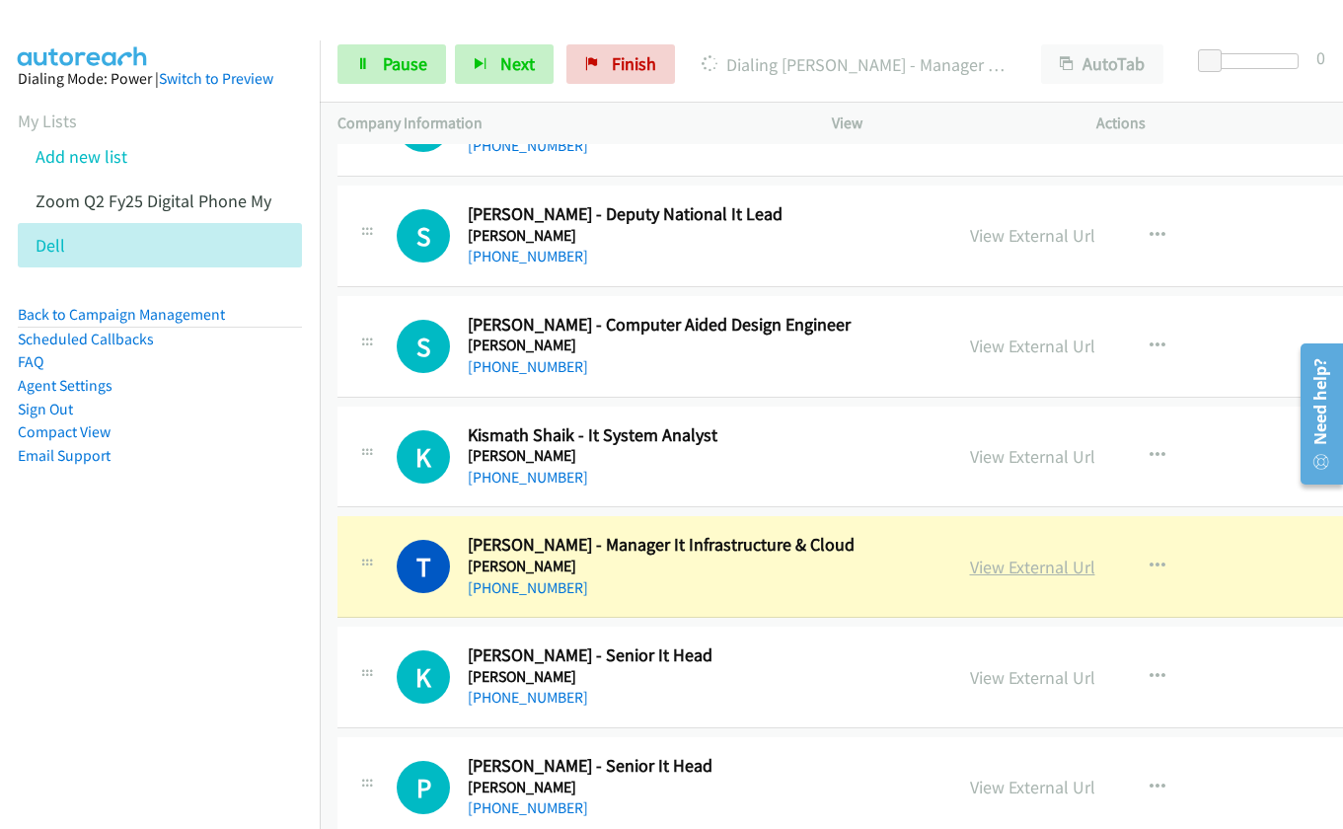
click at [977, 560] on link "View External Url" at bounding box center [1032, 566] width 125 height 23
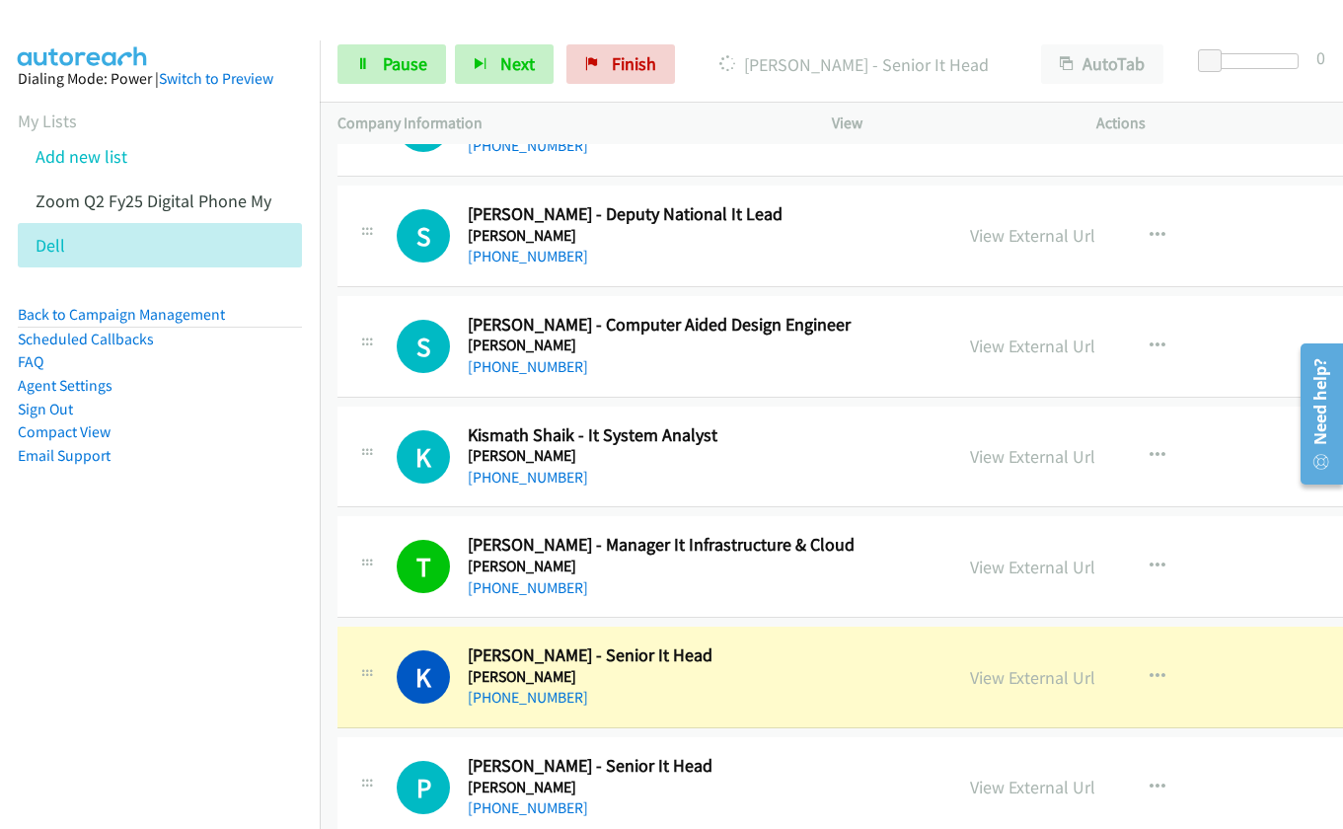
scroll to position [20618, 0]
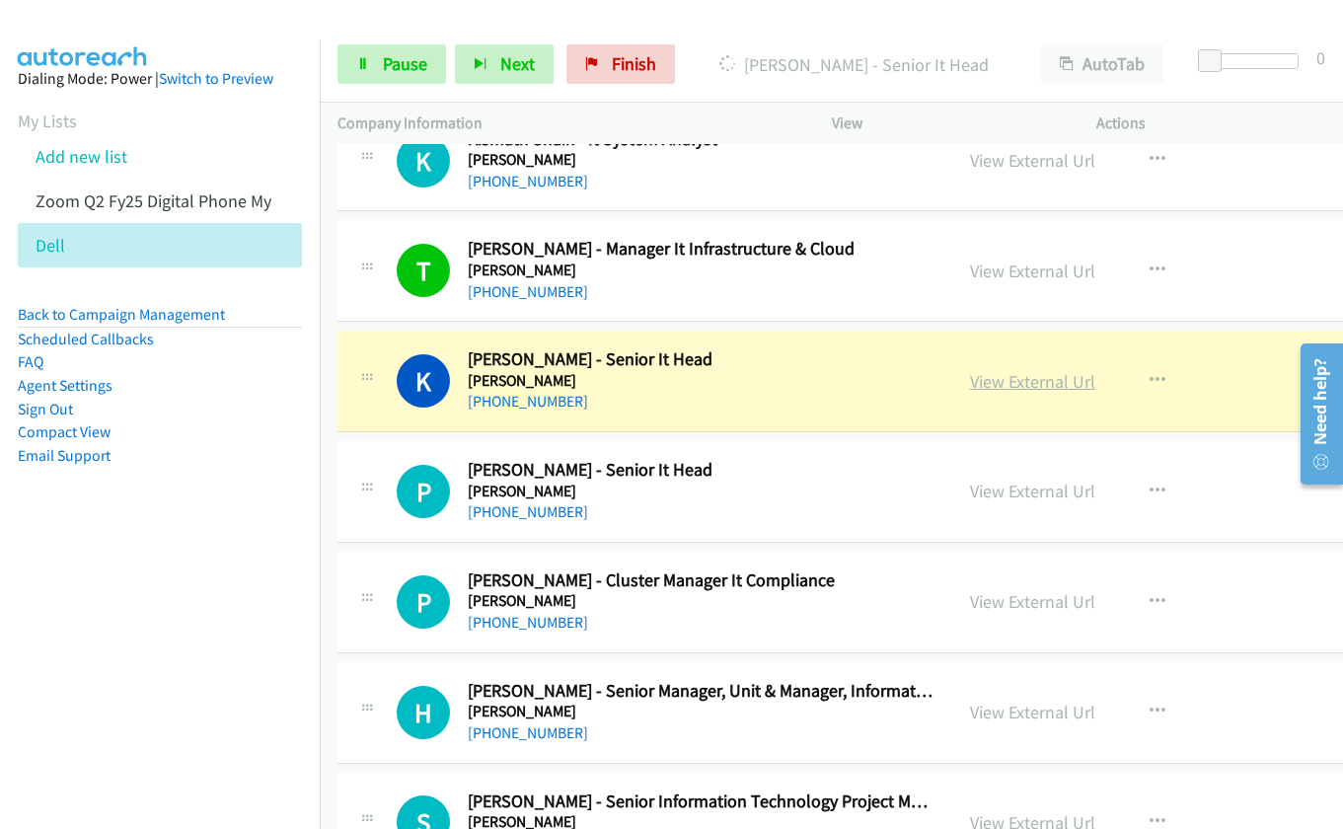
click at [980, 384] on link "View External Url" at bounding box center [1032, 381] width 125 height 23
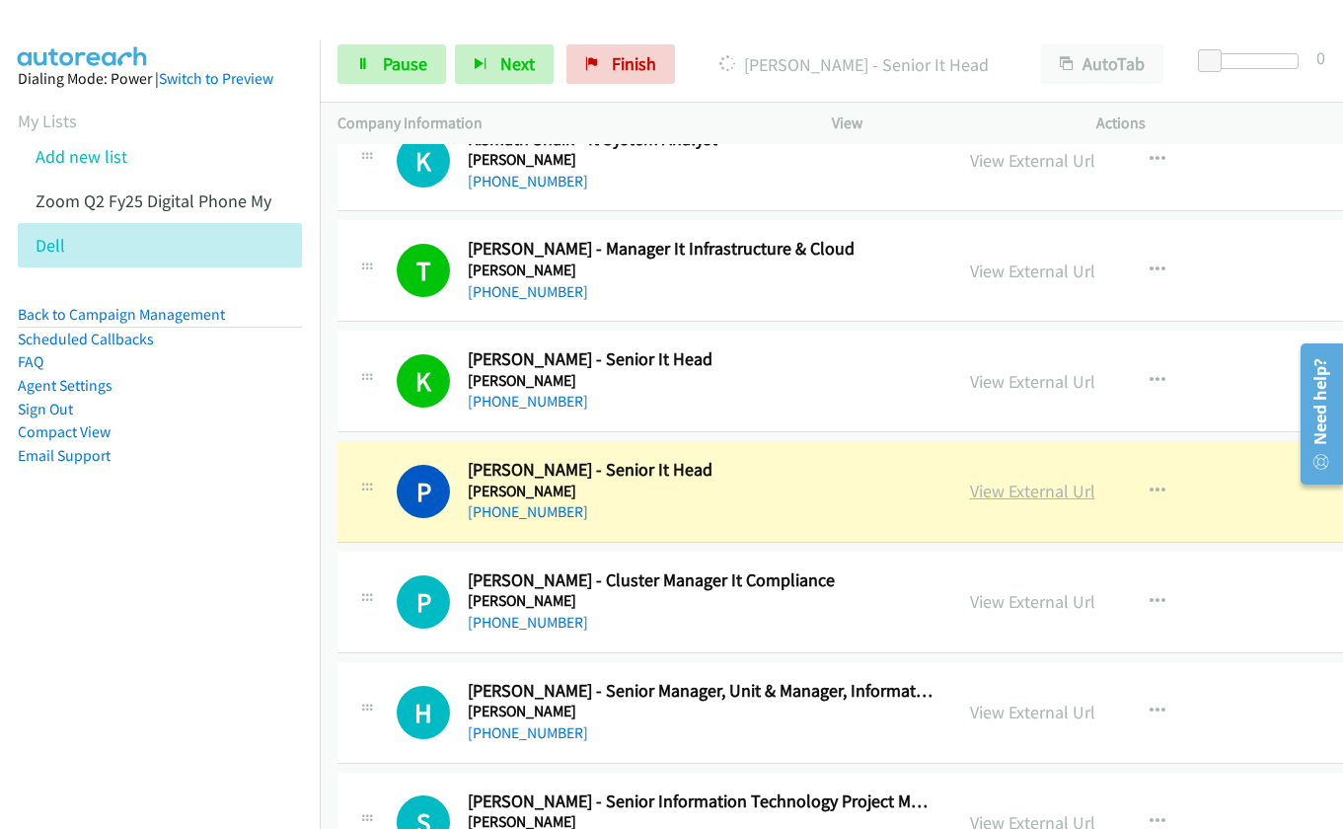
click at [991, 497] on link "View External Url" at bounding box center [1032, 490] width 125 height 23
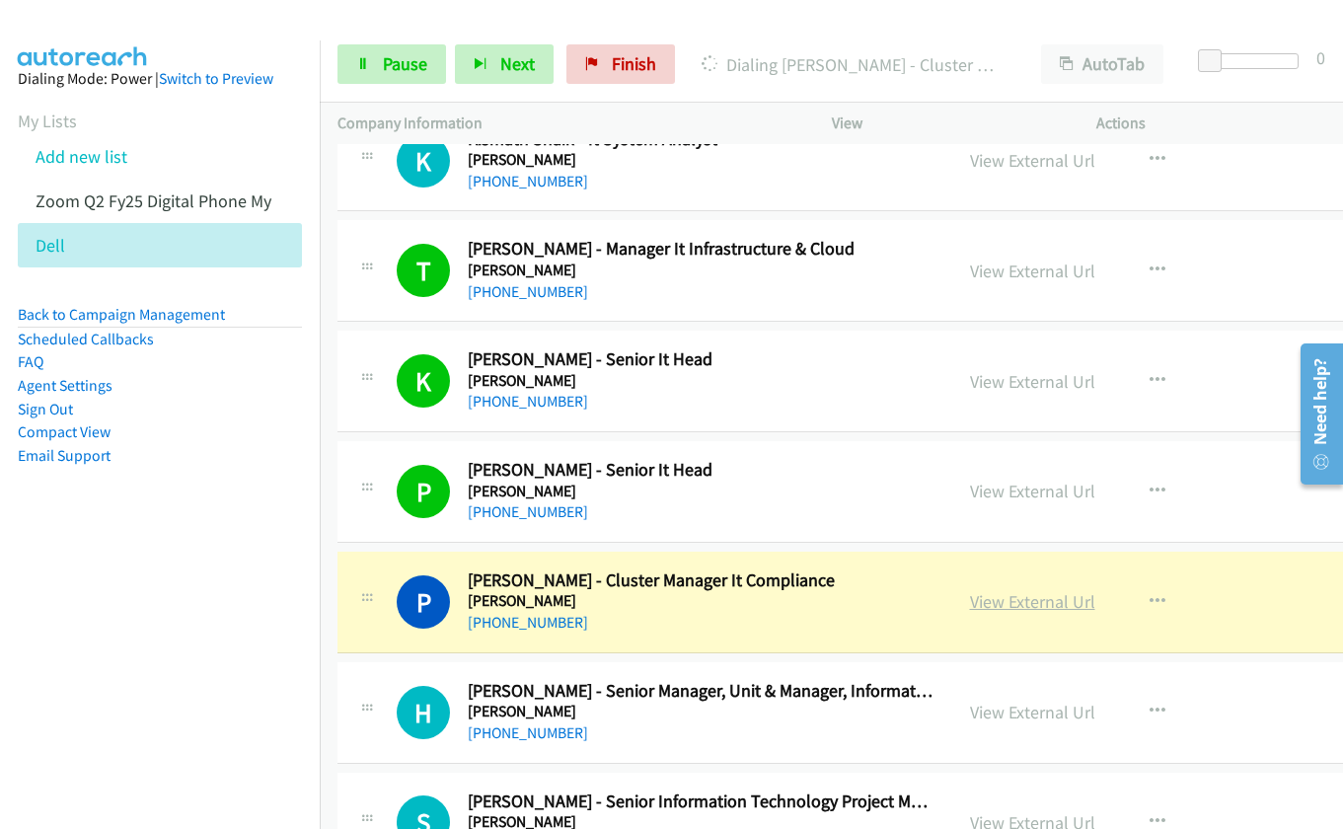
click at [990, 607] on link "View External Url" at bounding box center [1032, 601] width 125 height 23
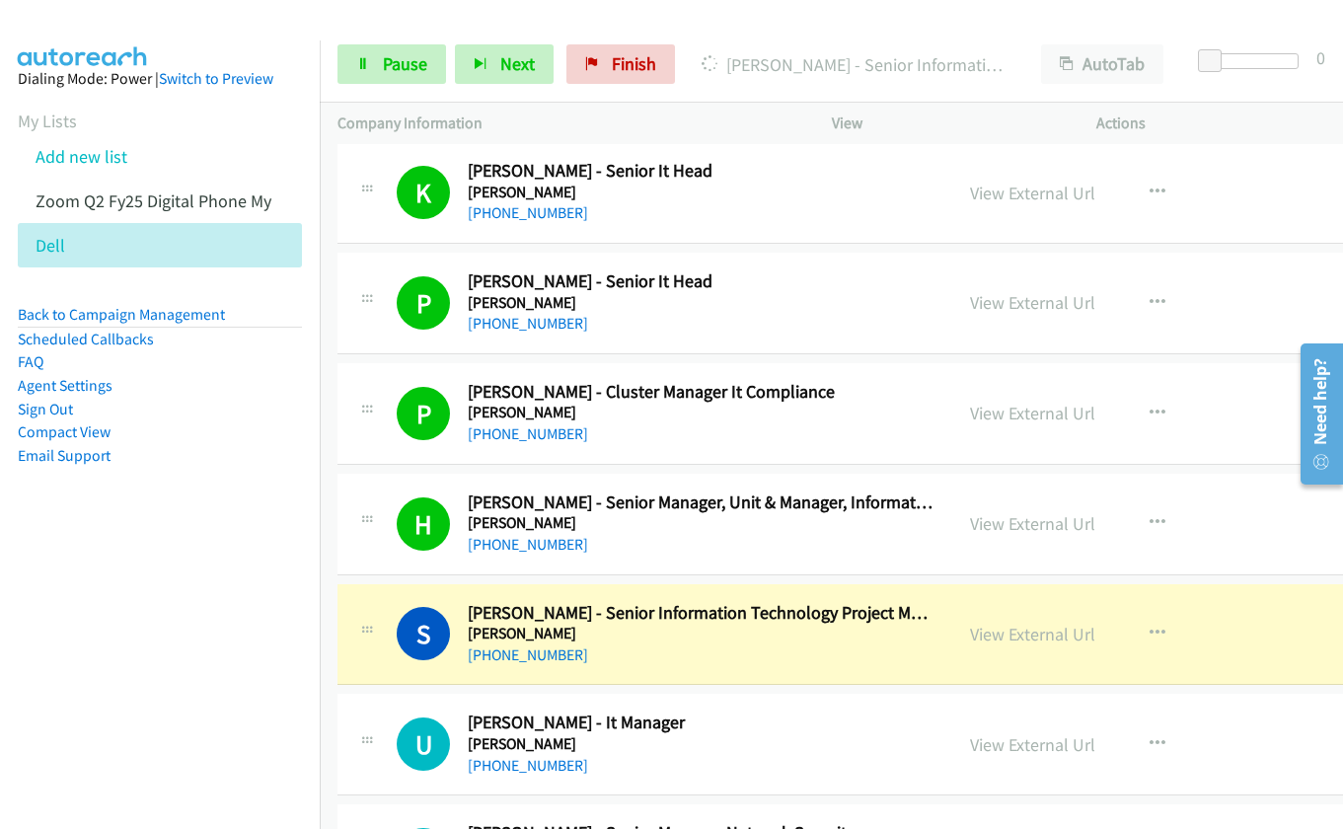
scroll to position [21012, 0]
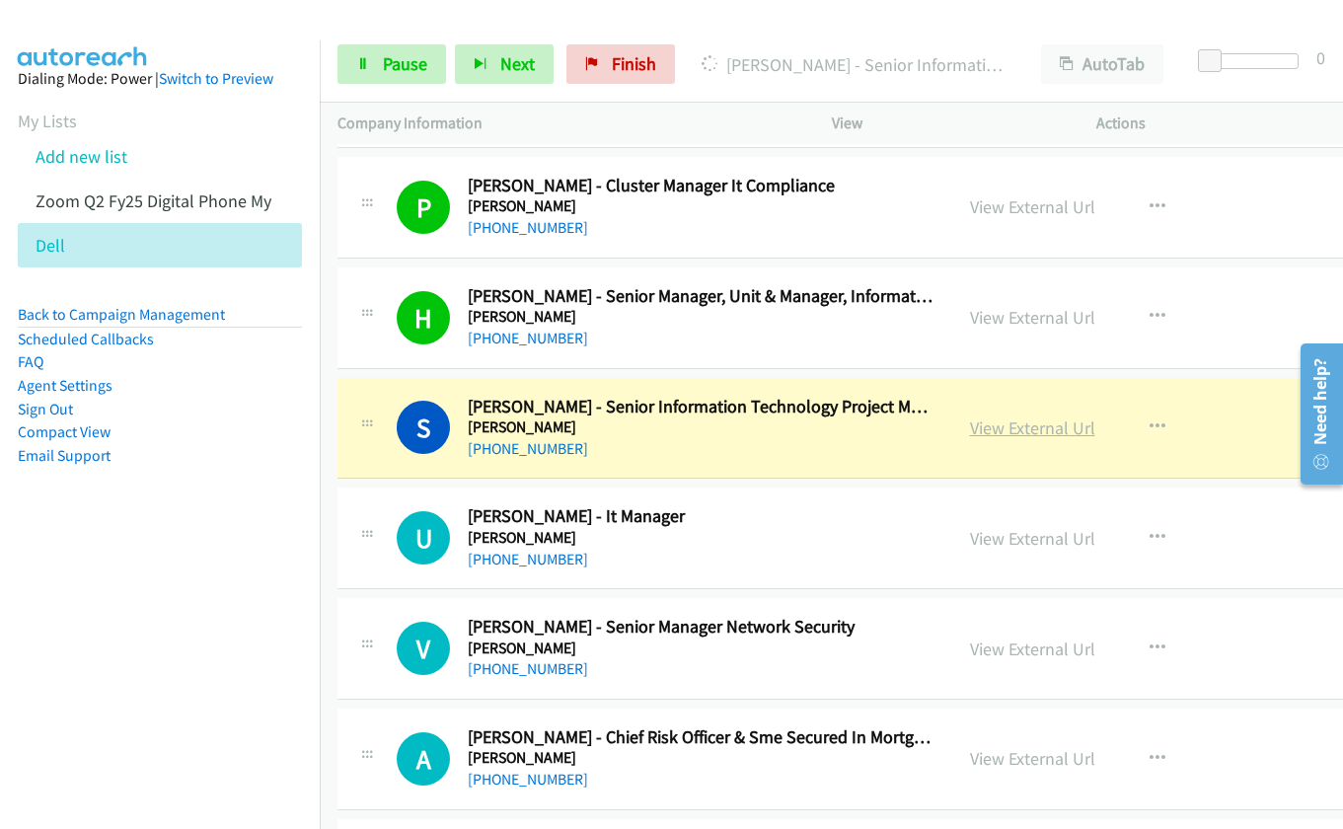
click at [972, 428] on link "View External Url" at bounding box center [1032, 427] width 125 height 23
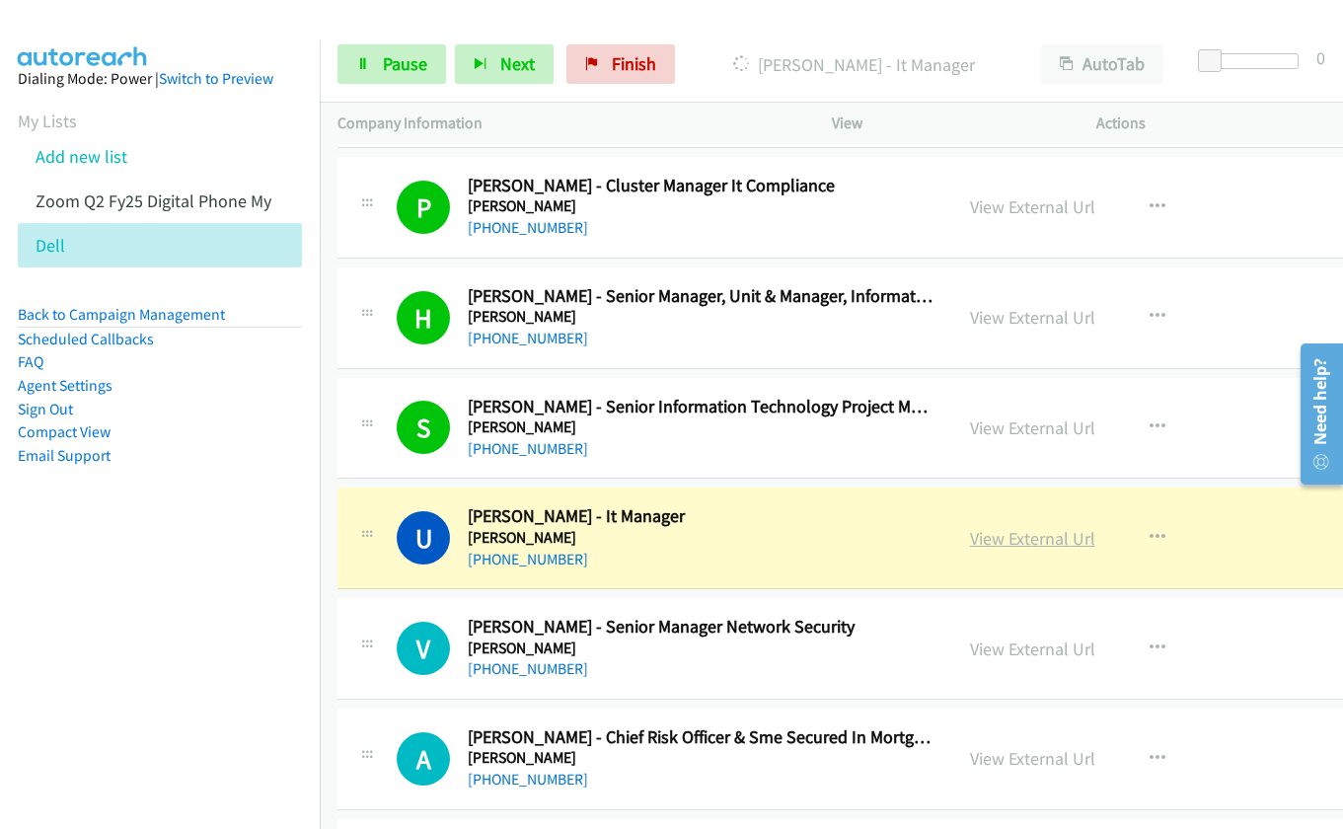
click at [986, 535] on link "View External Url" at bounding box center [1032, 538] width 125 height 23
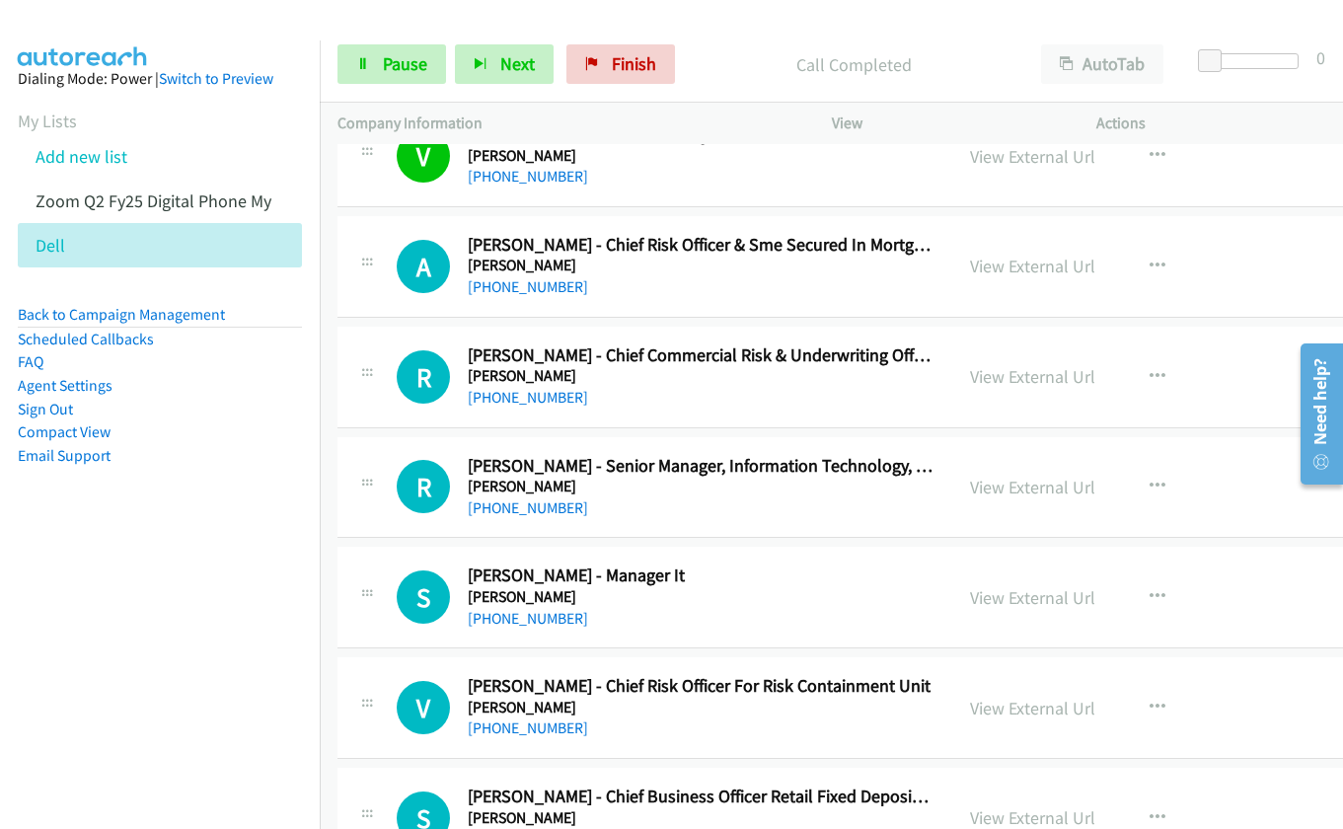
scroll to position [21505, 0]
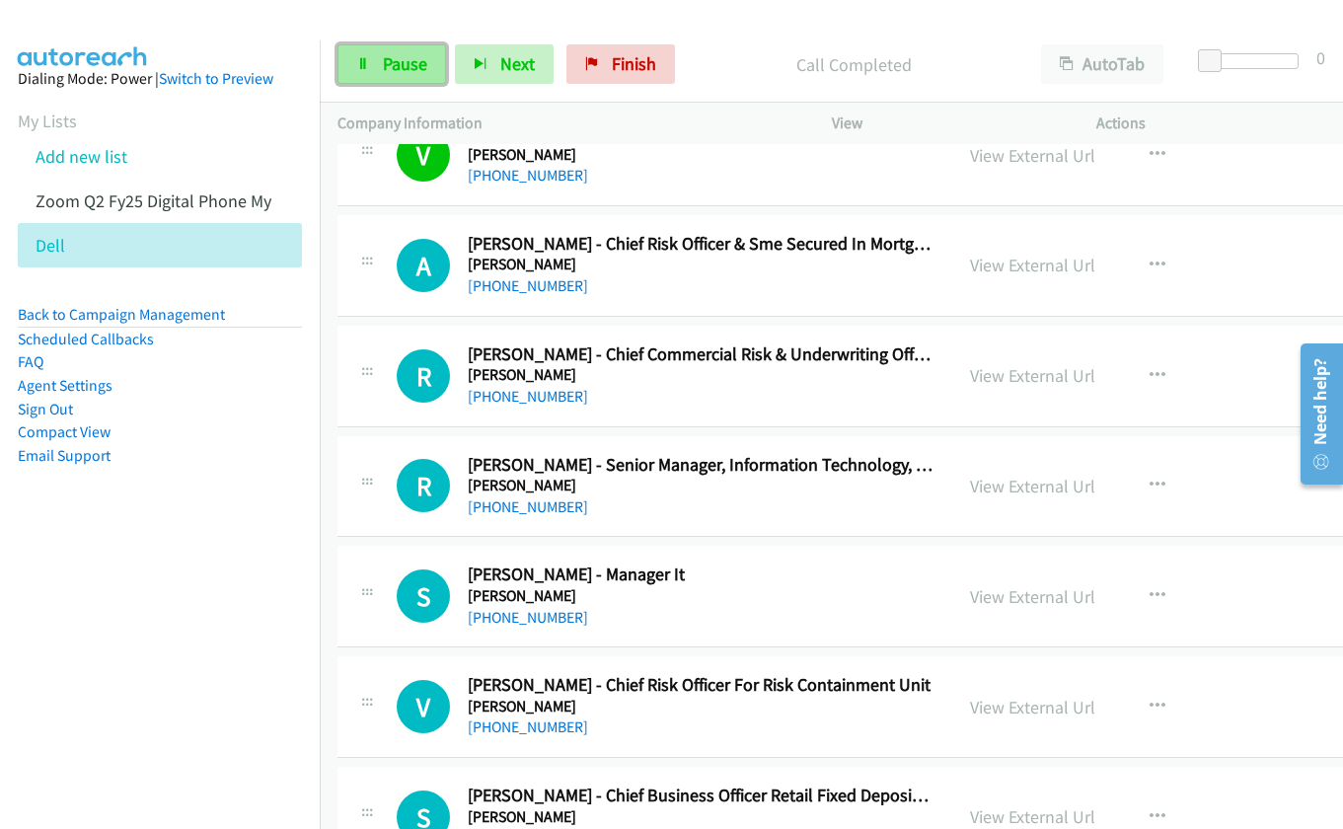
click at [425, 66] on span "Pause" at bounding box center [405, 63] width 44 height 23
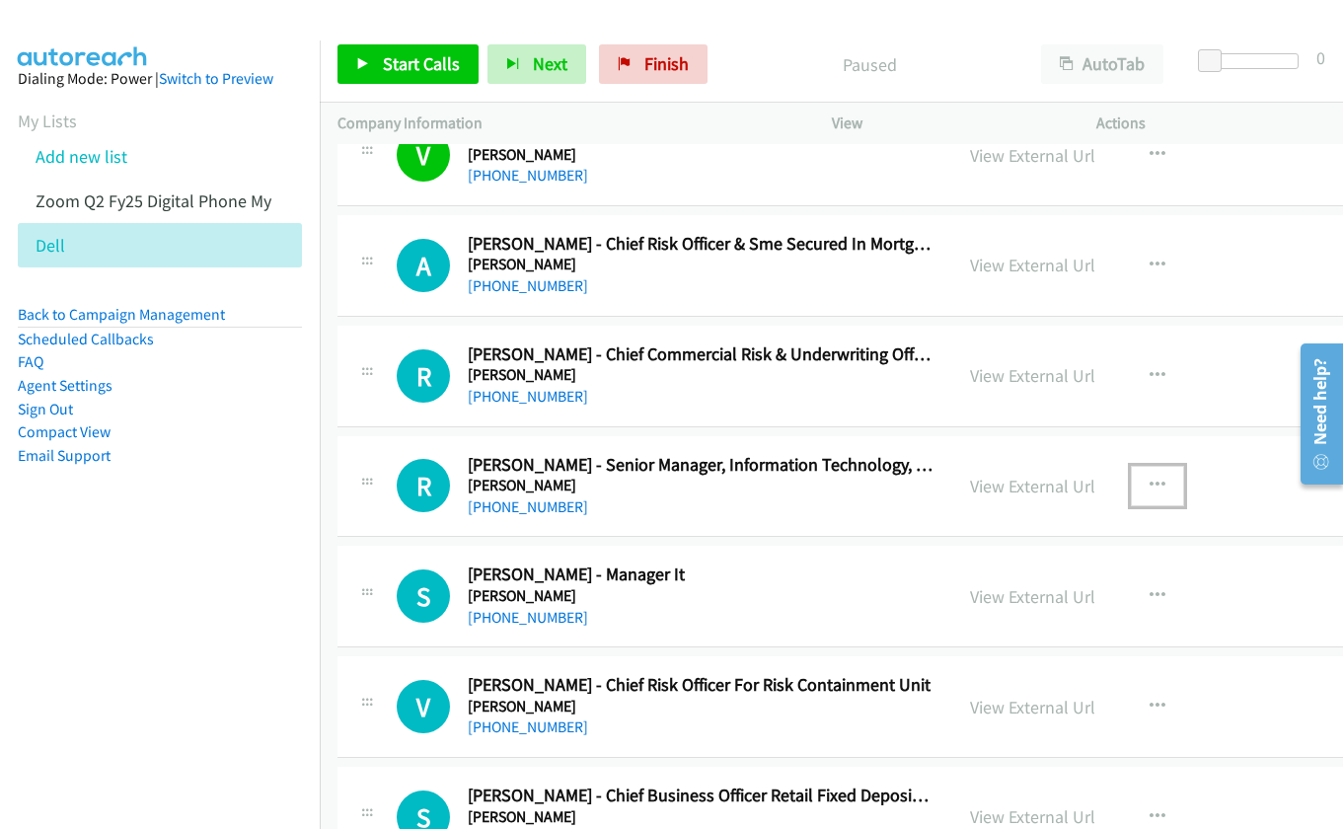
click at [1154, 481] on icon "button" at bounding box center [1157, 485] width 16 height 16
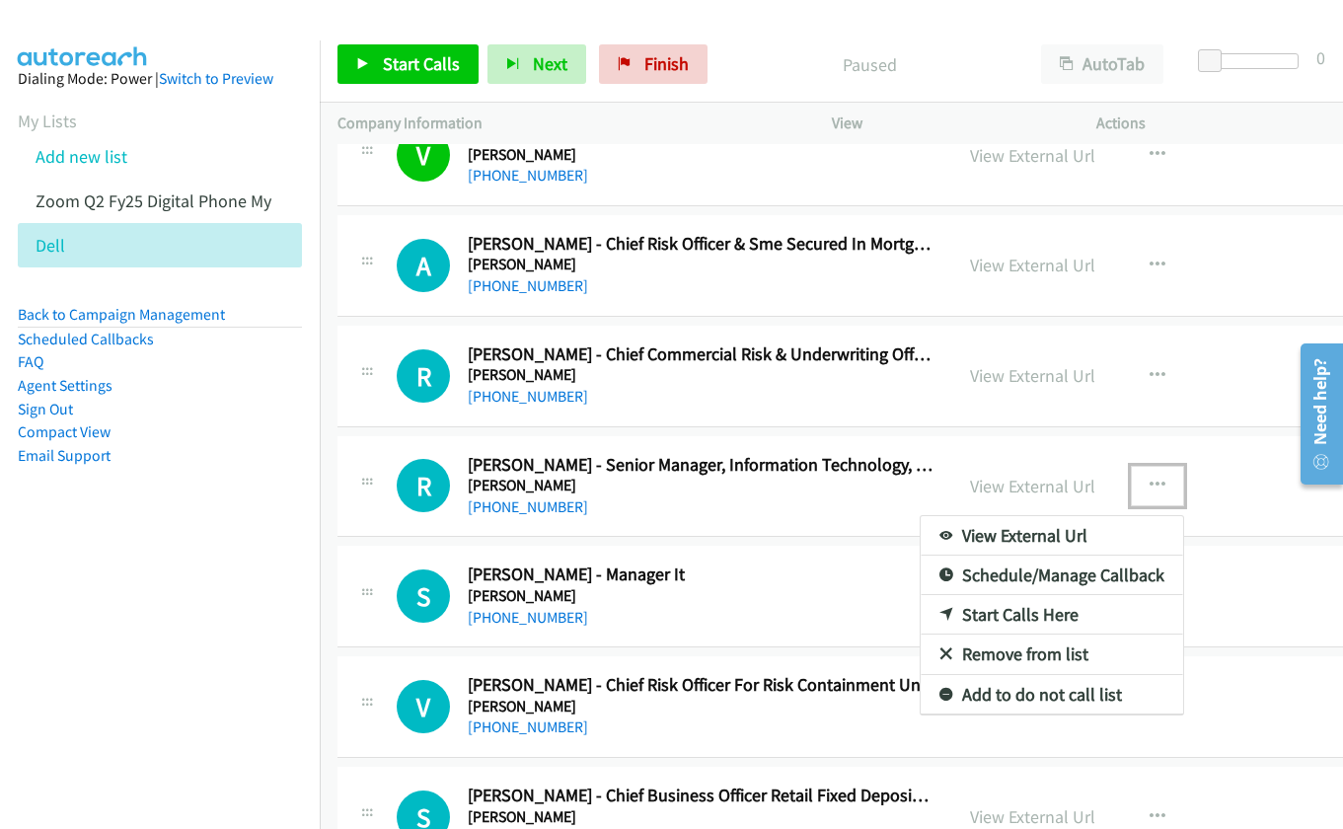
click at [1057, 605] on link "Start Calls Here" at bounding box center [1051, 614] width 262 height 39
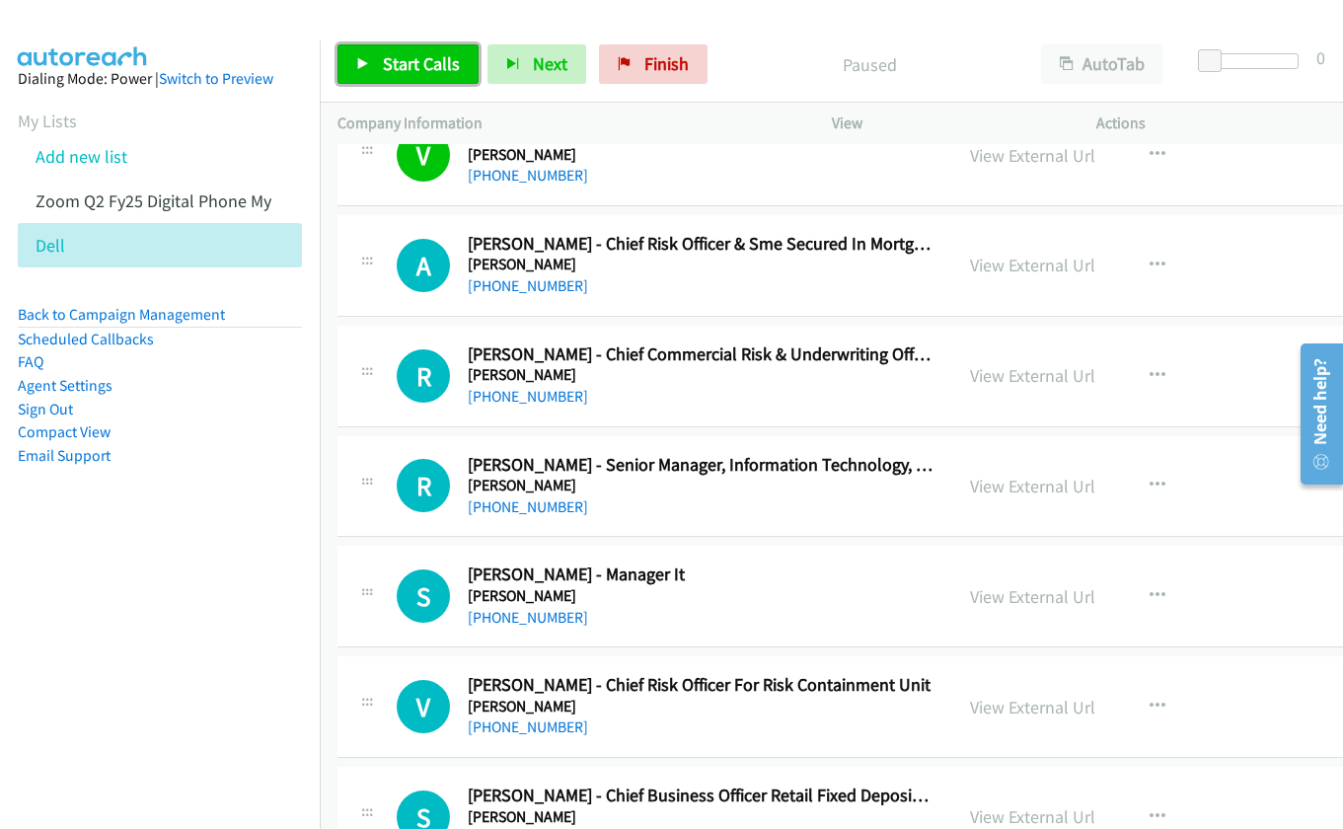
click at [389, 58] on span "Start Calls" at bounding box center [421, 63] width 77 height 23
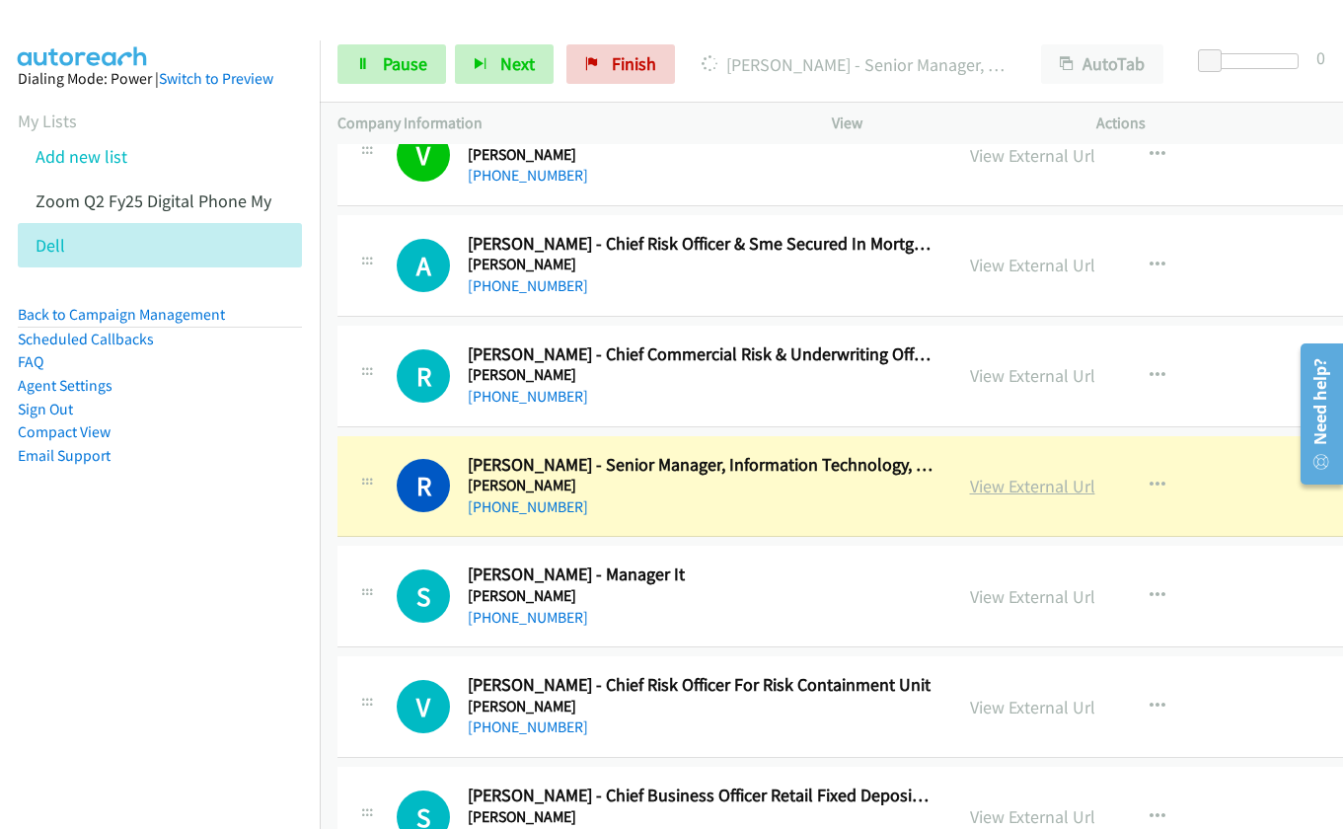
click at [977, 491] on link "View External Url" at bounding box center [1032, 485] width 125 height 23
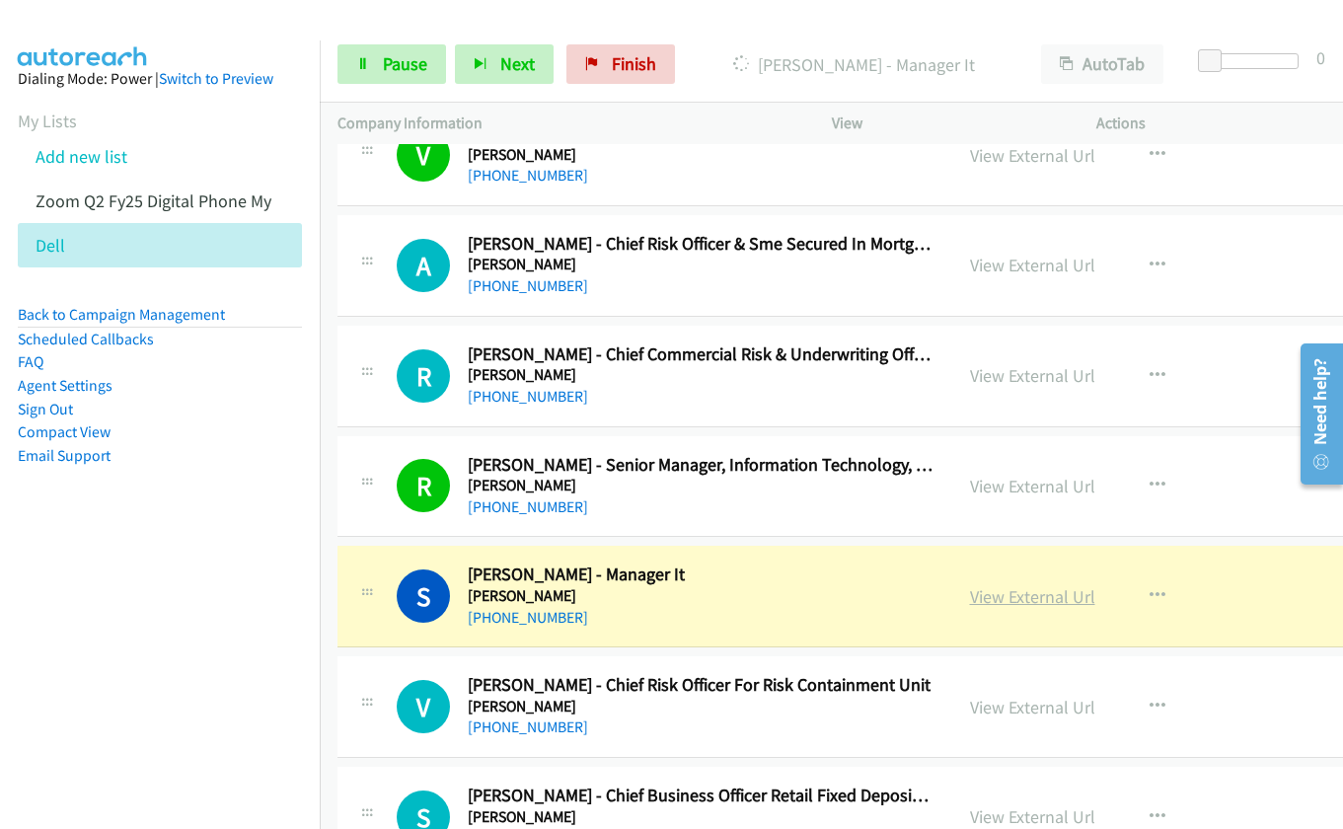
click at [970, 597] on link "View External Url" at bounding box center [1032, 596] width 125 height 23
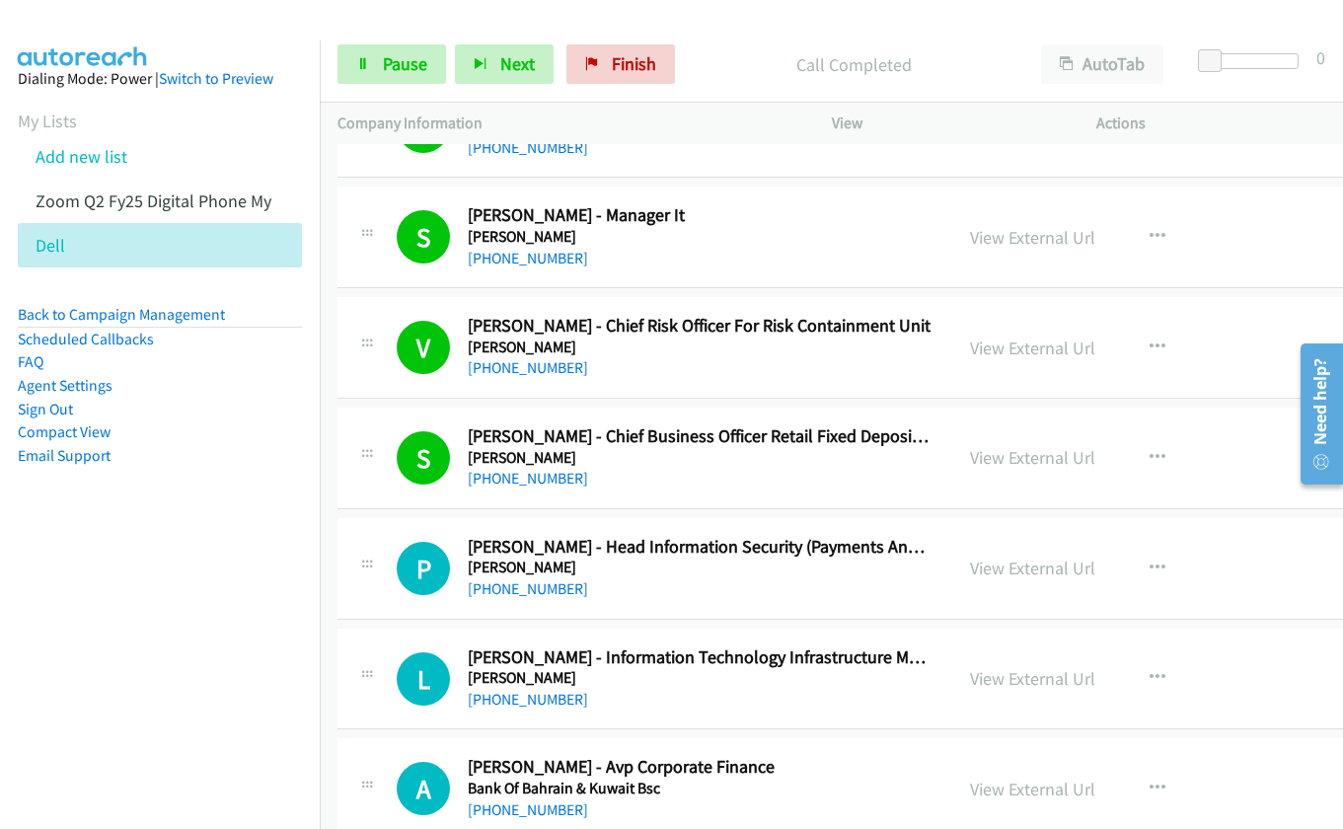
scroll to position [21900, 0]
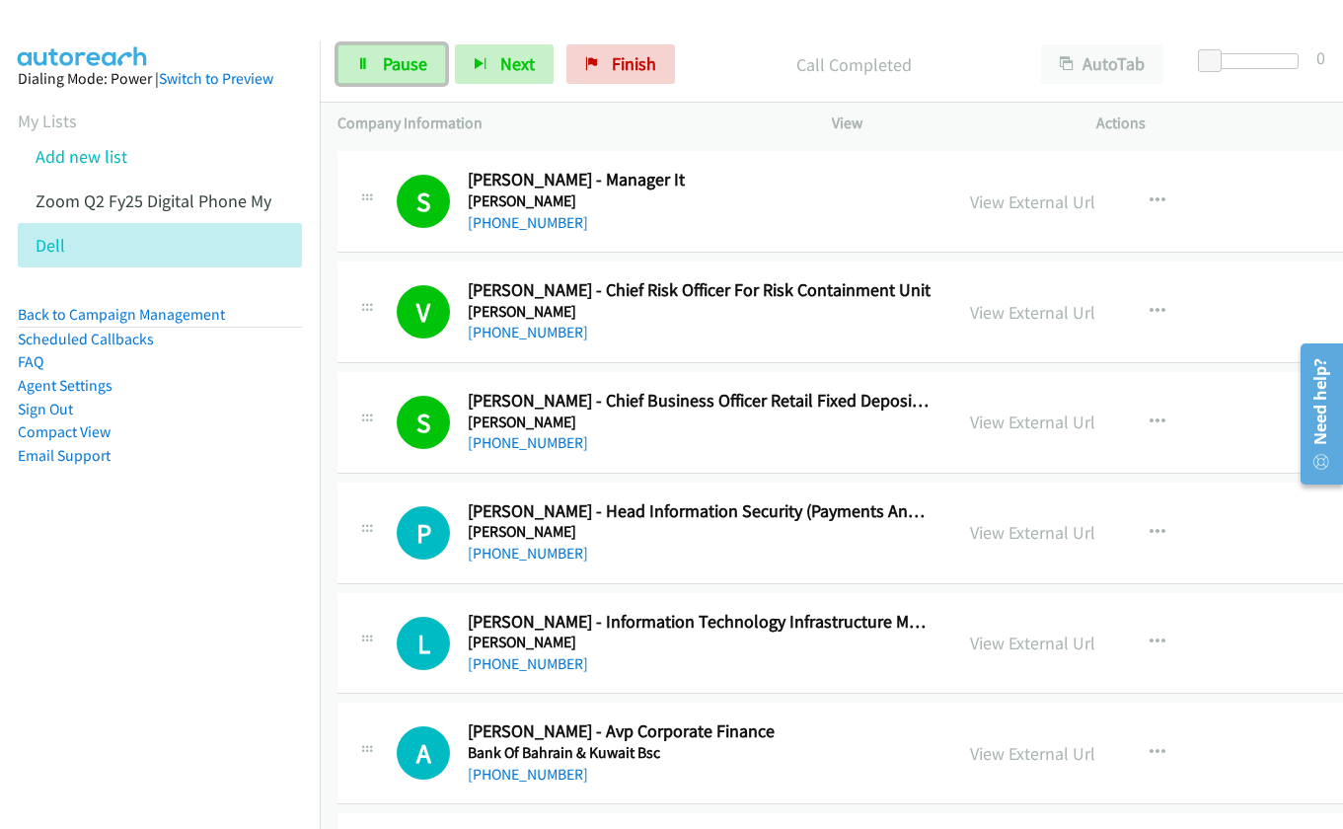
drag, startPoint x: 401, startPoint y: 71, endPoint x: 558, endPoint y: 113, distance: 163.4
click at [401, 68] on span "Pause" at bounding box center [405, 63] width 44 height 23
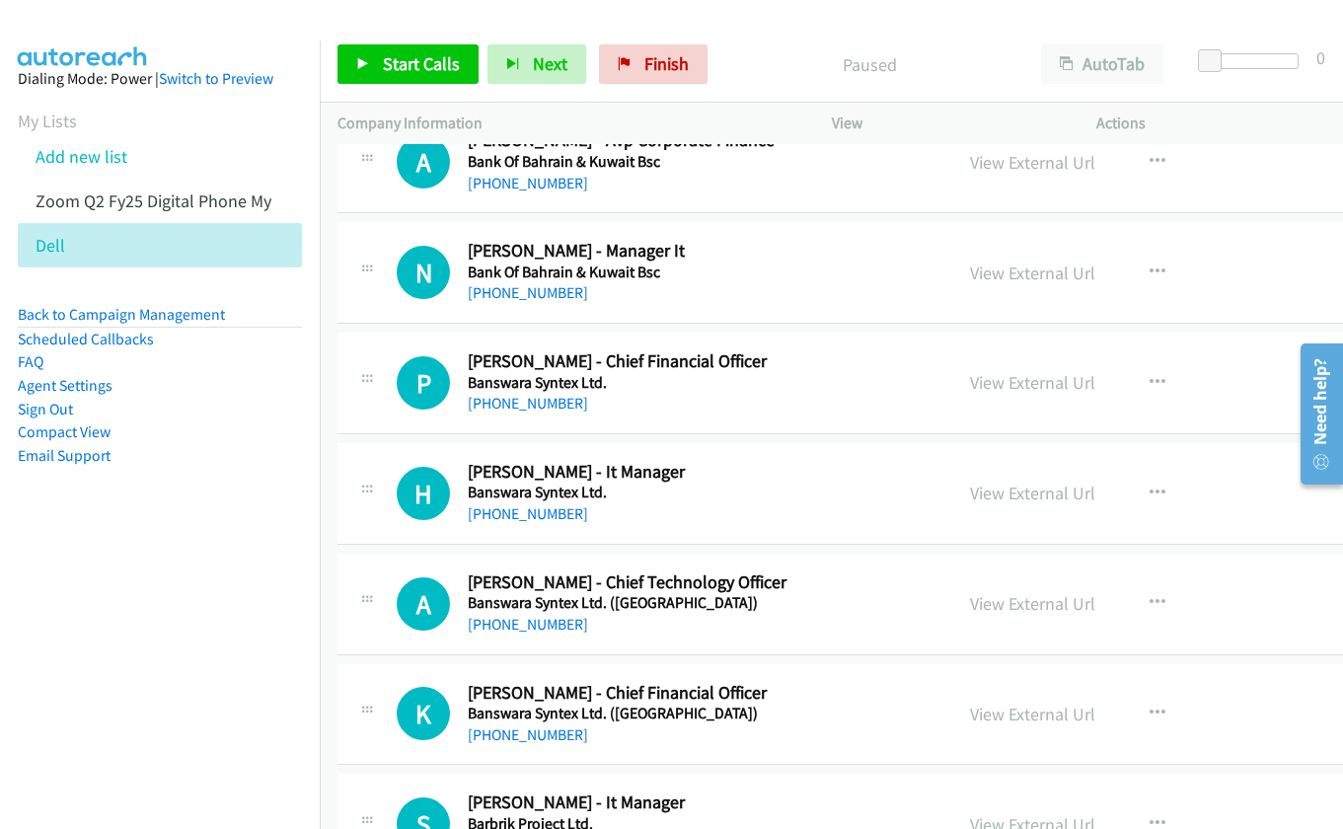
scroll to position [22590, 0]
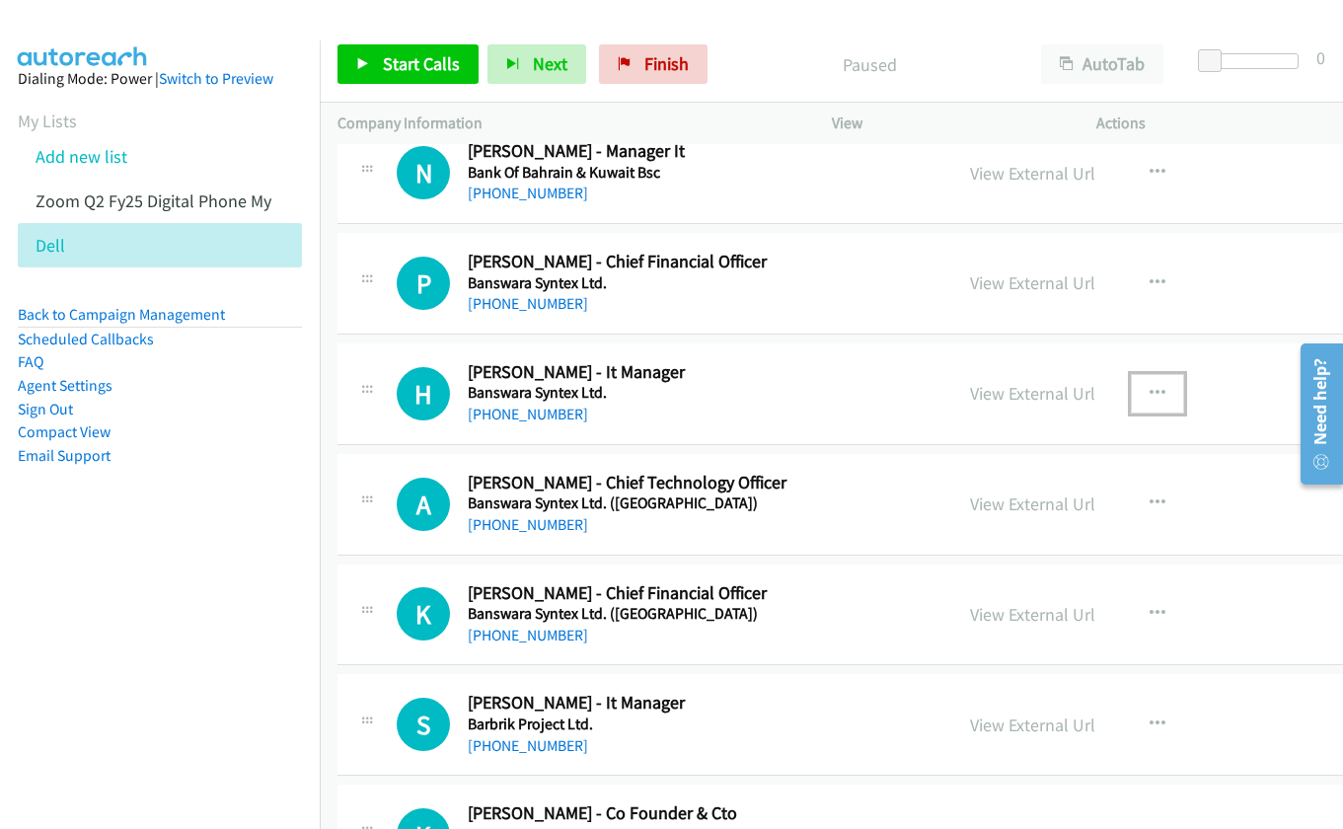
click at [1149, 382] on button "button" at bounding box center [1157, 393] width 53 height 39
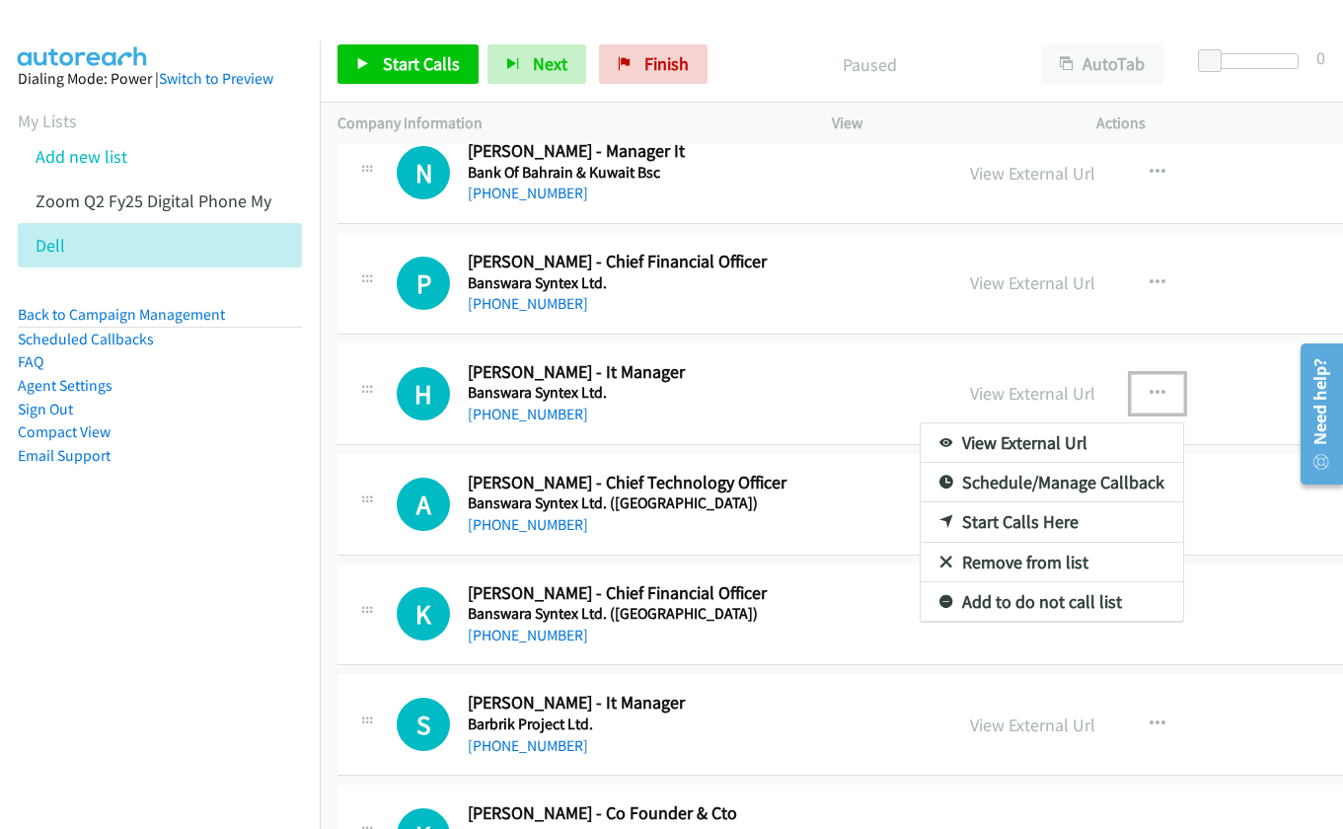
click at [1015, 520] on link "Start Calls Here" at bounding box center [1051, 521] width 262 height 39
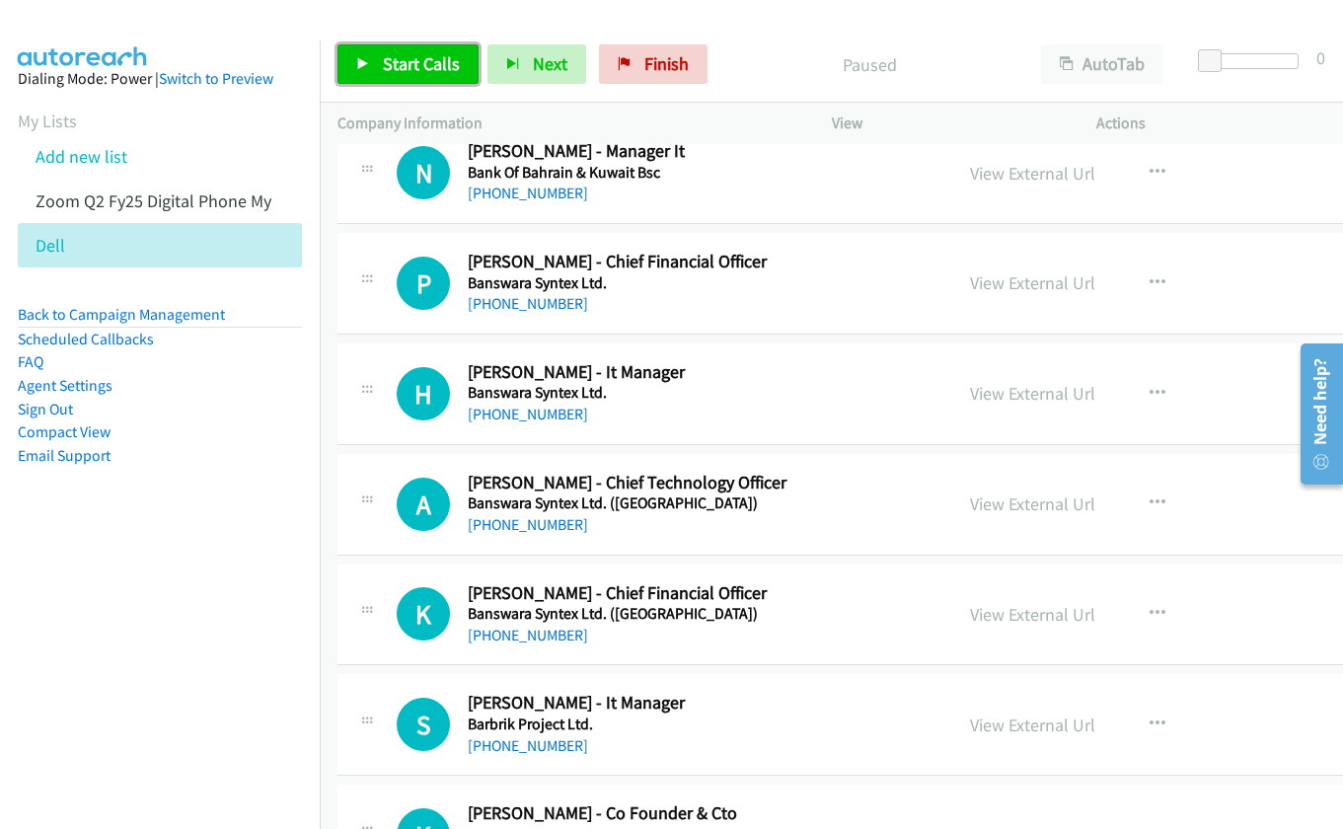
click at [390, 61] on span "Start Calls" at bounding box center [421, 63] width 77 height 23
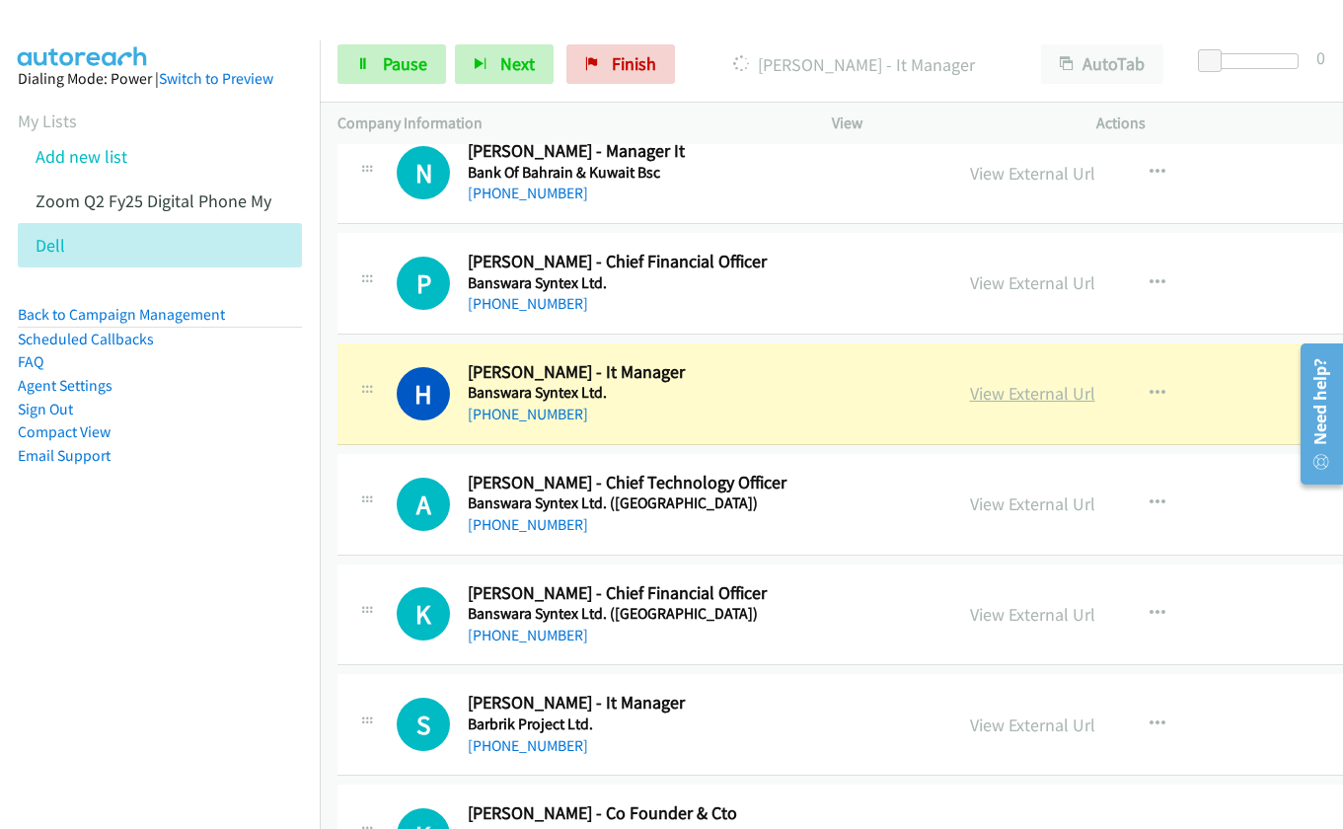
click at [983, 389] on link "View External Url" at bounding box center [1032, 393] width 125 height 23
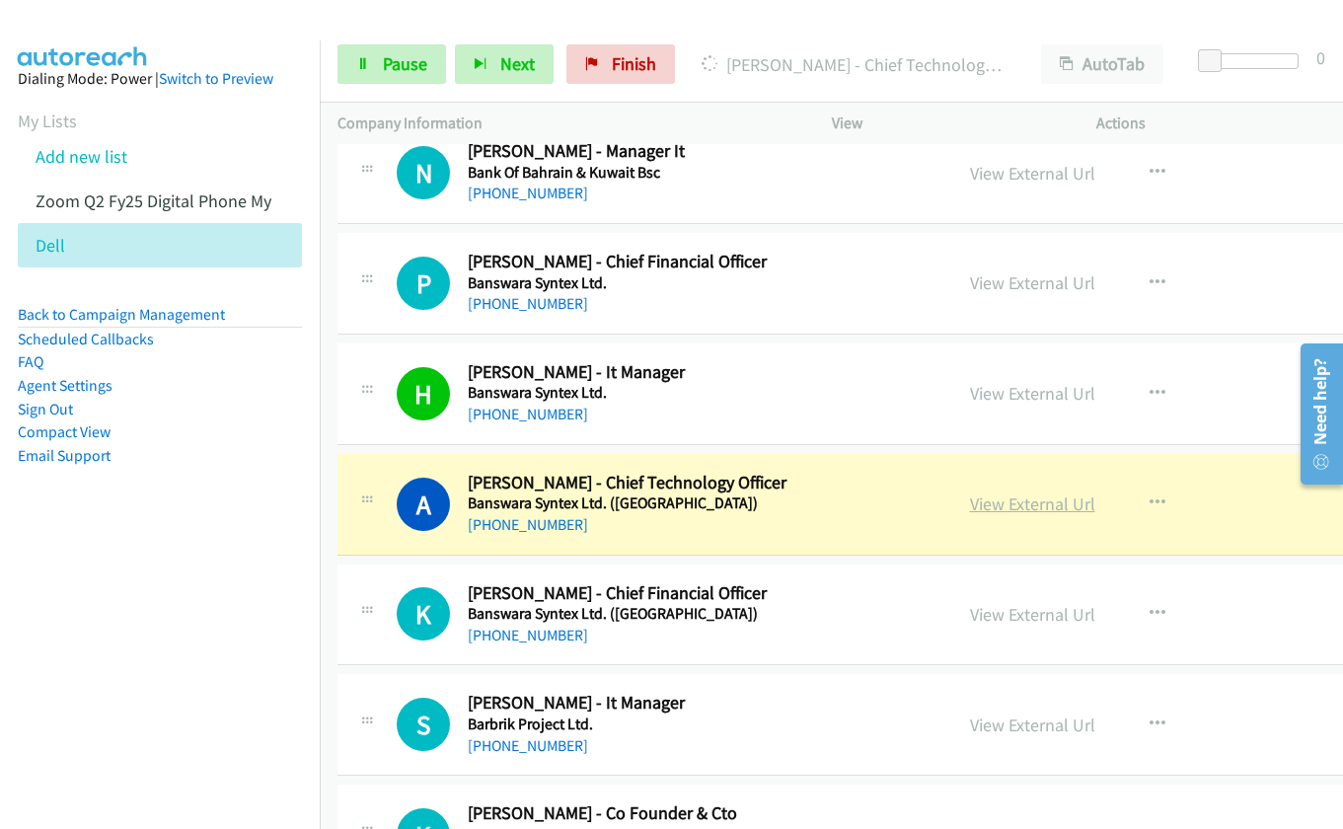
click at [978, 512] on link "View External Url" at bounding box center [1032, 503] width 125 height 23
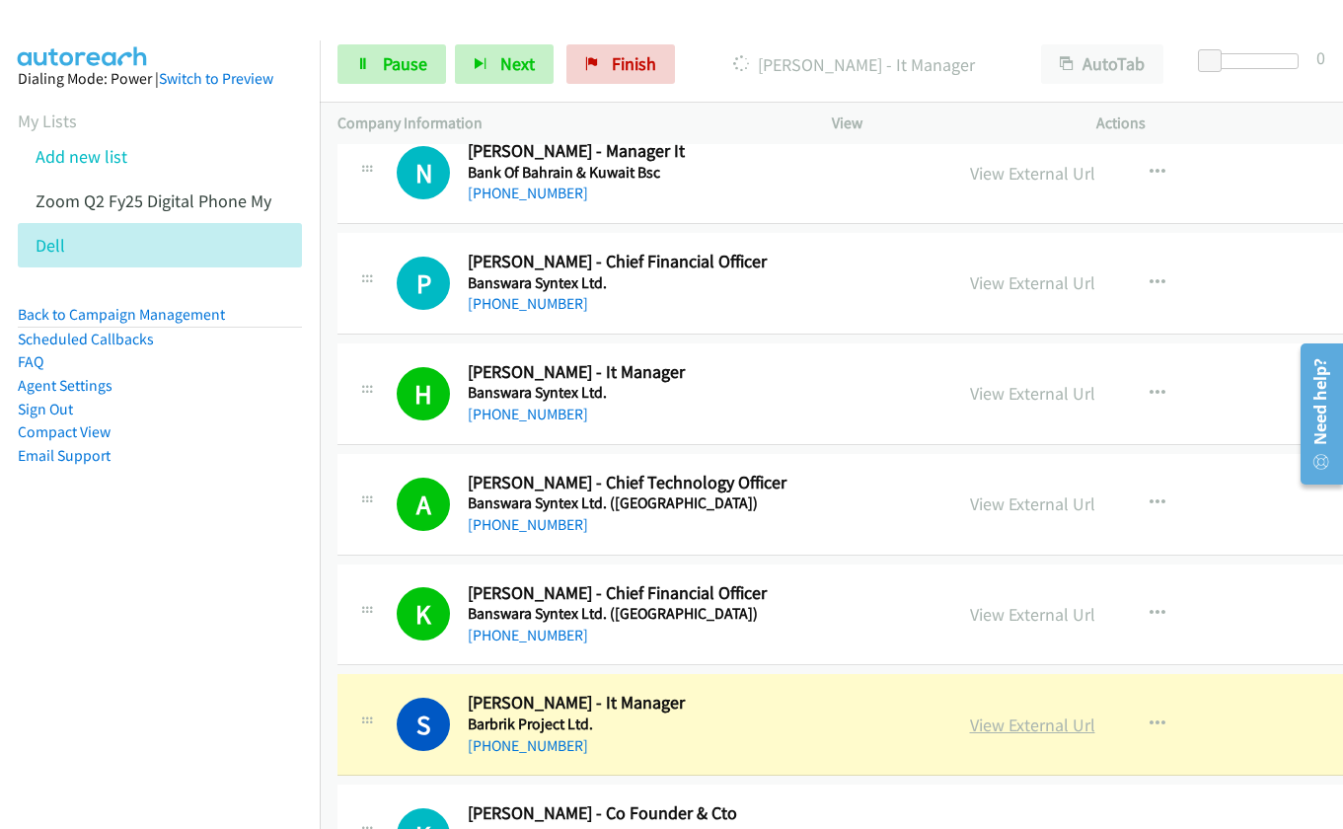
click at [1000, 721] on link "View External Url" at bounding box center [1032, 724] width 125 height 23
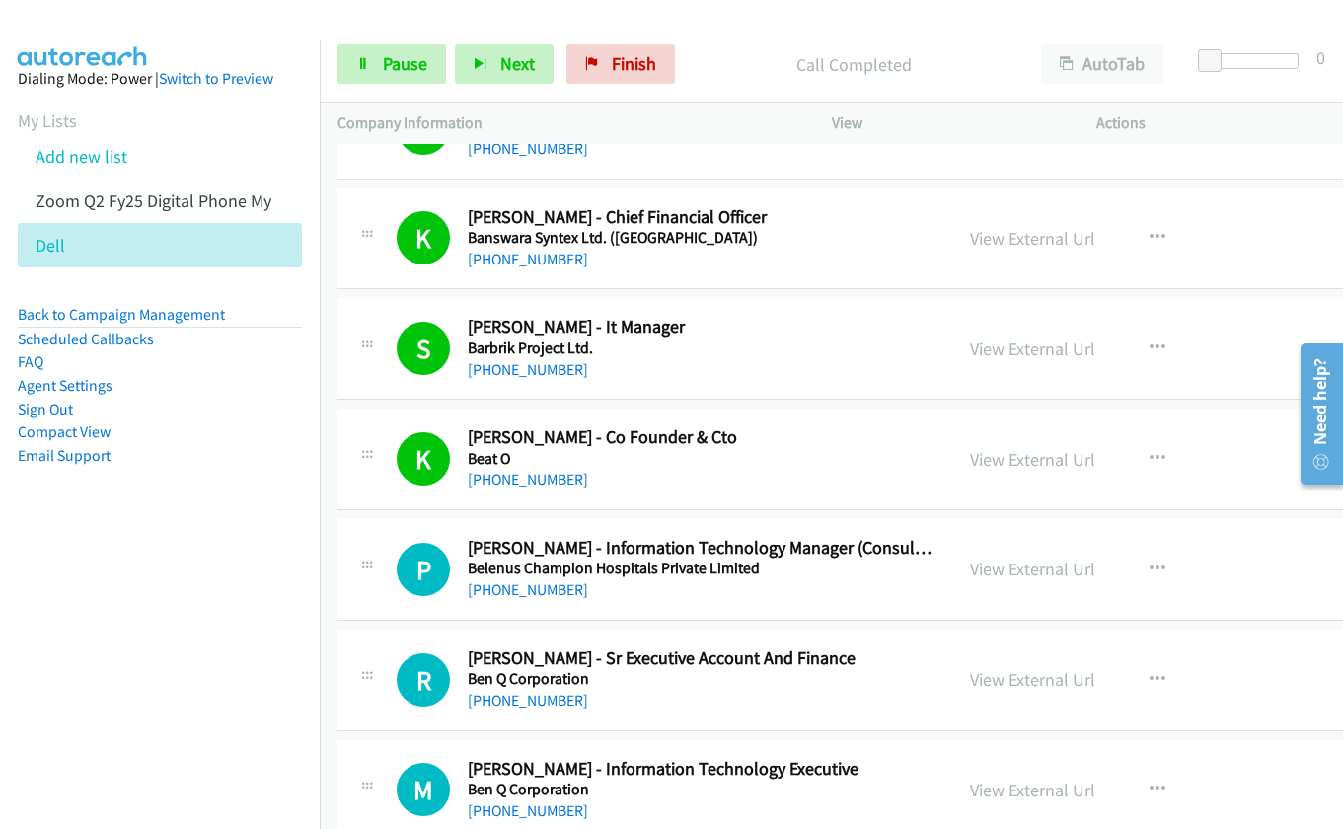
scroll to position [22985, 0]
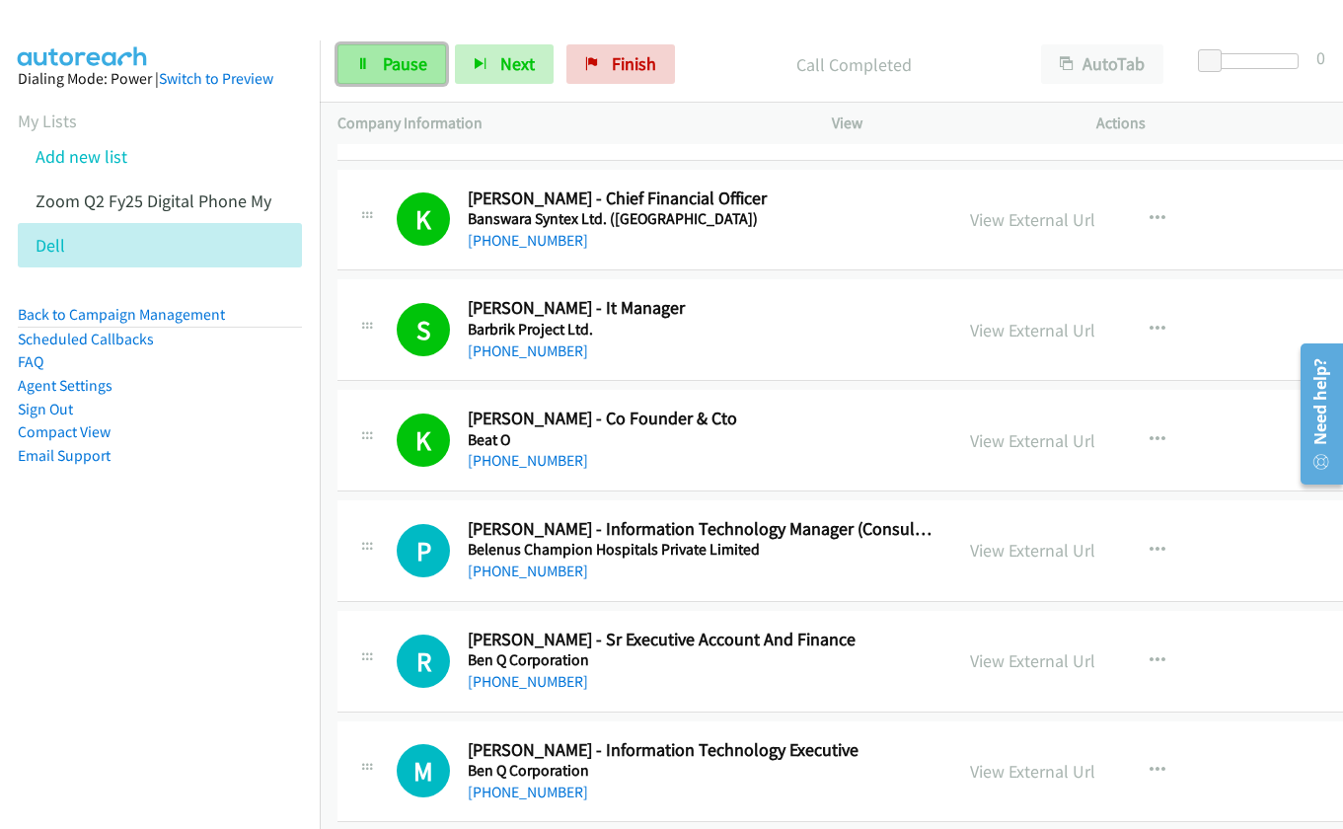
click at [357, 70] on icon at bounding box center [363, 65] width 14 height 14
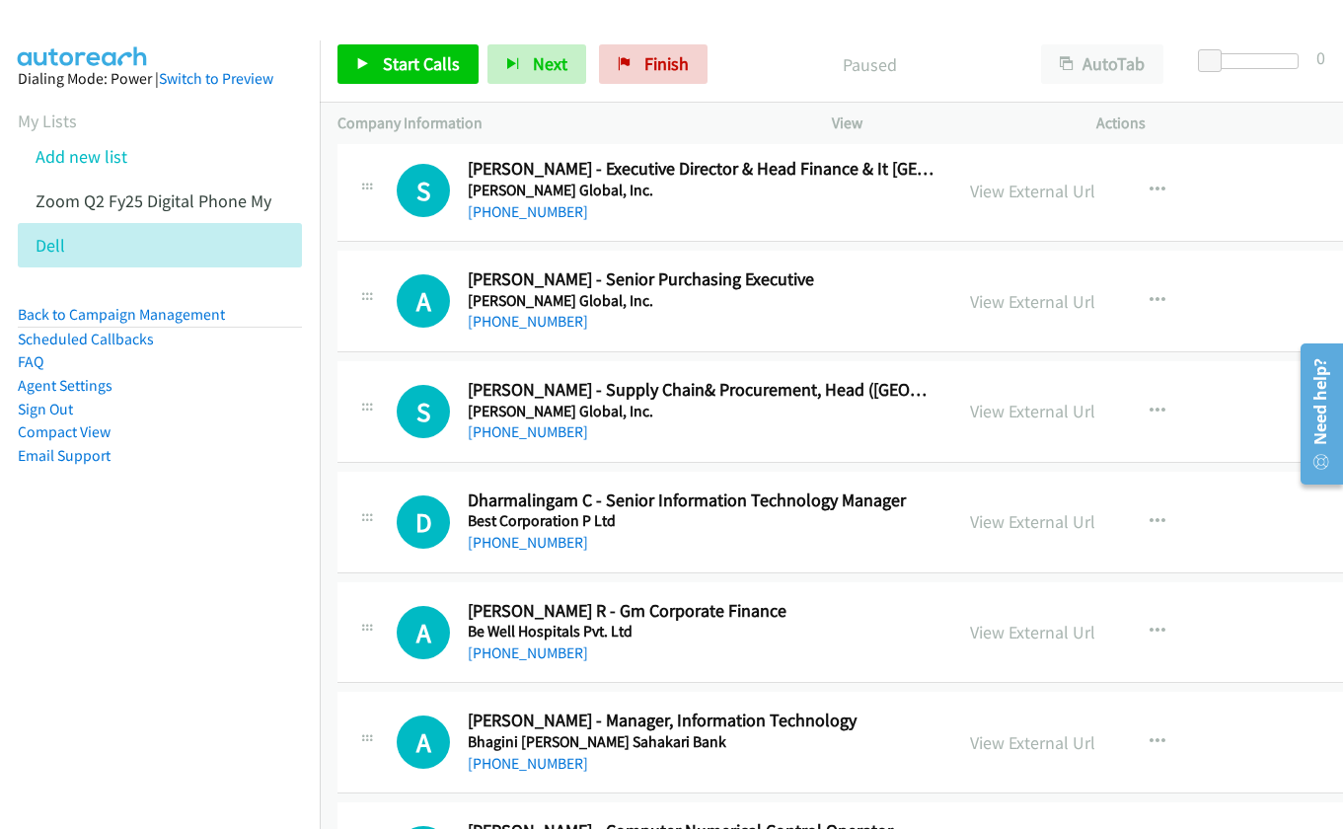
scroll to position [23774, 0]
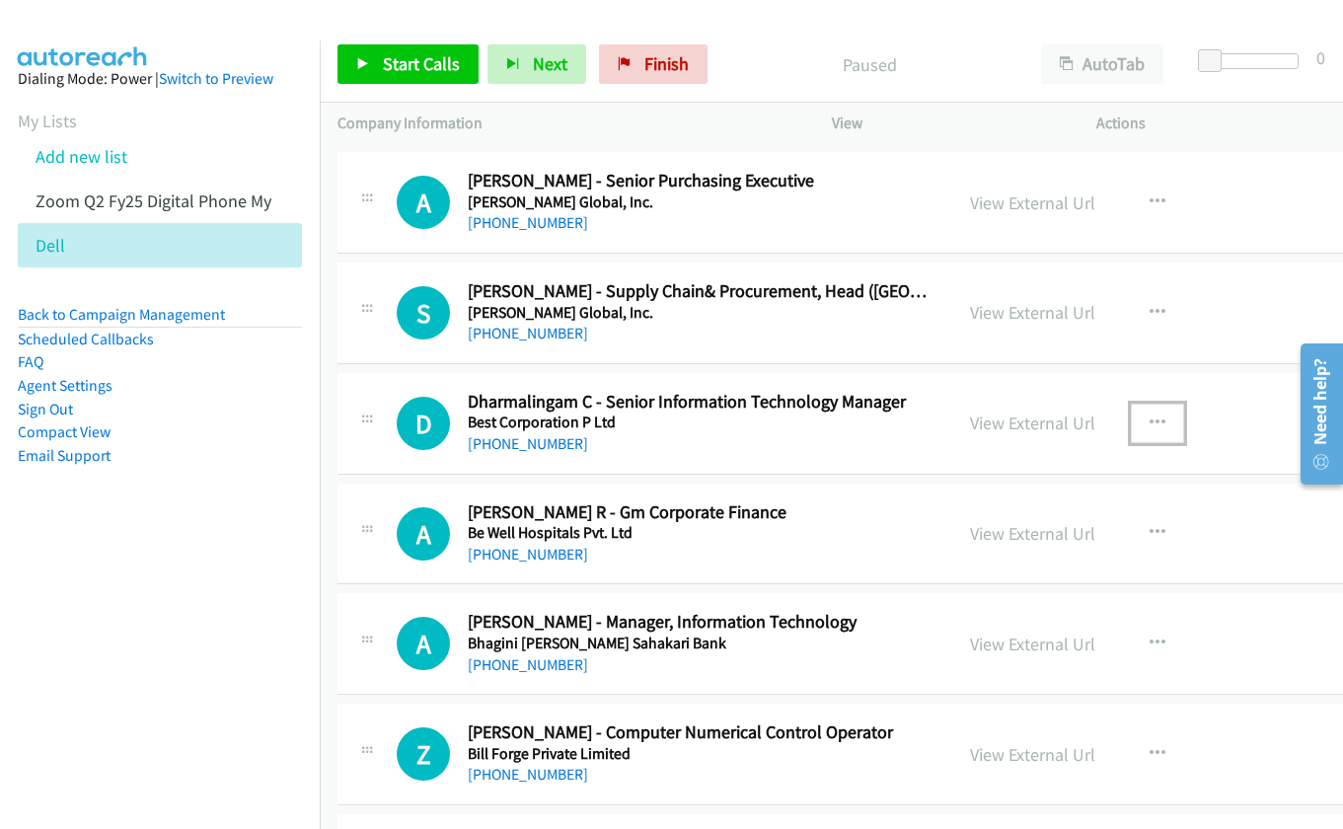
click at [1159, 423] on button "button" at bounding box center [1157, 422] width 53 height 39
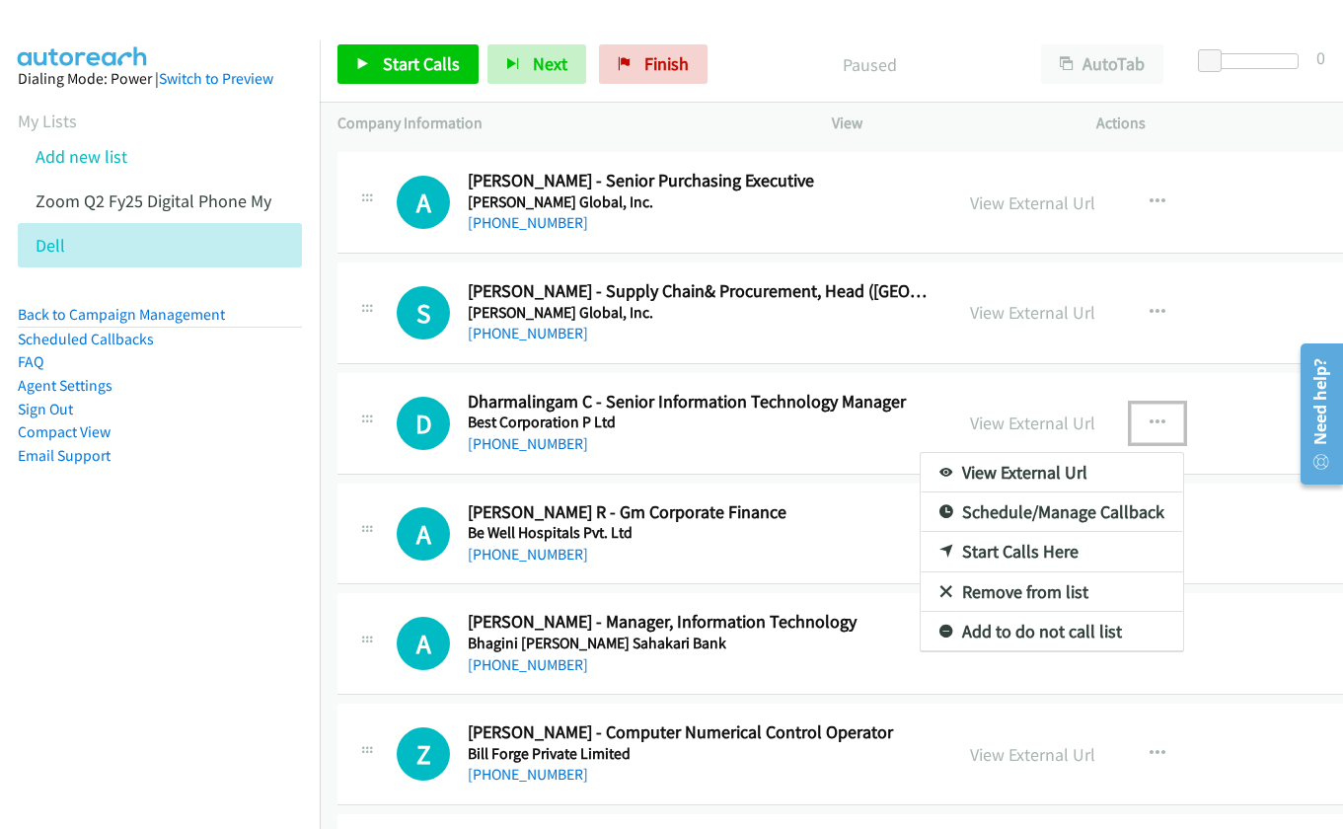
click at [1074, 543] on link "Start Calls Here" at bounding box center [1051, 551] width 262 height 39
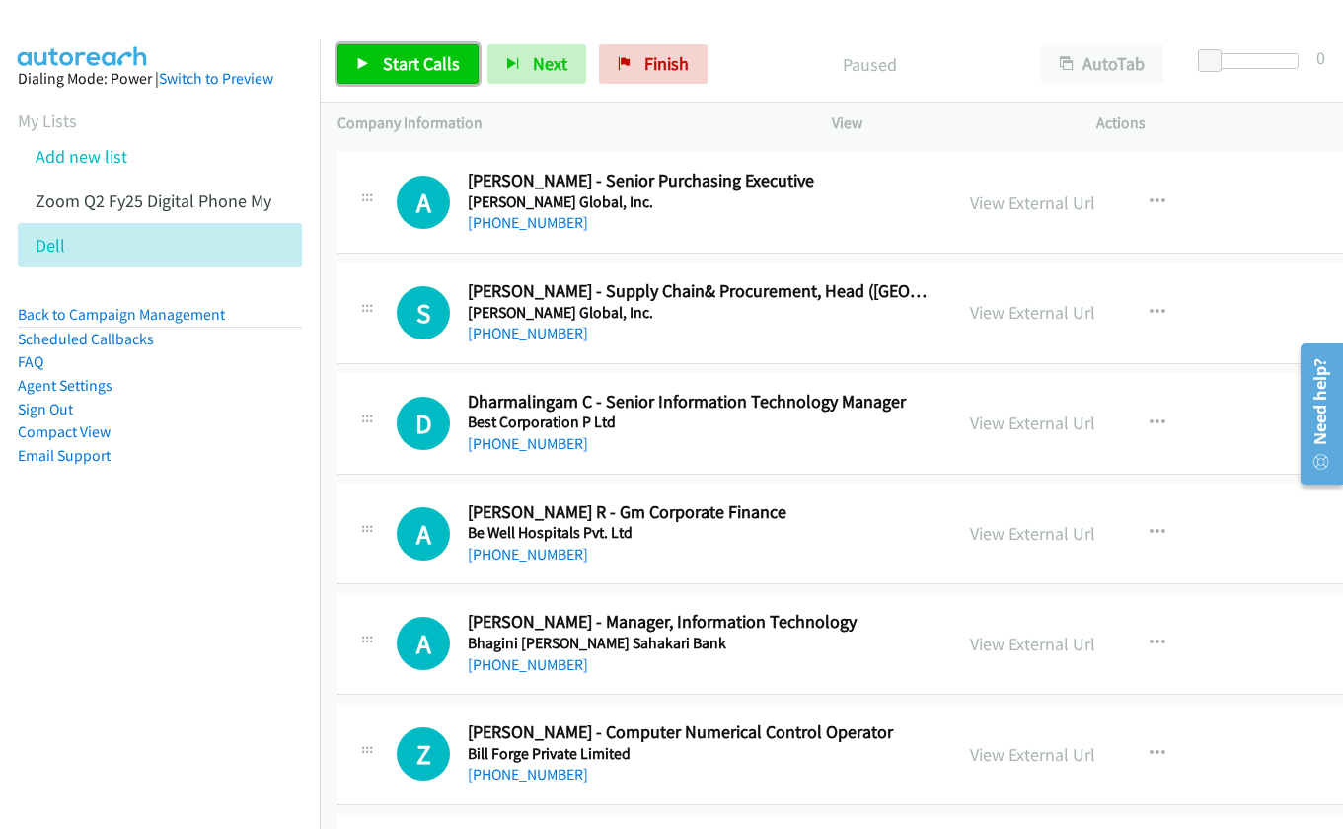
click at [429, 65] on span "Start Calls" at bounding box center [421, 63] width 77 height 23
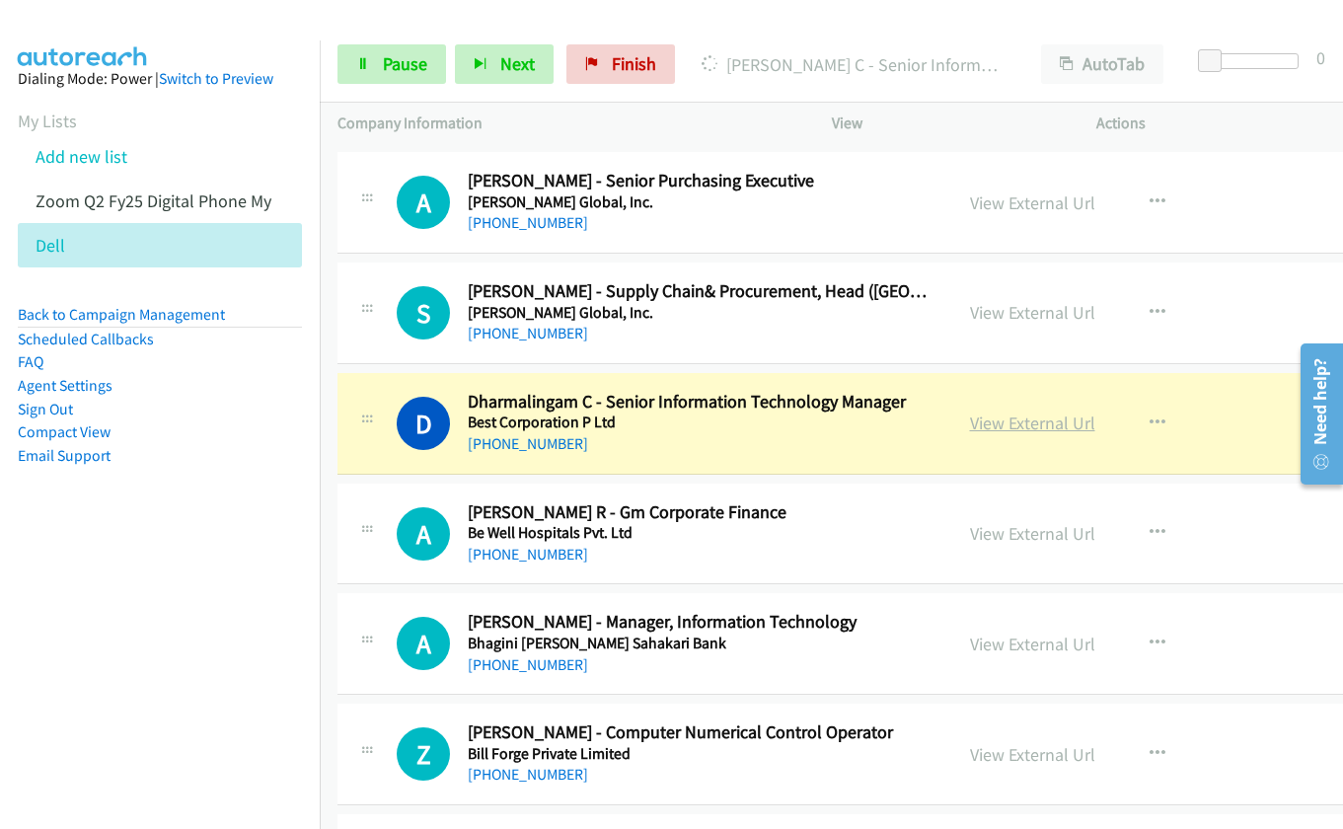
click at [985, 421] on link "View External Url" at bounding box center [1032, 422] width 125 height 23
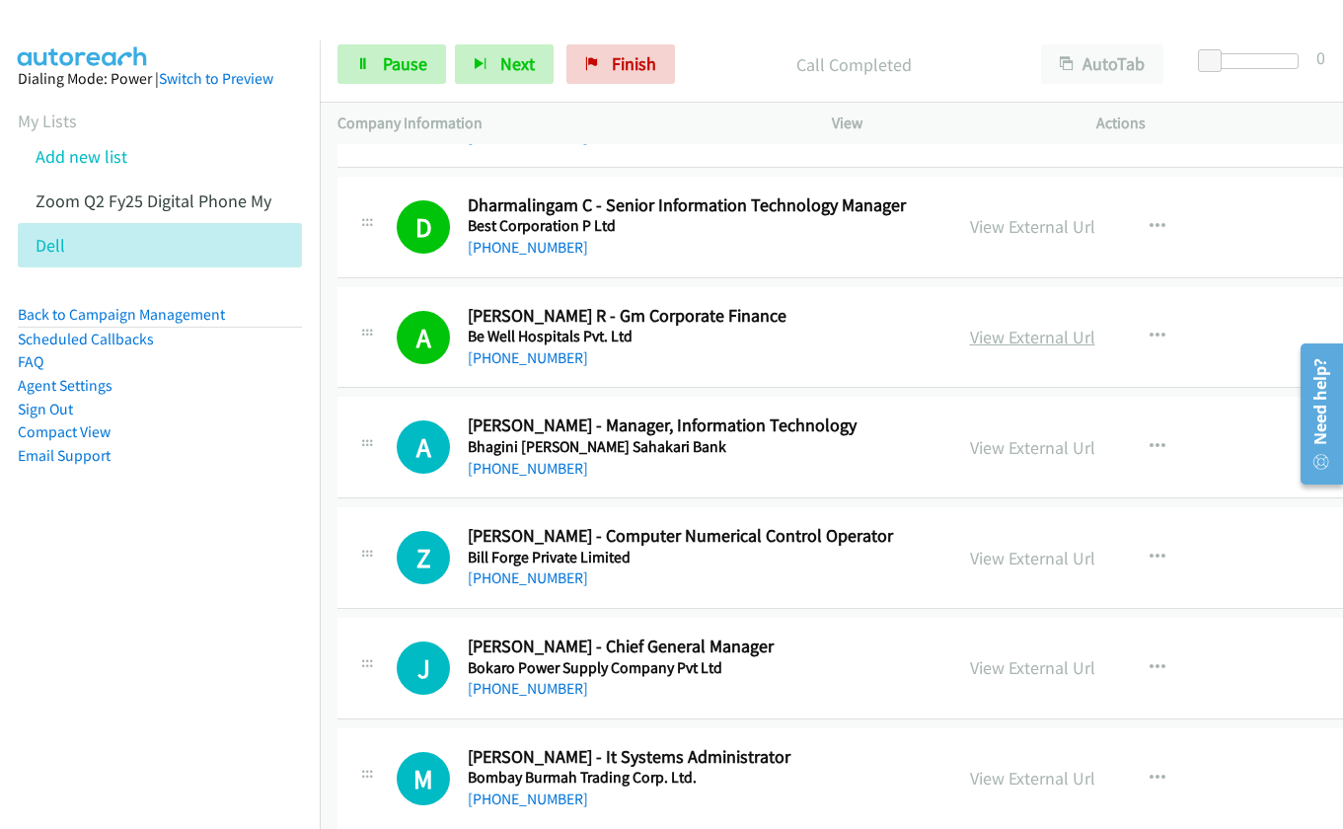
scroll to position [23972, 0]
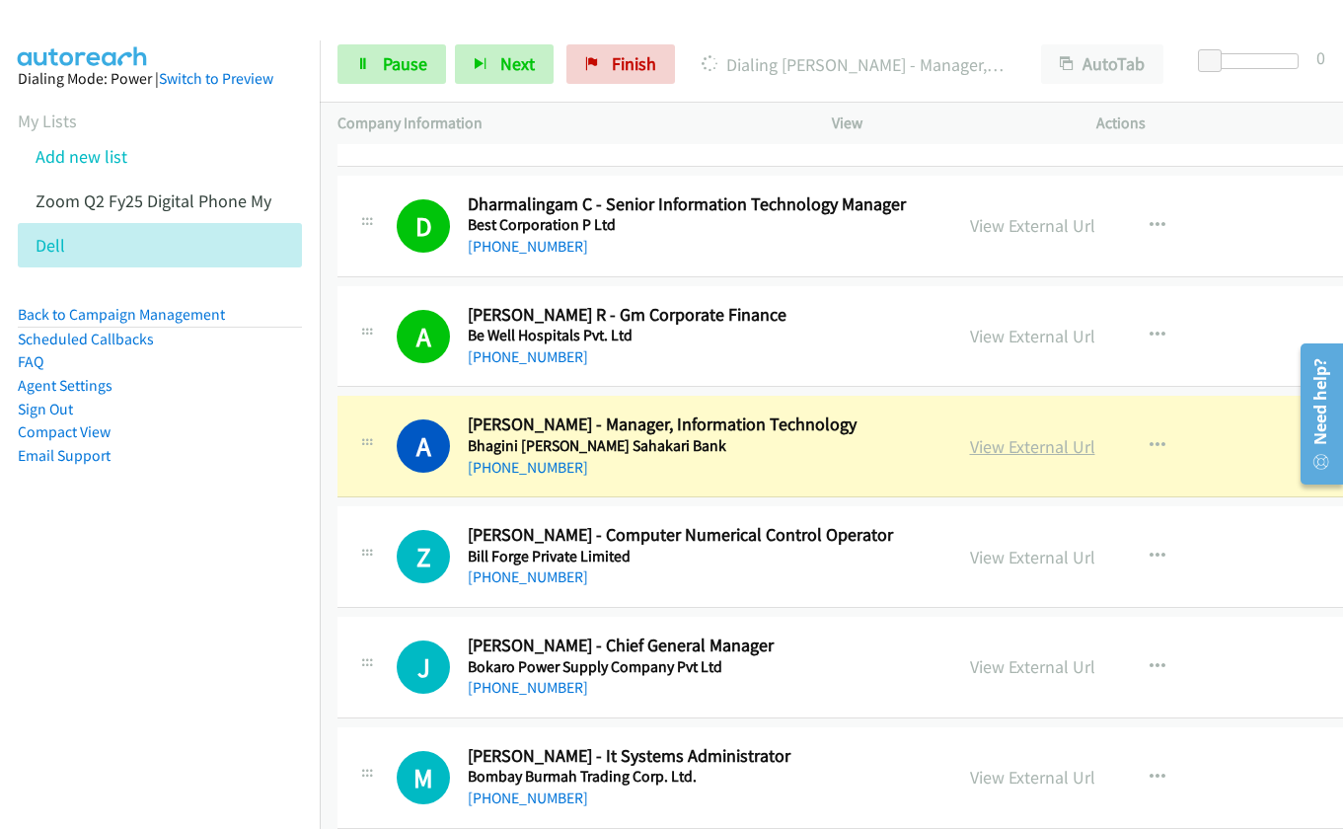
click at [973, 455] on link "View External Url" at bounding box center [1032, 446] width 125 height 23
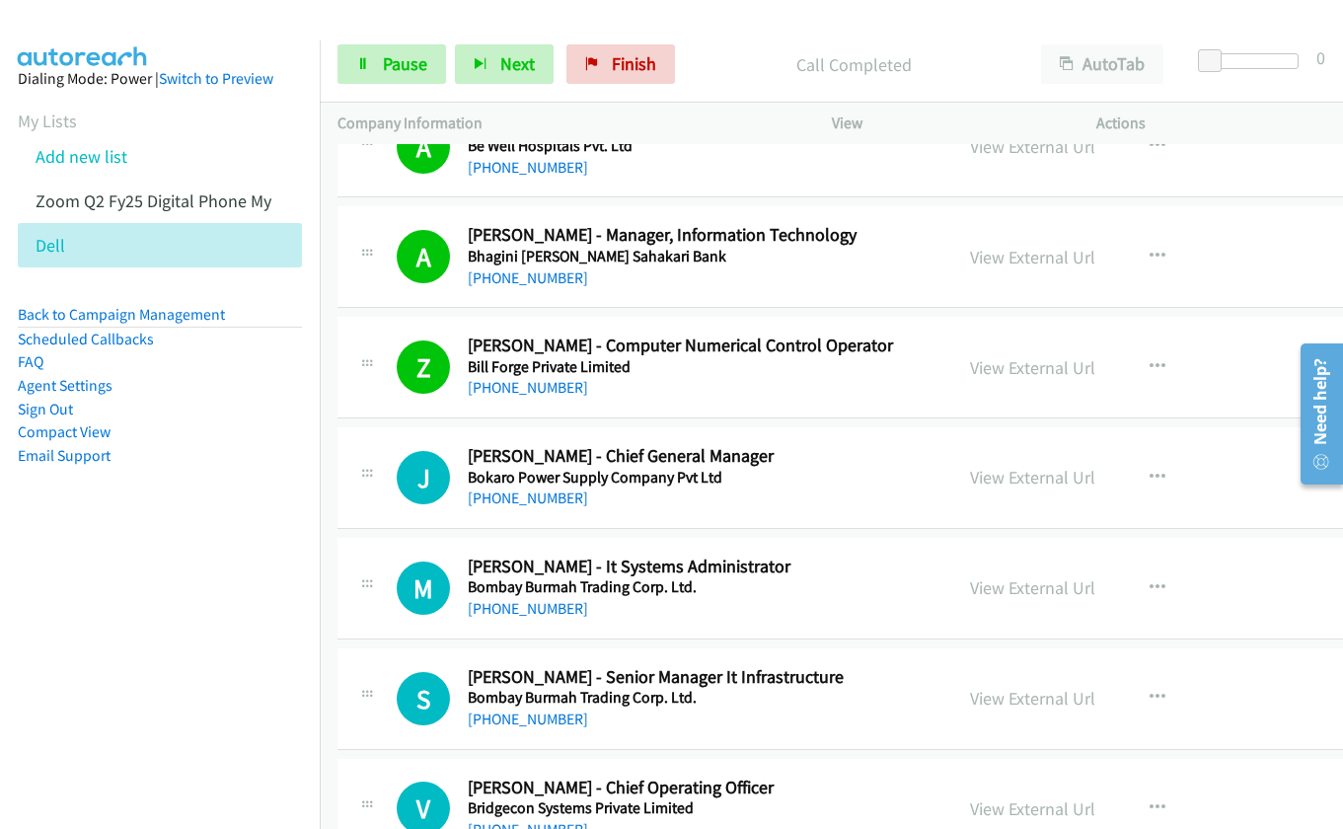
scroll to position [24169, 0]
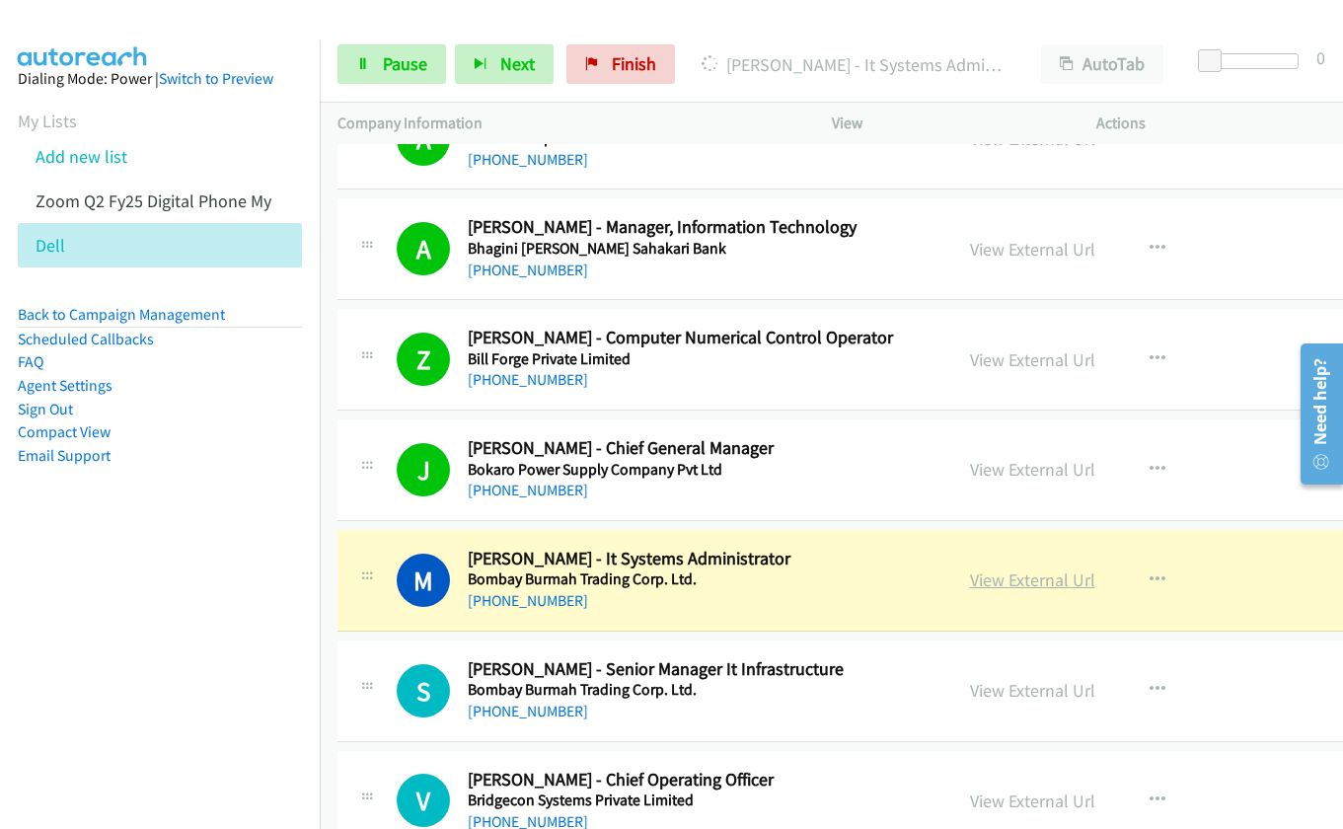
click at [993, 587] on link "View External Url" at bounding box center [1032, 579] width 125 height 23
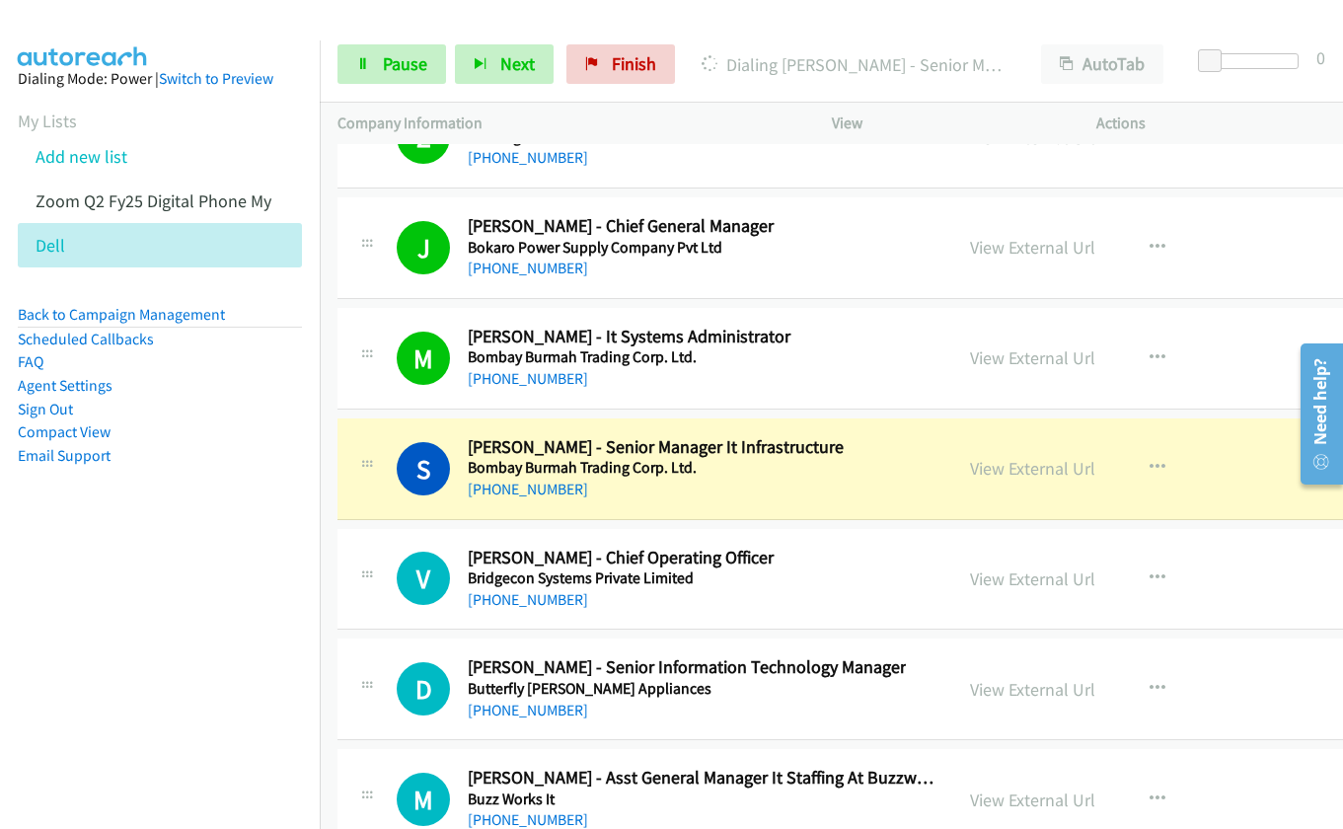
scroll to position [24465, 0]
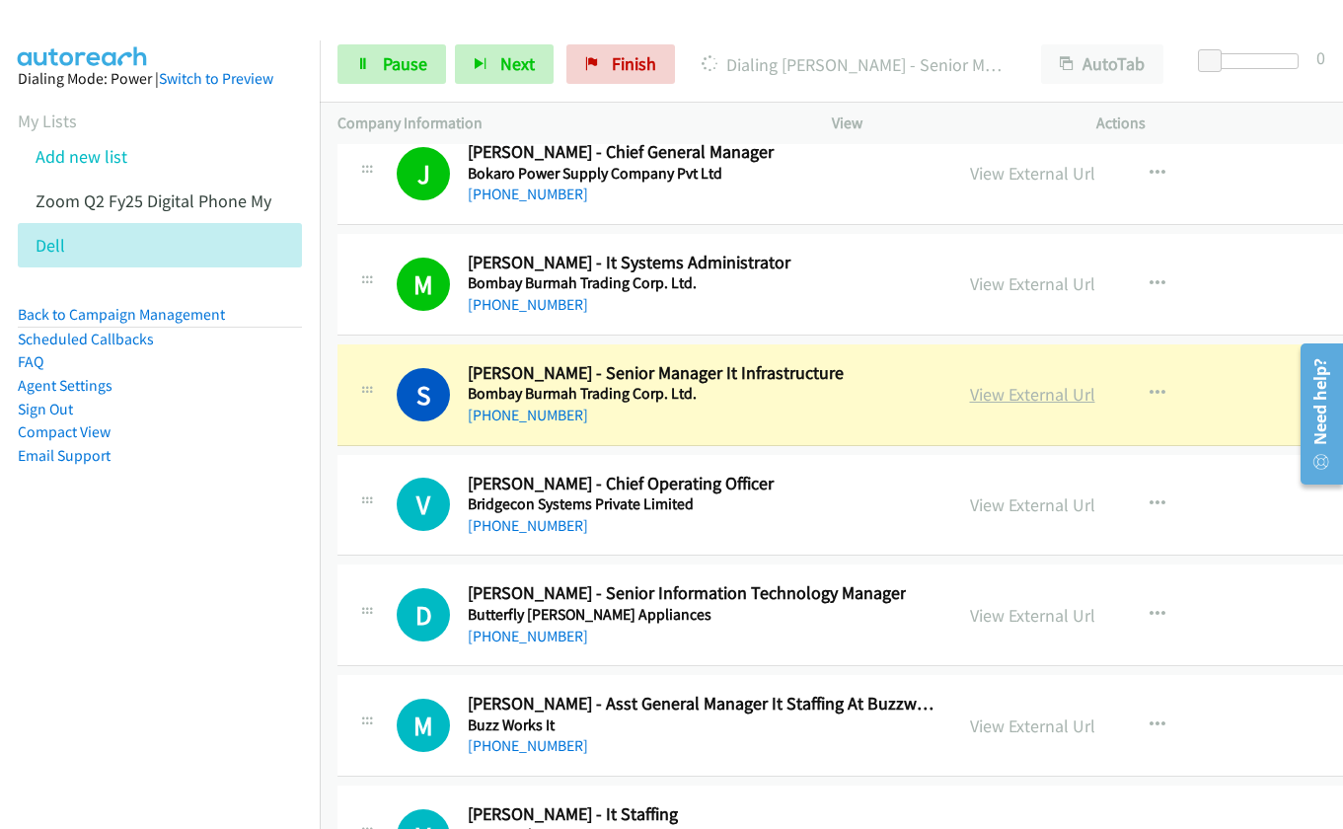
click at [982, 399] on link "View External Url" at bounding box center [1032, 394] width 125 height 23
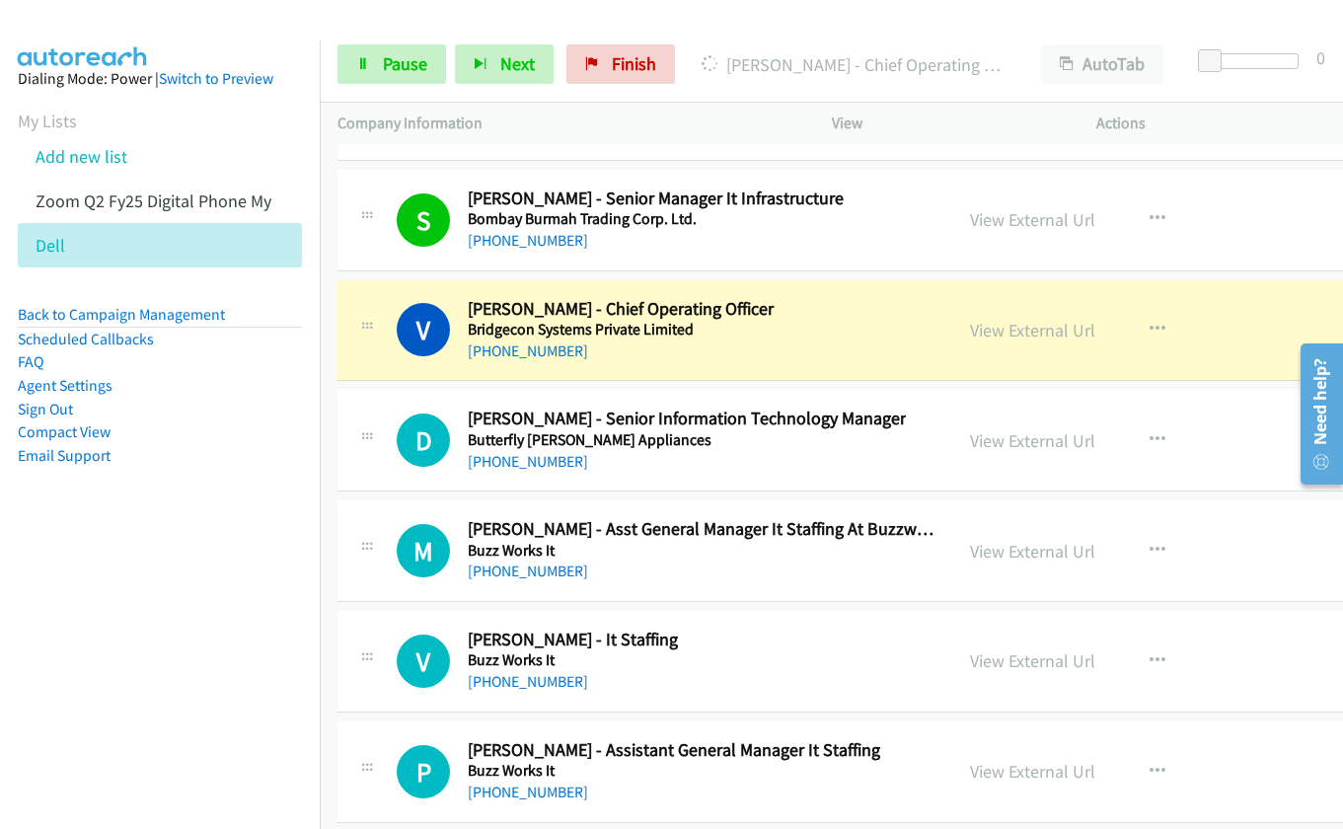
scroll to position [24662, 0]
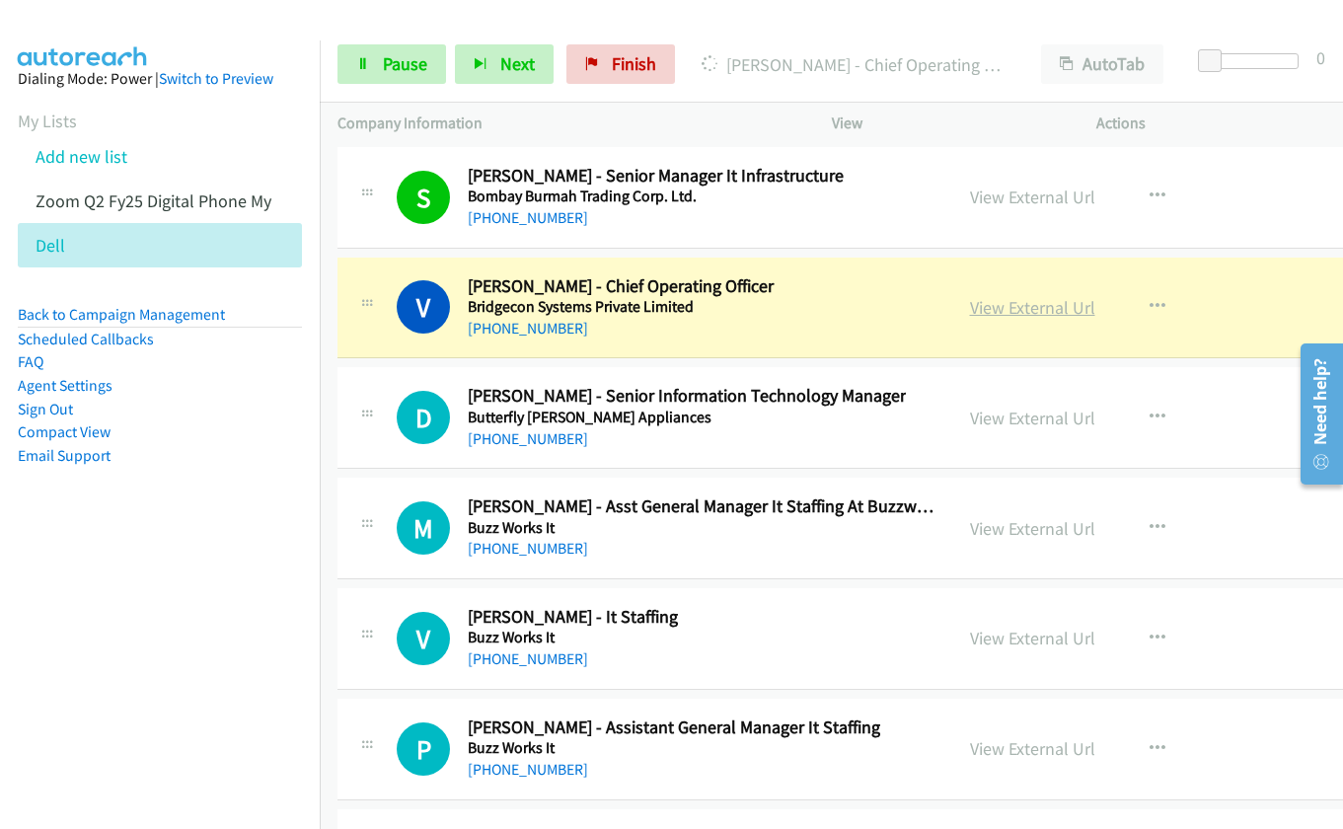
click at [972, 313] on link "View External Url" at bounding box center [1032, 307] width 125 height 23
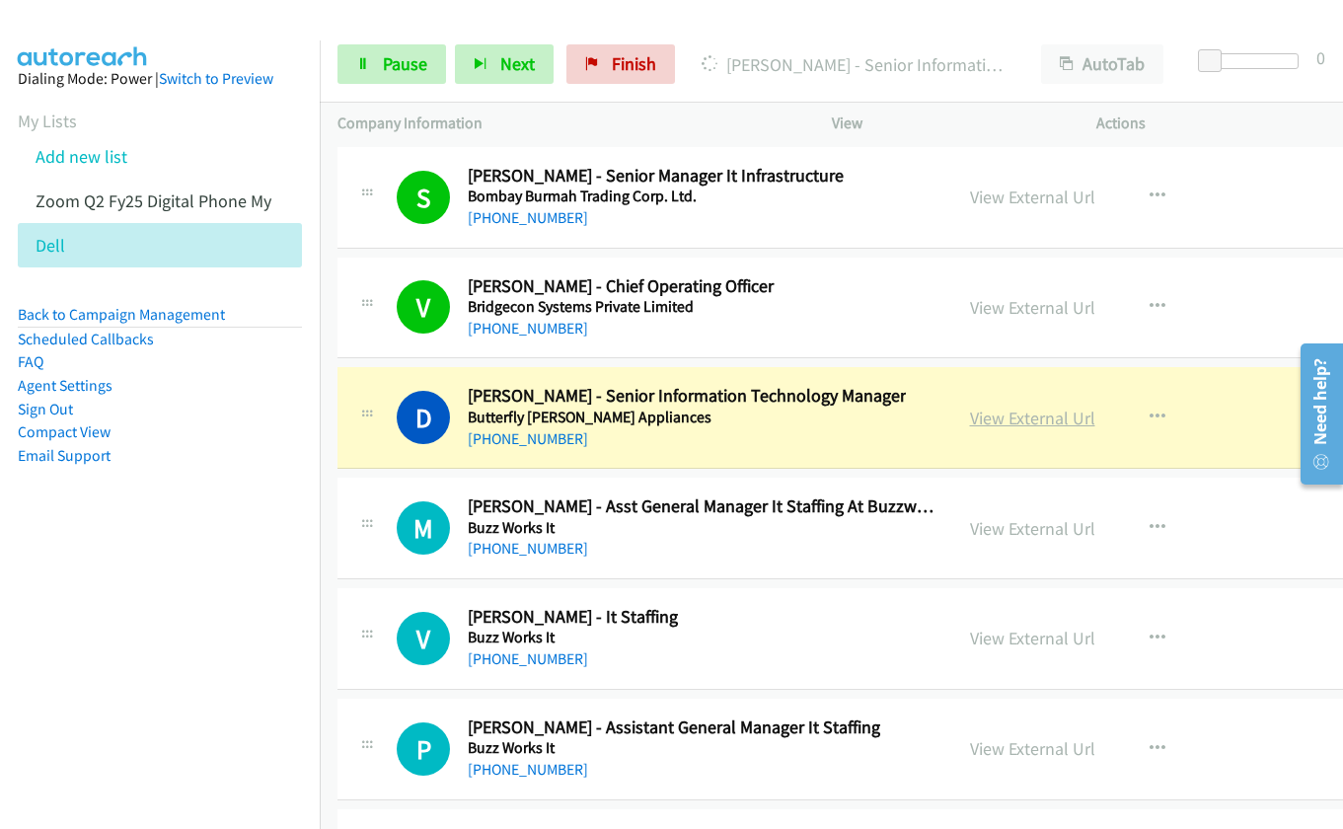
click at [981, 417] on link "View External Url" at bounding box center [1032, 417] width 125 height 23
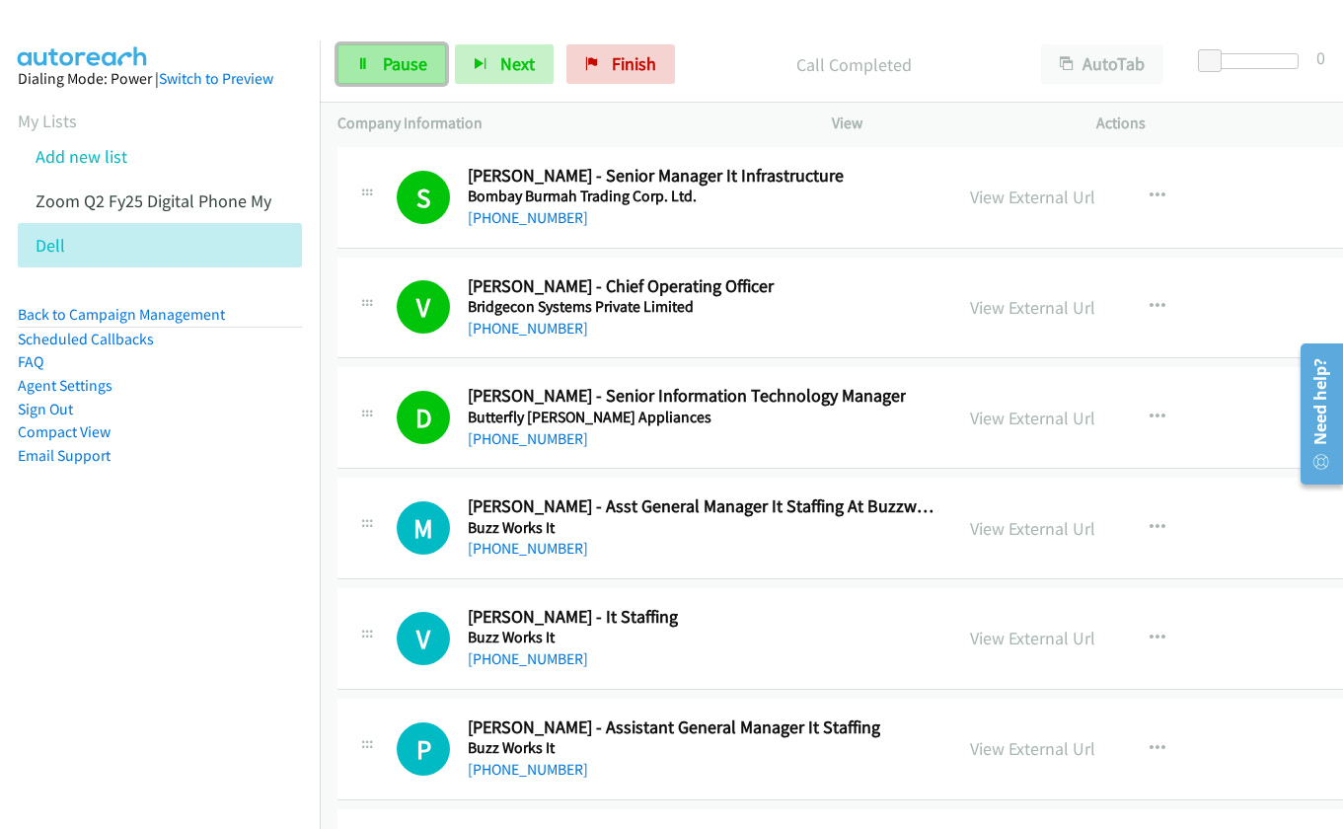
click at [413, 72] on span "Pause" at bounding box center [405, 63] width 44 height 23
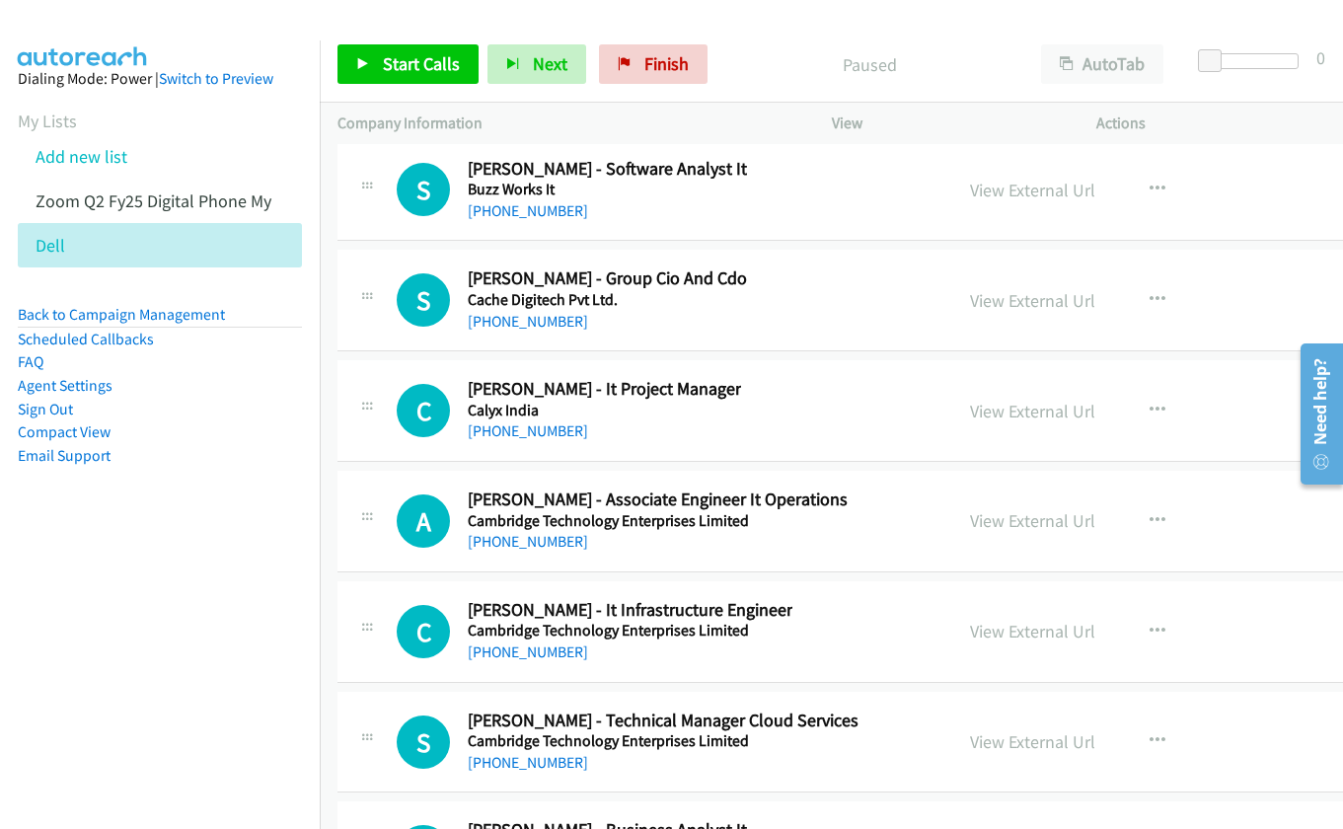
scroll to position [25353, 0]
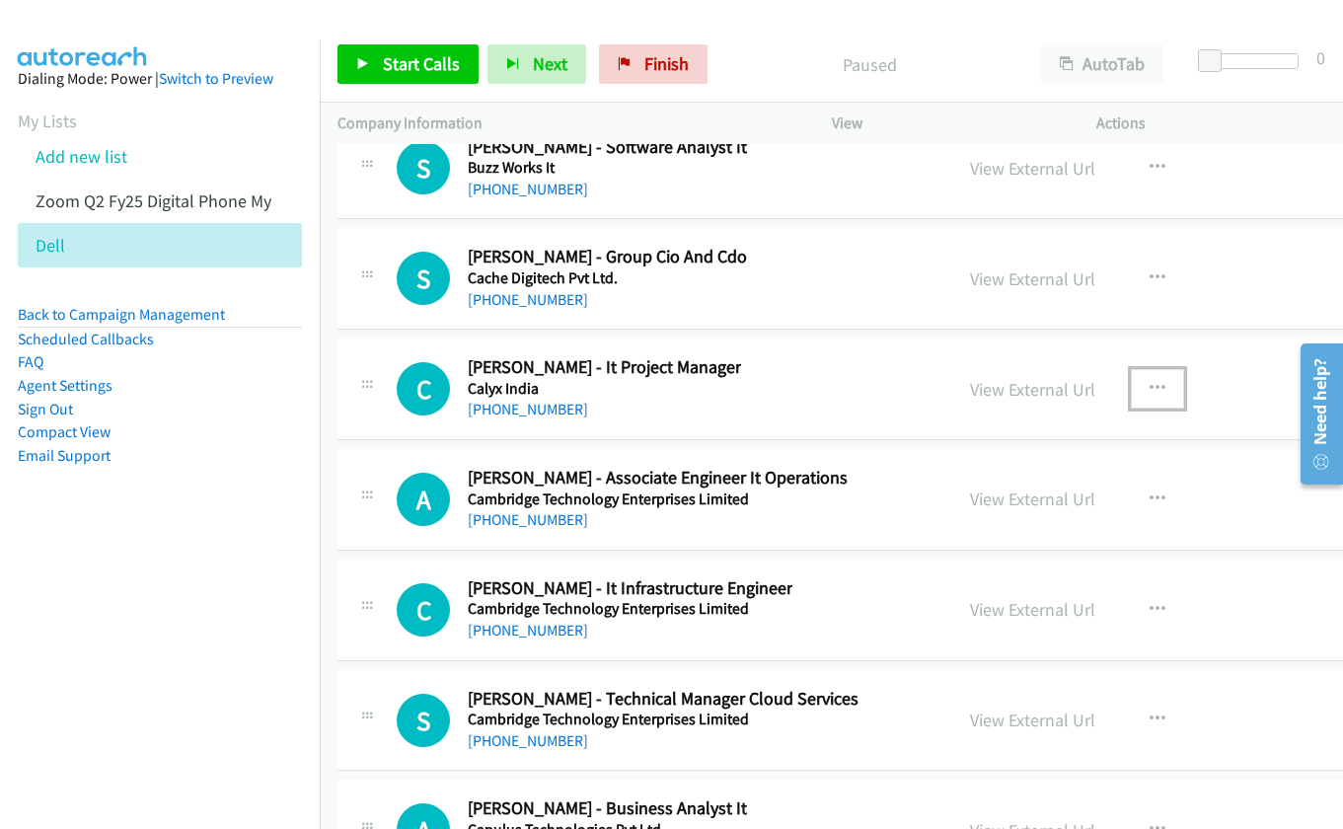
click at [1152, 388] on icon "button" at bounding box center [1157, 389] width 16 height 16
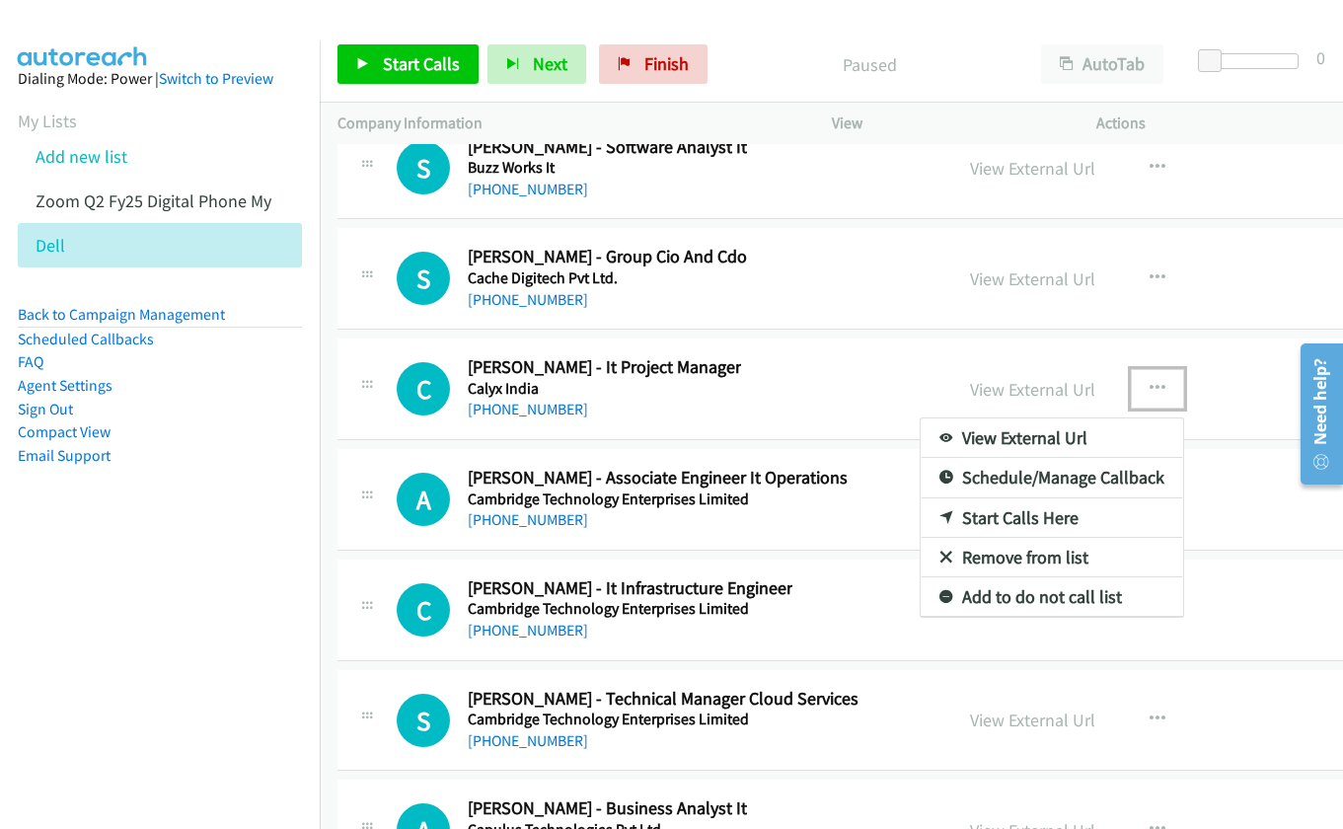
click at [1032, 512] on link "Start Calls Here" at bounding box center [1051, 517] width 262 height 39
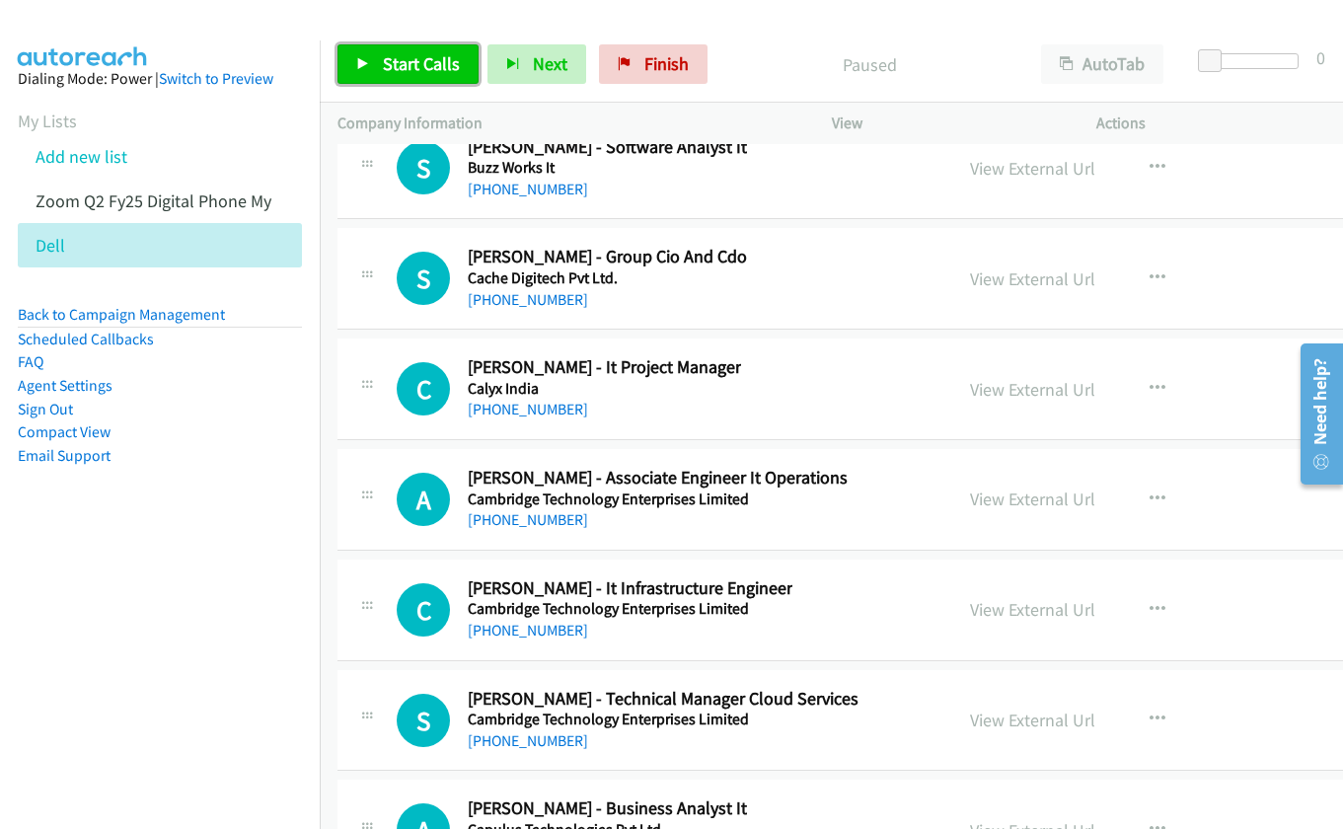
click at [424, 65] on span "Start Calls" at bounding box center [421, 63] width 77 height 23
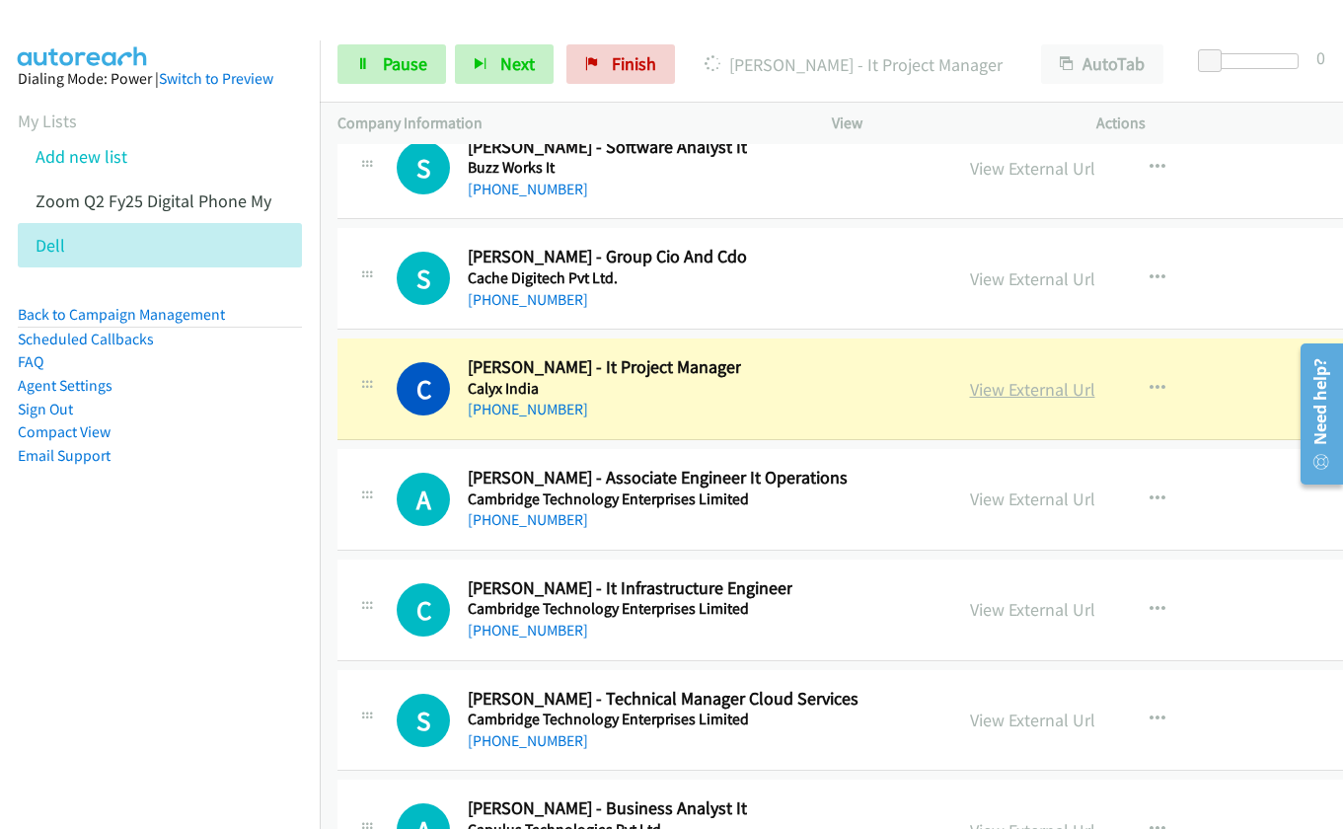
click at [977, 390] on link "View External Url" at bounding box center [1032, 389] width 125 height 23
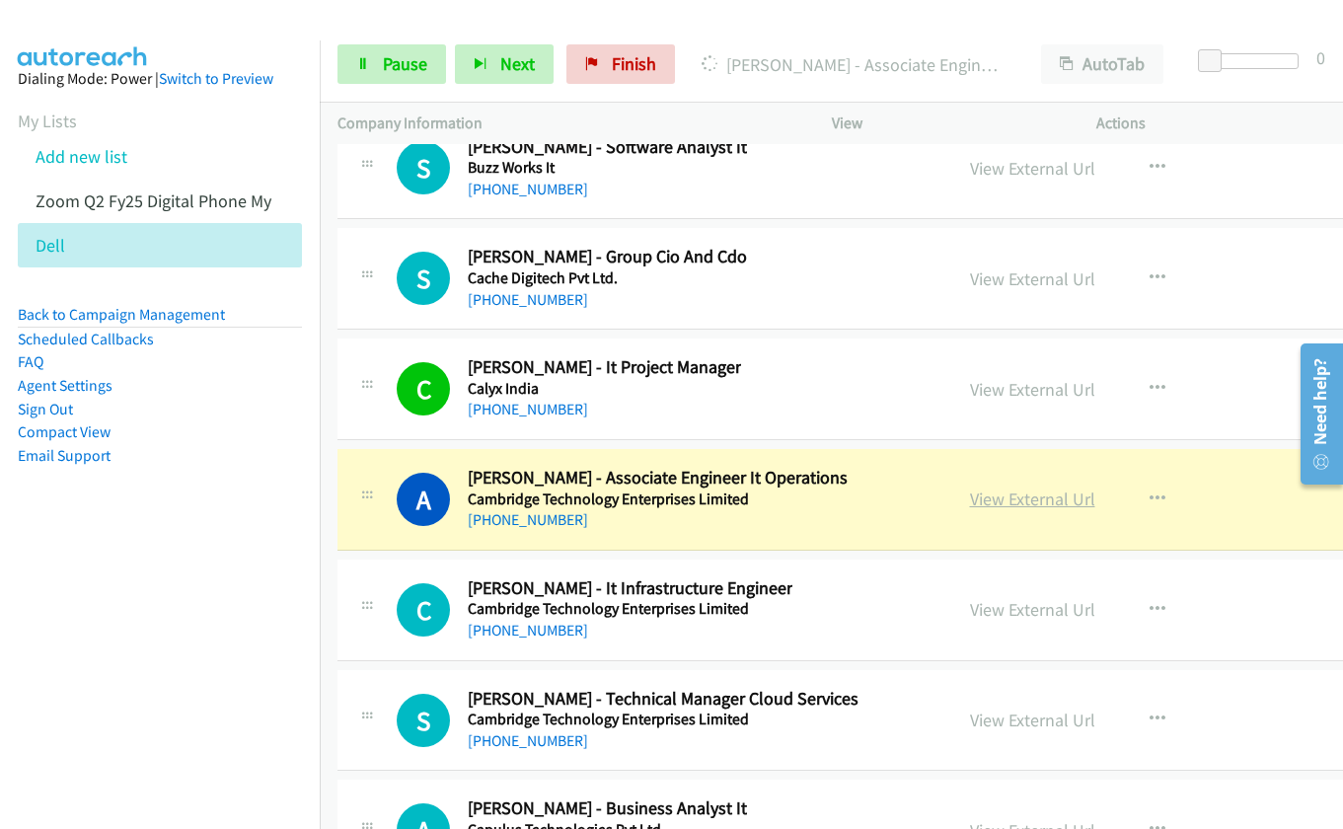
click at [993, 497] on link "View External Url" at bounding box center [1032, 498] width 125 height 23
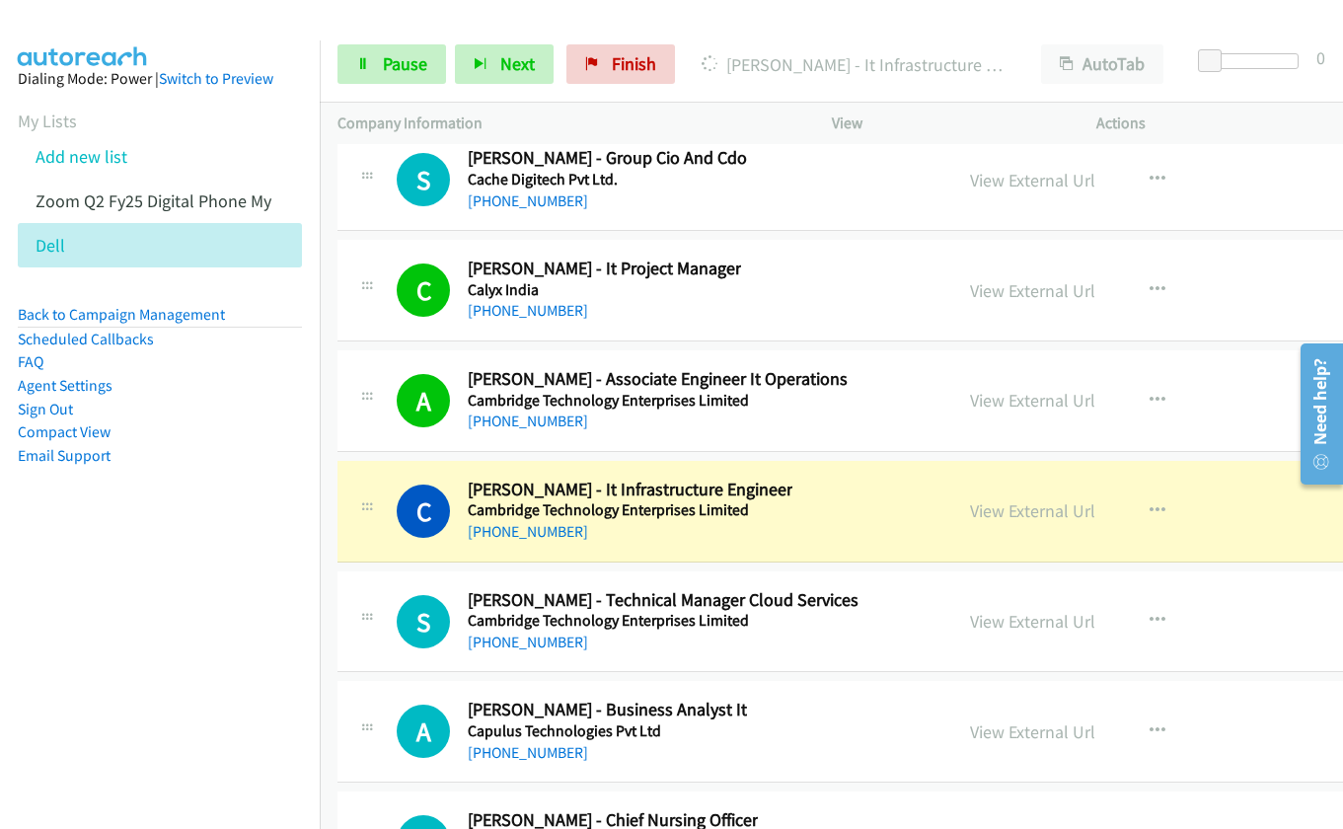
scroll to position [25550, 0]
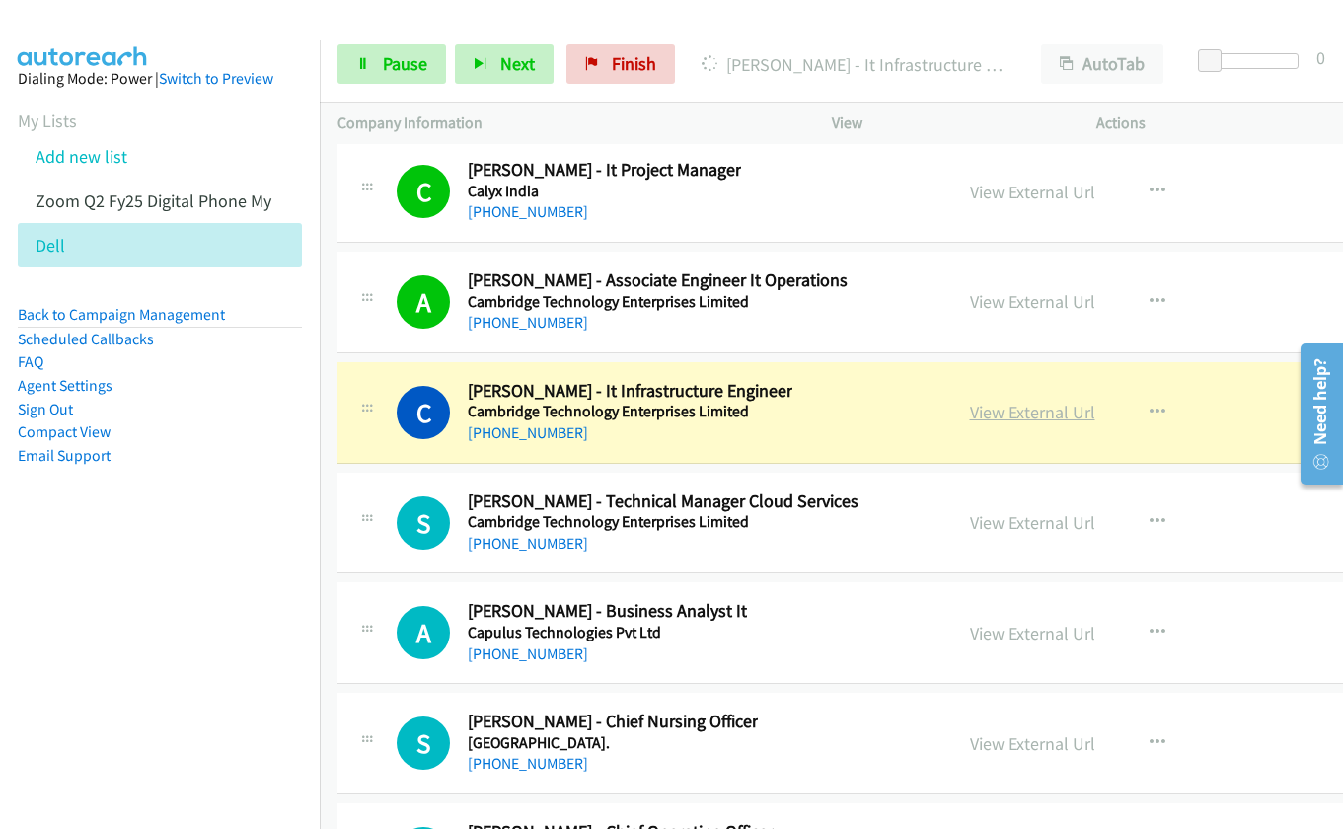
click at [975, 413] on link "View External Url" at bounding box center [1032, 412] width 125 height 23
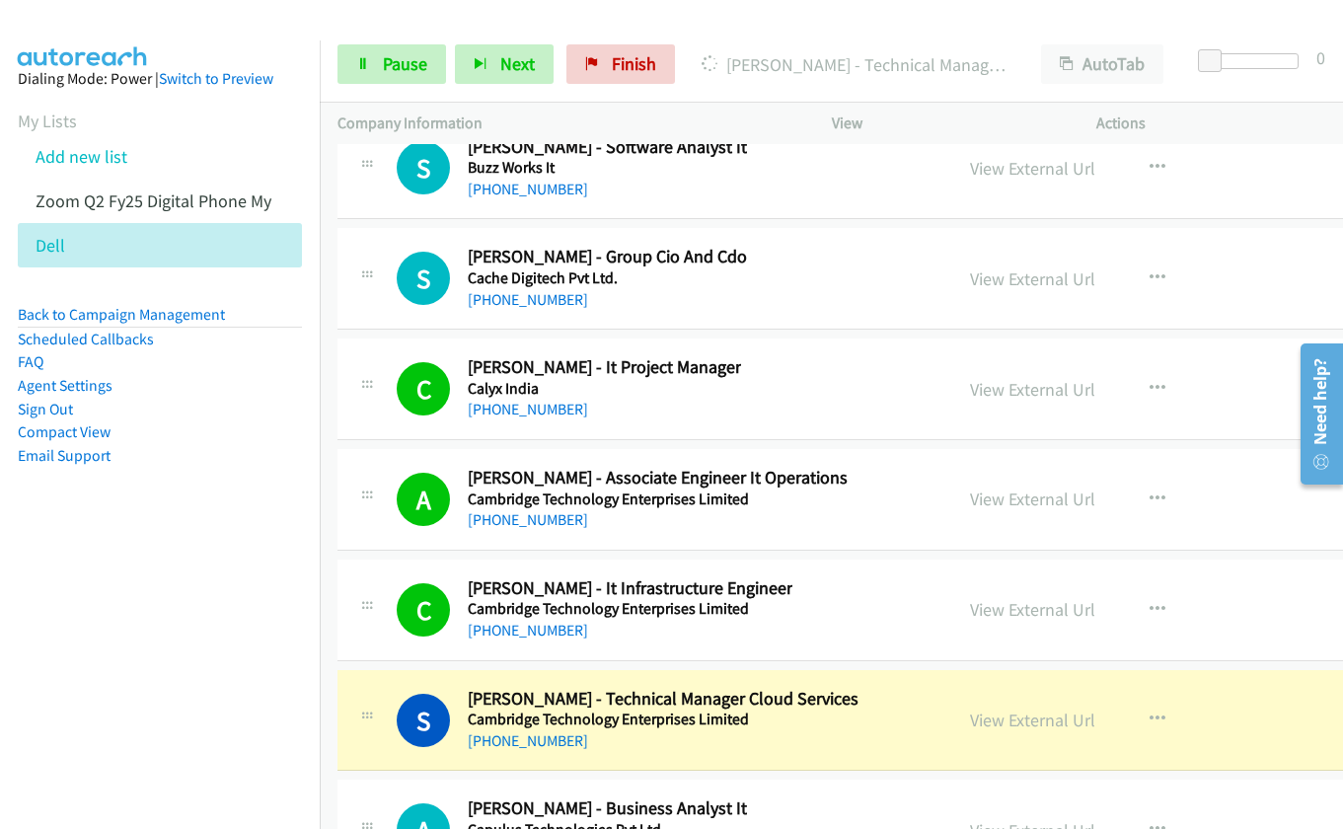
scroll to position [25747, 0]
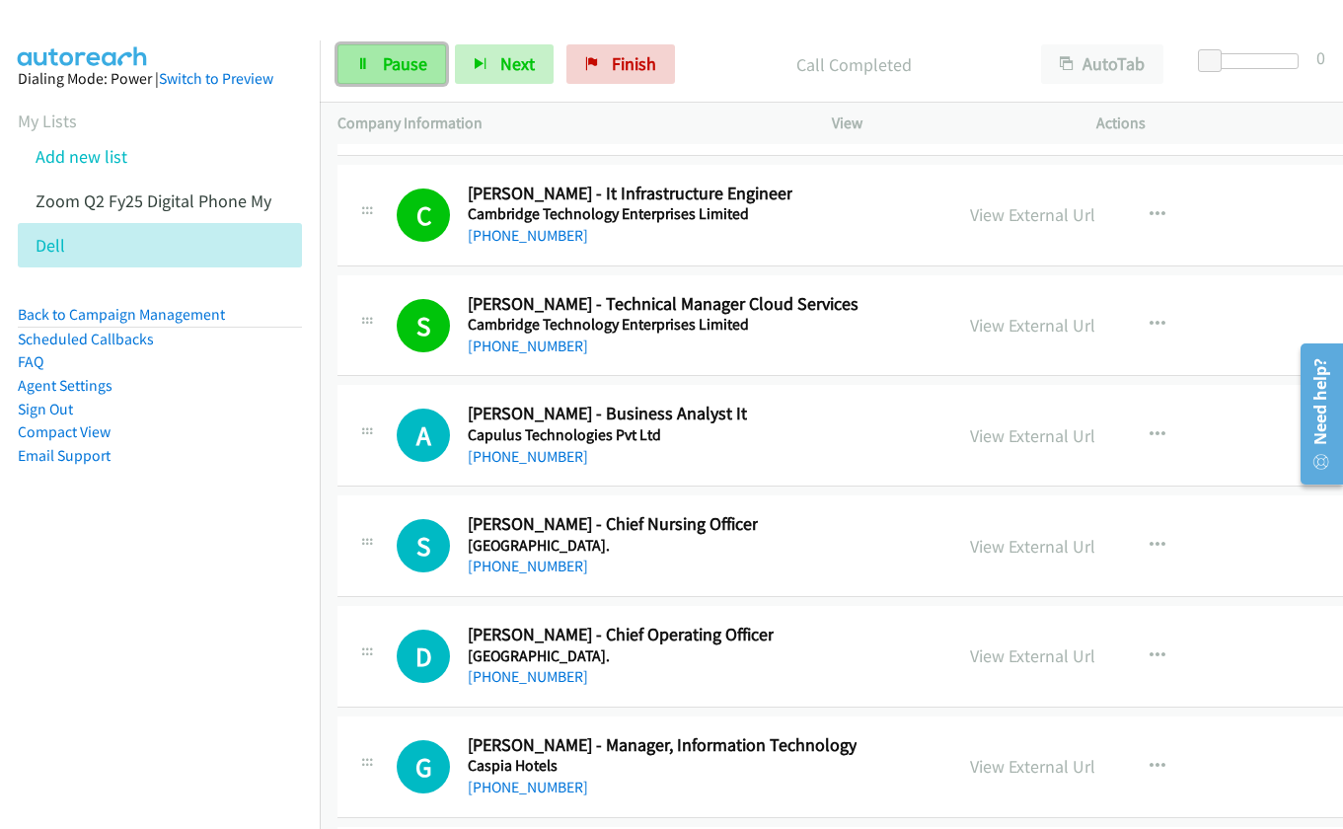
click at [393, 68] on span "Pause" at bounding box center [405, 63] width 44 height 23
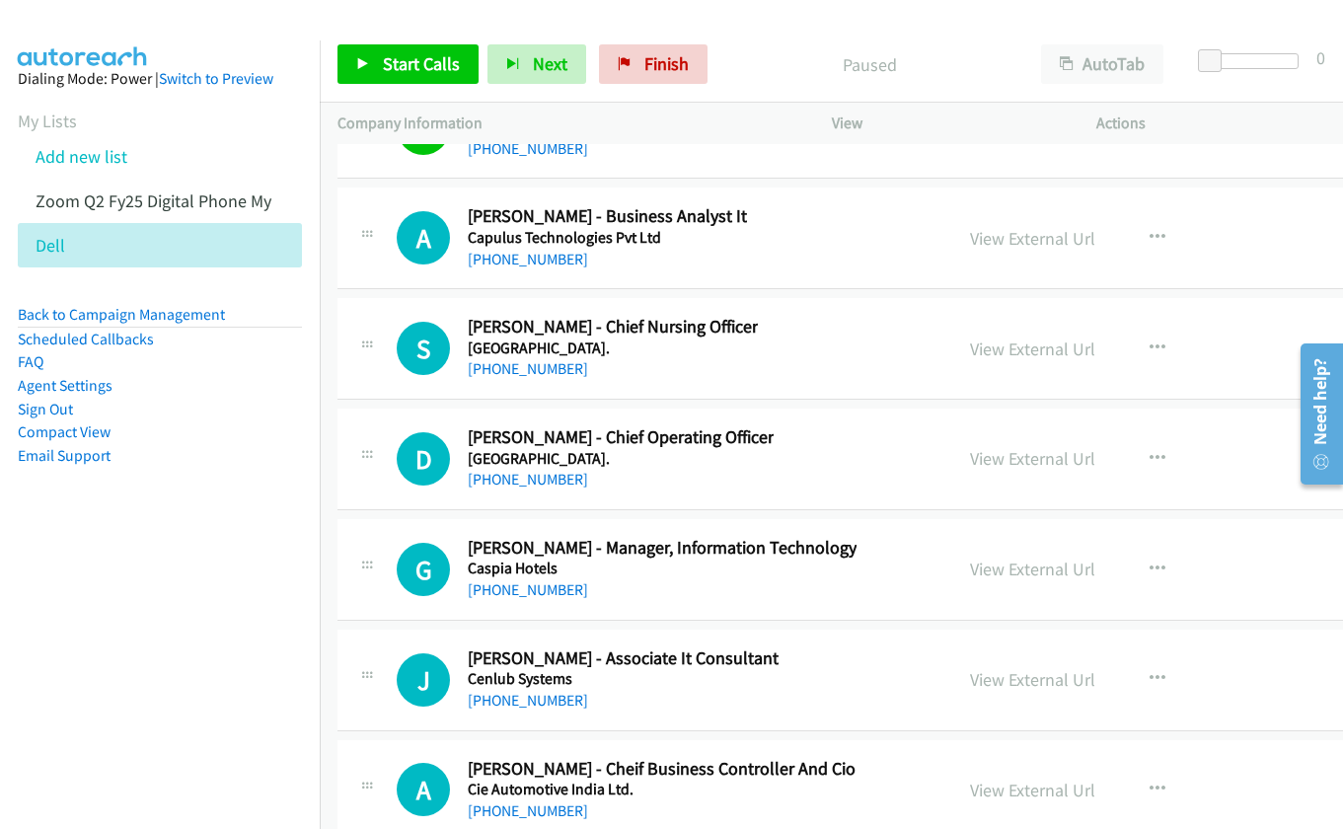
scroll to position [26043, 0]
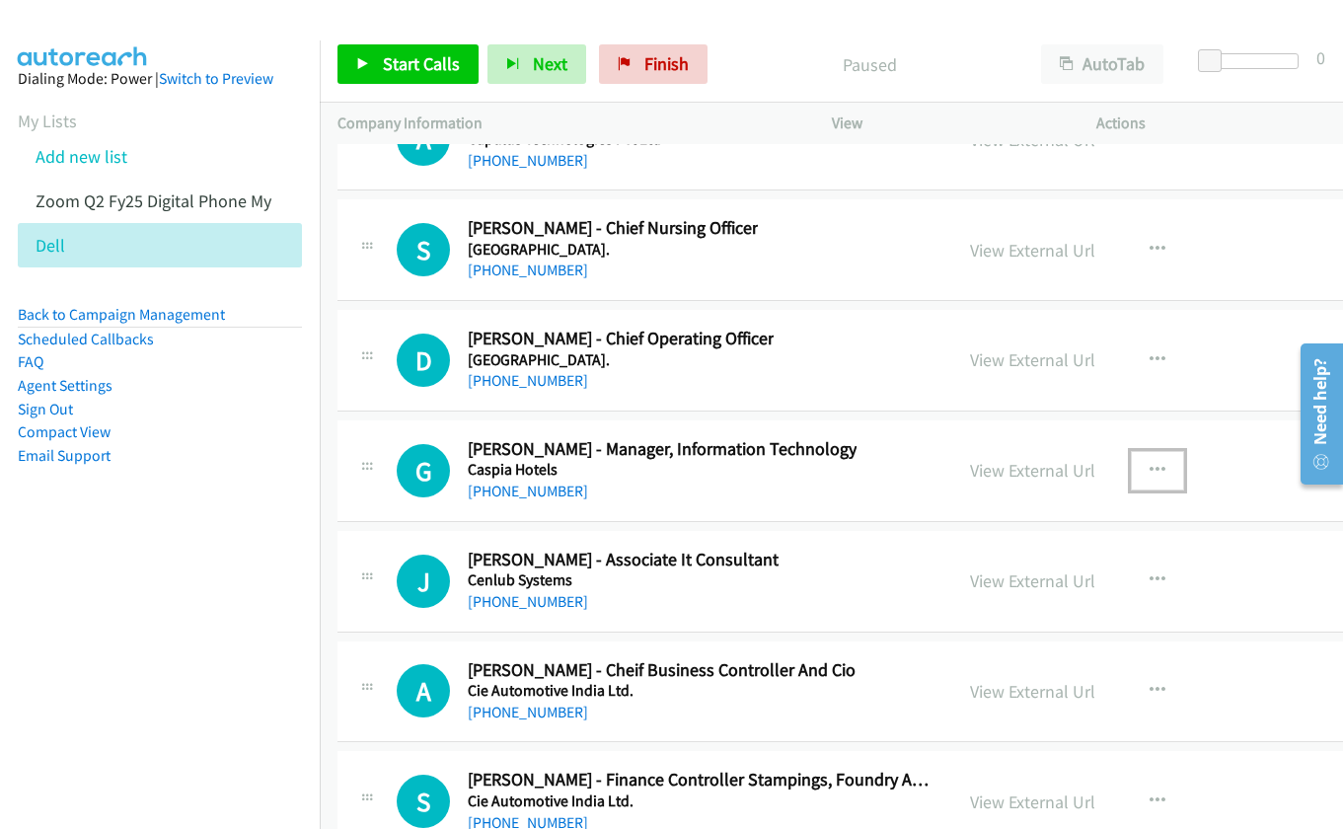
click at [1149, 468] on icon "button" at bounding box center [1157, 471] width 16 height 16
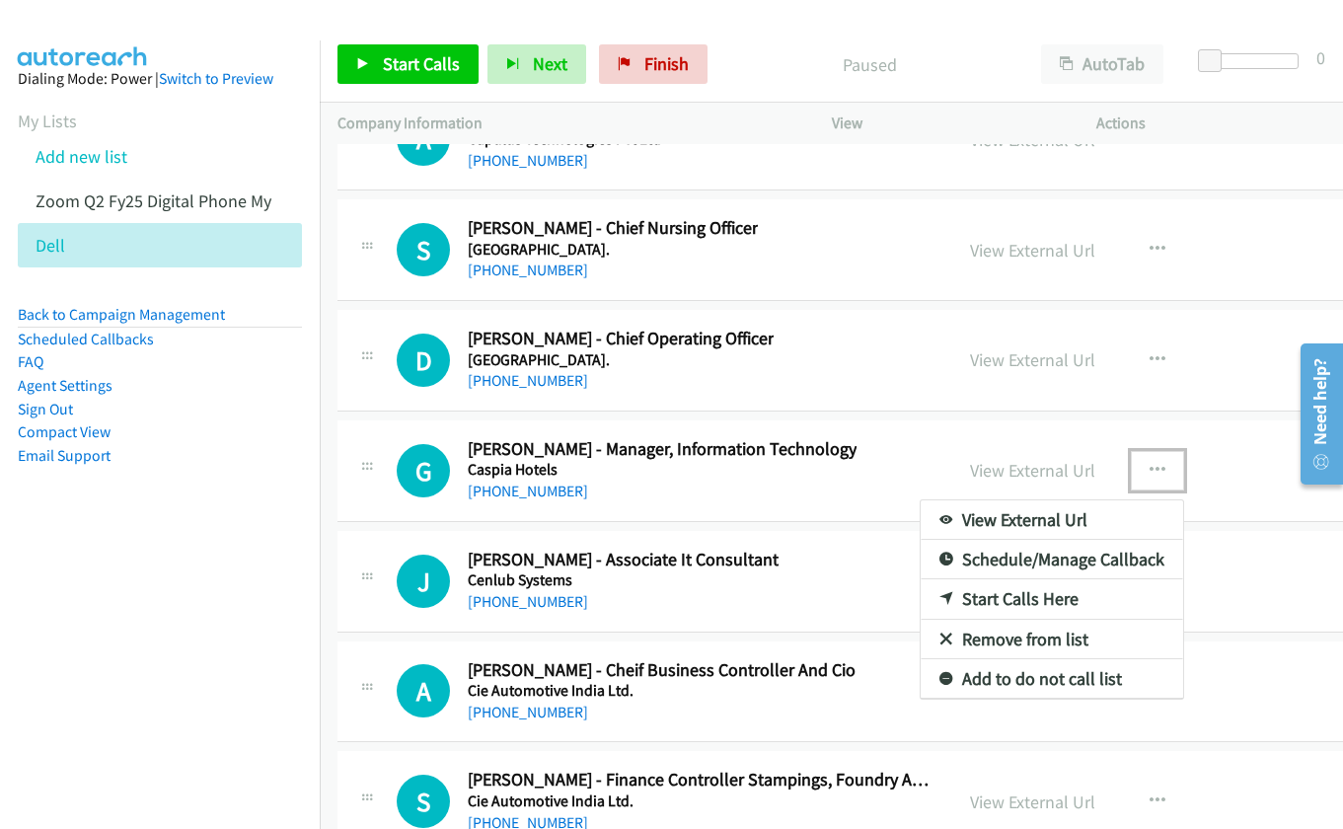
click at [1019, 595] on link "Start Calls Here" at bounding box center [1051, 598] width 262 height 39
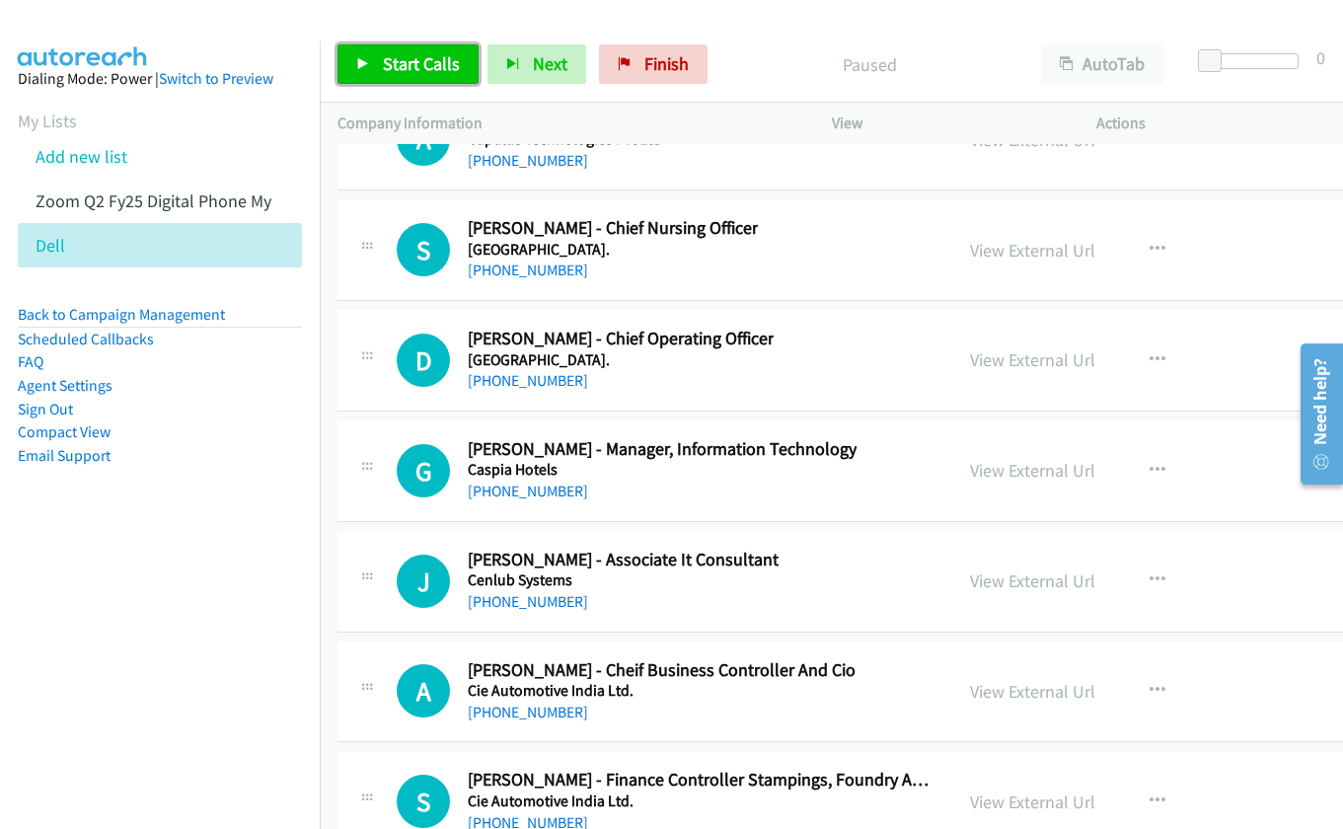
click at [378, 62] on link "Start Calls" at bounding box center [407, 63] width 141 height 39
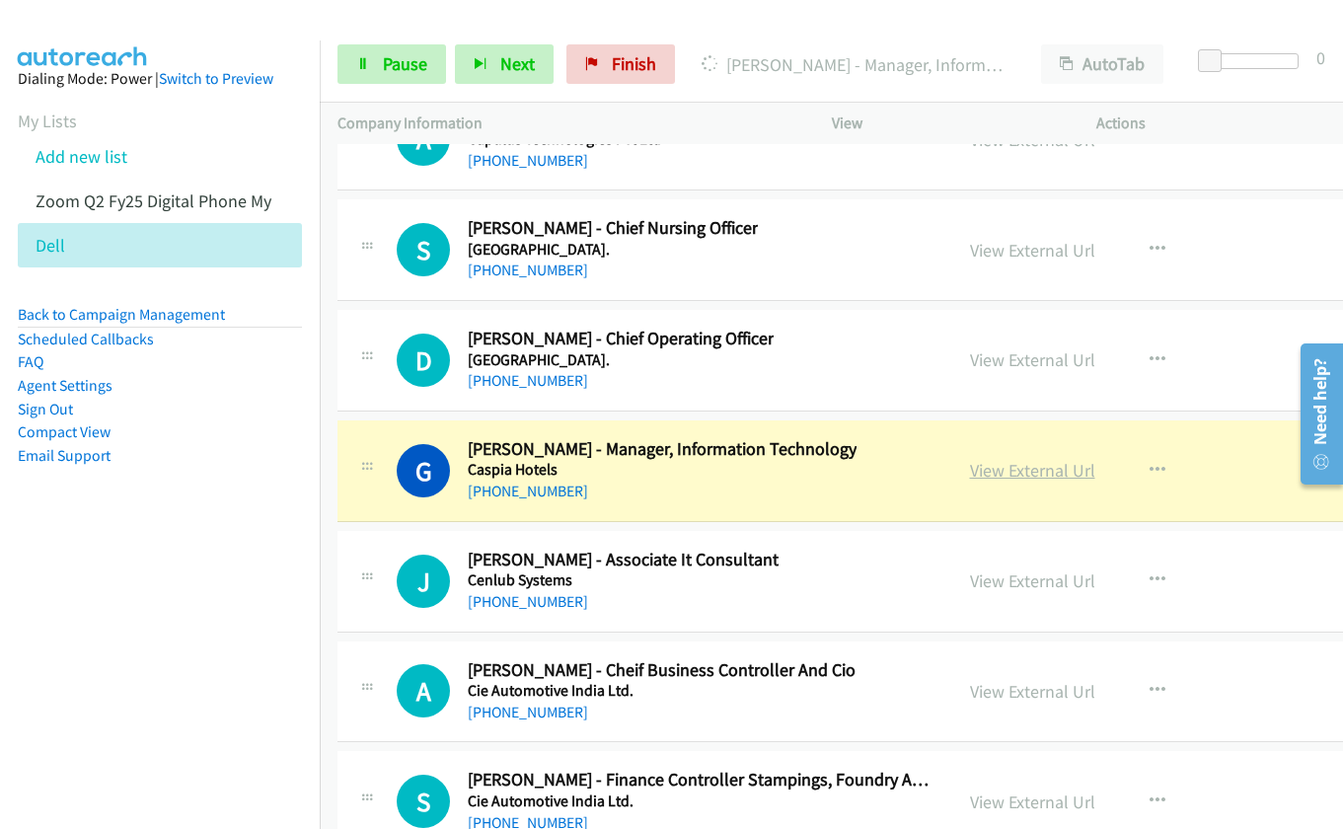
click at [977, 477] on link "View External Url" at bounding box center [1032, 470] width 125 height 23
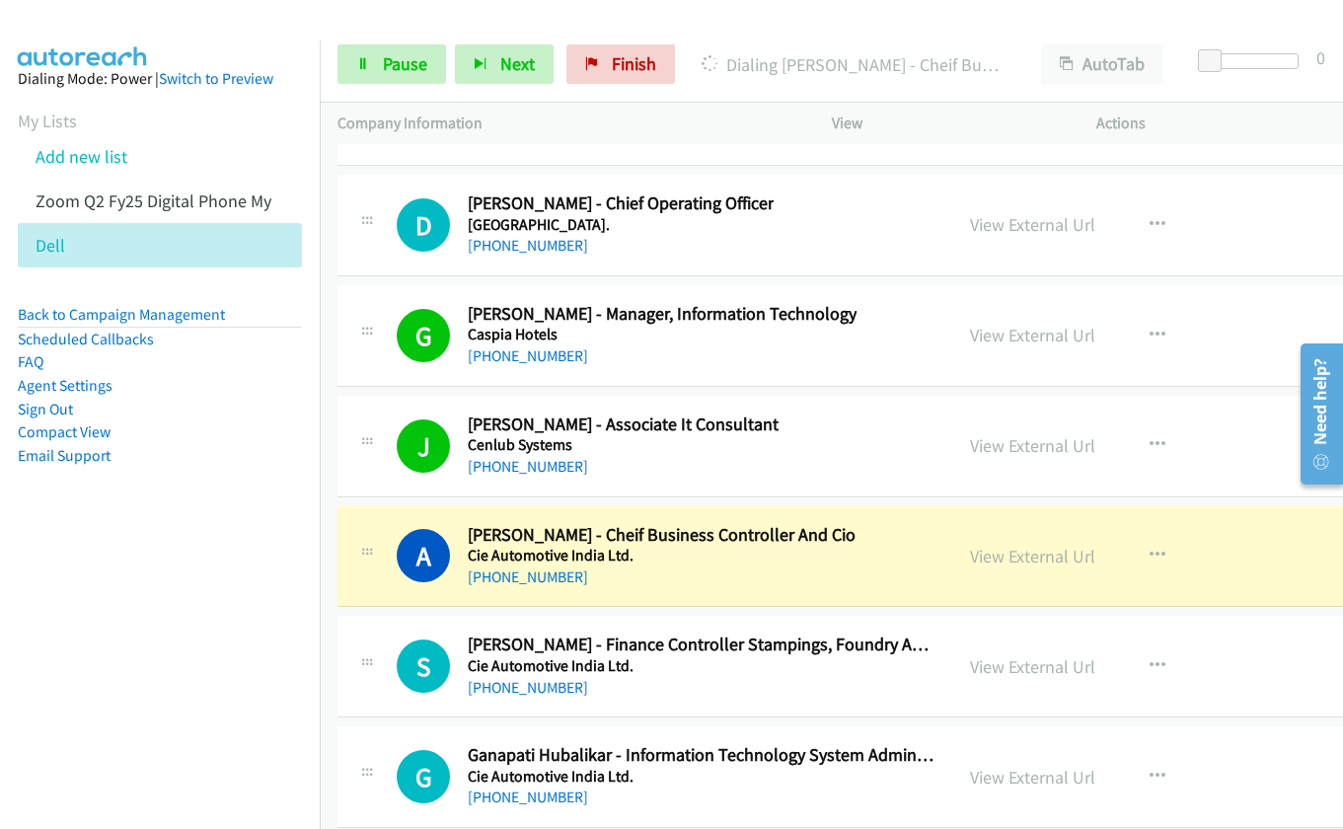
scroll to position [26438, 0]
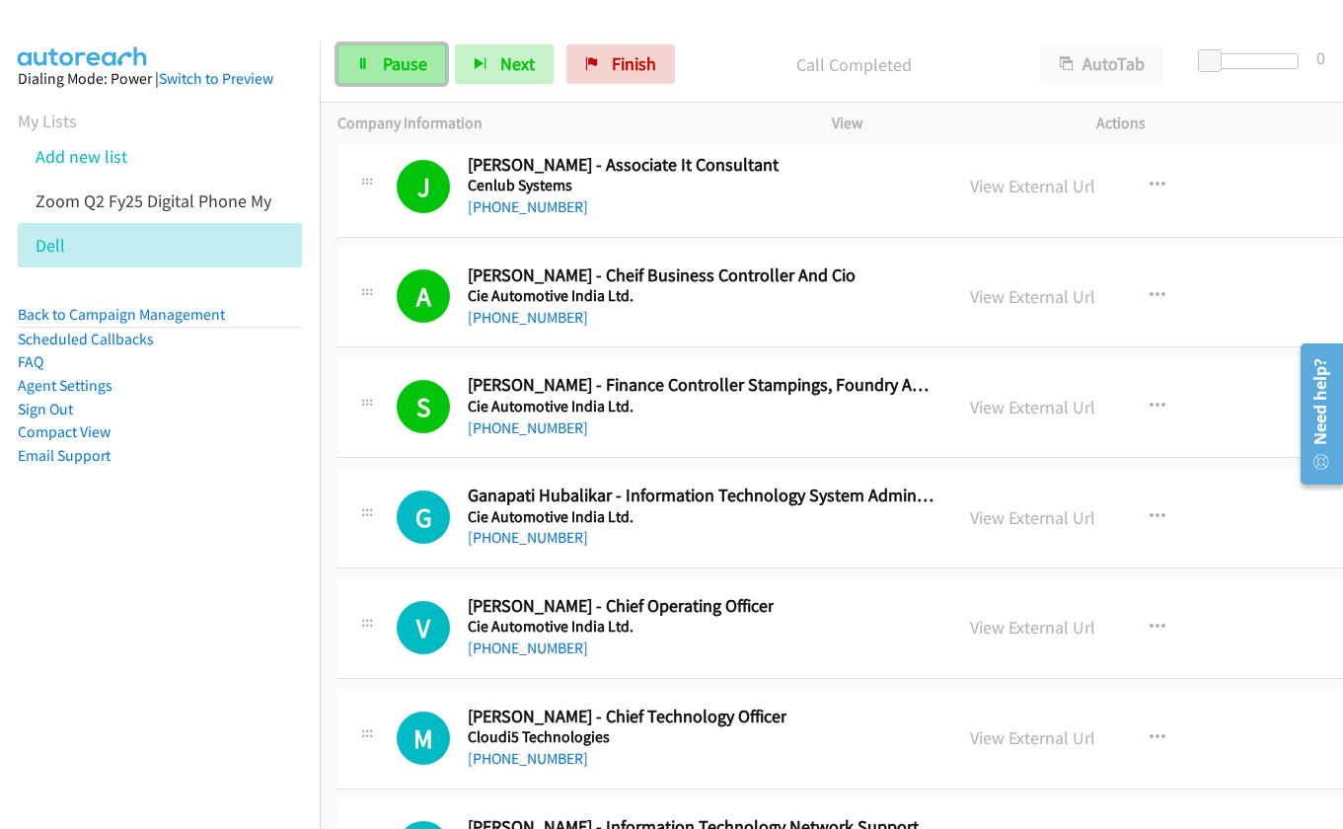
click at [379, 72] on link "Pause" at bounding box center [391, 63] width 109 height 39
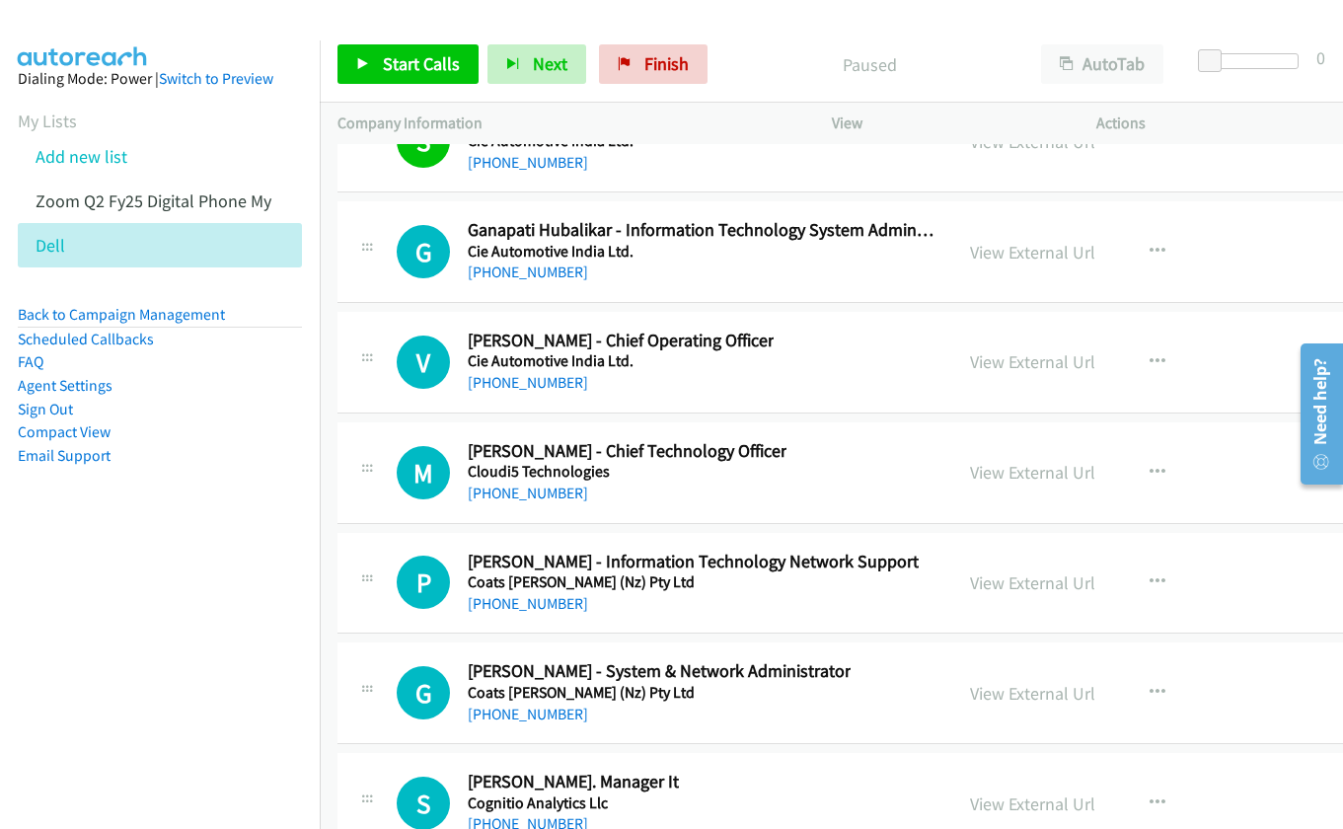
scroll to position [26832, 0]
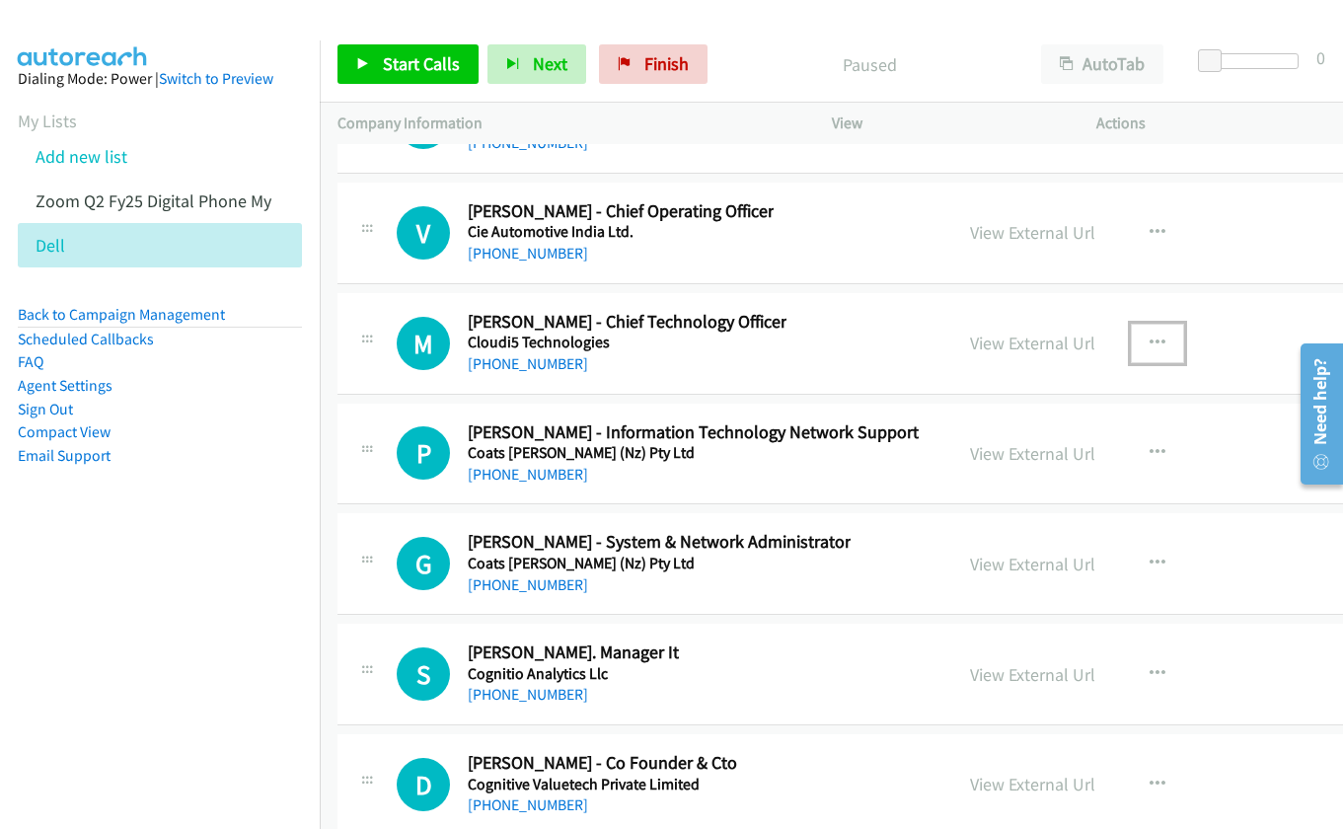
click at [1152, 340] on icon "button" at bounding box center [1157, 343] width 16 height 16
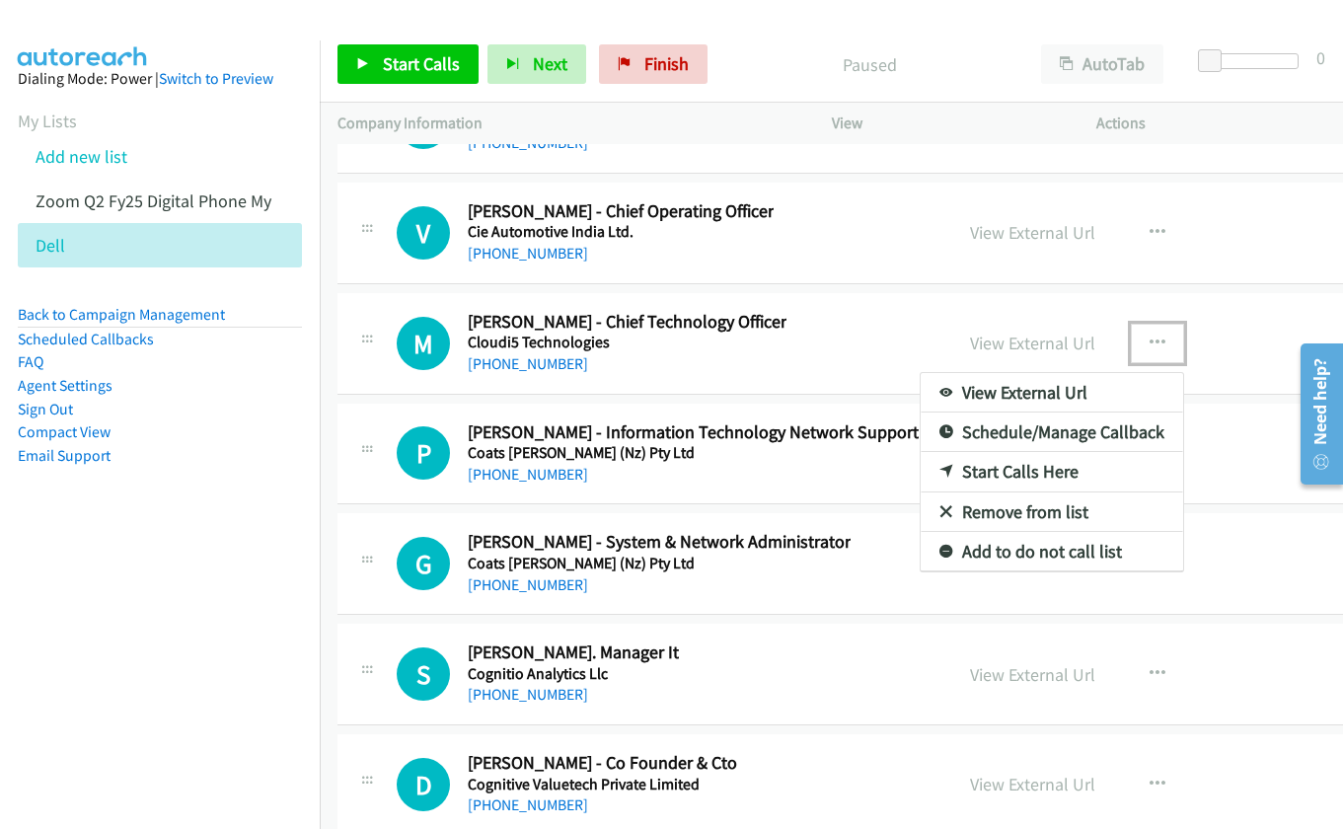
click at [1016, 475] on link "Start Calls Here" at bounding box center [1051, 471] width 262 height 39
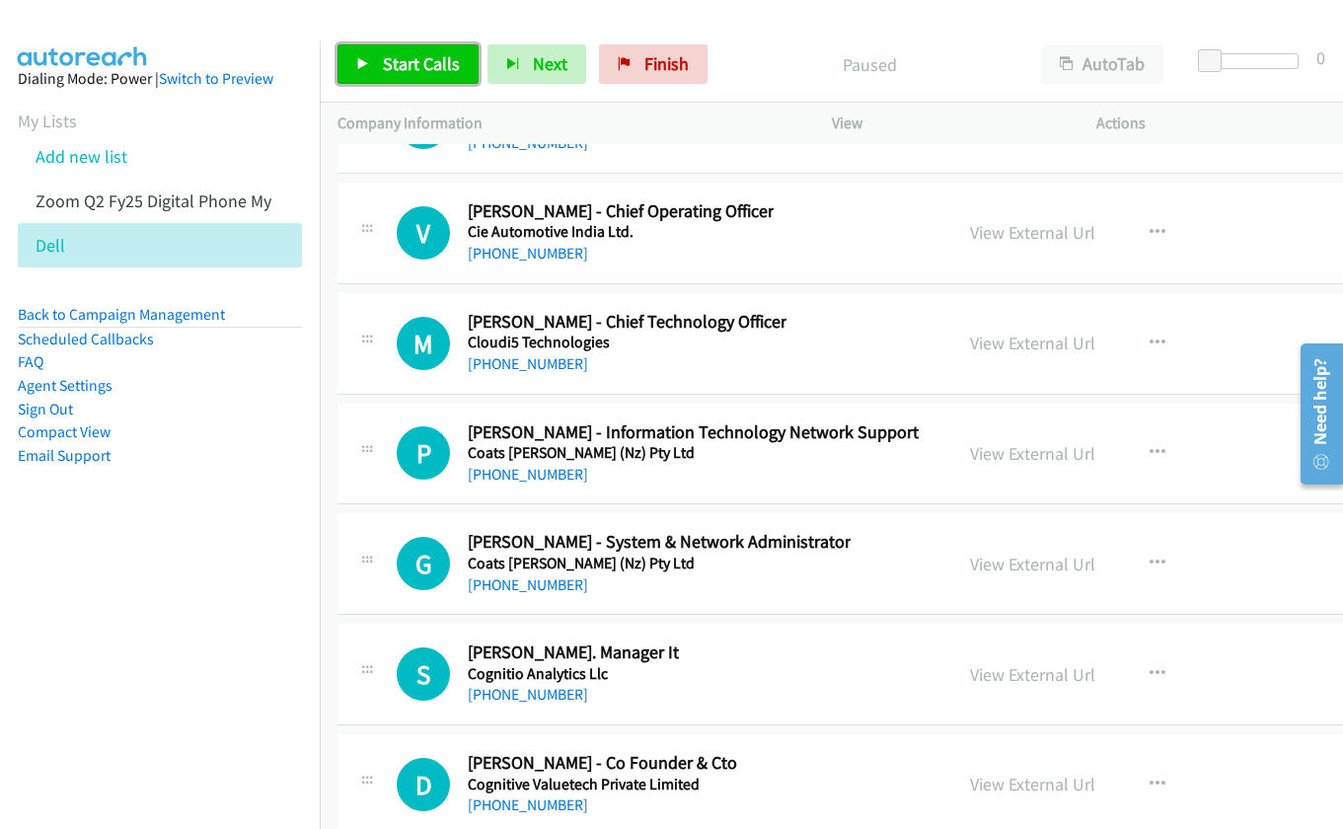
click at [412, 58] on span "Start Calls" at bounding box center [421, 63] width 77 height 23
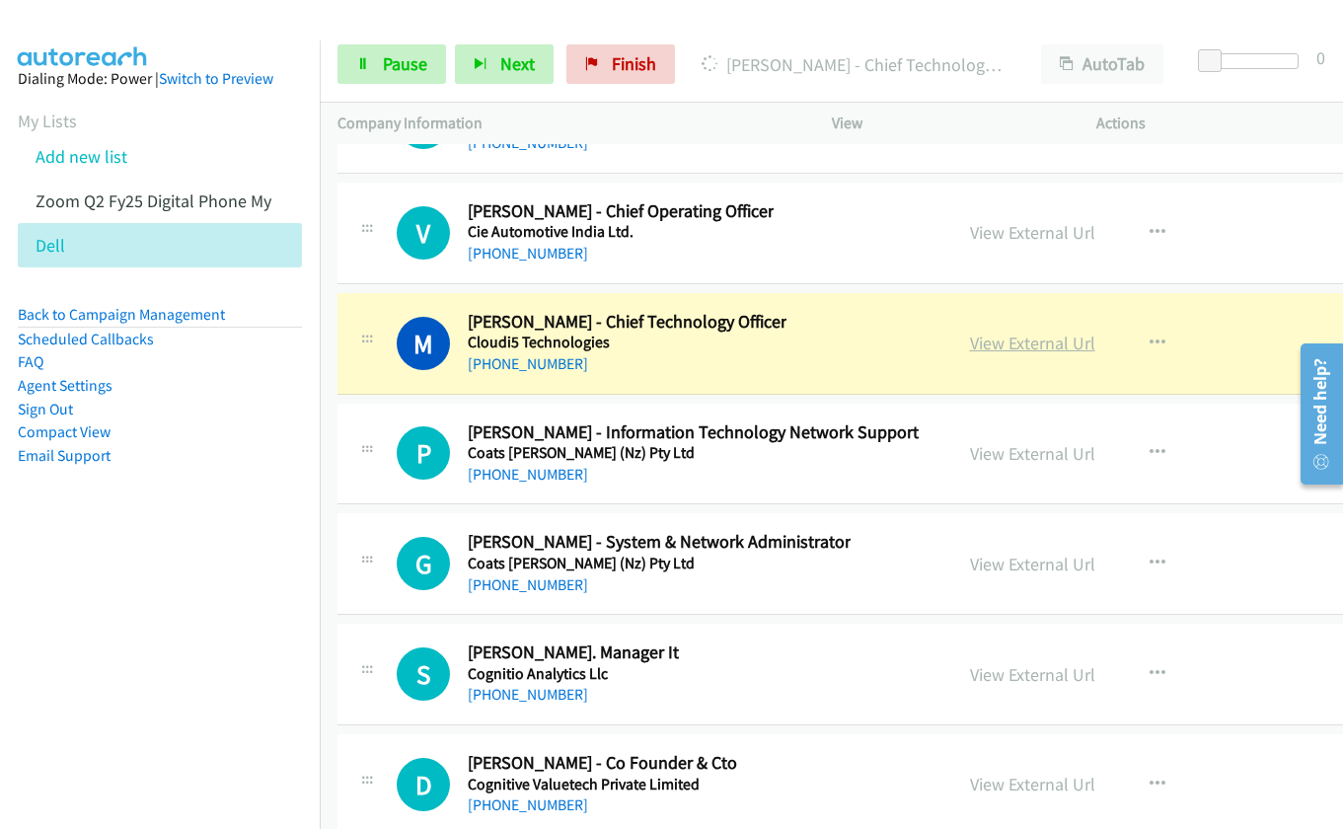
click at [977, 347] on link "View External Url" at bounding box center [1032, 342] width 125 height 23
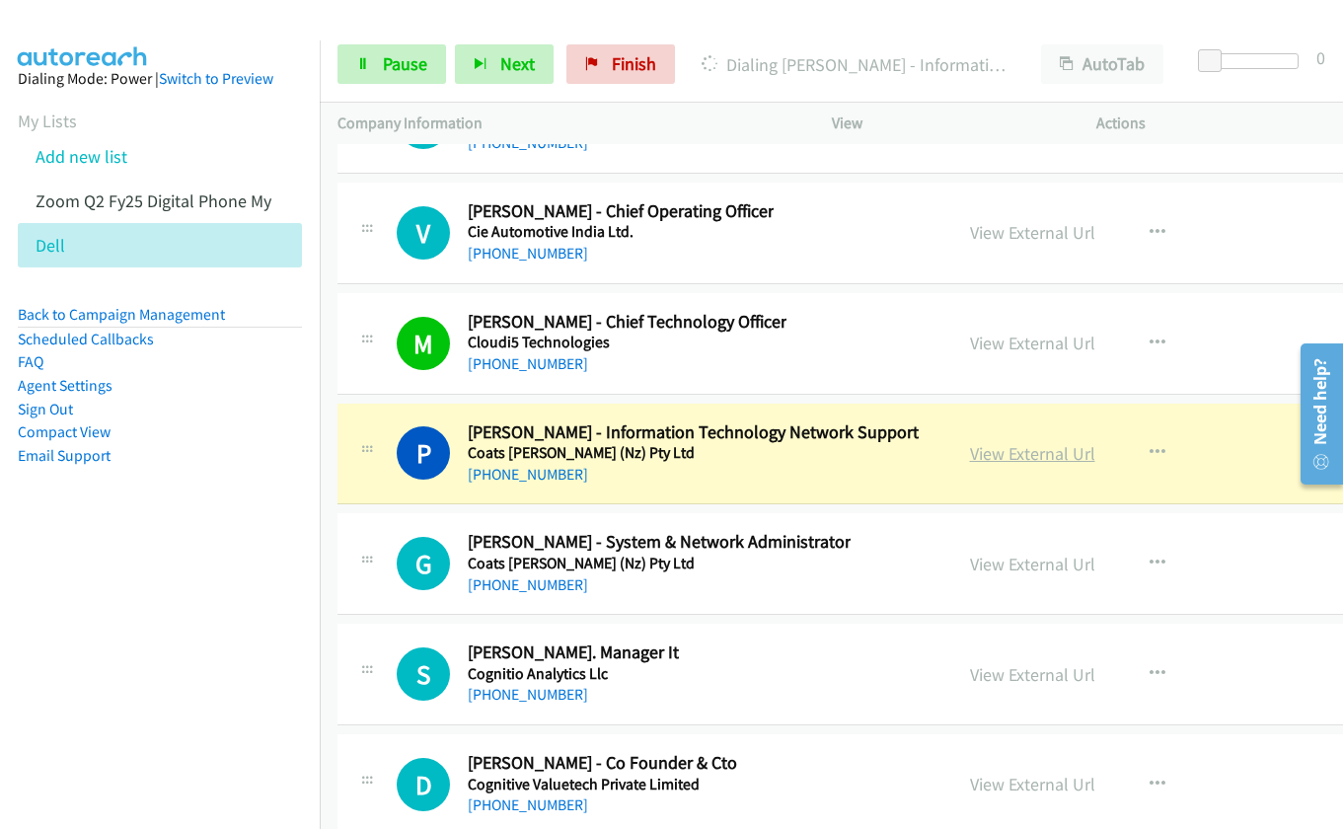
click at [987, 455] on link "View External Url" at bounding box center [1032, 453] width 125 height 23
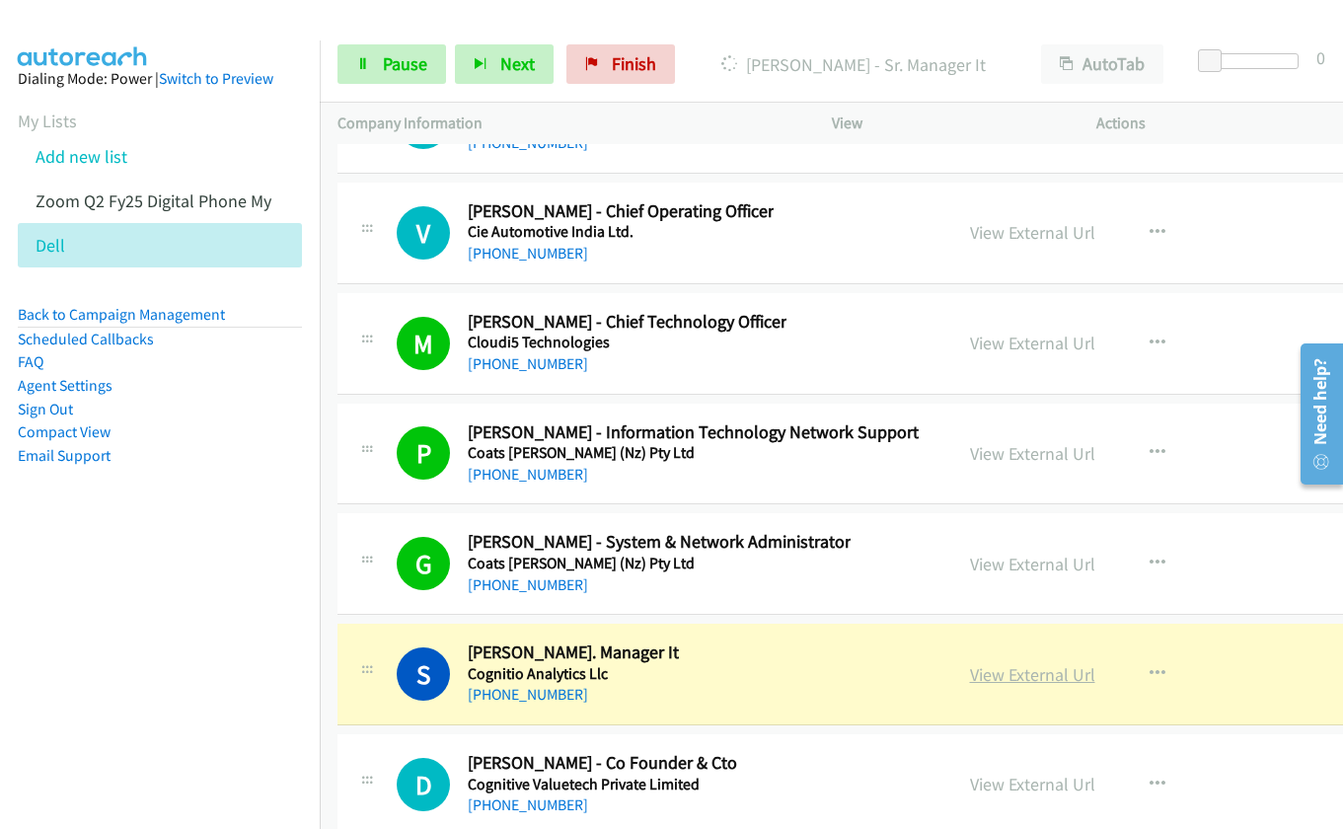
click at [977, 679] on link "View External Url" at bounding box center [1032, 674] width 125 height 23
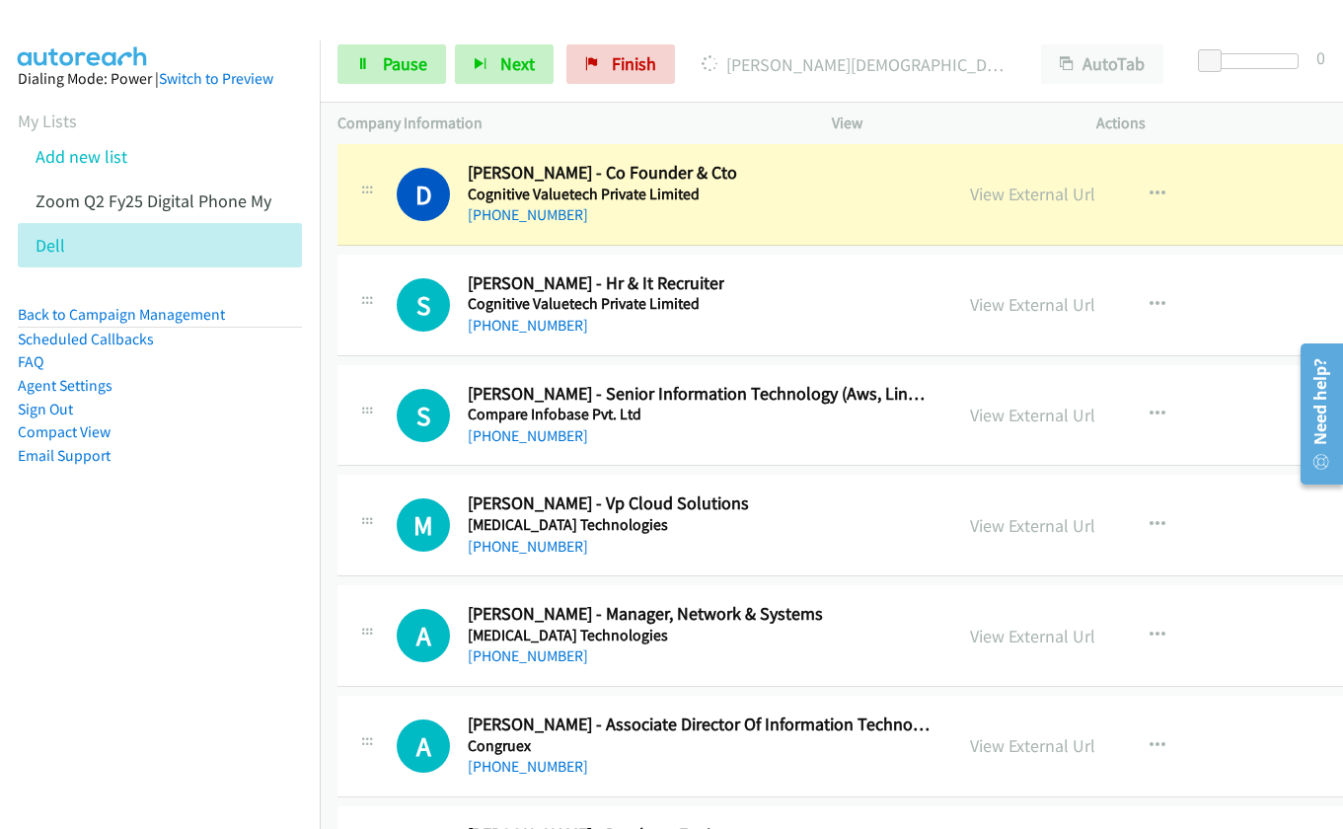
scroll to position [27424, 0]
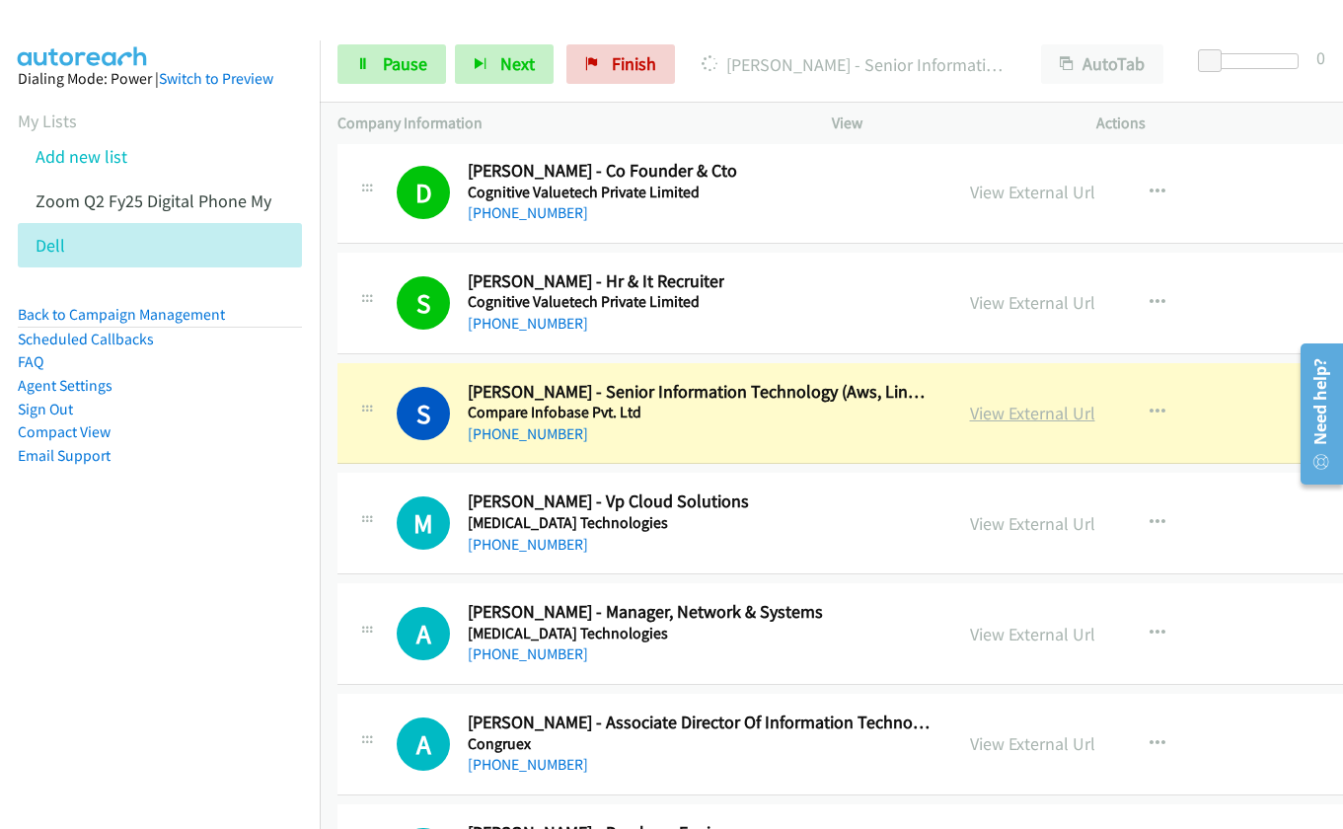
click at [993, 416] on link "View External Url" at bounding box center [1032, 412] width 125 height 23
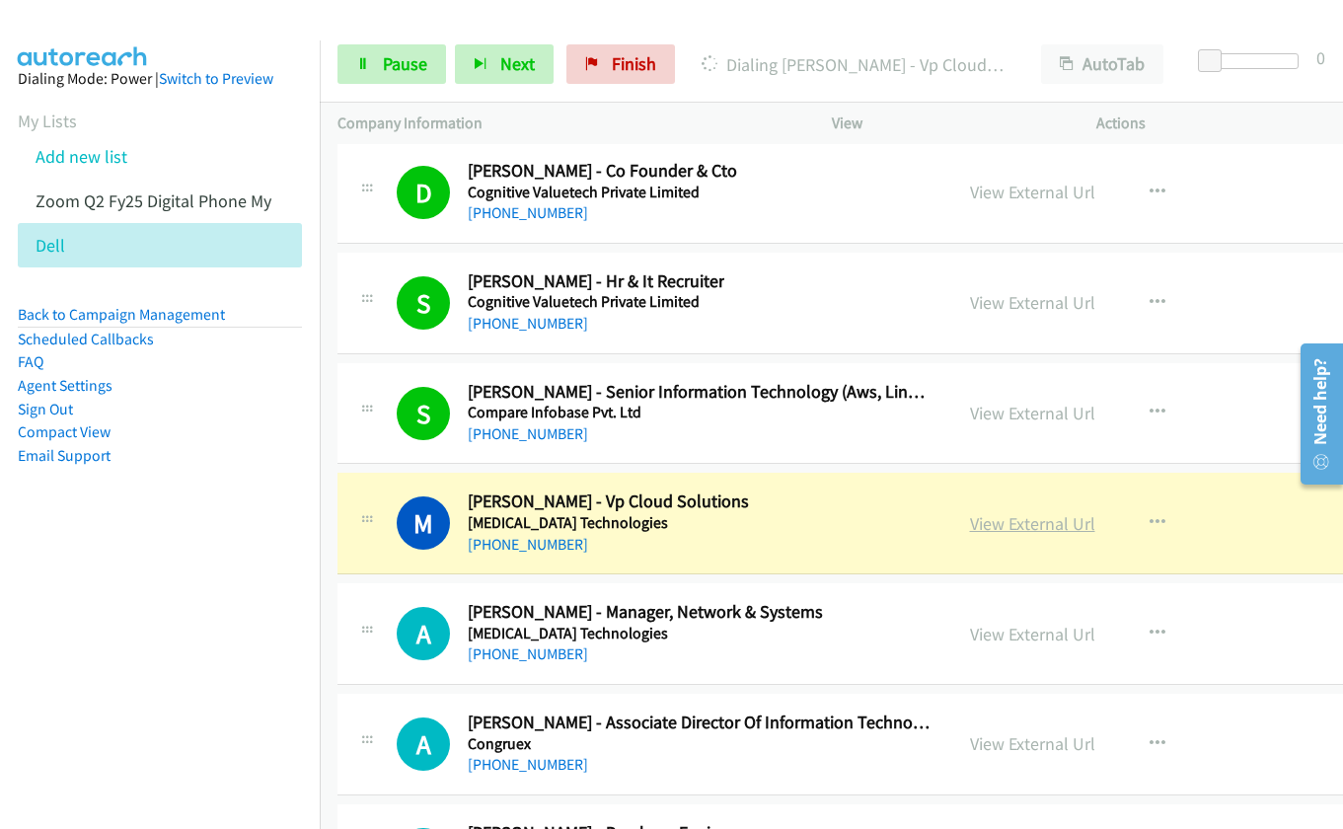
click at [985, 521] on link "View External Url" at bounding box center [1032, 523] width 125 height 23
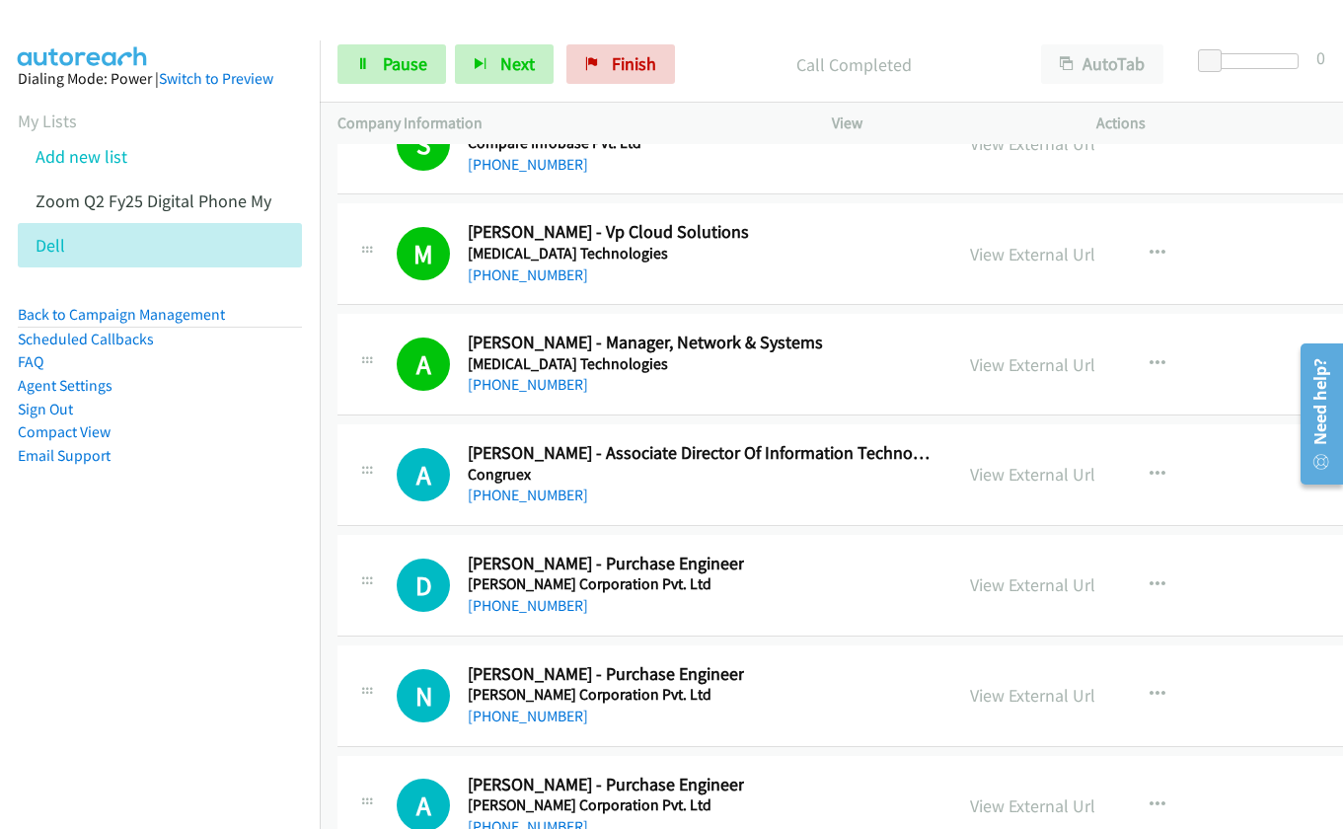
scroll to position [27720, 0]
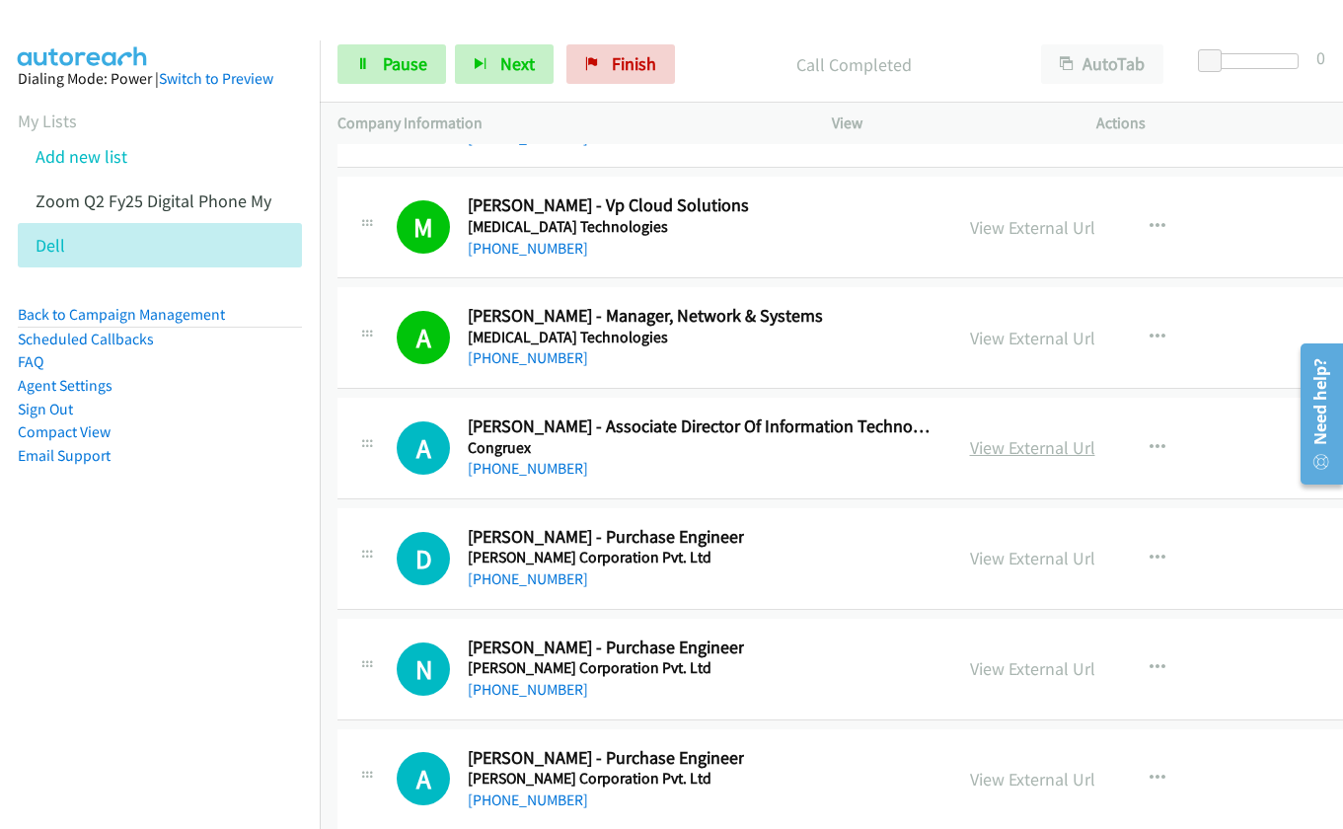
click at [983, 443] on link "View External Url" at bounding box center [1032, 447] width 125 height 23
